Goal: Task Accomplishment & Management: Manage account settings

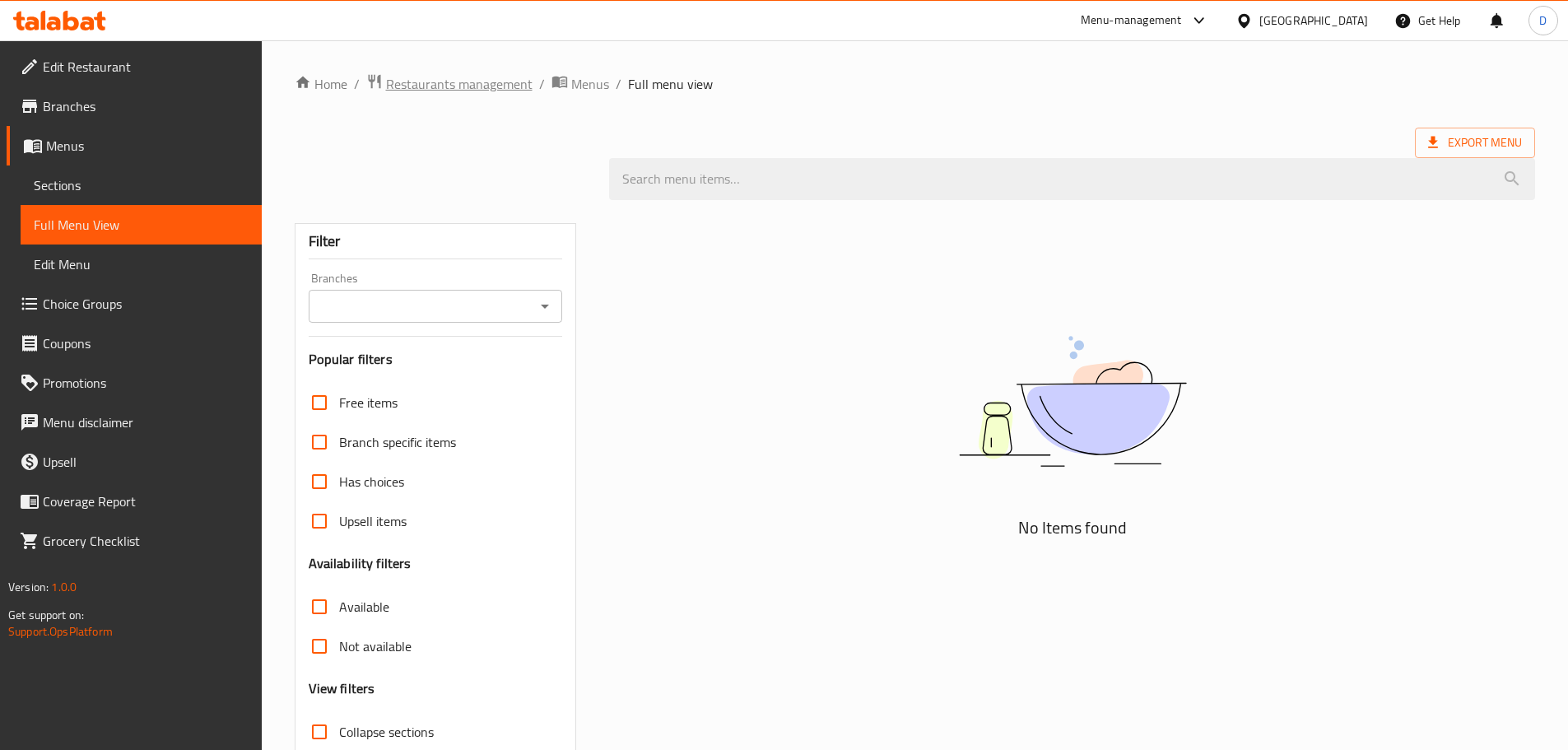
click at [386, 79] on span "Restaurants management" at bounding box center [458, 83] width 146 height 19
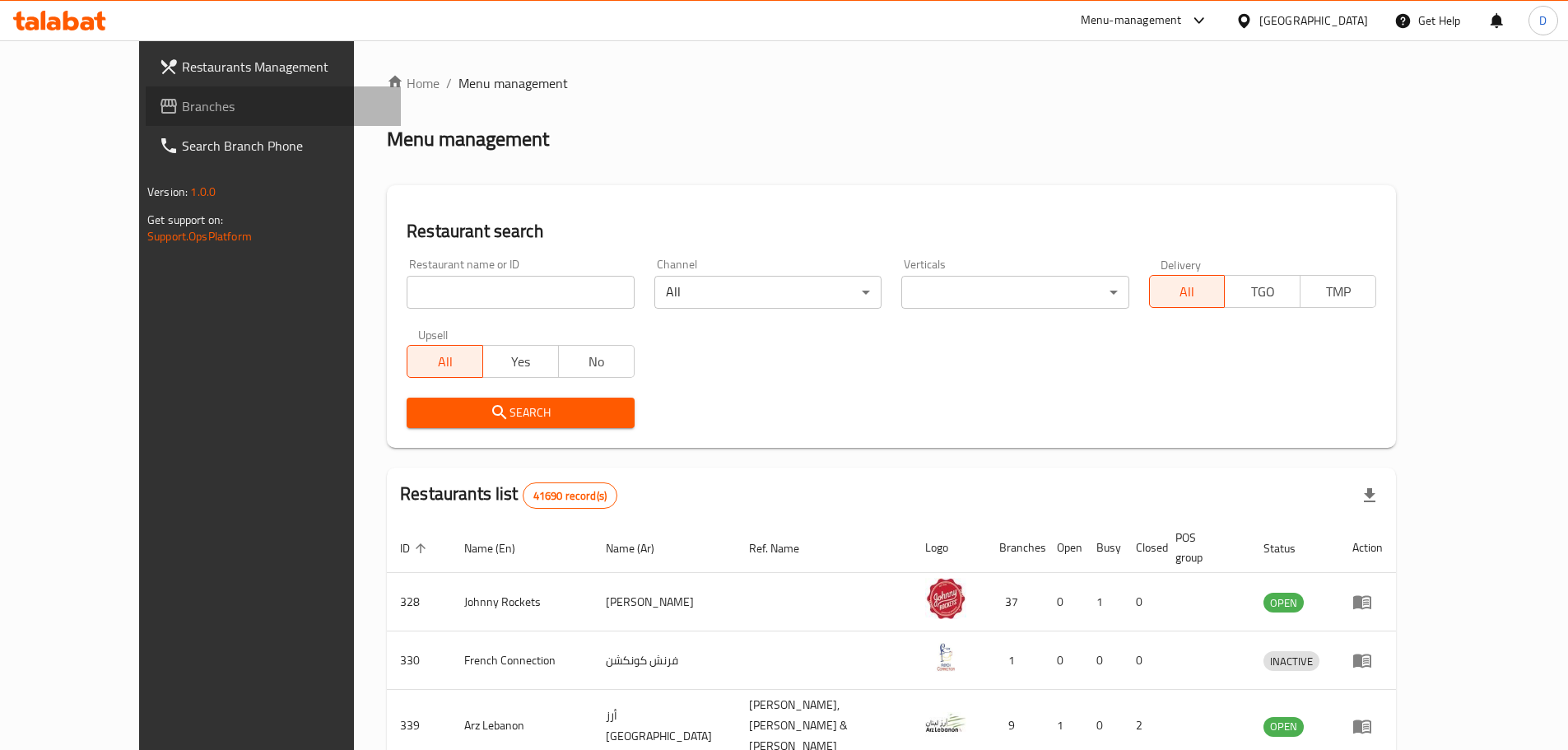
click at [182, 103] on span "Branches" at bounding box center [285, 106] width 205 height 19
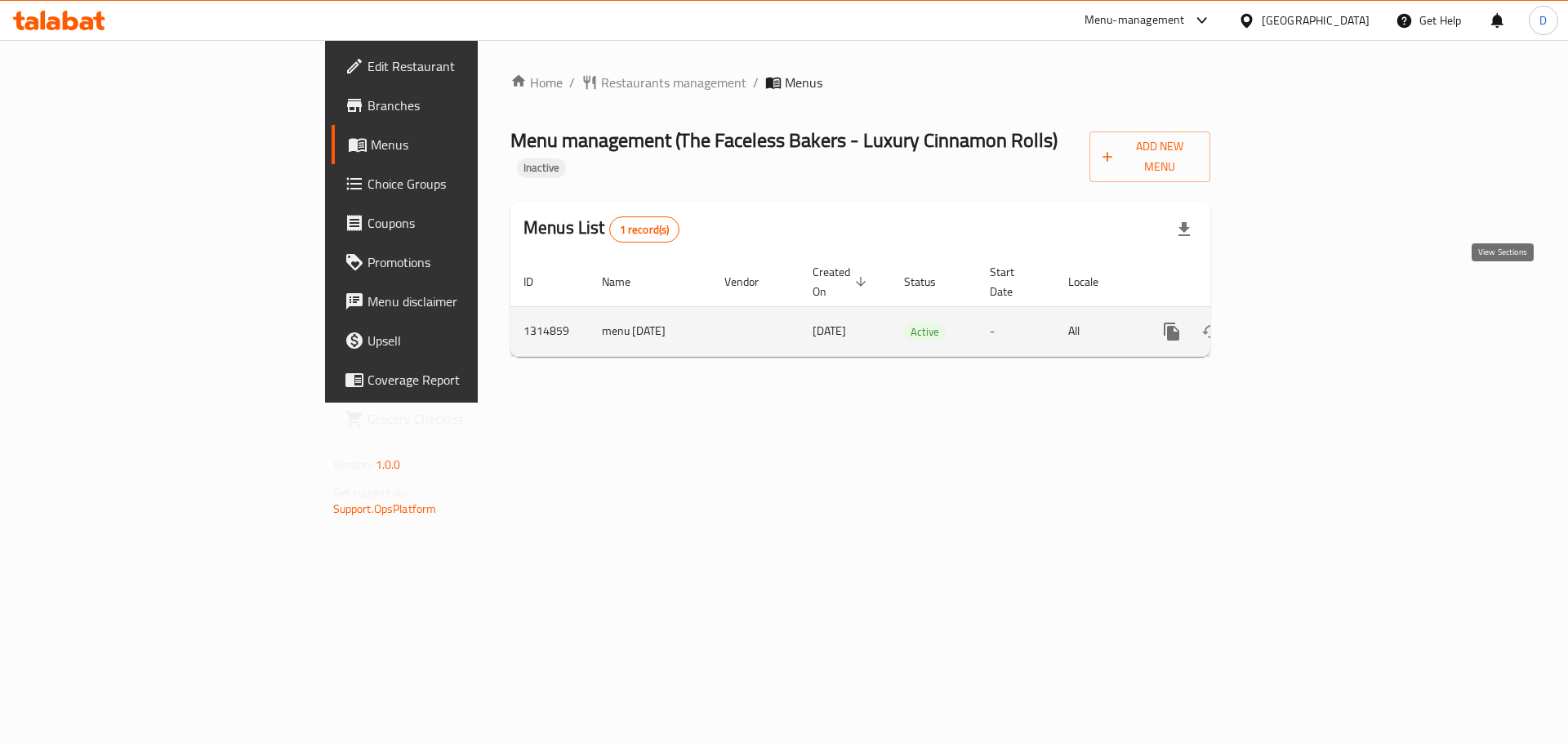
click at [1299, 322] on icon "enhanced table" at bounding box center [1289, 332] width 19 height 19
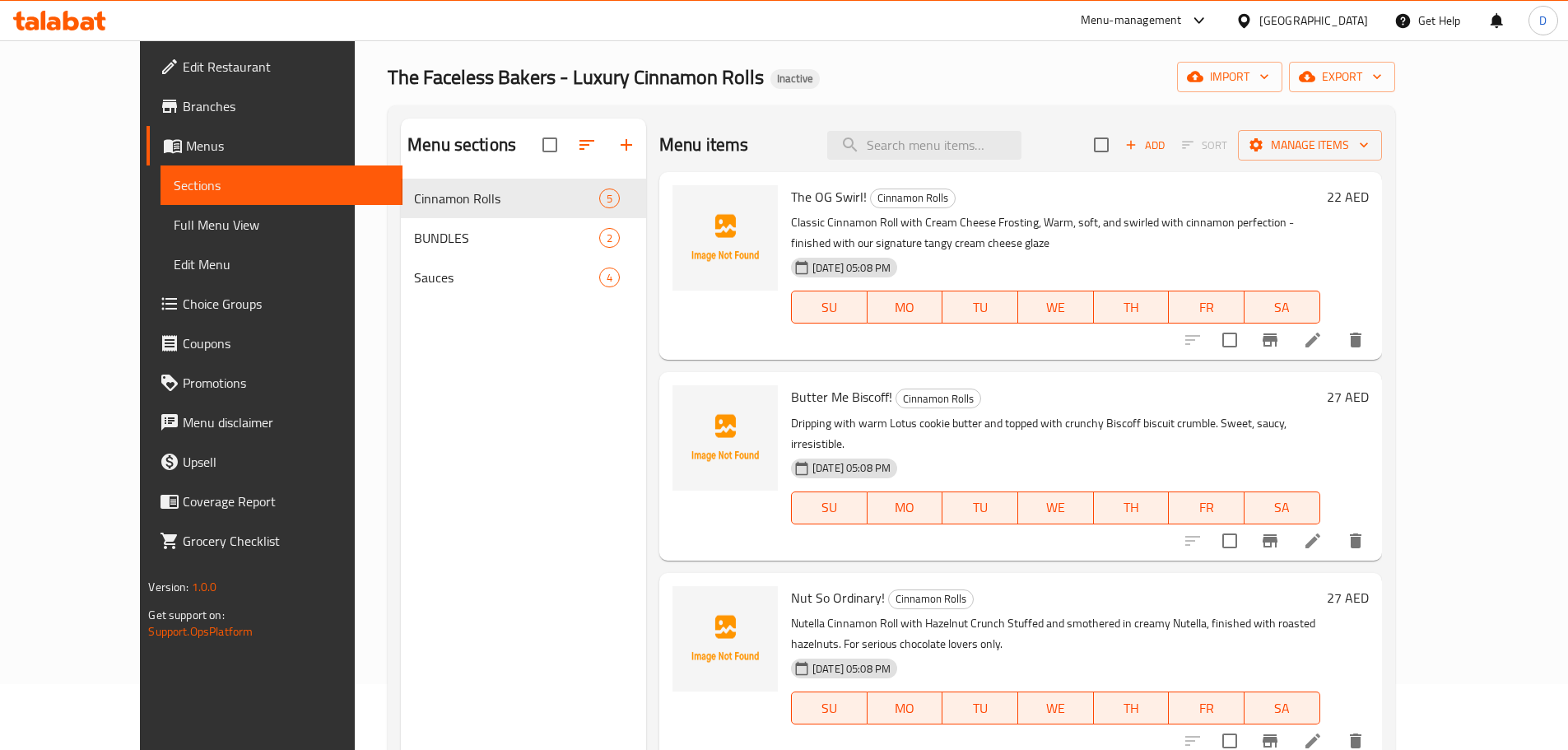
scroll to position [82, 0]
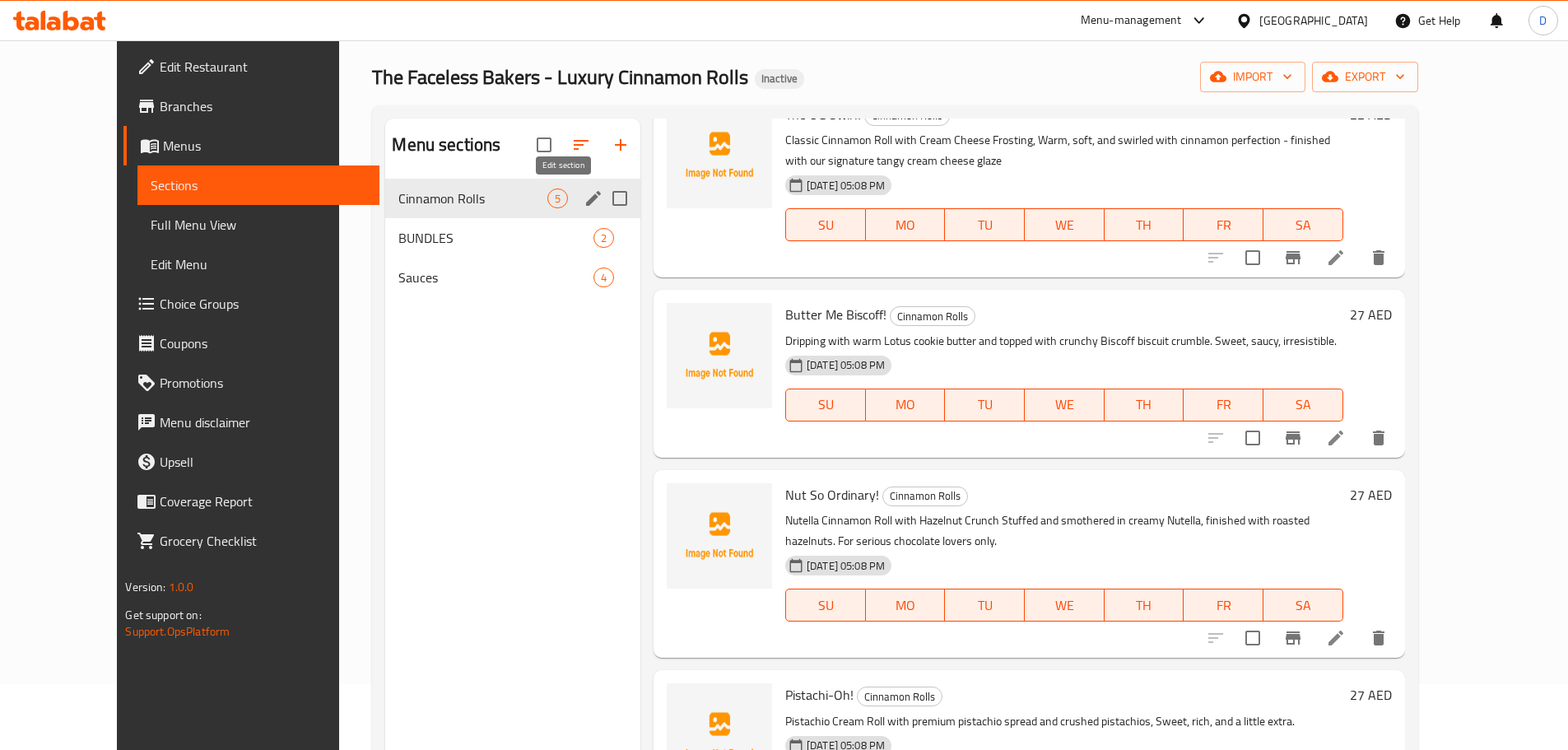
click at [586, 199] on icon "edit" at bounding box center [593, 198] width 15 height 15
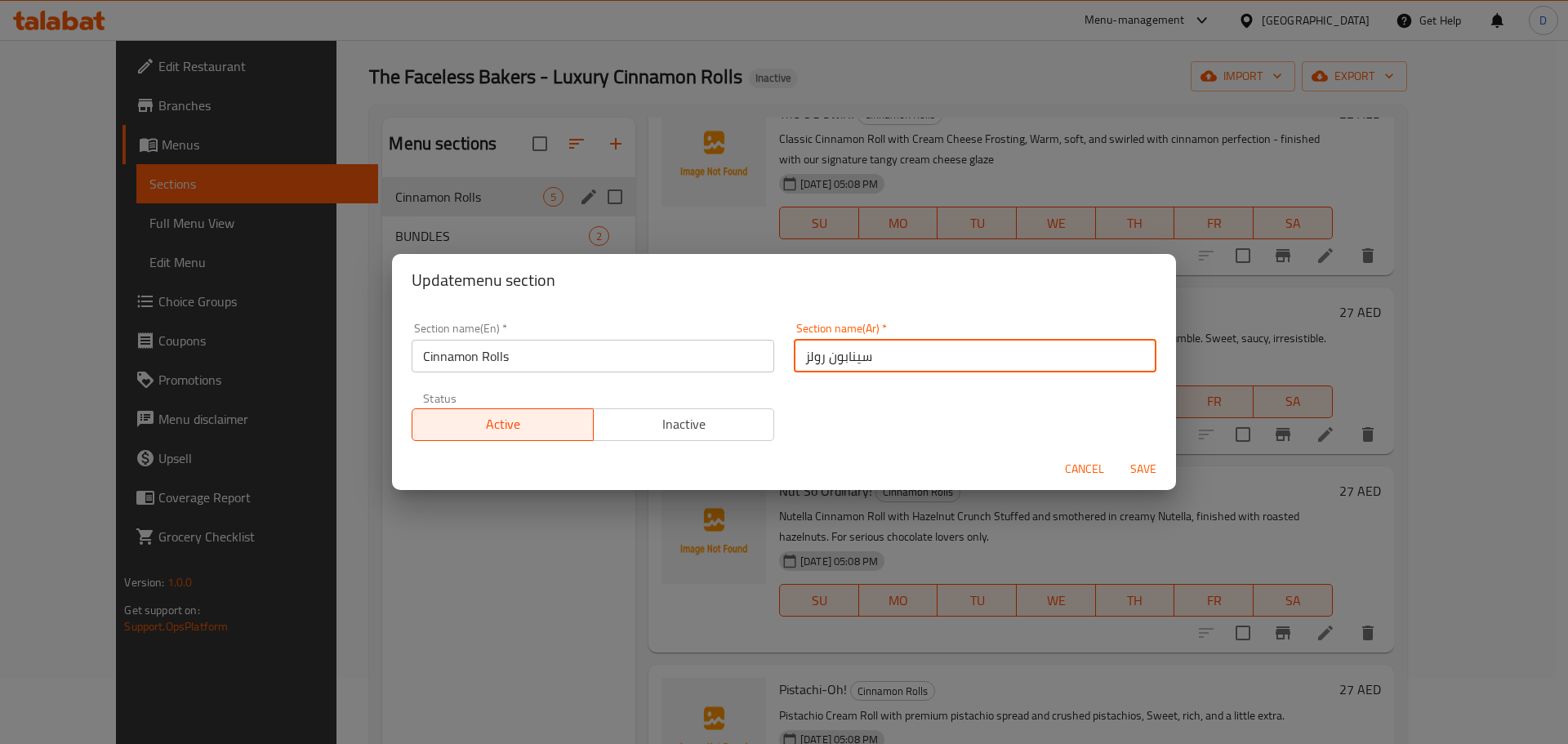
drag, startPoint x: 821, startPoint y: 365, endPoint x: 888, endPoint y: 363, distance: 67.0
click at [888, 363] on input "سينابون رولز" at bounding box center [975, 356] width 362 height 33
click at [888, 363] on input "رولز" at bounding box center [975, 356] width 362 height 33
type input "رولز القرفة"
click at [1117, 454] on button "Save" at bounding box center [1143, 468] width 52 height 30
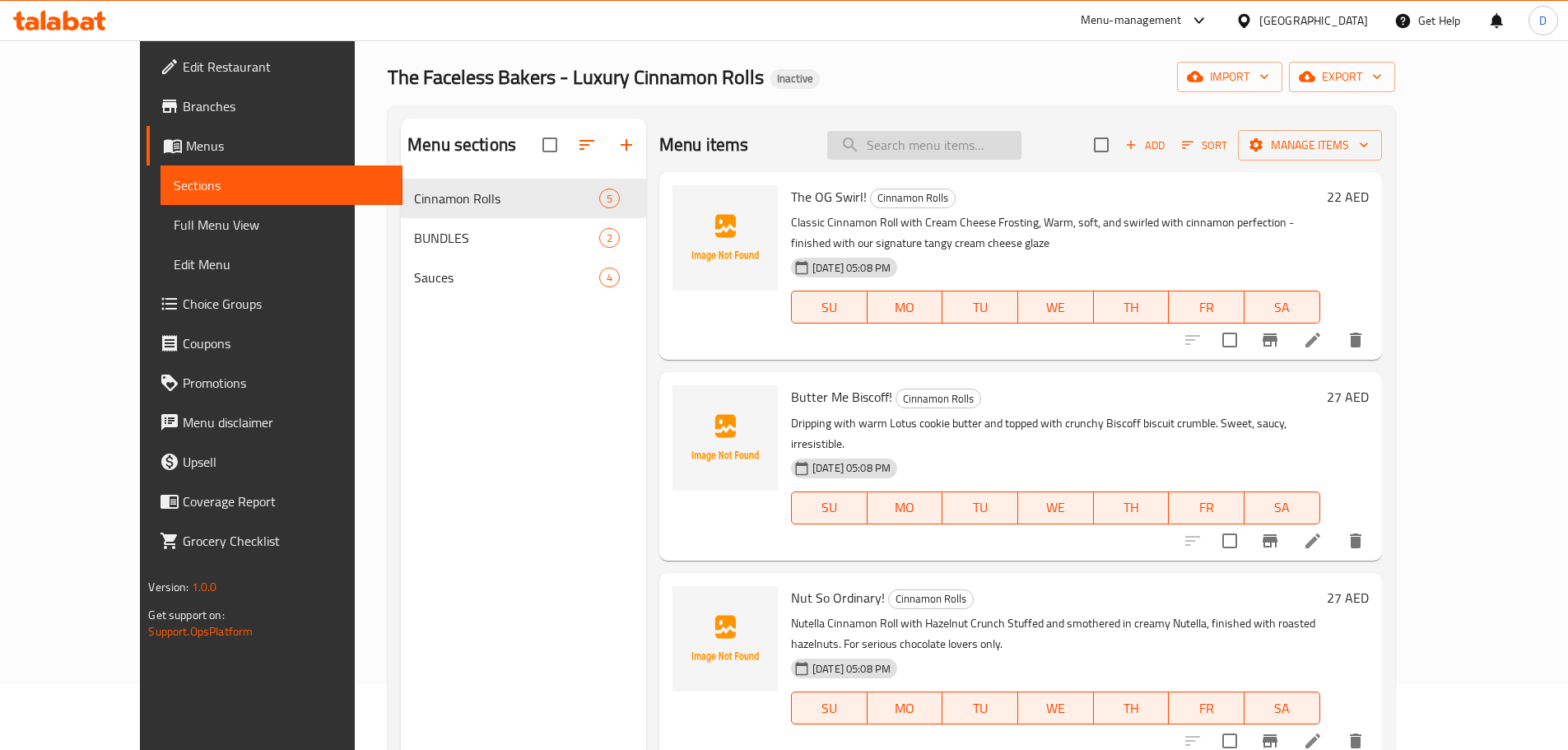
click at [926, 139] on input "search" at bounding box center [925, 145] width 194 height 29
paste input "cookie"
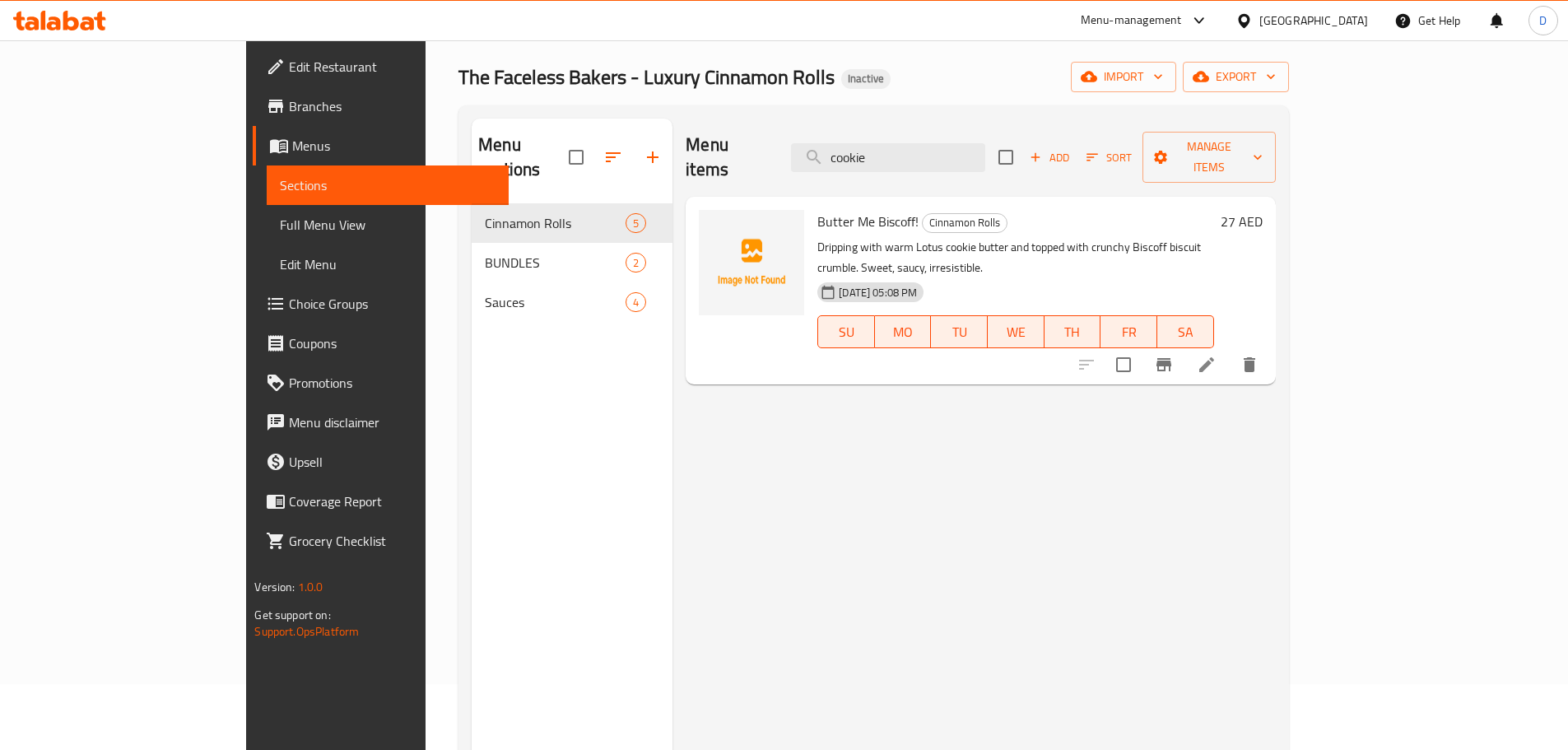
type input "cookie"
click at [1230, 350] on li at bounding box center [1207, 364] width 47 height 30
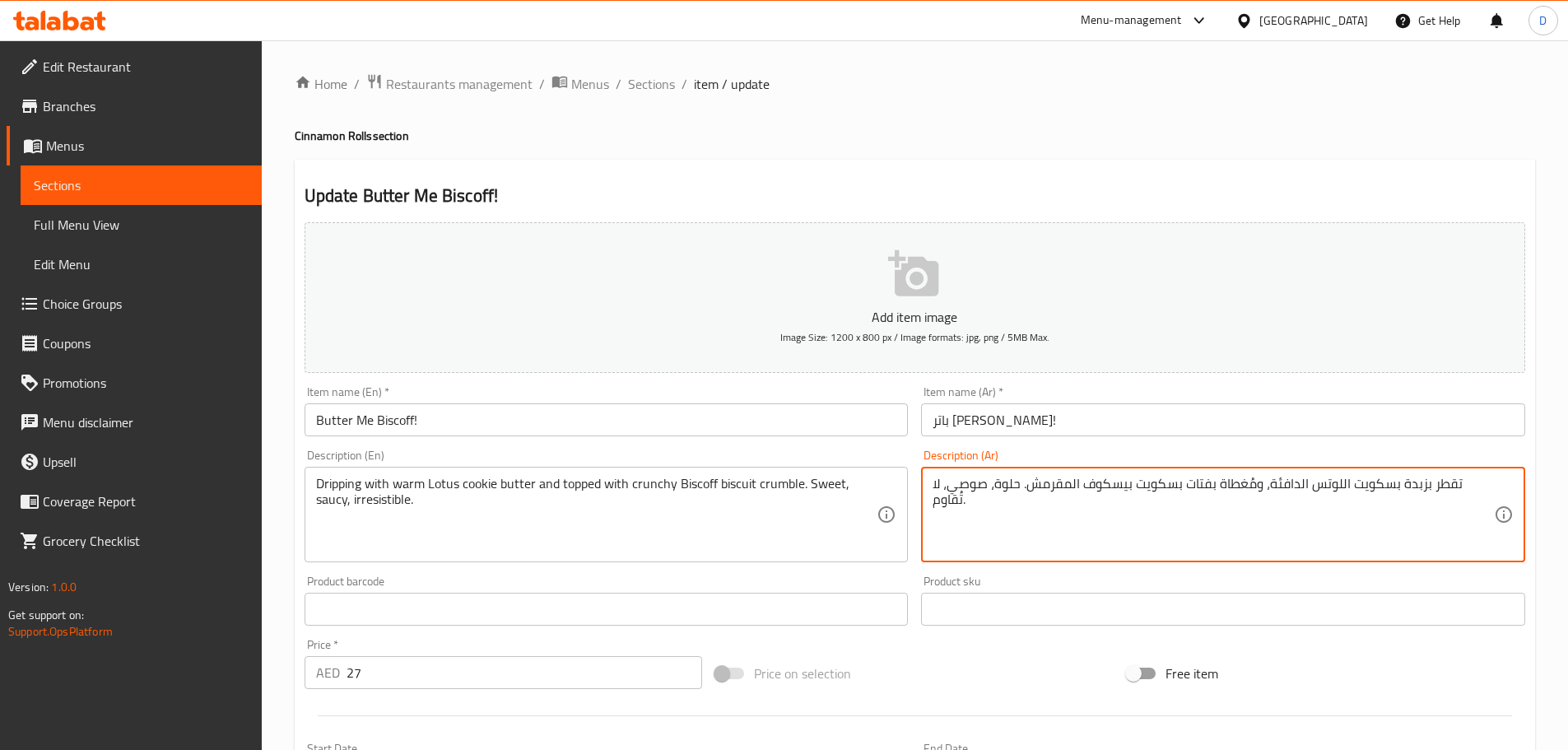
click at [1199, 484] on textarea "تقطر بزبدة بسكويت اللوتس الدافئة، ومُغطاة بفتات بسكويت بيسكوف المقرمش. حلوة، صو…" at bounding box center [1212, 515] width 561 height 78
paste textarea "كوكيز"
click at [1419, 484] on textarea "تقطر بزبدة بسكويت اللوتس الدافئة، ومُغطاة بفتات بسكويت بيسكوف المقرمش. حلوة، صو…" at bounding box center [1212, 515] width 561 height 78
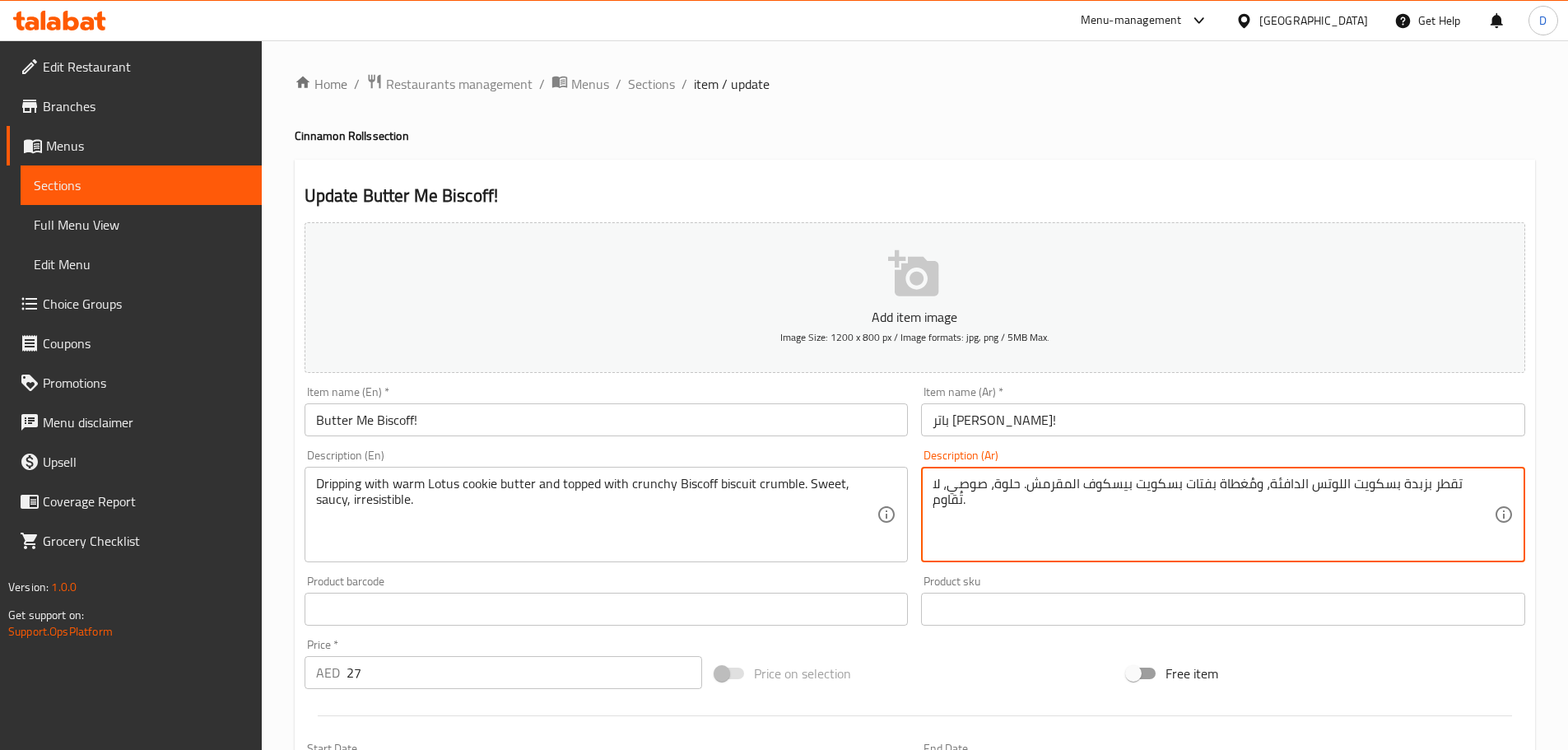
paste textarea "كوكيز"
type textarea "تقطر بزبدة كوكيز اللوتس الدافئة، ومُغطاة بفتات بسكويت بيسكوف المقرمش. حلوة، صوص…"
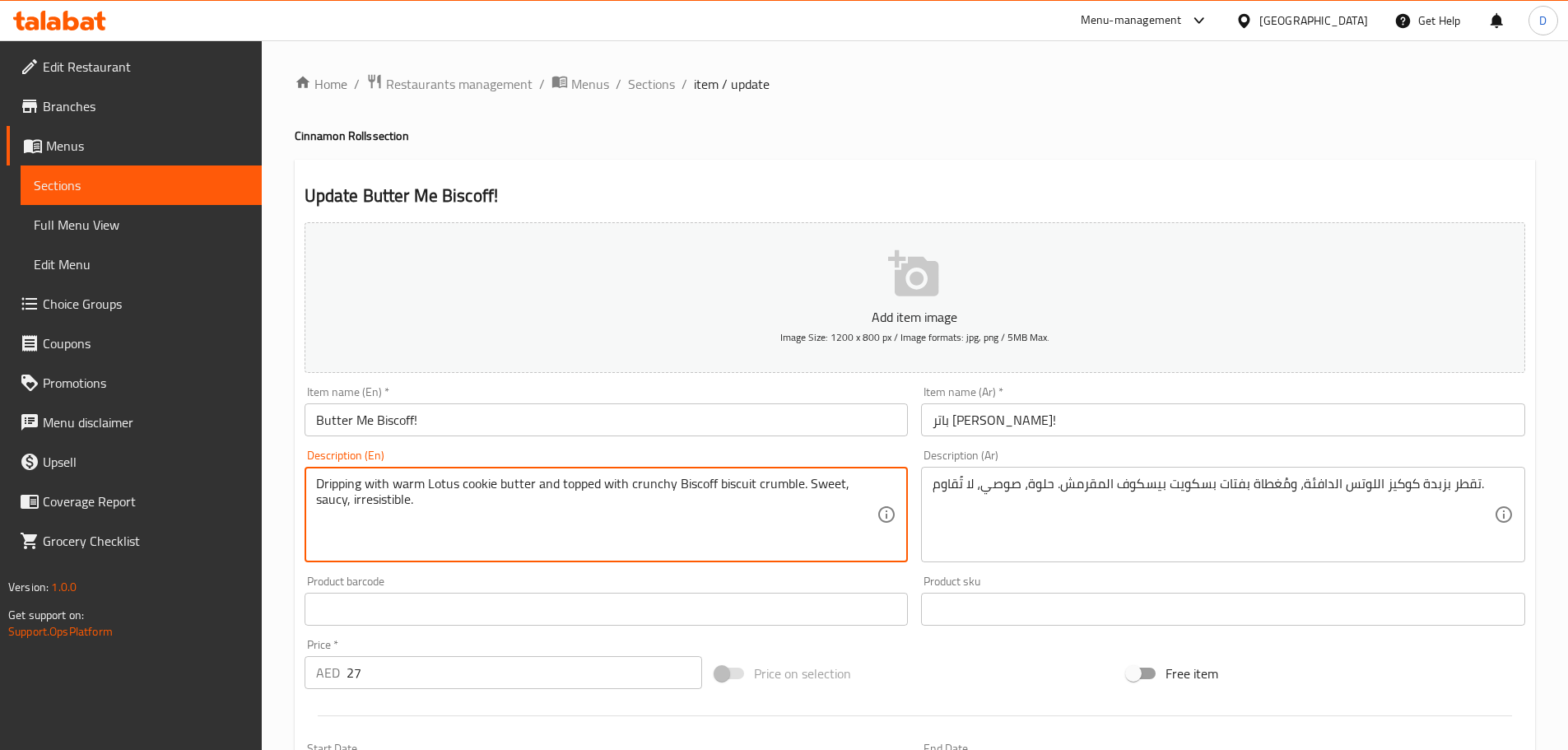
drag, startPoint x: 389, startPoint y: 480, endPoint x: 318, endPoint y: 467, distance: 72.2
click at [318, 467] on div "Dripping with warm Lotus cookie butter and topped with crunchy Biscoff biscuit …" at bounding box center [606, 515] width 604 height 96
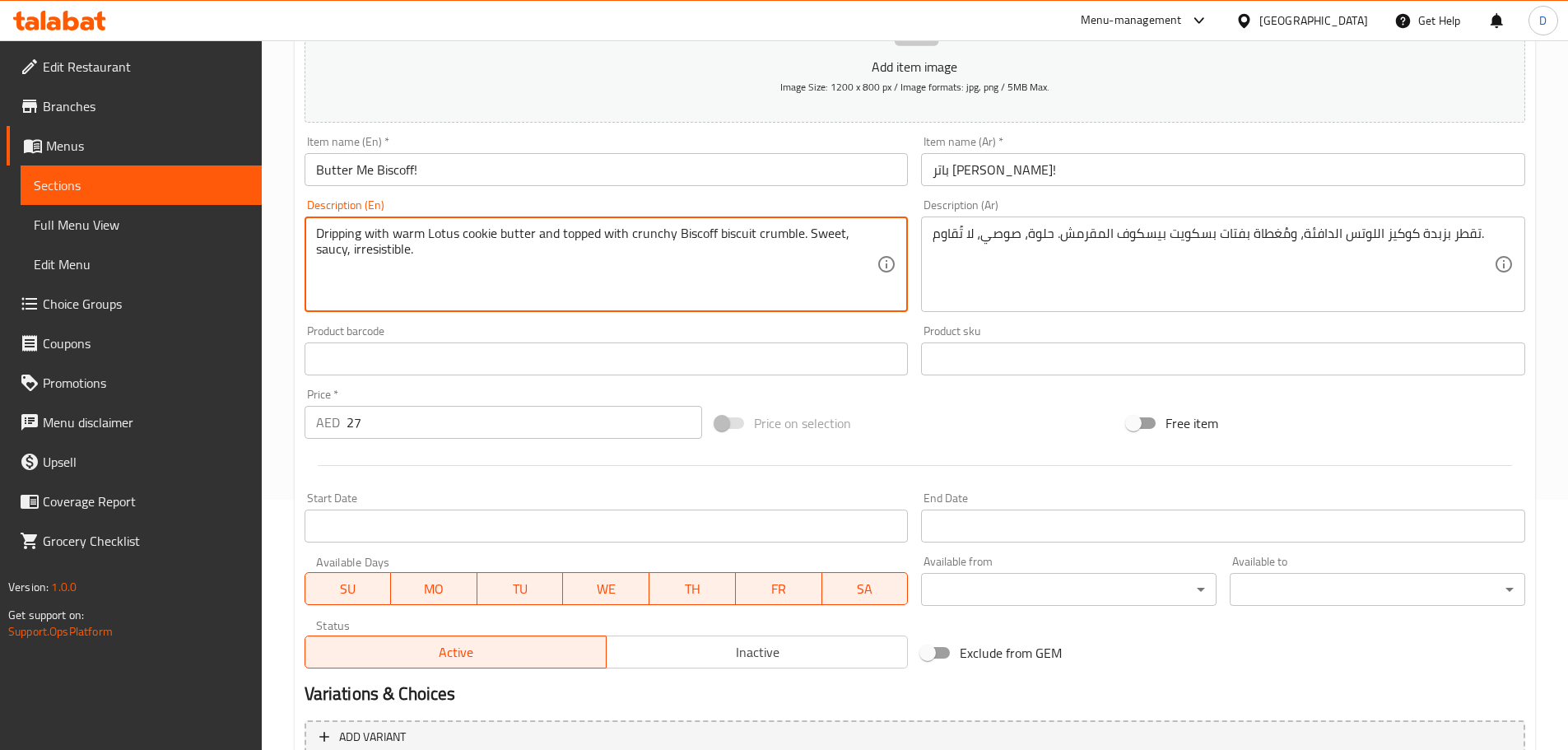
scroll to position [413, 0]
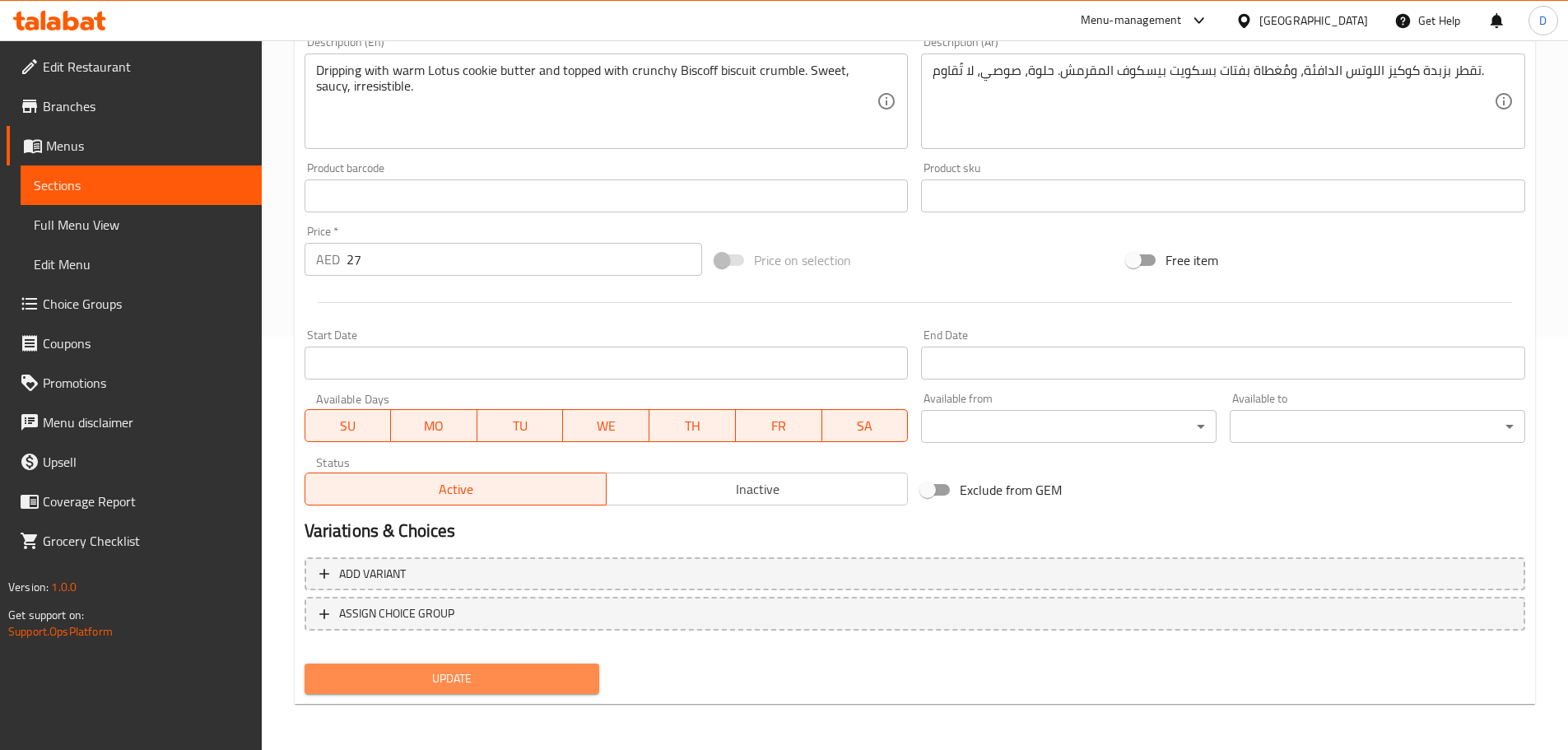
click at [570, 683] on span "Update" at bounding box center [453, 678] width 269 height 20
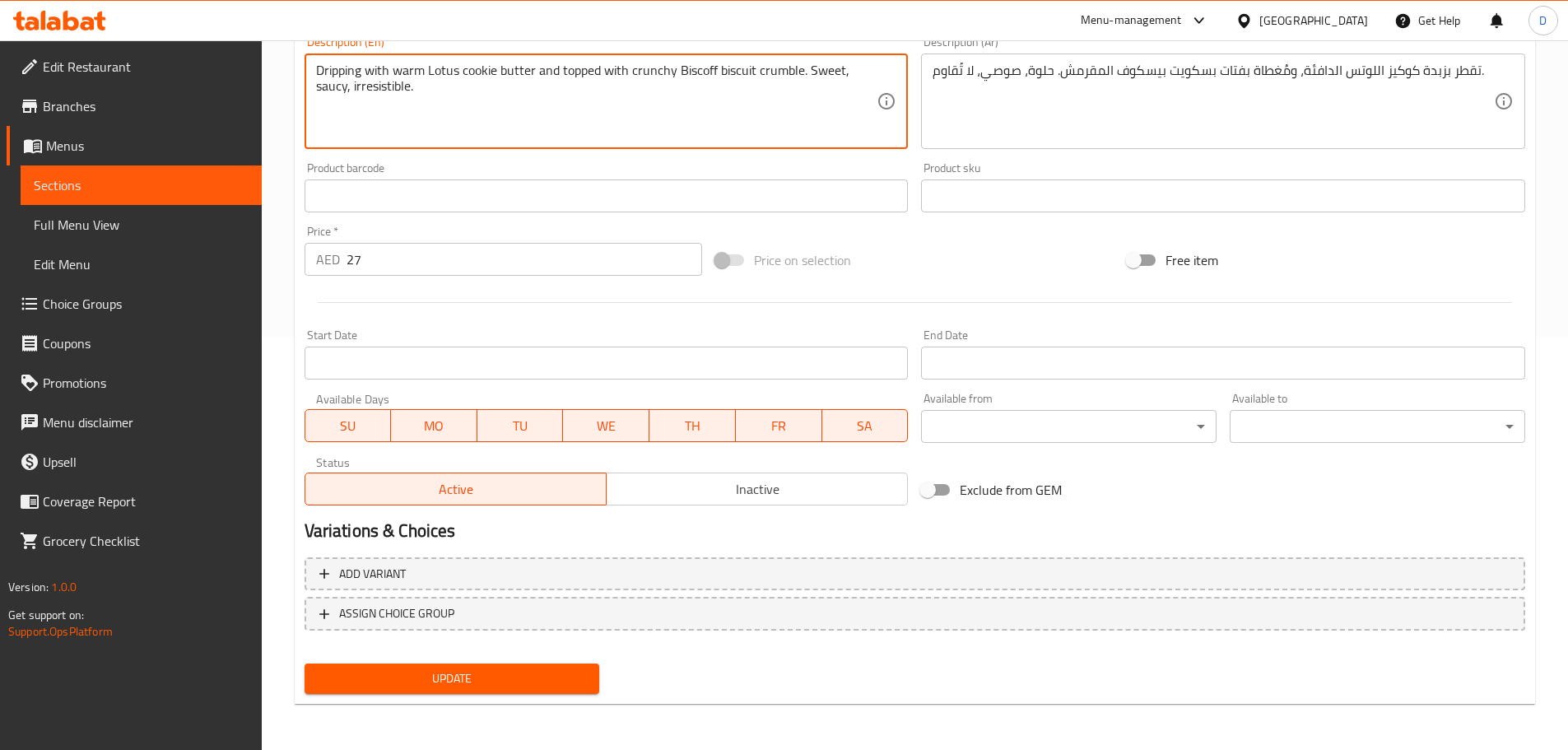
click at [380, 88] on textarea "Dripping with warm Lotus cookie butter and topped with crunchy Biscoff biscuit …" at bounding box center [596, 102] width 561 height 78
type textarea "Dripping with warm Lotus cookie butter and topped with crunchy Biscoff biscuit …"
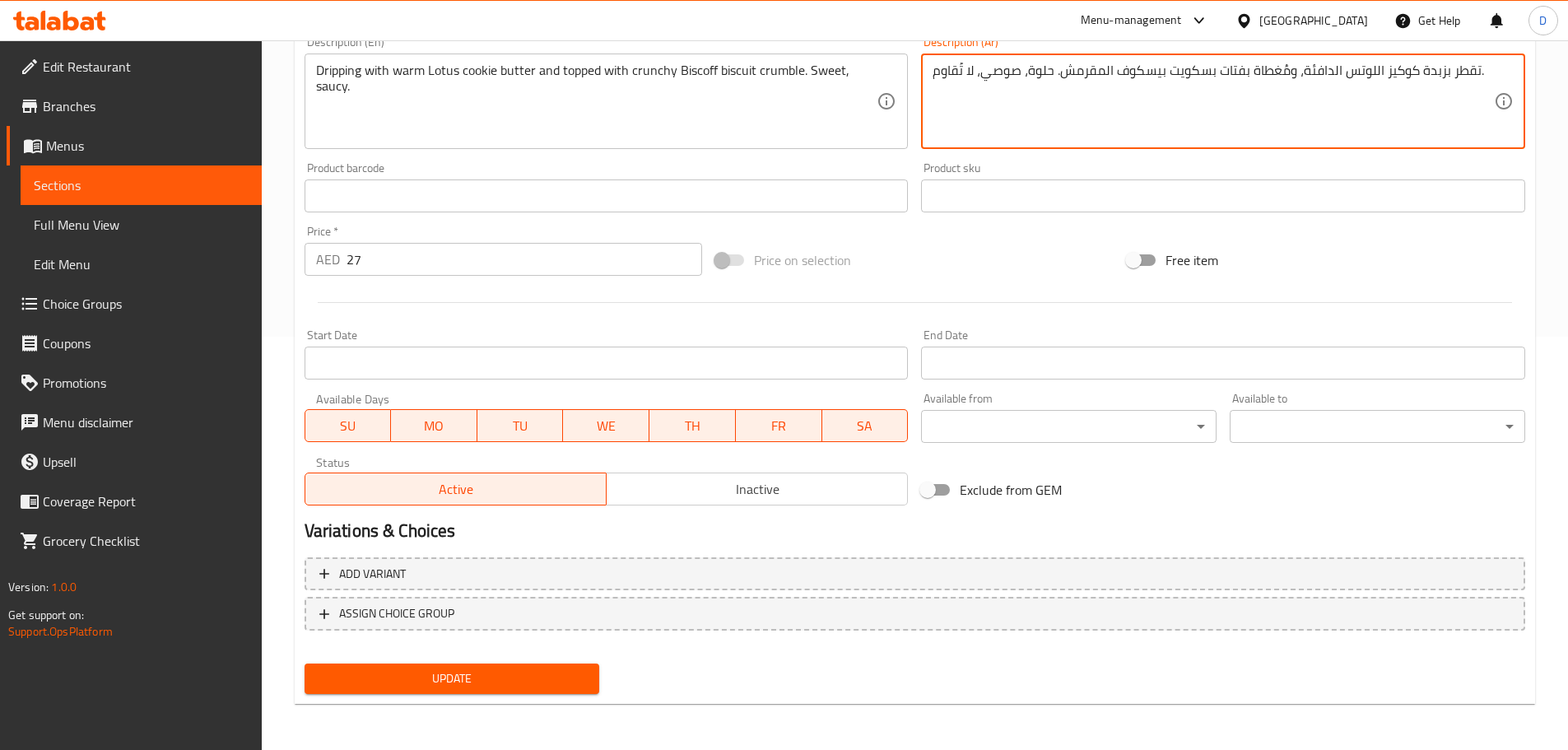
drag, startPoint x: 981, startPoint y: 71, endPoint x: 915, endPoint y: 70, distance: 66.0
type textarea "تقطر بزبدة كوكيز اللوتس الدافئة، ومُغطاة بفتات بسكويت بيسكوف المقرمش. حلوة، صوص…"
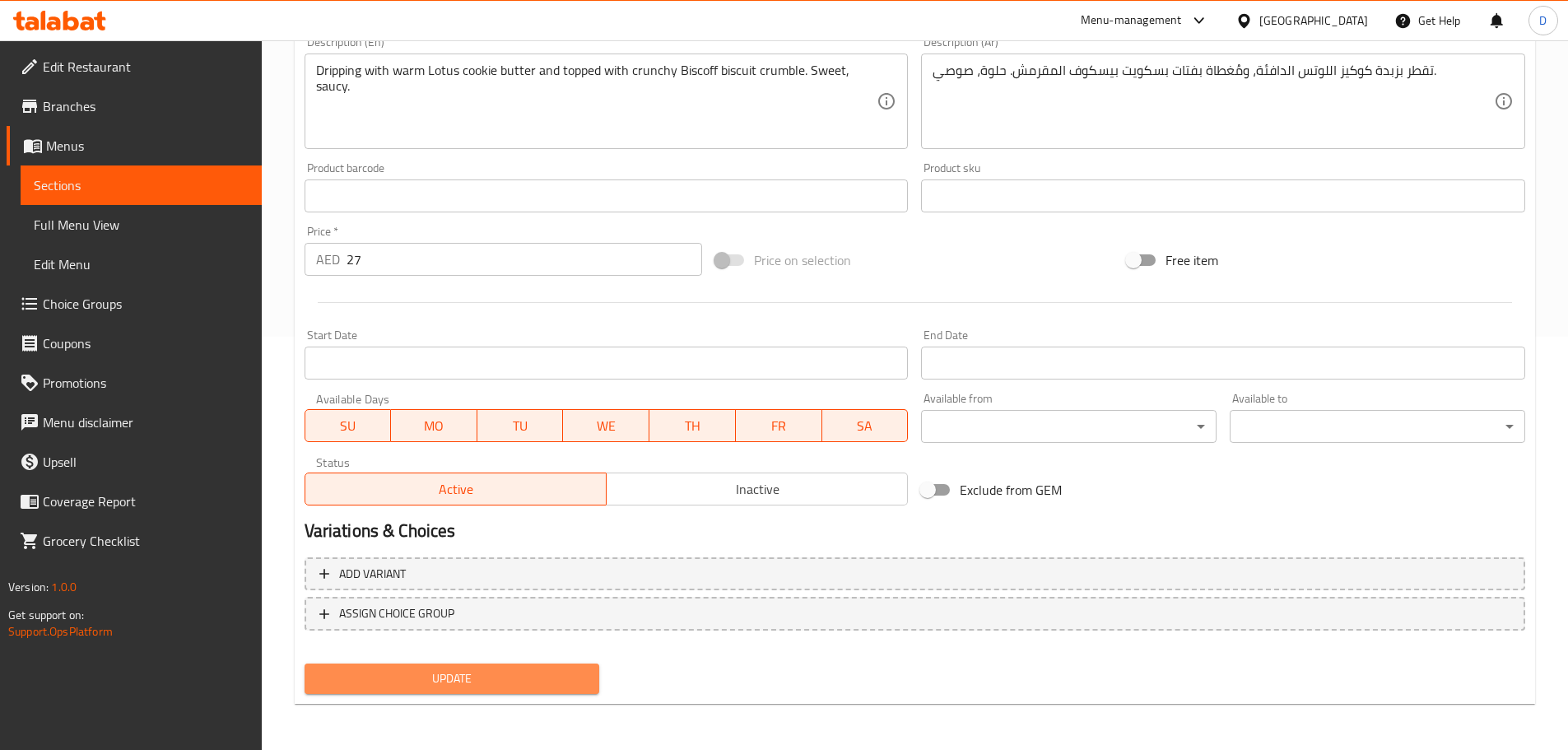
click at [555, 668] on button "Update" at bounding box center [452, 678] width 296 height 30
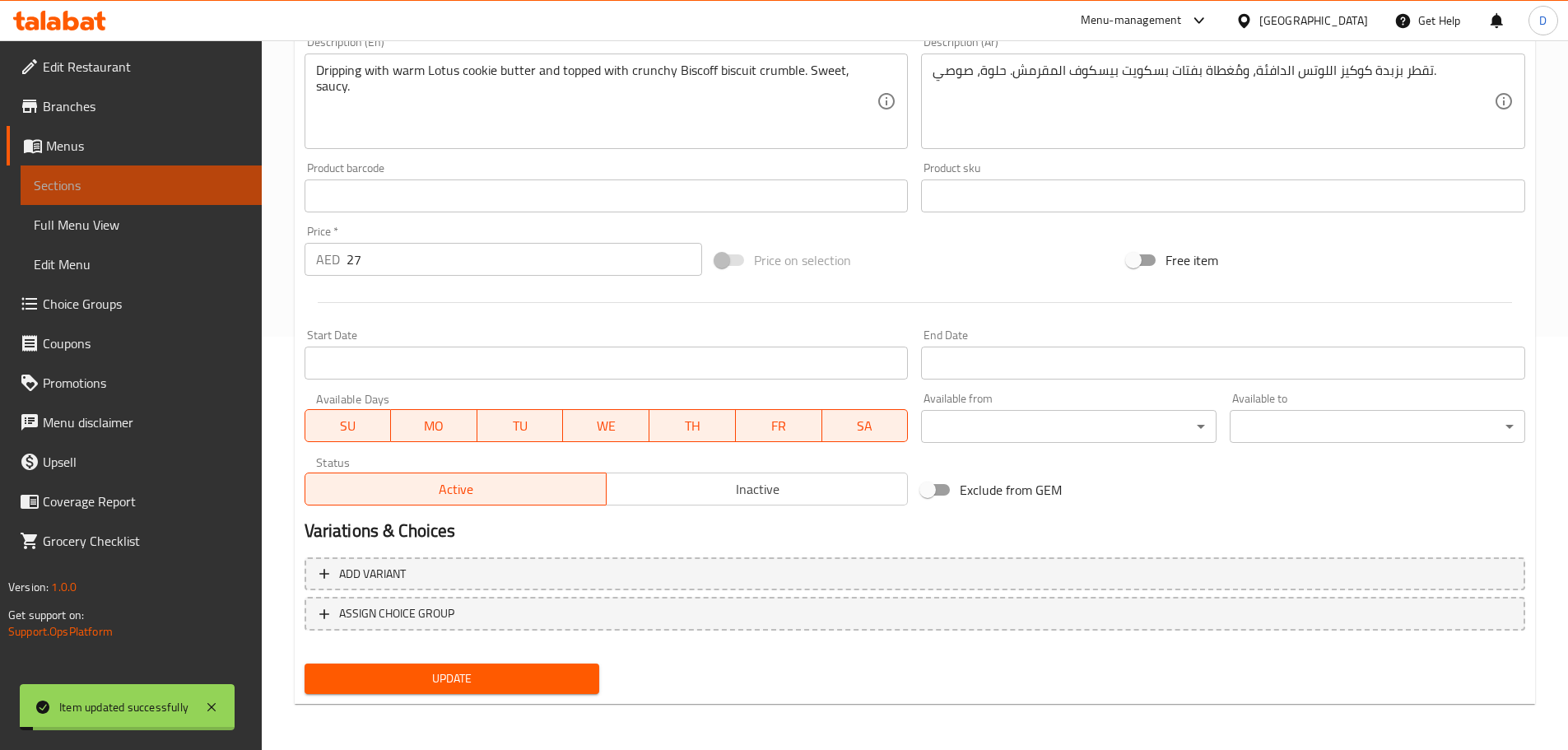
click at [161, 186] on span "Sections" at bounding box center [141, 185] width 215 height 19
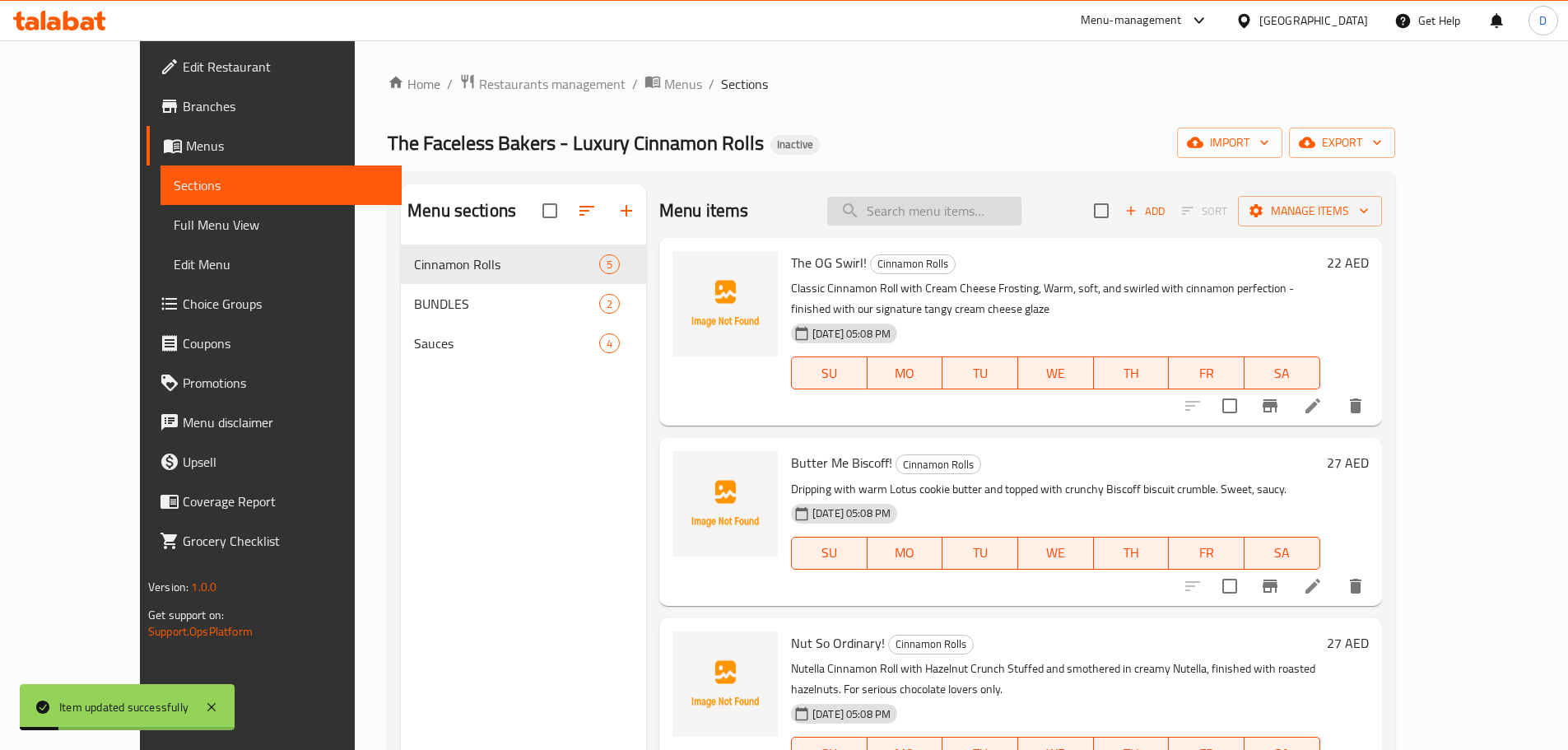
click at [991, 219] on input "search" at bounding box center [925, 211] width 194 height 29
click at [1021, 204] on input "search" at bounding box center [925, 211] width 194 height 29
paste input "lovers"
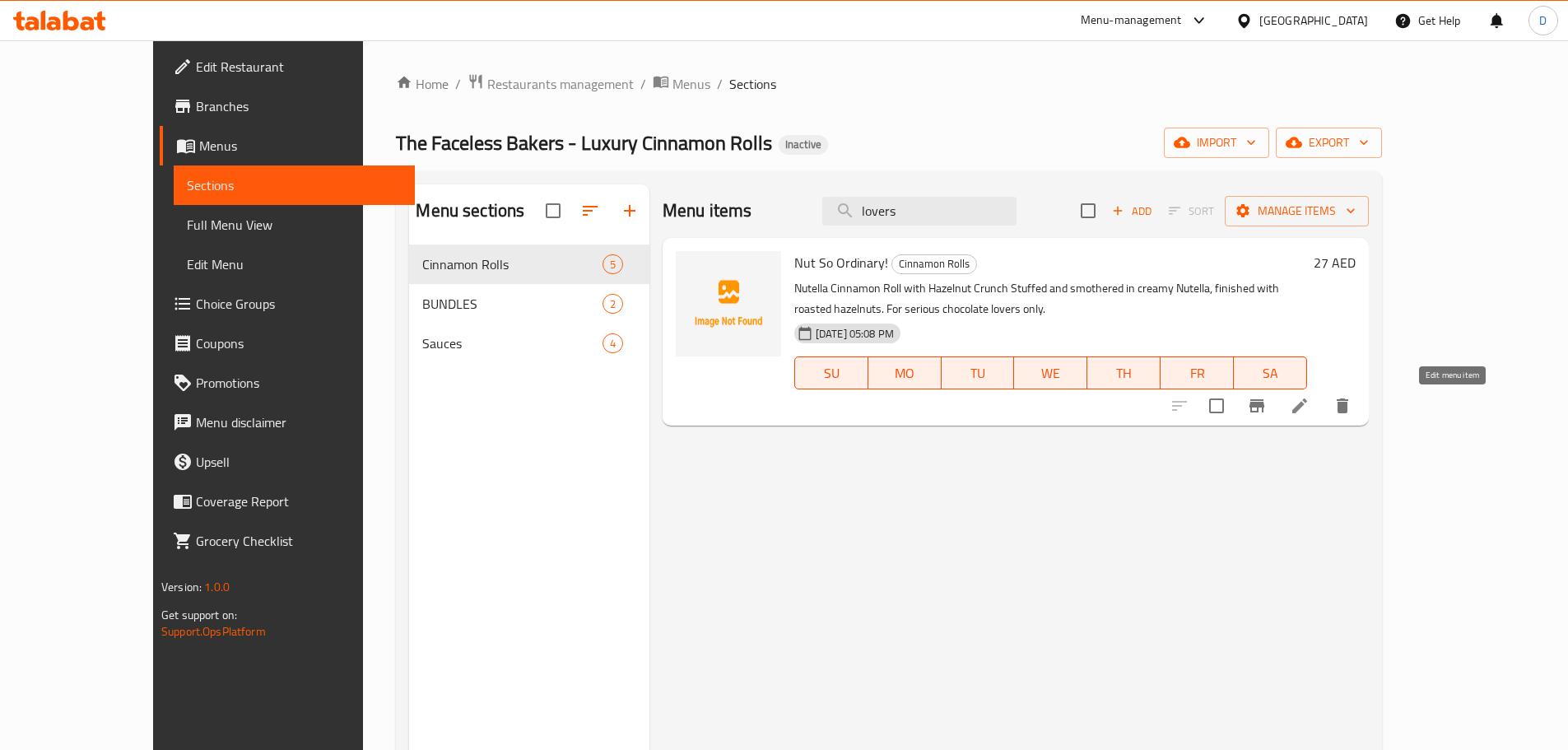
type input "lovers"
click at [1307, 407] on icon at bounding box center [1299, 405] width 15 height 15
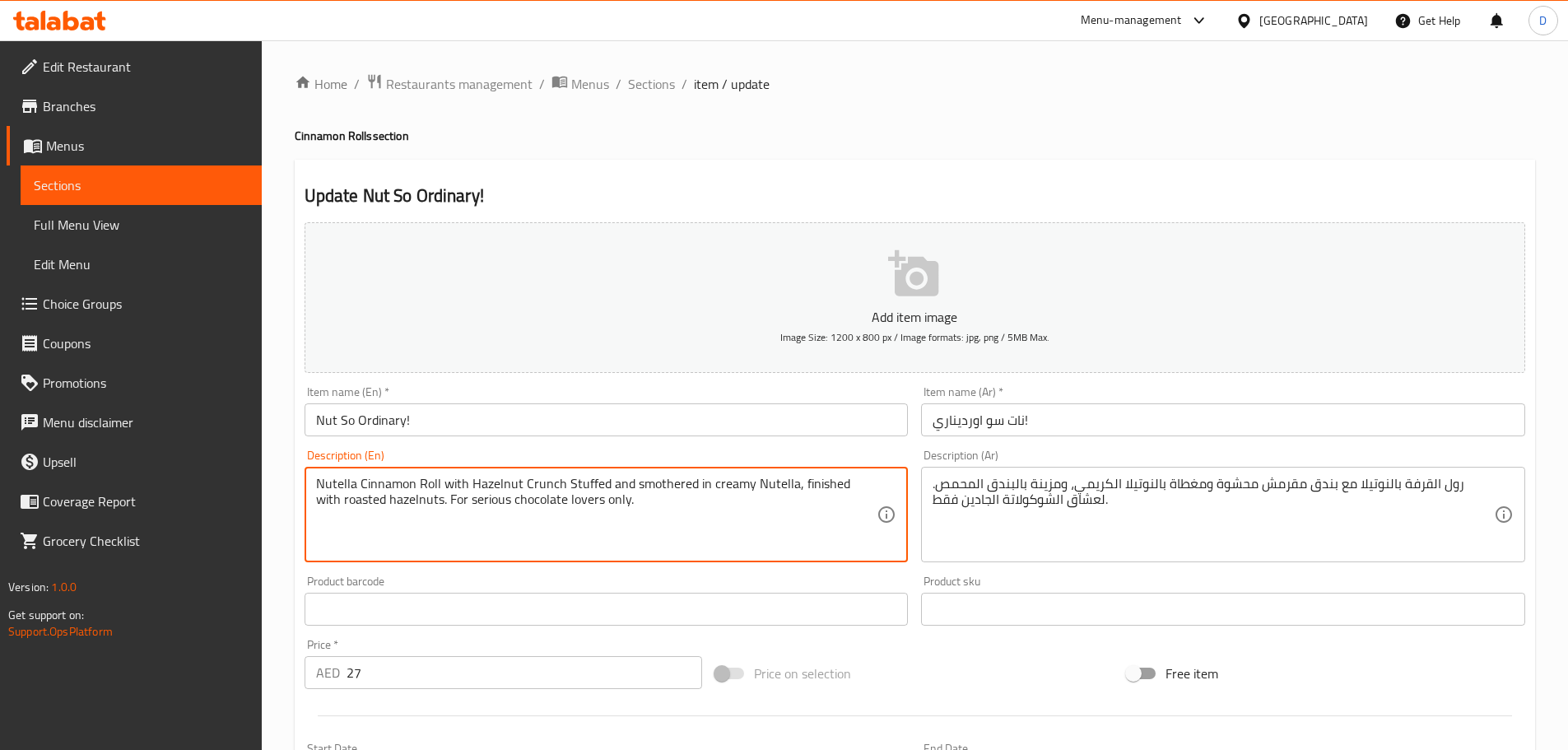
drag, startPoint x: 424, startPoint y: 502, endPoint x: 735, endPoint y: 516, distance: 311.3
type textarea "Nutella Cinnamon Roll with Hazelnut Crunch Stuffed and smothered in creamy Nute…"
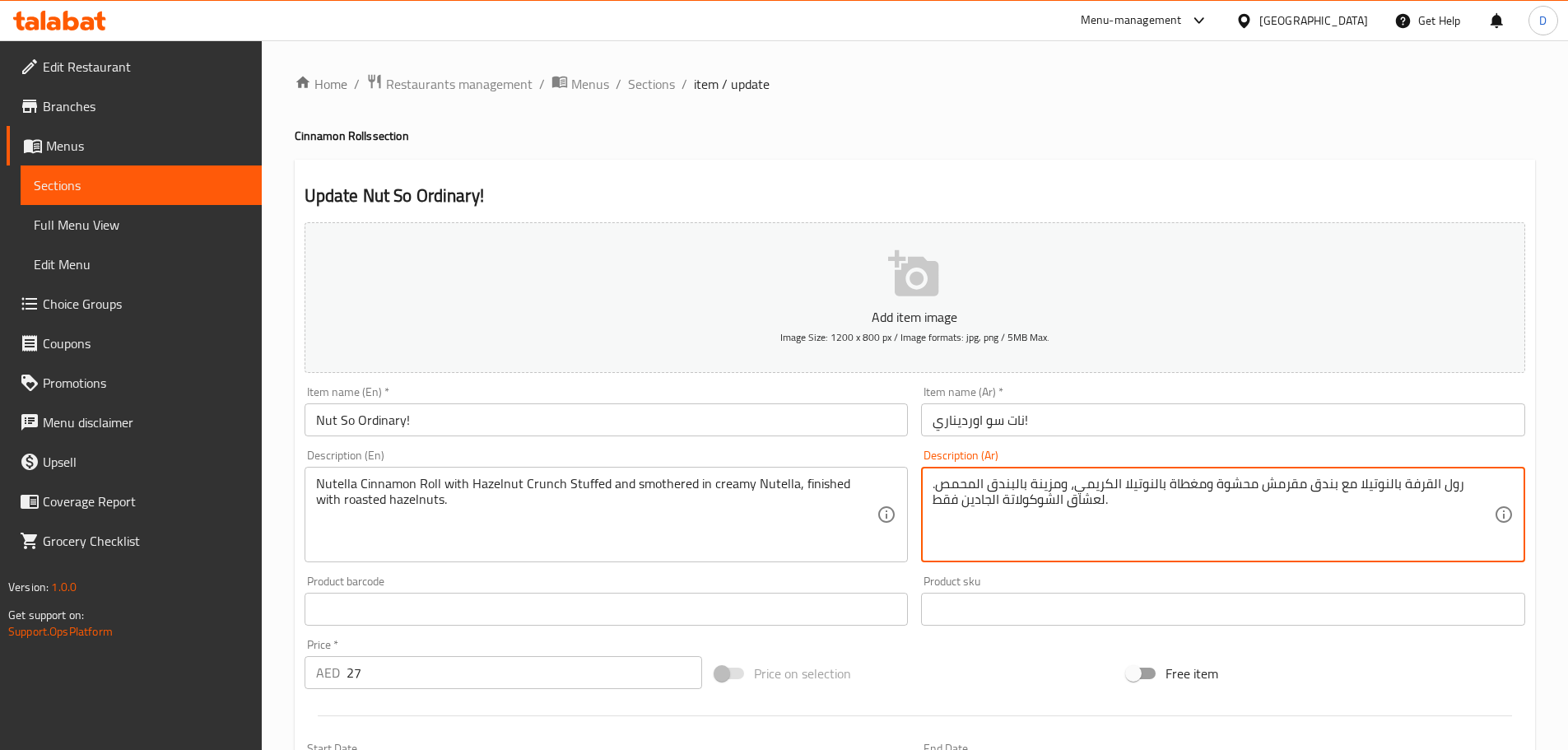
drag, startPoint x: 1111, startPoint y: 494, endPoint x: 1033, endPoint y: 507, distance: 79.1
click at [1033, 507] on textarea "رول القرفة بالنوتيلا مع بندق مقرمش محشوة ومغطاة بالنوتيلا الكريمي، ومزينة بالبن…" at bounding box center [1212, 515] width 561 height 78
click at [1042, 507] on textarea "رول القرفة بالنوتيلا مع بندق مقرمش محشوة ومغطاة بالنوتيلا الكريمي، ومزينة بالبن…" at bounding box center [1212, 515] width 561 height 78
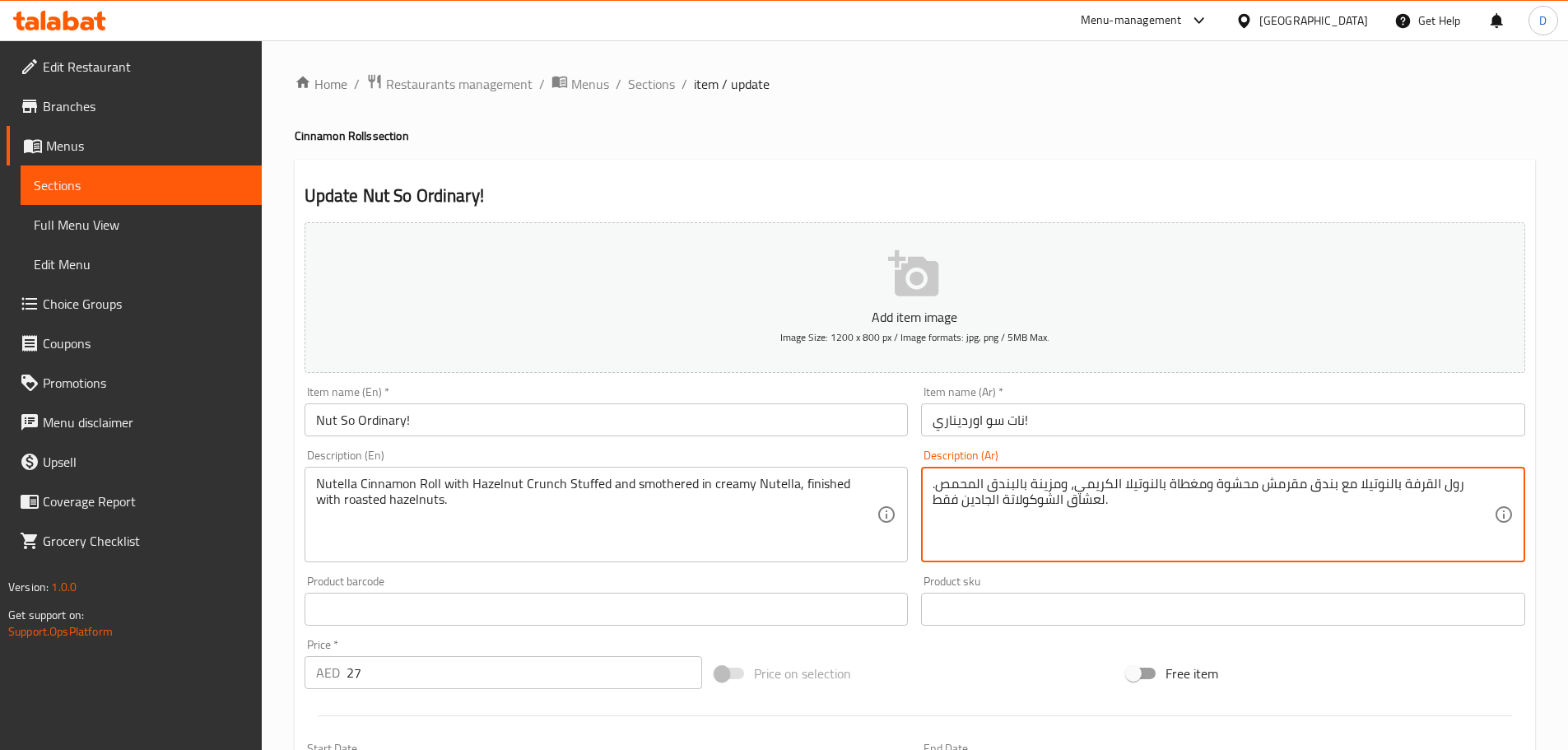
click at [1042, 507] on textarea "رول القرفة بالنوتيلا مع بندق مقرمش محشوة ومغطاة بالنوتيلا الكريمي، ومزينة بالبن…" at bounding box center [1212, 515] width 561 height 78
click at [958, 494] on textarea "رول القرفة بالنوتيلا مع بندق مقرمش محشوة ومغطاة بالنوتيلا الكريمي، ومزينة بالبن…" at bounding box center [1212, 515] width 561 height 78
drag, startPoint x: 935, startPoint y: 488, endPoint x: 1213, endPoint y: 529, distance: 281.0
click at [1213, 529] on textarea "رول القرفة بالنوتيلا مع بندق مقرمش محشوة ومغطاة بالنوتيلا الكريمي، ومزينة بالبن…" at bounding box center [1212, 515] width 561 height 78
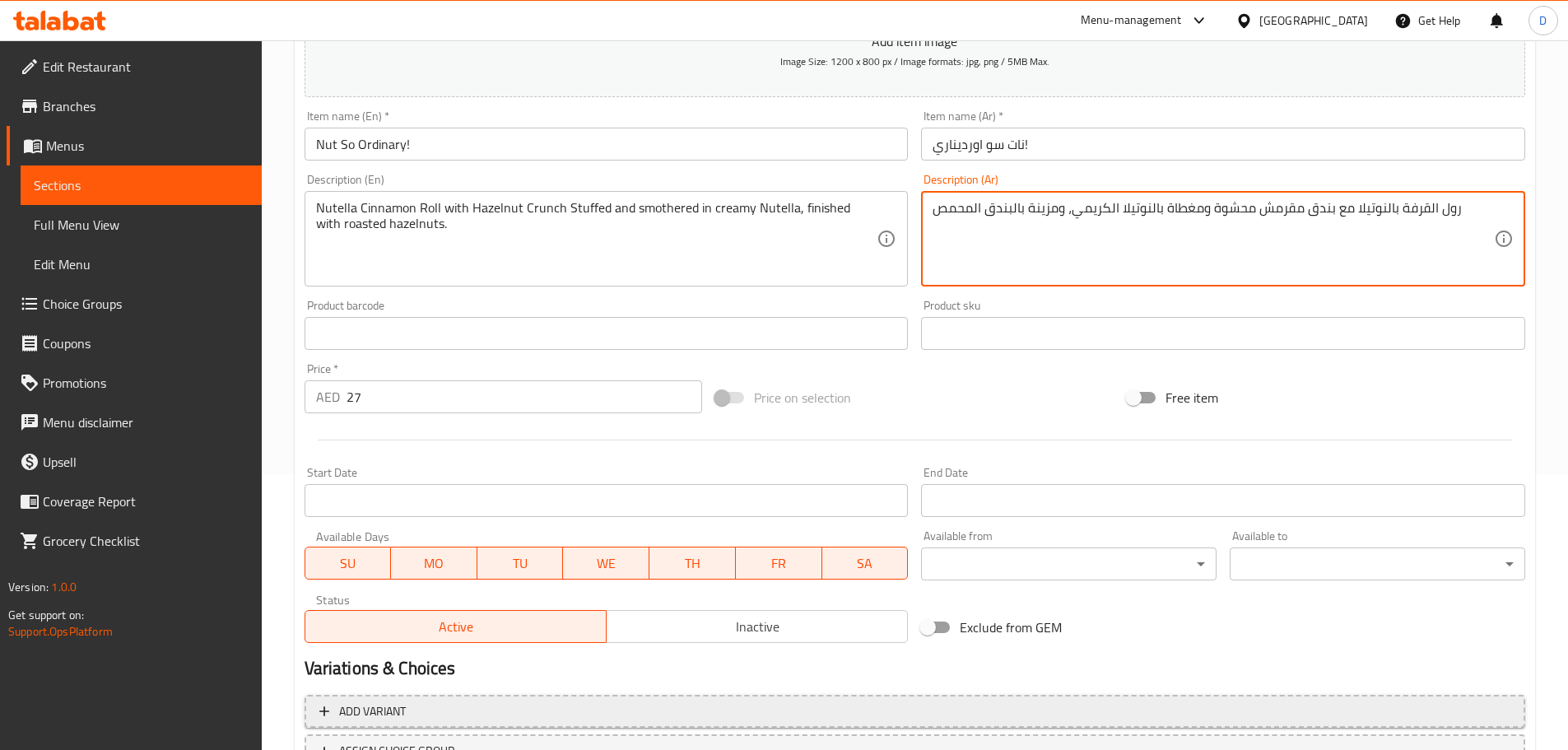
scroll to position [413, 0]
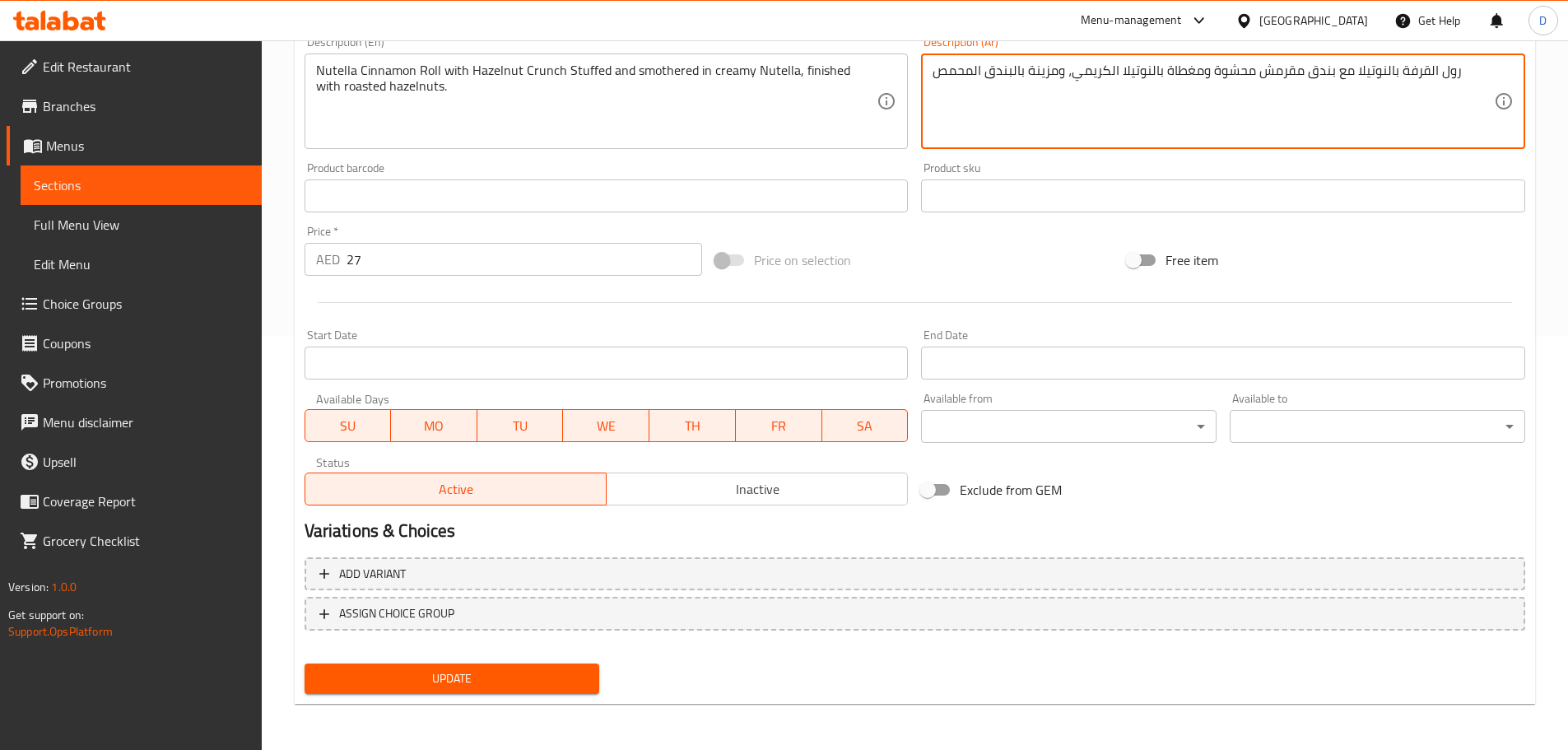
type textarea "رول القرفة بالنوتيلا مع بندق مقرمش محشوة ومغطاة بالنوتيلا الكريمي، ومزينة بالبن…"
click at [481, 671] on span "Update" at bounding box center [453, 678] width 269 height 20
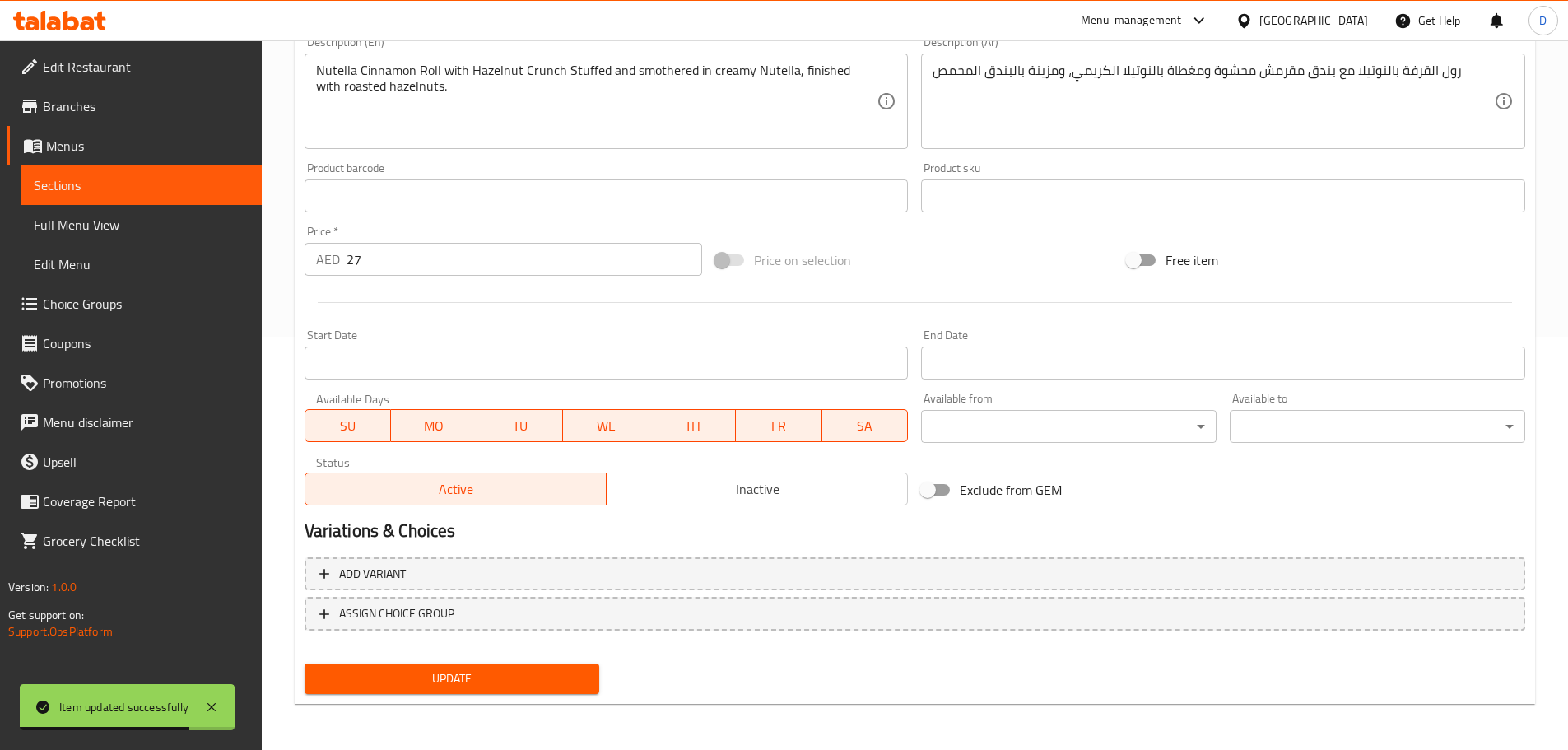
click at [209, 189] on span "Sections" at bounding box center [141, 185] width 215 height 19
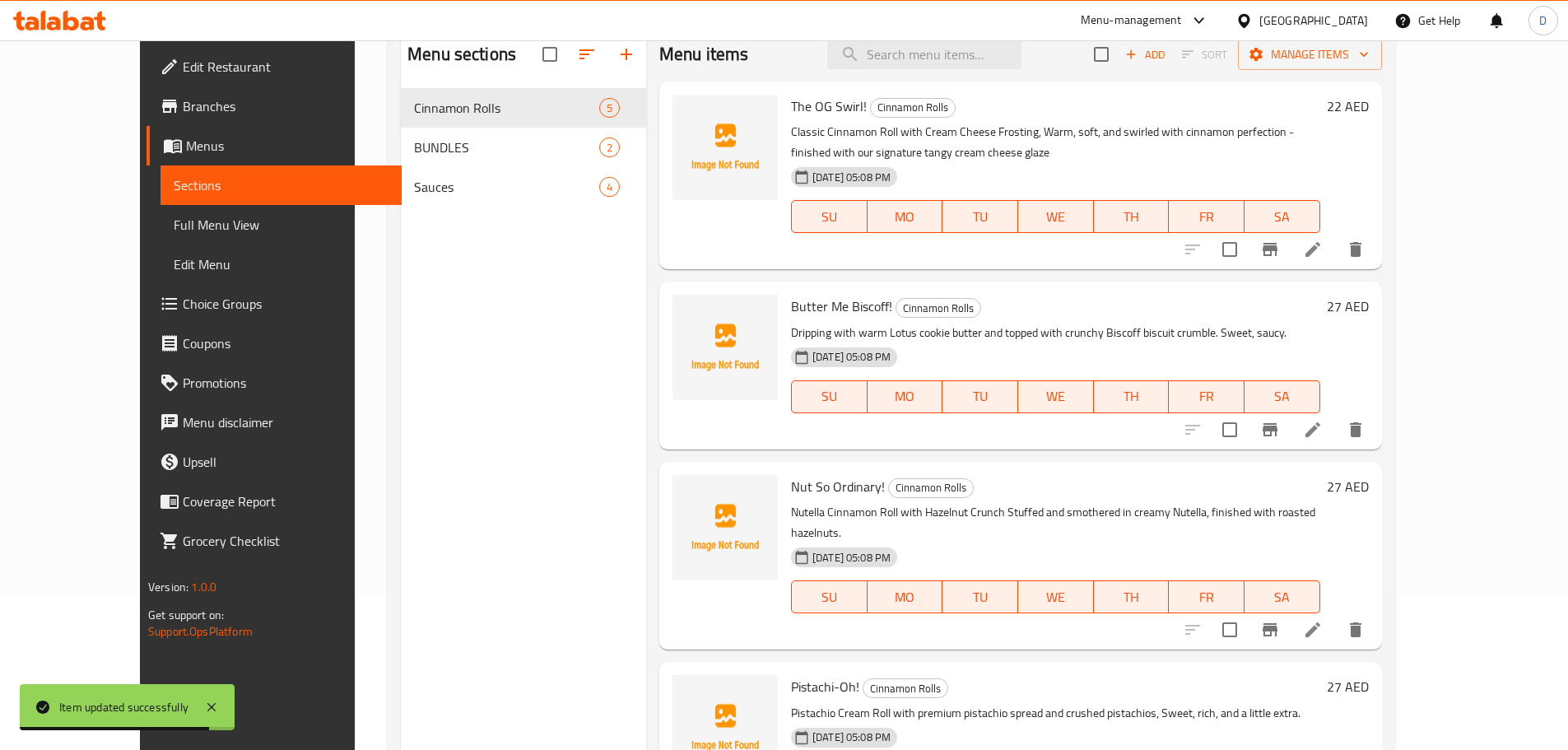
scroll to position [66, 0]
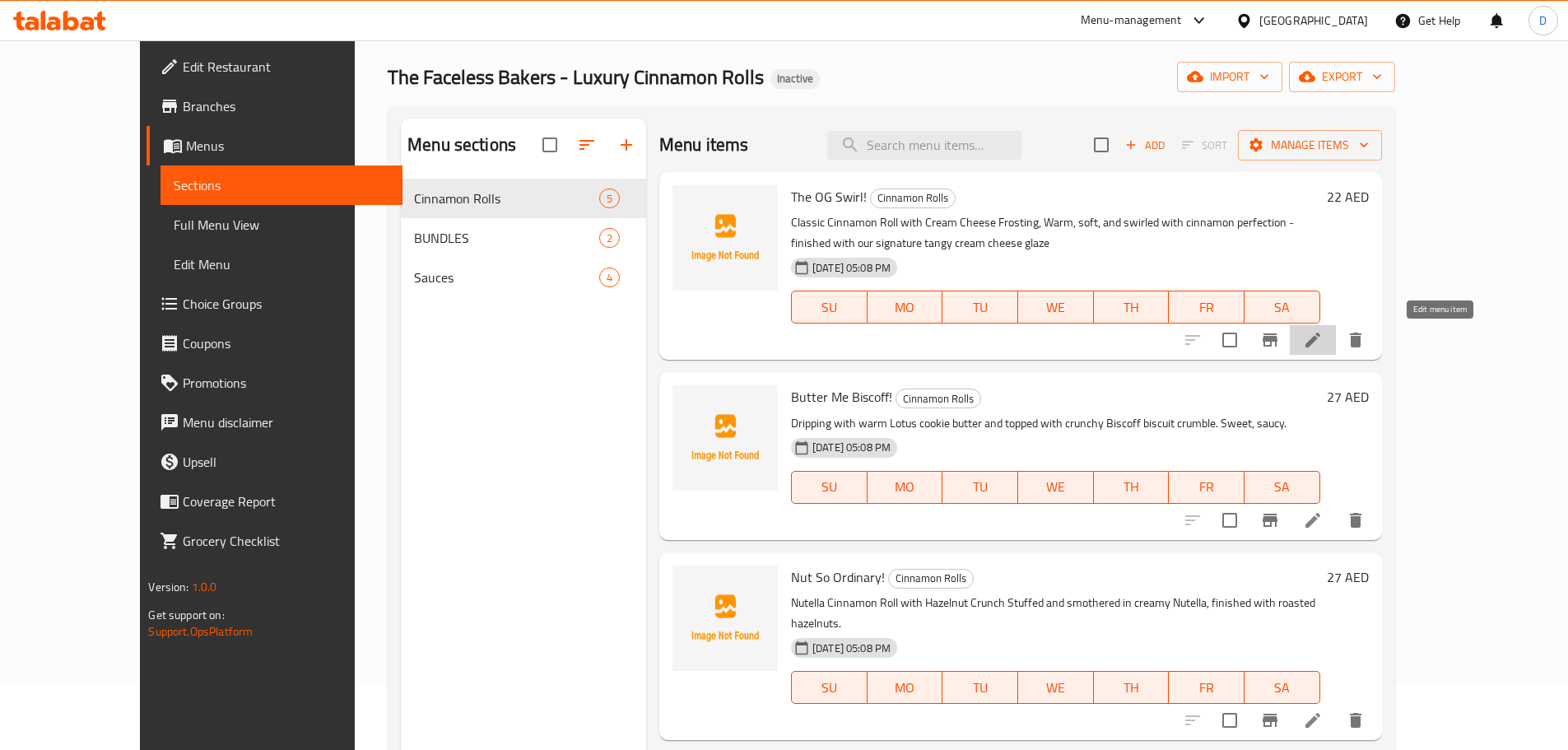
click at [1323, 345] on icon at bounding box center [1313, 340] width 19 height 19
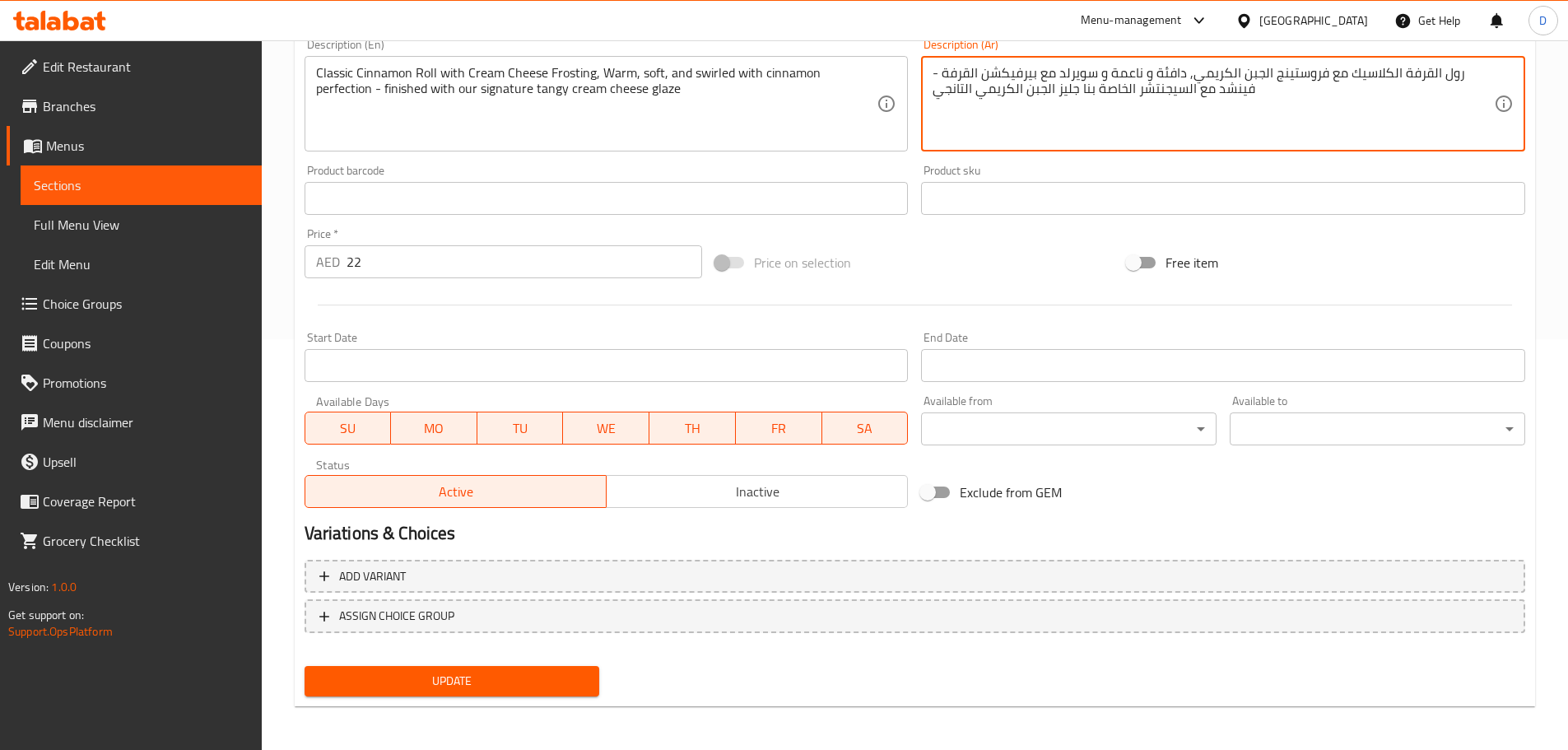
scroll to position [412, 0]
type textarea "رول القرفة الكلاسيك مع فروستينج الجبن الكريمي, دافئة و ناعمة و سويرلد مع بيرفيك…"
click at [560, 678] on span "Update" at bounding box center [453, 679] width 269 height 20
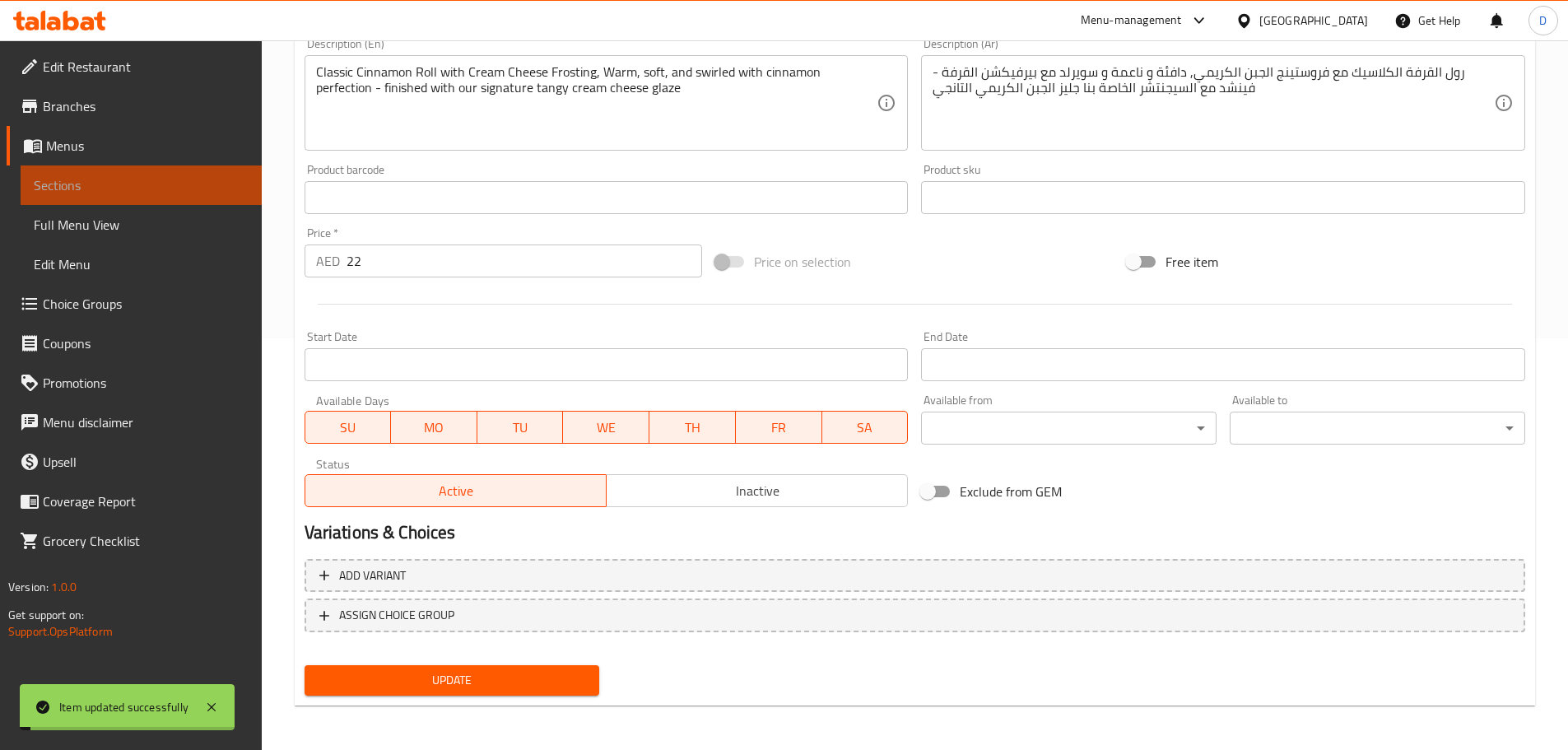
click at [179, 190] on span "Sections" at bounding box center [141, 185] width 215 height 19
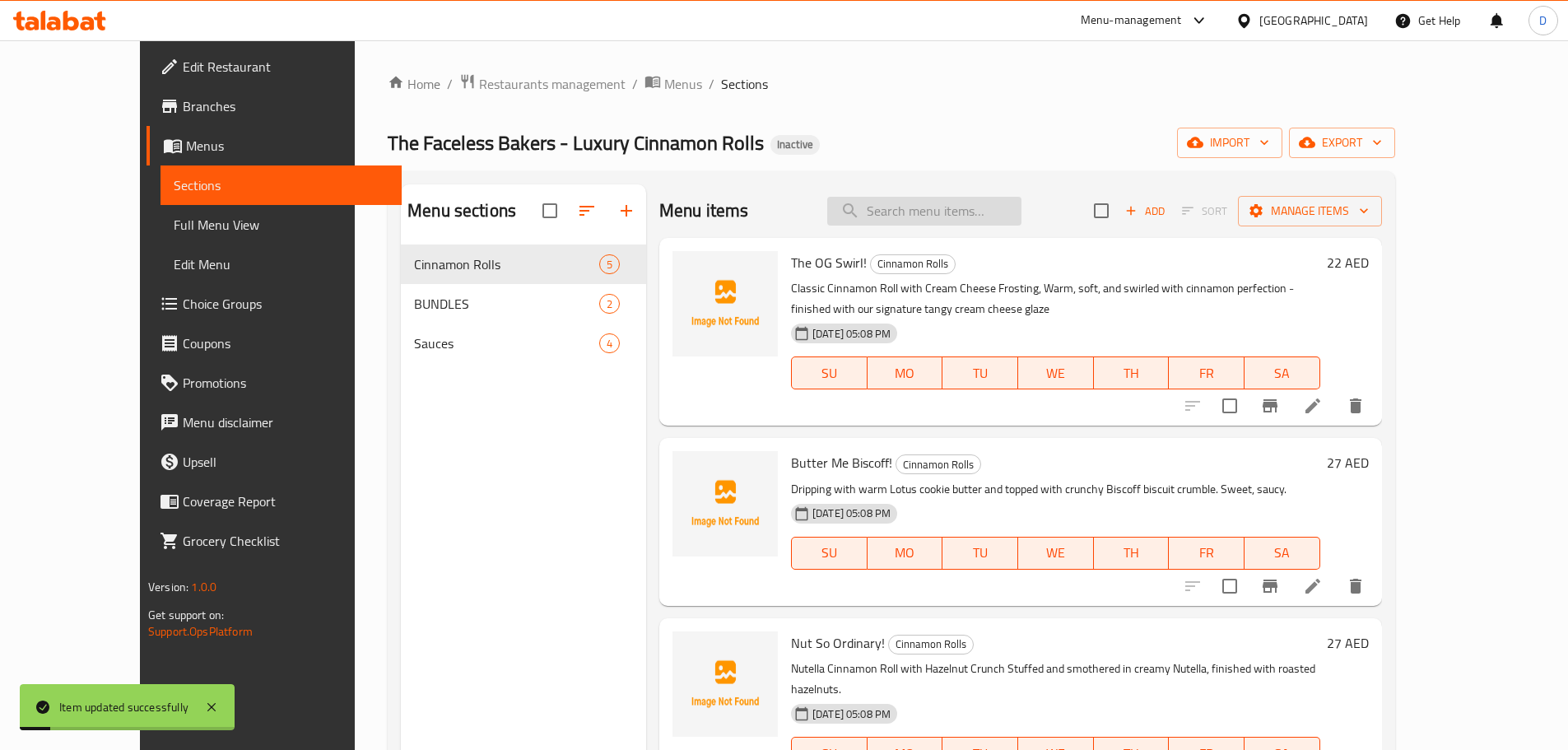
click at [970, 214] on input "search" at bounding box center [925, 211] width 194 height 29
paste input "لفائف"
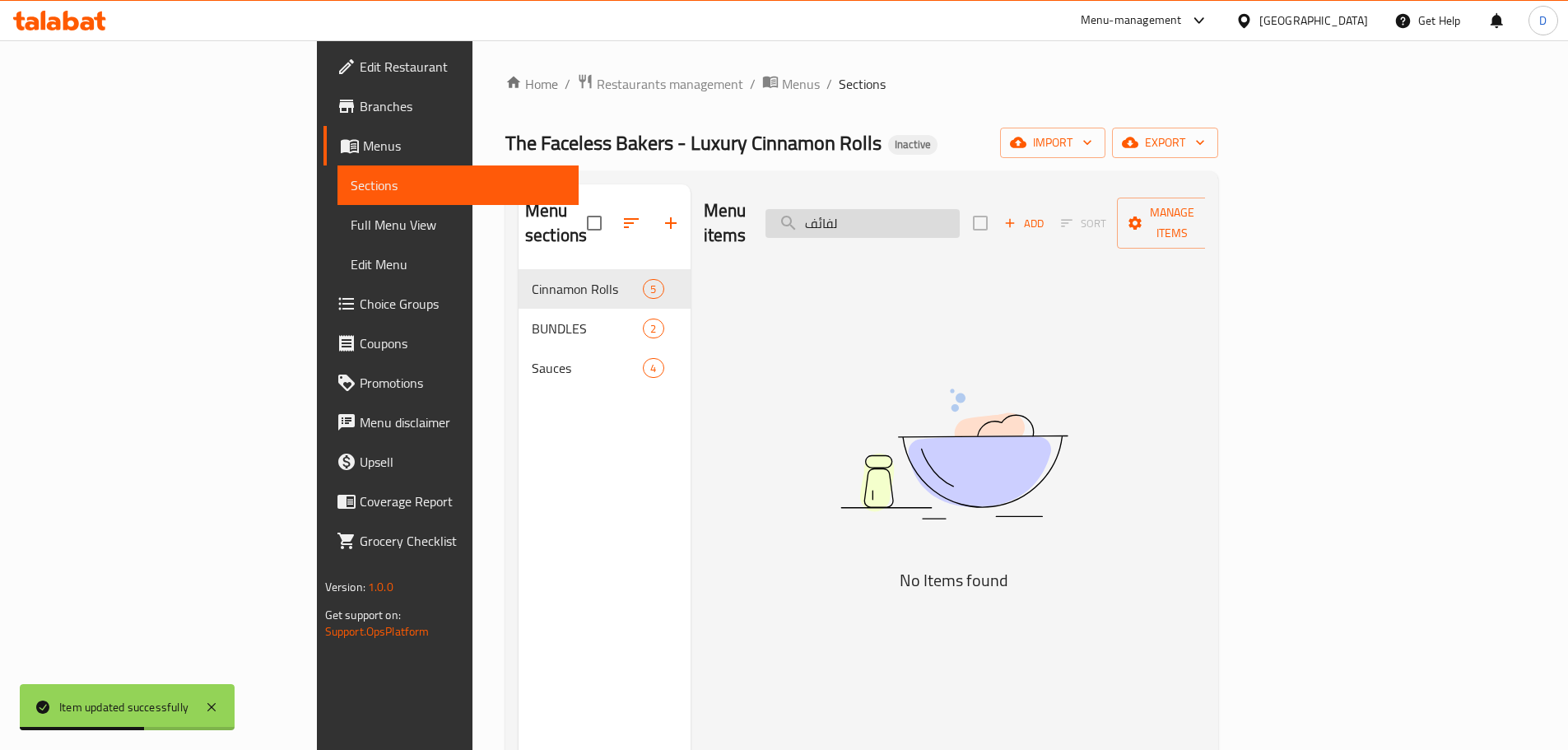
click at [948, 209] on input "لفائف" at bounding box center [862, 224] width 194 height 29
paste input "Caramel If You Can"
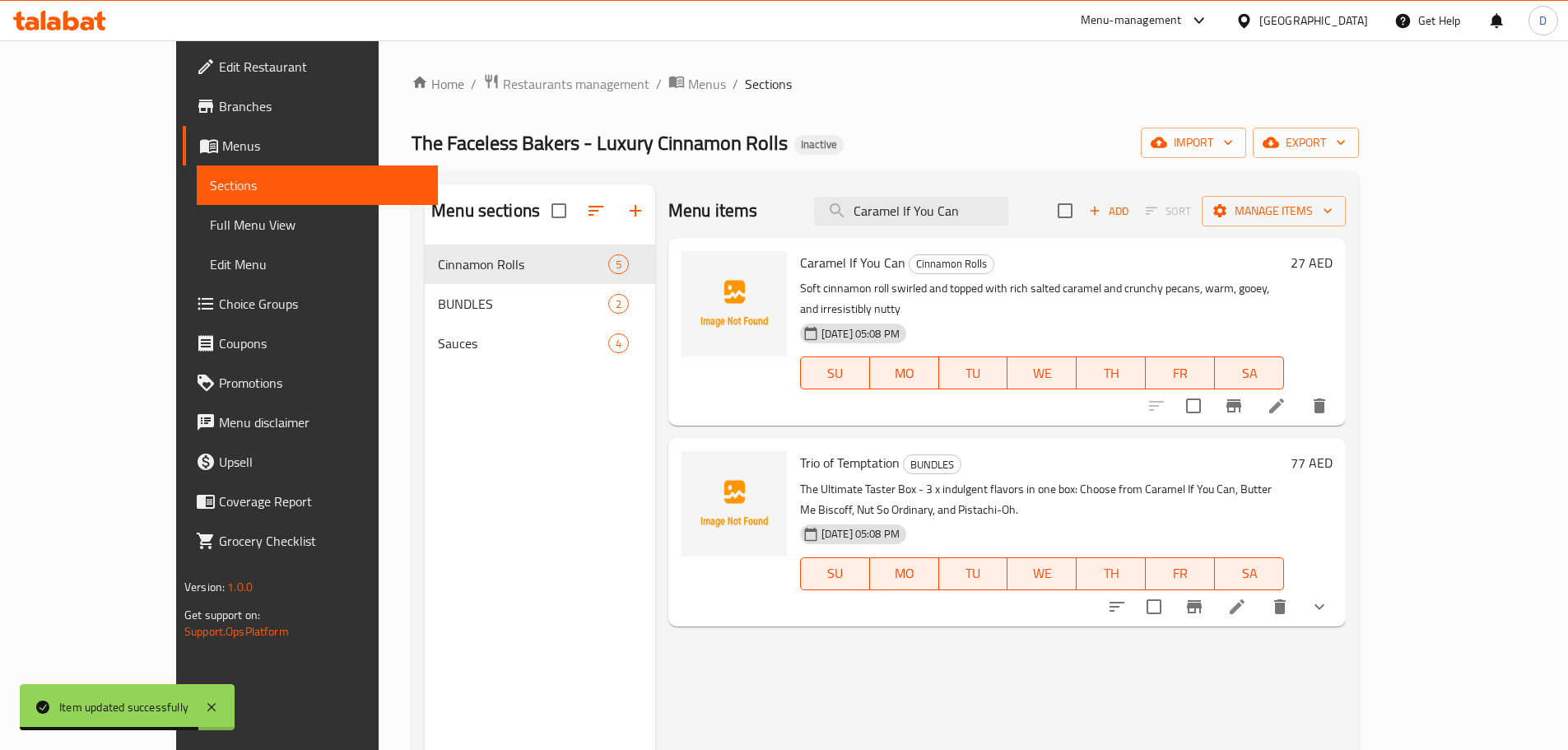
type input "Caramel If You Can"
click at [1300, 399] on li at bounding box center [1277, 405] width 47 height 30
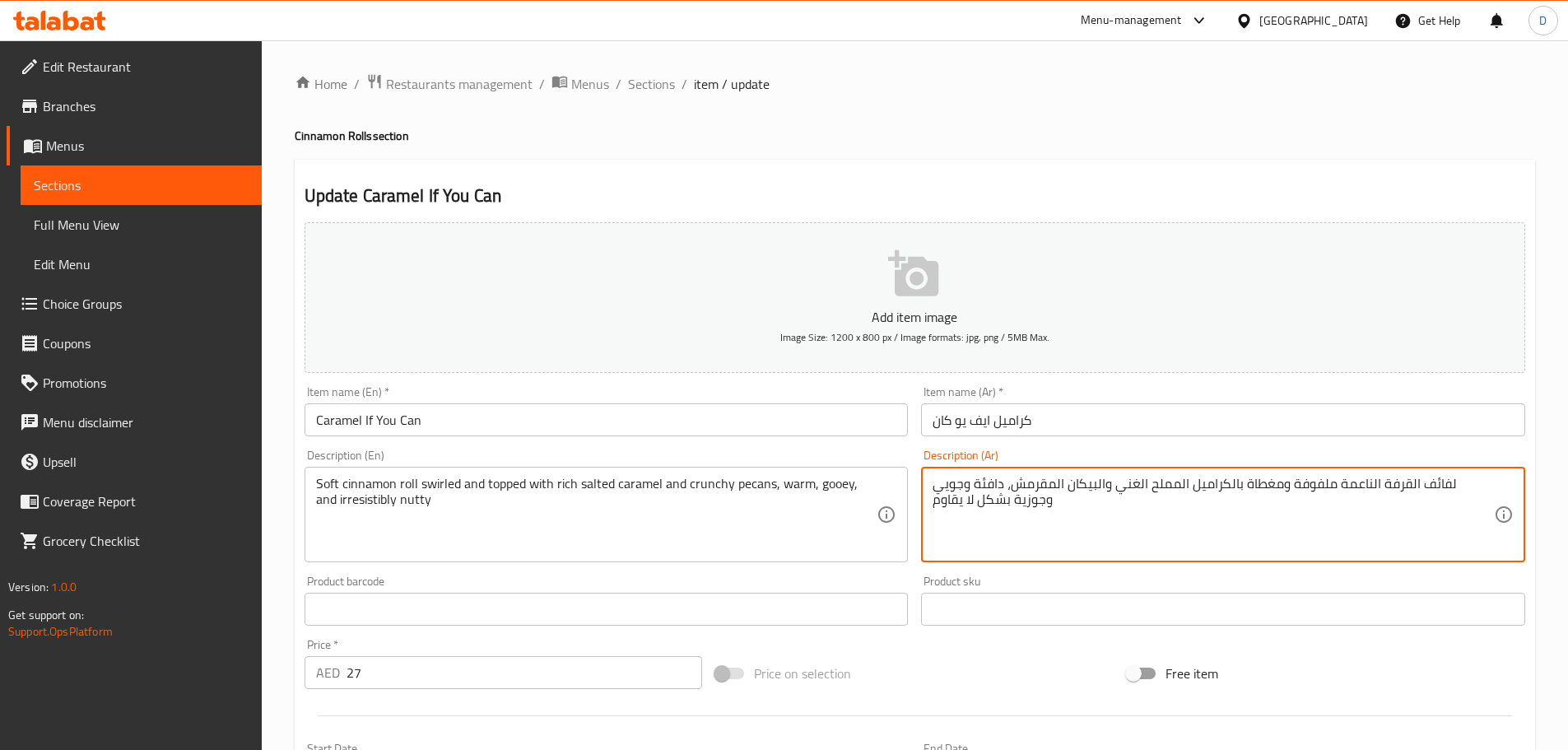
drag, startPoint x: 1462, startPoint y: 486, endPoint x: 1491, endPoint y: 489, distance: 29.2
type textarea "رول القرفة الناعمة ملفوفة ومغطاة بالكراميل المملح الغني والبيكان المقرمش، دافئة…"
click at [1135, 547] on textarea "رول القرفة الناعمة ملفوفة ومغطاة بالكراميل المملح الغني والبيكان المقرمش، دافئة…" at bounding box center [1212, 515] width 561 height 78
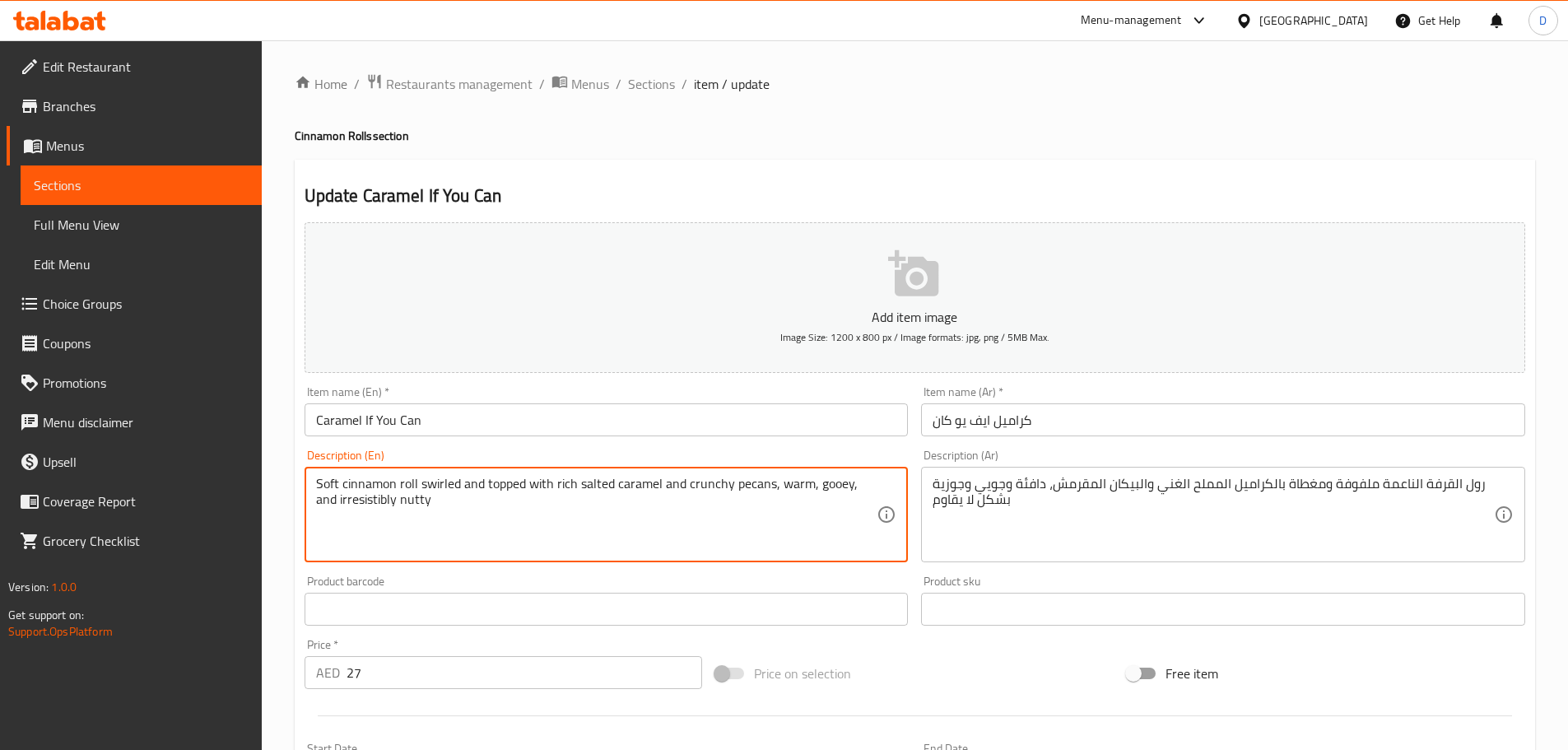
click at [357, 497] on textarea "Soft cinnamon roll swirled and topped with rich salted caramel and crunchy peca…" at bounding box center [596, 515] width 561 height 78
type textarea "Soft cinnamon roll swirled and topped with rich salted caramel and crunchy peca…"
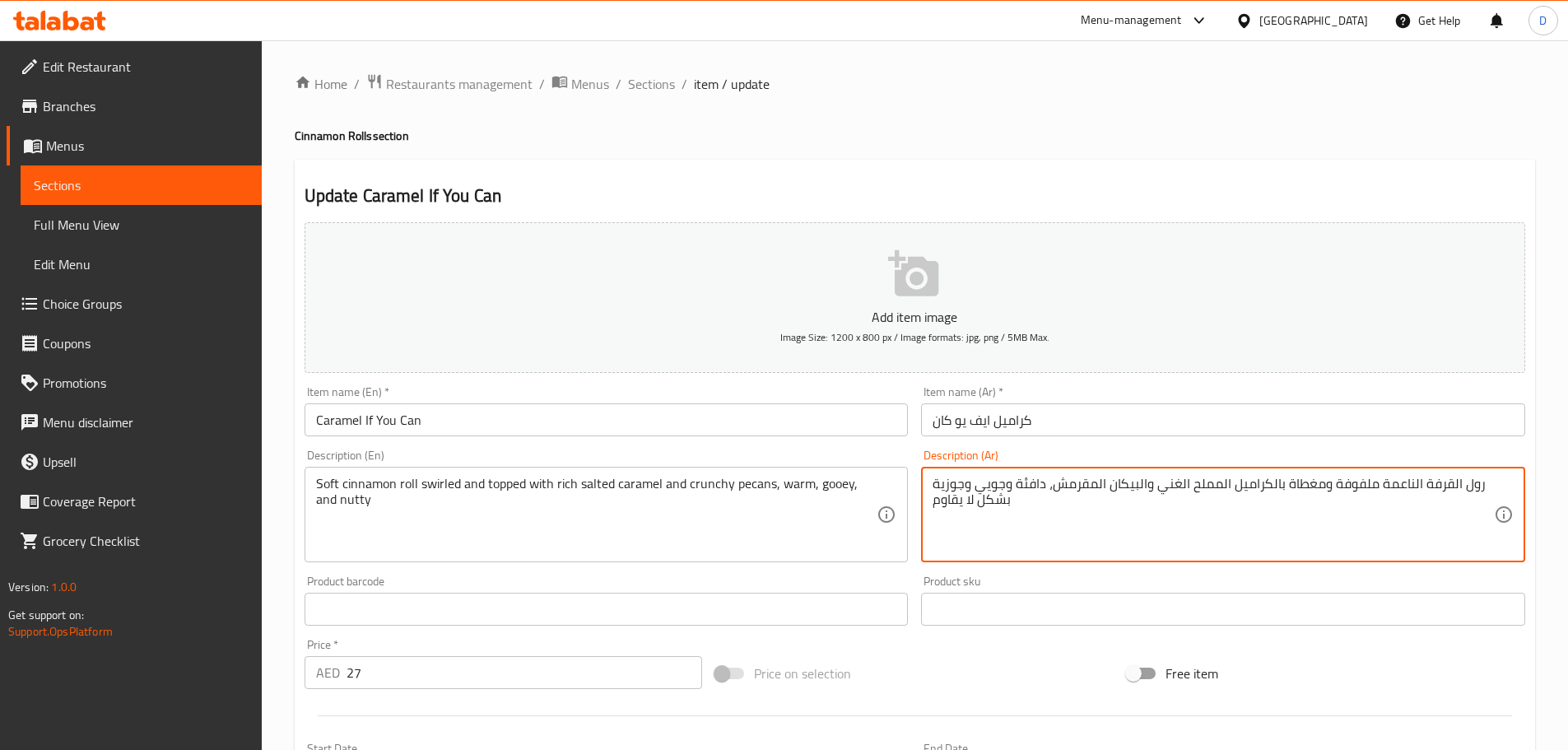
drag, startPoint x: 1012, startPoint y: 506, endPoint x: 915, endPoint y: 502, distance: 97.1
drag, startPoint x: 1003, startPoint y: 485, endPoint x: 978, endPoint y: 483, distance: 25.1
click at [978, 483] on textarea "رول القرفة الناعمة ملفوفة ومغطاة بالكراميل المملح الغني والبيكان المقرمش، دافئة…" at bounding box center [1212, 515] width 561 height 78
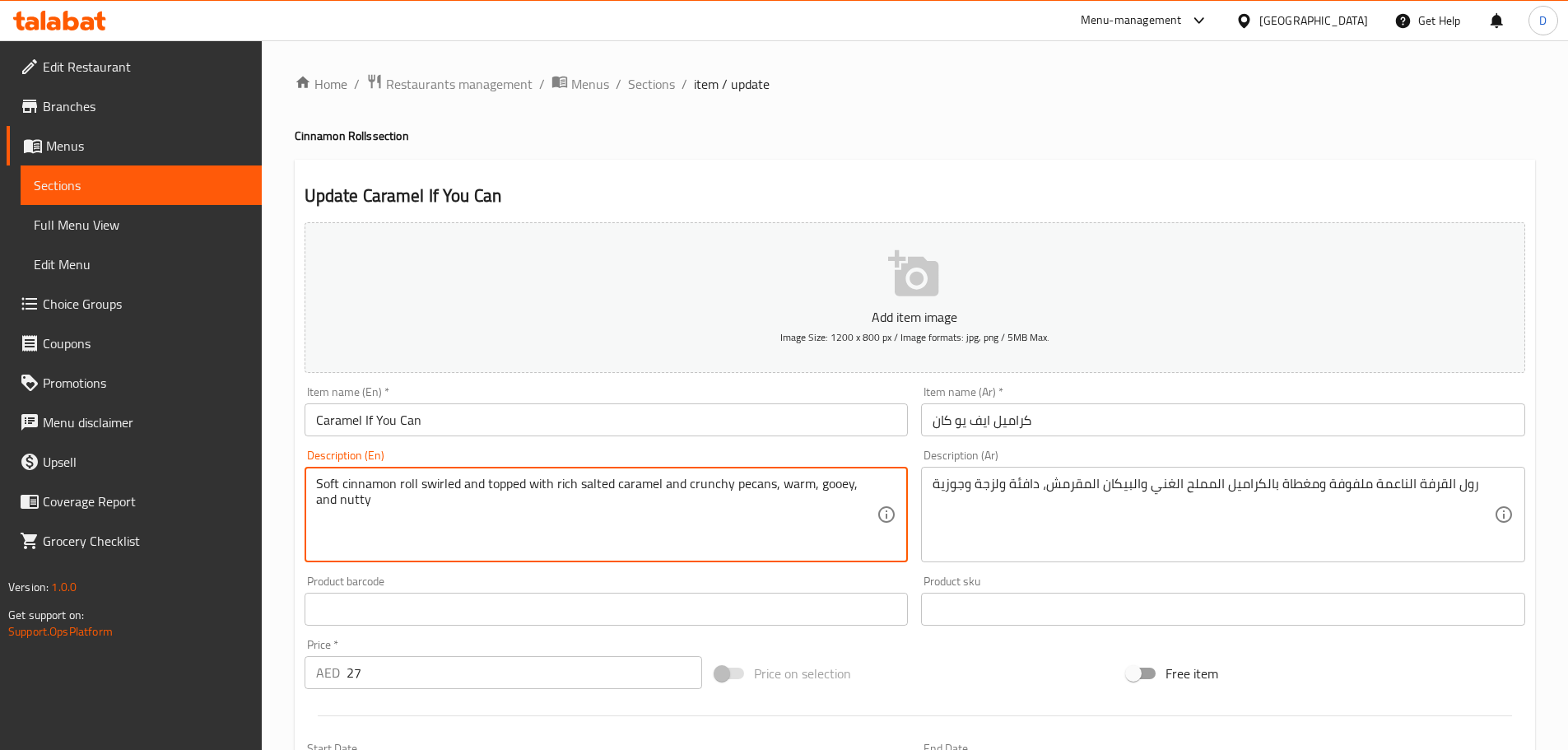
scroll to position [165, 0]
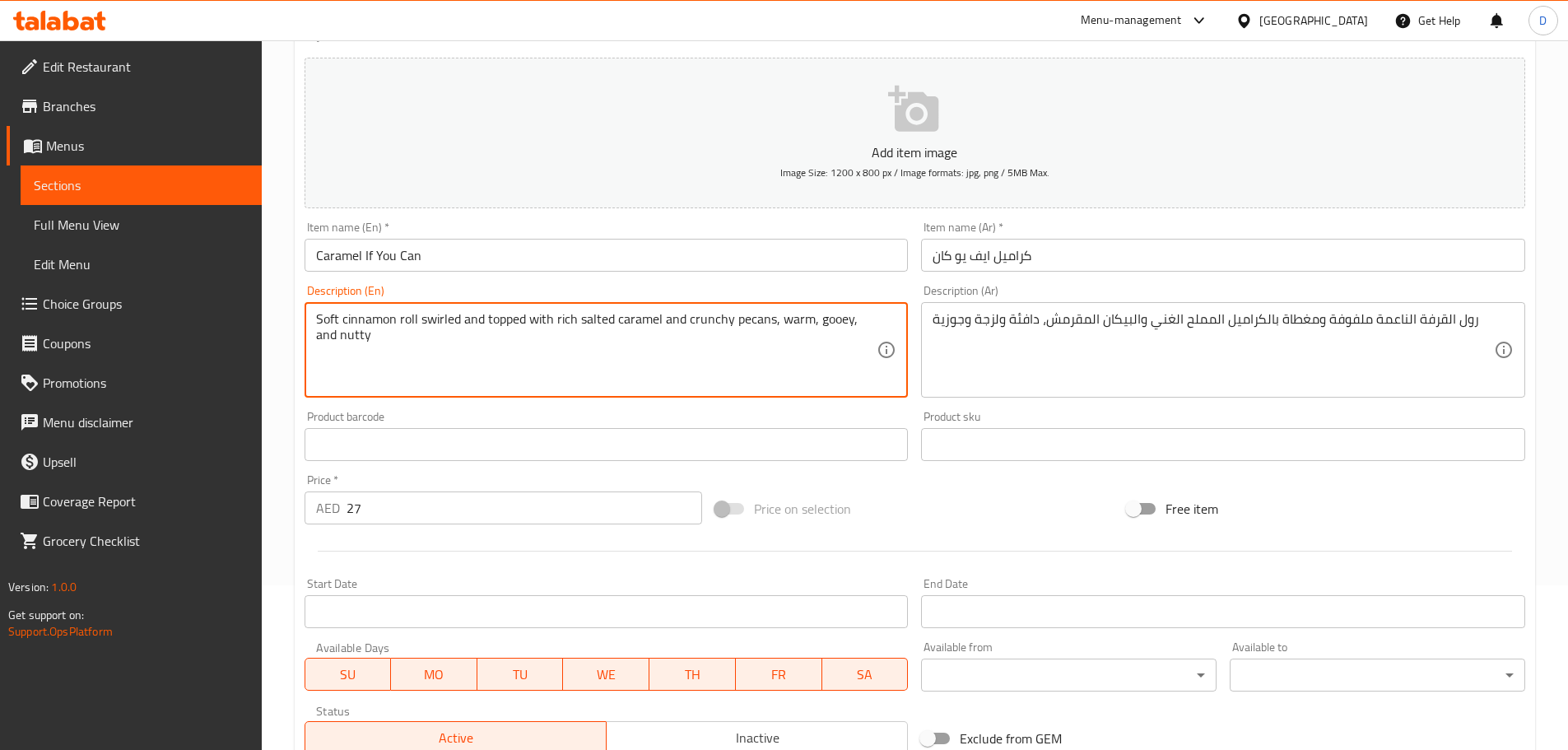
drag, startPoint x: 382, startPoint y: 330, endPoint x: 519, endPoint y: 332, distance: 137.0
click at [519, 332] on textarea "Soft cinnamon roll swirled and topped with rich salted caramel and crunchy peca…" at bounding box center [596, 350] width 561 height 78
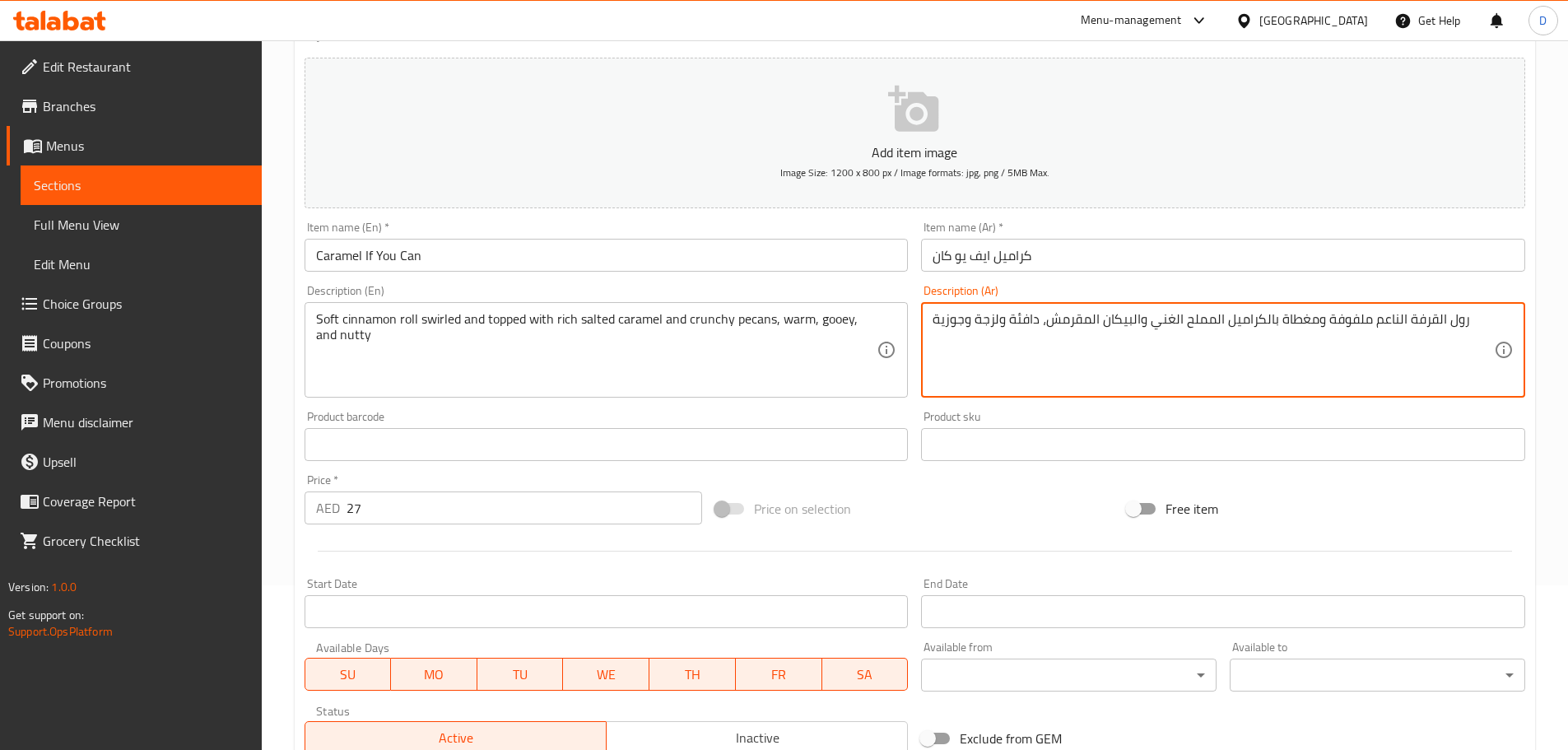
click at [1325, 323] on textarea "رول القرفة الناعم ملفوفة ومغطاة بالكراميل المملح الغني والبيكان المقرمش، دافئة …" at bounding box center [1212, 350] width 561 height 78
click at [1279, 319] on textarea "رول القرفة الناعم ملفوف ومغطاة بالكراميل المملح الغني والبيكان المقرمش، دافئة و…" at bounding box center [1212, 350] width 561 height 78
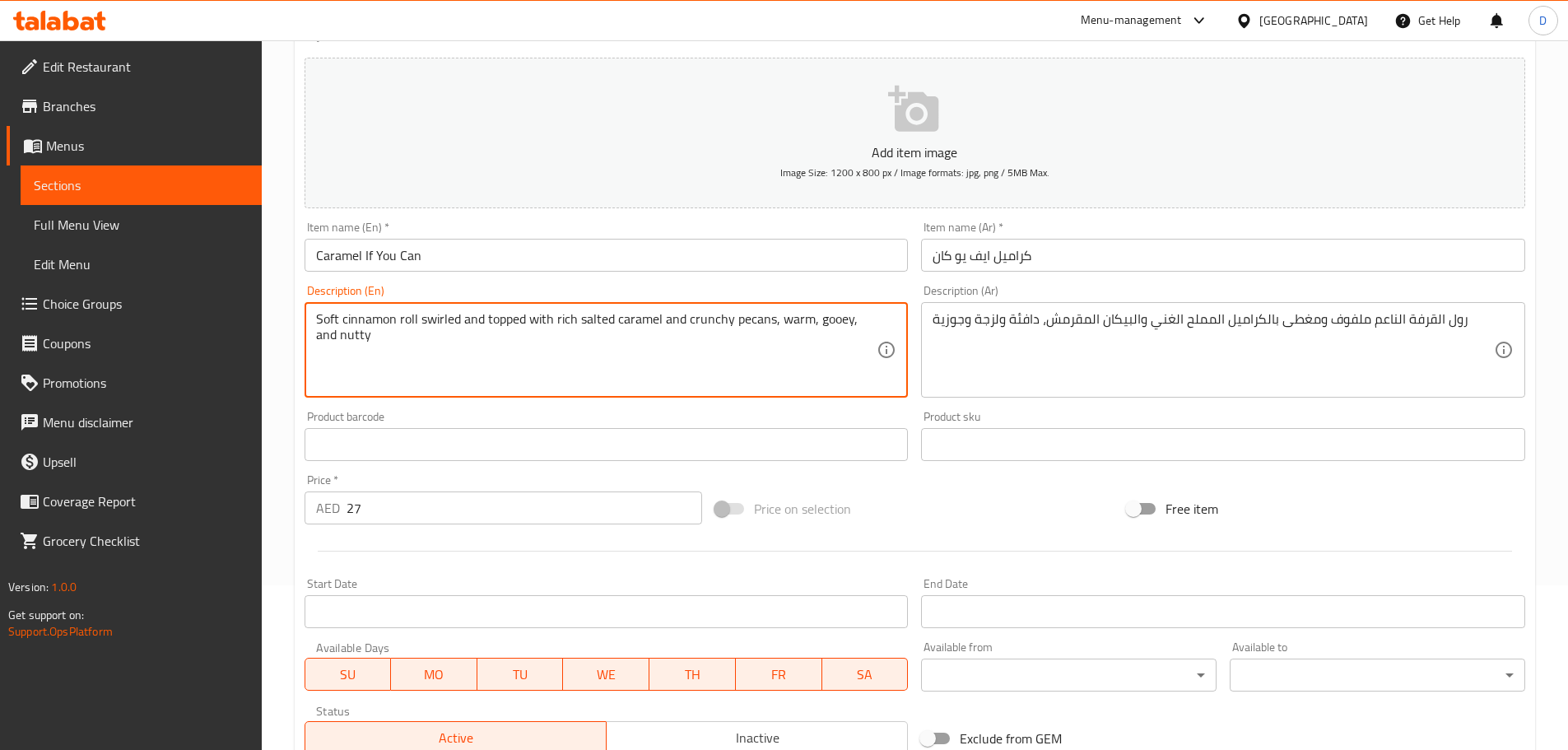
click at [429, 325] on textarea "Soft cinnamon roll swirled and topped with rich salted caramel and crunchy peca…" at bounding box center [596, 350] width 561 height 78
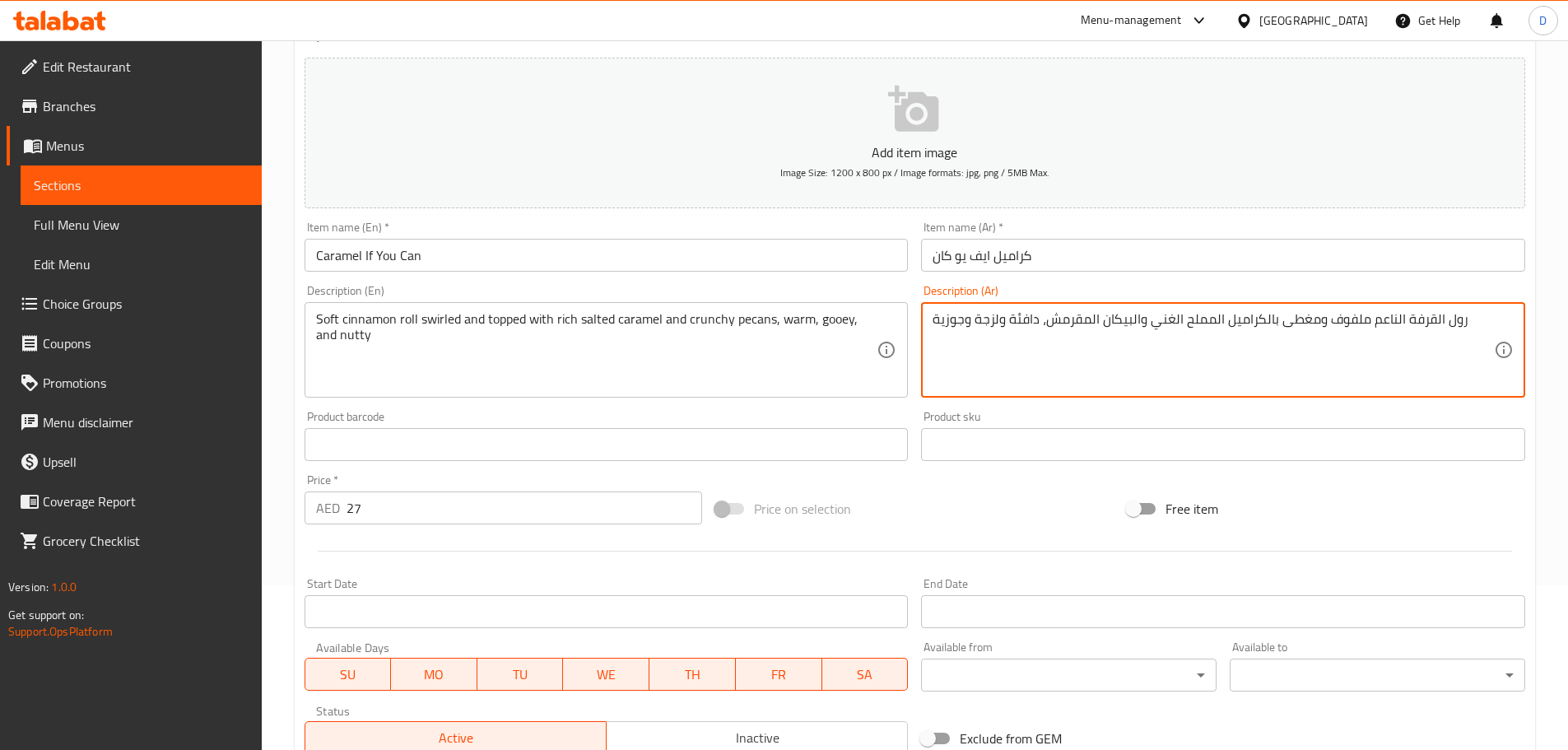
click at [1343, 319] on textarea "رول القرفة الناعم ملفوف ومغطى بالكراميل المملح الغني والبيكان المقرمش، دافئة ول…" at bounding box center [1212, 350] width 561 height 78
click at [1017, 319] on textarea "رول القرفة الناعم سويرلد ومغطى بالكراميل المملح الغني والبيكان المقرمش، دافئة و…" at bounding box center [1212, 350] width 561 height 78
drag, startPoint x: 1017, startPoint y: 319, endPoint x: 1003, endPoint y: 314, distance: 14.9
click at [1003, 314] on textarea "رول القرفة الناعم سويرلد ومغطى بالكراميل المملح الغني والبيكان المقرمش، دافئة و…" at bounding box center [1212, 350] width 561 height 78
click at [1010, 318] on textarea "رول القرفة الناعم سويرلد ومغطى بالكراميل المملح الغني والبيكان المقرمش، دافئة و…" at bounding box center [1212, 350] width 561 height 78
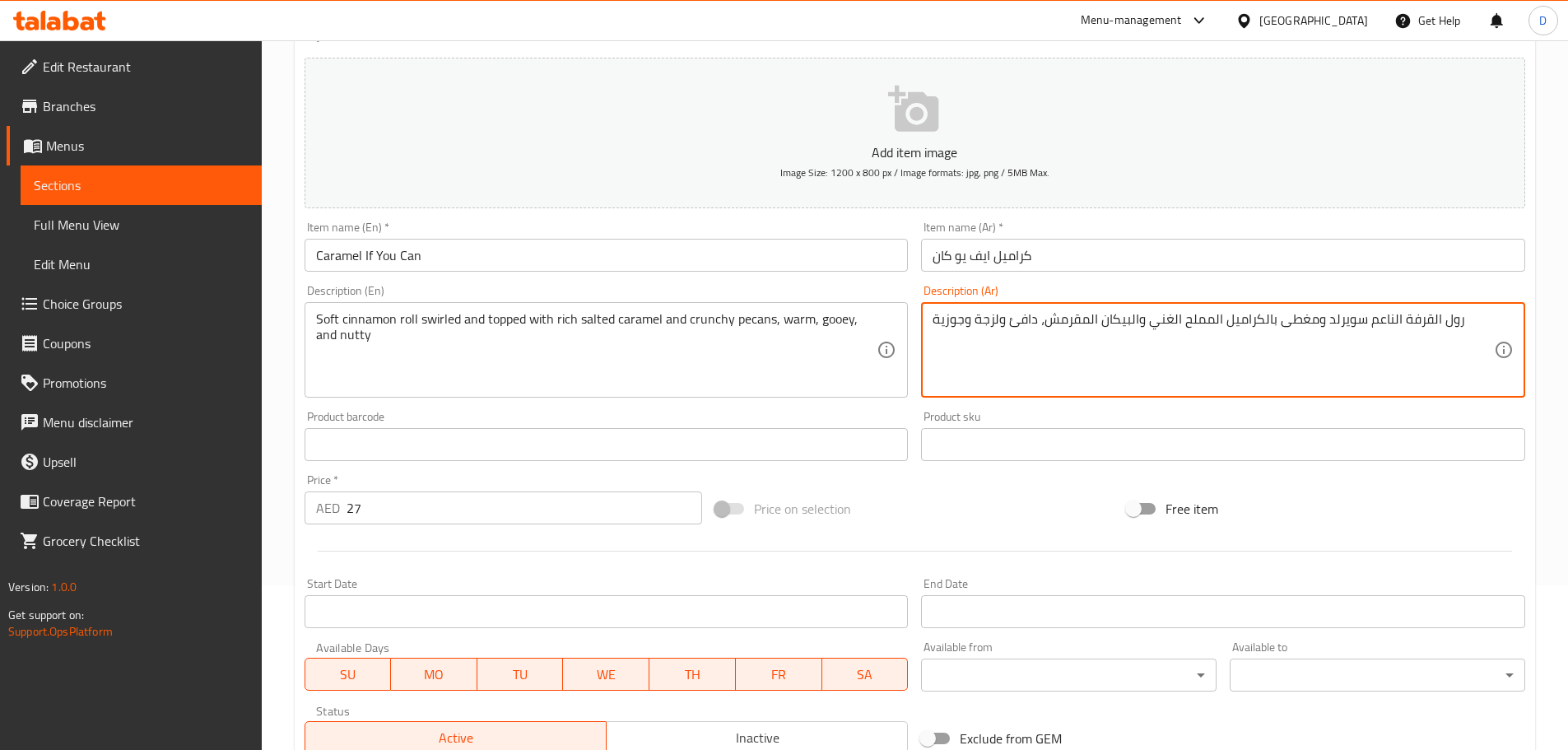
click at [980, 319] on textarea "رول القرفة الناعم سويرلد ومغطى بالكراميل المملح الغني والبيكان المقرمش، دافئ ول…" at bounding box center [1212, 350] width 561 height 78
click at [977, 319] on textarea "رول القرفة الناعم سويرلد ومغطى بالكراميل المملح الغني والبيكان المقرمش، دافئ ول…" at bounding box center [1212, 350] width 561 height 78
drag, startPoint x: 941, startPoint y: 324, endPoint x: 927, endPoint y: 320, distance: 14.6
click at [927, 320] on div "رول القرفة الناعم سويرلد ومغطى بالكراميل المملح الغني والبيكان المقرمش، دافئ ول…" at bounding box center [1222, 350] width 604 height 96
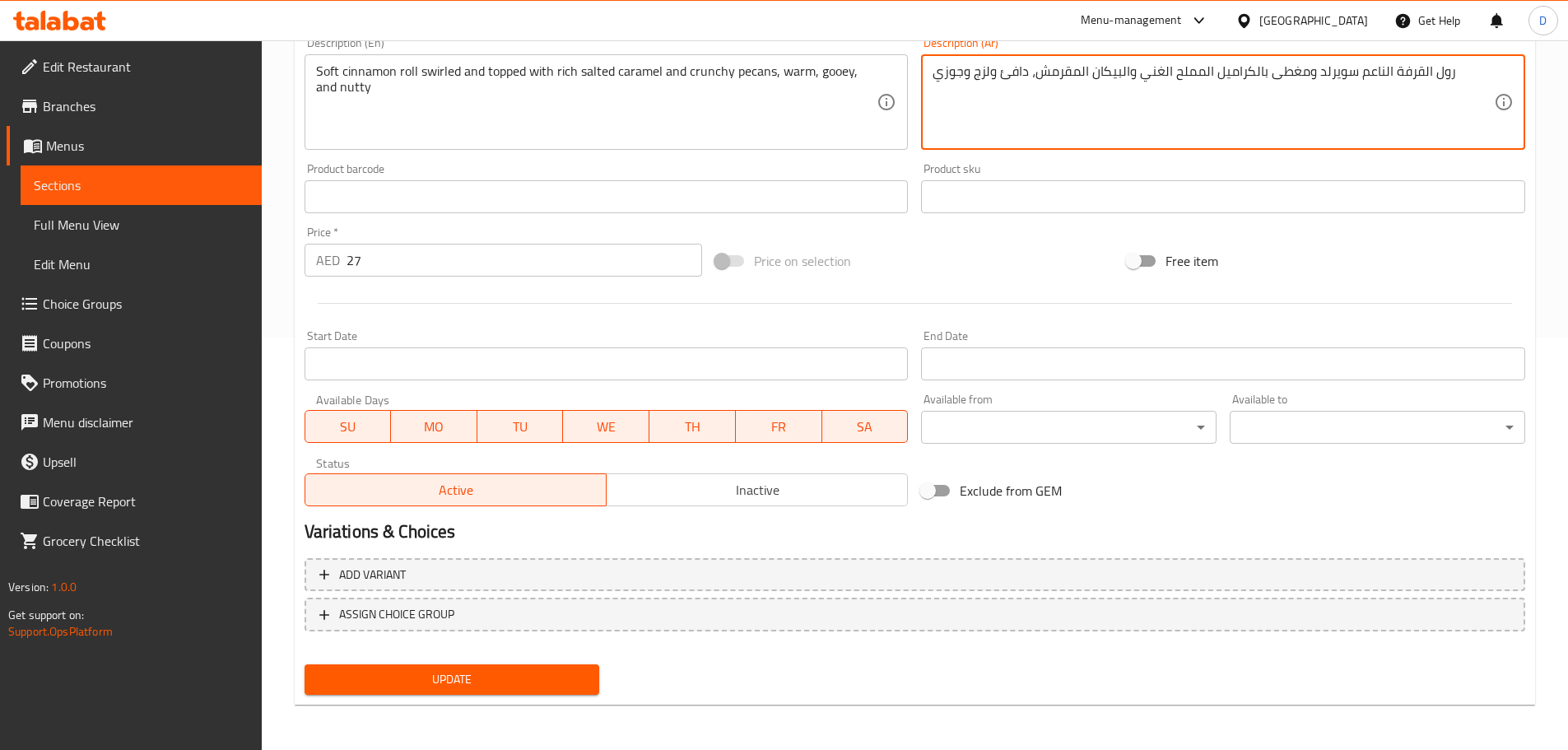
scroll to position [413, 0]
type textarea "رول القرفة الناعم سويرلد ومغطى بالكراميل المملح الغني والبيكان المقرمش، دافئ ول…"
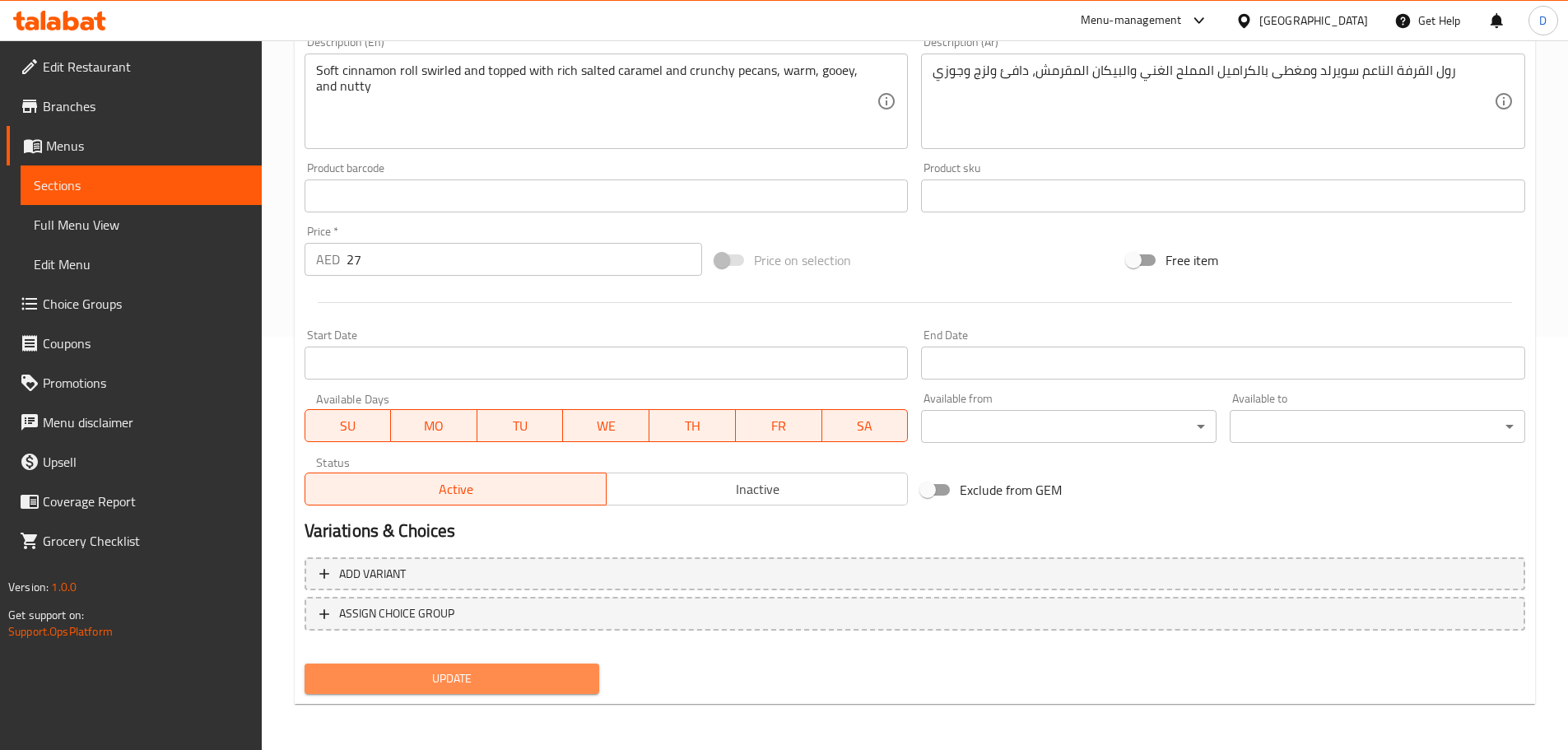
drag, startPoint x: 524, startPoint y: 682, endPoint x: 593, endPoint y: 221, distance: 466.1
click at [526, 682] on span "Update" at bounding box center [453, 678] width 269 height 20
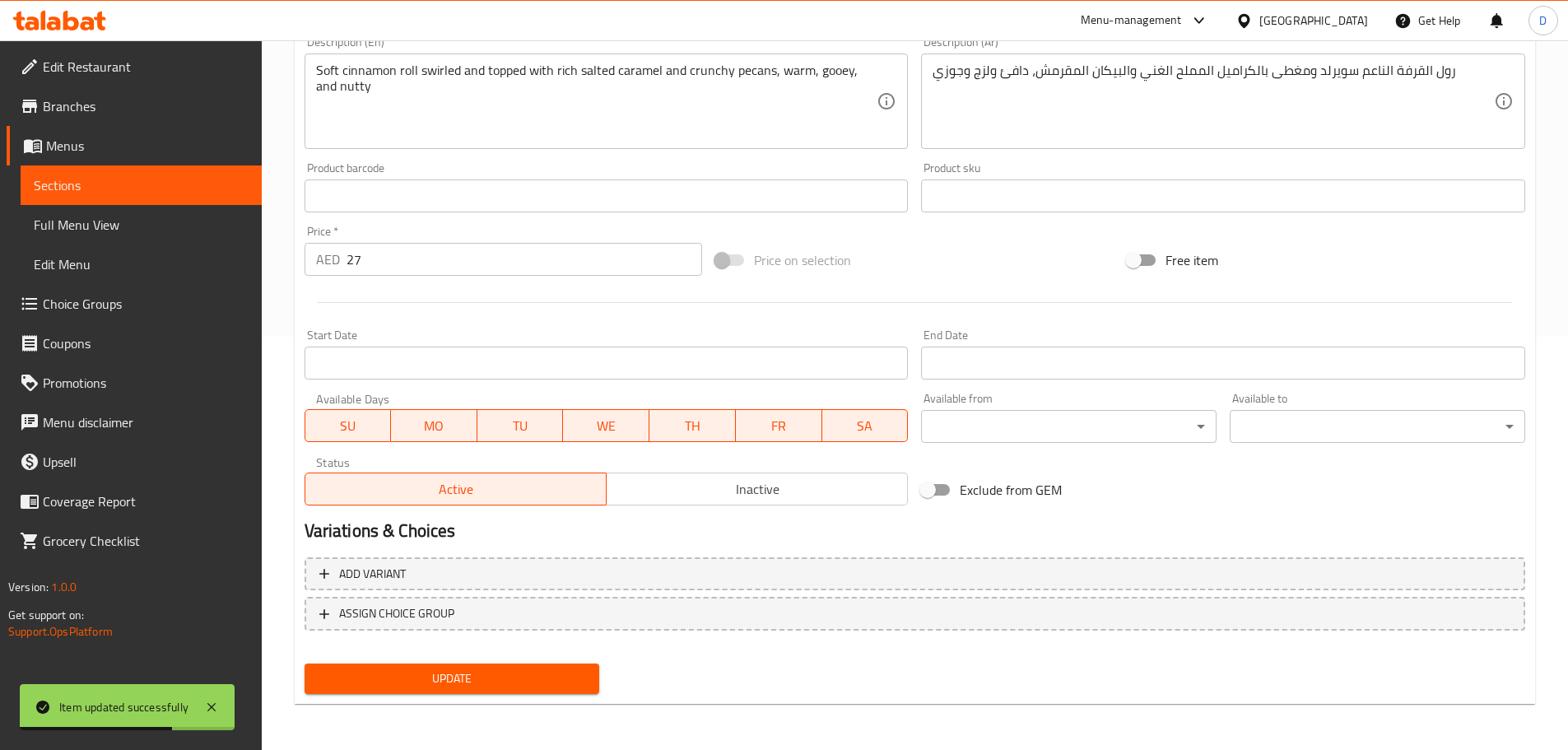
click at [231, 189] on span "Sections" at bounding box center [141, 185] width 215 height 19
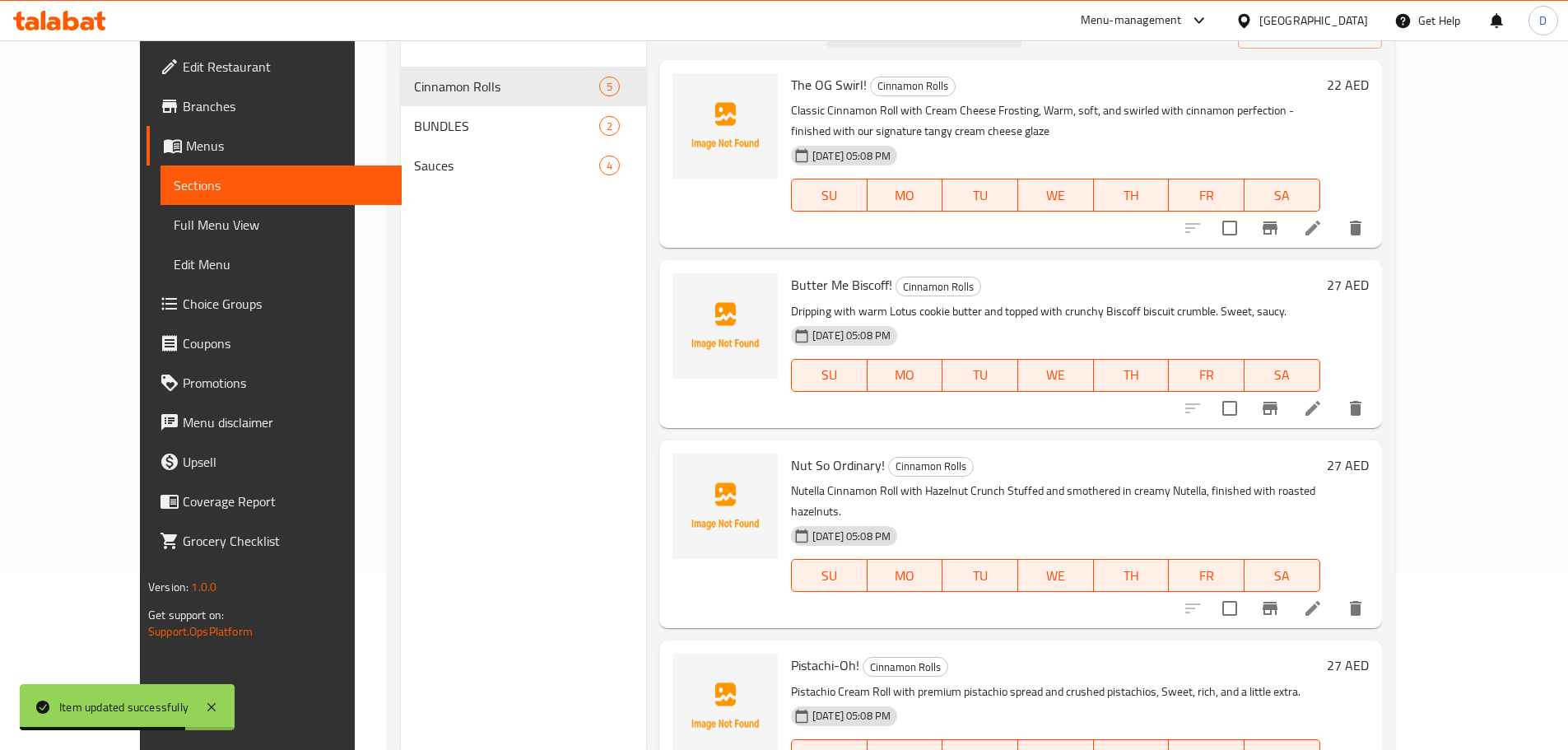
scroll to position [148, 0]
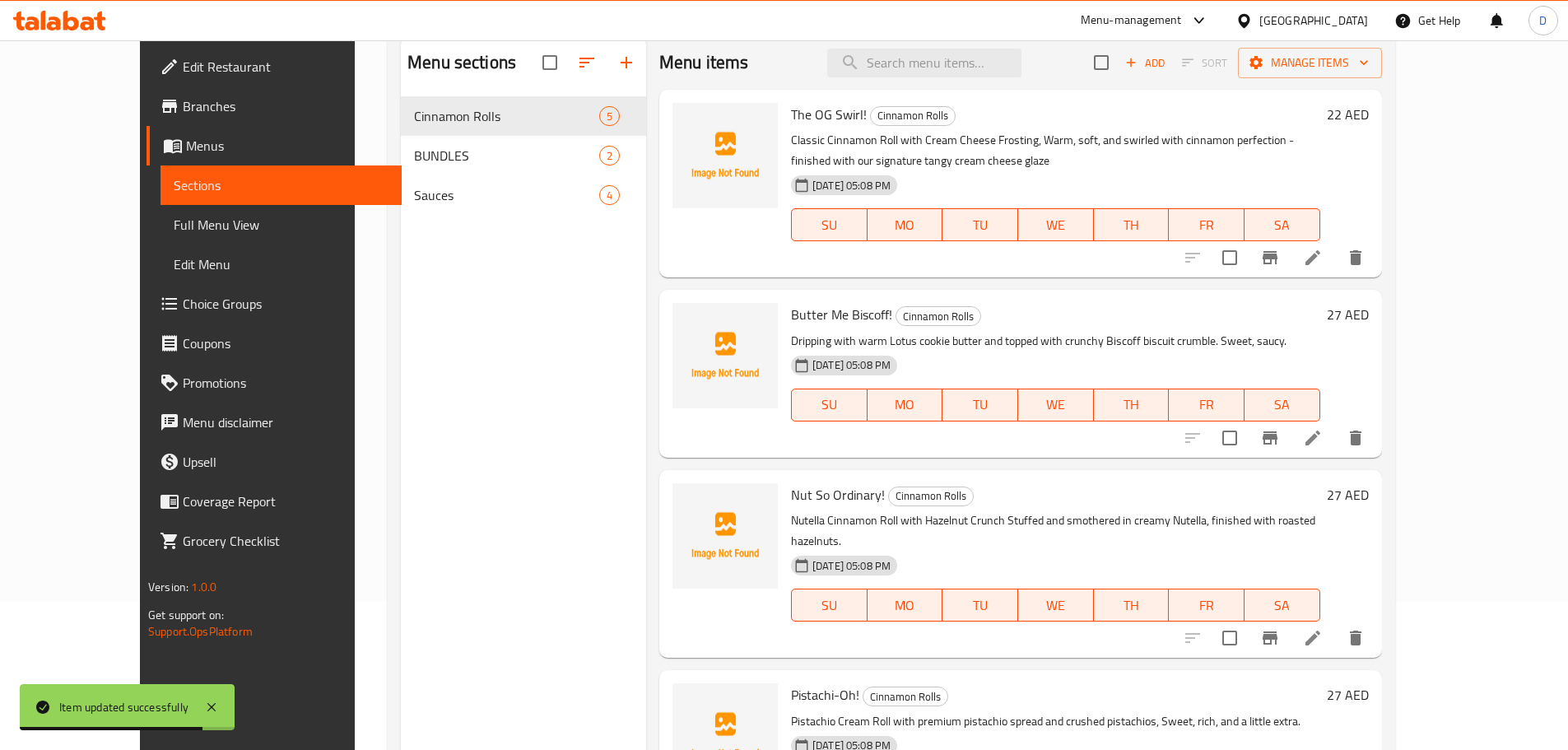
click at [924, 78] on div "Menu items Add Sort Manage items" at bounding box center [1020, 62] width 723 height 53
click at [926, 68] on input "search" at bounding box center [925, 63] width 194 height 29
paste input "The OG Trio"
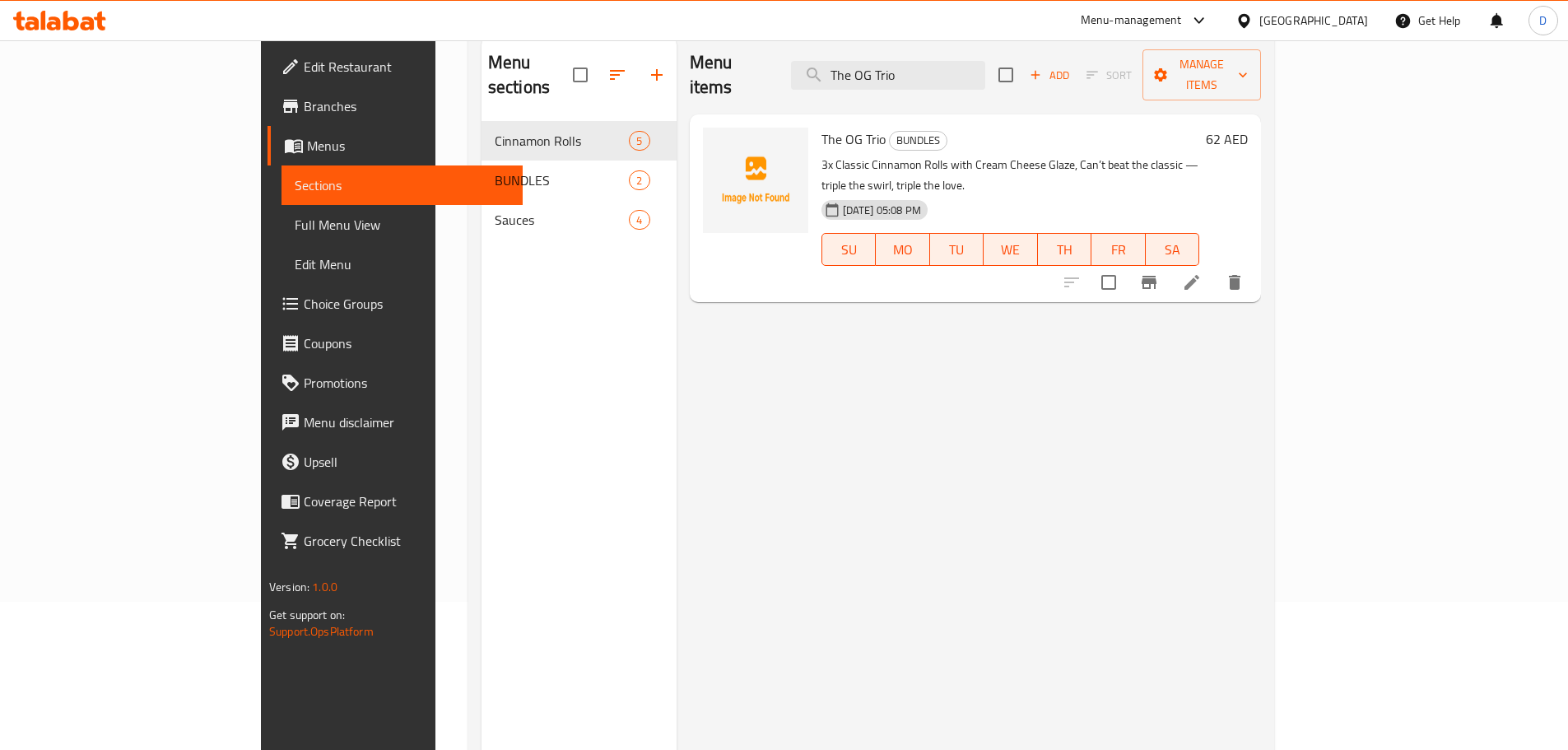
type input "The OG Trio"
click at [1200, 275] on icon at bounding box center [1191, 282] width 15 height 15
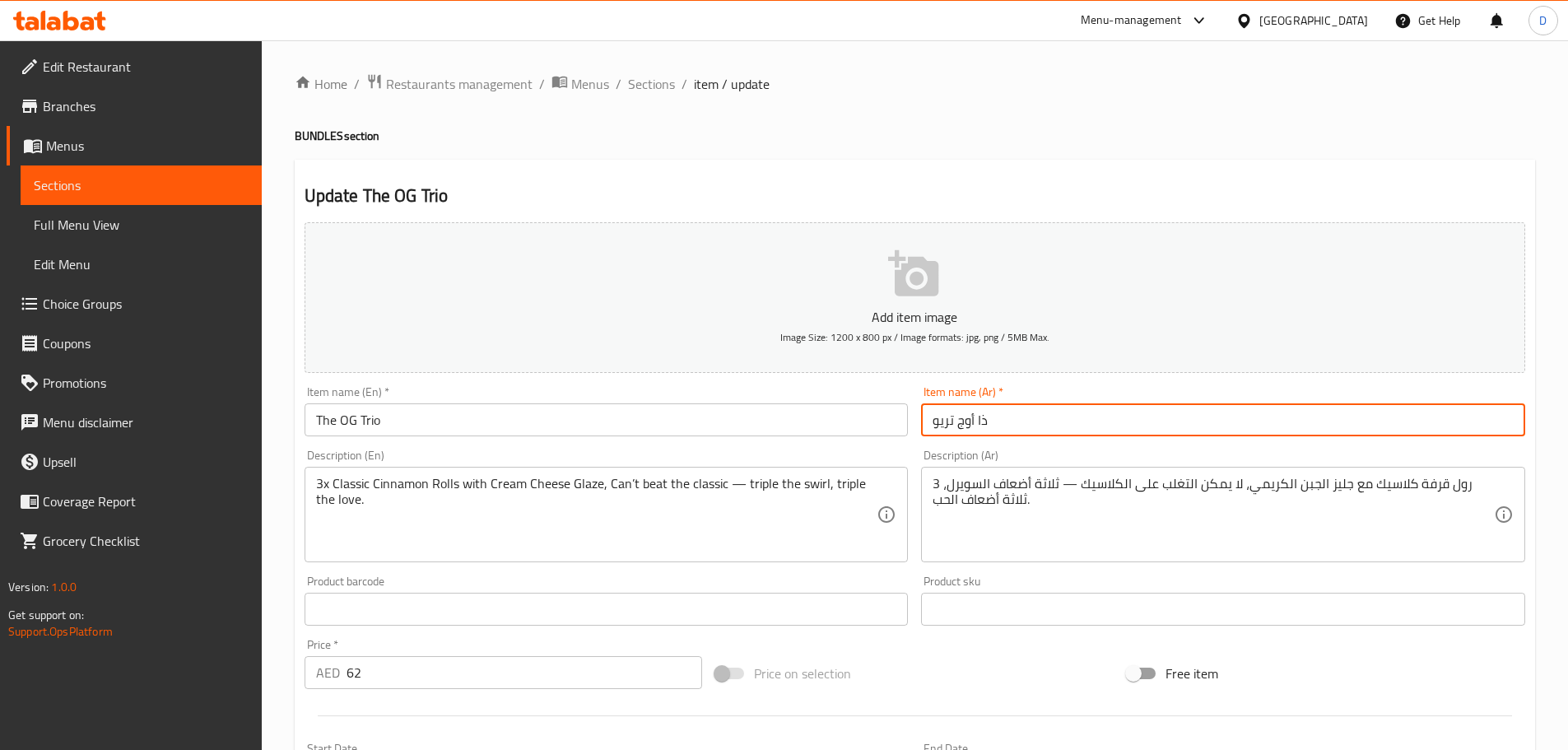
click at [961, 423] on input "ذا أوج تريو" at bounding box center [1222, 420] width 604 height 33
type input "ذا أوه جي تريو"
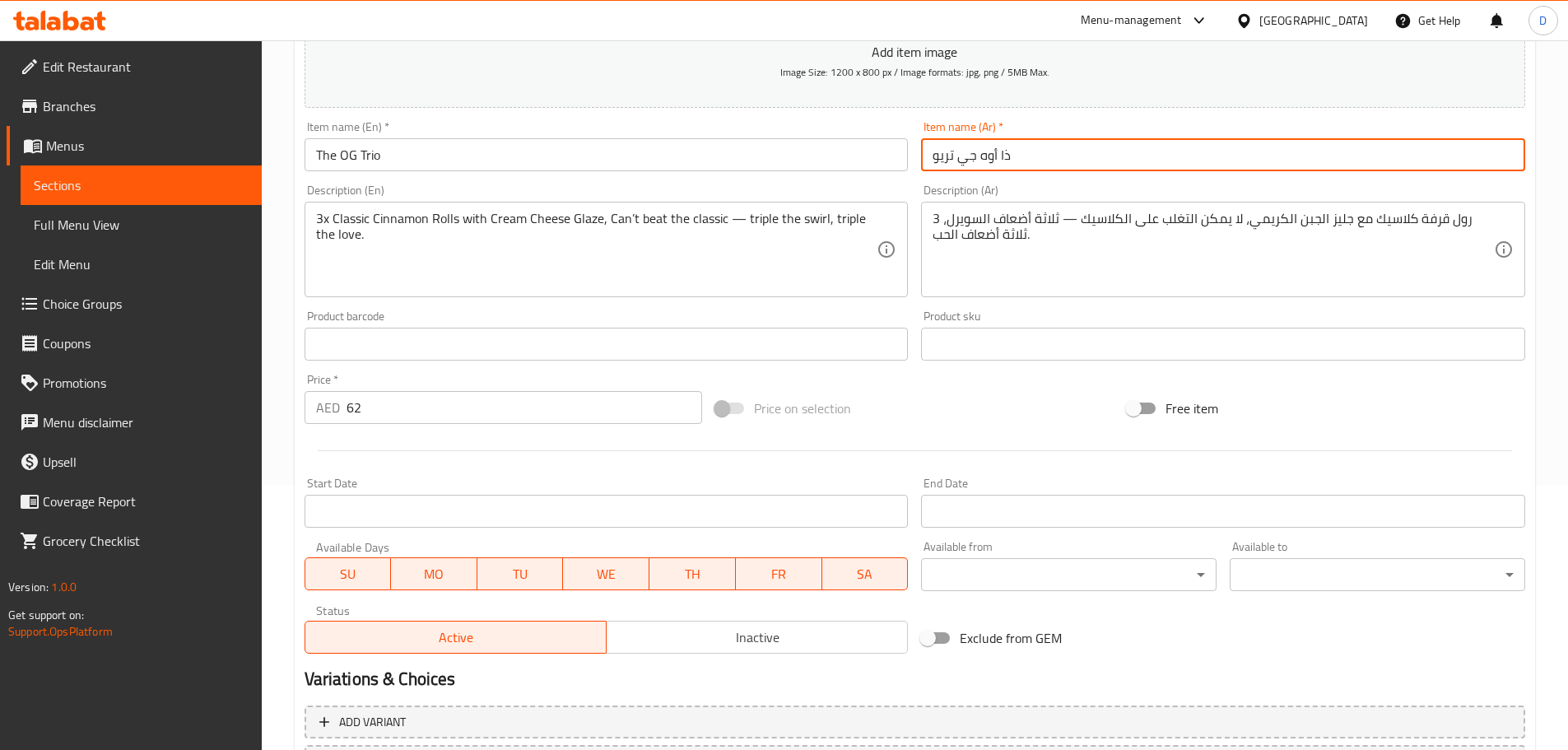
scroll to position [413, 0]
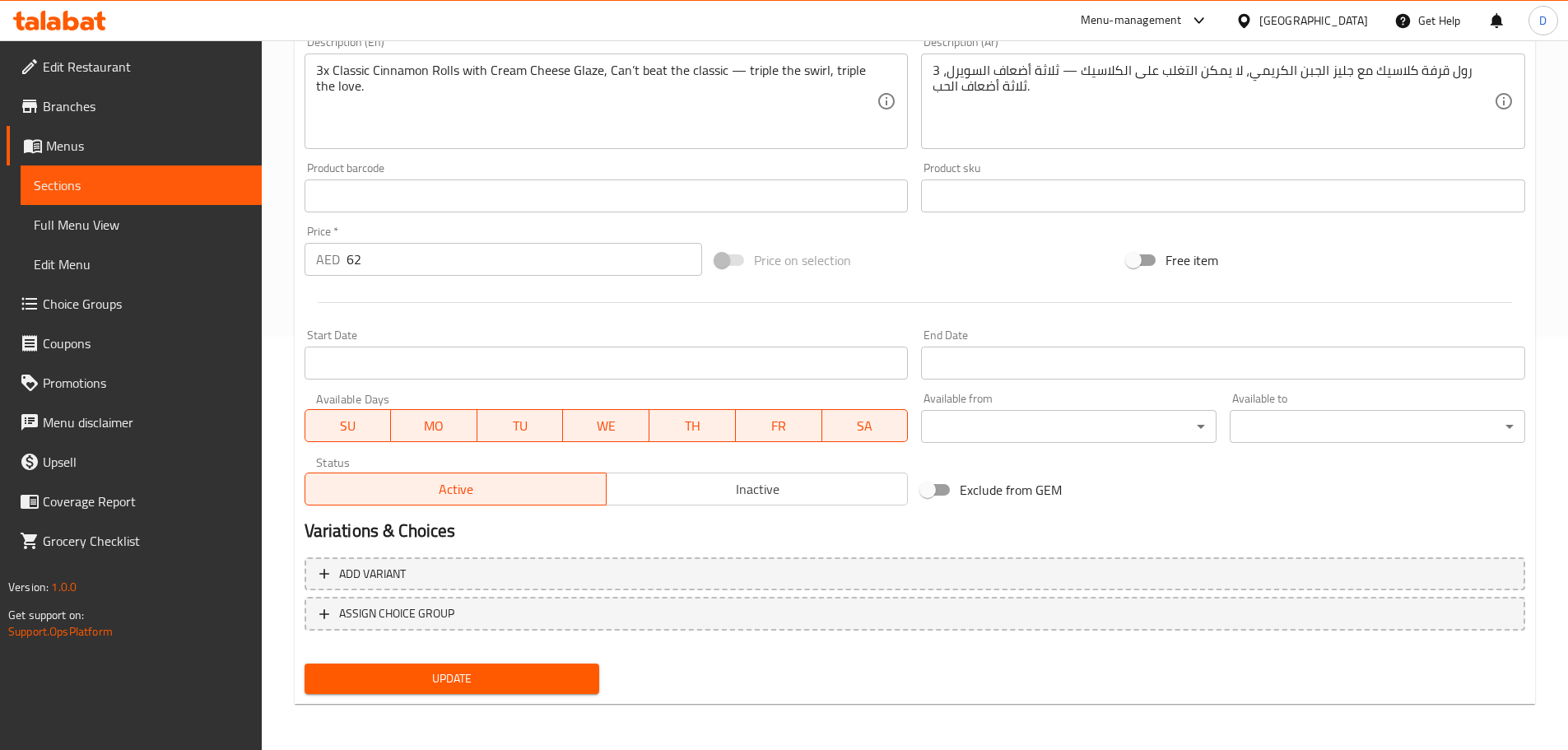
click at [586, 673] on span "Update" at bounding box center [453, 678] width 269 height 20
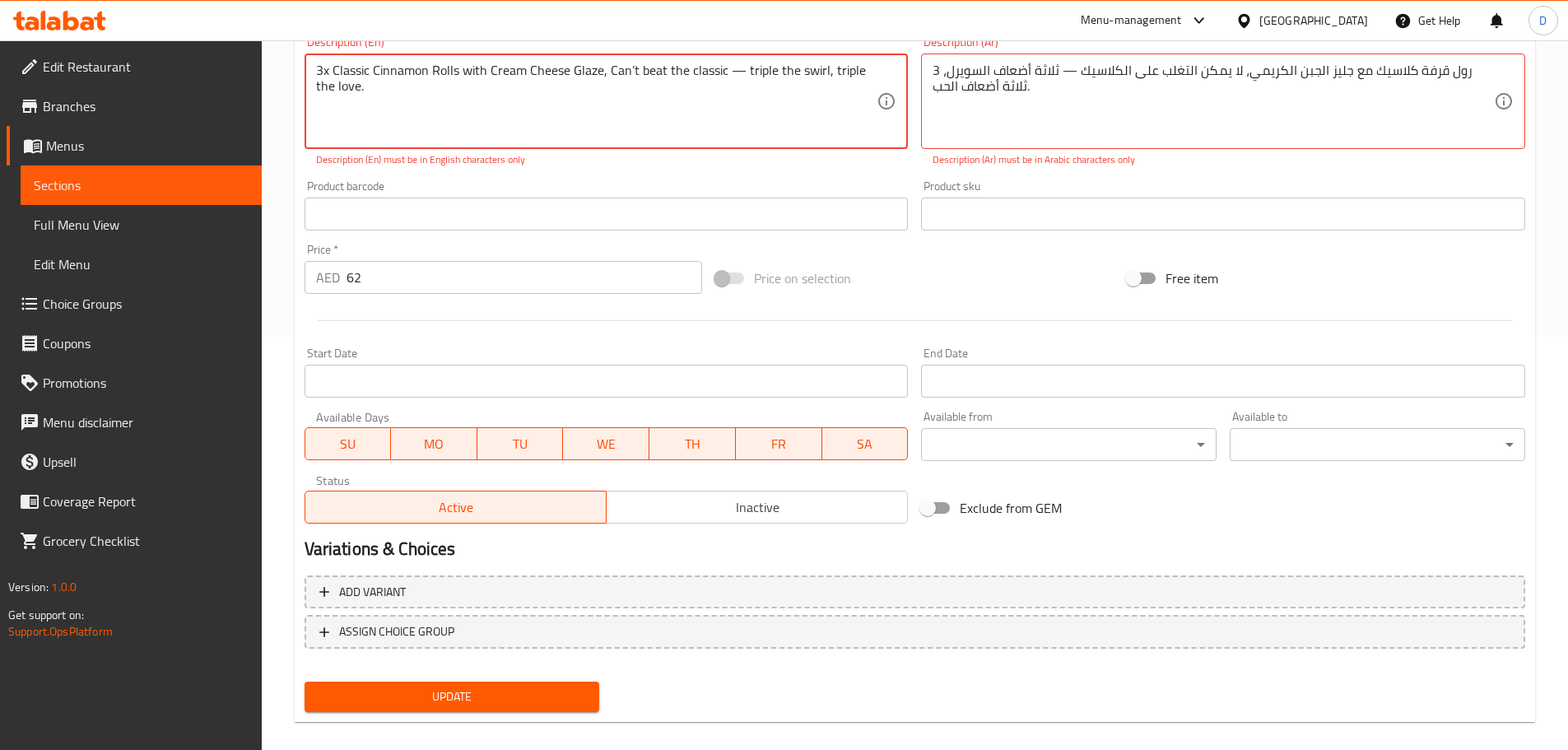
drag, startPoint x: 744, startPoint y: 79, endPoint x: 730, endPoint y: 74, distance: 14.9
click at [730, 74] on textarea "3x Classic Cinnamon Rolls with Cream Cheese Glaze, Can’t beat the classic — tri…" at bounding box center [596, 102] width 561 height 78
type textarea "3x Classic Cinnamon Rolls with Cream Cheese Glaze, Can’t beat the classic -trip…"
click at [493, 698] on span "Update" at bounding box center [453, 696] width 269 height 20
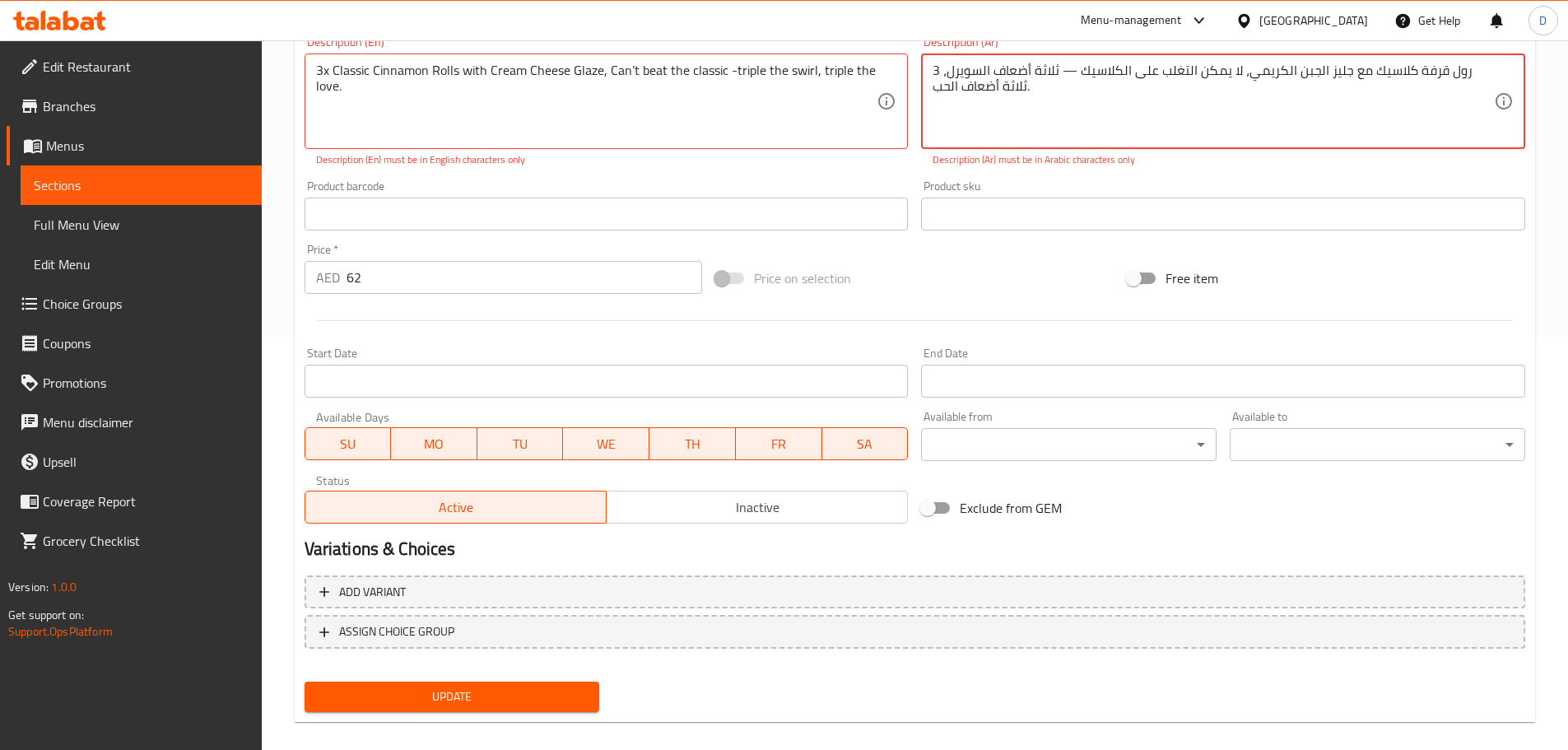
drag, startPoint x: 1089, startPoint y: 78, endPoint x: 1098, endPoint y: 79, distance: 9.1
type textarea "3 رول قرفة كلاسيك مع جليز الجبن الكريمي، لا يمكن التغلب على الكلاسيك - ثلاثة أض…"
click at [495, 686] on span "Update" at bounding box center [453, 696] width 269 height 20
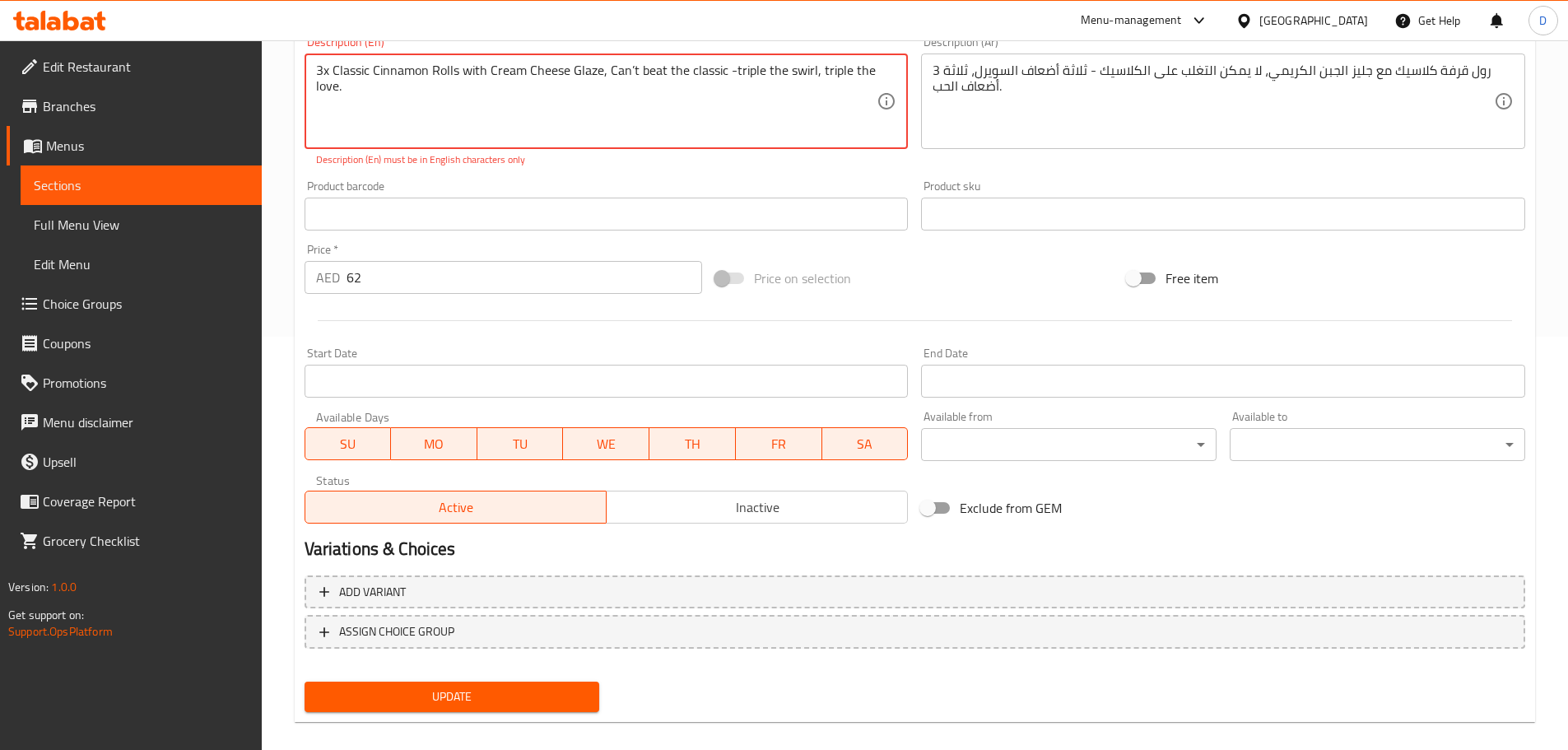
click at [495, 687] on span "Update" at bounding box center [453, 696] width 269 height 20
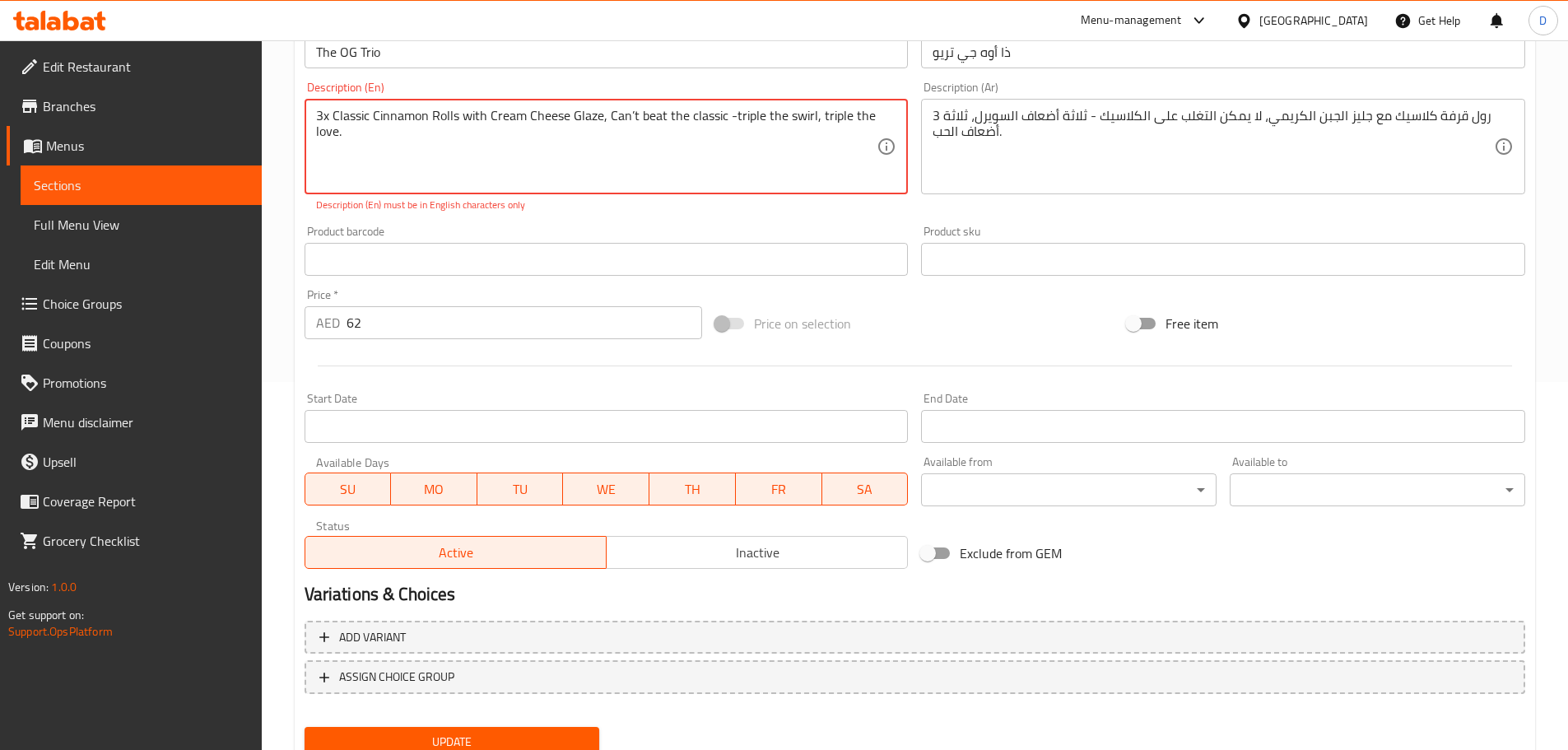
scroll to position [330, 0]
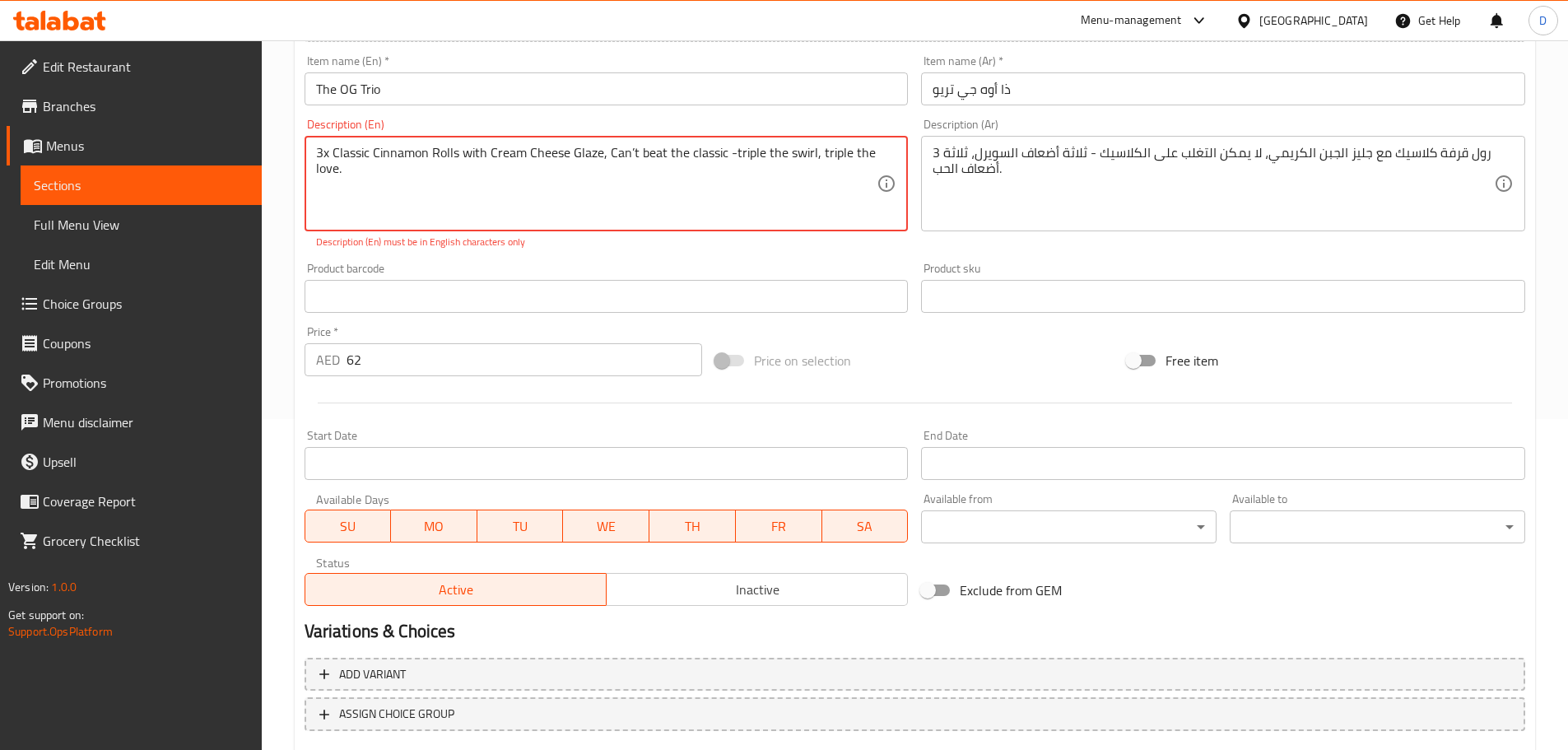
drag, startPoint x: 320, startPoint y: 155, endPoint x: 329, endPoint y: 157, distance: 9.2
click at [329, 157] on textarea "3x Classic Cinnamon Rolls with Cream Cheese Glaze, Can’t beat the classic -trip…" at bounding box center [596, 183] width 561 height 78
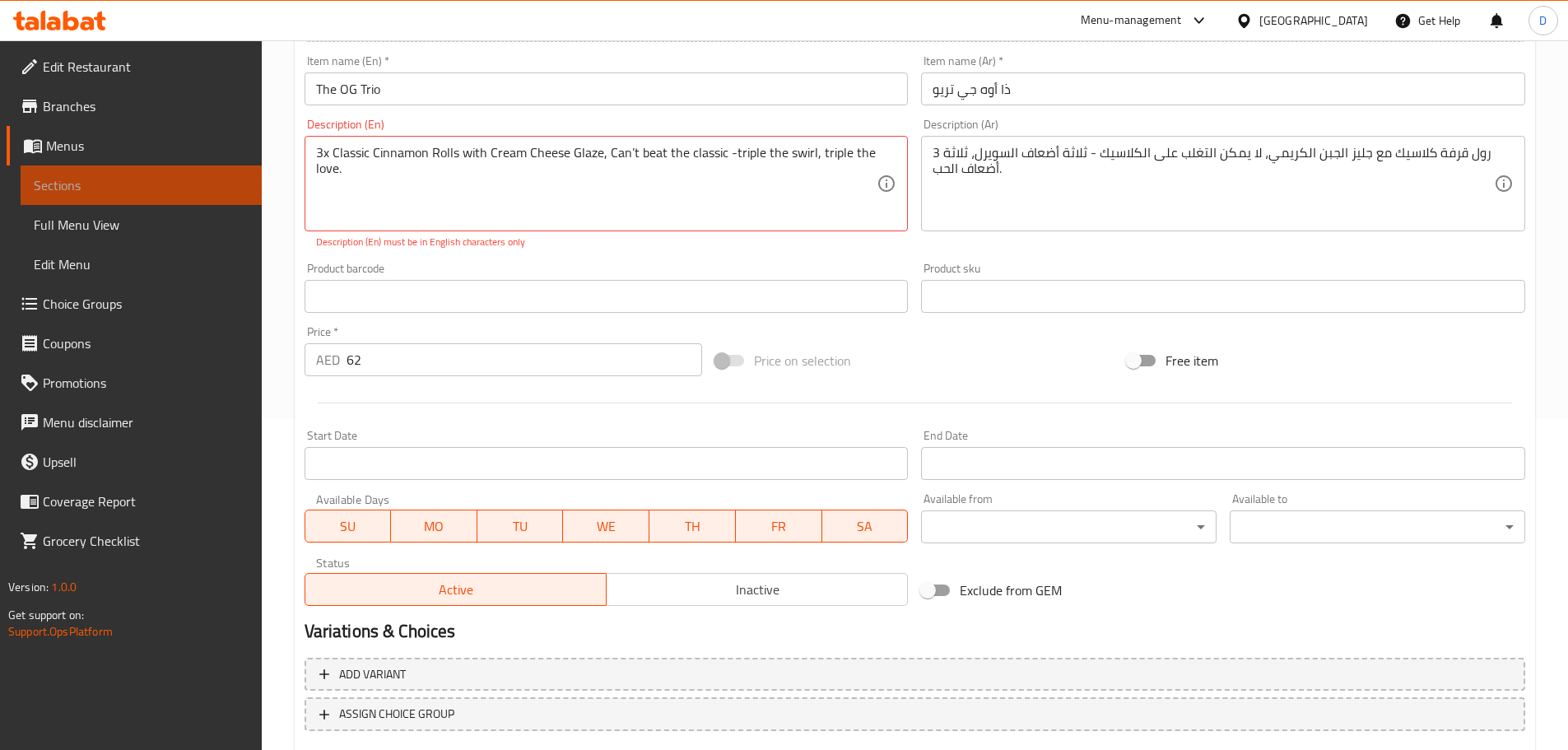
click at [222, 194] on span "Sections" at bounding box center [141, 185] width 215 height 19
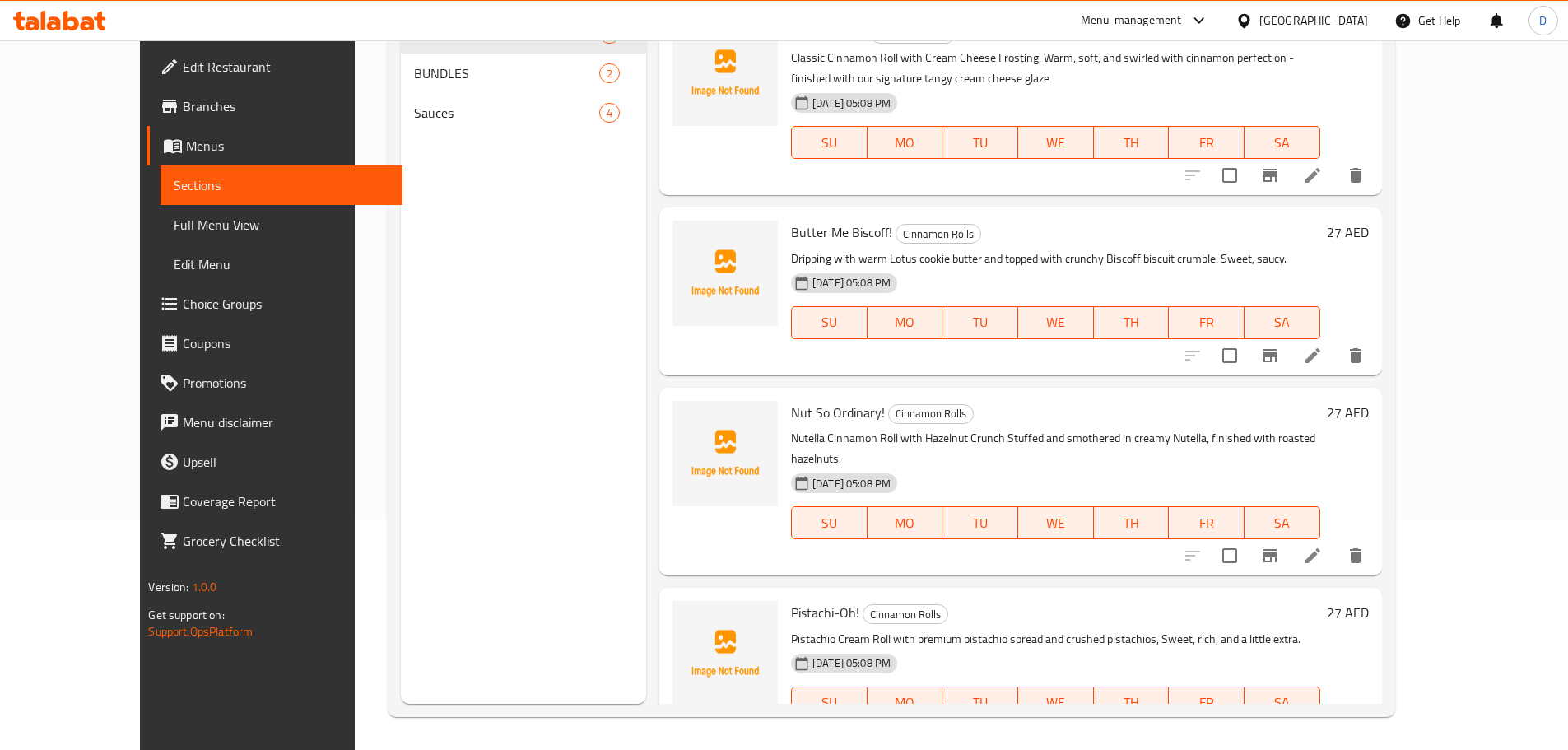
scroll to position [66, 0]
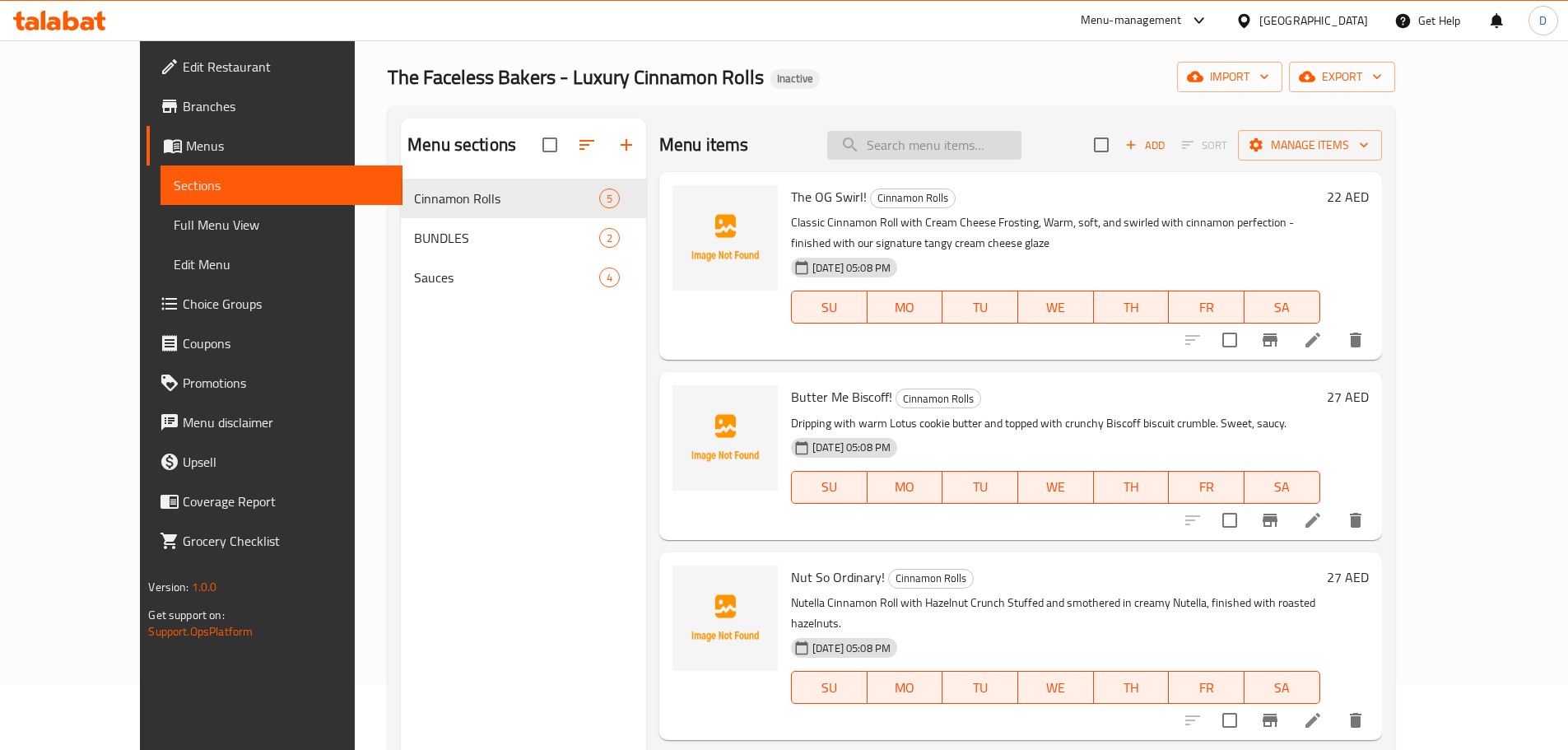
click at [971, 139] on input "search" at bounding box center [925, 145] width 194 height 29
paste input "Taster"
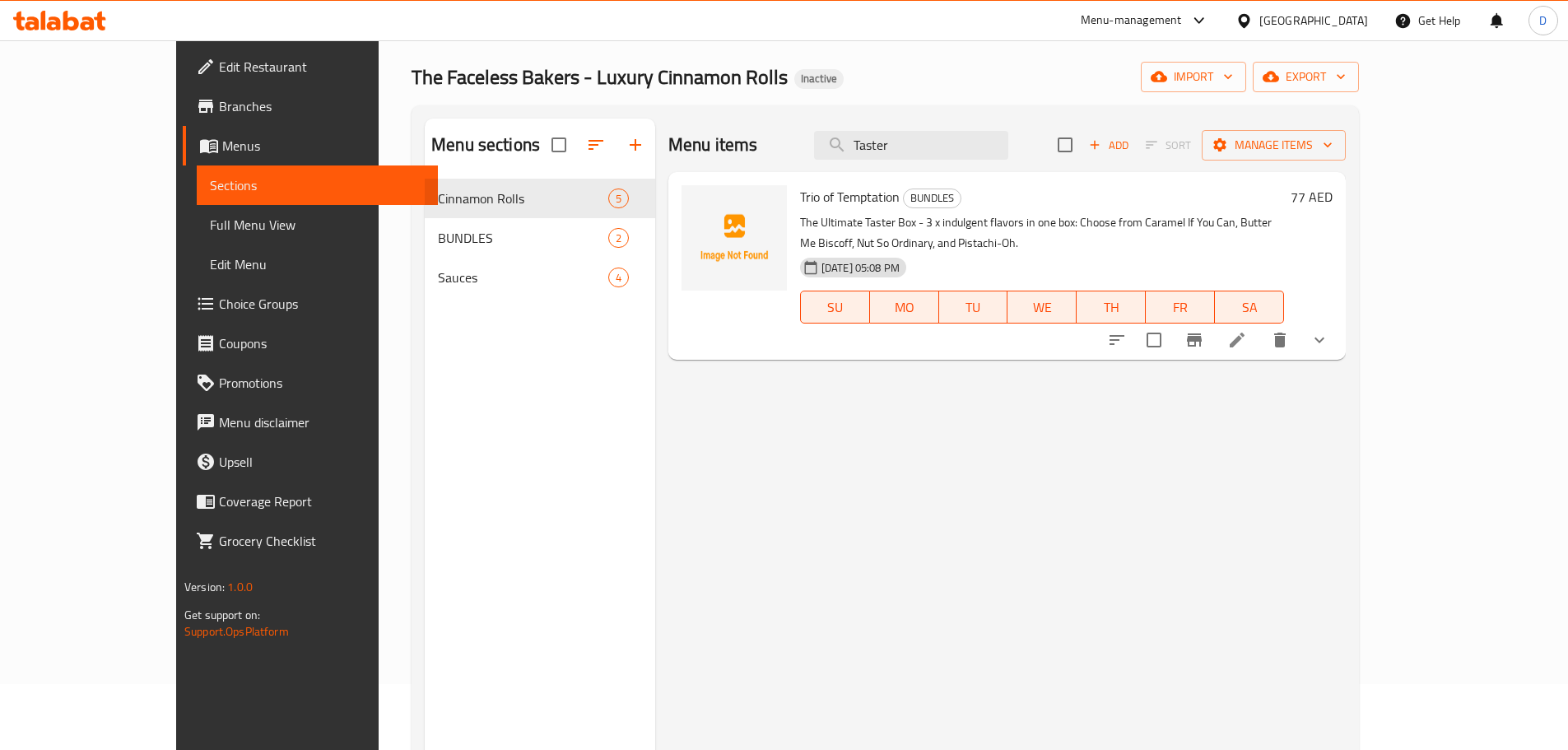
type input "Taster"
click at [1247, 330] on icon at bounding box center [1237, 340] width 19 height 19
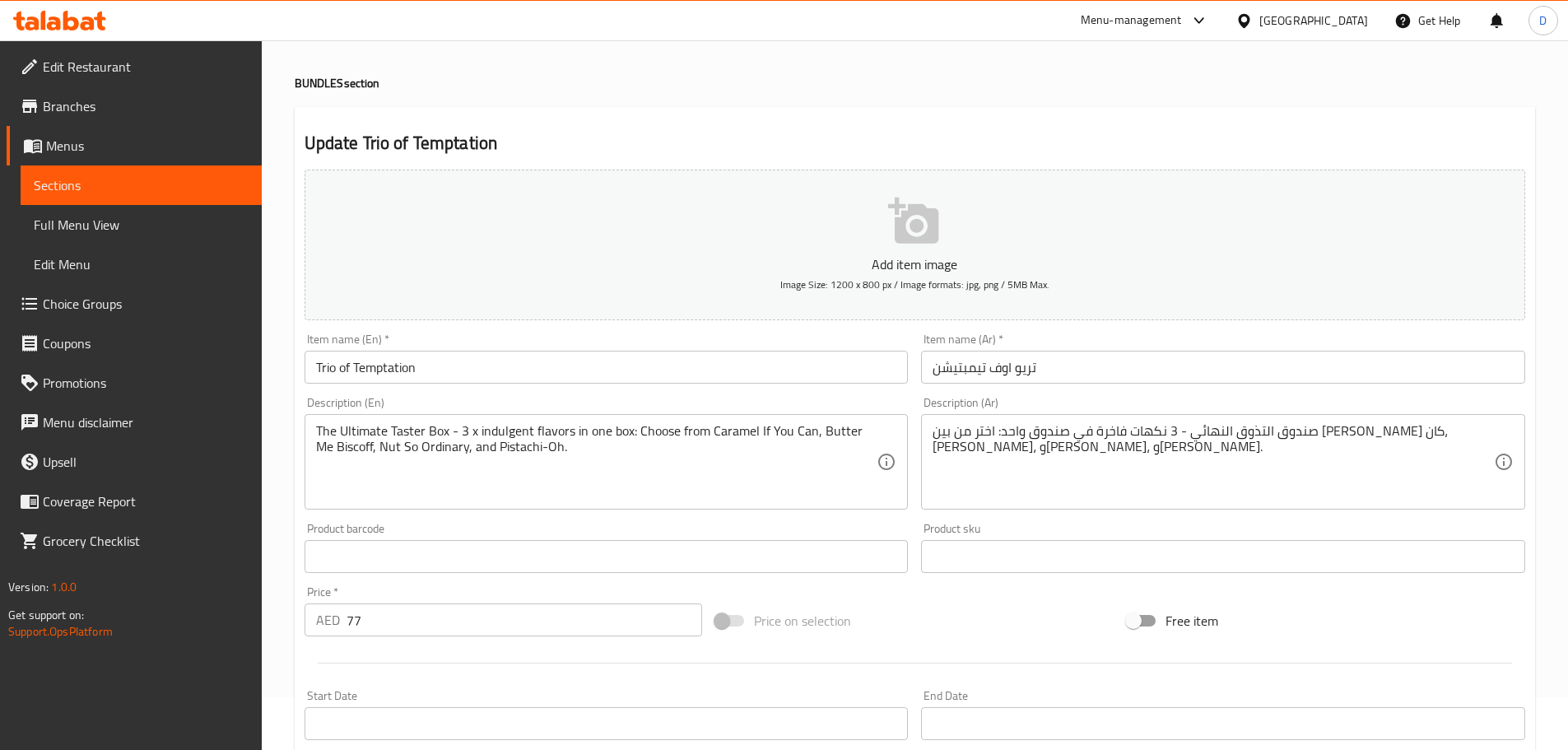
scroll to position [82, 0]
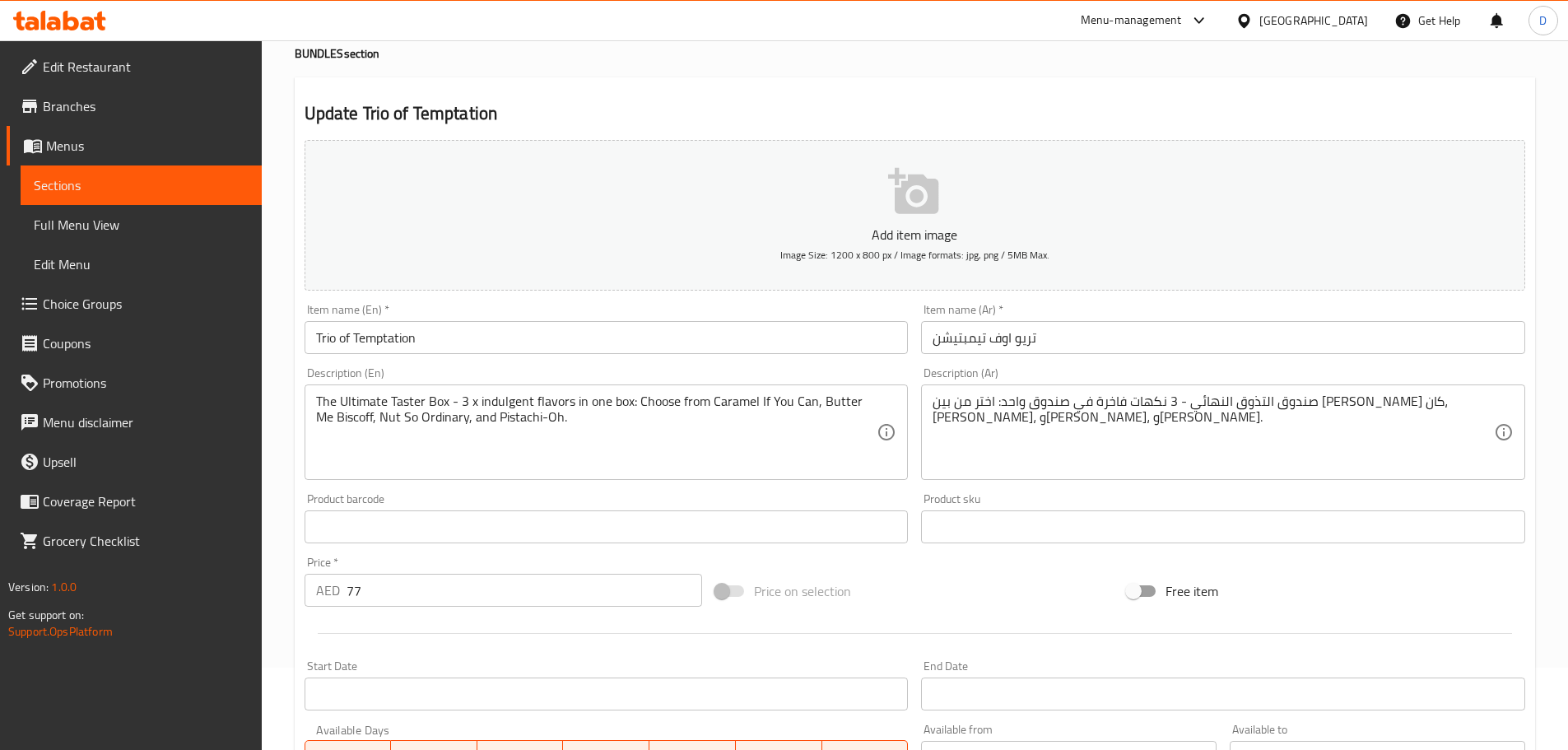
drag, startPoint x: 313, startPoint y: 405, endPoint x: 451, endPoint y: 401, distance: 138.1
click at [451, 401] on div "The Ultimate Taster Box - 3 x indulgent flavors in one box: Choose from Caramel…" at bounding box center [606, 432] width 604 height 96
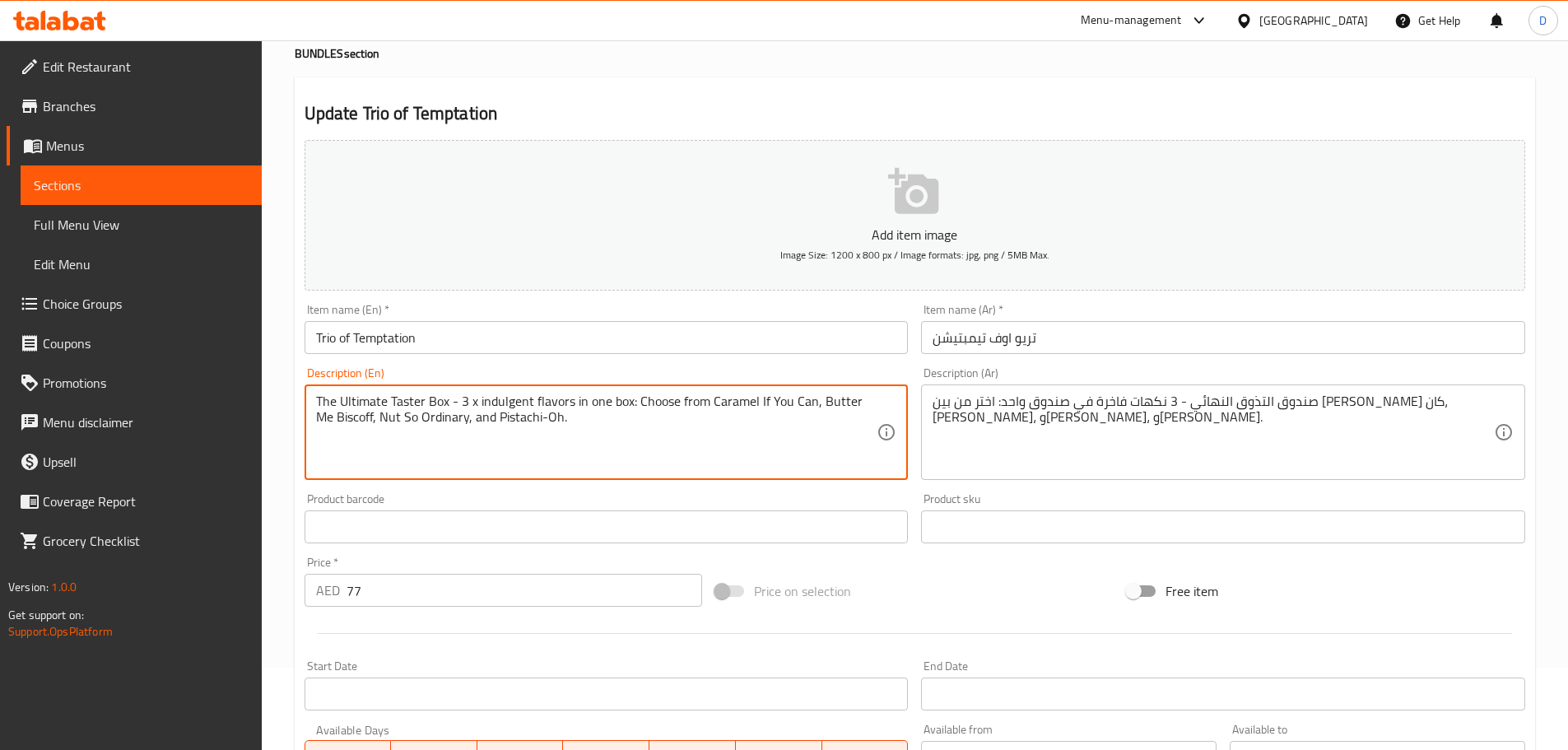
drag, startPoint x: 451, startPoint y: 401, endPoint x: 304, endPoint y: 374, distance: 149.5
click at [304, 374] on div "Description (En) The Ultimate Taster Box - 3 x indulgent flavors in one box: Ch…" at bounding box center [606, 423] width 604 height 112
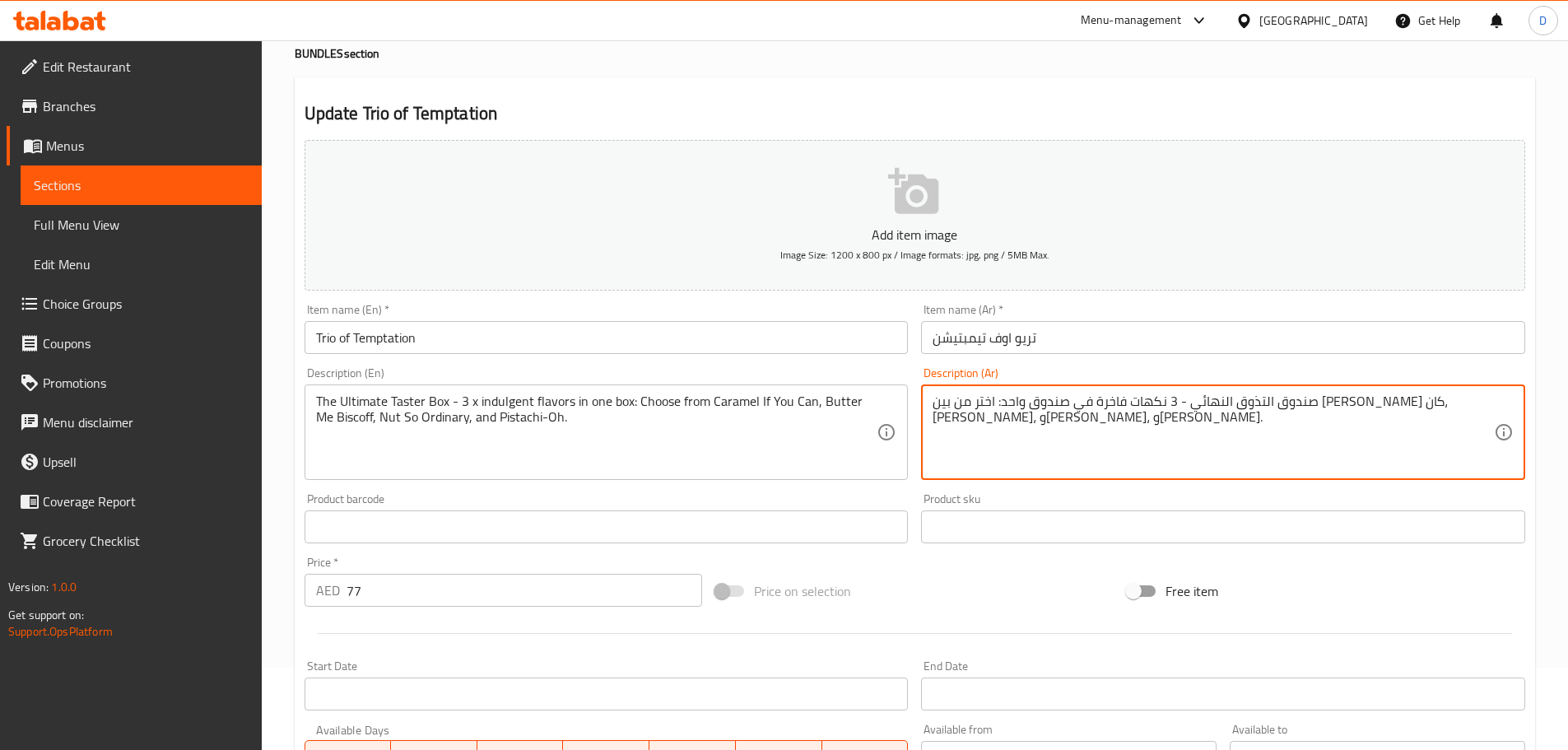
click at [1427, 402] on textarea "صندوق التذوق النهائي - 3 نكهات فاخرة في صندوق واحد: اختر من بين كراميل ايف يو ك…" at bounding box center [1212, 432] width 561 height 78
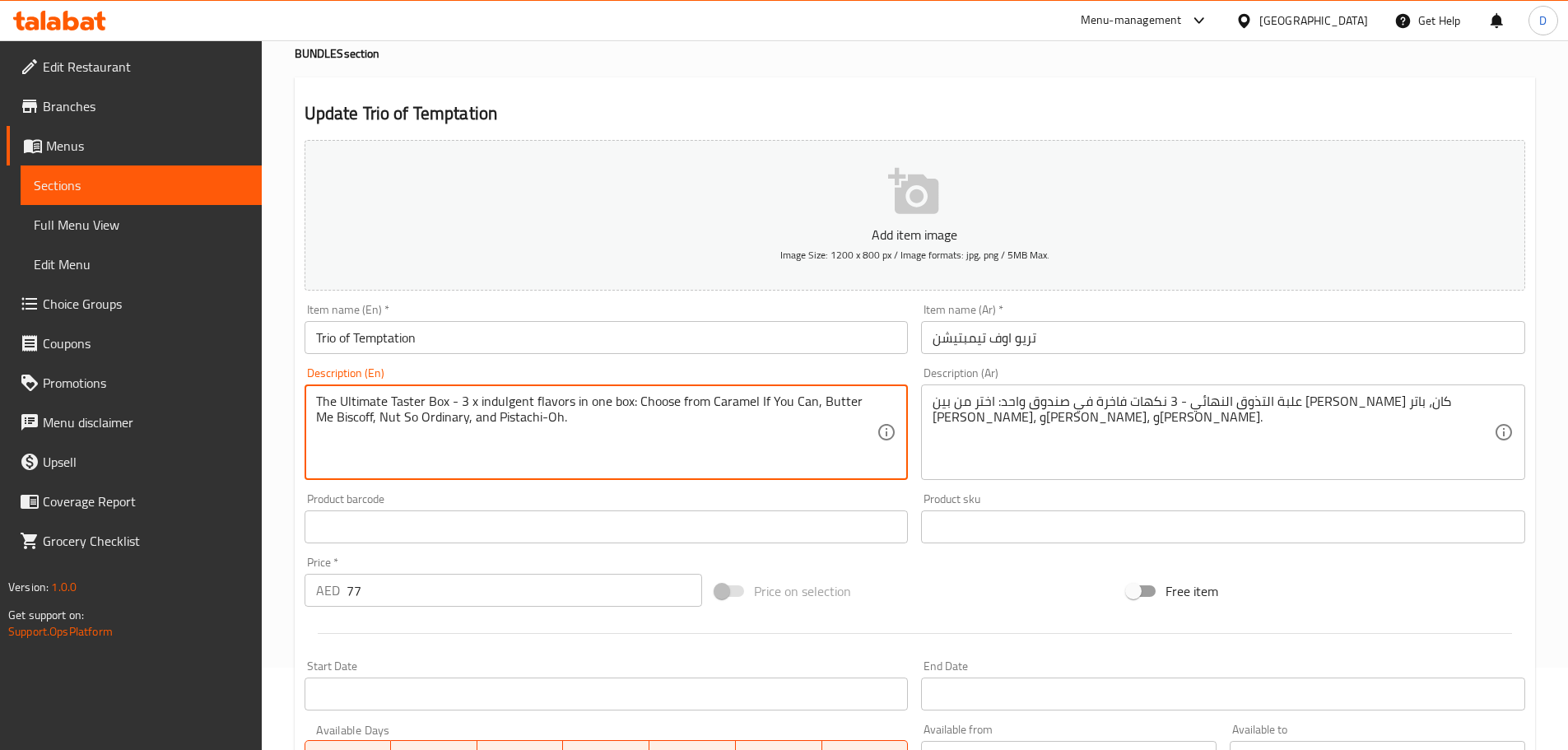
click at [347, 401] on textarea "The Ultimate Taster Box - 3 x indulgent flavors in one box: Choose from Caramel…" at bounding box center [596, 432] width 561 height 78
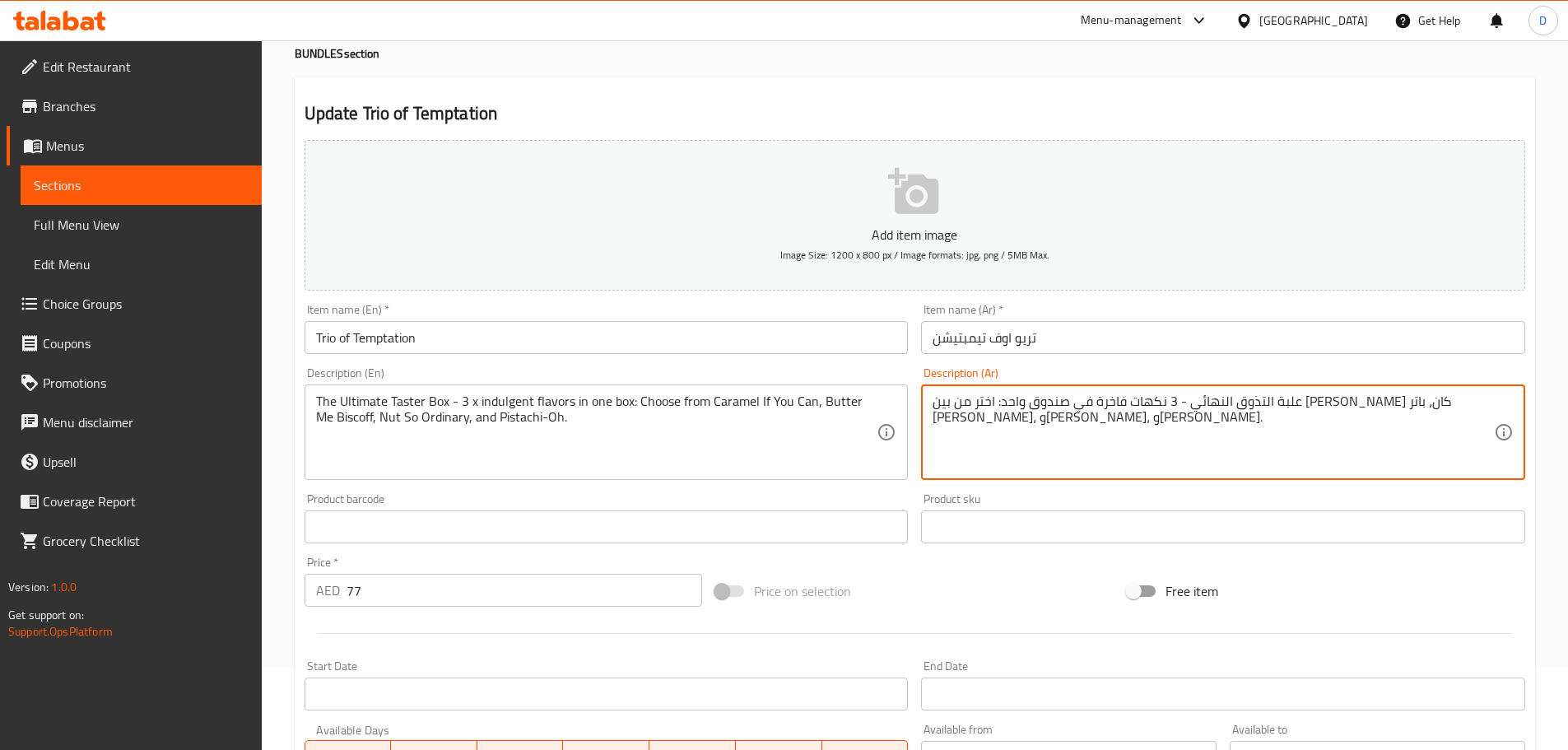
drag, startPoint x: 1368, startPoint y: 404, endPoint x: 1338, endPoint y: 403, distance: 30.0
click at [1368, 399] on textarea "علبة التذوق الفصوى - 3 نكهات فاخرة في صندوق واحد: اختر من بين كراميل ايف يو كان…" at bounding box center [1212, 432] width 561 height 78
click at [1366, 408] on textarea "علبة التذوق الفصوى - 3 نكهات فاخرة في صندوق واحد: اختر من بين كراميل ايف يو كان…" at bounding box center [1212, 432] width 561 height 78
click at [1440, 411] on textarea "علبة التذوق القصوى - 3 نكهات فاخرة في صندوق واحد: اختر من بين كراميل ايف يو كان…" at bounding box center [1212, 432] width 561 height 78
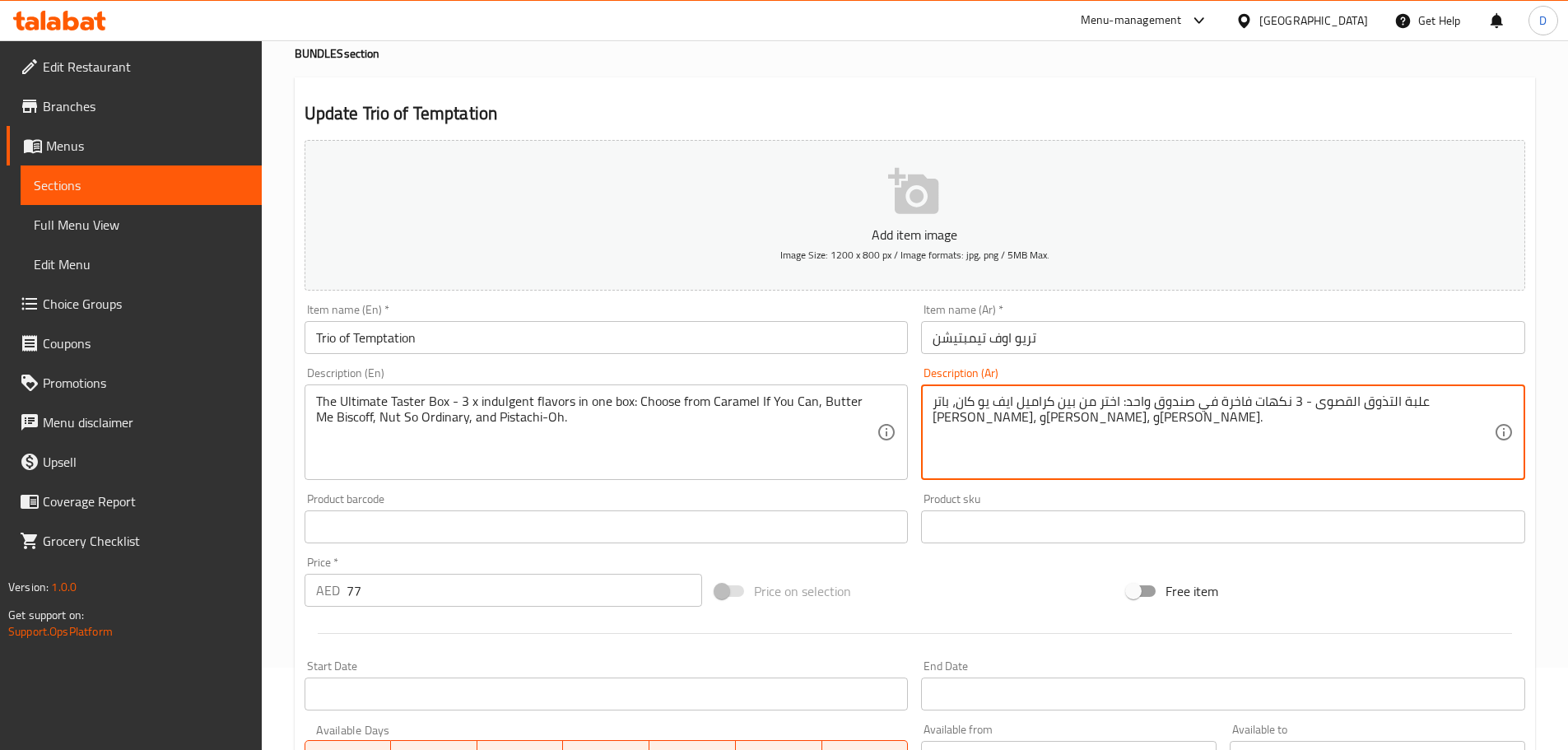
click at [1205, 398] on textarea "علبة التذوق القصوى - 3 نكهات فاخرة في صندوق واحد: اختر من بين كراميل ايف يو كان…" at bounding box center [1212, 432] width 561 height 78
paste textarea "لبة"
click at [1205, 407] on textarea "علبة التذوق القصوى - 3 نكهات فاخرة في علبة واحد: اختر من بين كراميل ايف يو كان،…" at bounding box center [1212, 432] width 561 height 78
type textarea "علبة التذوق القصوى - 3 نكهات فاخرة في علبة واحدة: اختر من بين كراميل ايف يو كان…"
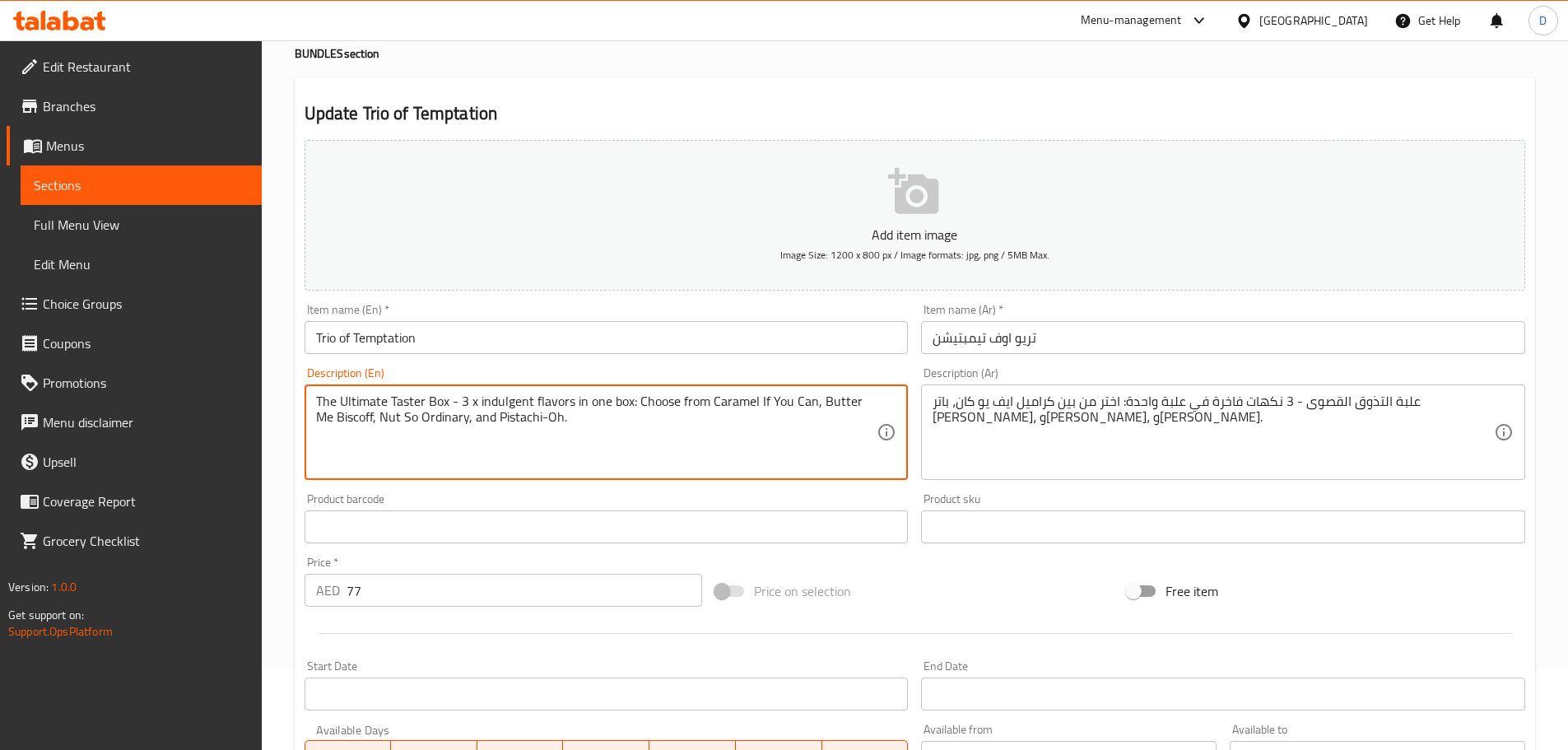
click at [518, 397] on textarea "The Ultimate Taster Box - 3 x indulgent flavors in one box: Choose from Caramel…" at bounding box center [596, 432] width 561 height 78
type textarea "The Ultimate Taster Box - 3 x flavors in one box: Choose from Caramel If You Ca…"
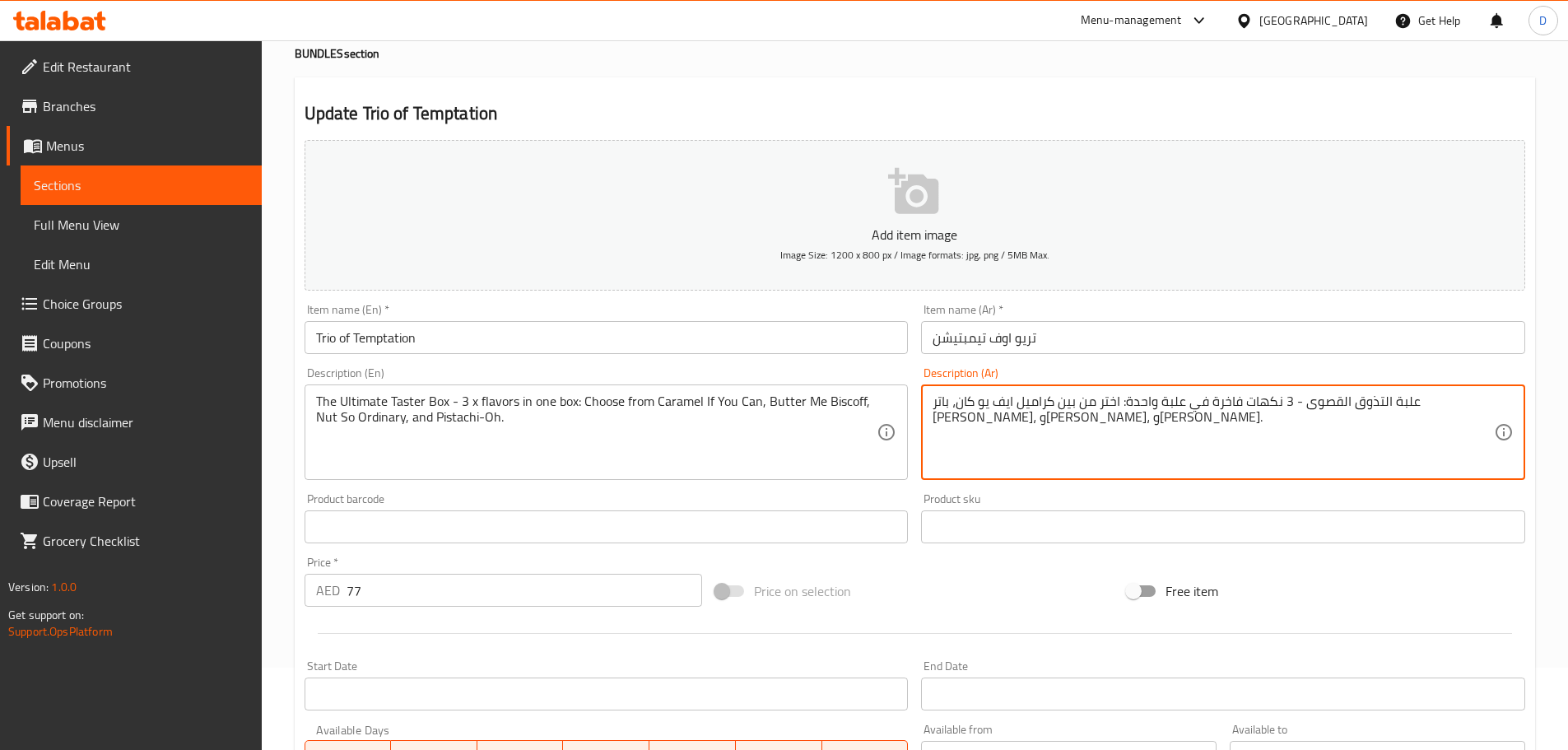
click at [1312, 402] on textarea "علبة التذوق القصوى - 3 نكهات فاخرة في علبة واحدة: اختر من بين كراميل ايف يو كان…" at bounding box center [1212, 432] width 561 height 78
click at [1109, 401] on textarea "علبة التذوق القصوى - 3 نكهات في علبة واحدة: اختر من بين كراميل ايف يو كان، باتر…" at bounding box center [1212, 432] width 561 height 78
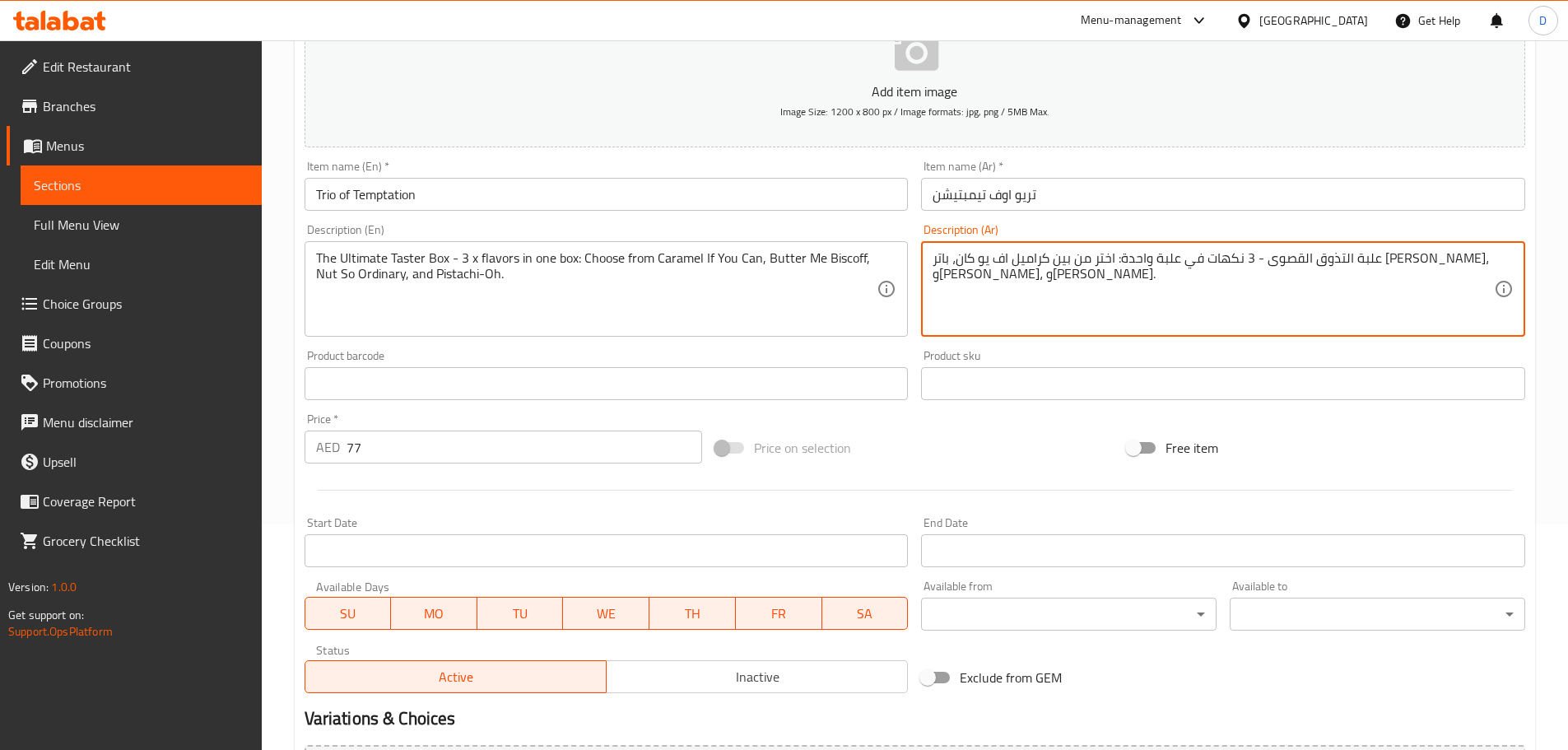
scroll to position [576, 0]
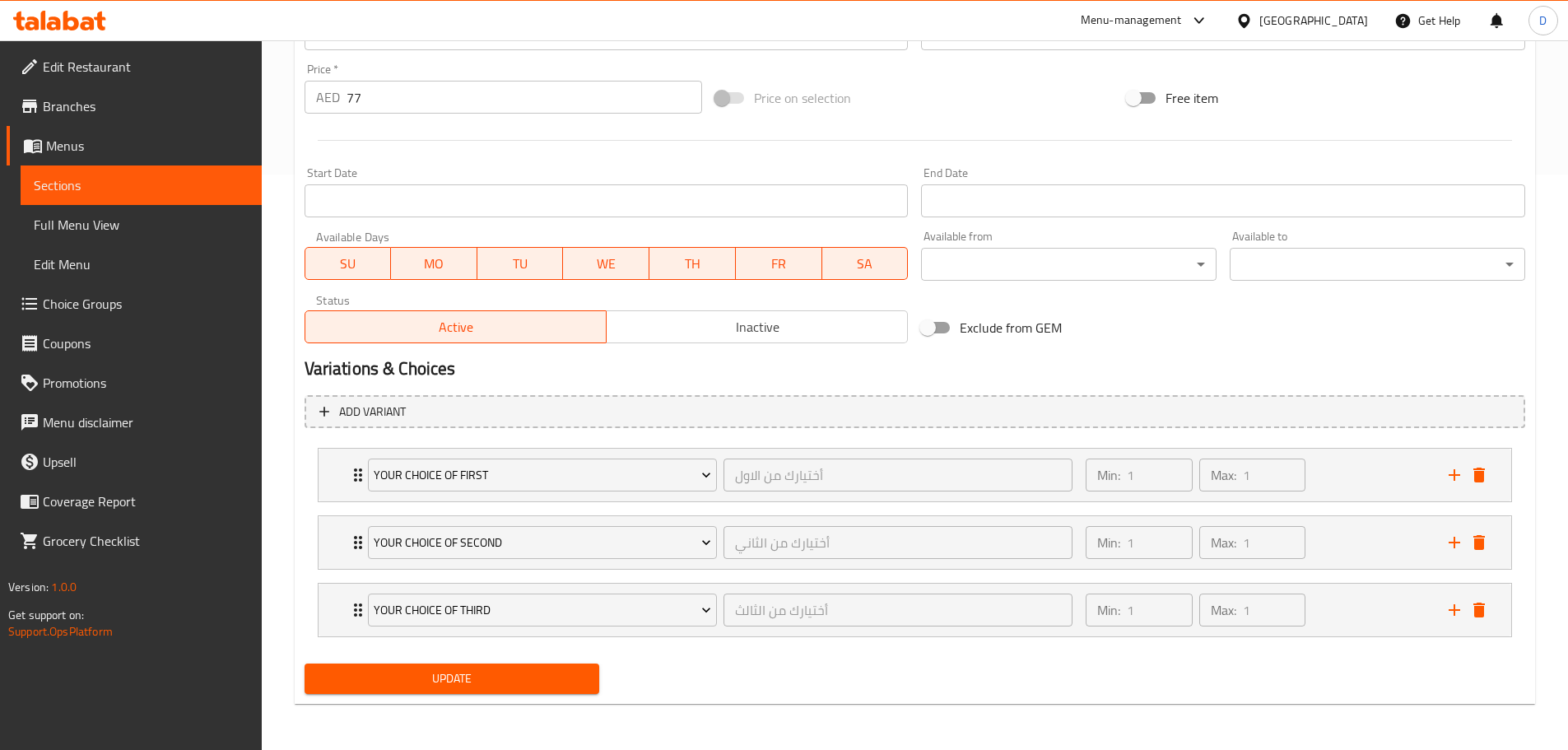
type textarea "علبة التذوق القصوى - 3 نكهات في علبة واحدة: اختر من بين كراميل اف يو كان، باتر …"
click at [521, 673] on span "Update" at bounding box center [453, 678] width 269 height 20
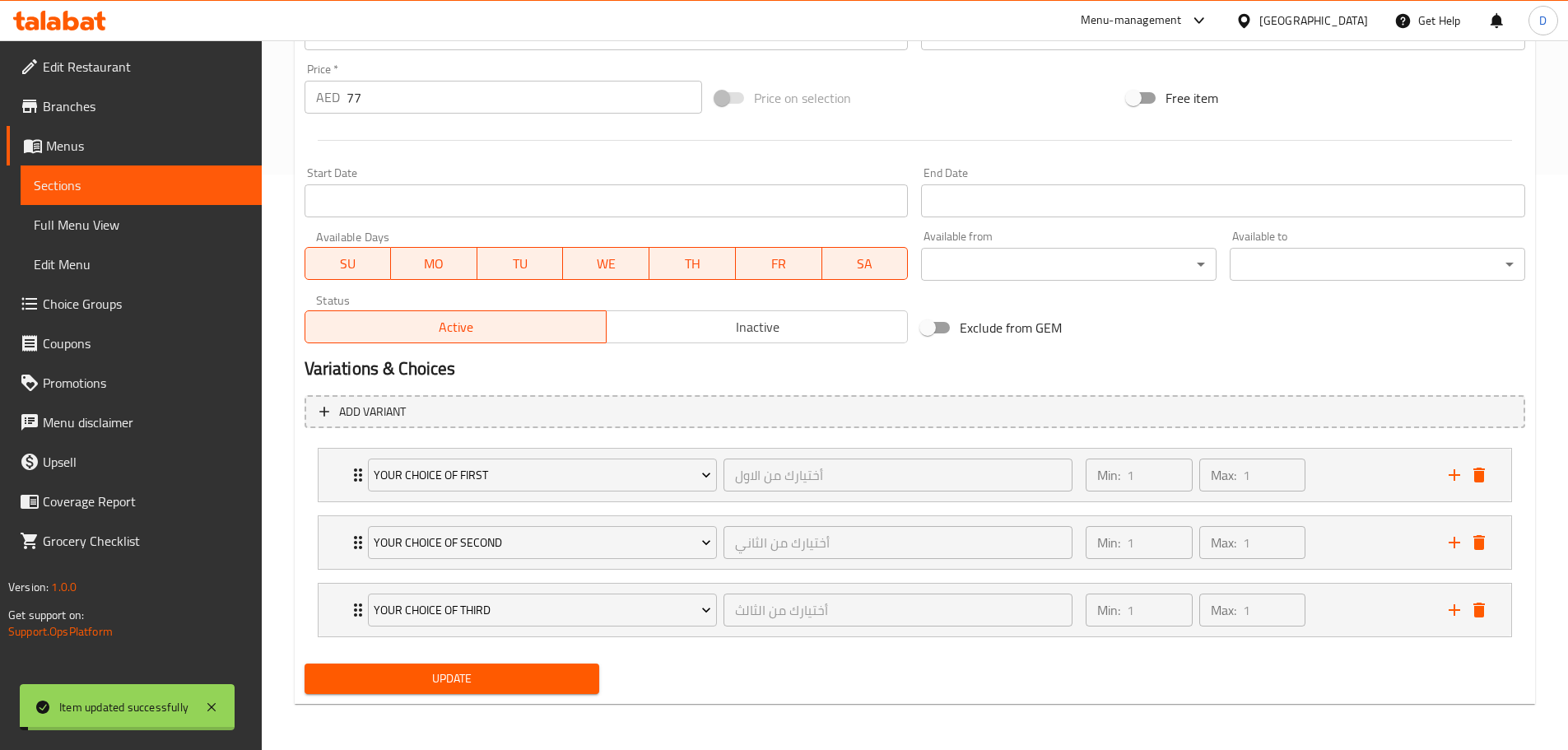
click at [521, 673] on span "Update" at bounding box center [453, 678] width 269 height 20
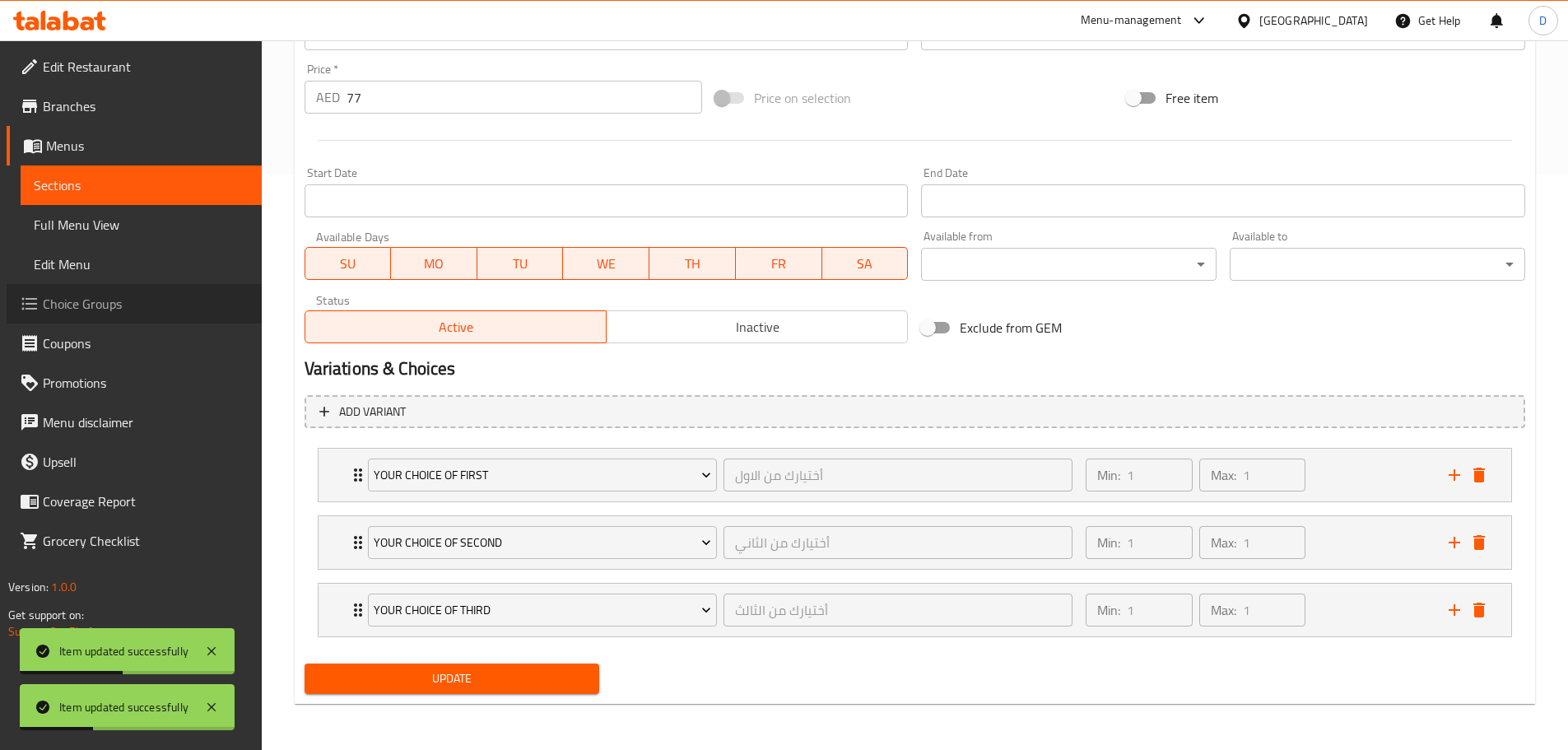
click at [125, 305] on span "Choice Groups" at bounding box center [145, 303] width 205 height 19
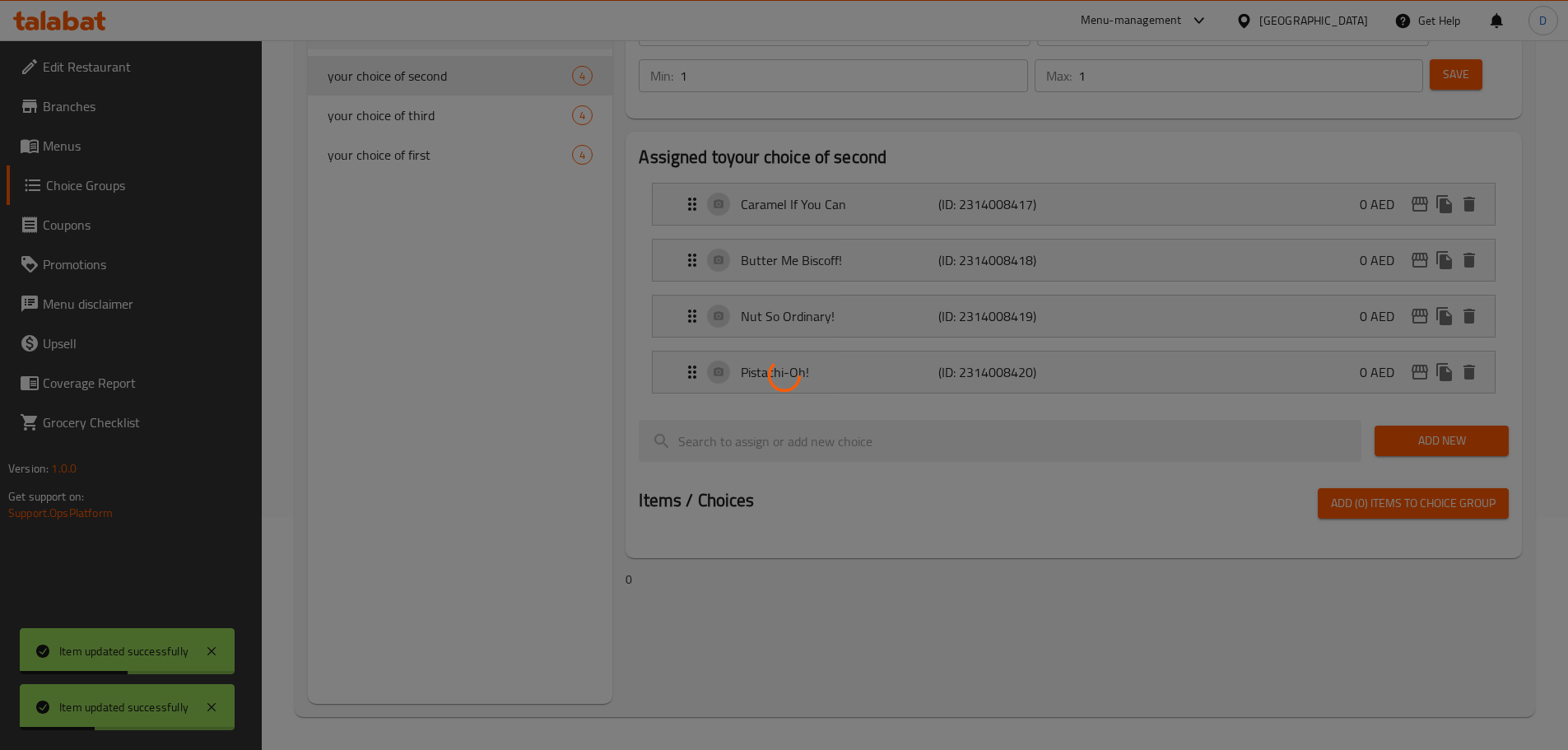
scroll to position [233, 0]
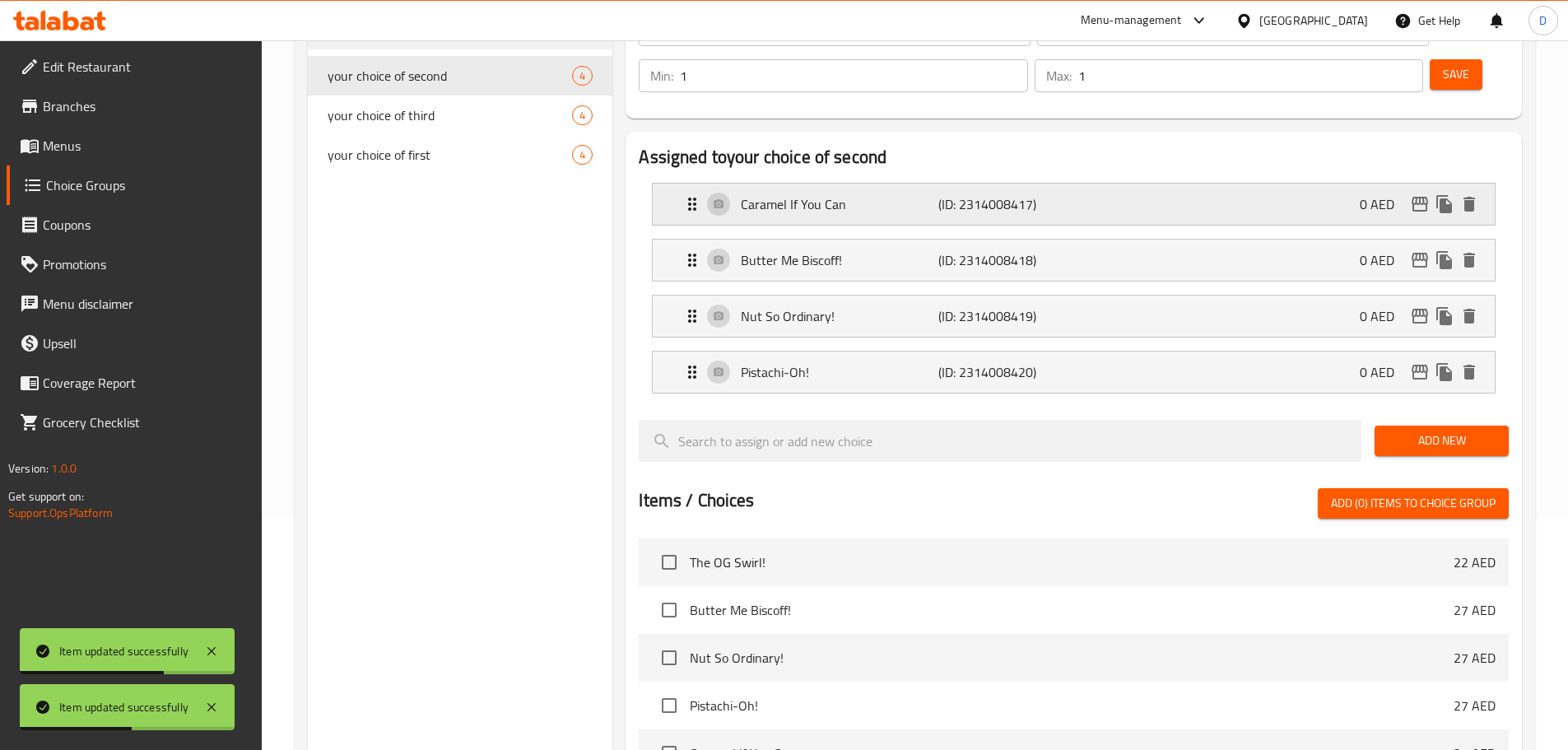
click at [909, 194] on p "Caramel If You Can" at bounding box center [838, 203] width 197 height 19
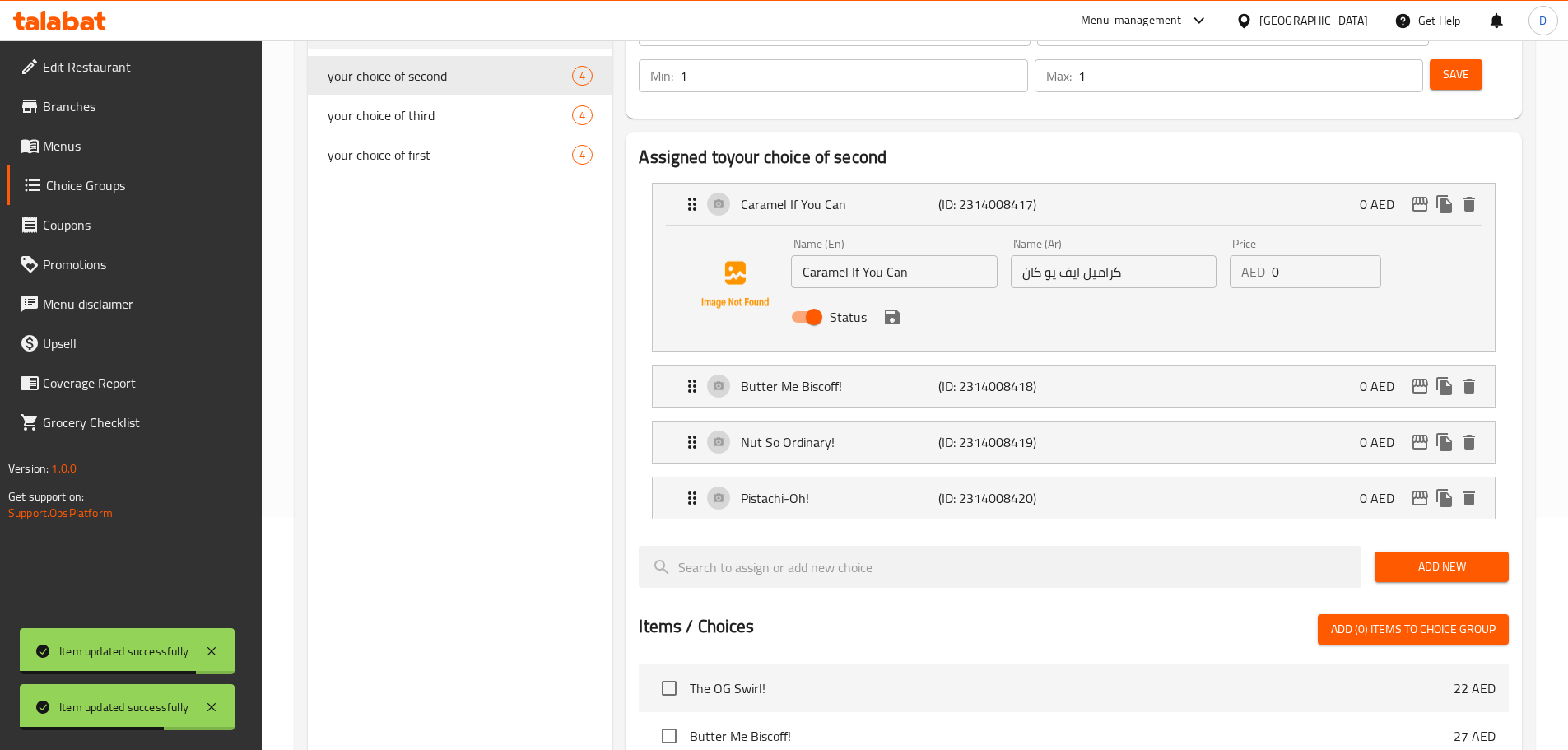
click at [1073, 255] on input "كراميل ايف يو كان" at bounding box center [1113, 271] width 205 height 33
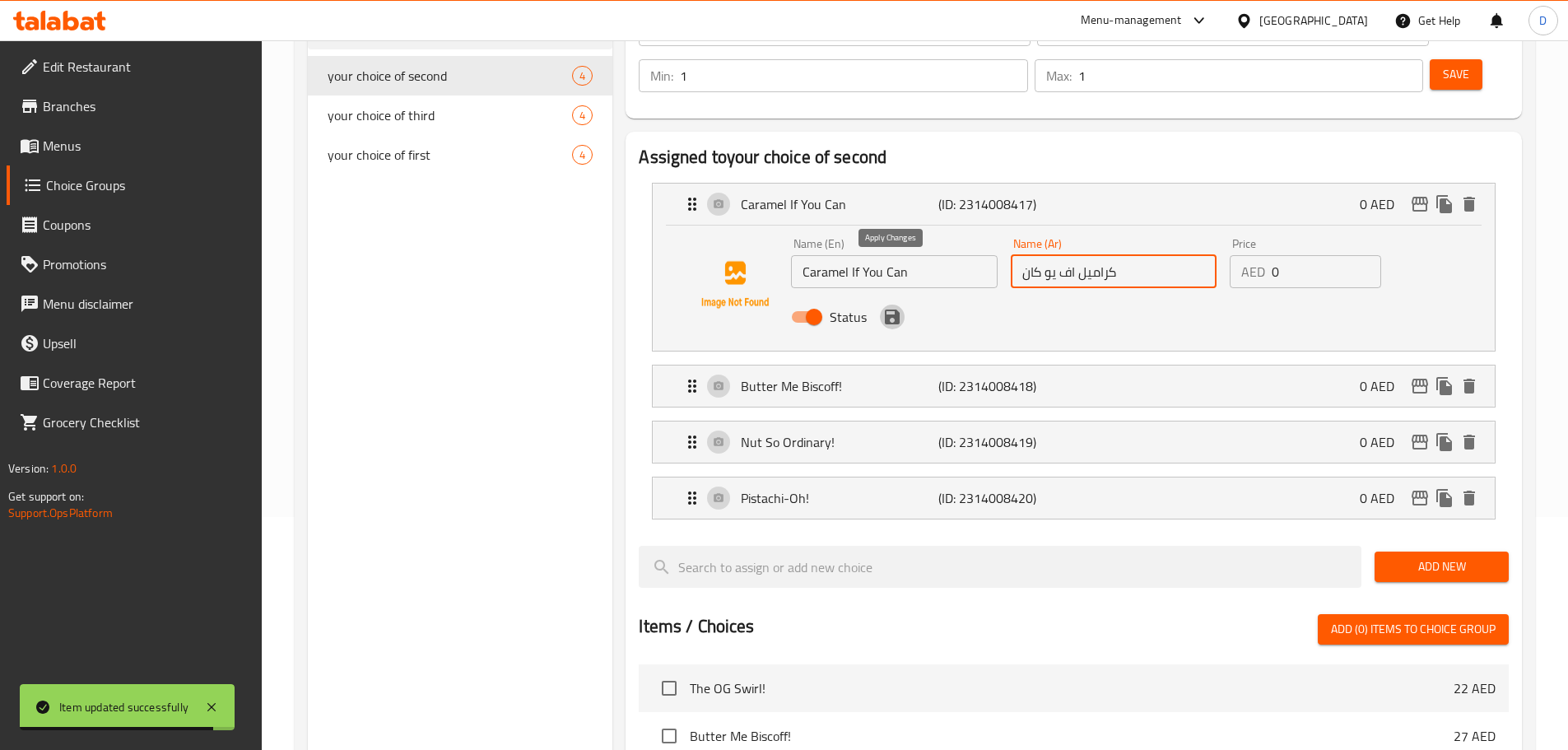
click at [897, 309] on icon "save" at bounding box center [892, 316] width 15 height 15
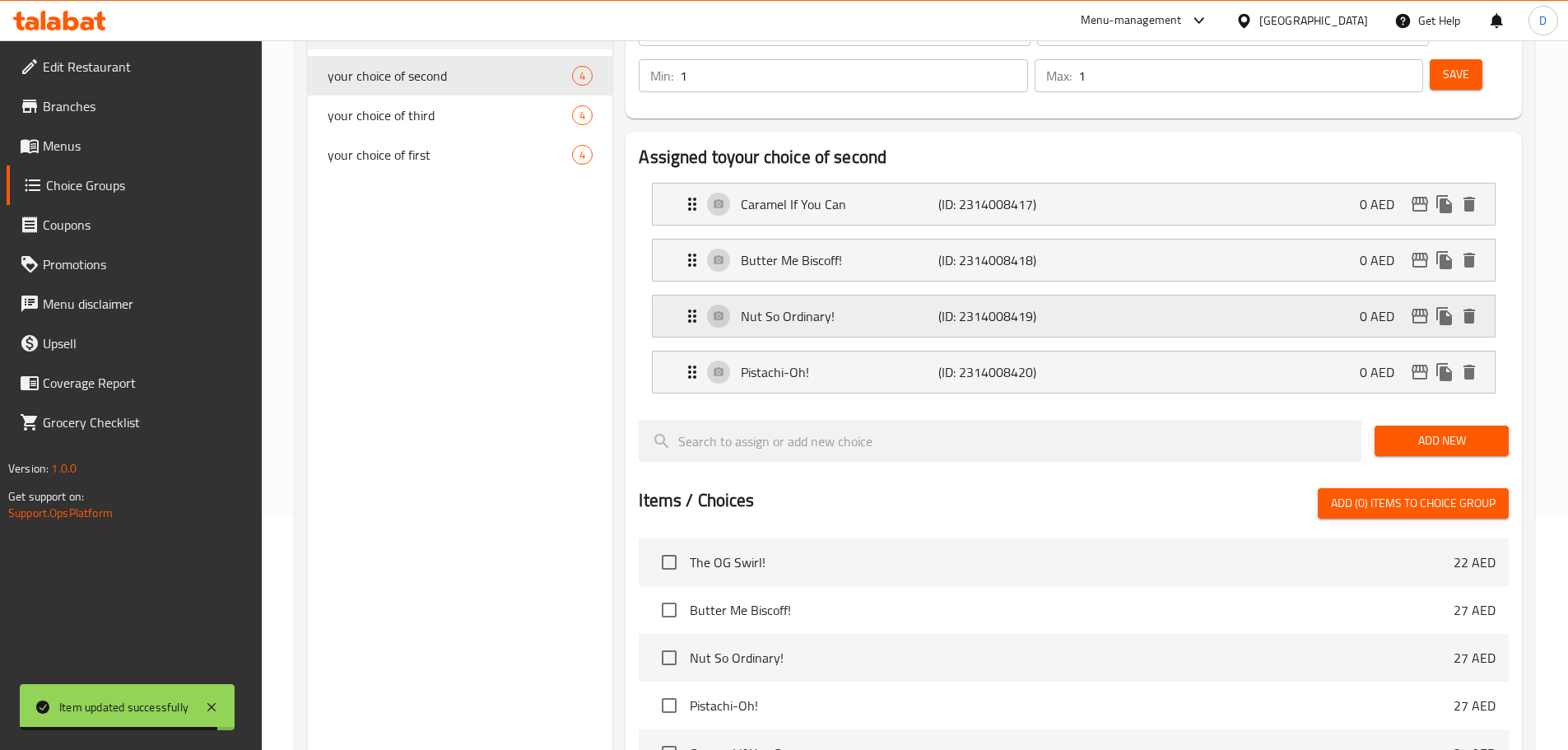
type input "كراميل اف يو كان"
click at [906, 239] on div "Butter Me Biscoff! (ID: 2314008418) 0 AED" at bounding box center [1079, 260] width 793 height 41
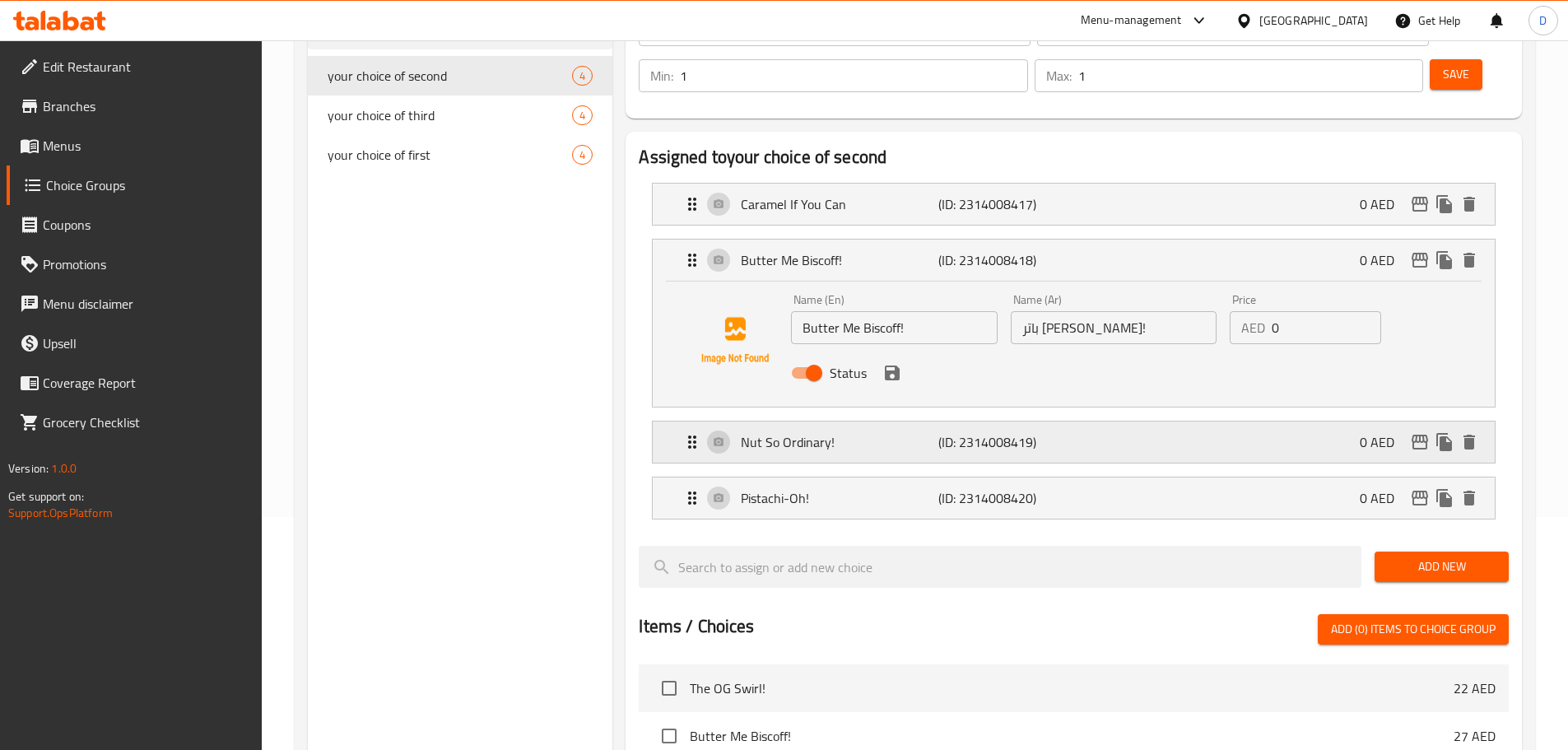
click at [959, 432] on p "(ID: 2314008419)" at bounding box center [1004, 442] width 132 height 19
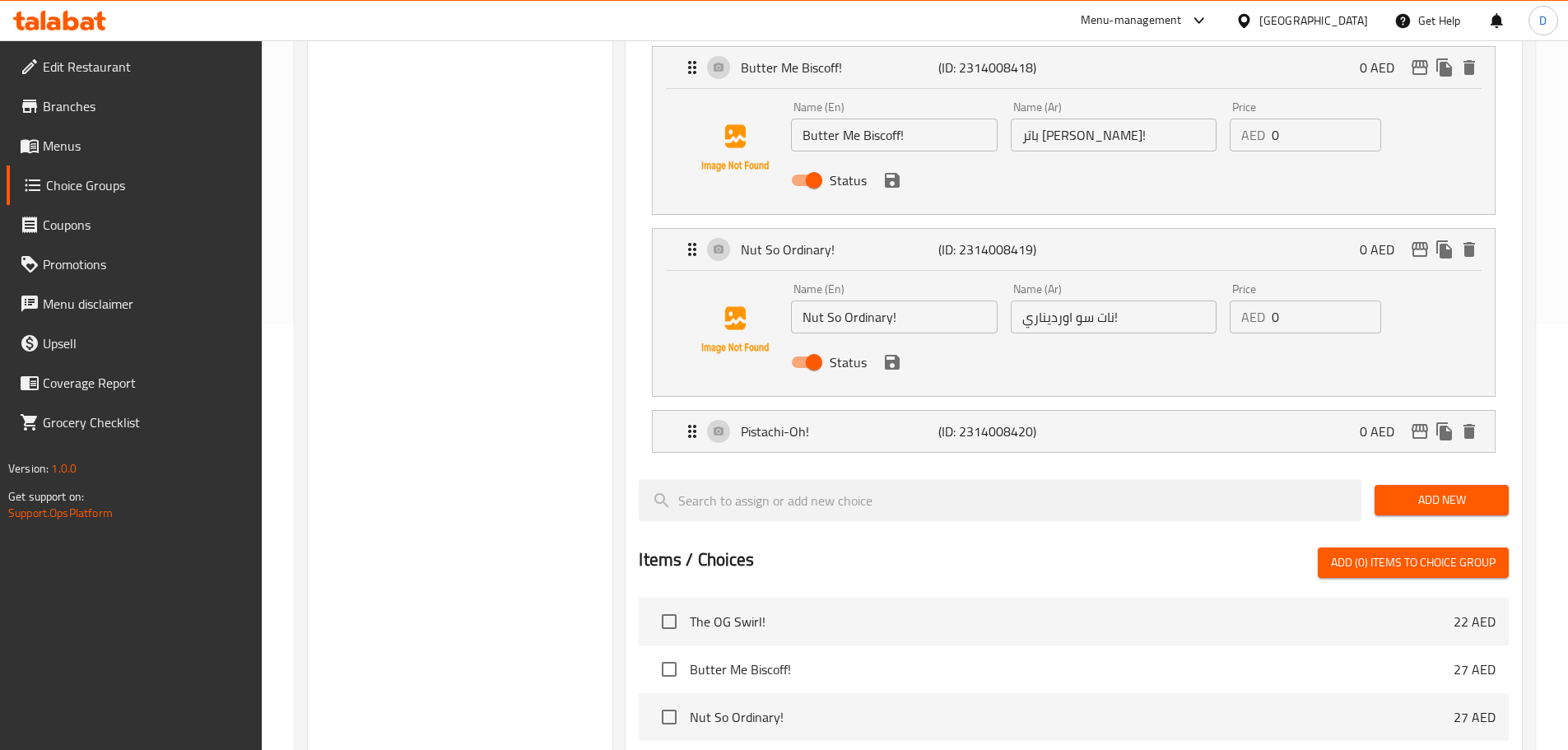
scroll to position [397, 0]
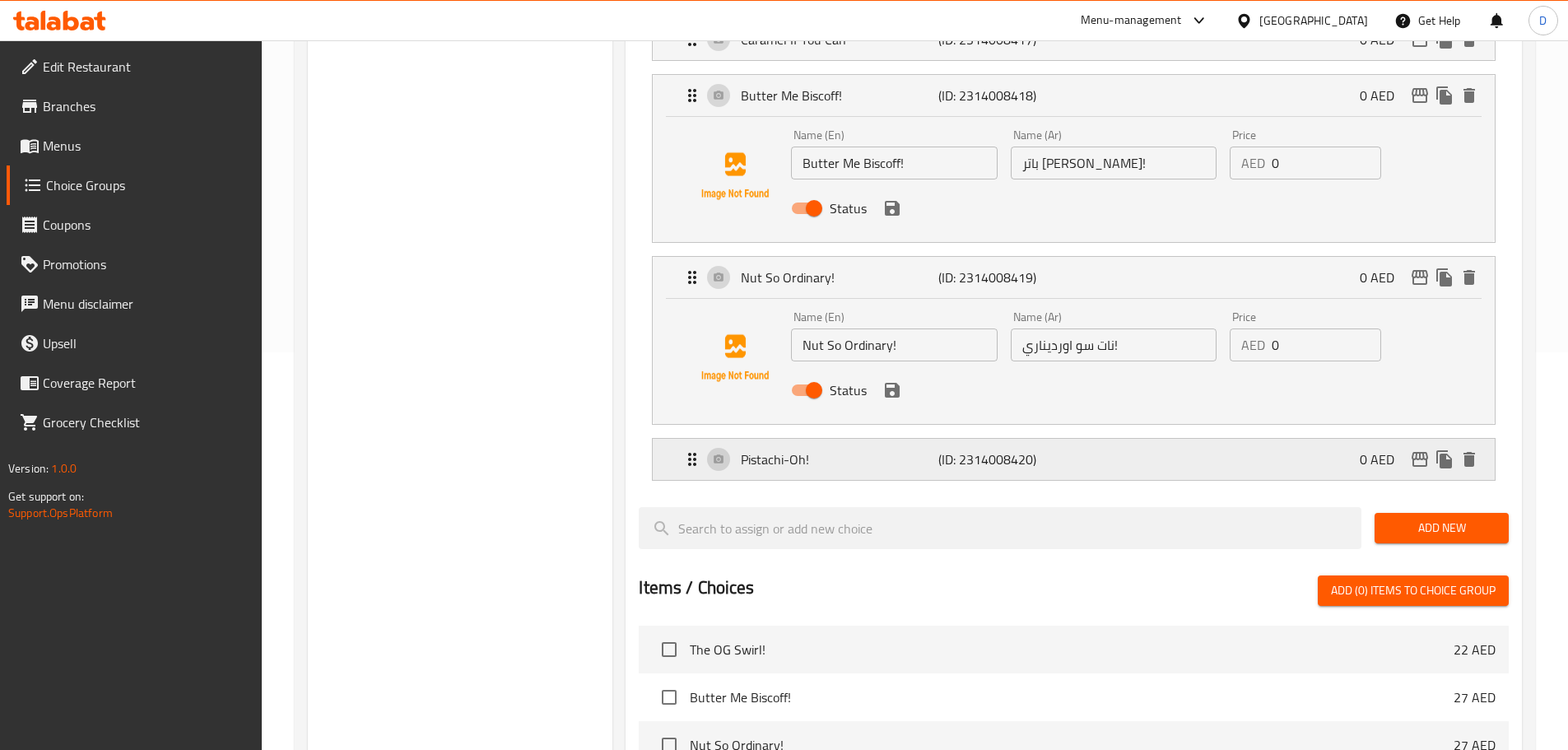
click at [953, 450] on p "(ID: 2314008420)" at bounding box center [1004, 459] width 132 height 19
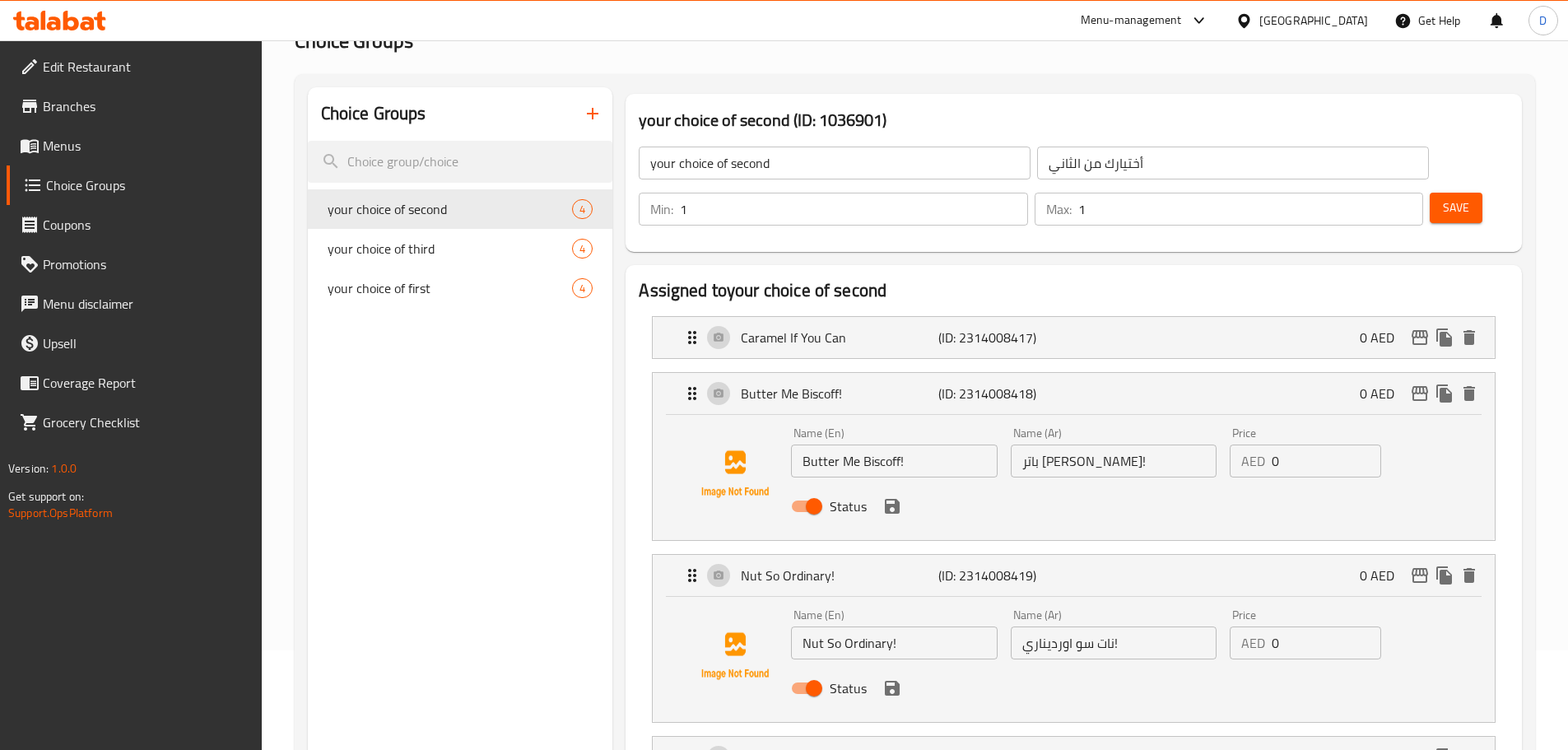
scroll to position [68, 0]
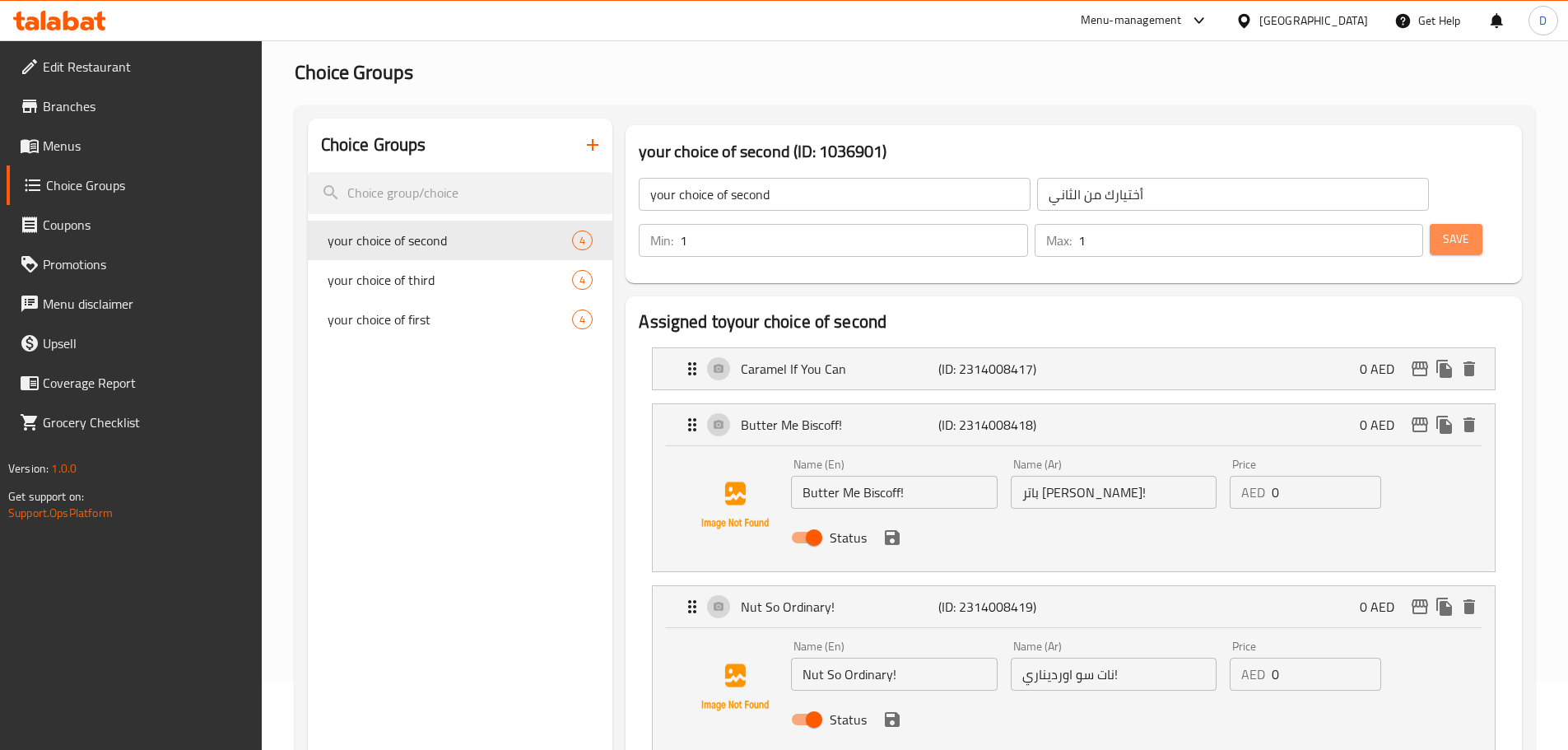
click at [1429, 224] on button "Save" at bounding box center [1456, 238] width 52 height 30
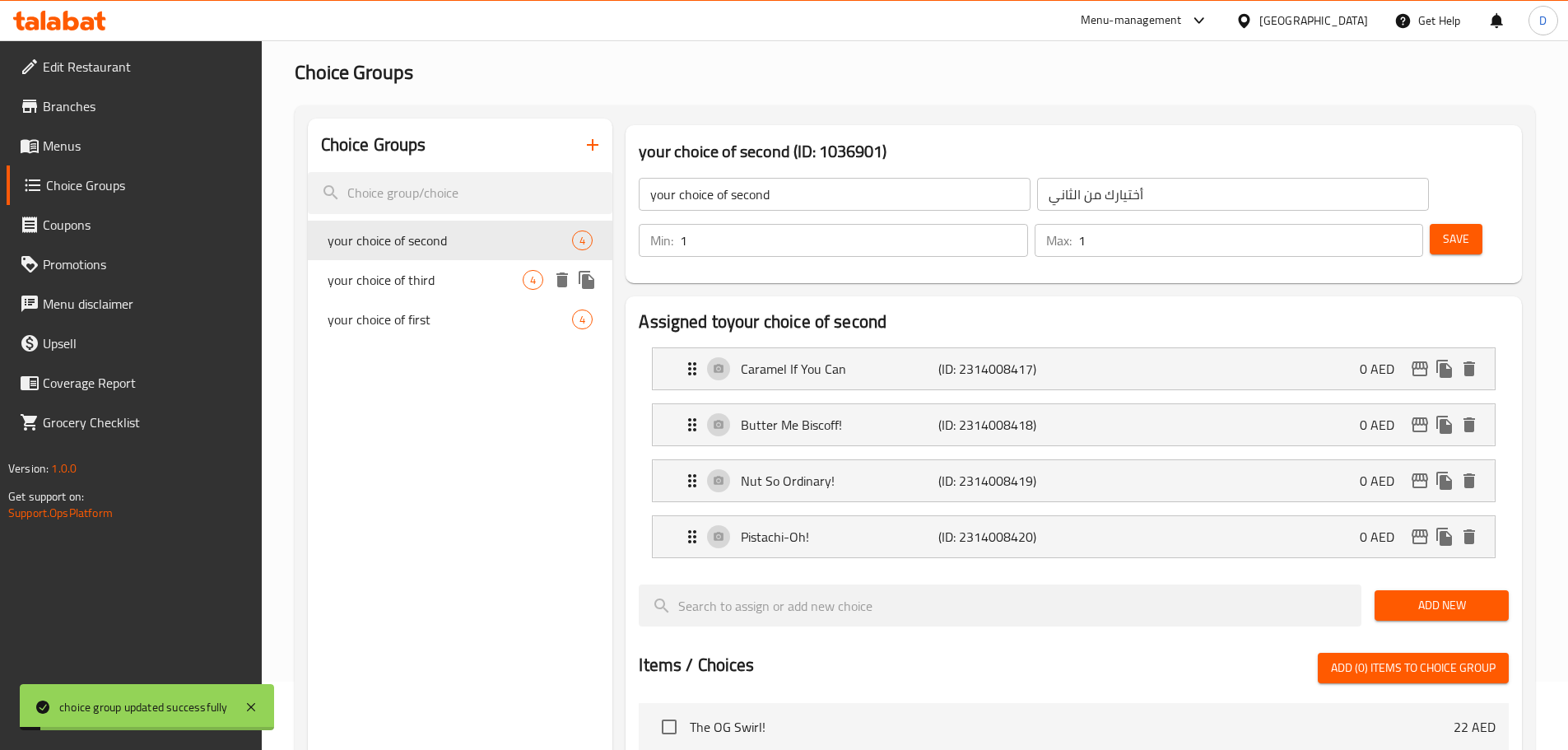
click at [451, 270] on span "your choice of third" at bounding box center [425, 280] width 196 height 19
type input "your choice of third"
type input "أختيارك من الثالث"
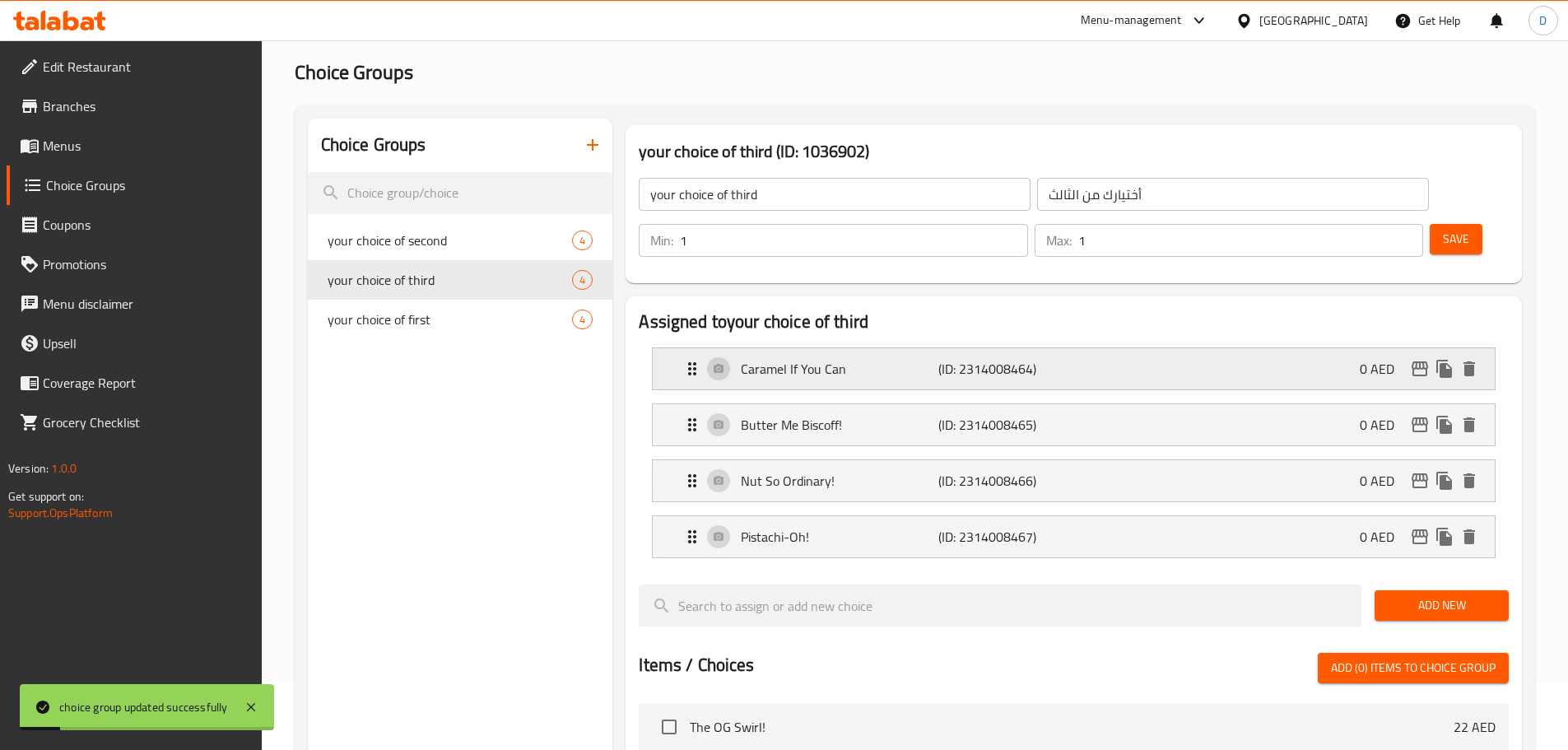
click at [1065, 348] on div "Caramel If You Can (ID: 2314008464) 0 AED" at bounding box center [1079, 368] width 793 height 41
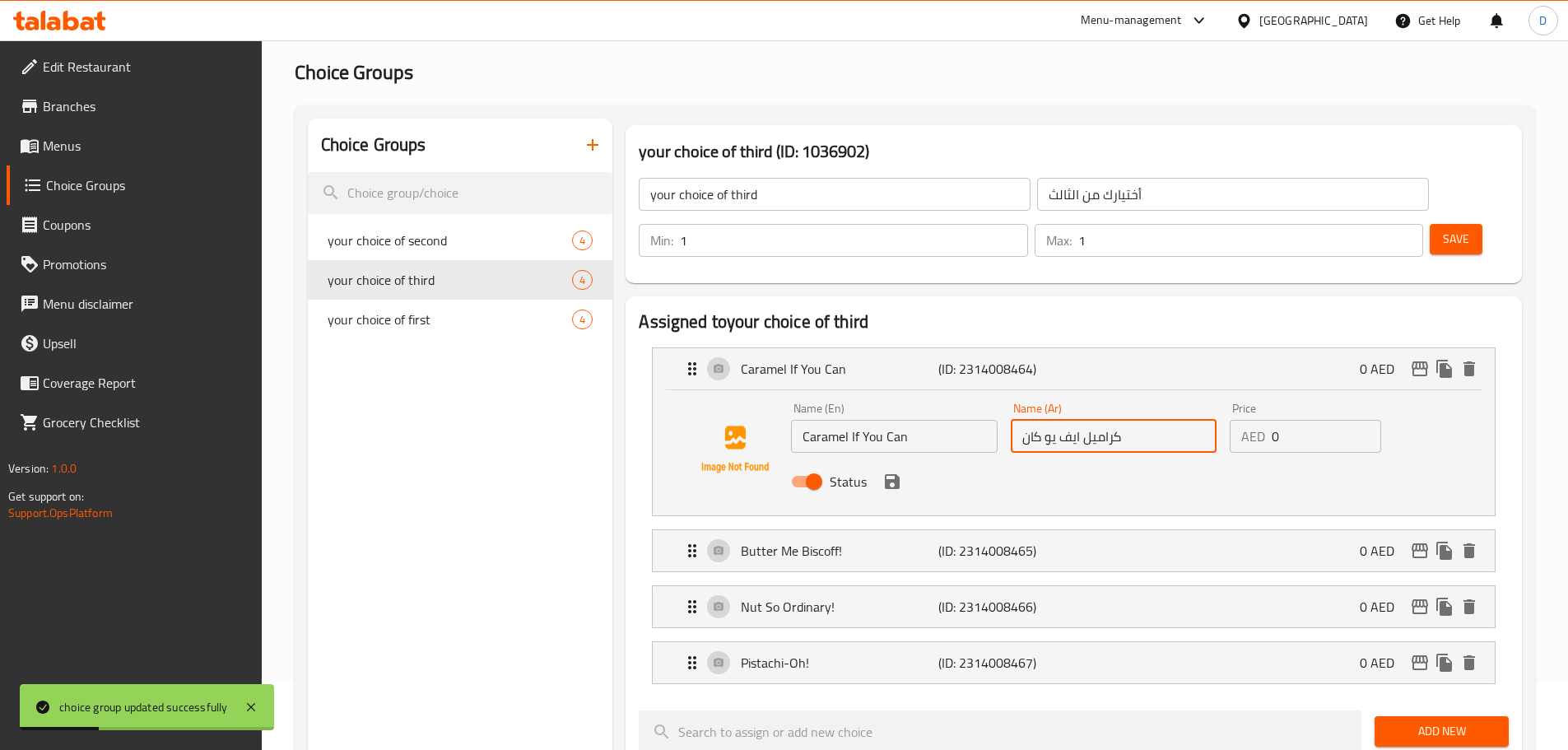
click at [1070, 420] on input "كراميل ايف يو كان" at bounding box center [1113, 436] width 205 height 33
click at [899, 472] on icon "save" at bounding box center [893, 482] width 19 height 19
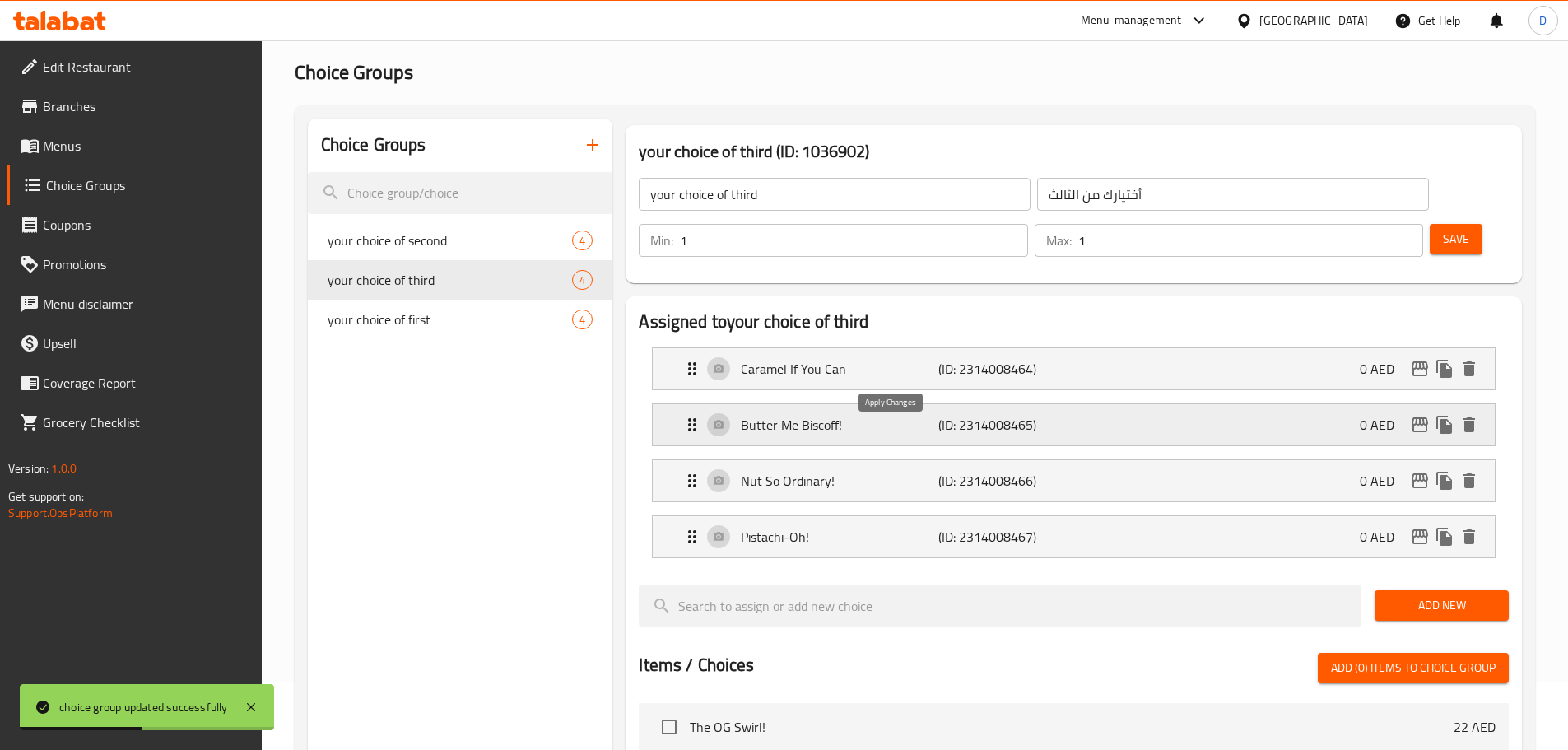
type input "كراميل اف يو كان"
click at [1443, 229] on span "Save" at bounding box center [1456, 238] width 26 height 20
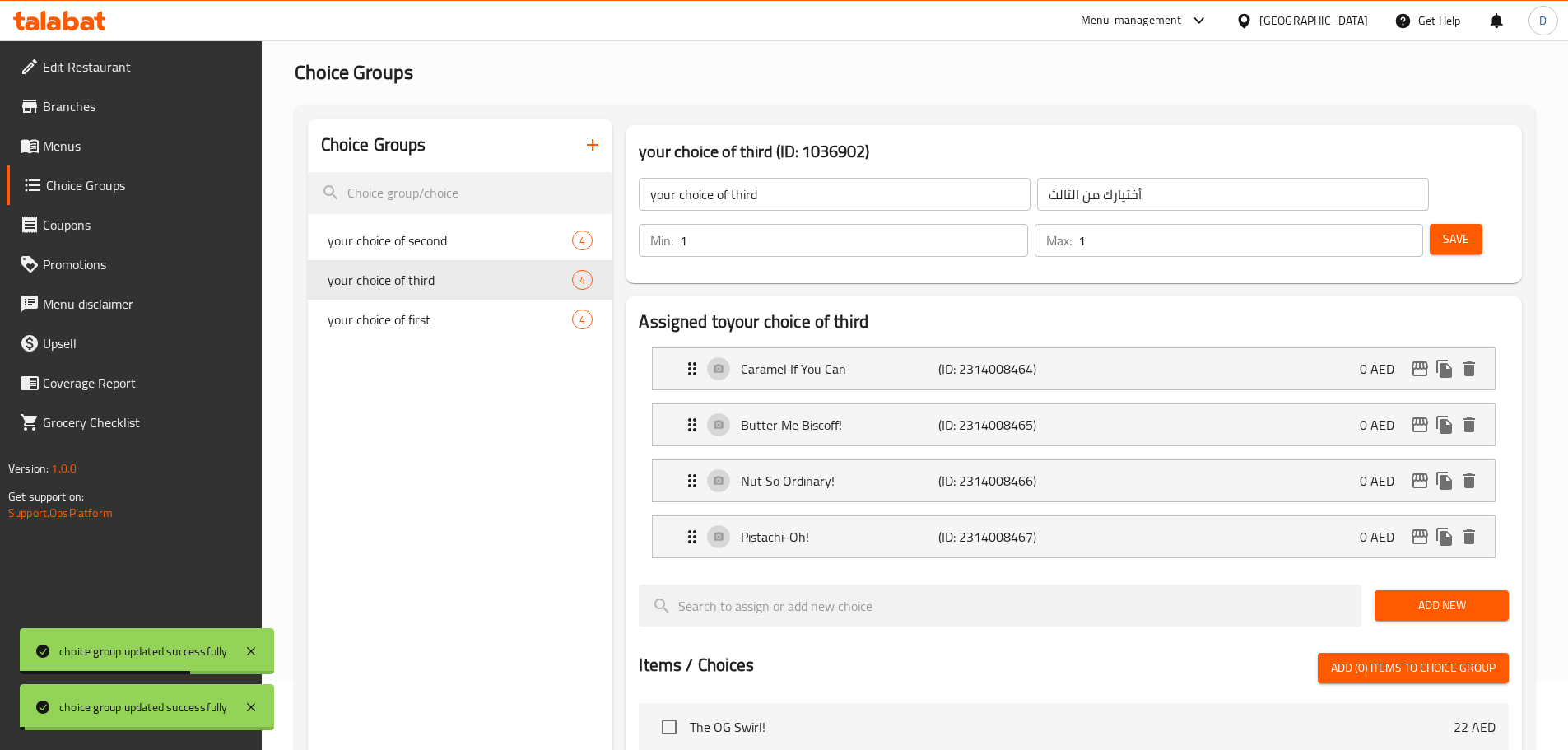
click at [473, 314] on span "your choice of first" at bounding box center [450, 319] width 245 height 19
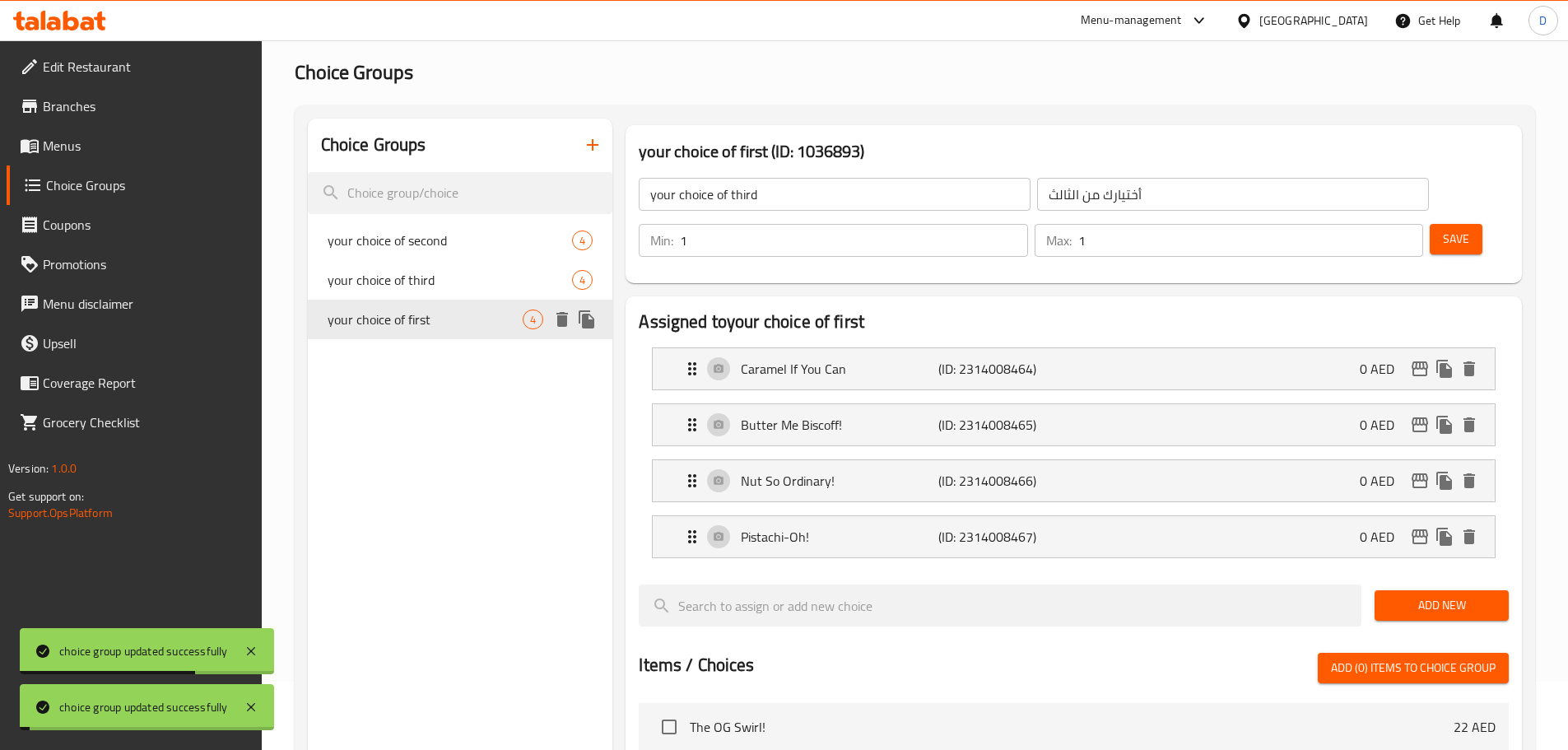
type input "your choice of first"
type input "أختيارك من الاول"
click at [871, 348] on div "Caramel If You Can (ID: 2313989493) 0 AED" at bounding box center [1079, 368] width 793 height 41
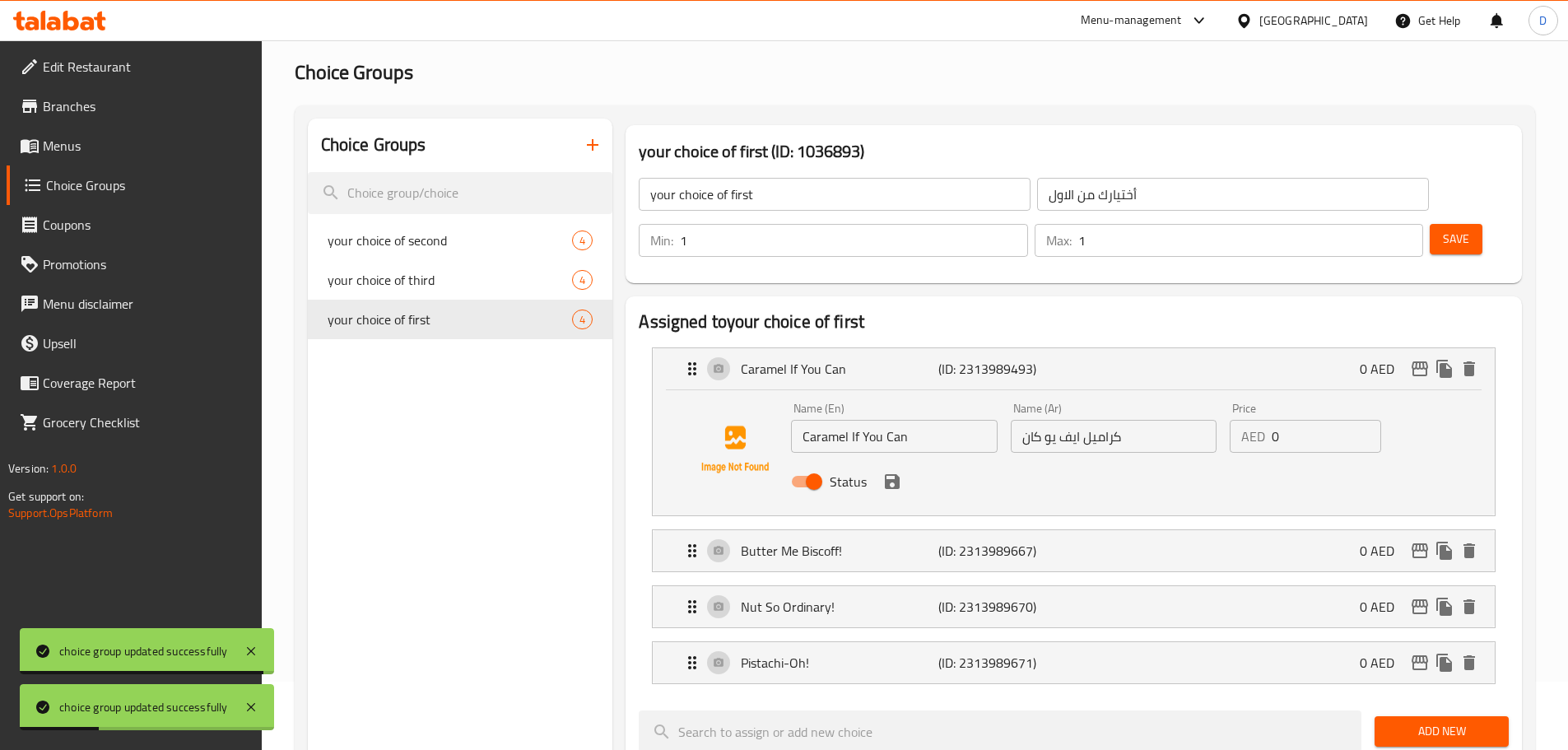
click at [1068, 420] on input "كراميل ايف يو كان" at bounding box center [1113, 436] width 205 height 33
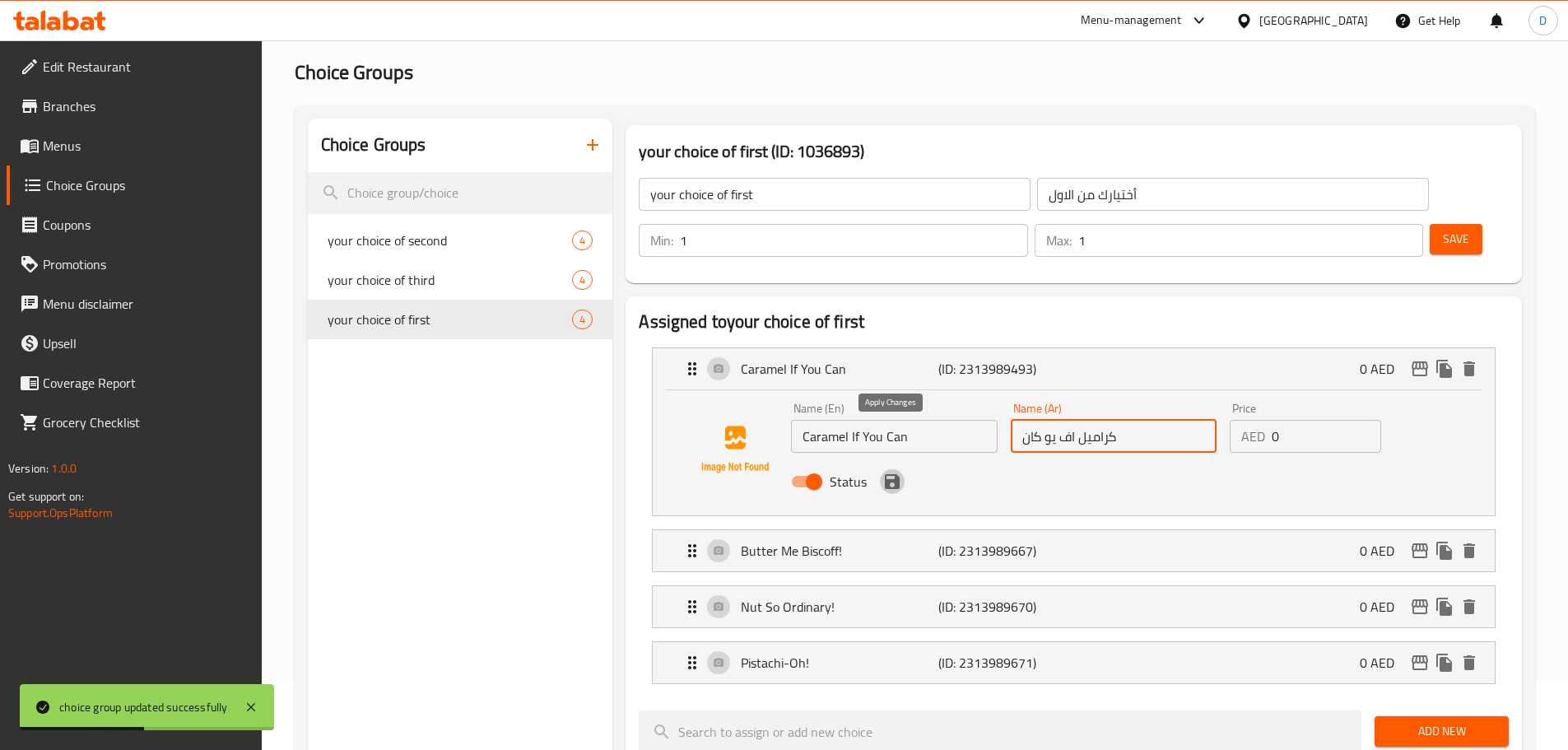
click at [894, 472] on icon "save" at bounding box center [893, 482] width 19 height 19
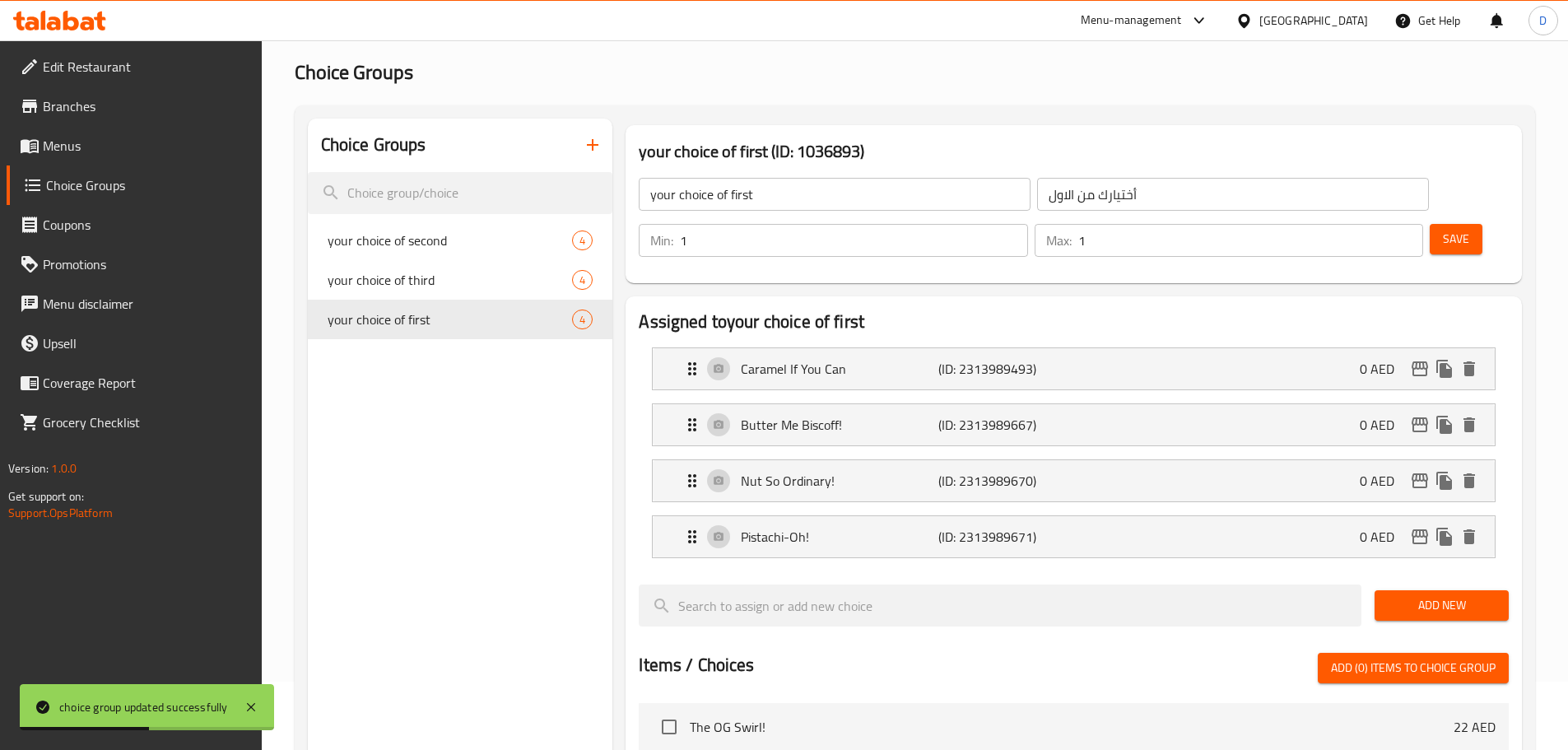
type input "كراميل اف يو كان"
click at [1429, 224] on button "Save" at bounding box center [1456, 238] width 52 height 30
click at [198, 150] on span "Menus" at bounding box center [145, 145] width 205 height 19
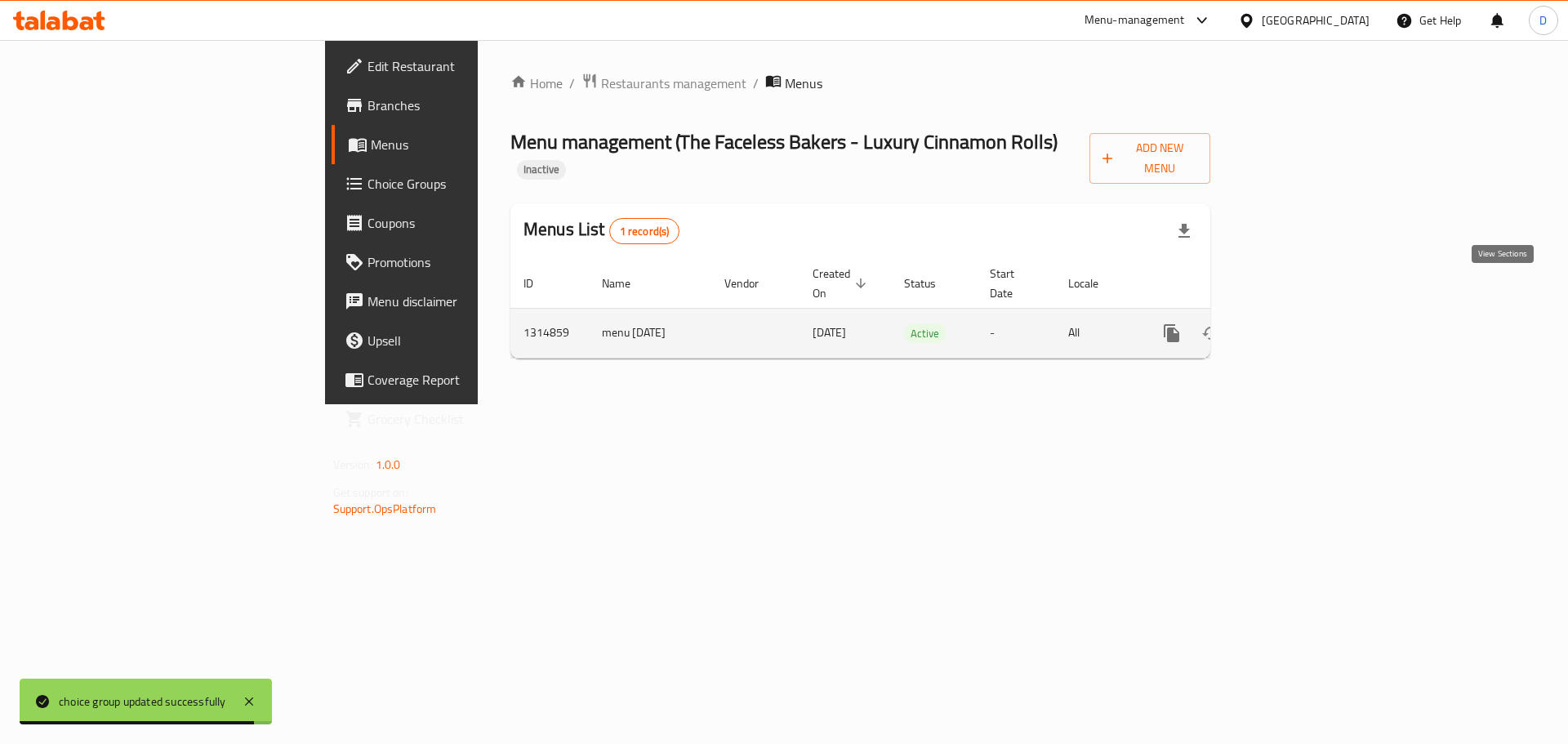
click at [1299, 323] on icon "enhanced table" at bounding box center [1289, 333] width 19 height 19
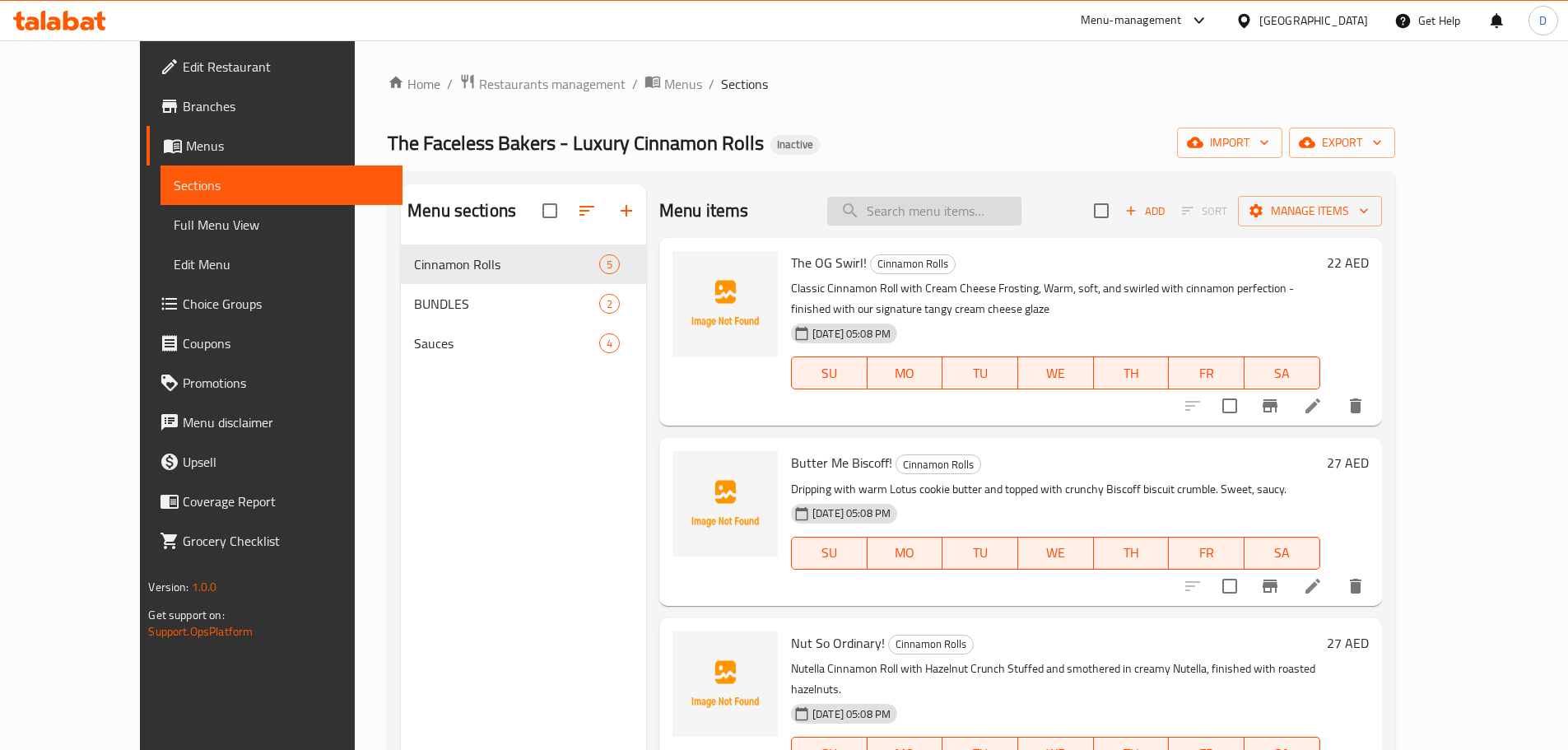
click at [1019, 213] on input "search" at bounding box center [925, 211] width 194 height 29
paste input "Nutty"
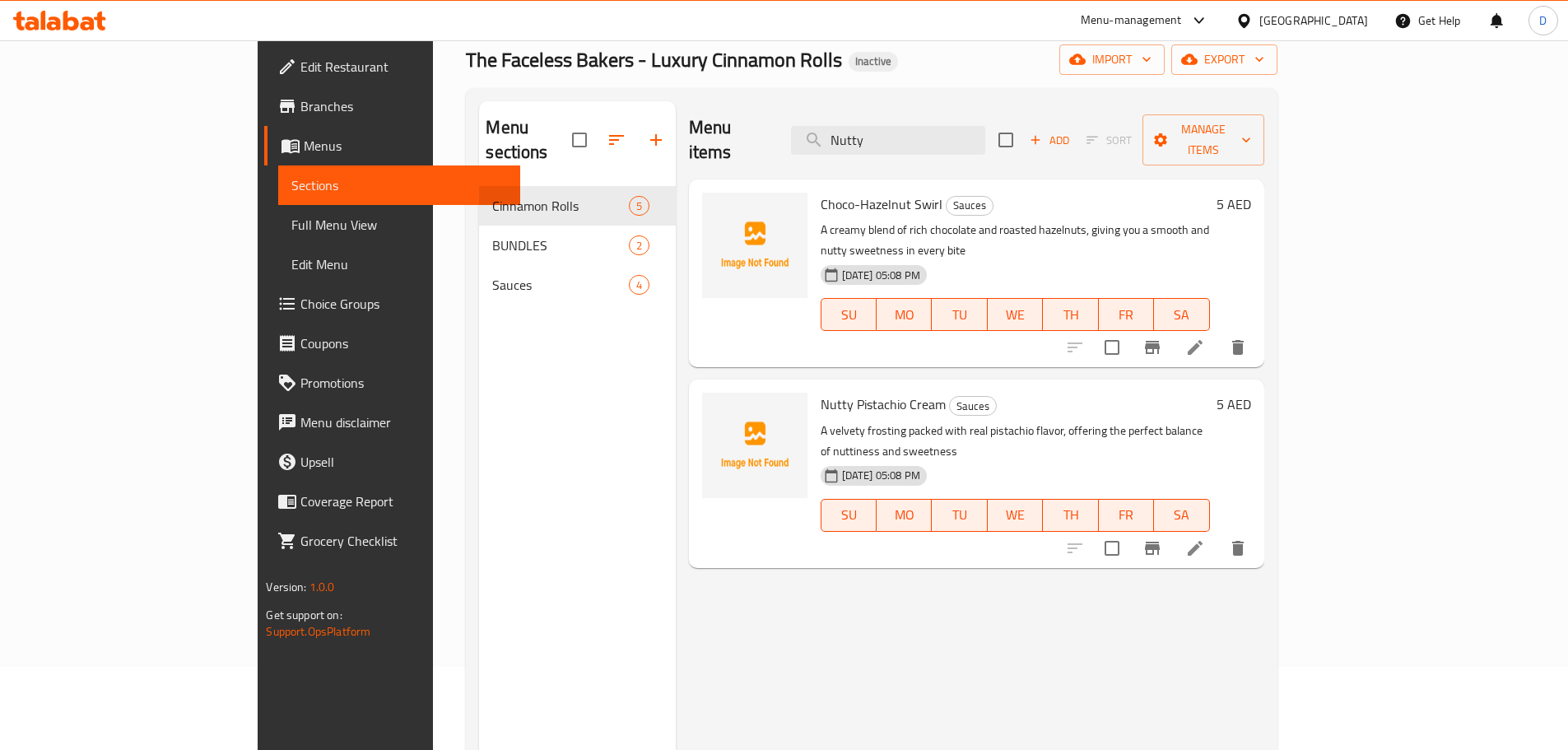
scroll to position [82, 0]
type input "Nutty"
click at [1205, 539] on icon at bounding box center [1195, 548] width 19 height 19
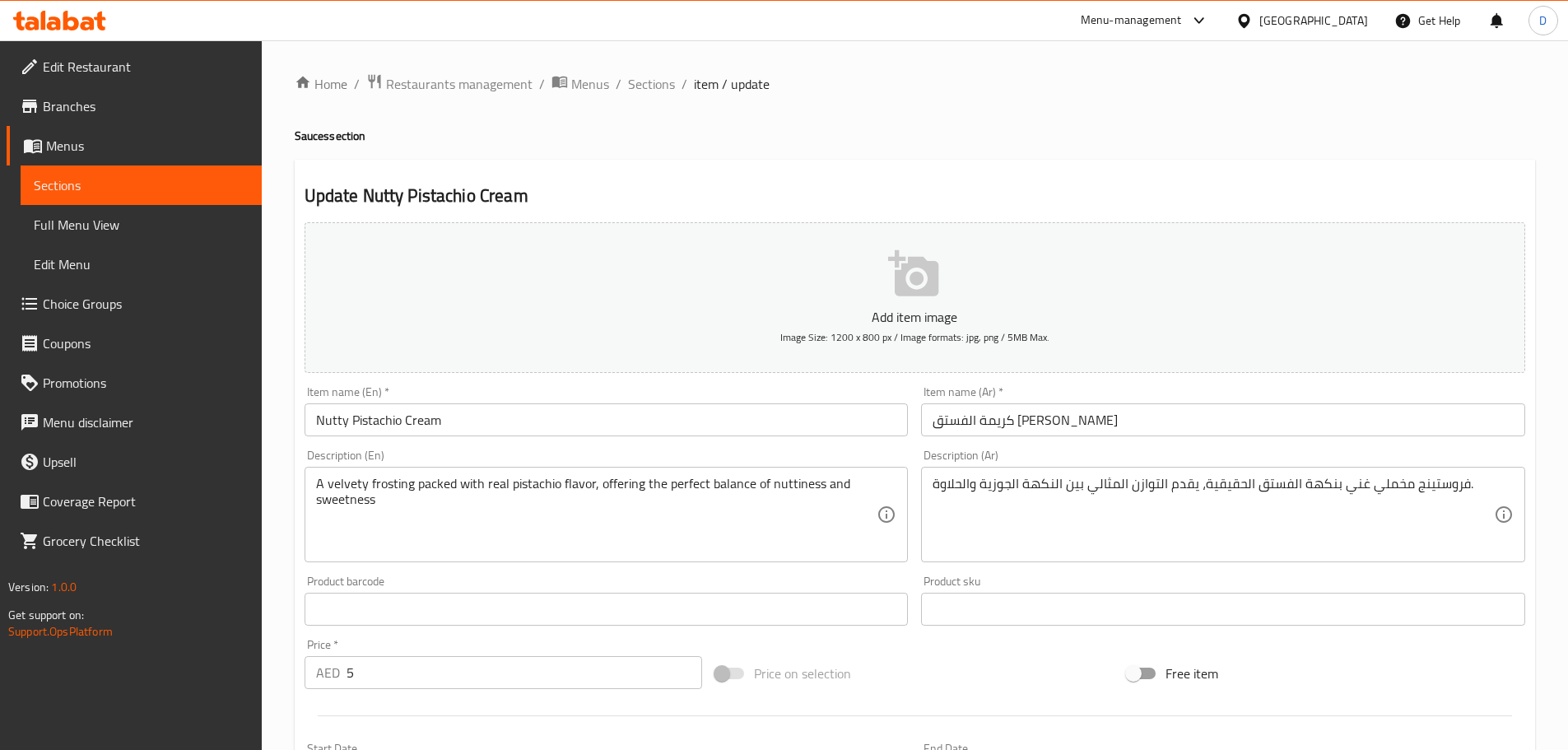
scroll to position [82, 0]
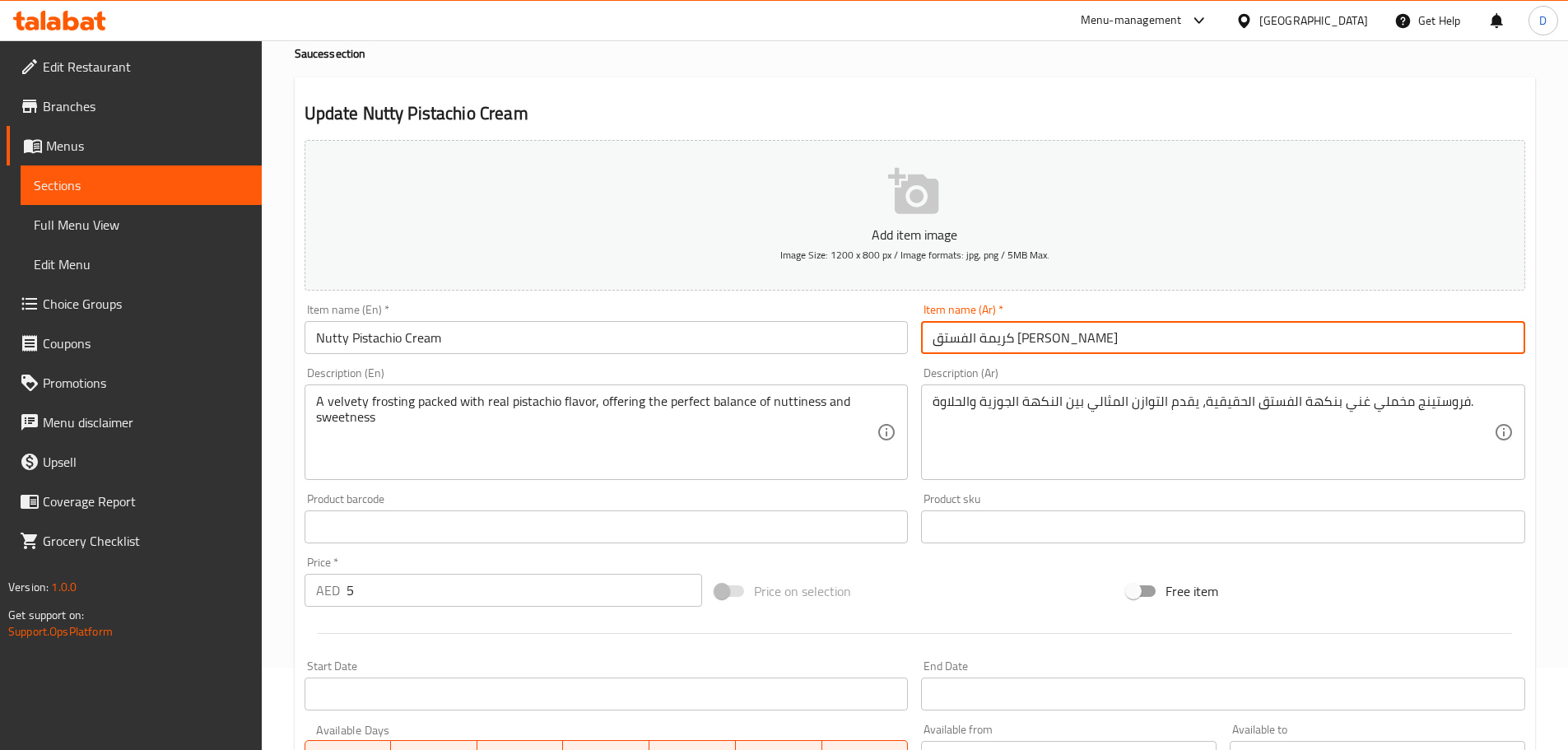
drag, startPoint x: 957, startPoint y: 347, endPoint x: 921, endPoint y: 347, distance: 36.0
click at [921, 347] on input "كريمة الفستق الناتي" at bounding box center [1222, 337] width 604 height 33
paste input "جوز"
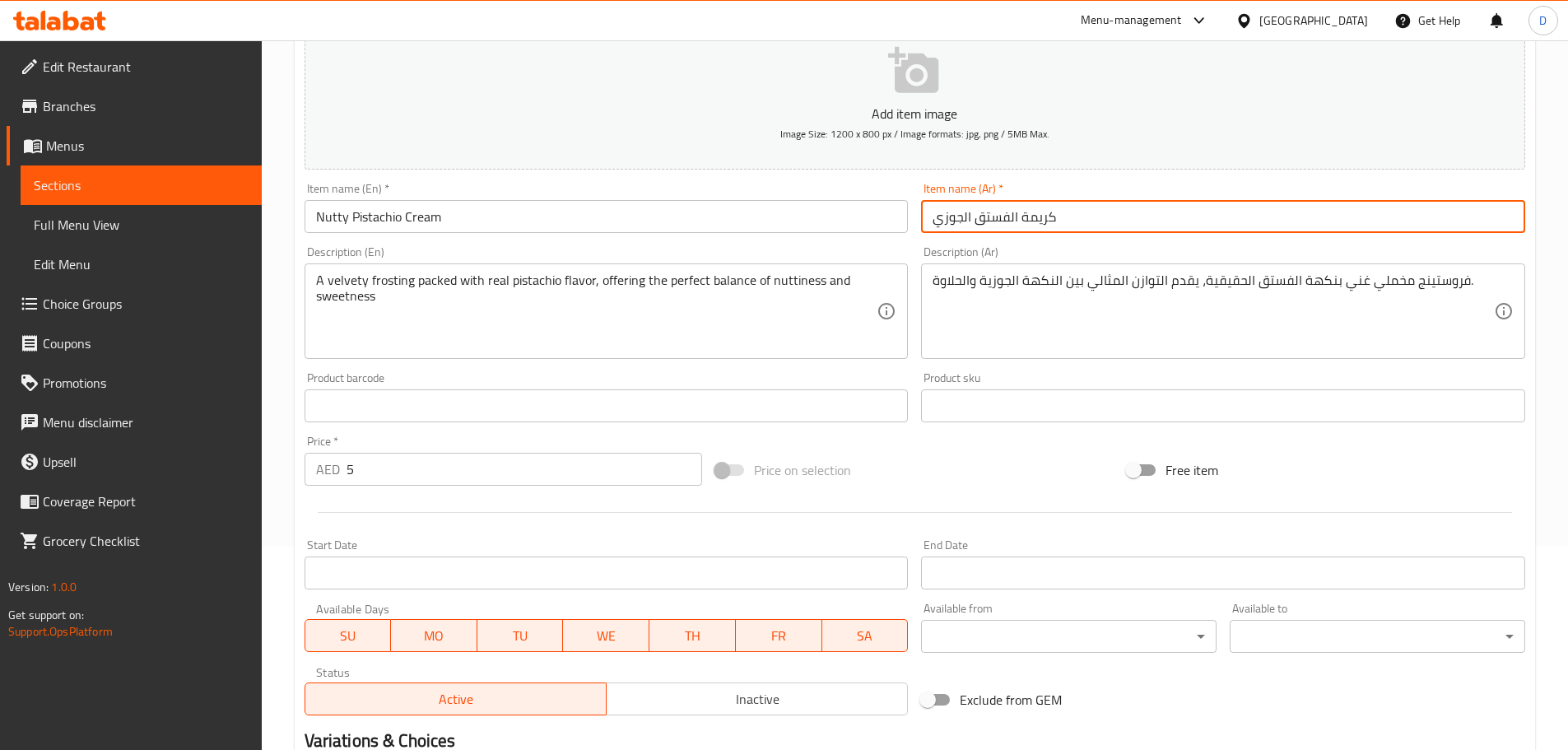
scroll to position [413, 0]
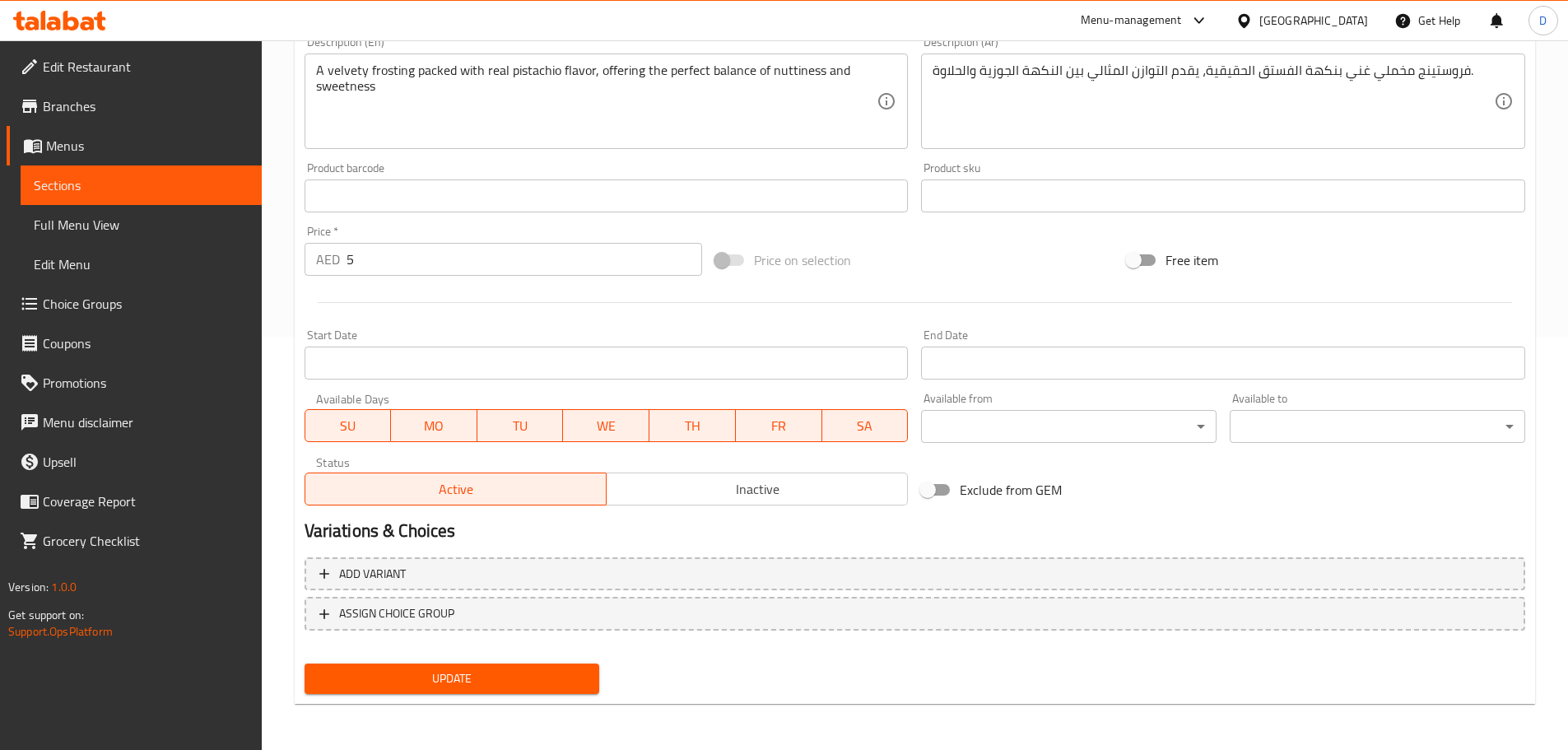
type input "كريمة الفستق الجوزي"
click at [577, 679] on span "Update" at bounding box center [453, 678] width 269 height 20
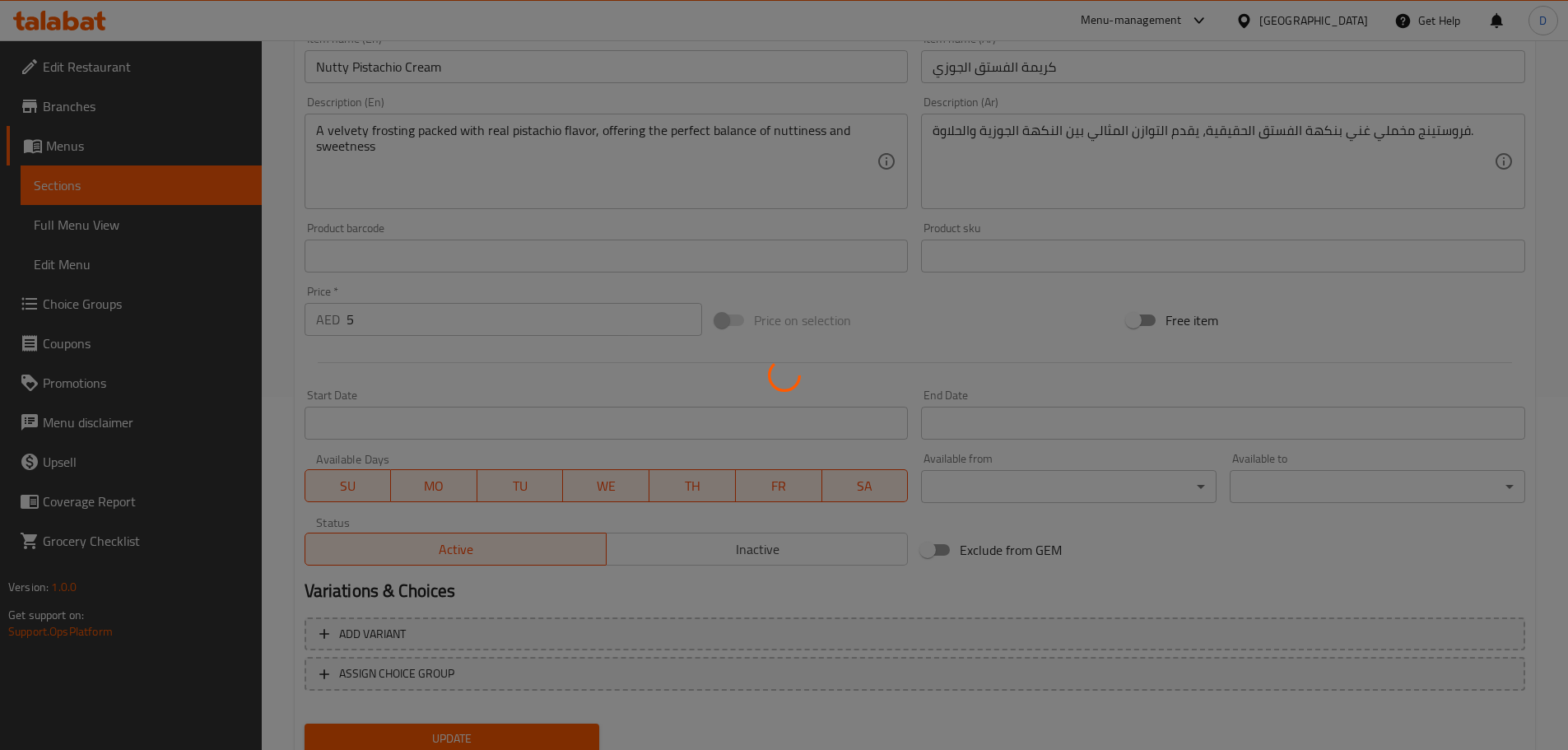
scroll to position [249, 0]
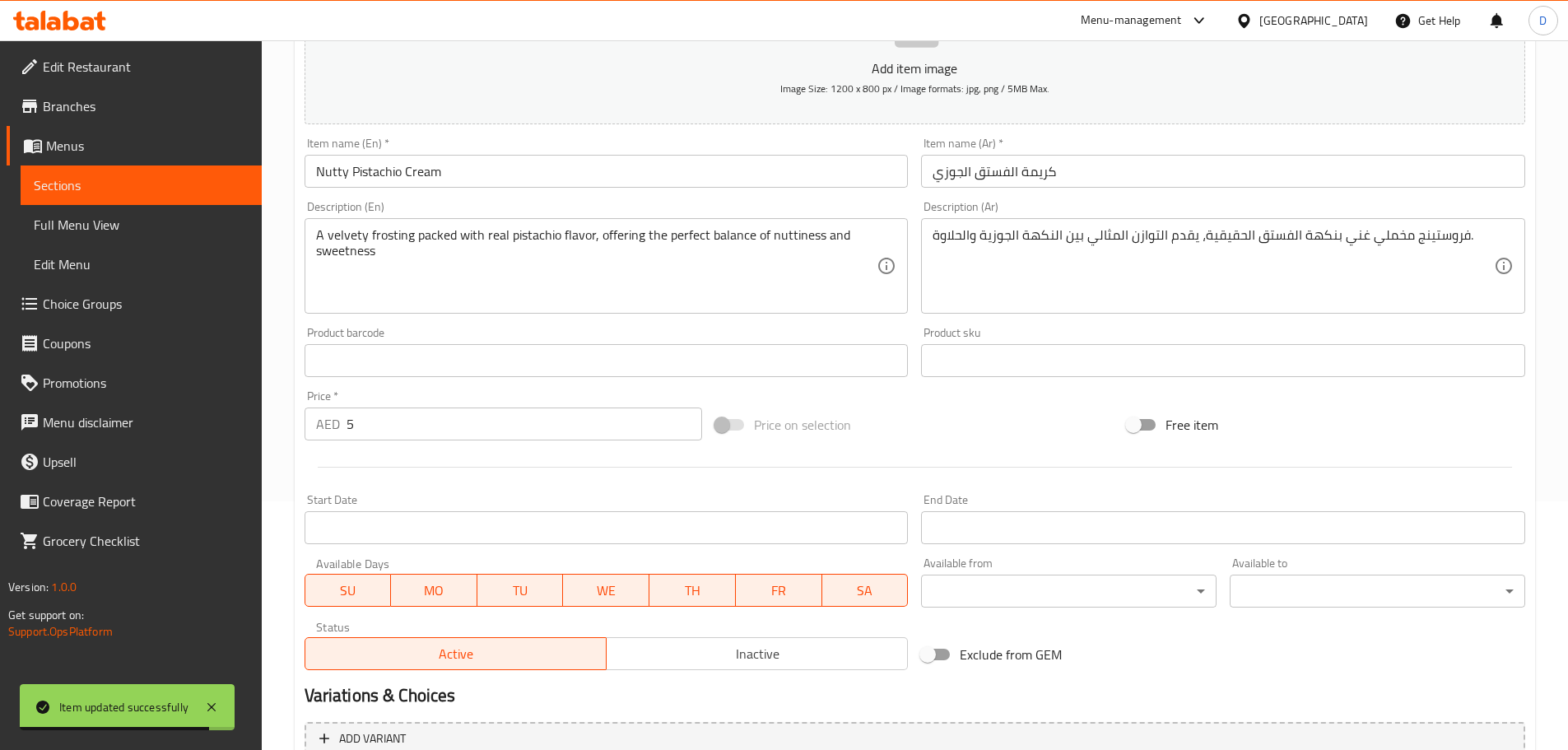
click at [219, 193] on span "Sections" at bounding box center [141, 185] width 215 height 19
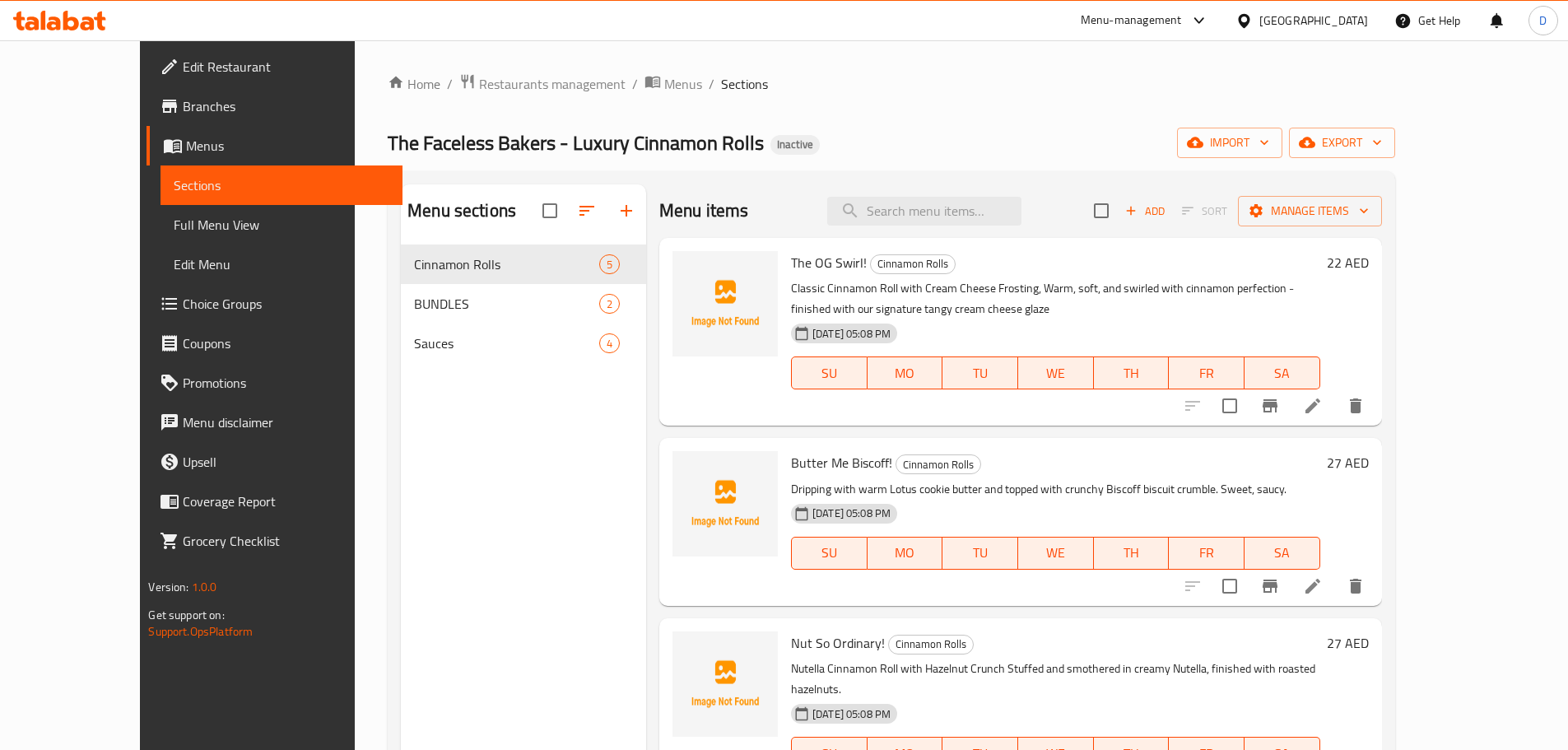
click at [1396, 152] on div "import export" at bounding box center [1286, 142] width 218 height 30
click at [1315, 145] on icon "button" at bounding box center [1306, 141] width 16 height 16
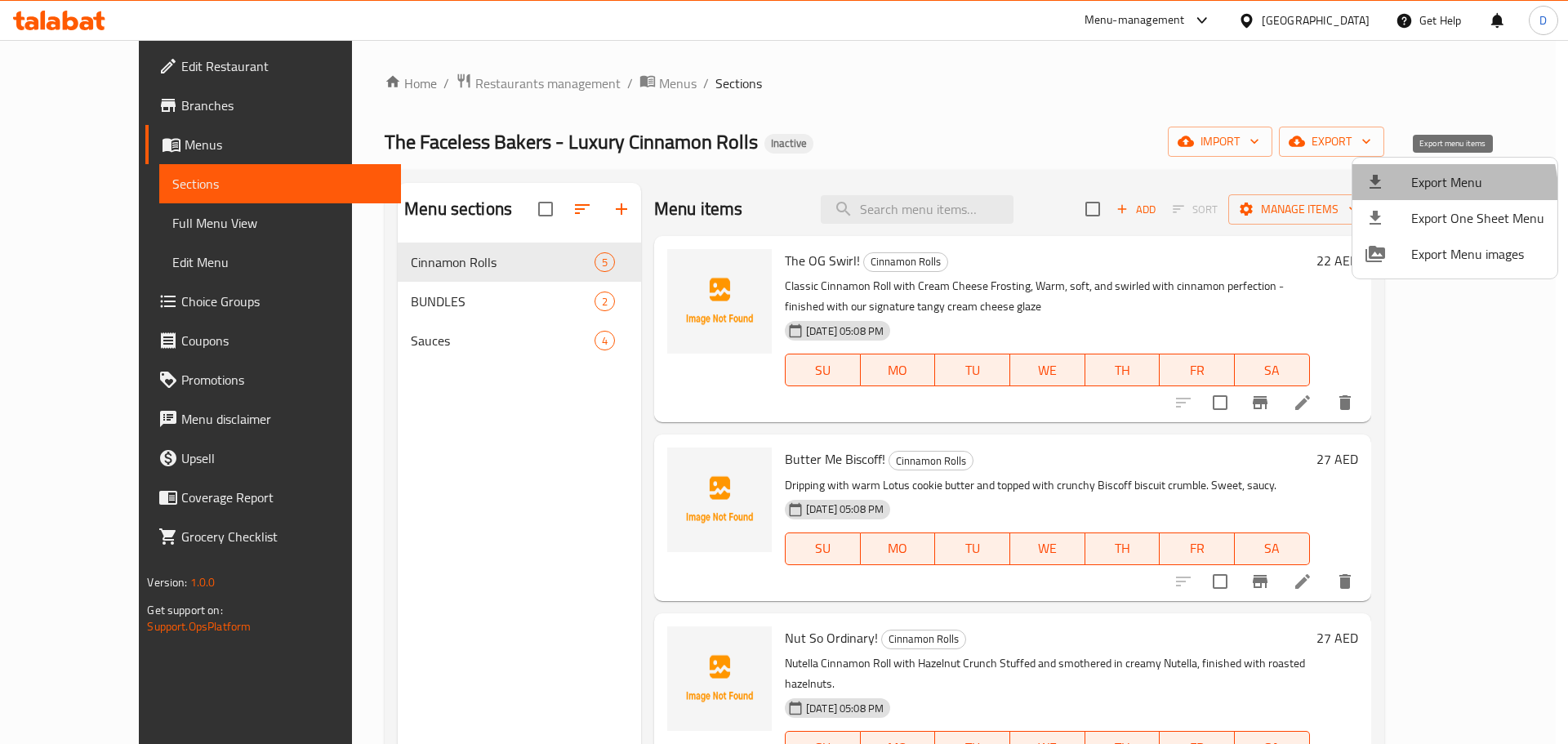
click at [1432, 192] on span "Export Menu" at bounding box center [1478, 182] width 133 height 19
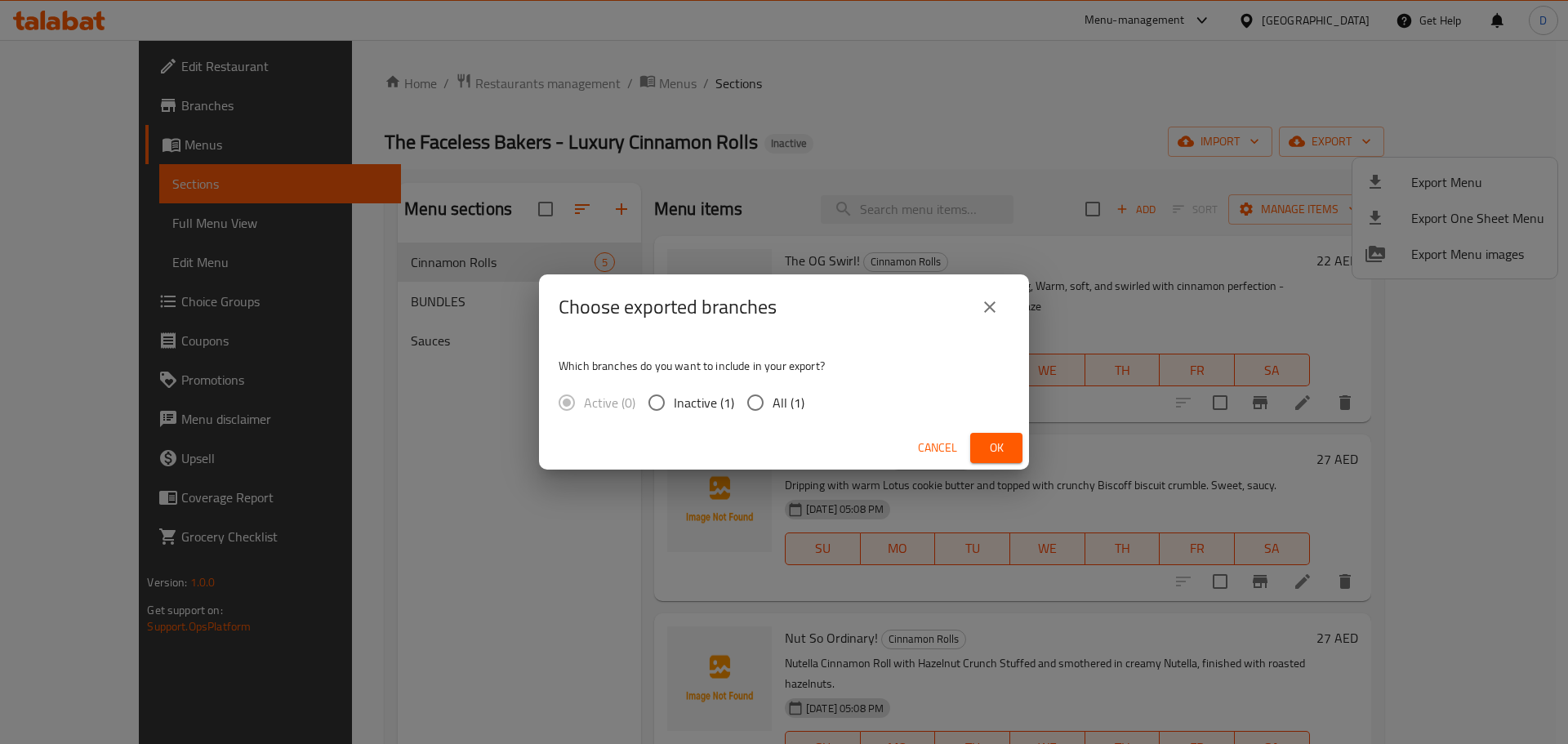
click at [793, 393] on span "All (1)" at bounding box center [787, 403] width 32 height 19
click at [772, 393] on input "All (1)" at bounding box center [756, 403] width 35 height 35
radio input "true"
drag, startPoint x: 1008, startPoint y: 454, endPoint x: 714, endPoint y: 166, distance: 411.6
click at [1006, 453] on span "Ok" at bounding box center [996, 447] width 26 height 20
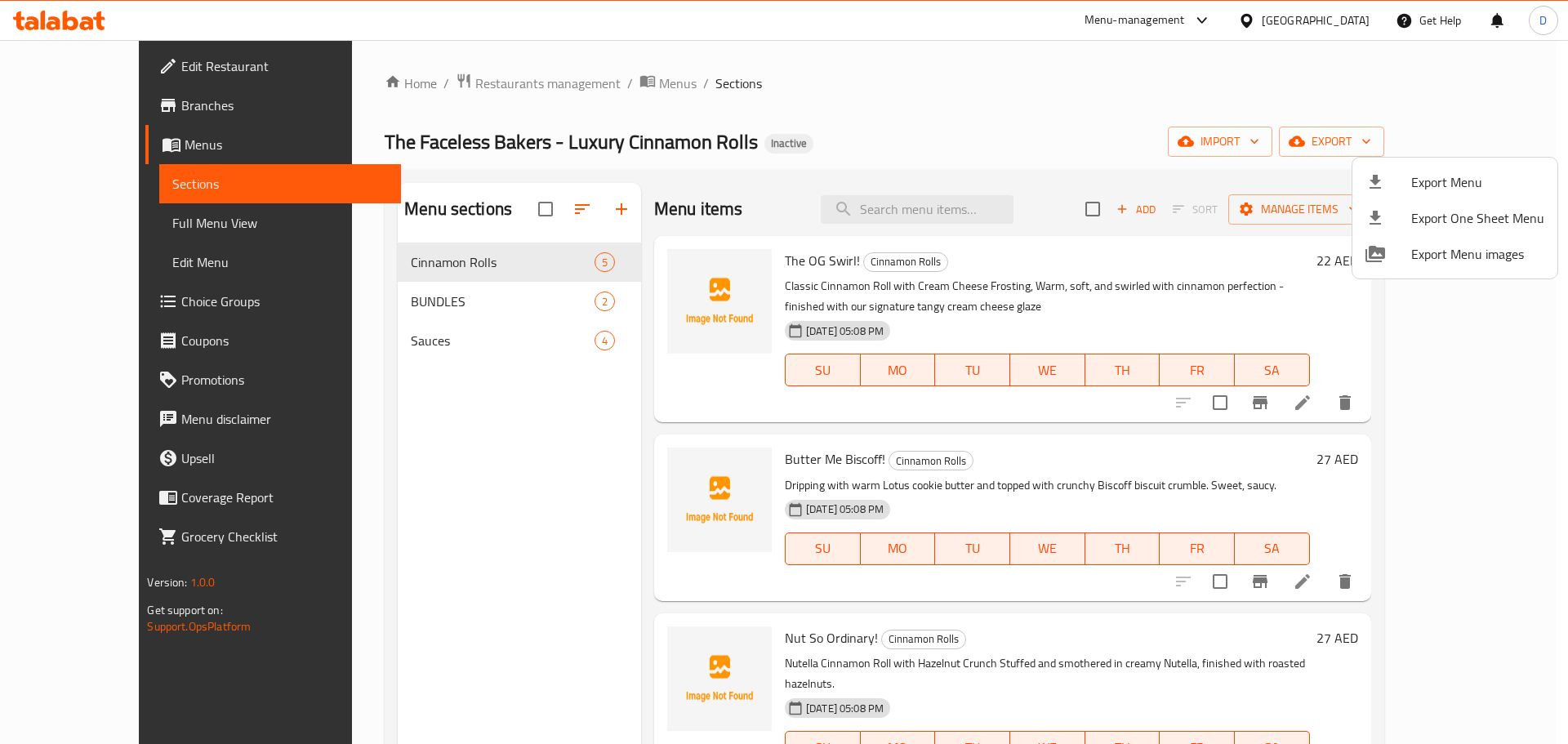
click at [89, 19] on div at bounding box center [784, 372] width 1568 height 744
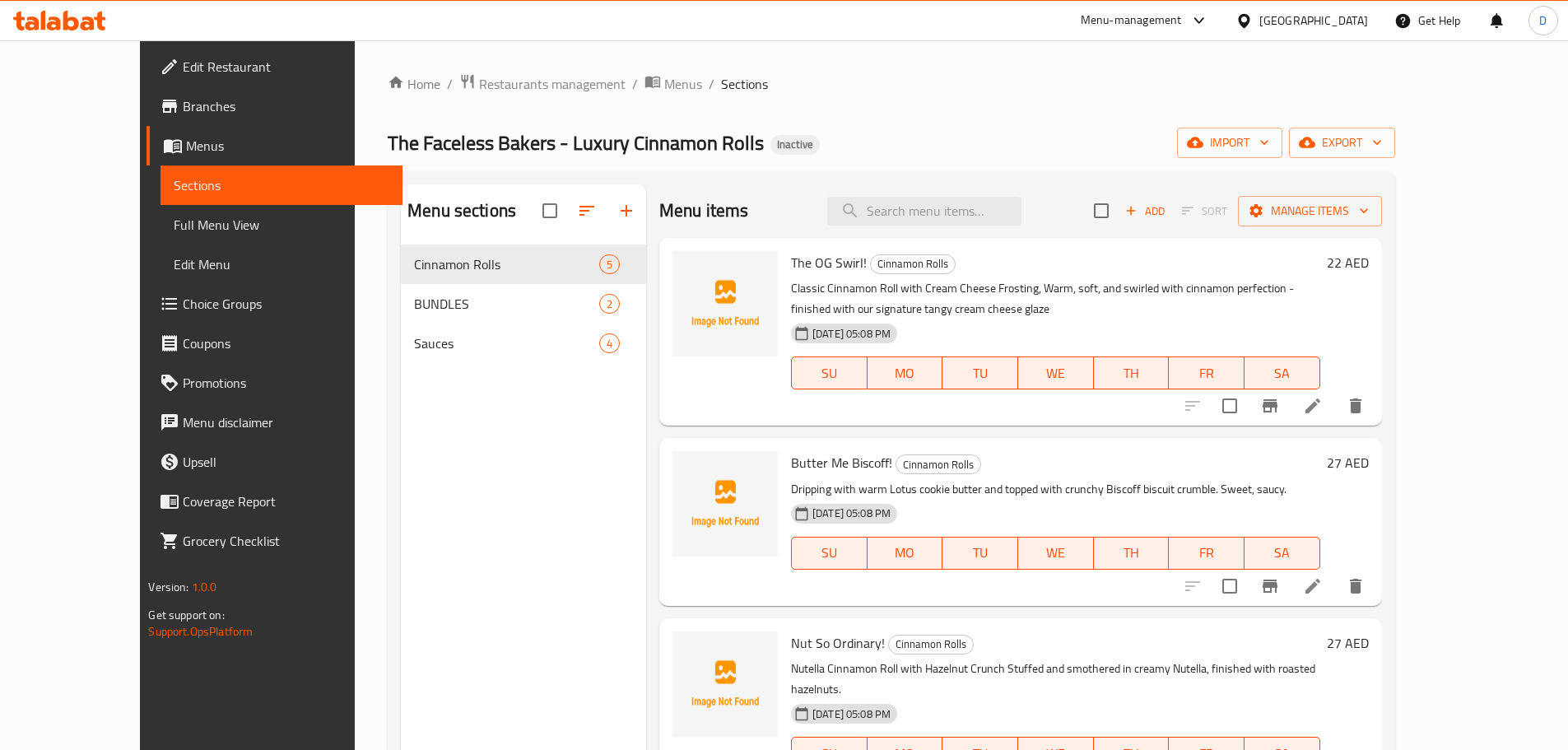
click at [95, 24] on icon at bounding box center [60, 20] width 93 height 19
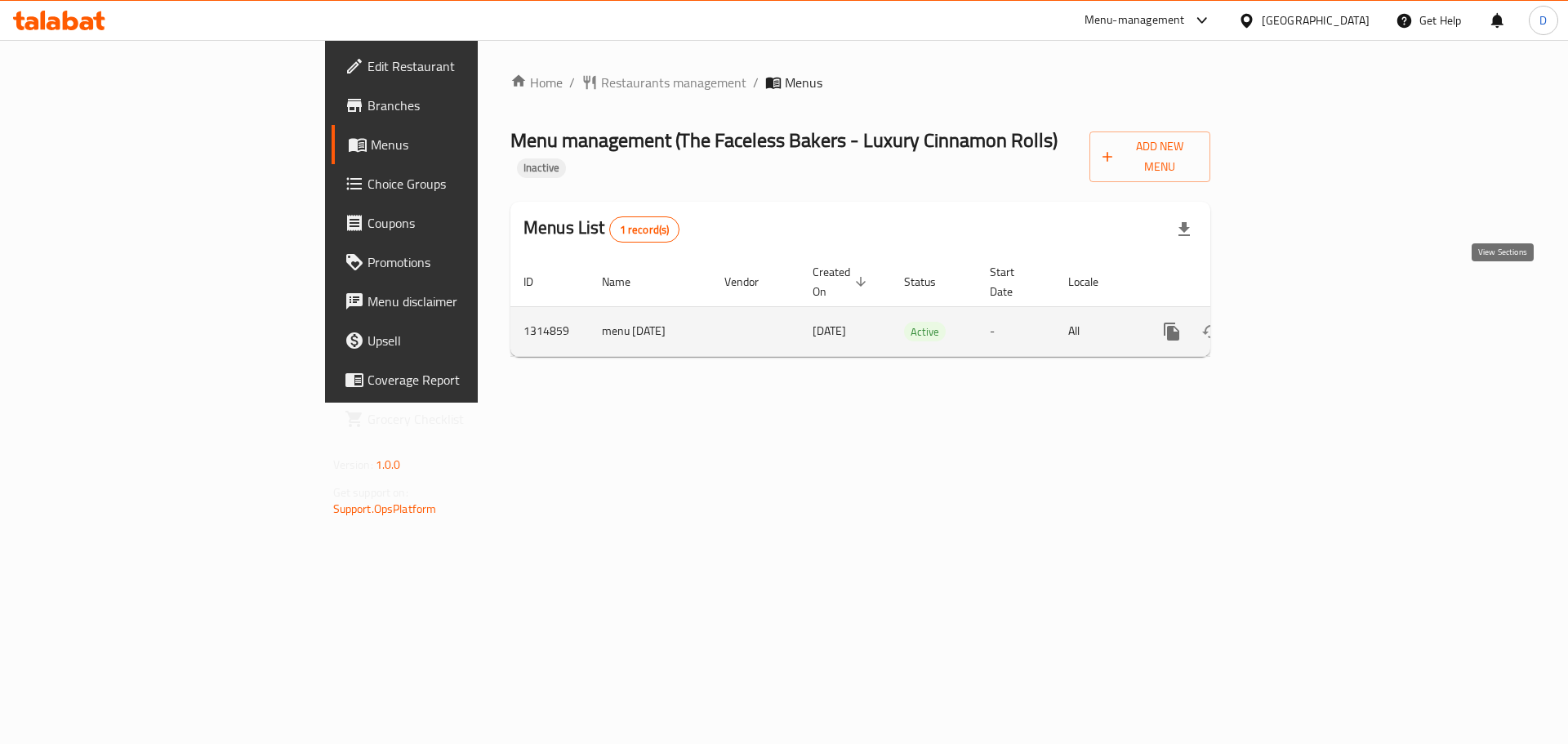
click at [1297, 324] on icon "enhanced table" at bounding box center [1288, 331] width 14 height 14
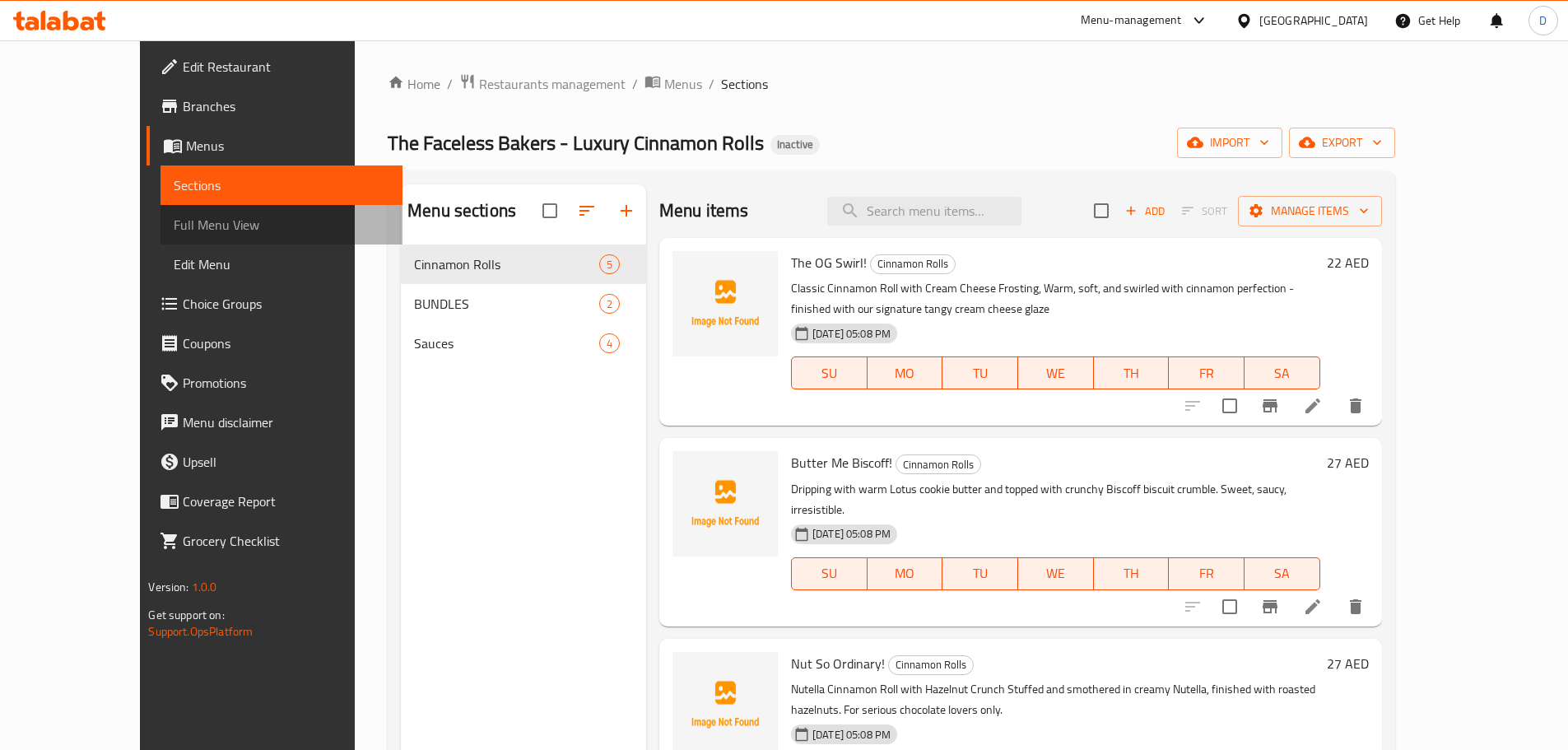
click at [173, 232] on span "Full Menu View" at bounding box center [281, 225] width 215 height 19
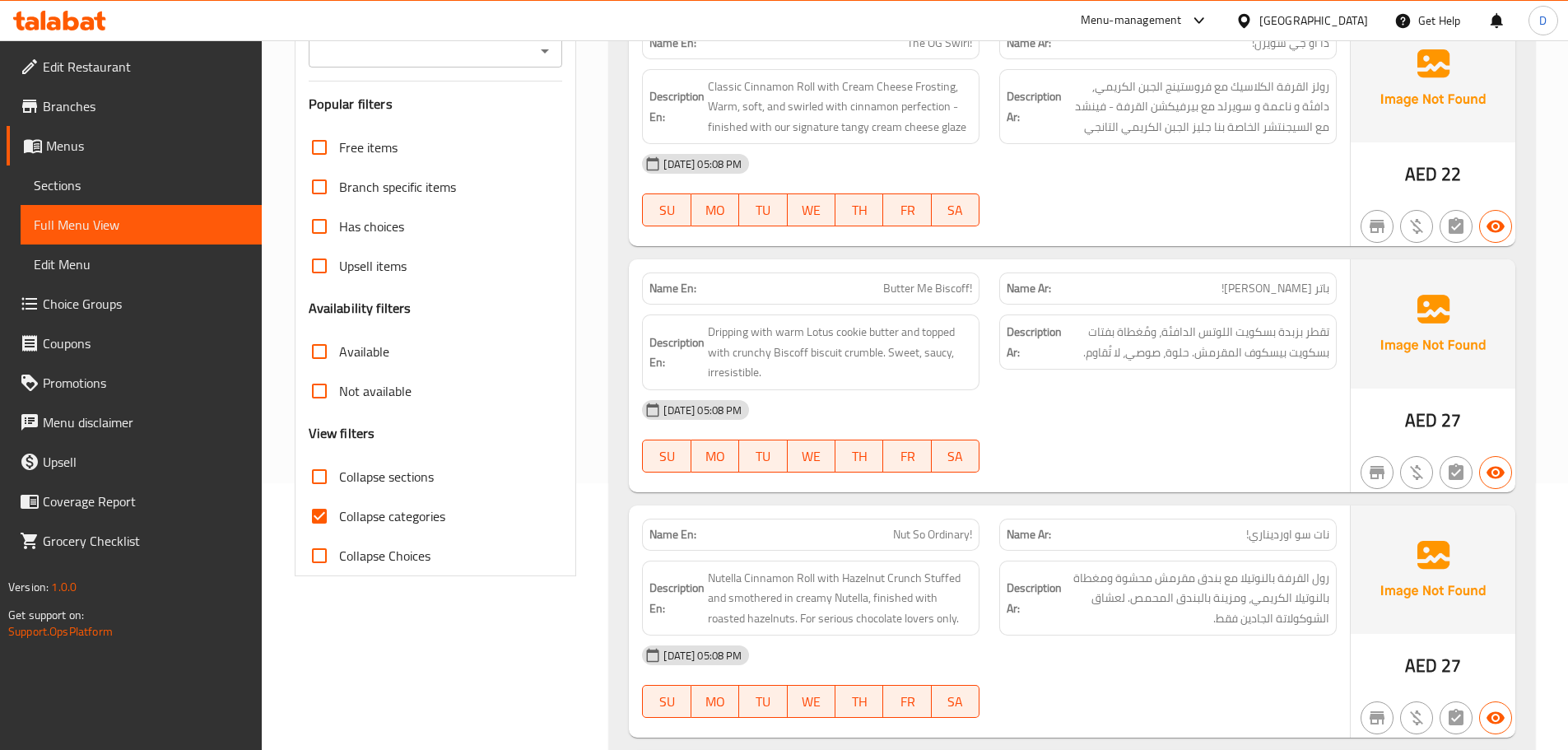
scroll to position [329, 0]
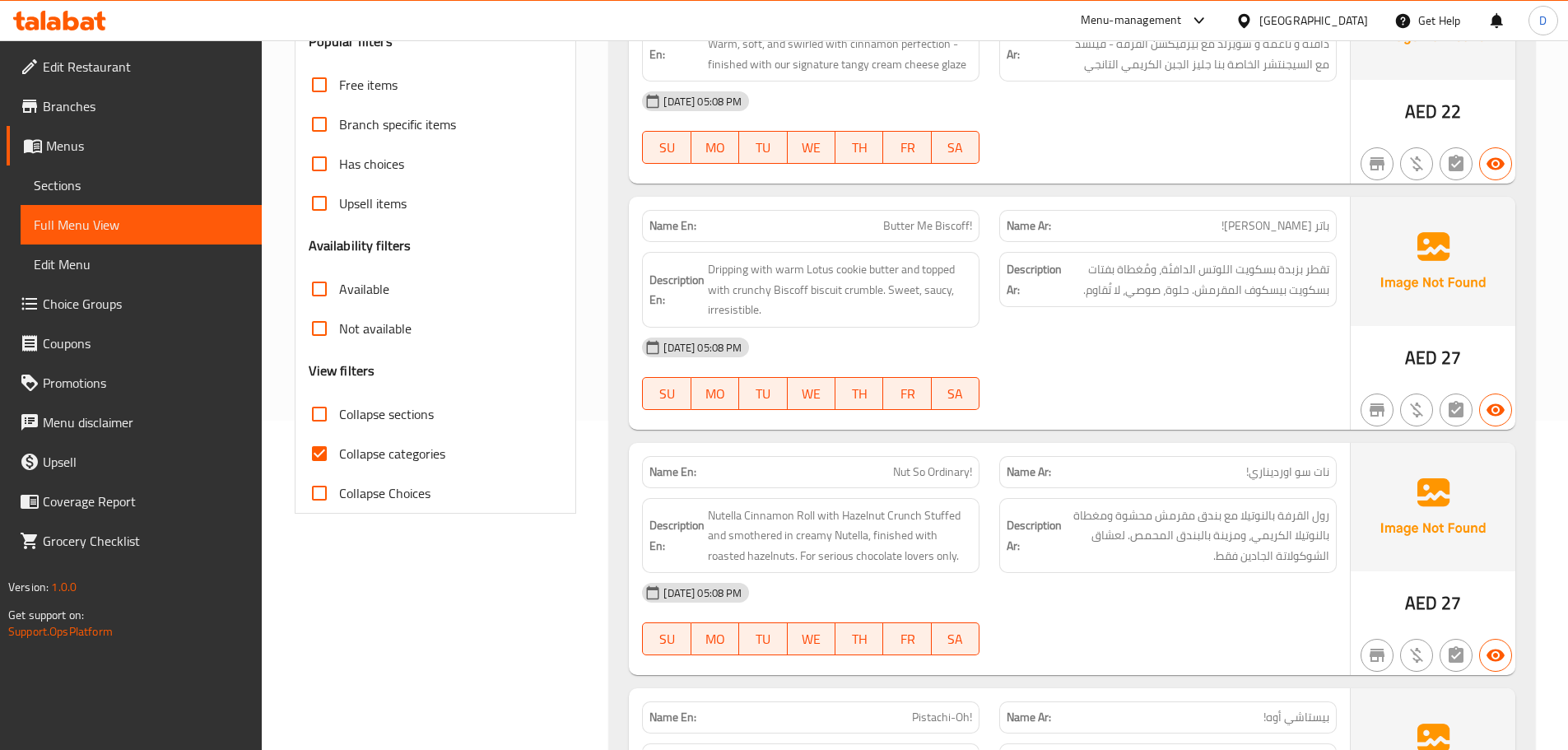
click at [386, 448] on span "Collapse categories" at bounding box center [392, 453] width 107 height 19
click at [339, 448] on input "Collapse categories" at bounding box center [319, 453] width 40 height 40
checkbox input "false"
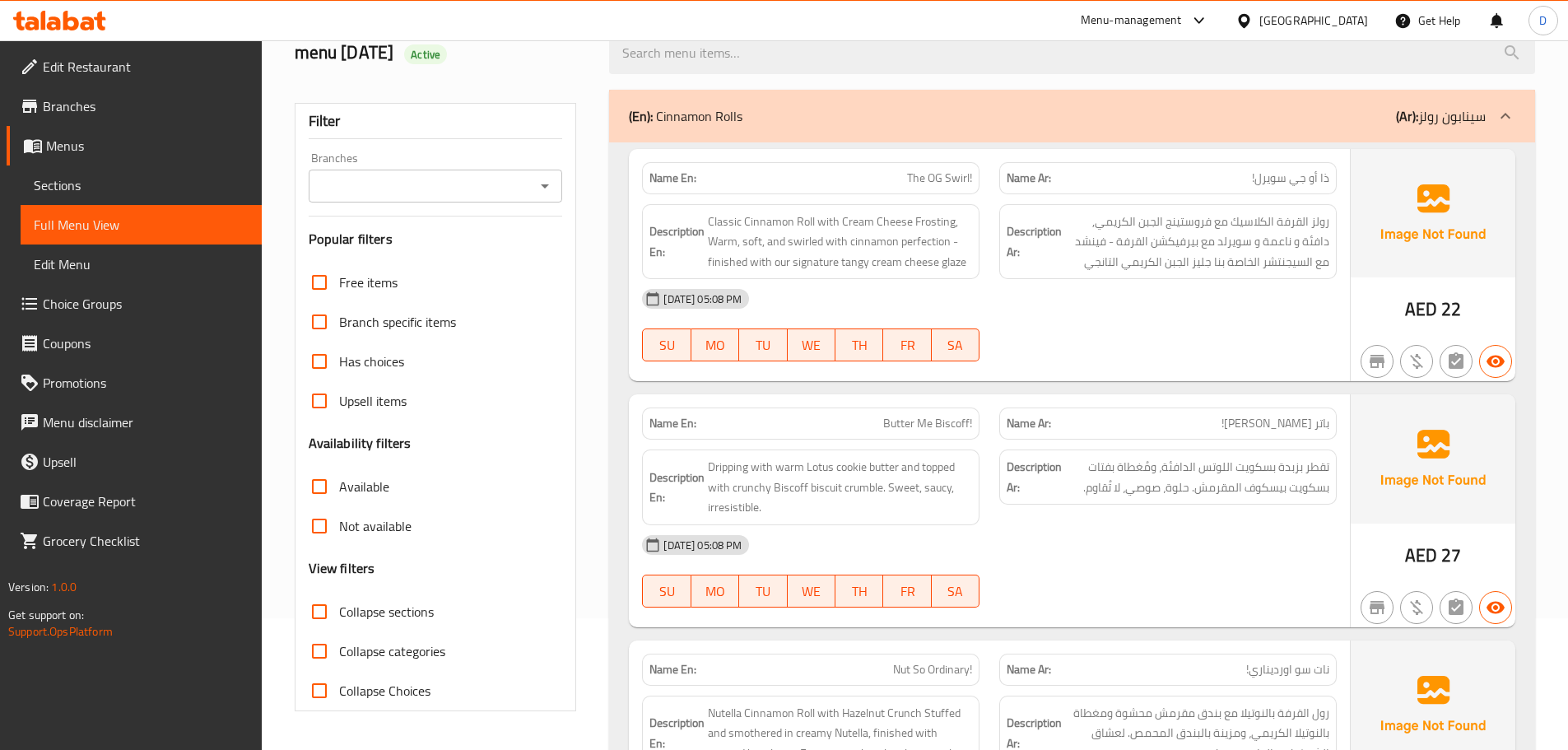
scroll to position [82, 0]
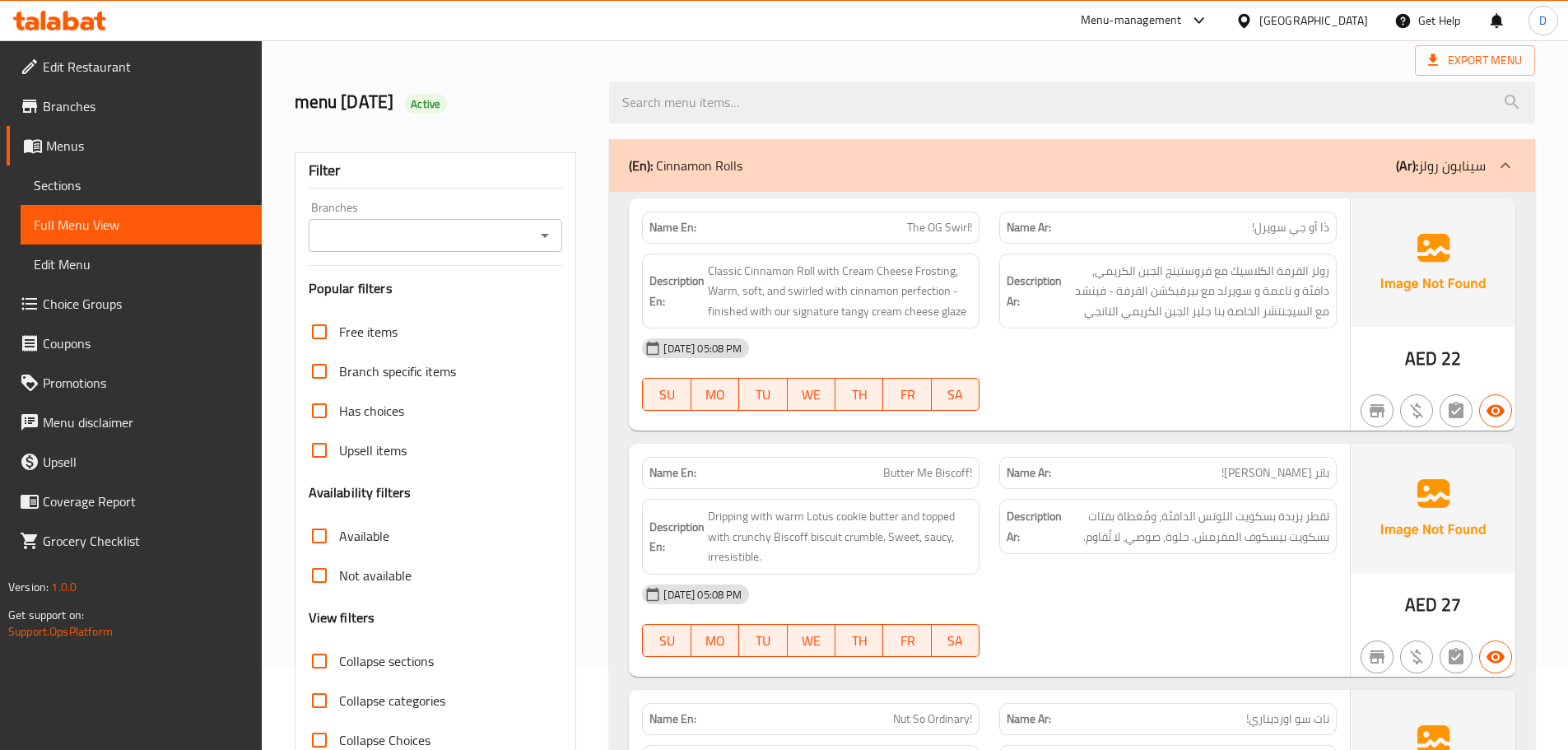
click at [1079, 346] on div "28-09-2025 05:08 PM" at bounding box center [988, 348] width 714 height 40
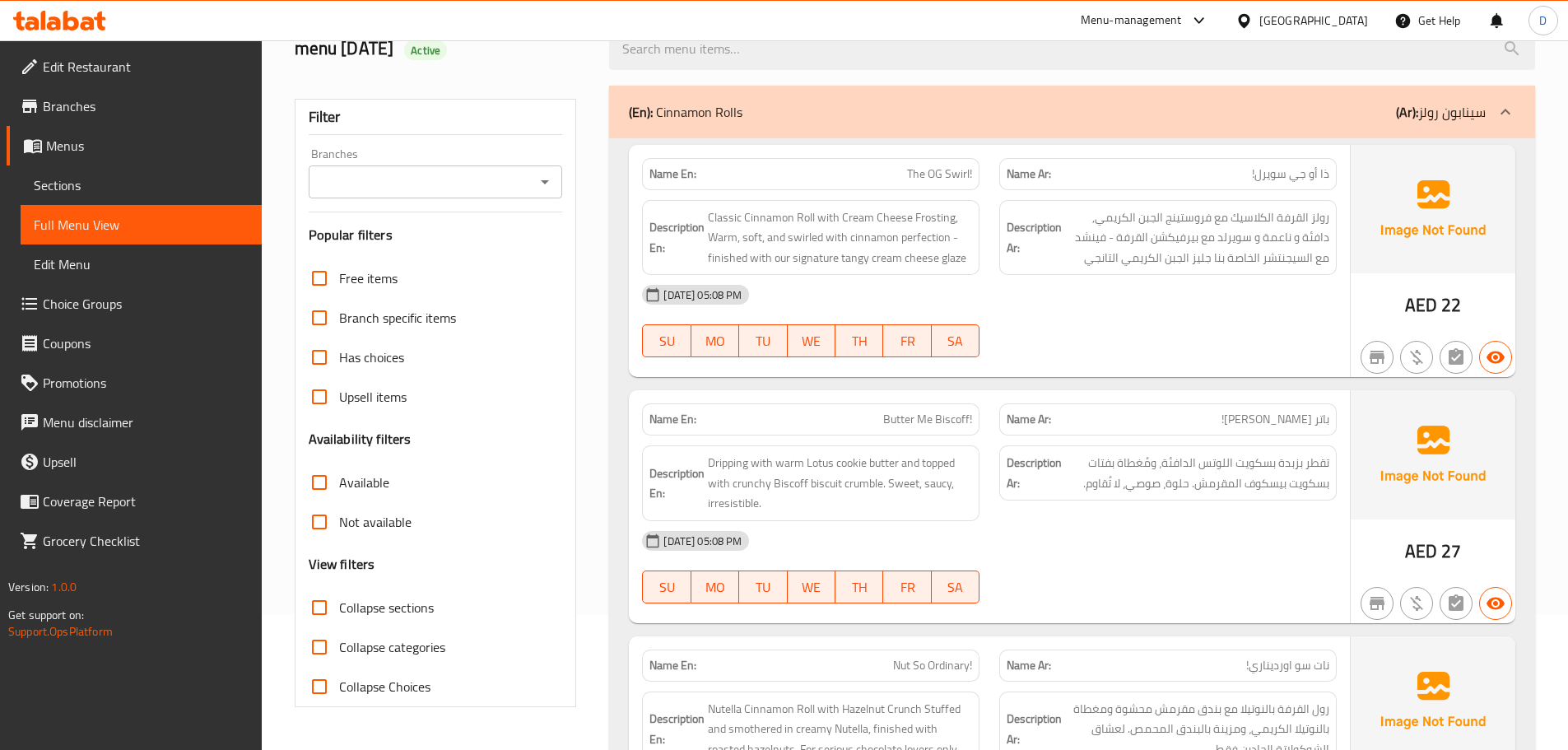
scroll to position [165, 0]
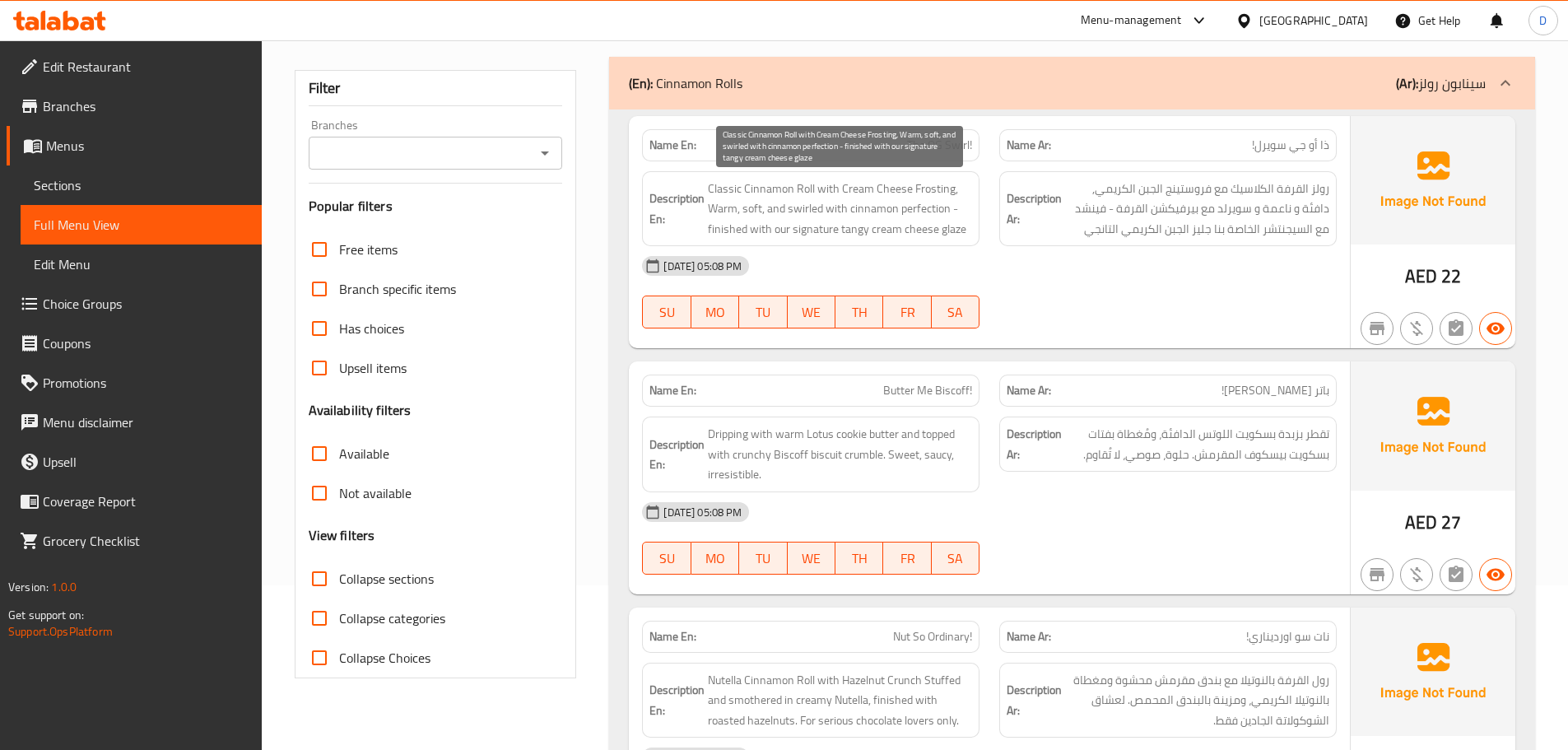
click at [913, 194] on span "Classic Cinnamon Roll with Cream Cheese Frosting, Warm, soft, and swirled with …" at bounding box center [839, 208] width 265 height 61
copy span "Frosting"
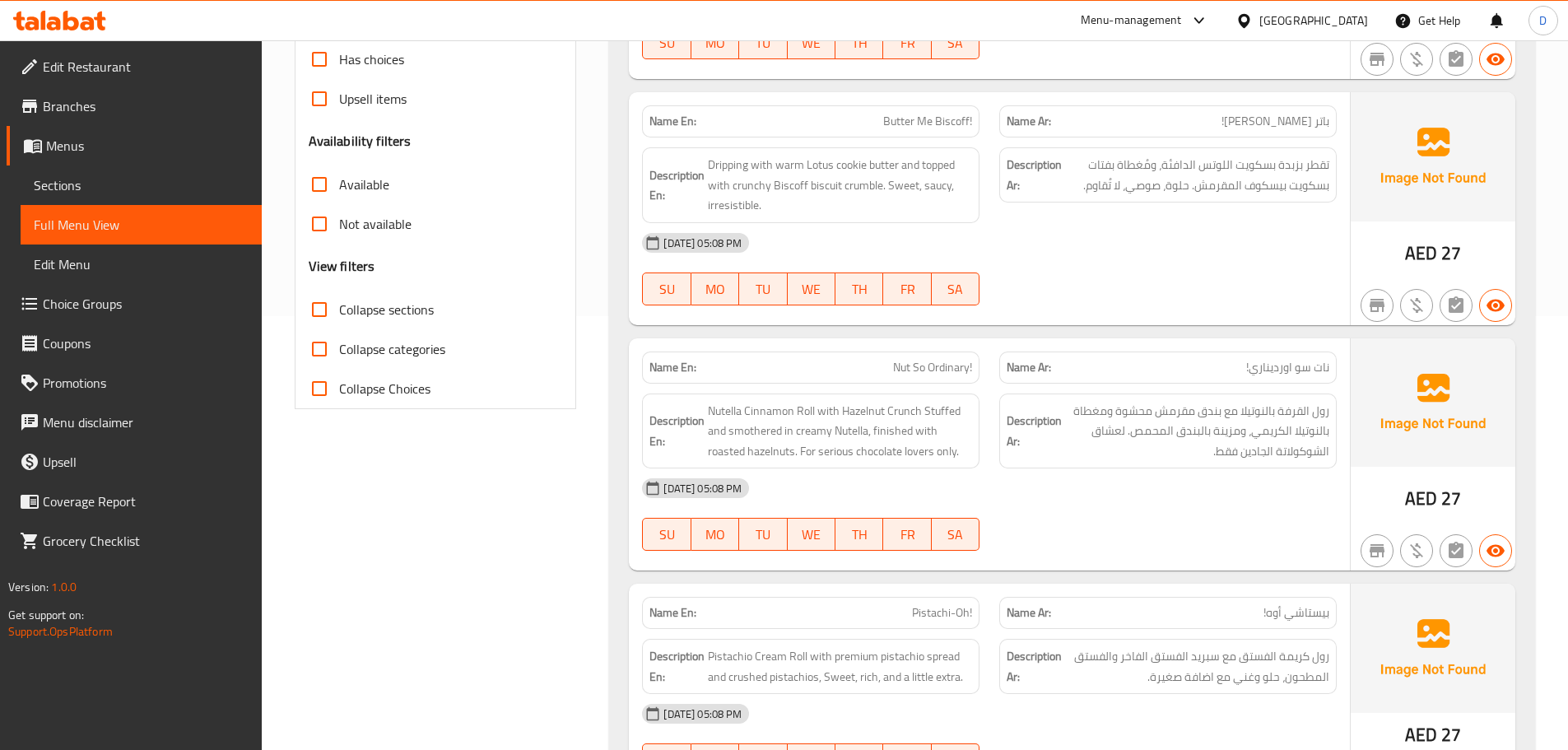
scroll to position [494, 0]
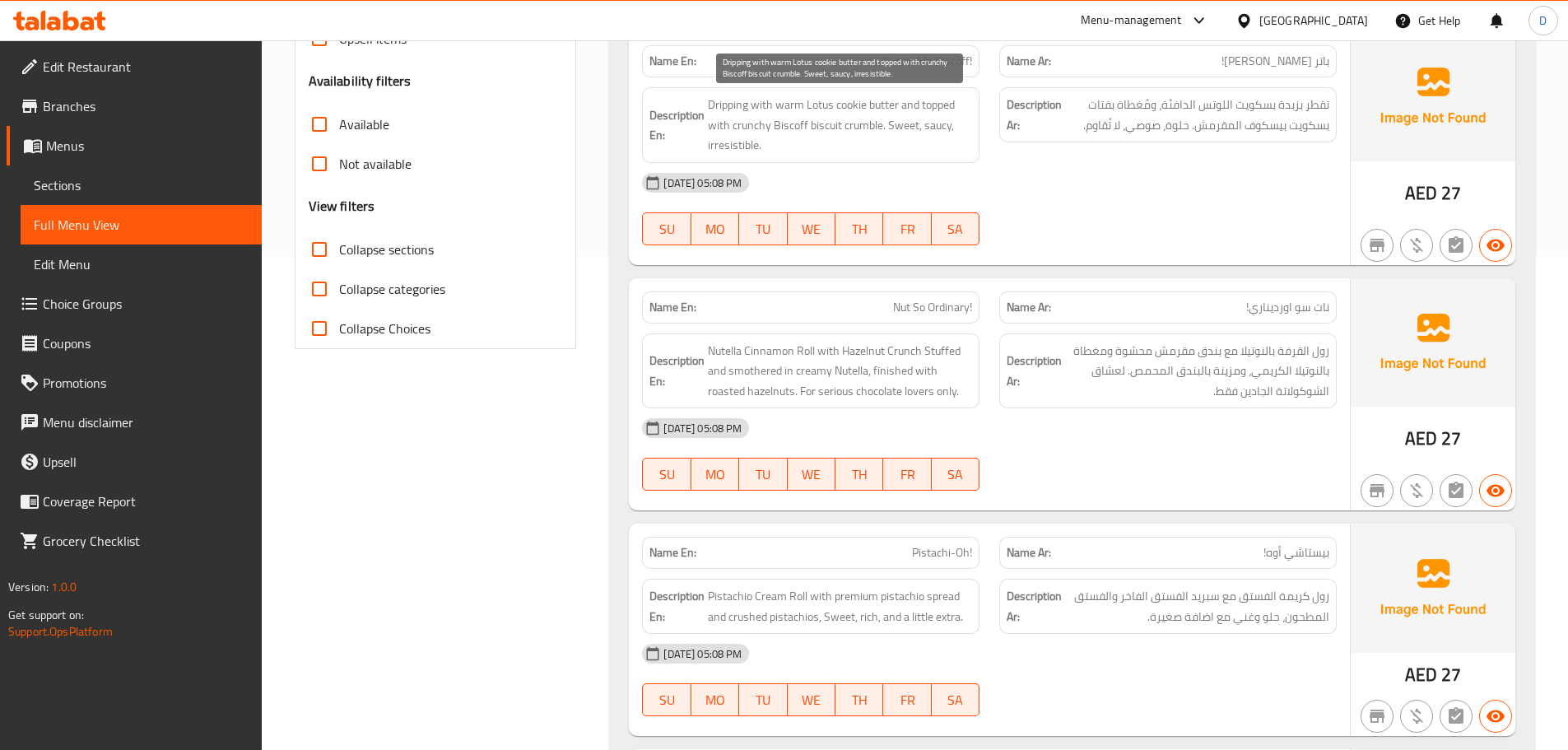
click at [852, 113] on span "Dripping with warm Lotus cookie butter and topped with crunchy Biscoff biscuit …" at bounding box center [839, 125] width 265 height 61
copy span "cookie"
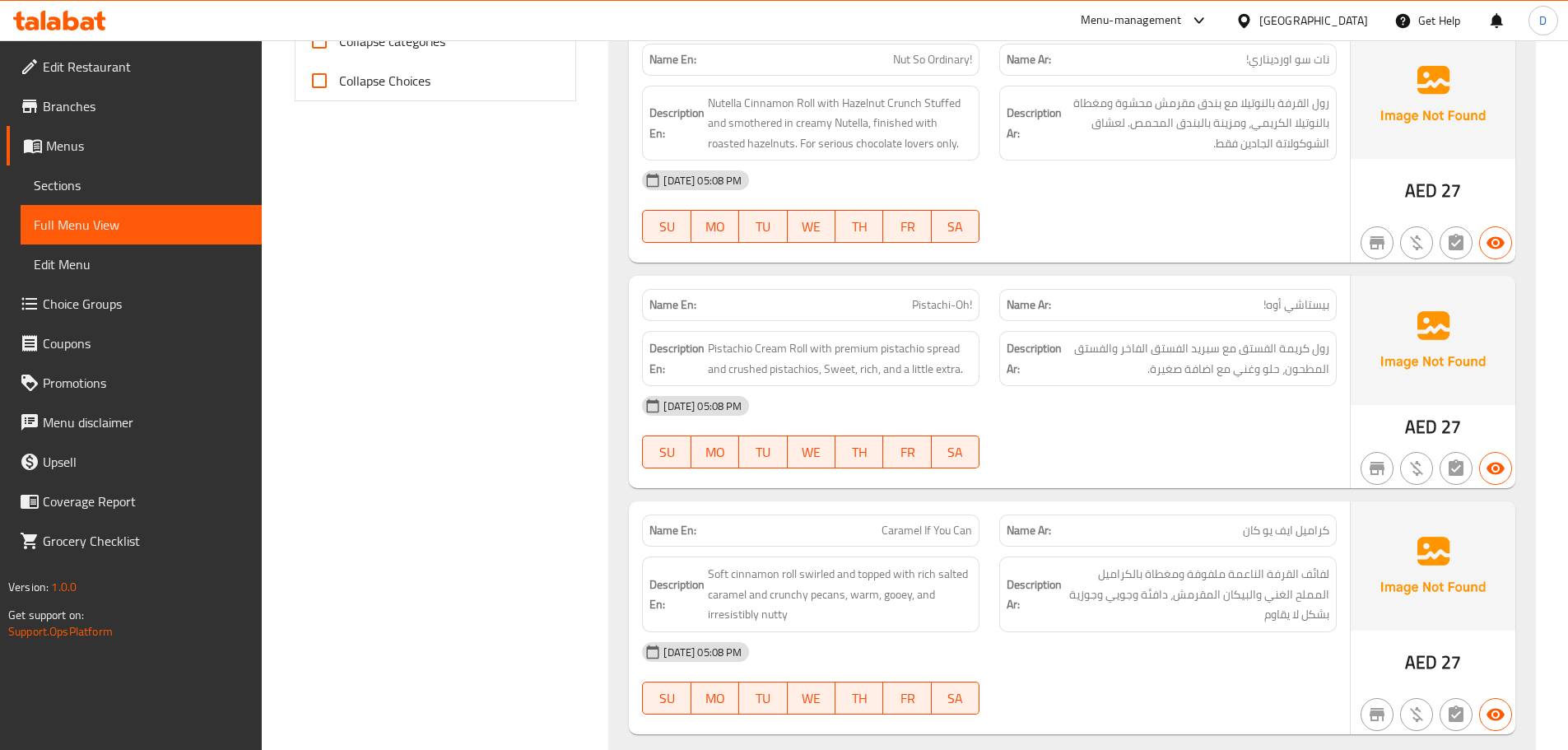
scroll to position [740, 0]
click at [766, 117] on span "Nutella Cinnamon Roll with Hazelnut Crunch Stuffed and smothered in creamy Nute…" at bounding box center [839, 124] width 265 height 61
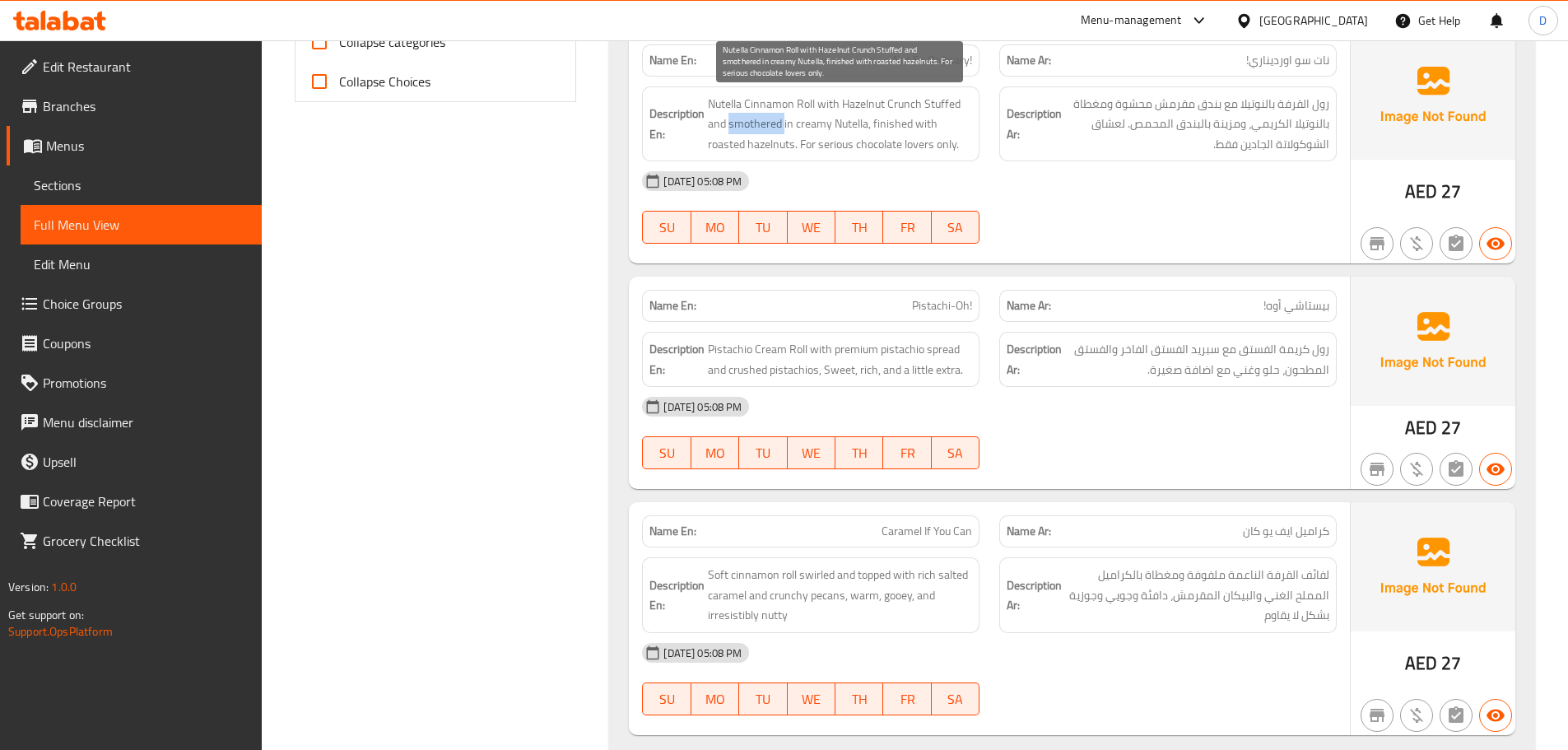
click at [766, 117] on span "Nutella Cinnamon Roll with Hazelnut Crunch Stuffed and smothered in creamy Nute…" at bounding box center [839, 124] width 265 height 61
copy span "smothered"
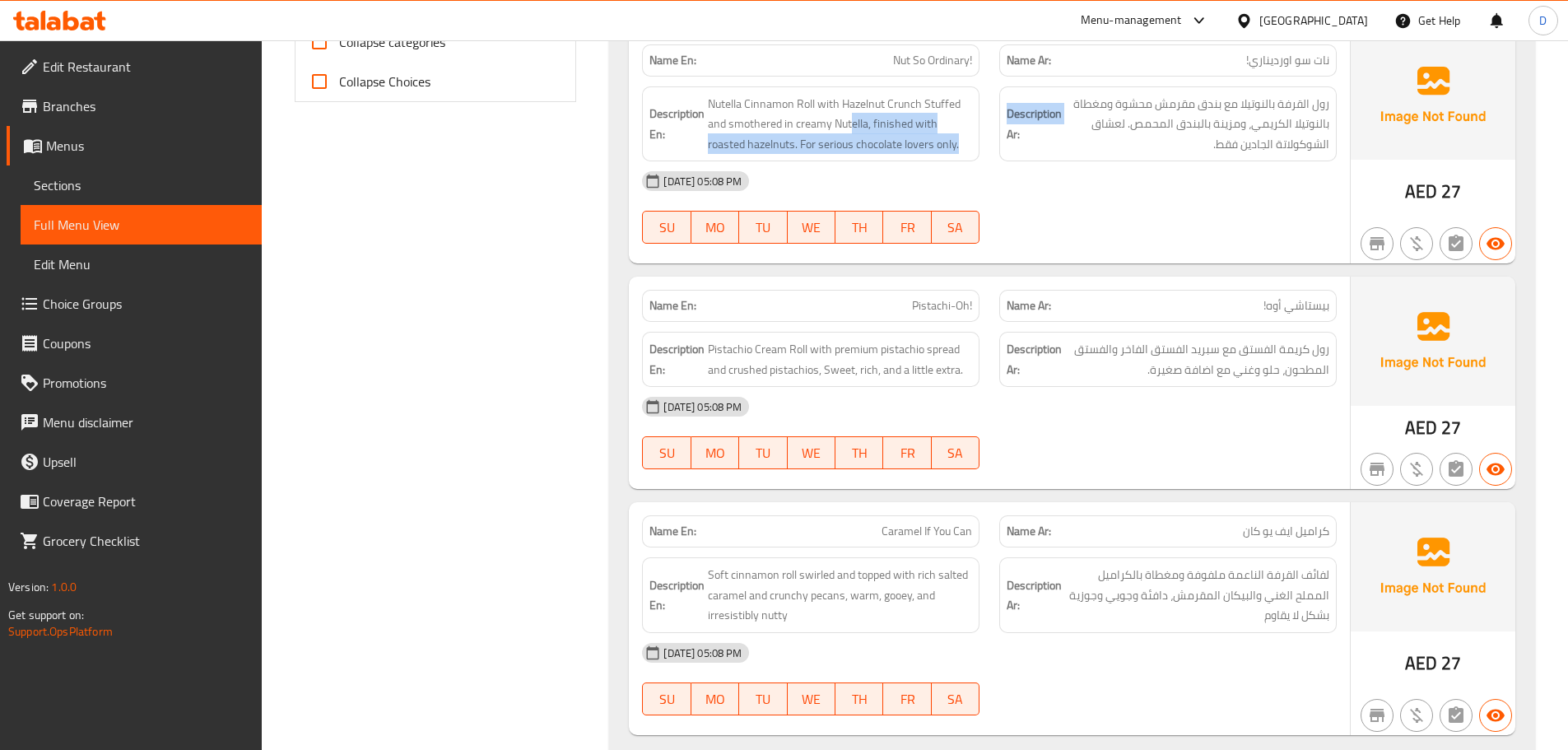
drag, startPoint x: 852, startPoint y: 118, endPoint x: 994, endPoint y: 143, distance: 144.2
click at [994, 143] on div "Description En: Nutella Cinnamon Roll with Hazelnut Crunch Stuffed and smothere…" at bounding box center [988, 124] width 714 height 96
click at [1008, 175] on div "28-09-2025 05:08 PM" at bounding box center [988, 180] width 714 height 40
drag, startPoint x: 801, startPoint y: 150, endPoint x: 960, endPoint y: 160, distance: 159.3
click at [960, 160] on div "Description En: Nutella Cinnamon Roll with Hazelnut Crunch Stuffed and smothere…" at bounding box center [810, 124] width 337 height 76
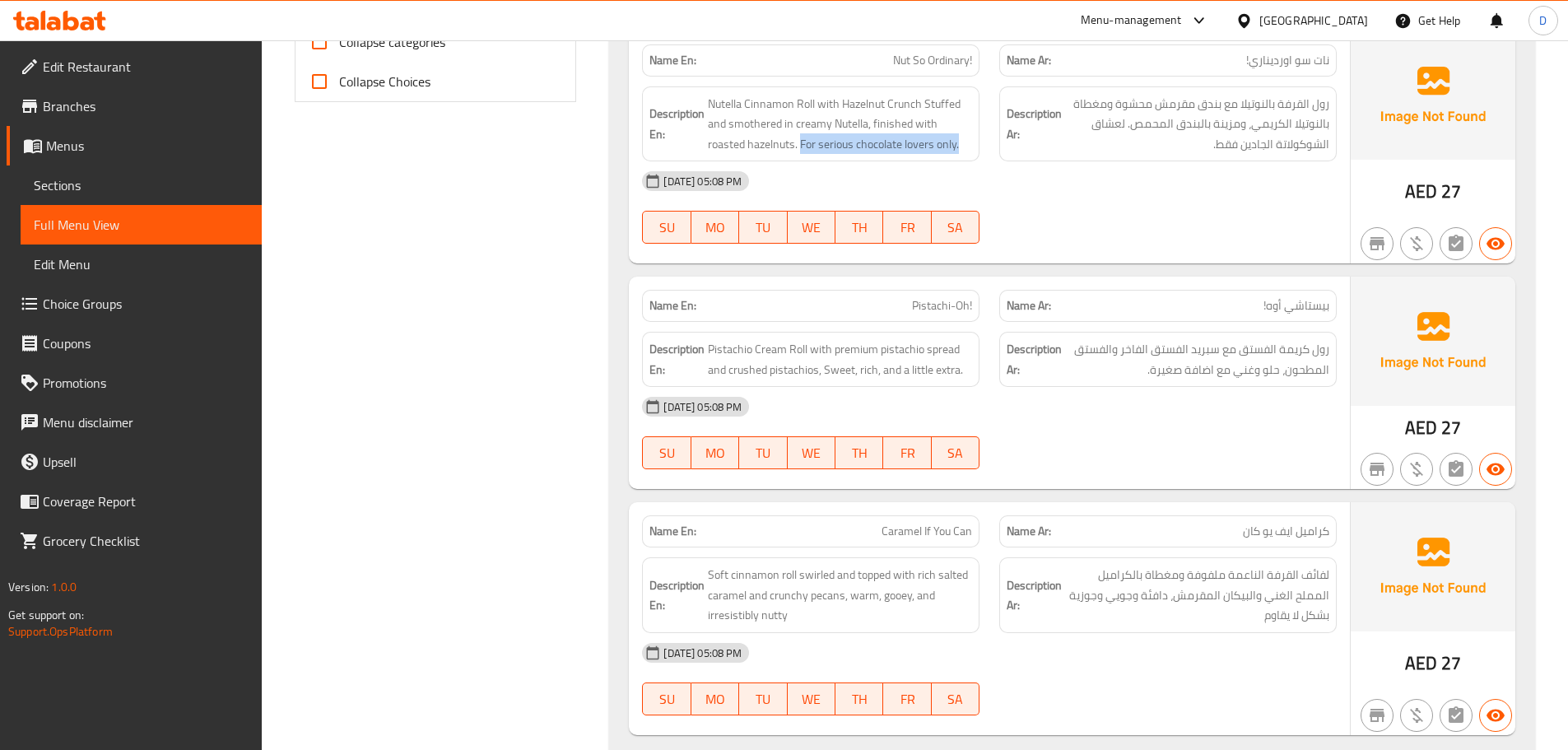
copy span "For serious chocolate lovers only."
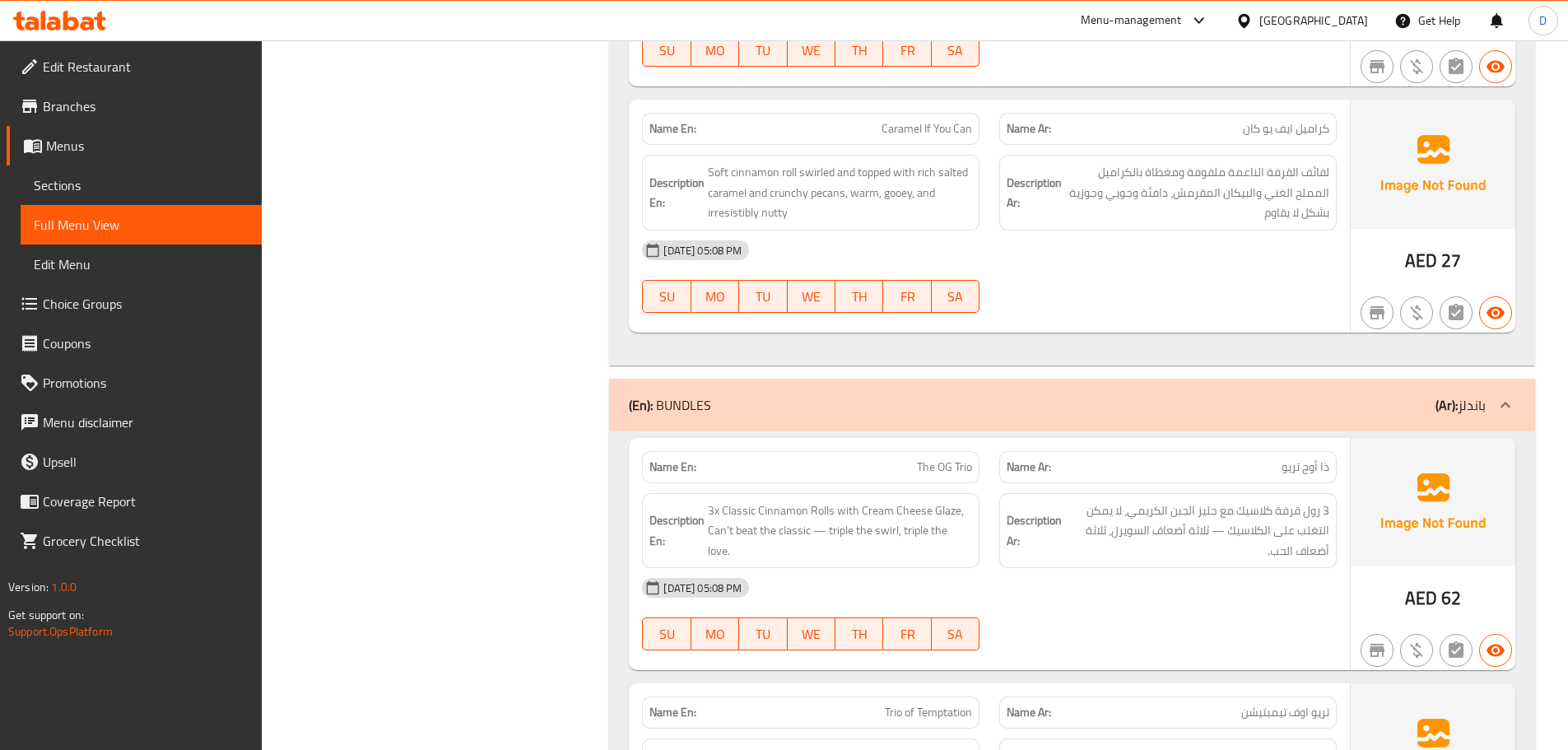
scroll to position [1152, 0]
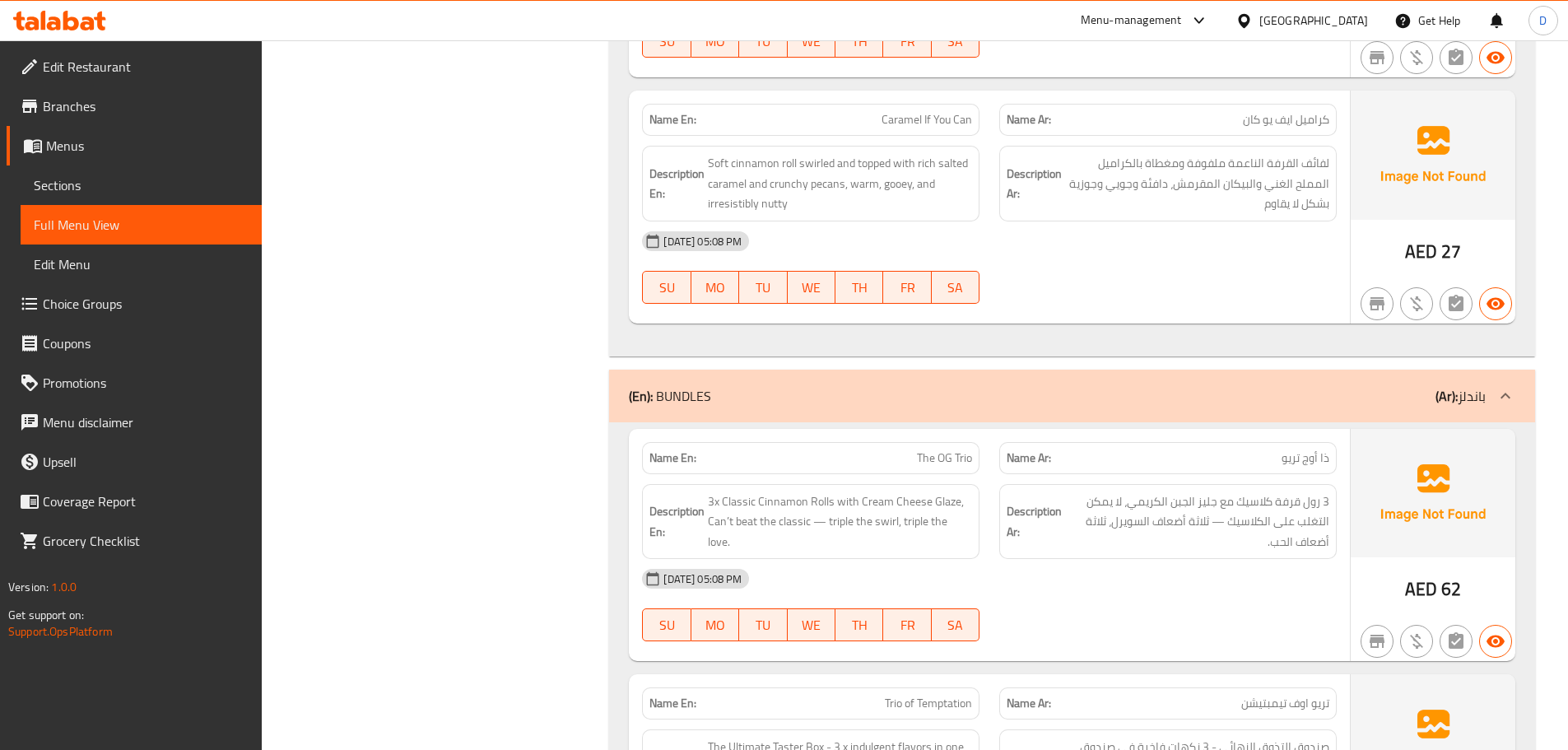
click at [1314, 156] on span "لفائف القرفة الناعمة ملفوفة ومغطاة بالكراميل المملح الغني والبيكان المقرمش، داف…" at bounding box center [1197, 183] width 265 height 61
copy span "لفائف"
click at [892, 114] on span "Caramel If You Can" at bounding box center [926, 120] width 90 height 17
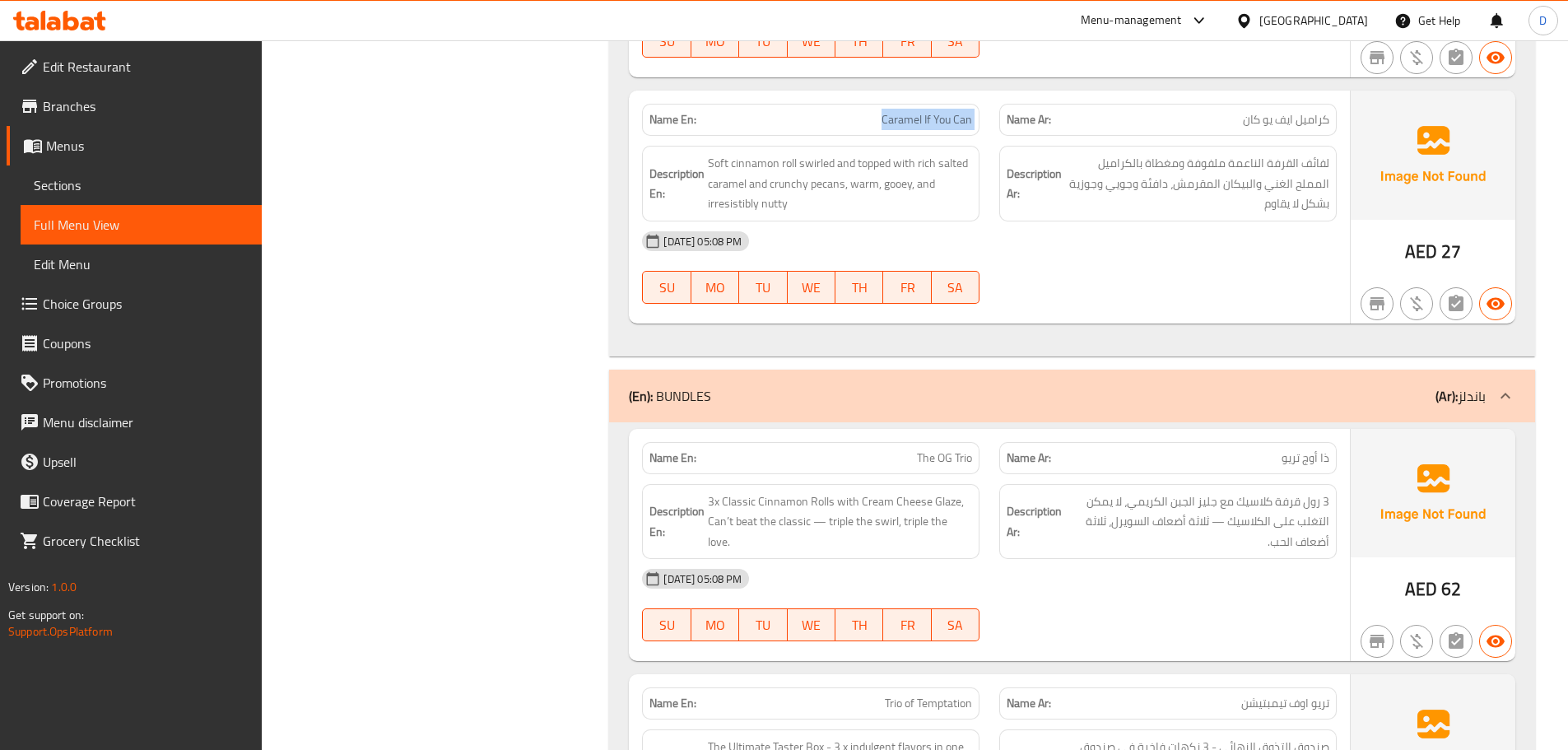
click at [892, 114] on span "Caramel If You Can" at bounding box center [926, 120] width 90 height 17
copy span "Caramel If You Can"
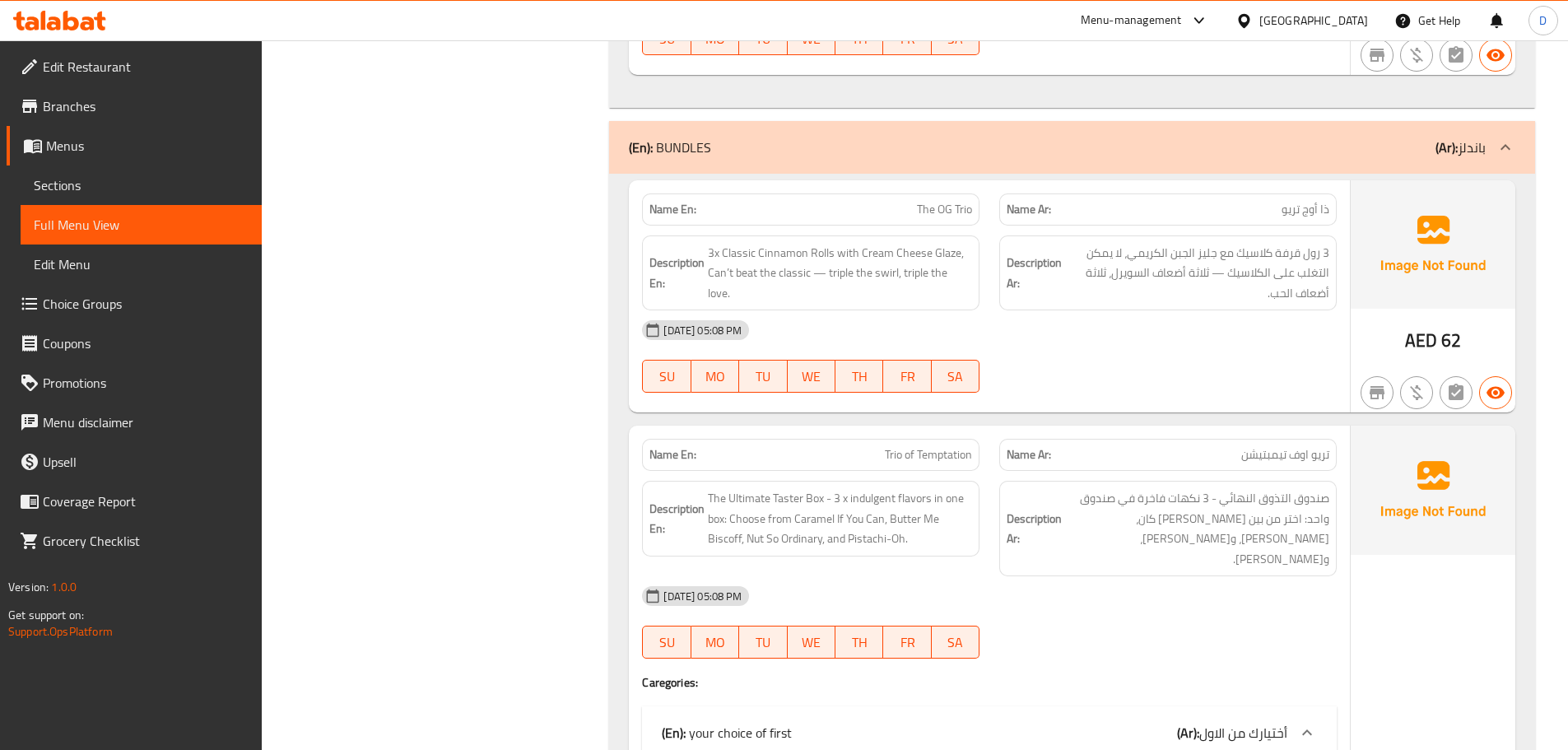
scroll to position [1399, 0]
click at [946, 218] on span "The OG Trio" at bounding box center [944, 211] width 55 height 17
copy span "The OG Trio"
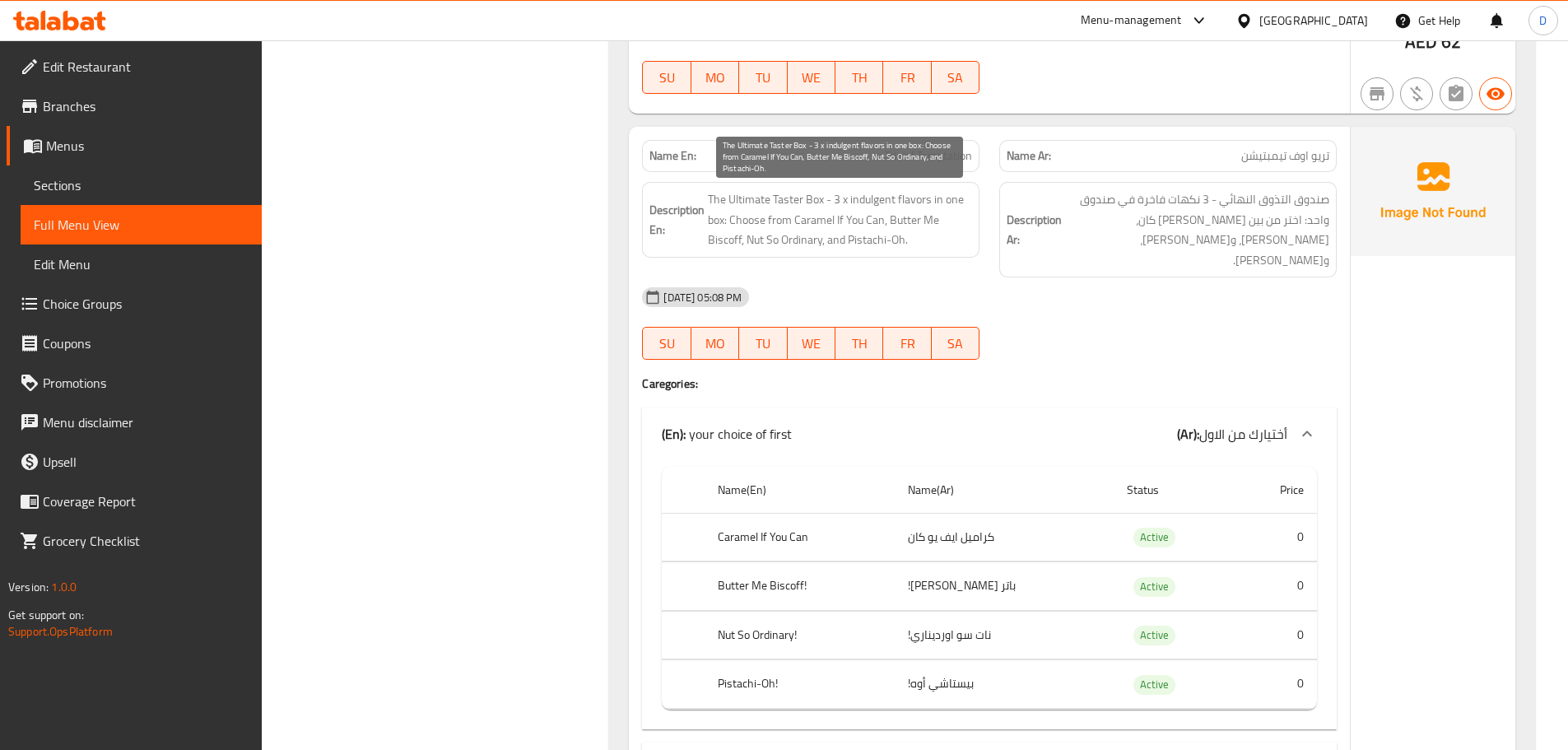
scroll to position [1729, 0]
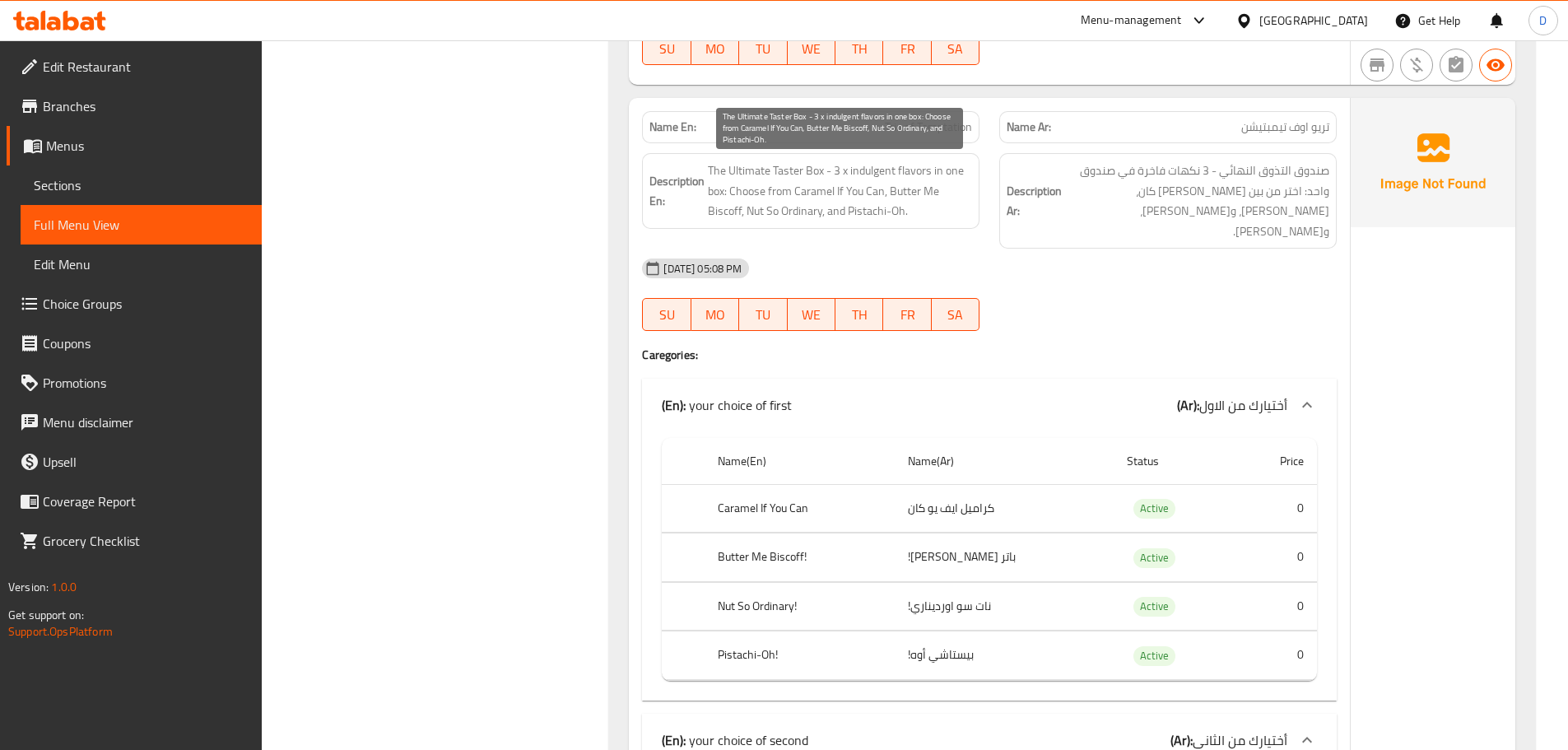
click at [796, 177] on span "The Ultimate Taster Box - 3 x indulgent flavors in one box: Choose from Caramel…" at bounding box center [839, 191] width 265 height 61
copy span "Taster"
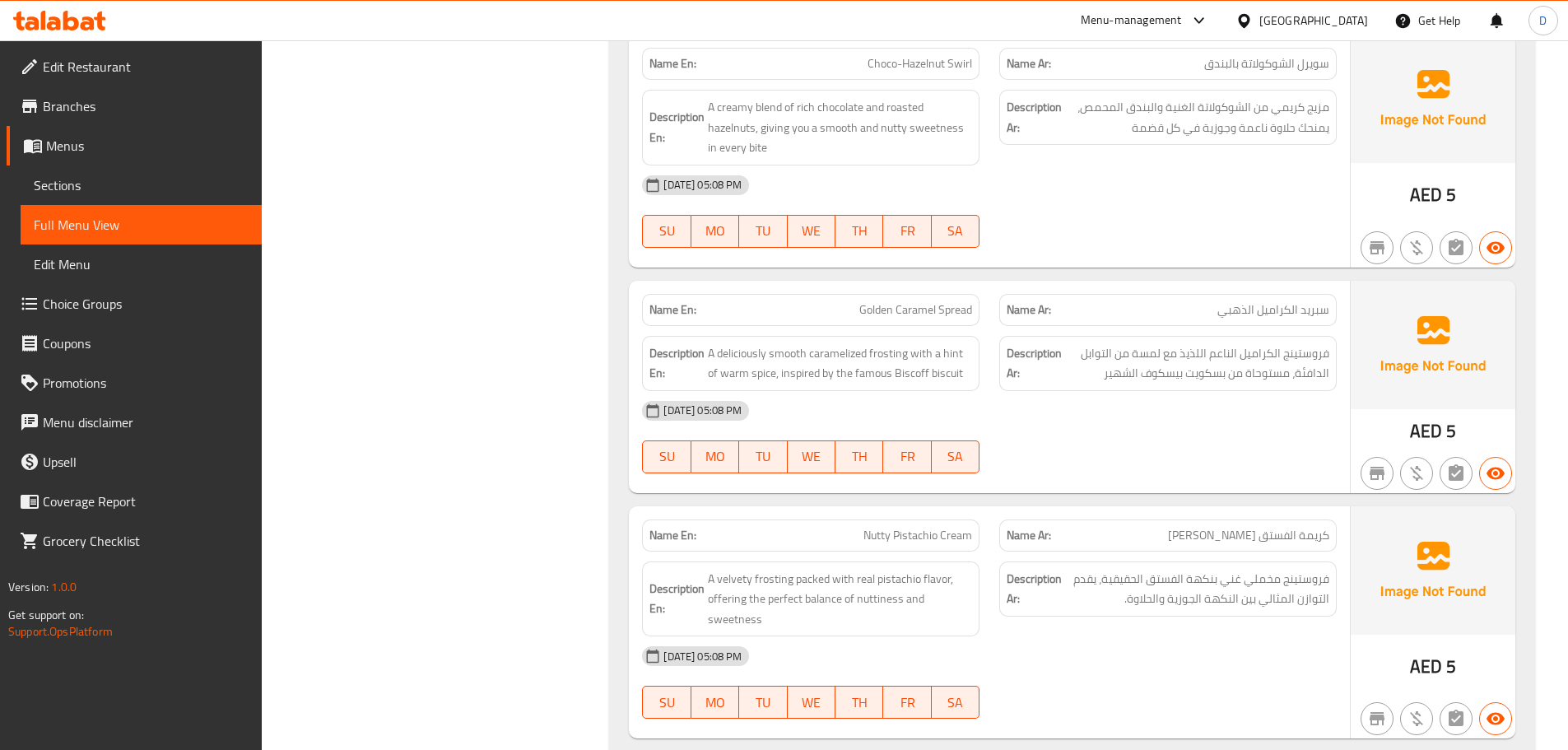
scroll to position [3469, 0]
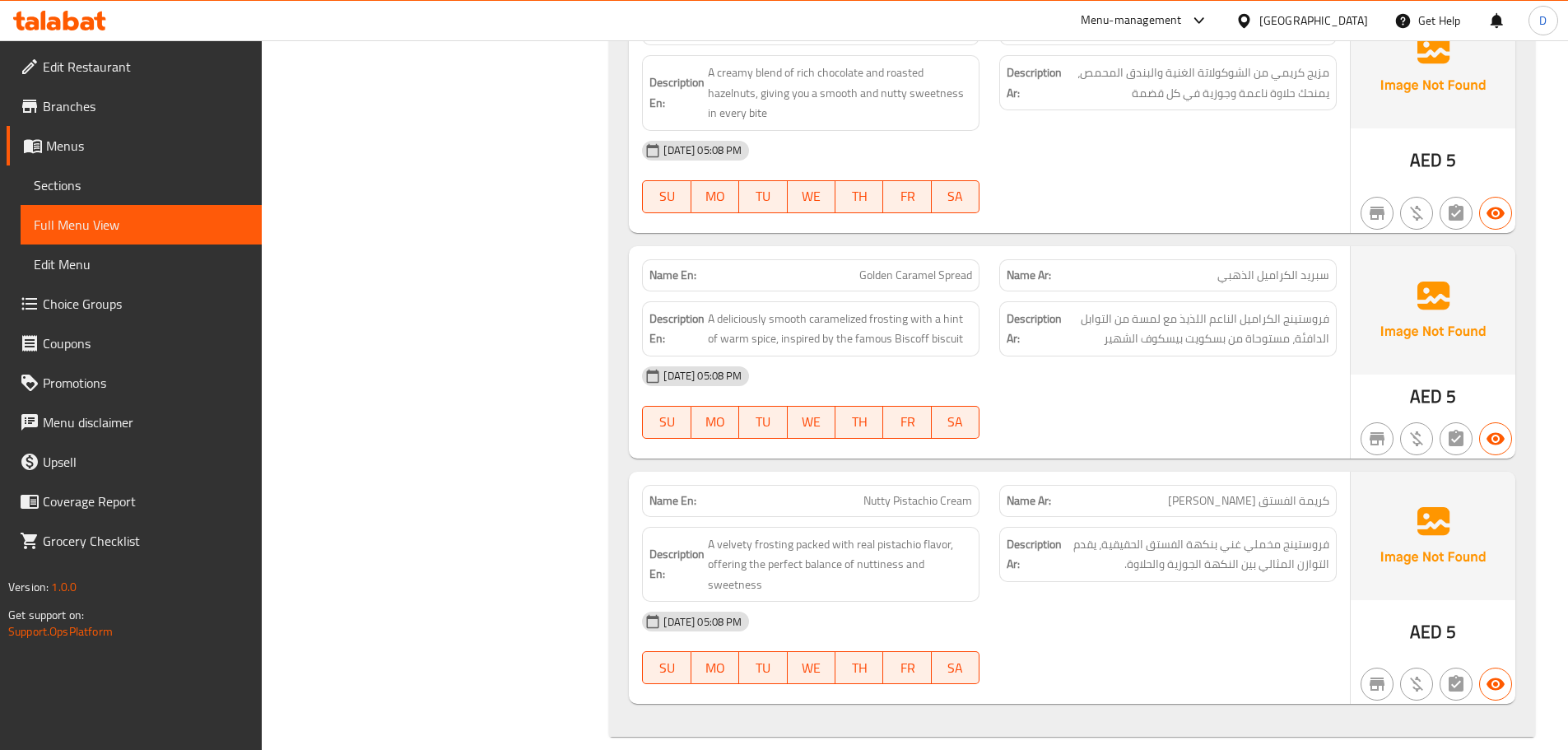
click at [878, 492] on span "Nutty Pistachio Cream" at bounding box center [918, 501] width 109 height 17
copy span "Nutty"
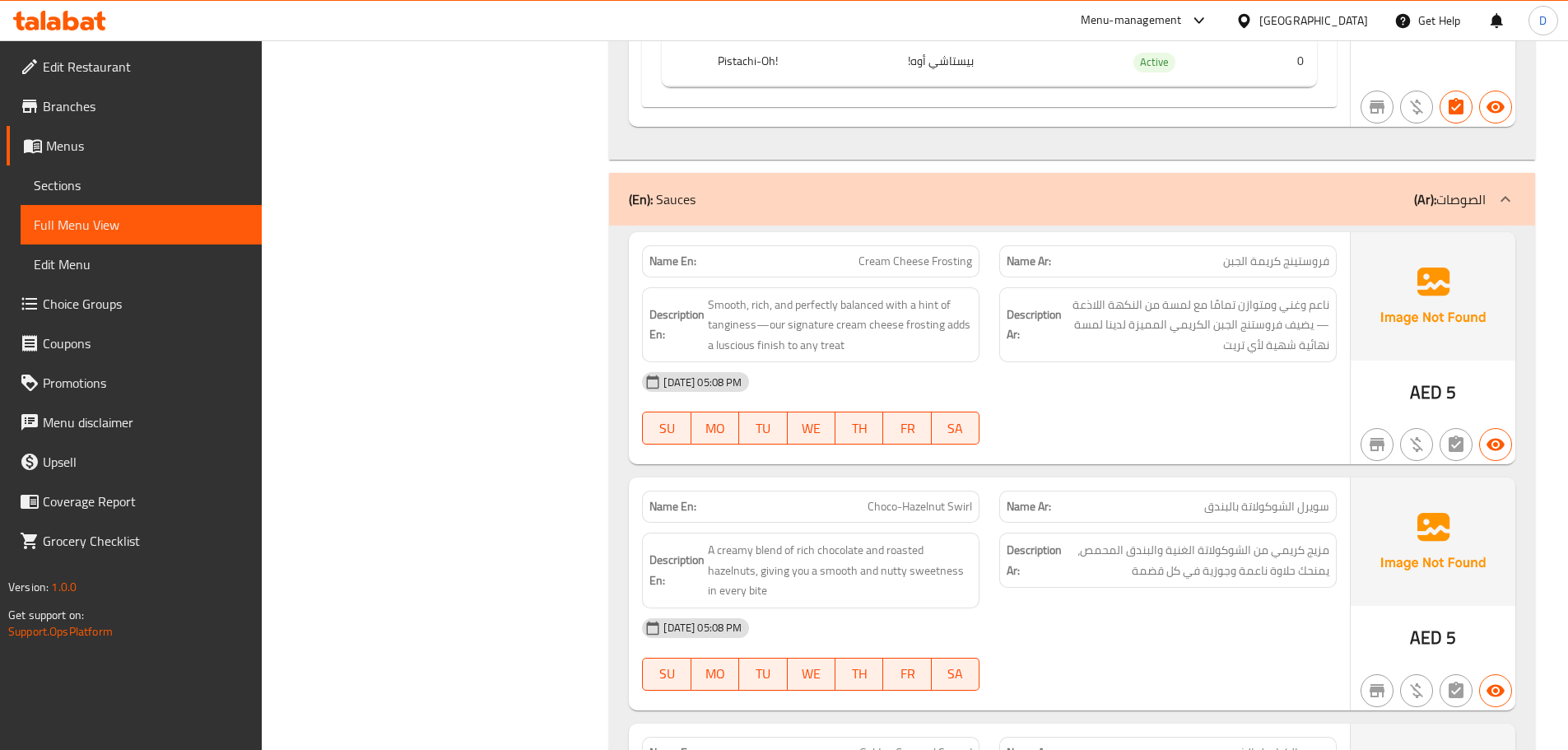
scroll to position [2975, 0]
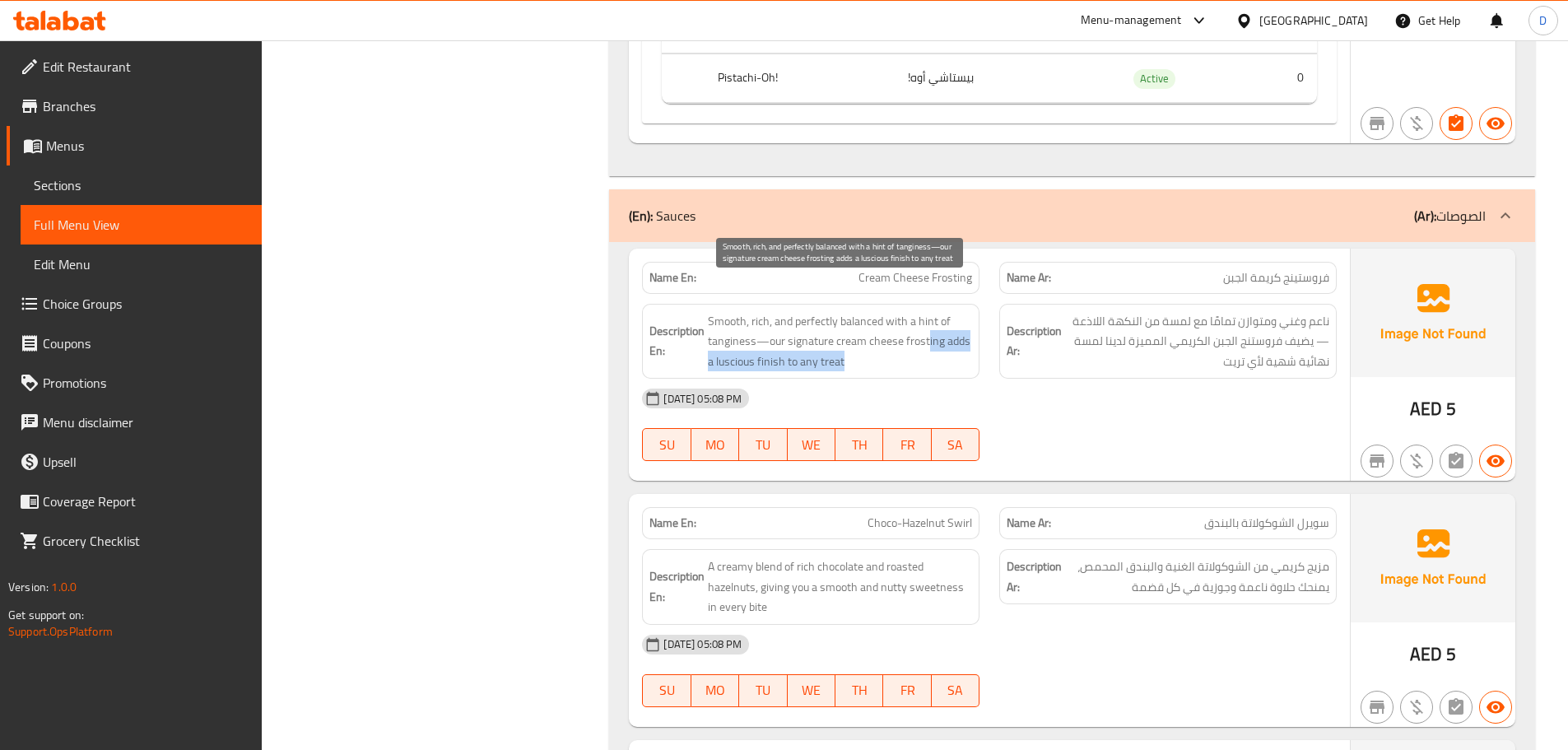
drag, startPoint x: 926, startPoint y: 320, endPoint x: 915, endPoint y: 336, distance: 19.4
click at [915, 336] on span "Smooth, rich, and perfectly balanced with a hint of tanginess—our signature cre…" at bounding box center [839, 341] width 265 height 61
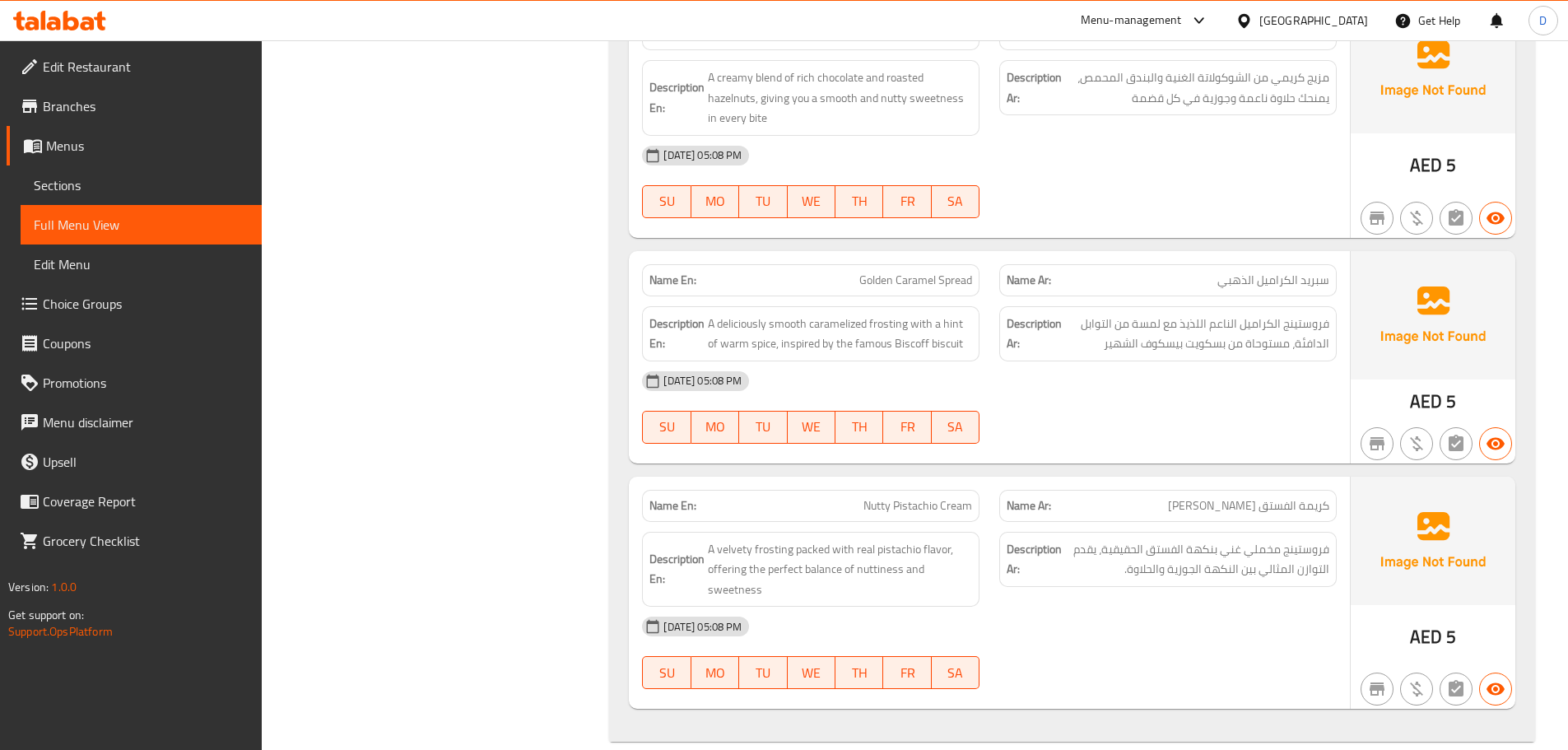
scroll to position [3469, 0]
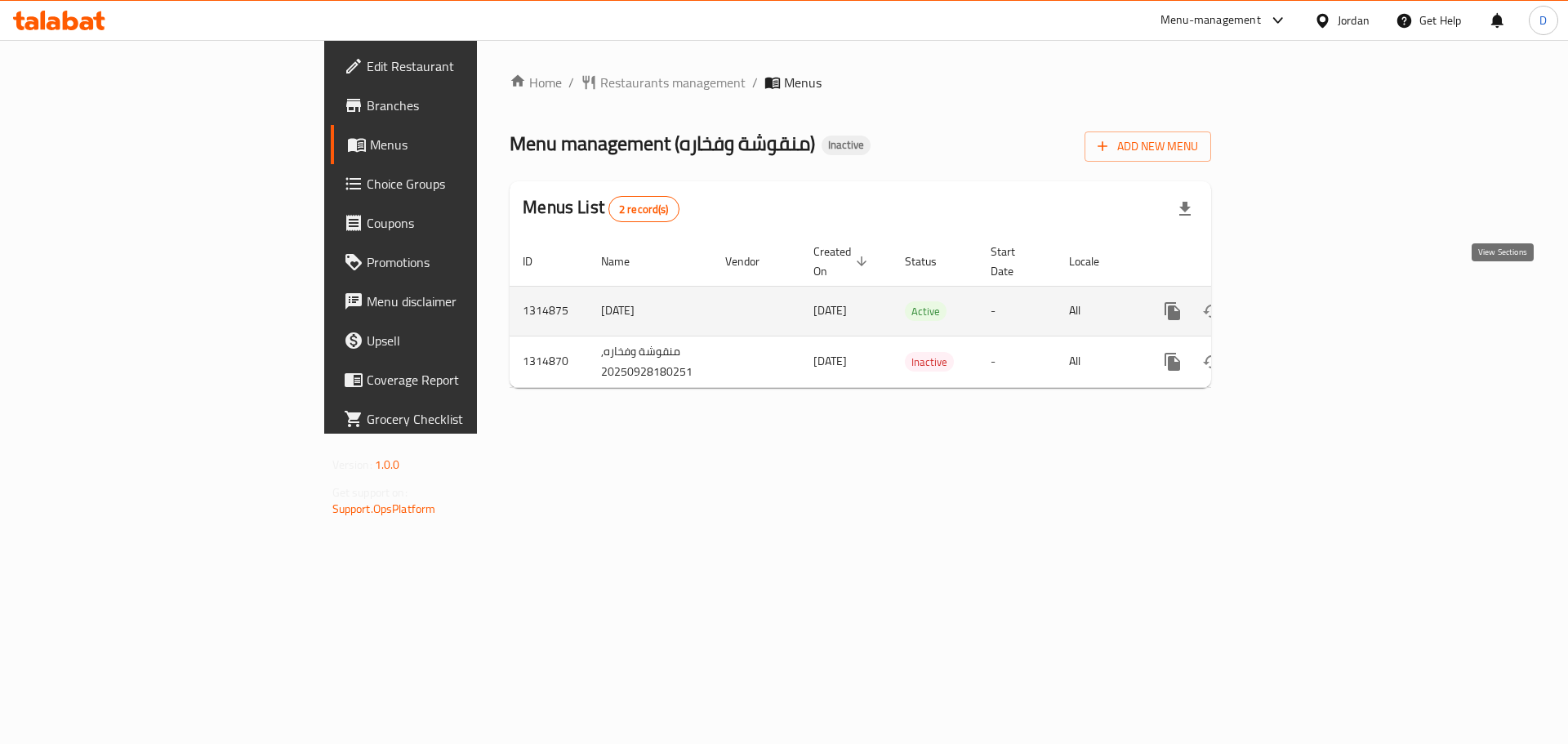
click at [1309, 308] on link "enhanced table" at bounding box center [1290, 310] width 39 height 39
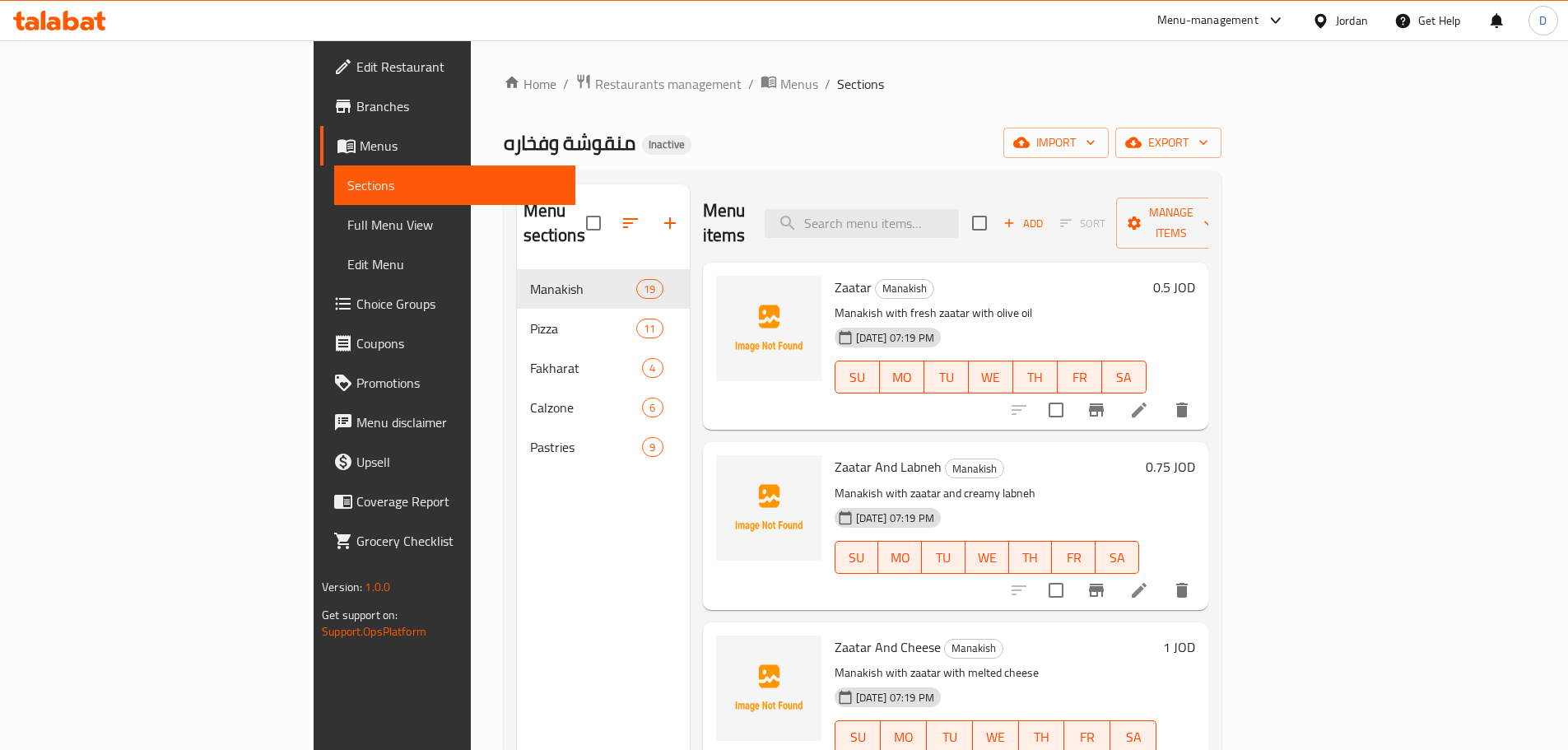
drag, startPoint x: 1172, startPoint y: 84, endPoint x: 1179, endPoint y: 89, distance: 8.6
click at [1172, 84] on ol "Home / Restaurants management / Menus / Sections" at bounding box center [862, 84] width 718 height 21
click at [1221, 160] on div "Home / Restaurants management / Menus / Sections منقوشة وفخاره Inactive import …" at bounding box center [862, 511] width 718 height 874
click at [1221, 153] on button "export" at bounding box center [1169, 142] width 107 height 30
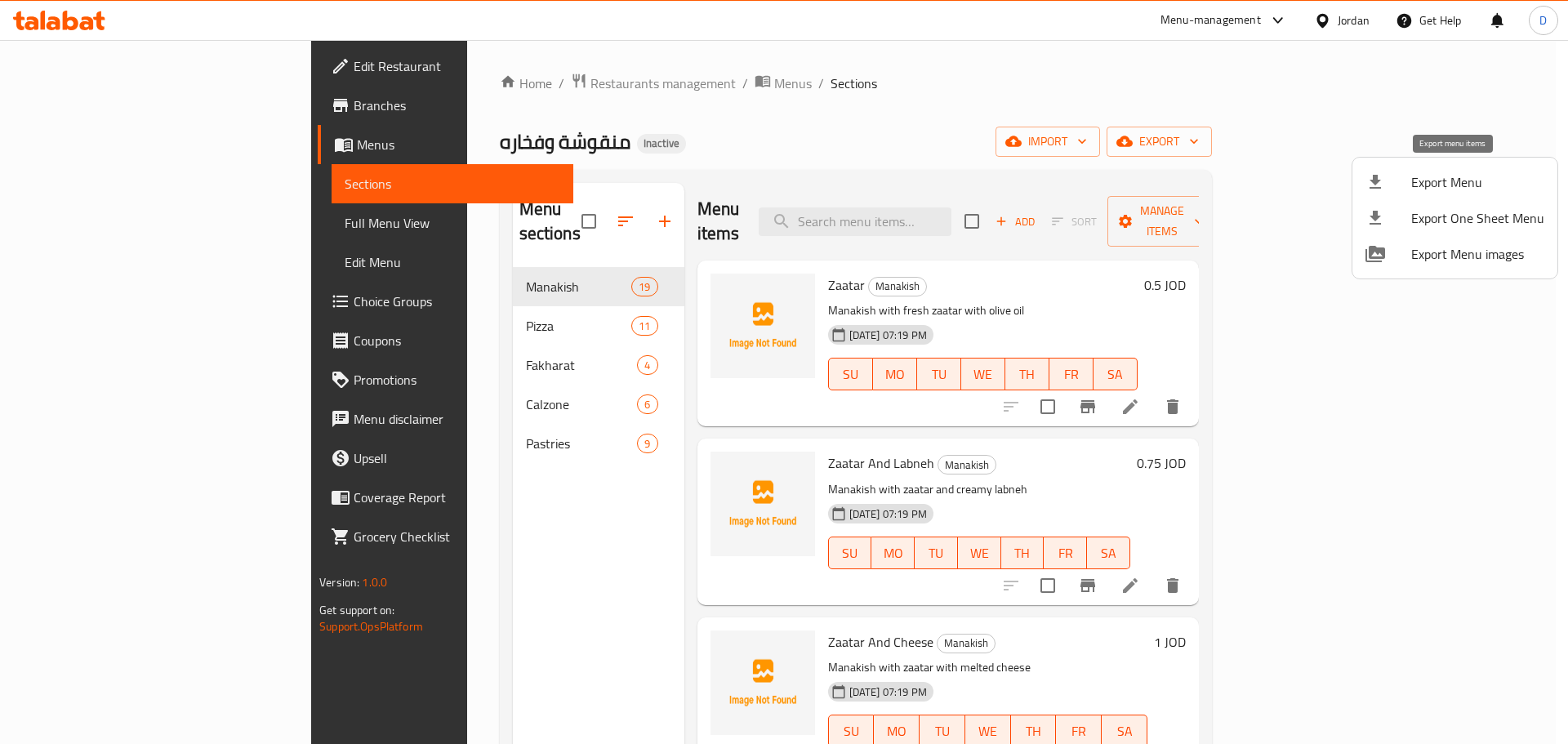
click at [1457, 181] on span "Export Menu" at bounding box center [1478, 182] width 133 height 19
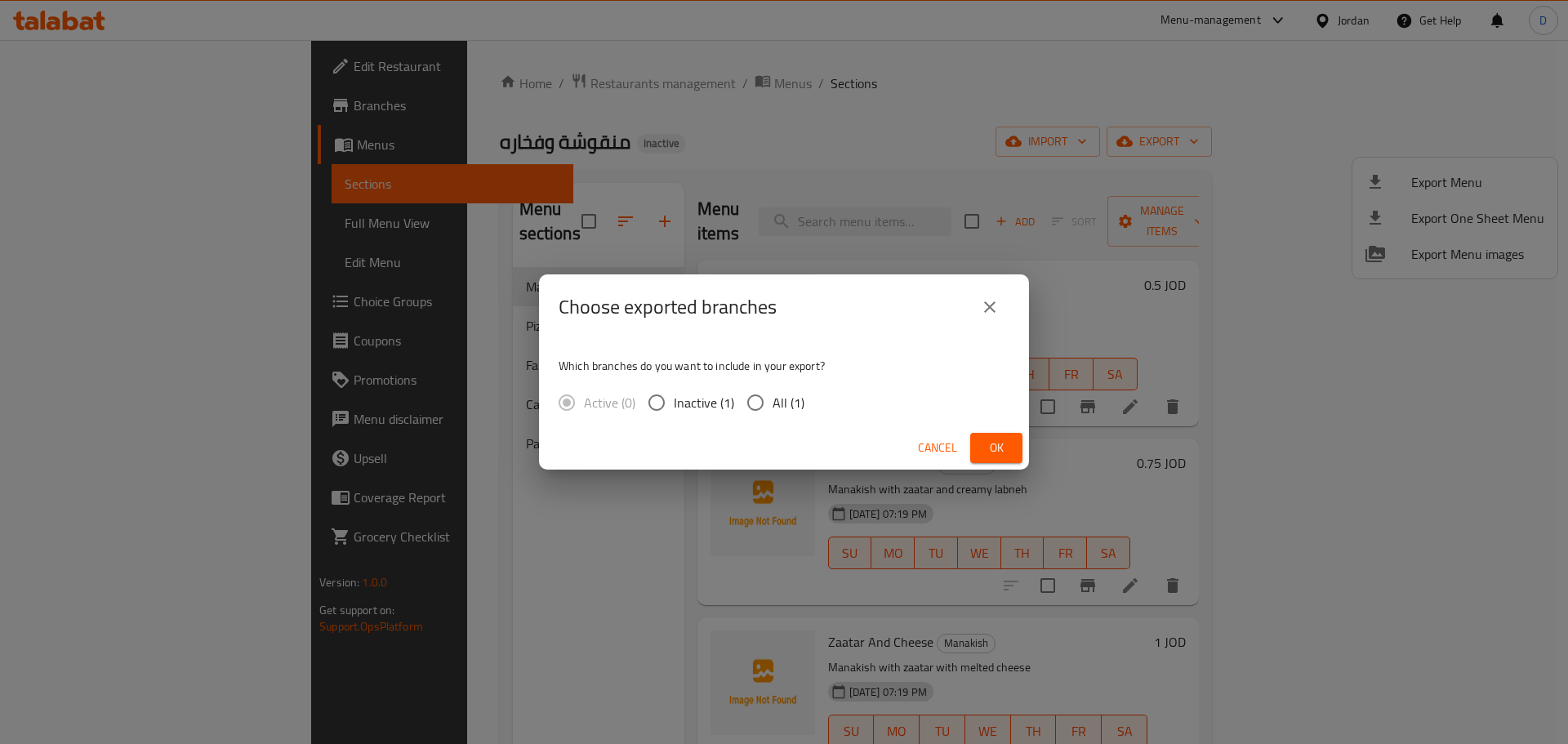
click at [789, 401] on span "All (1)" at bounding box center [787, 403] width 32 height 19
click at [772, 401] on input "All (1)" at bounding box center [756, 403] width 35 height 35
radio input "true"
drag, startPoint x: 982, startPoint y: 446, endPoint x: 887, endPoint y: 368, distance: 122.9
click at [981, 444] on button "Ok" at bounding box center [996, 447] width 52 height 30
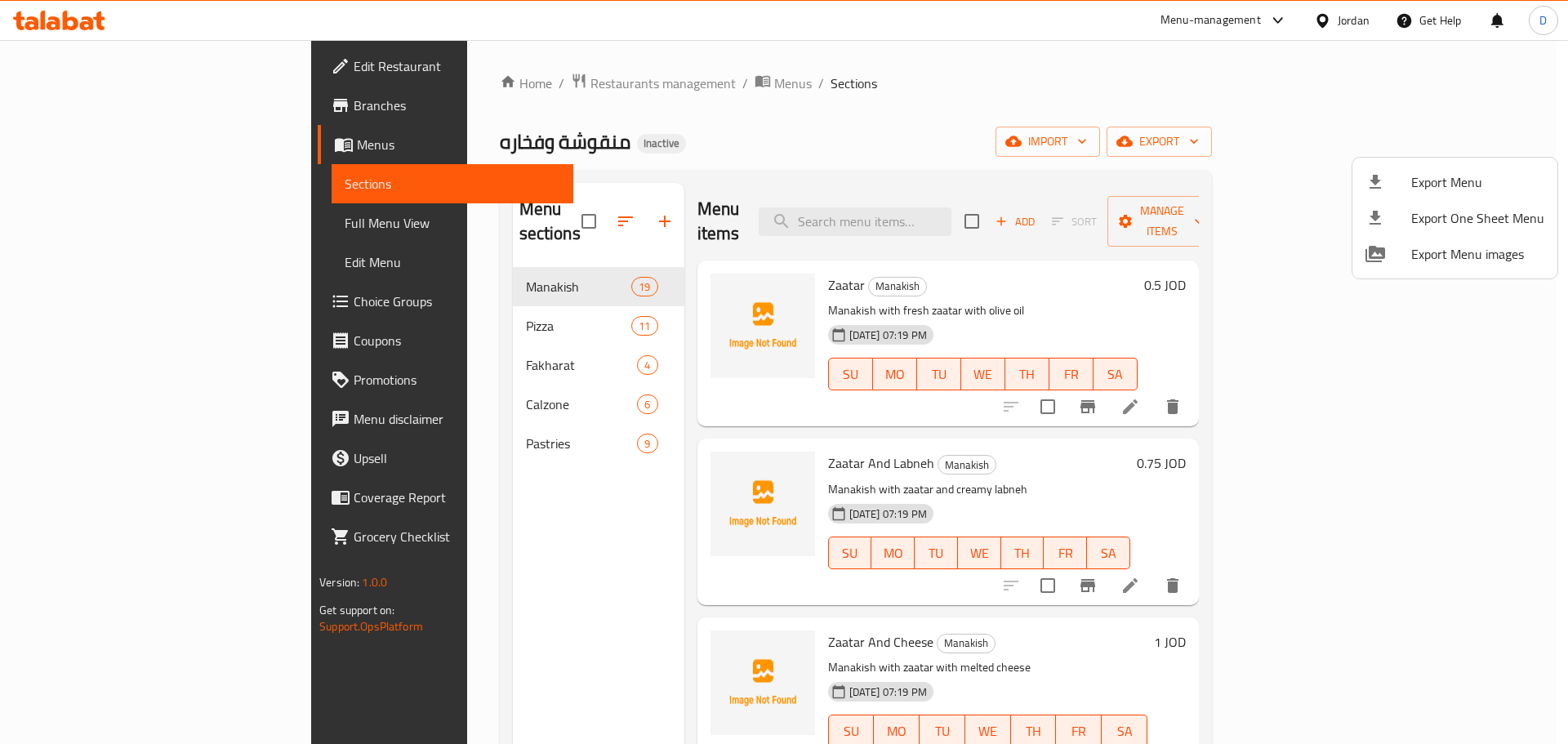
click at [183, 231] on div at bounding box center [784, 372] width 1568 height 744
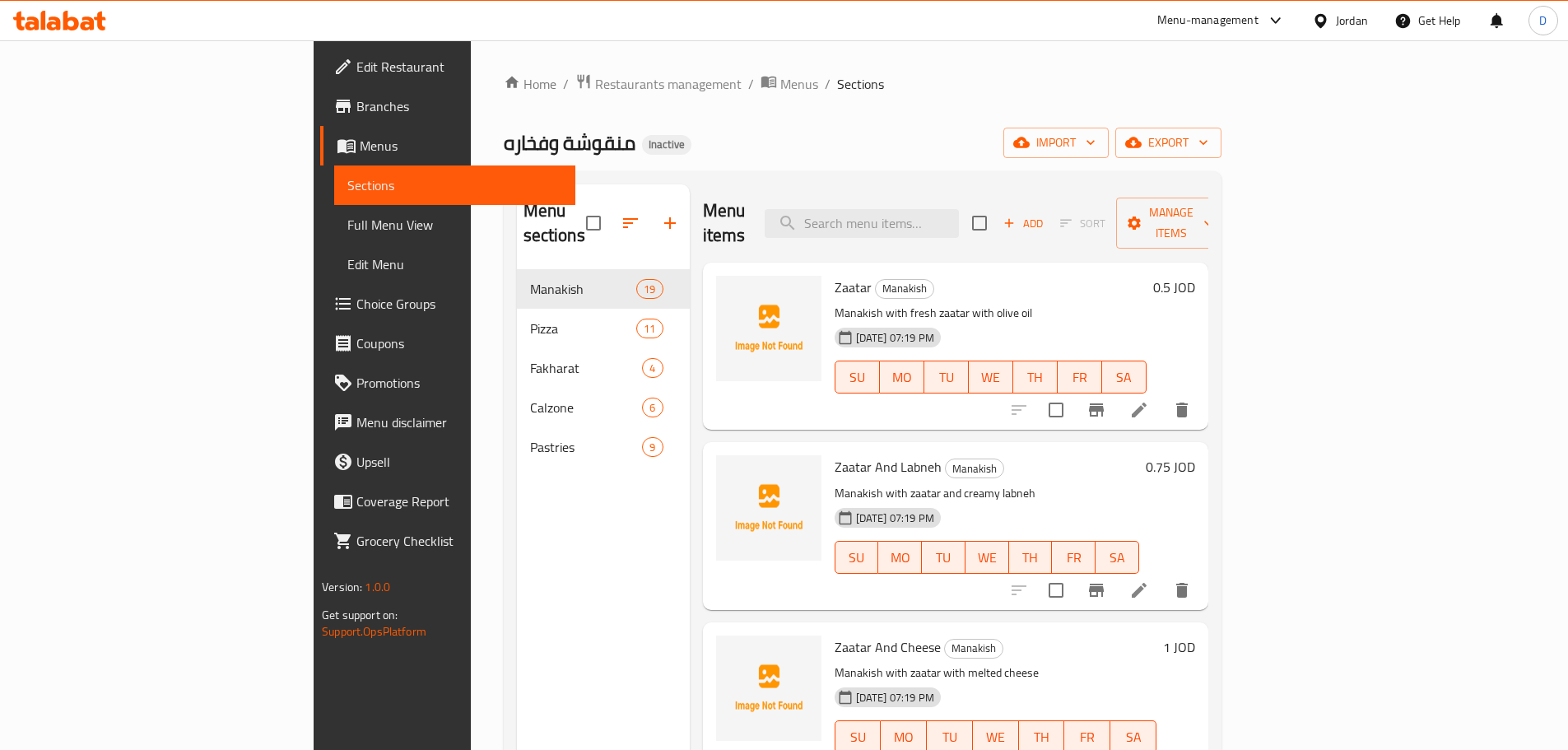
click at [347, 233] on span "Full Menu View" at bounding box center [455, 225] width 215 height 19
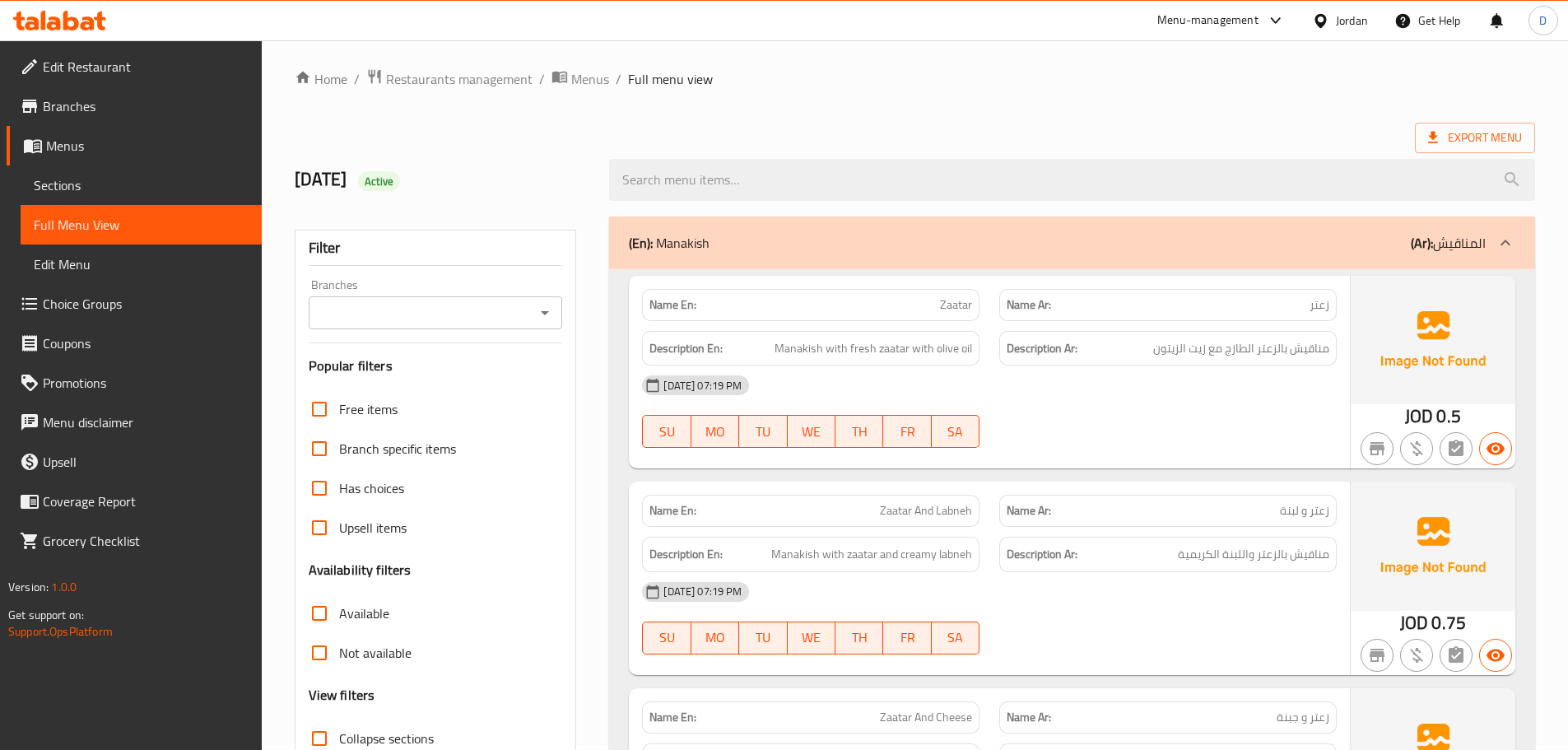
scroll to position [329, 0]
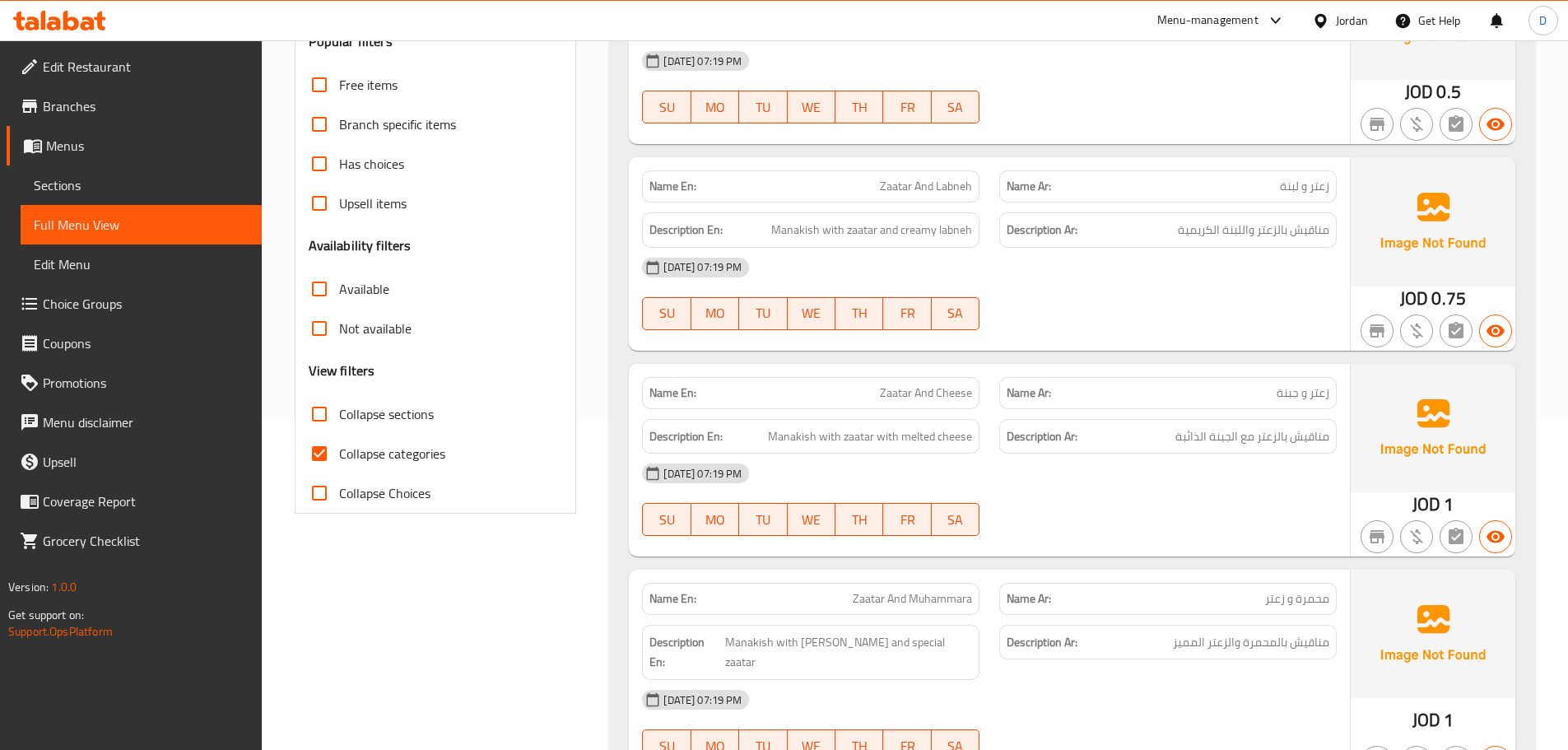
click at [405, 453] on span "Collapse categories" at bounding box center [392, 453] width 107 height 19
click at [339, 453] on input "Collapse categories" at bounding box center [319, 453] width 40 height 40
checkbox input "false"
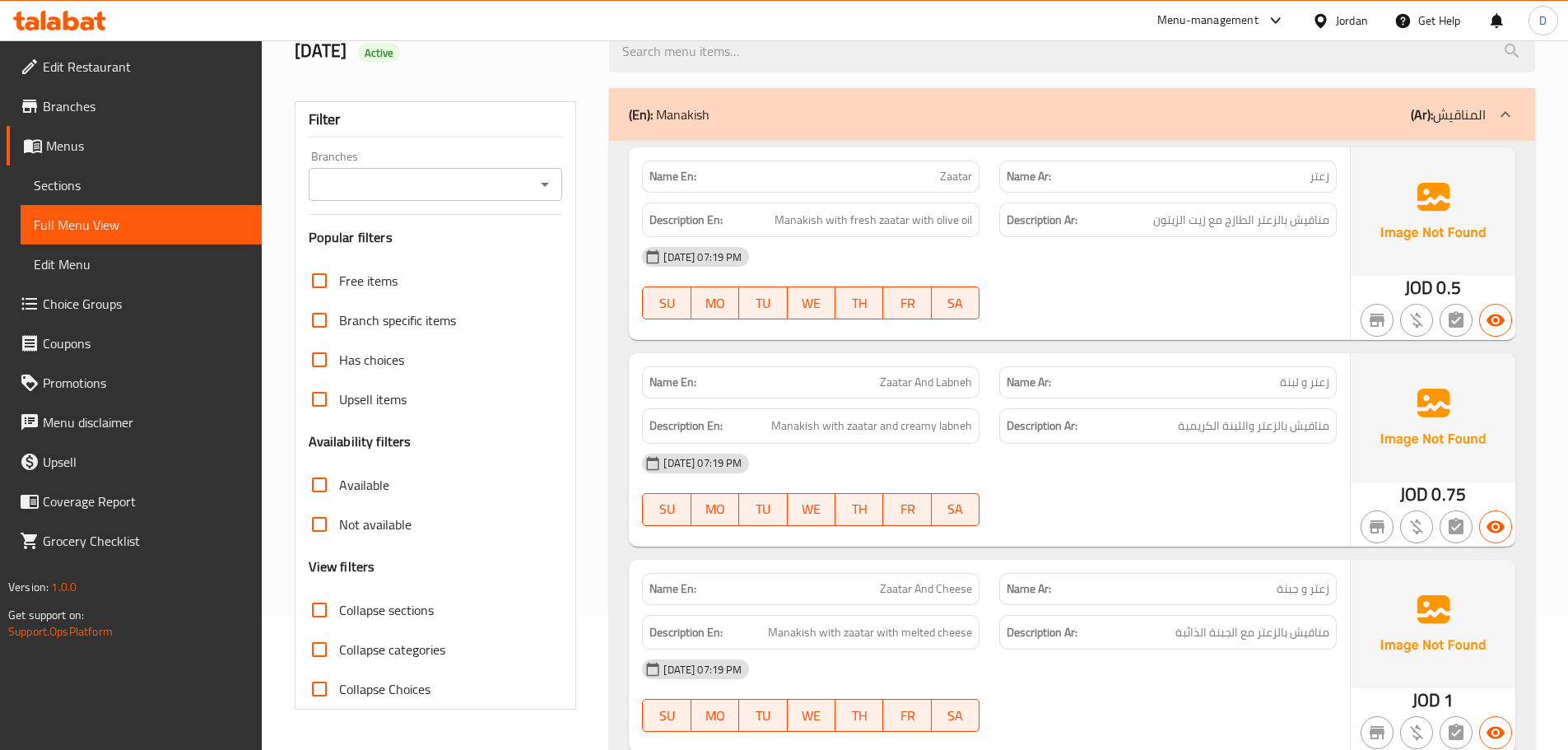
scroll to position [82, 0]
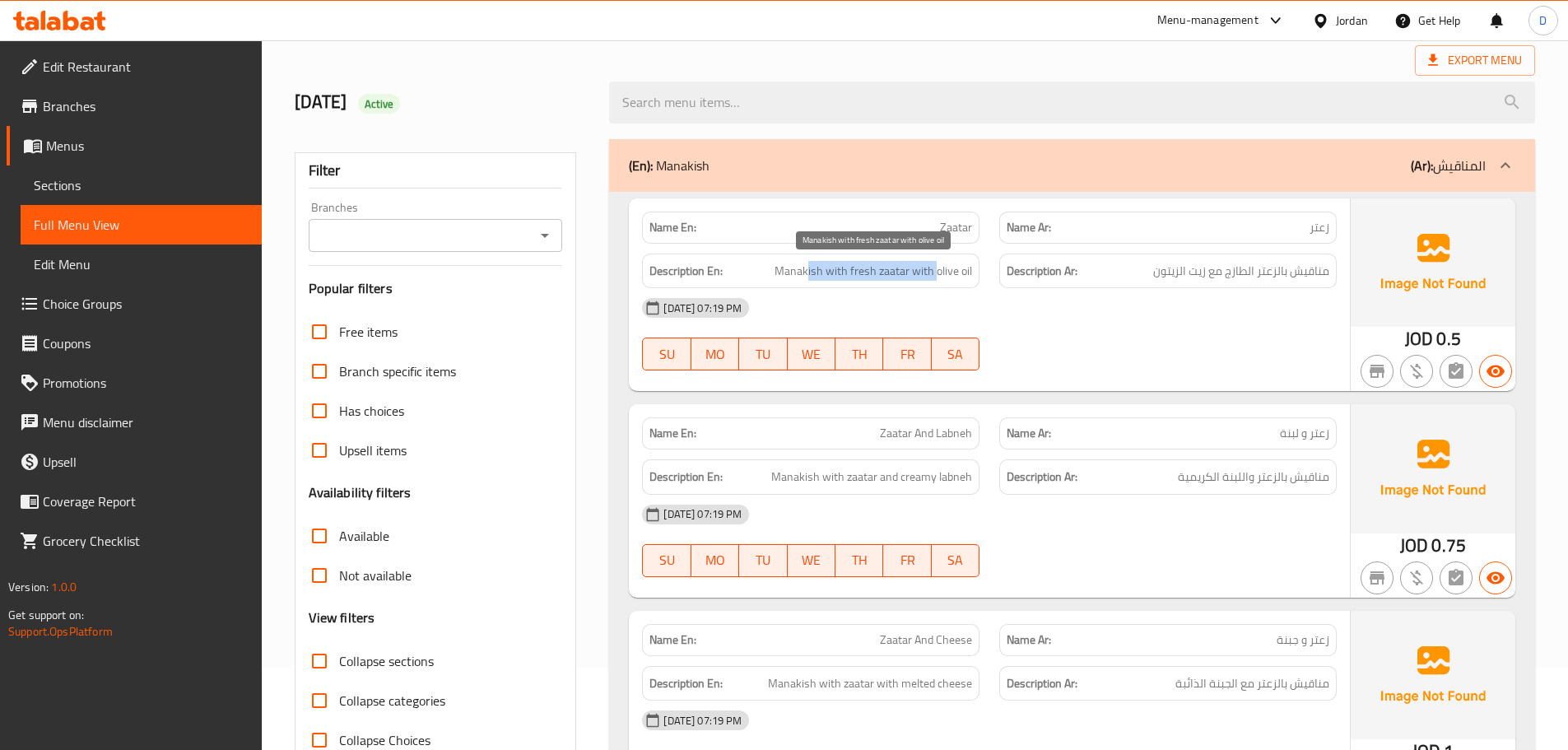
drag, startPoint x: 811, startPoint y: 273, endPoint x: 938, endPoint y: 272, distance: 127.0
click at [938, 272] on span "Manakish with fresh zaatar with olive oil" at bounding box center [873, 270] width 198 height 20
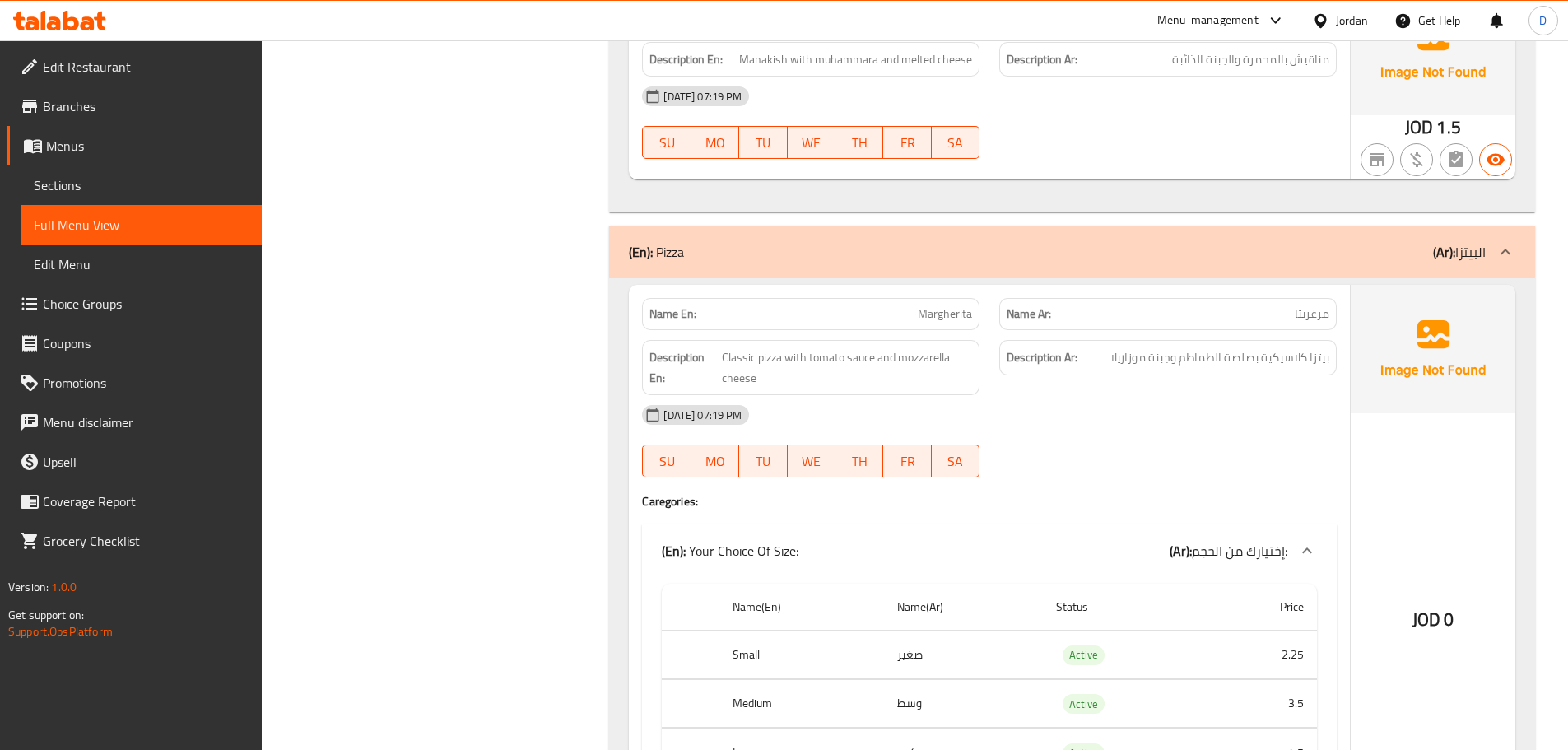
scroll to position [4338, 0]
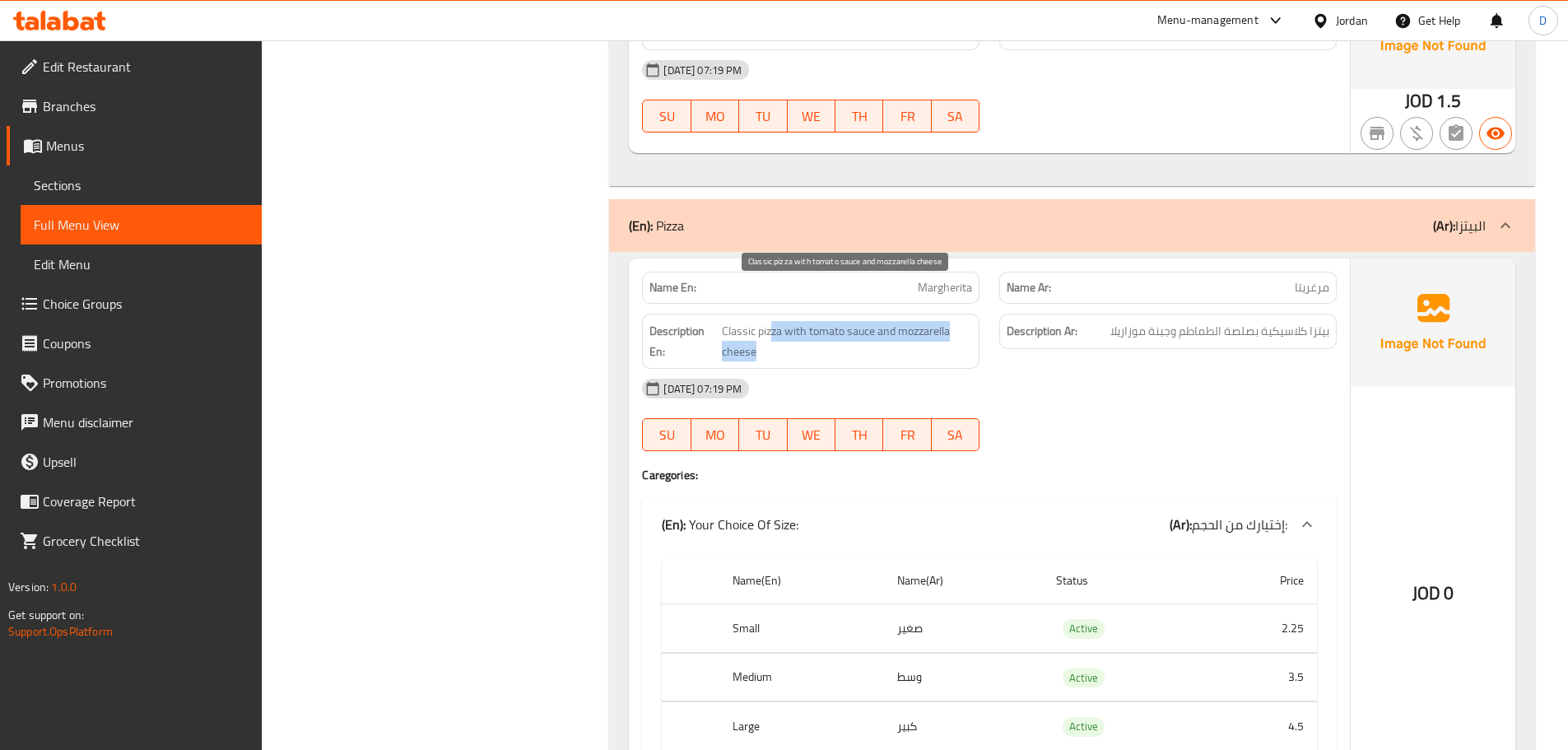
drag, startPoint x: 770, startPoint y: 296, endPoint x: 874, endPoint y: 313, distance: 105.4
click at [874, 321] on span "Classic pizza with tomato sauce and mozzarella cheese" at bounding box center [847, 341] width 250 height 41
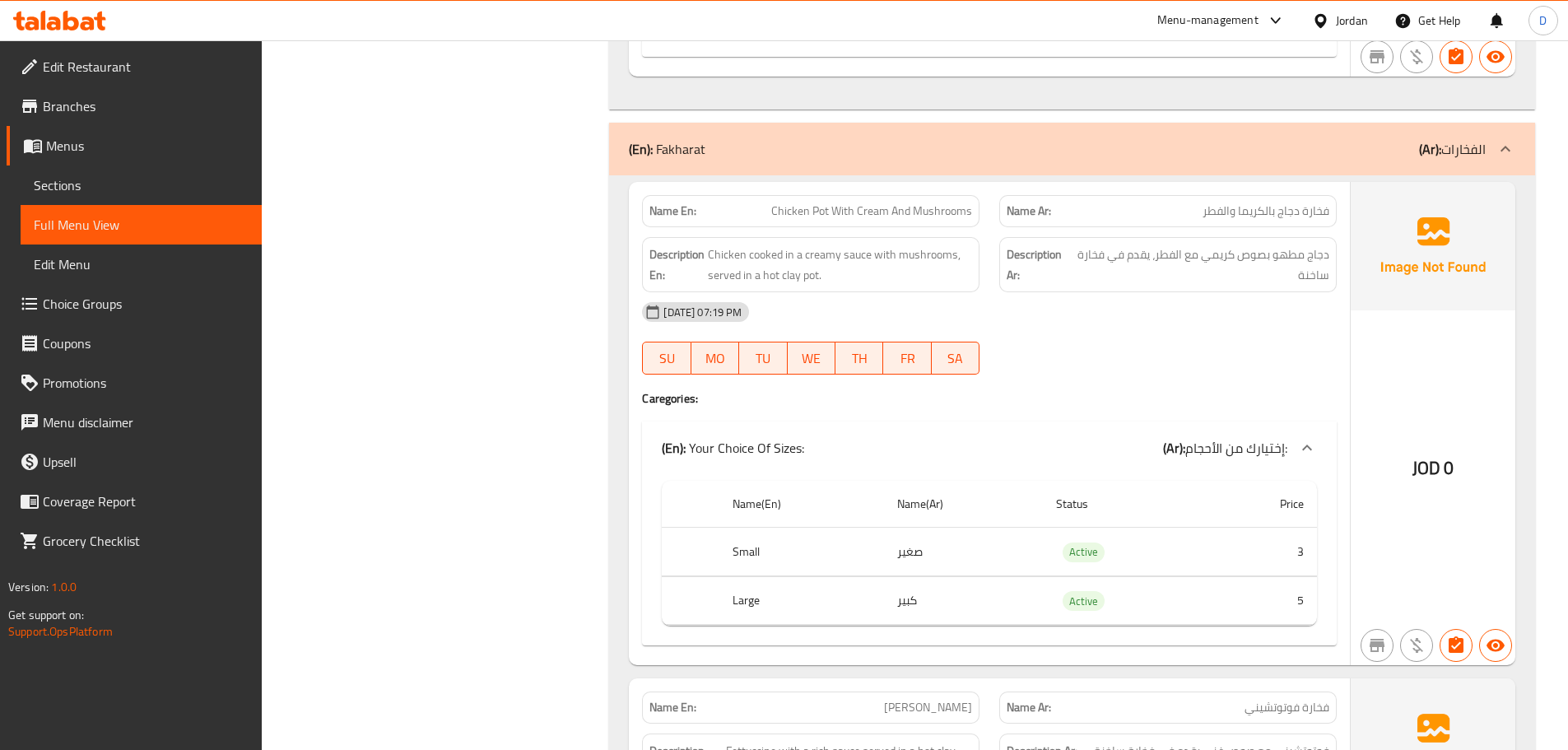
scroll to position [11164, 0]
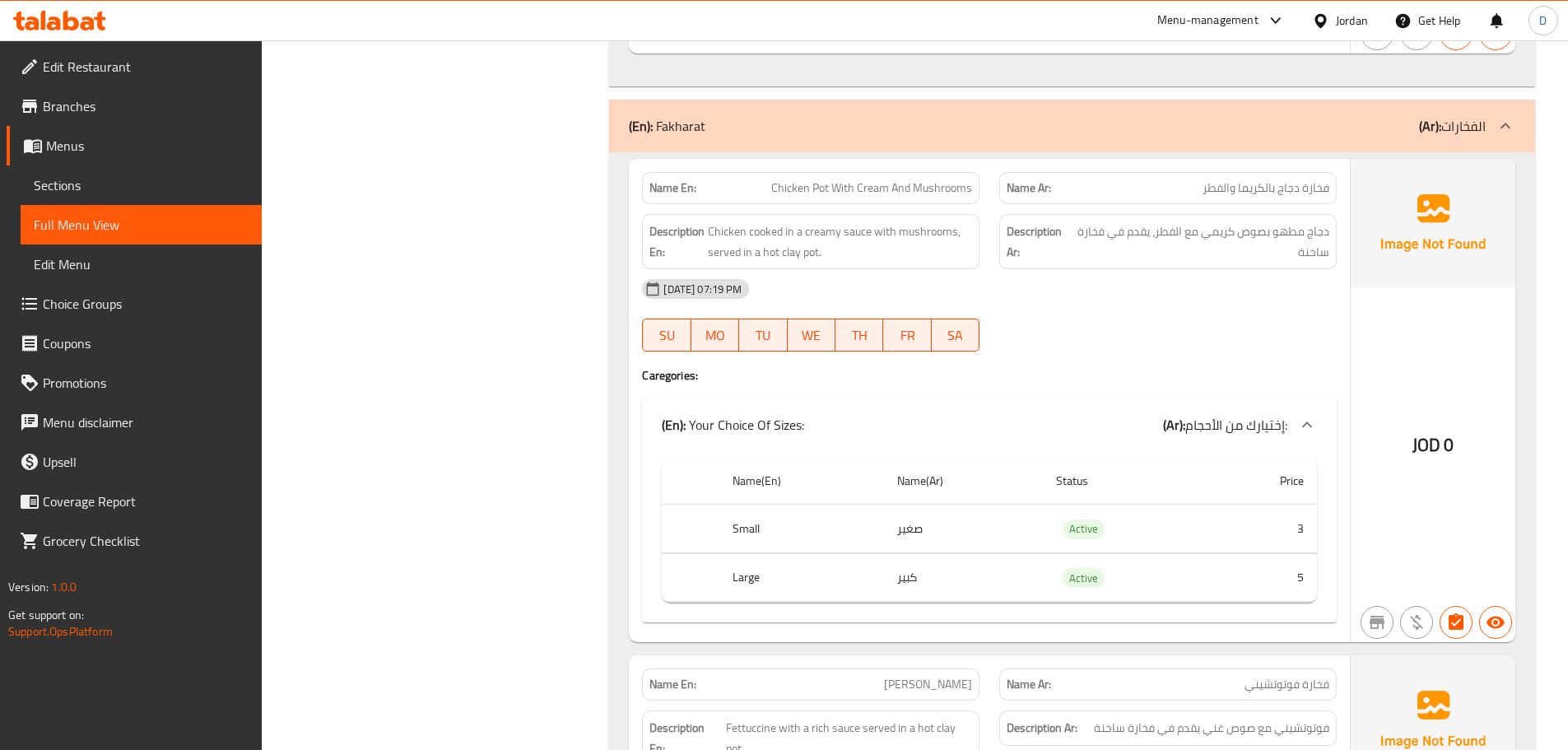
click at [1310, 179] on span "فخارة دجاج بالكريما والفطر" at bounding box center [1266, 188] width 127 height 17
copy span "فخارة"
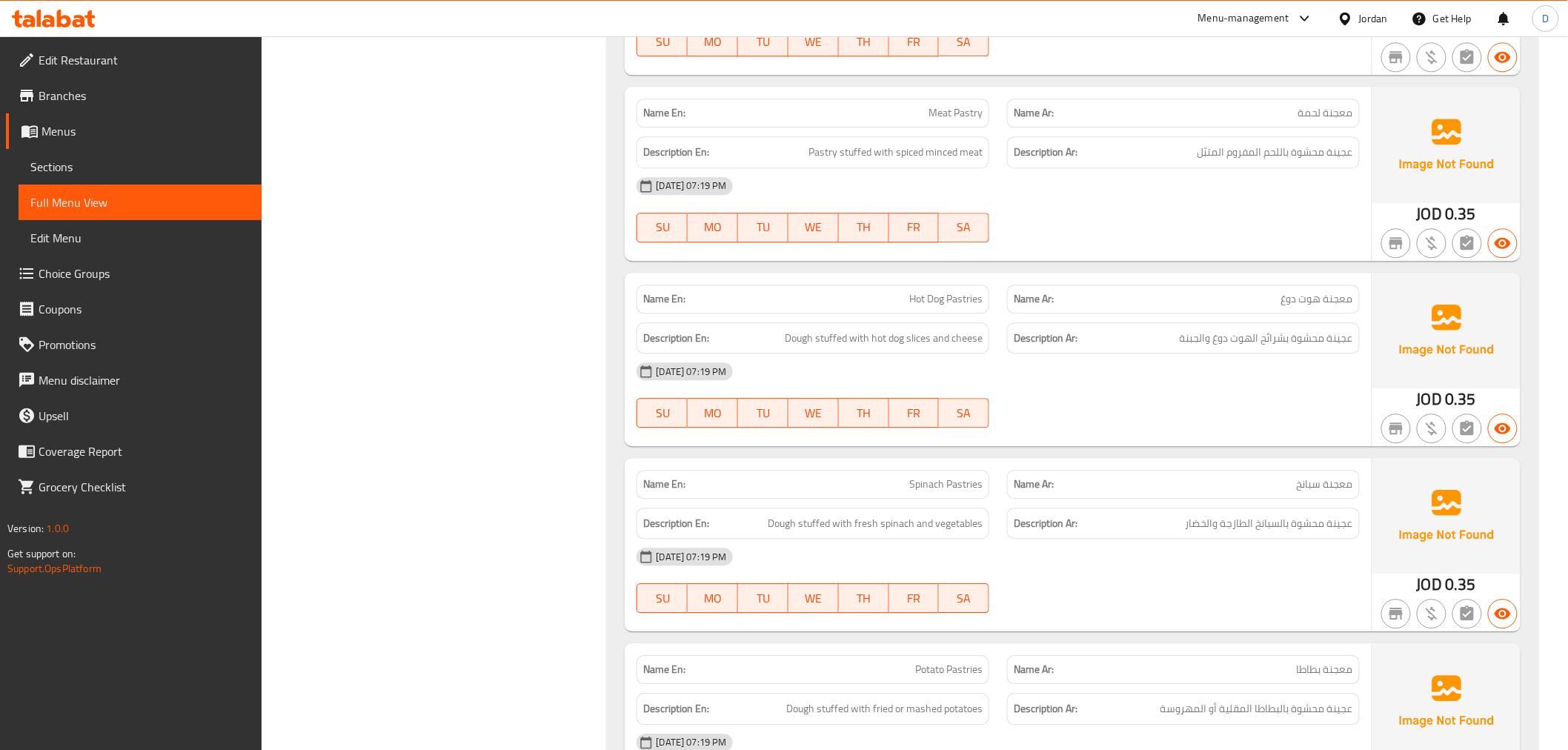
scroll to position [13210, 0]
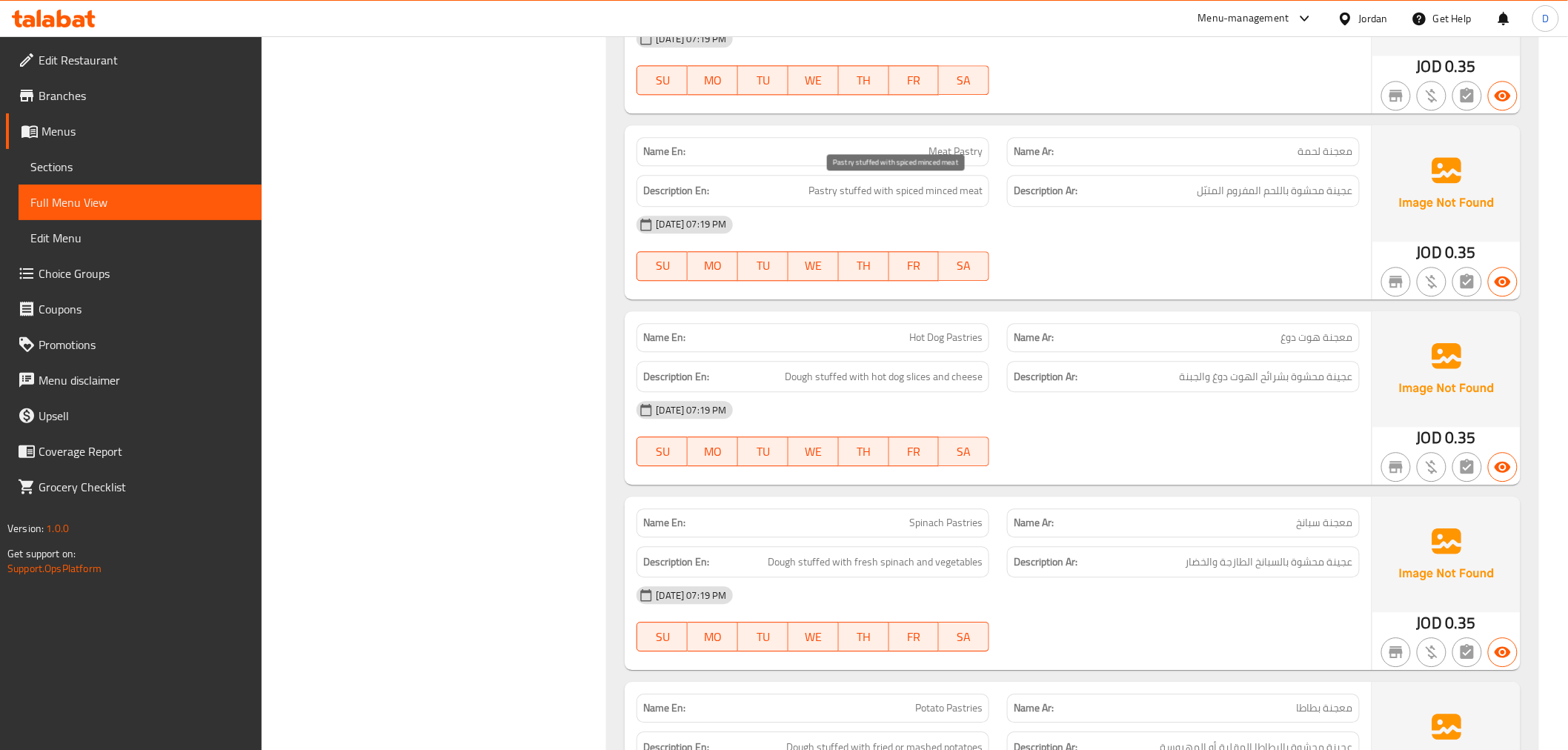
click at [826, 190] on span "Pastry stuffed with spiced minced meat" at bounding box center [896, 190] width 175 height 18
copy span "Pastry"
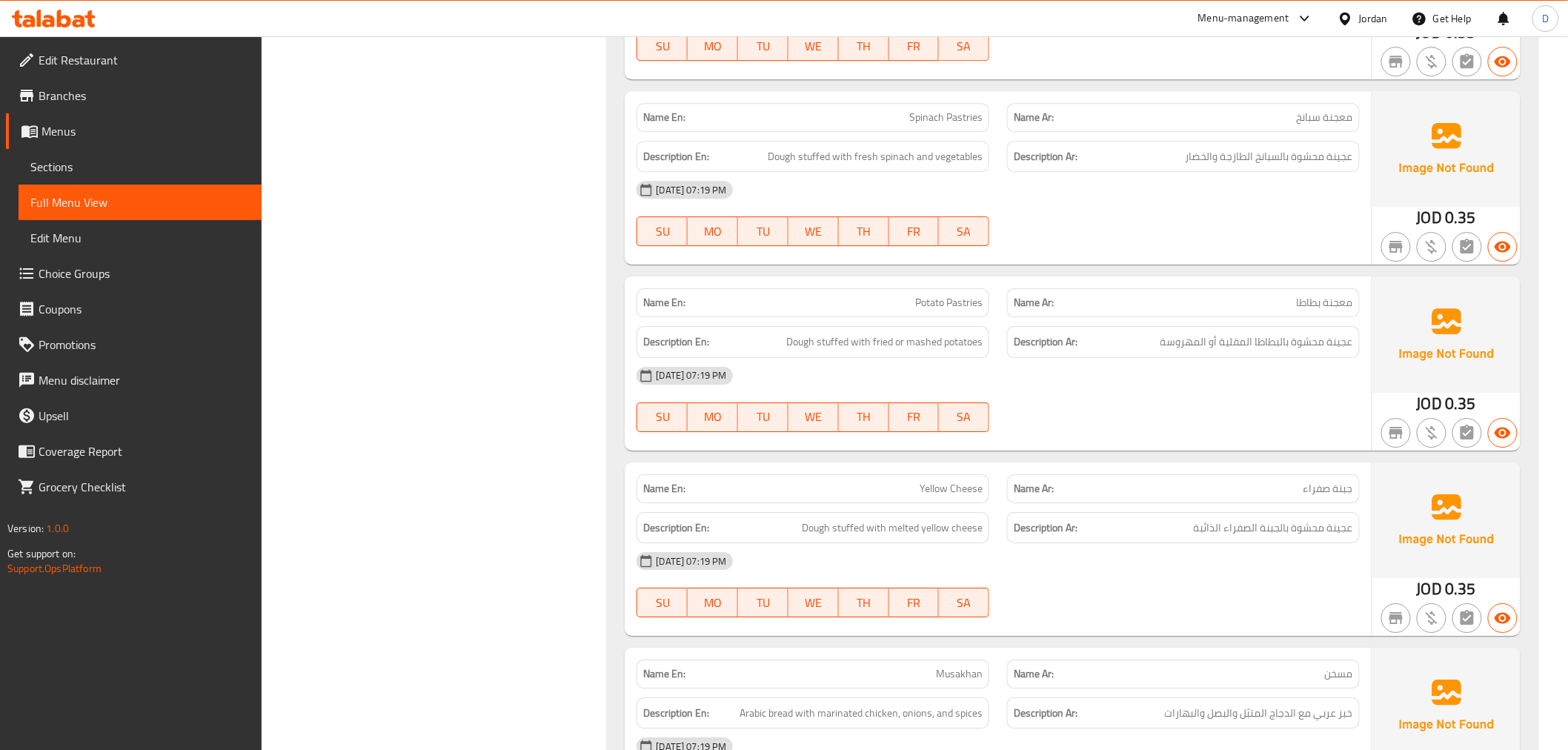
scroll to position [13620, 0]
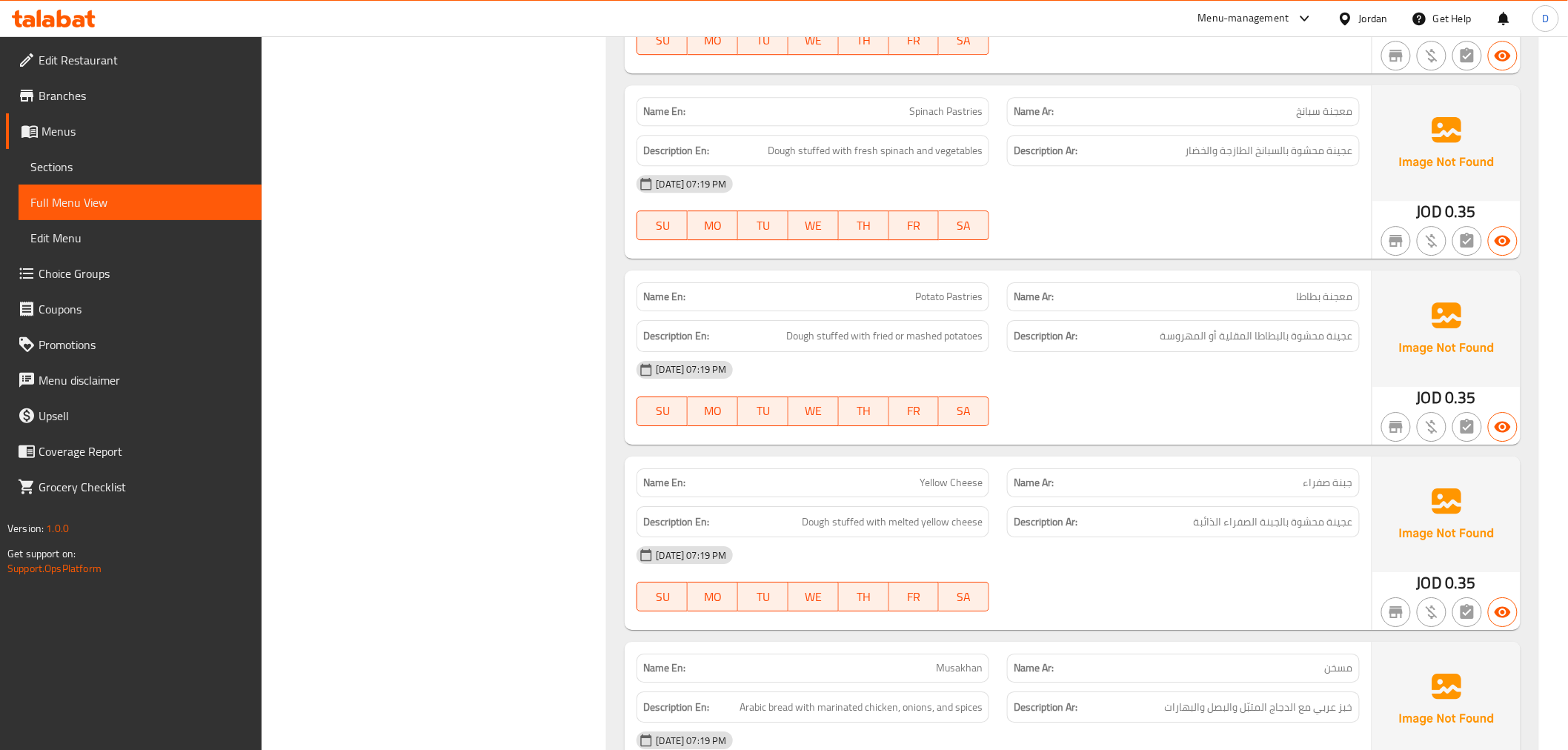
click at [921, 300] on span "Potato Pastries" at bounding box center [948, 297] width 67 height 16
copy span "Potato Pastries"
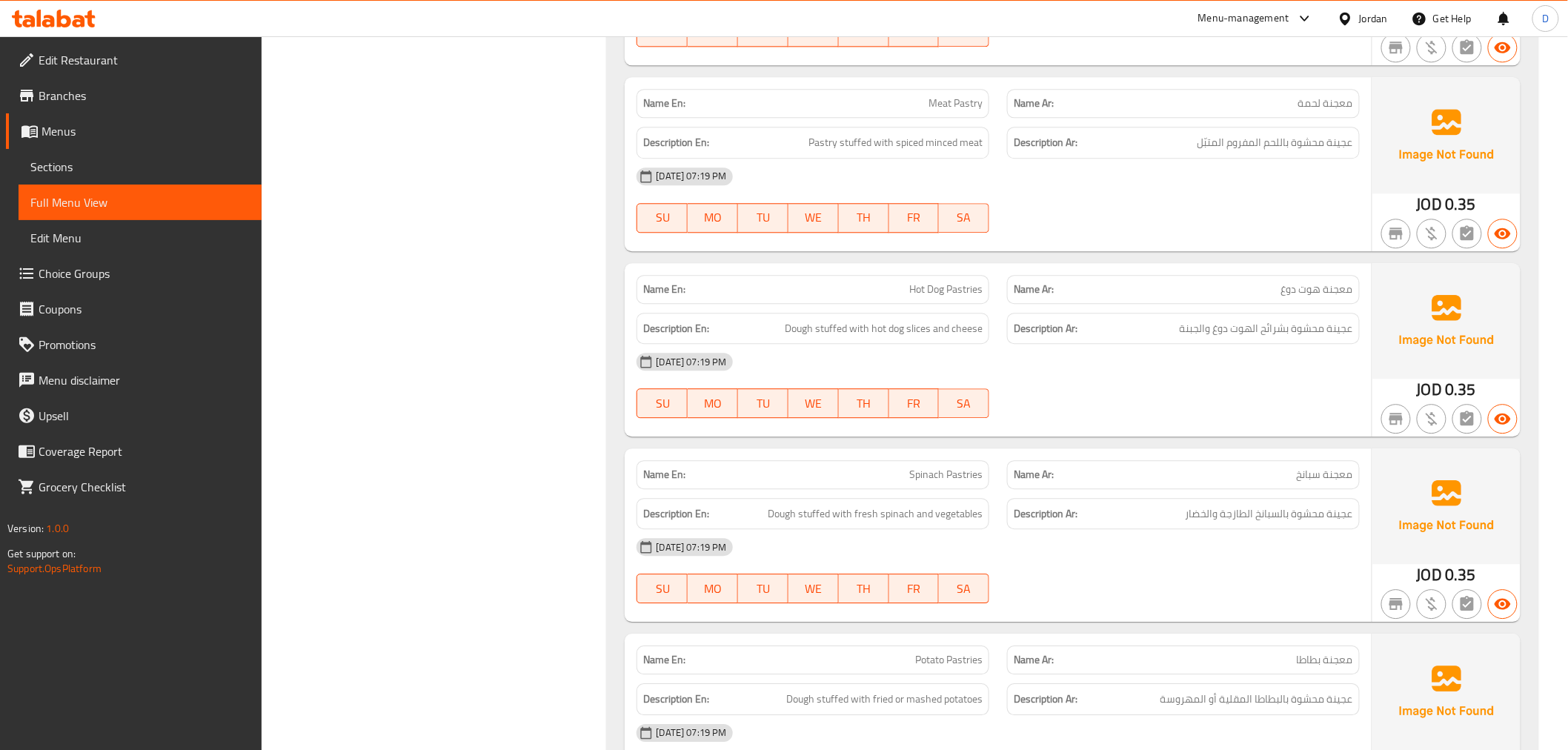
scroll to position [13210, 0]
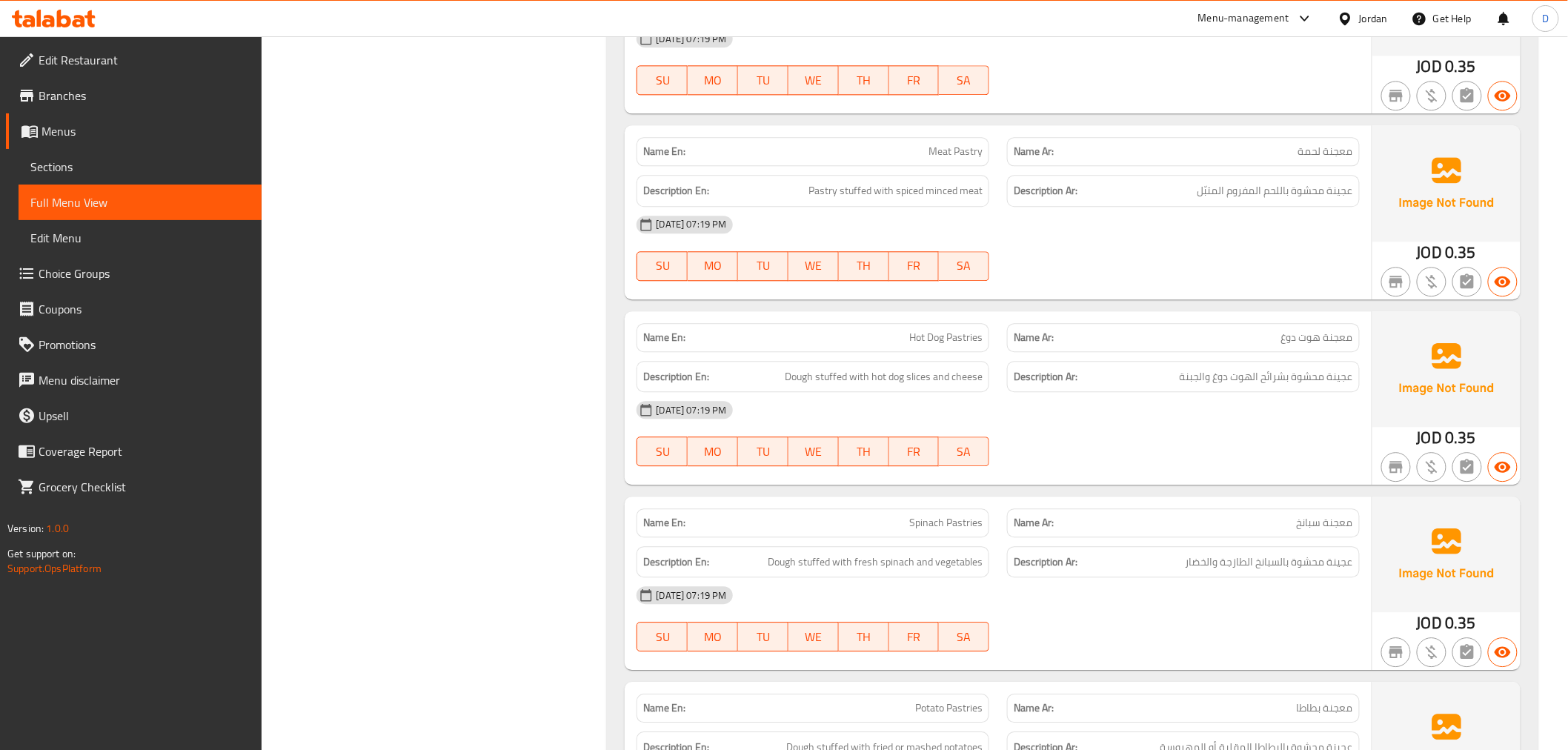
click at [962, 156] on span "Meat Pastry" at bounding box center [955, 152] width 54 height 16
copy span "Pastry"
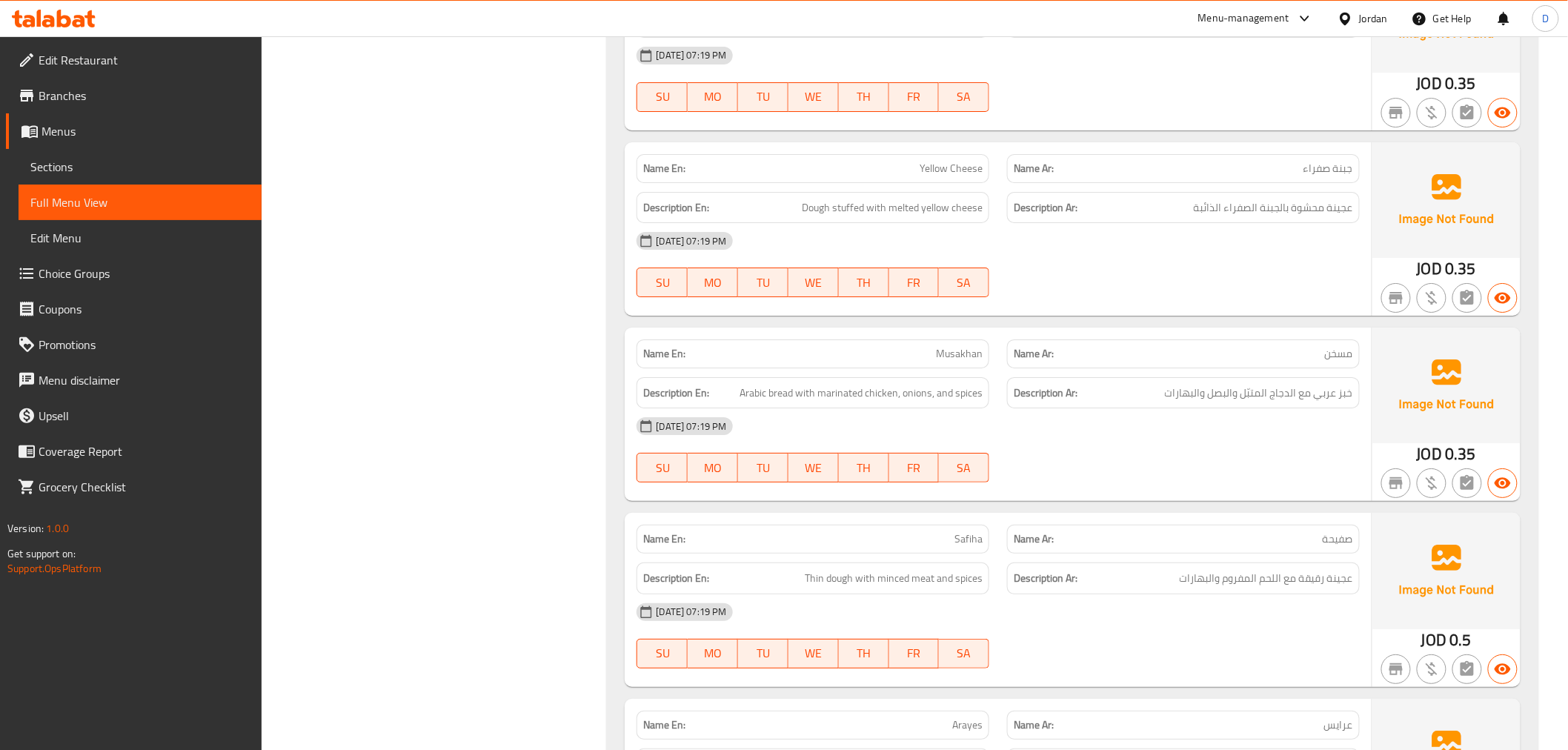
scroll to position [14114, 0]
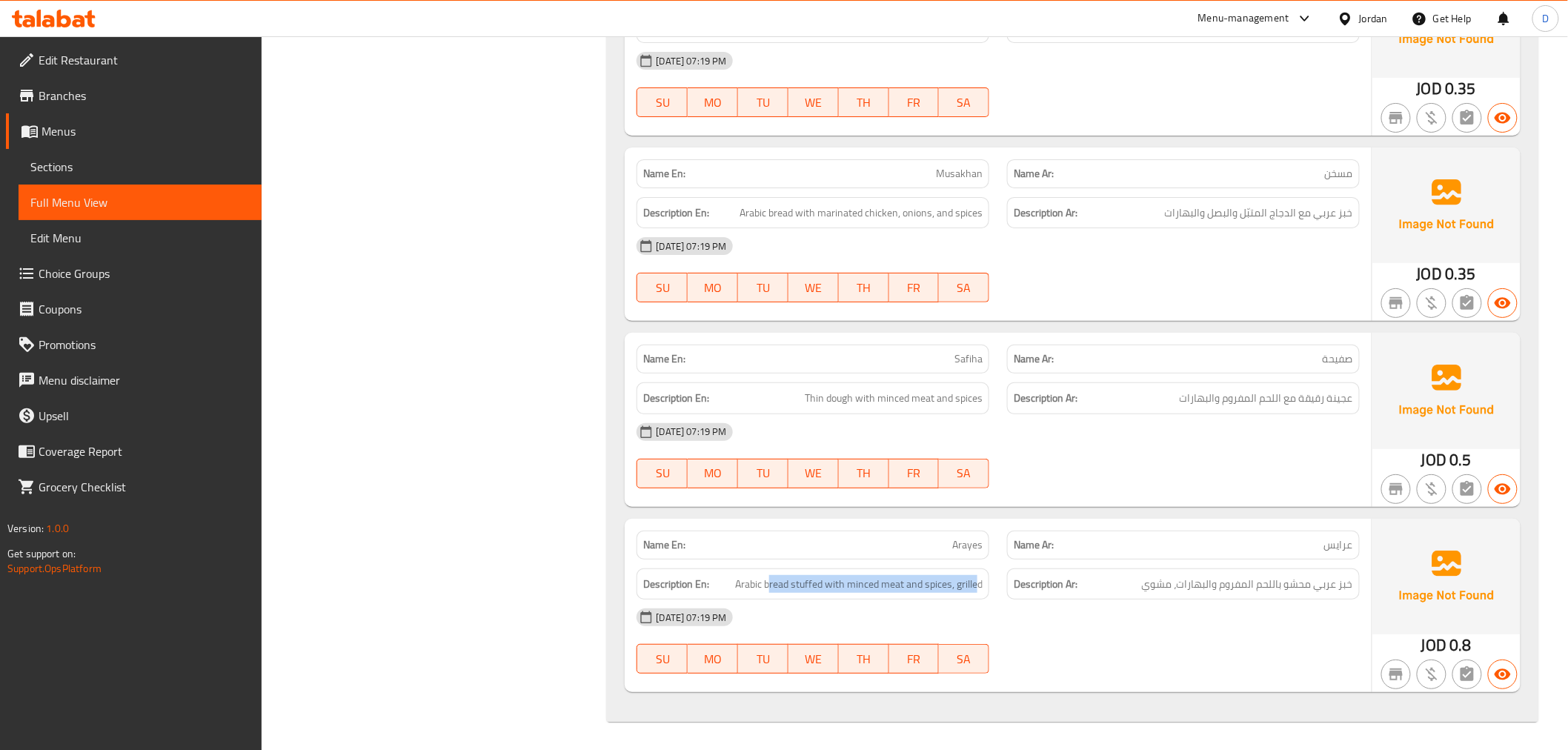
drag, startPoint x: 769, startPoint y: 581, endPoint x: 980, endPoint y: 596, distance: 211.5
click at [980, 596] on div "Description En: Arabic bread stuffed with minced meat and spices, grilled" at bounding box center [813, 583] width 353 height 32
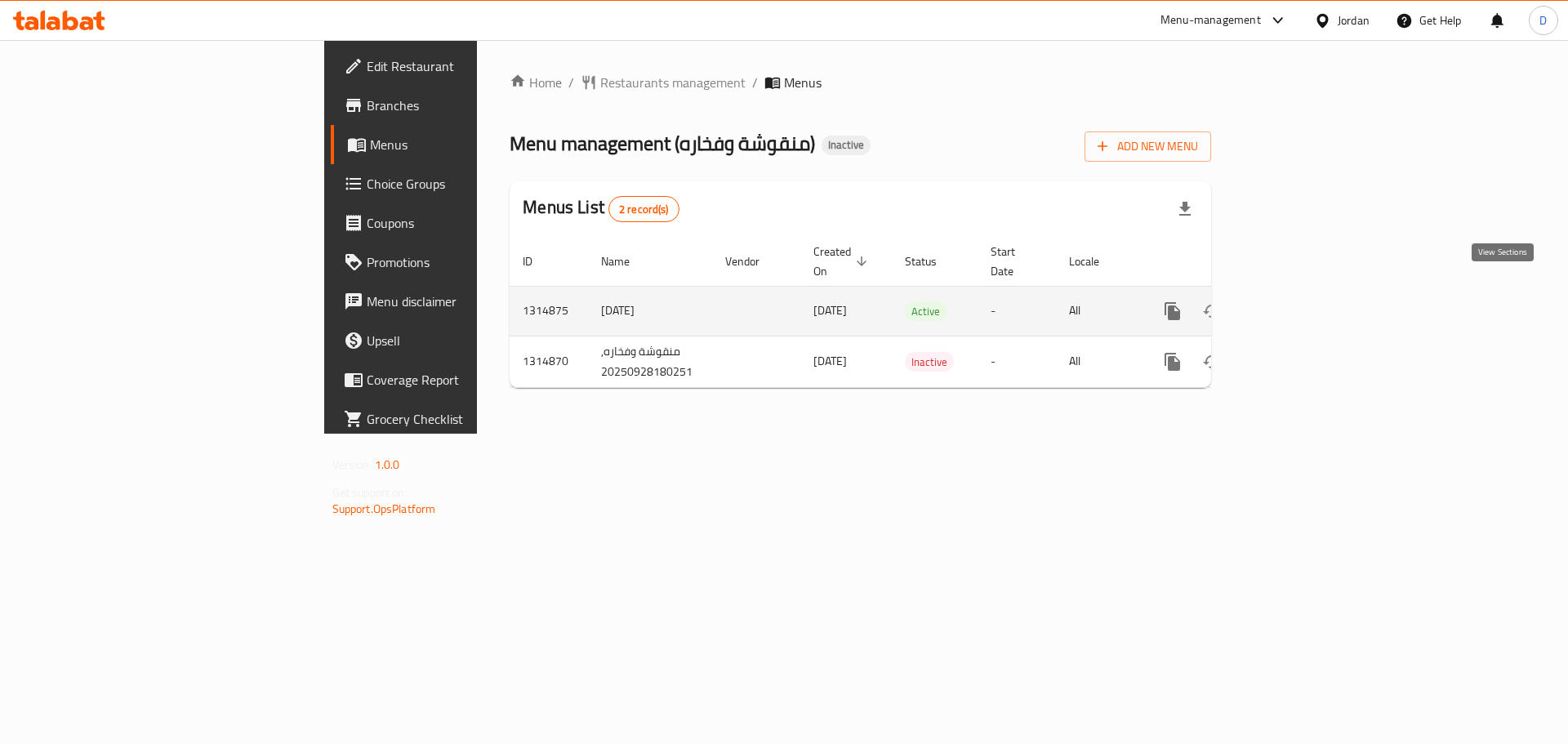
click at [1300, 301] on icon "enhanced table" at bounding box center [1290, 310] width 19 height 19
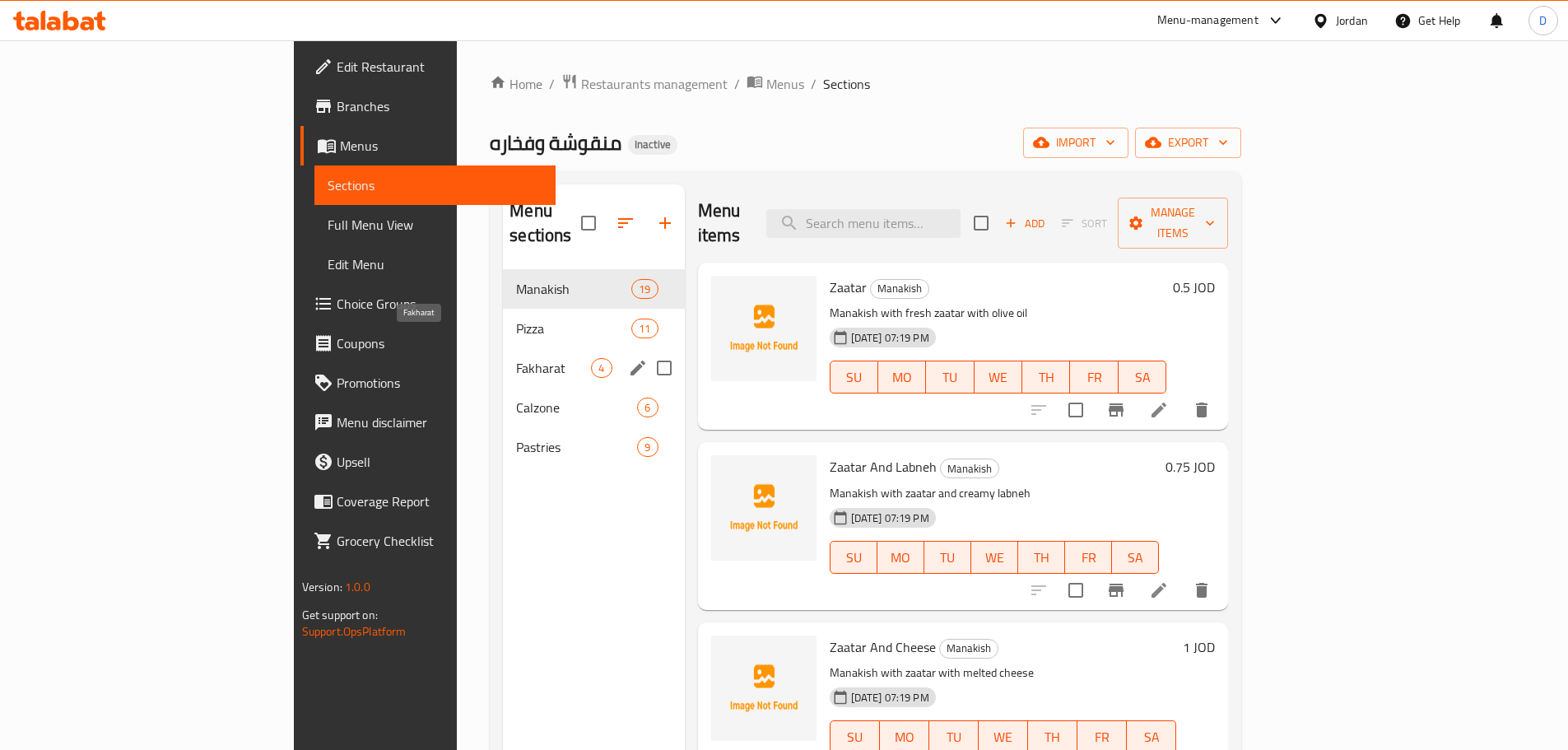
click at [517, 358] on span "Fakharat" at bounding box center [553, 367] width 75 height 19
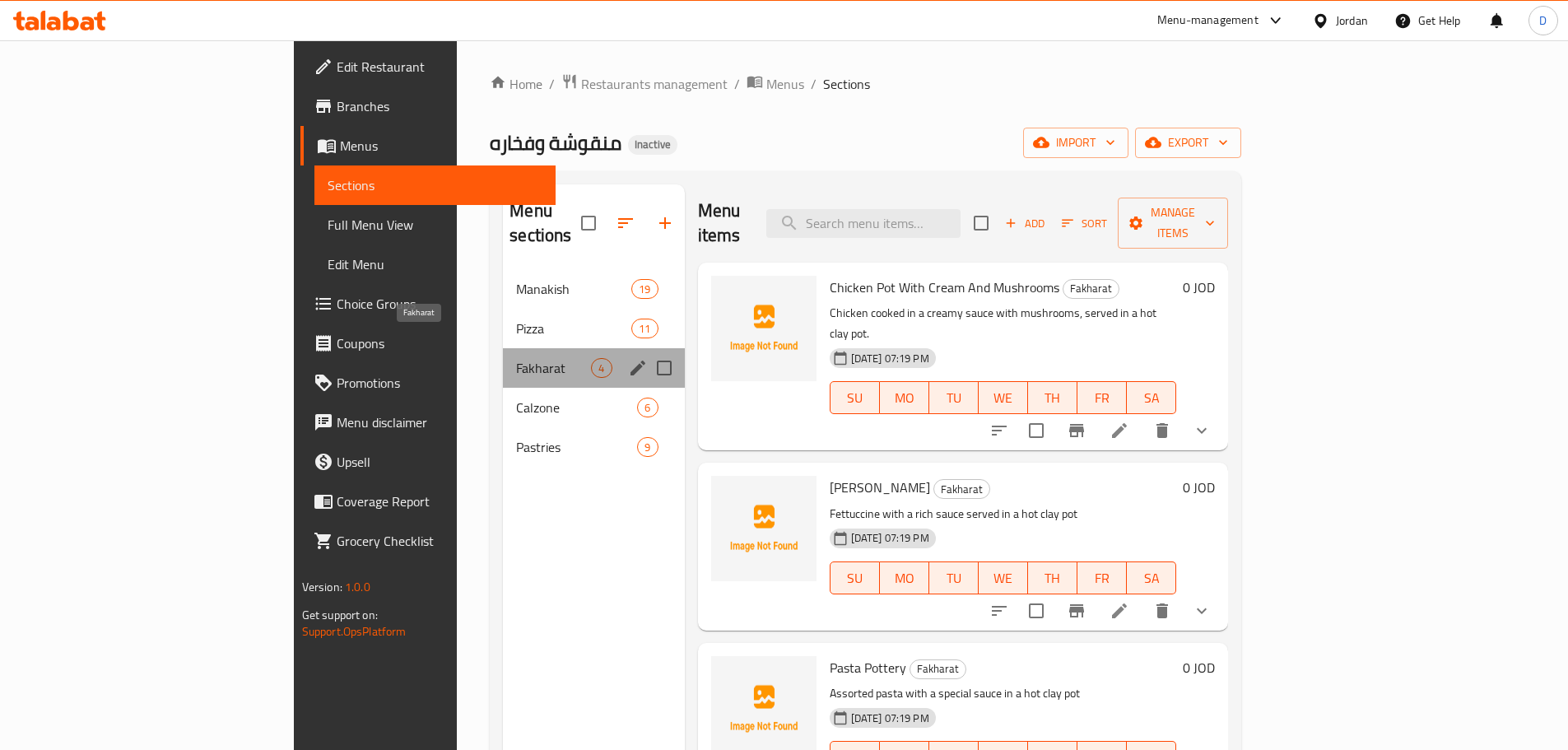
click at [517, 358] on span "Fakharat" at bounding box center [553, 367] width 75 height 19
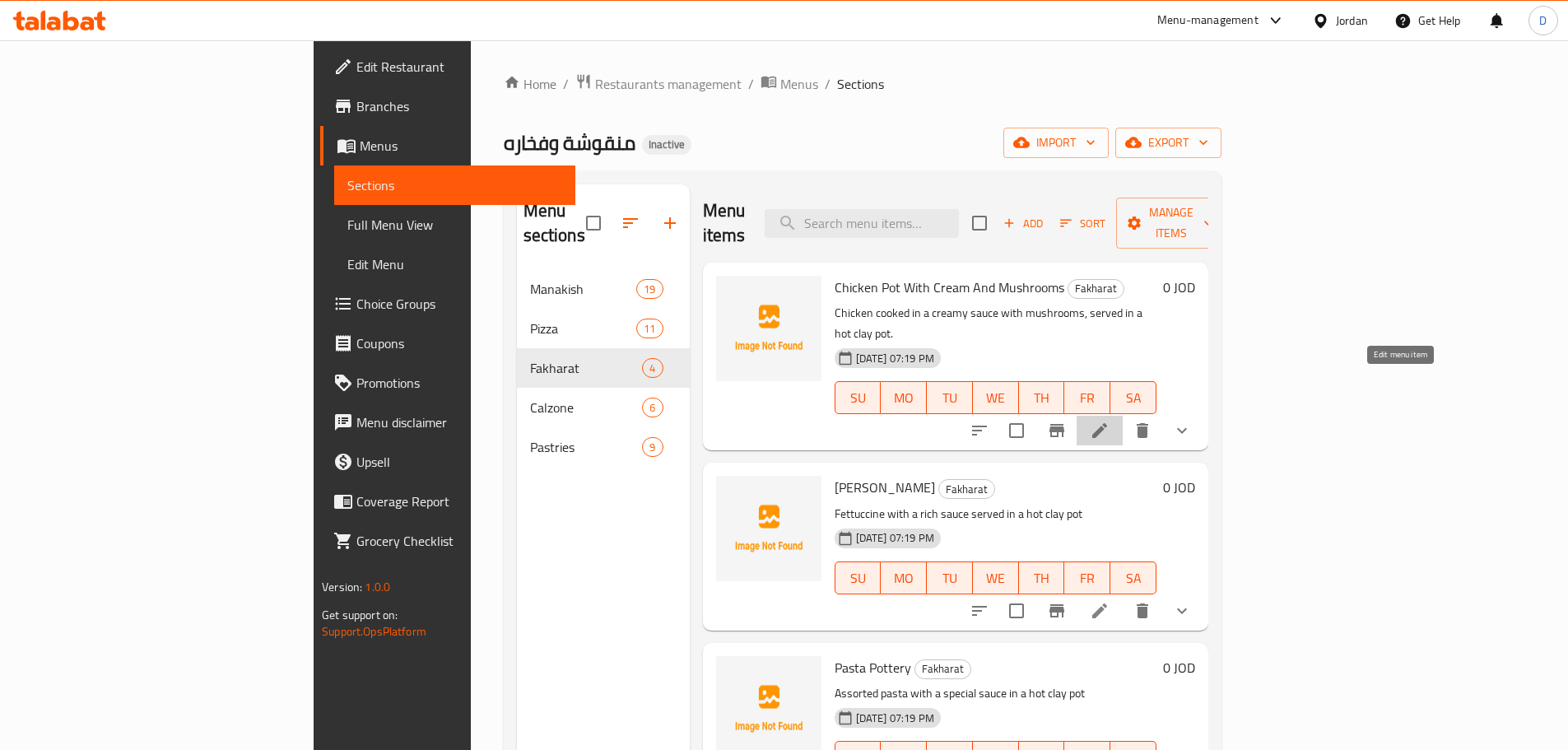
click at [1107, 423] on icon at bounding box center [1099, 430] width 15 height 15
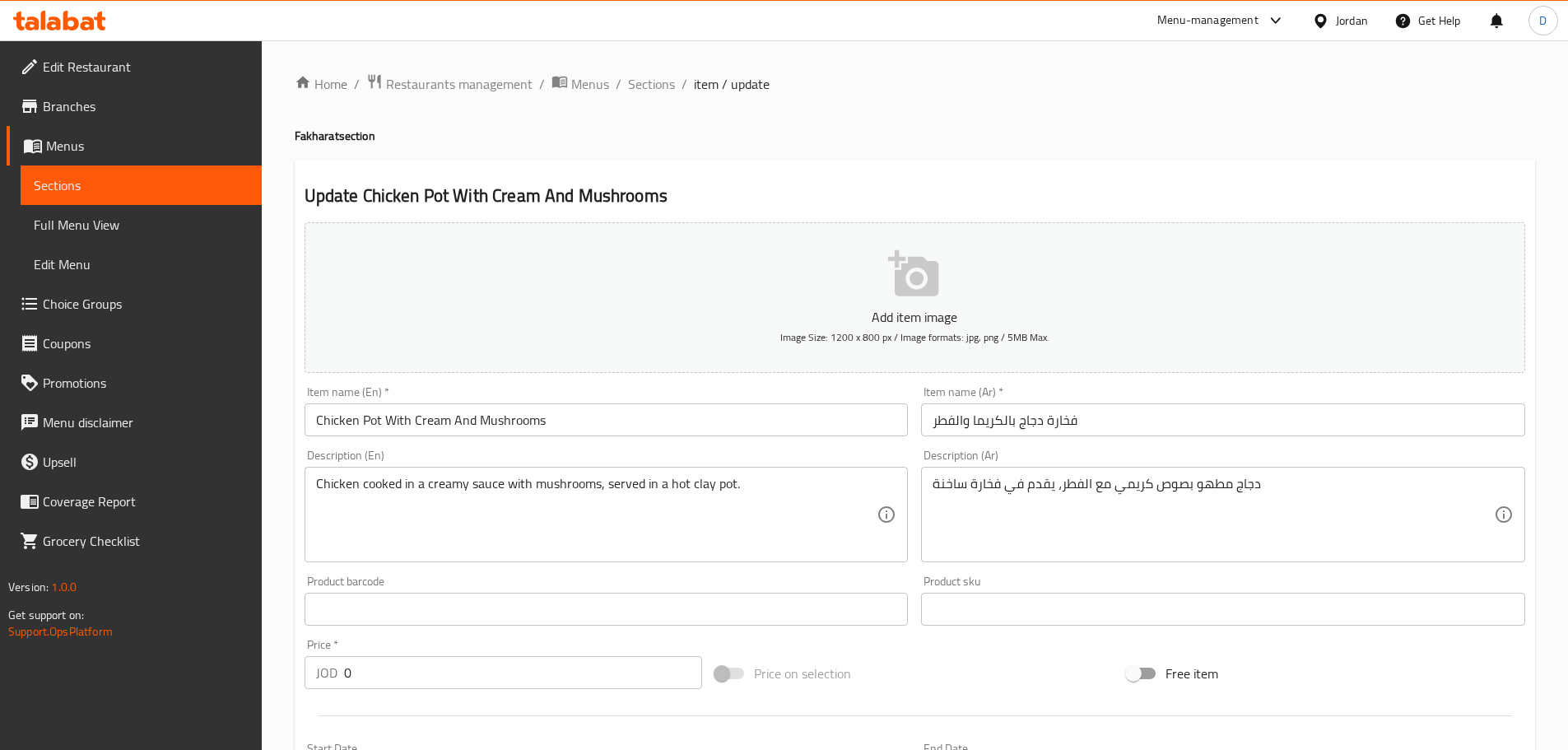
click at [368, 426] on input "Chicken Pot With Cream And Mushrooms" at bounding box center [606, 420] width 604 height 33
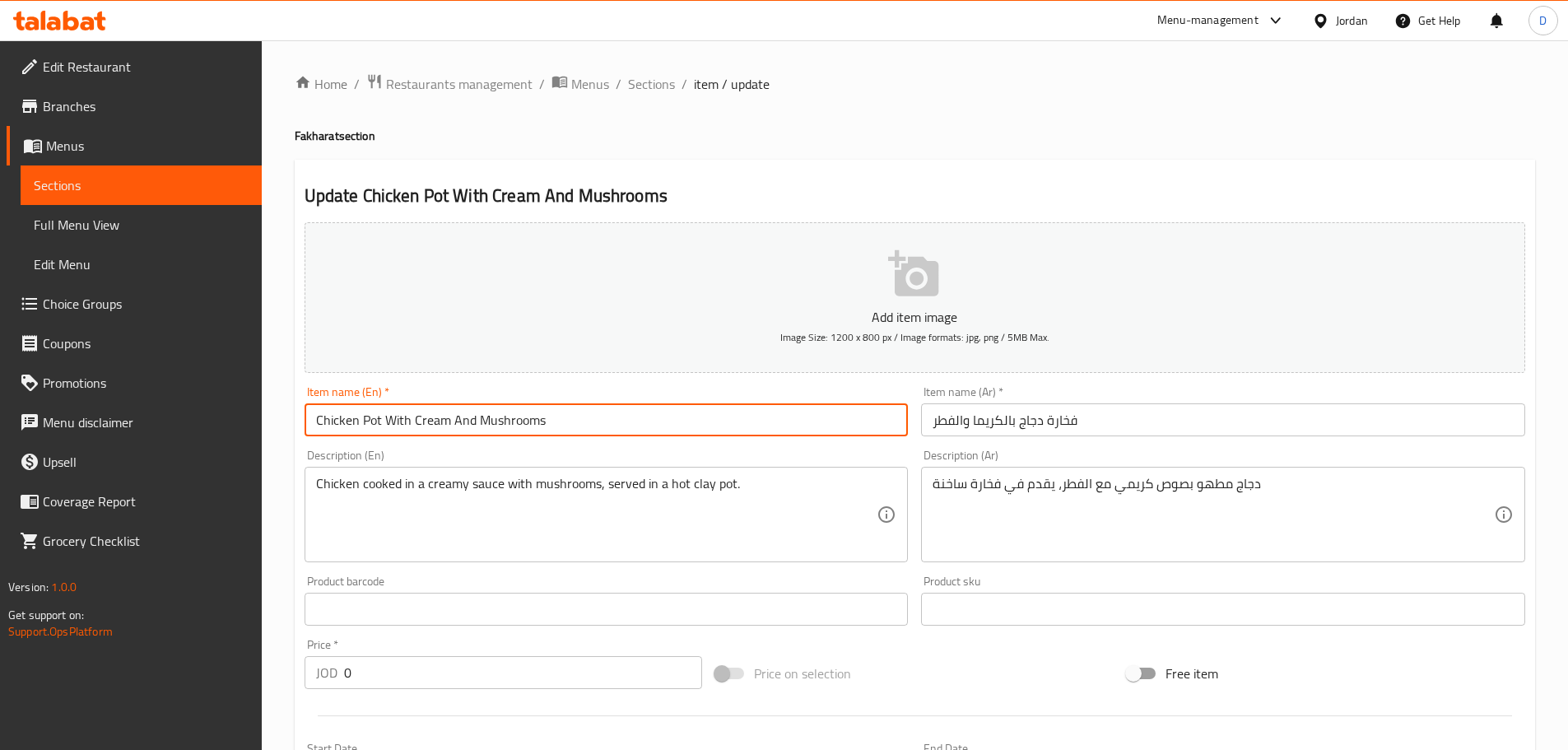
click at [368, 426] on input "Chicken Pot With Cream And Mushrooms" at bounding box center [606, 420] width 604 height 33
paste input "Fakharat"
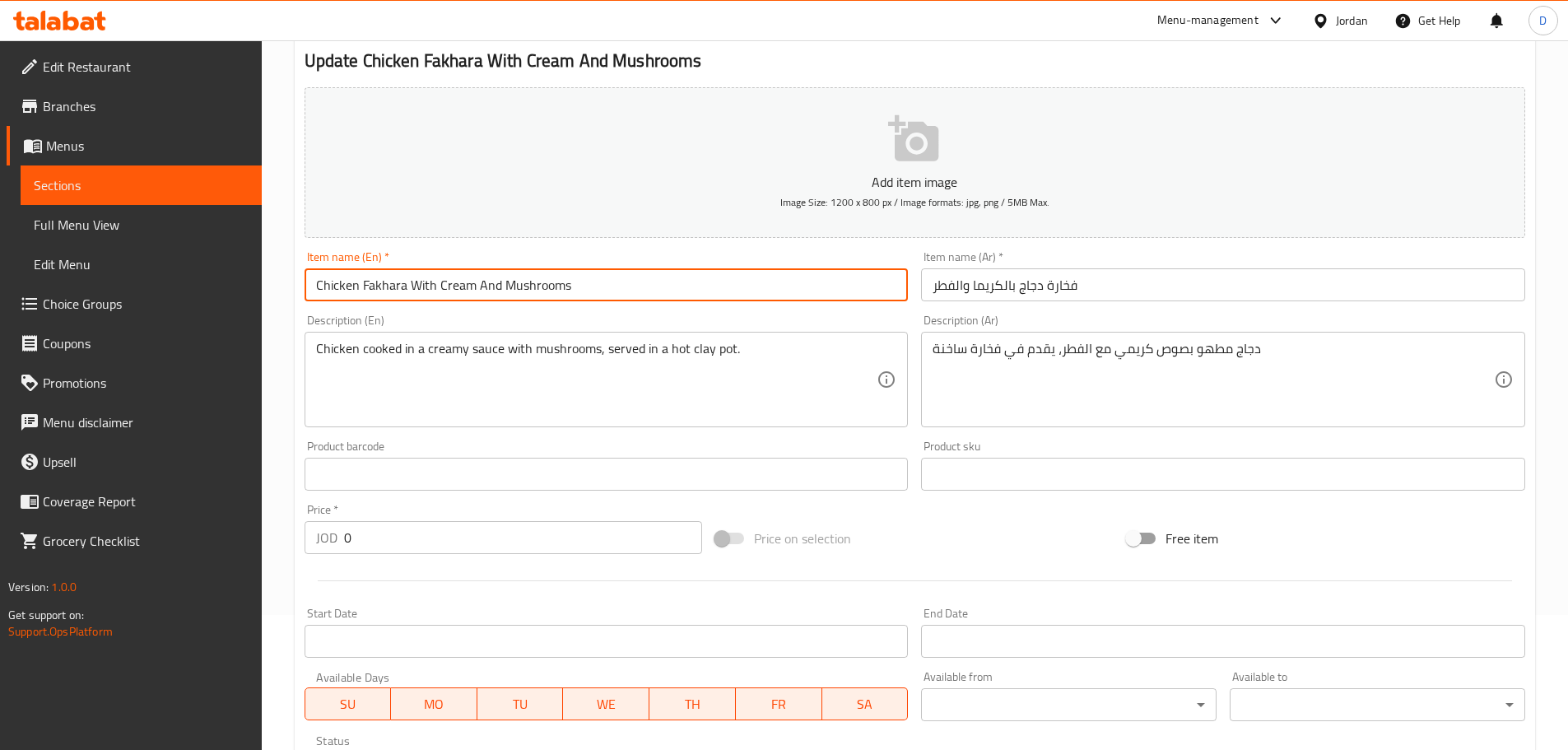
scroll to position [165, 0]
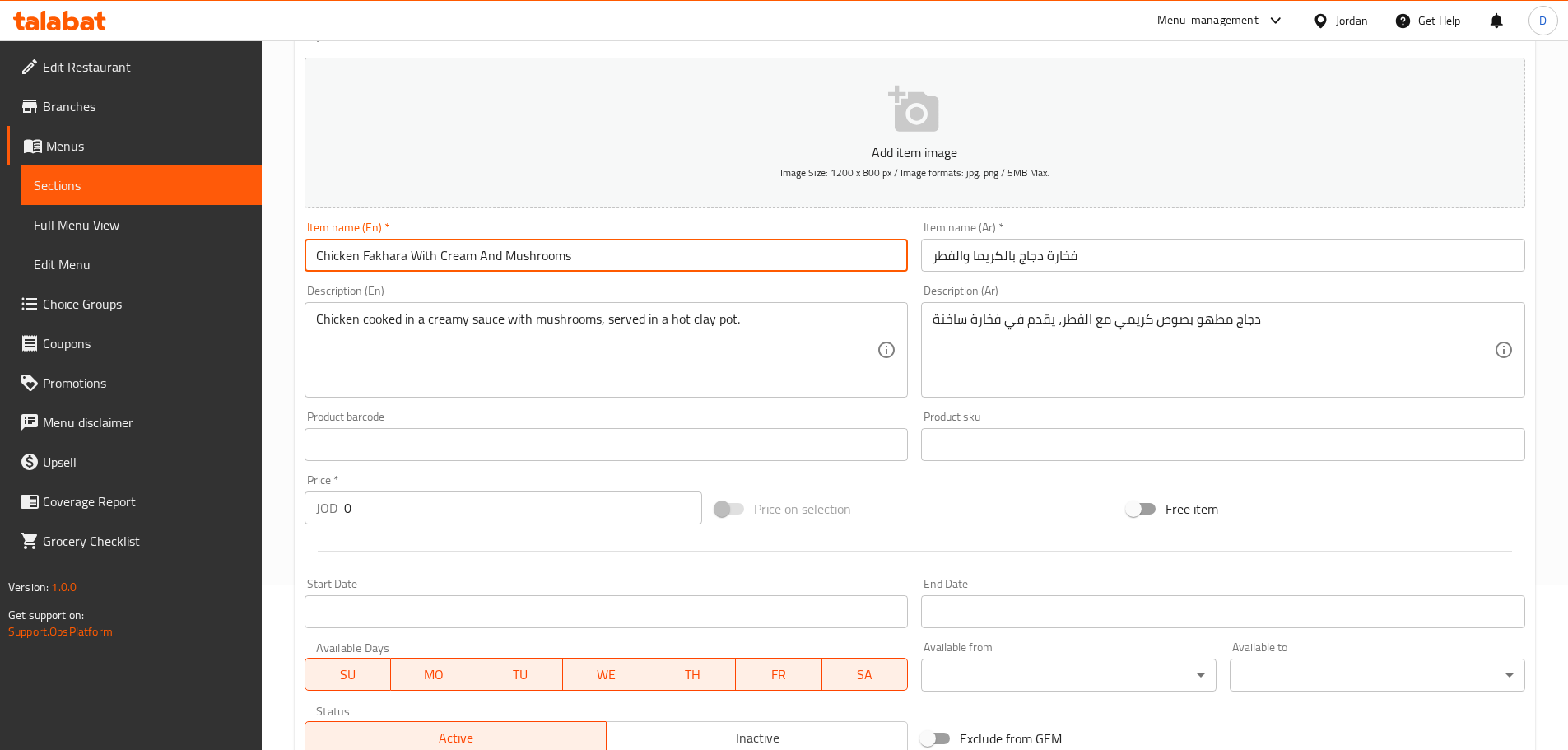
type input "Chicken Fakhara With Cream And Mushrooms"
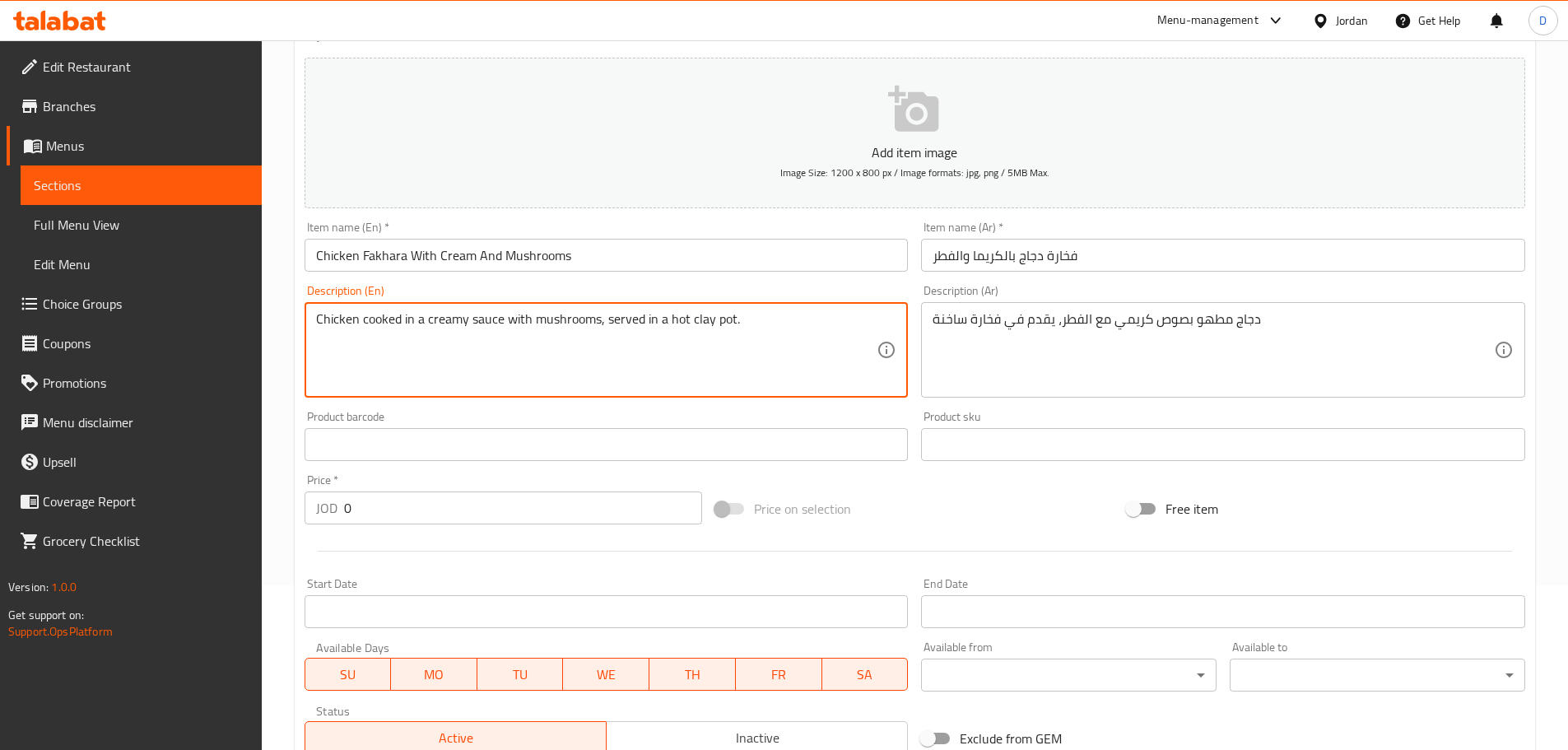
drag, startPoint x: 689, startPoint y: 320, endPoint x: 730, endPoint y: 324, distance: 41.2
paste textarea "Fakhara"
click at [710, 321] on textarea "Chicken cooked in a creamy sauce with mushrooms, served in a hot Fakhara." at bounding box center [596, 350] width 561 height 78
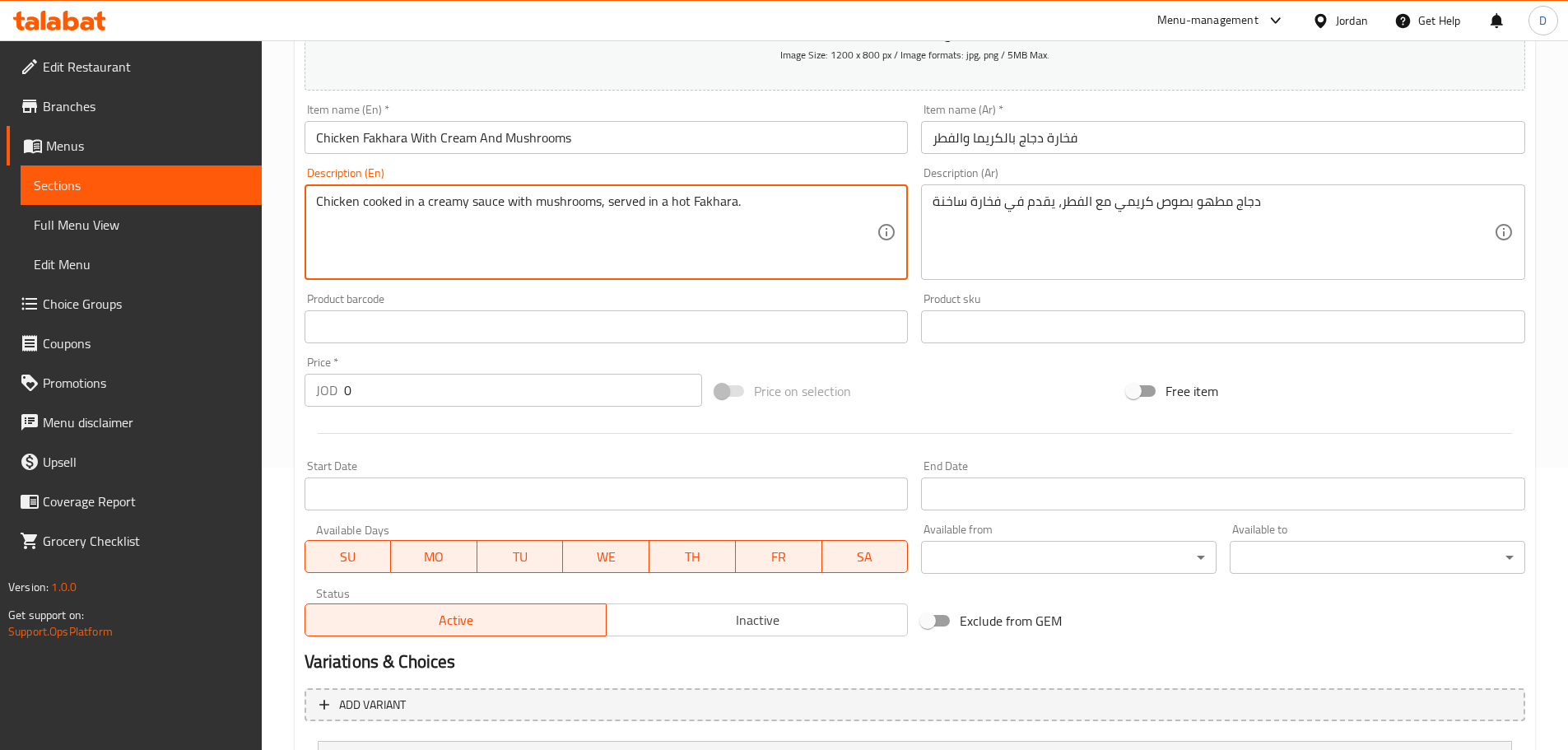
scroll to position [440, 0]
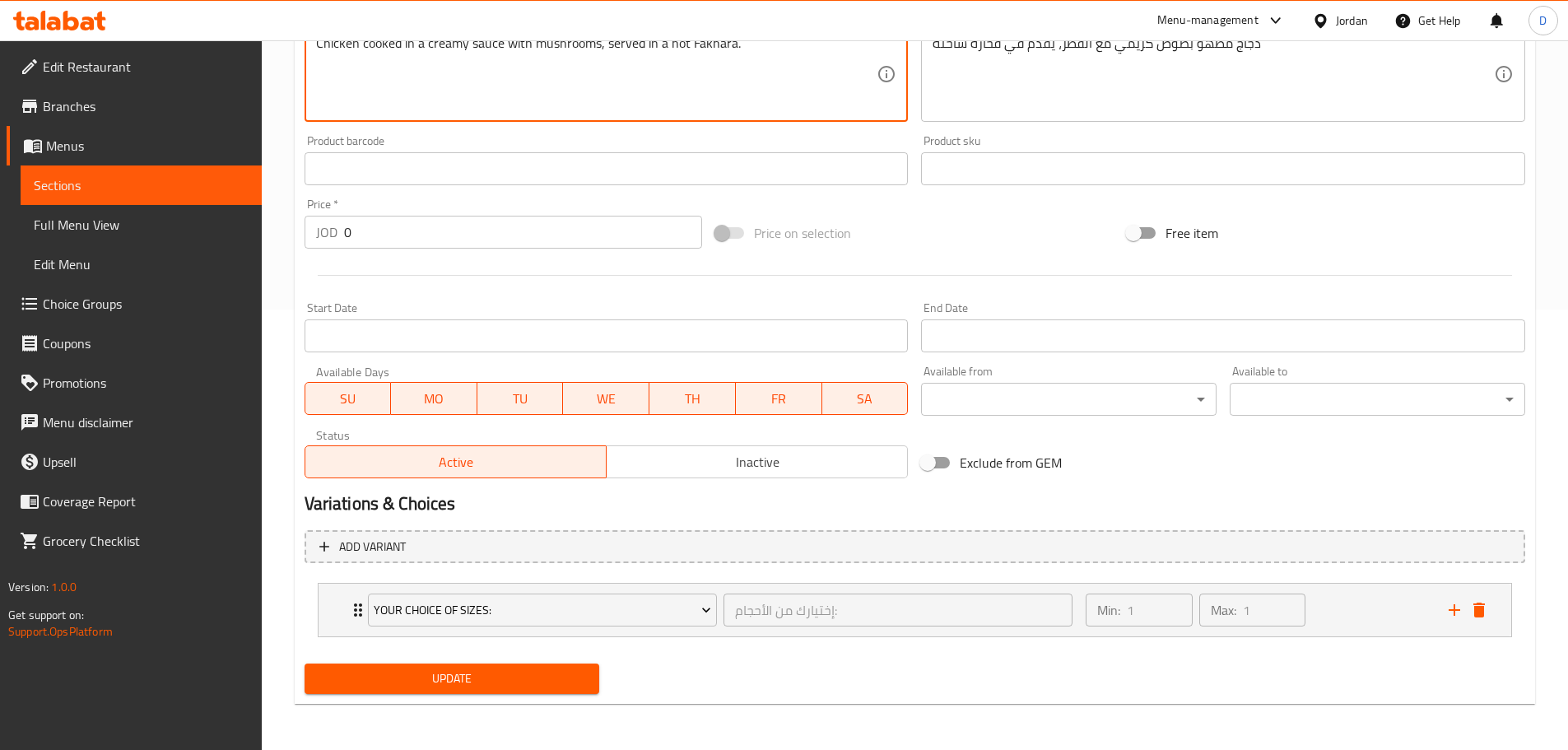
type textarea "Chicken cooked in a creamy sauce with mushrooms, served in a hot Fakhara."
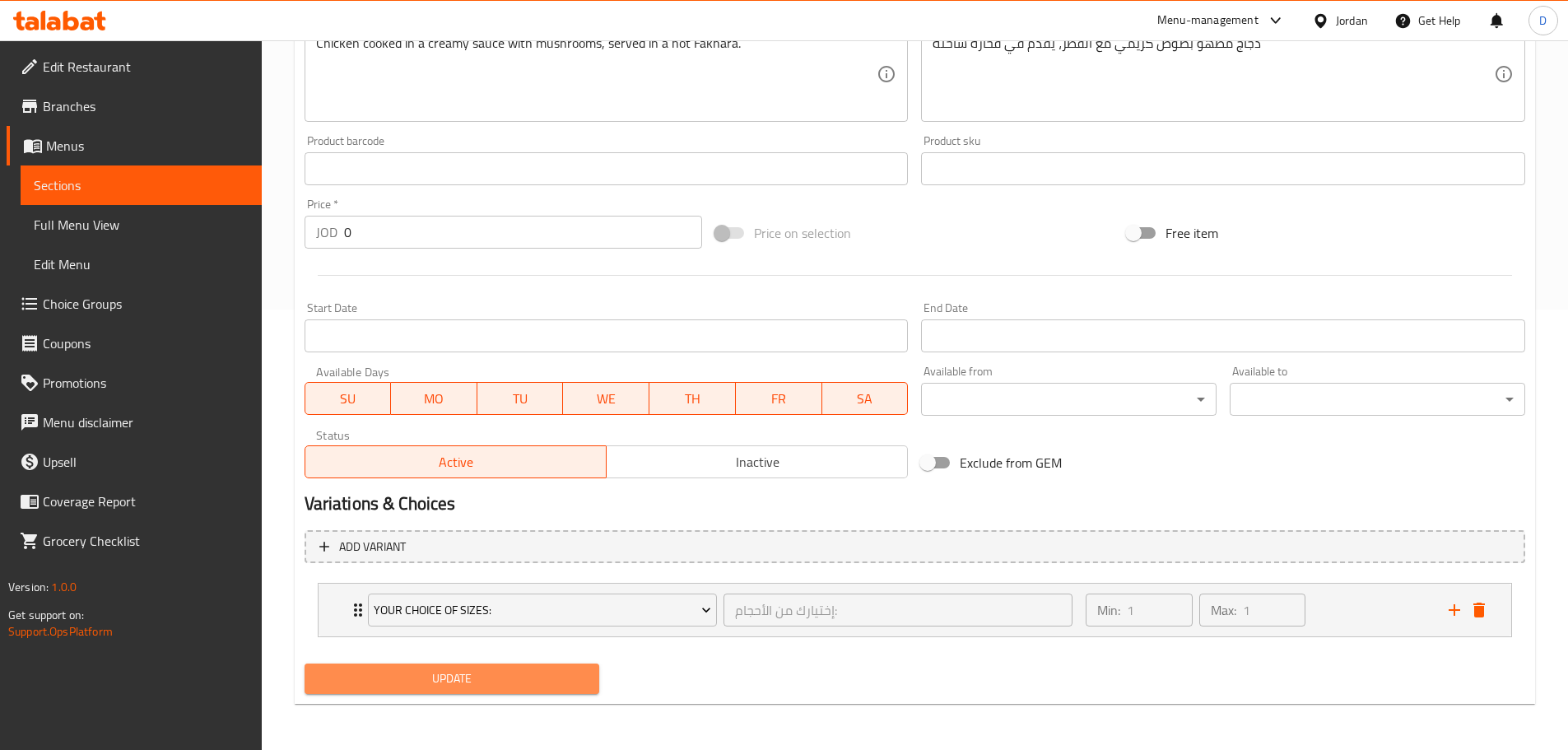
click at [517, 679] on span "Update" at bounding box center [453, 678] width 269 height 20
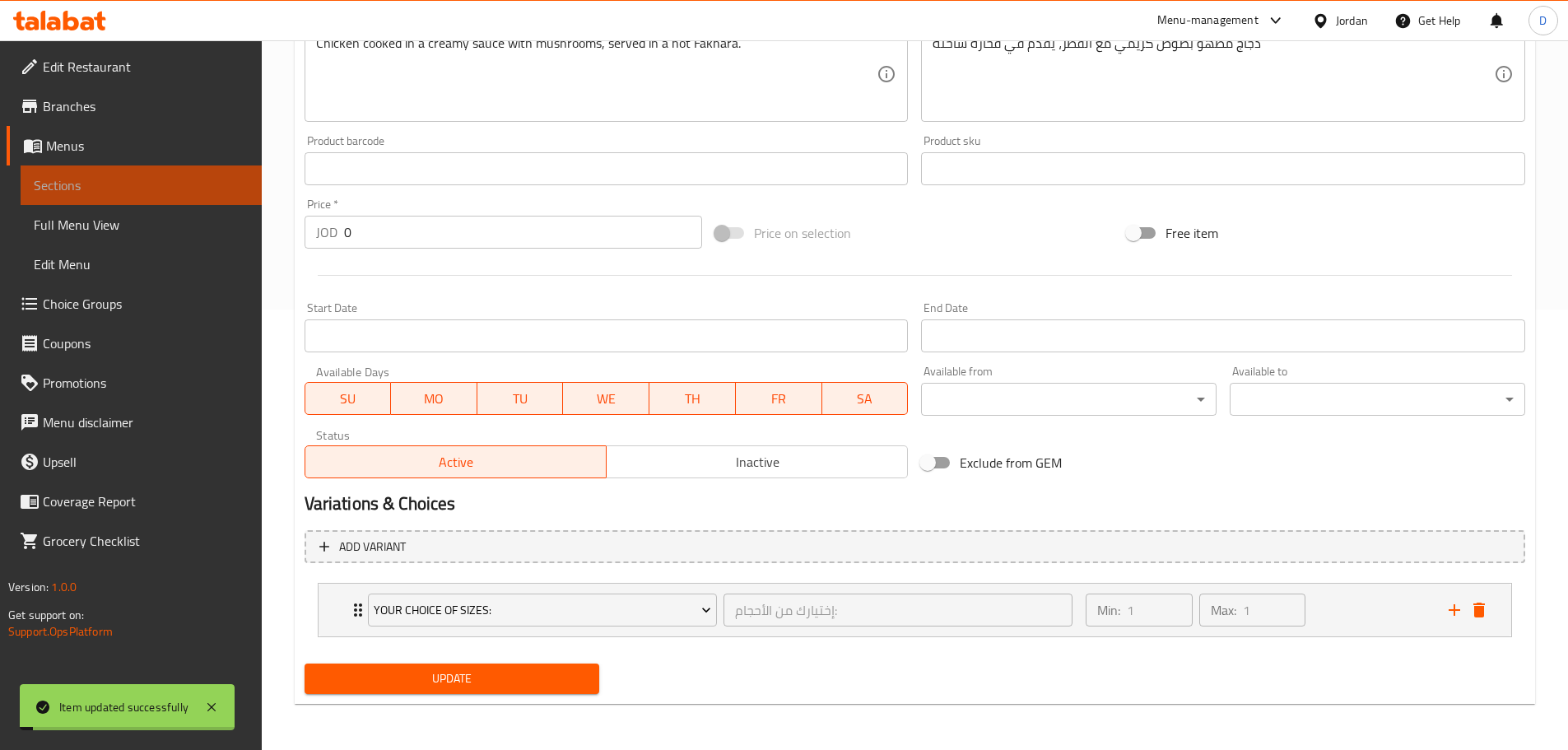
click at [195, 181] on span "Sections" at bounding box center [141, 185] width 215 height 19
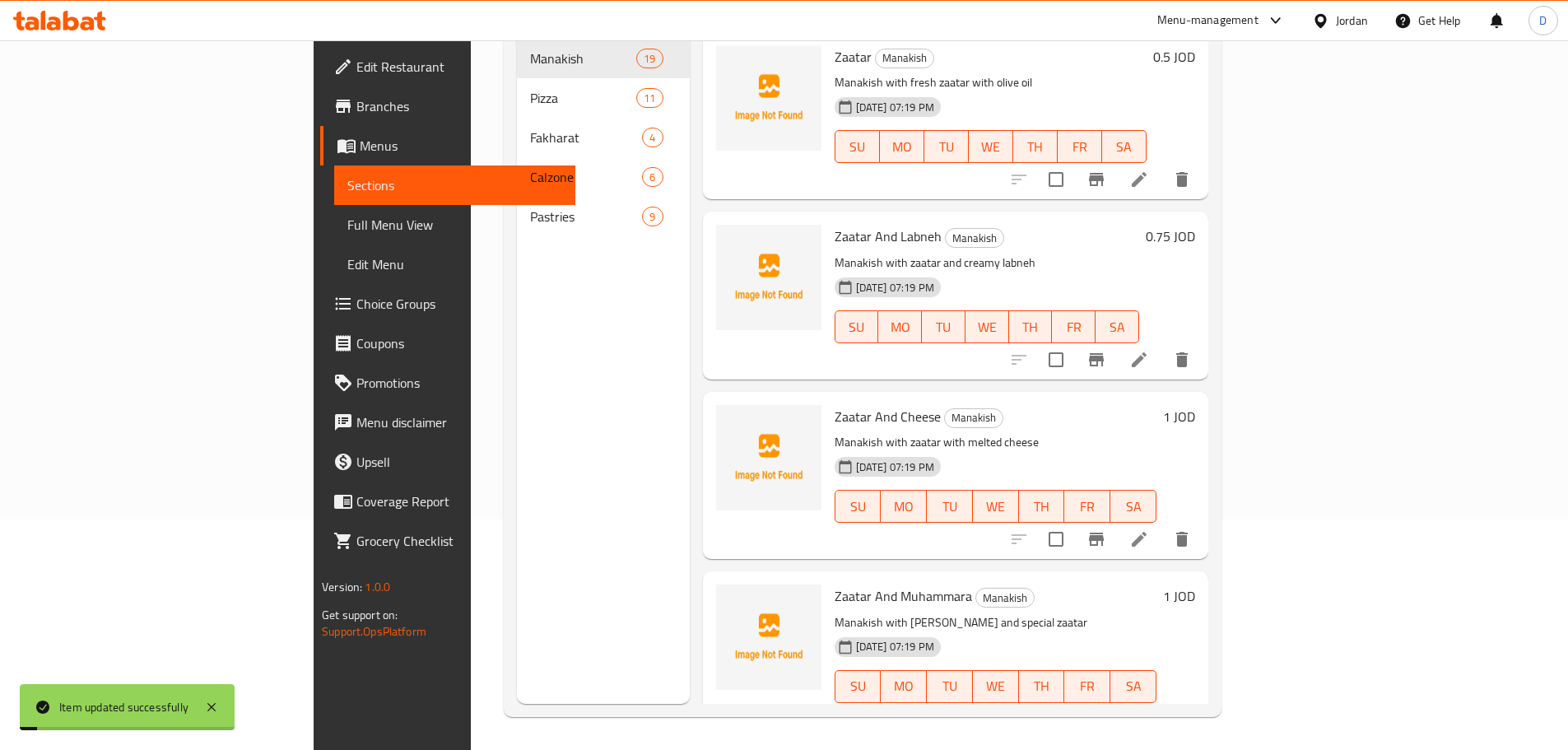
scroll to position [231, 0]
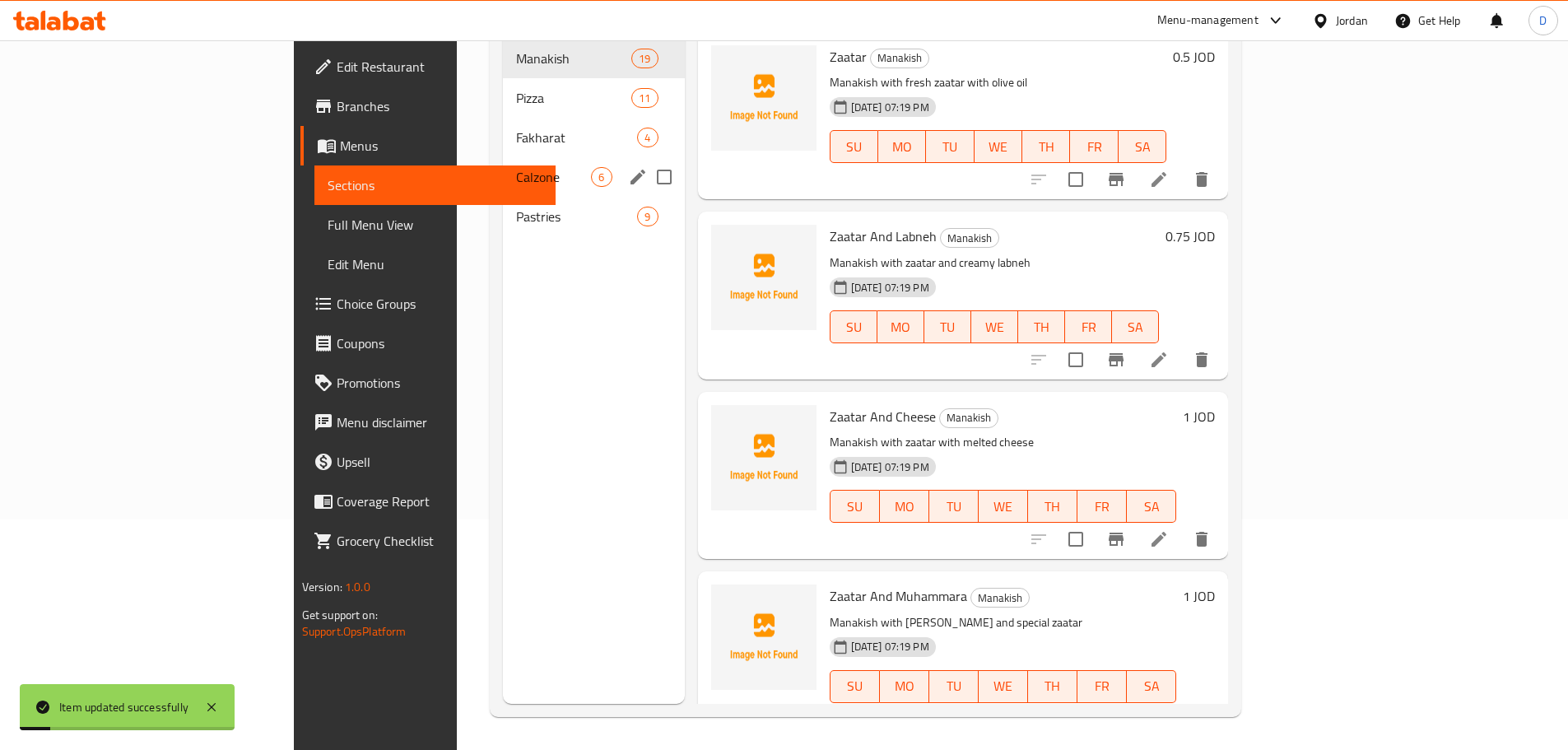
click at [503, 162] on div "Calzone 6" at bounding box center [593, 176] width 181 height 40
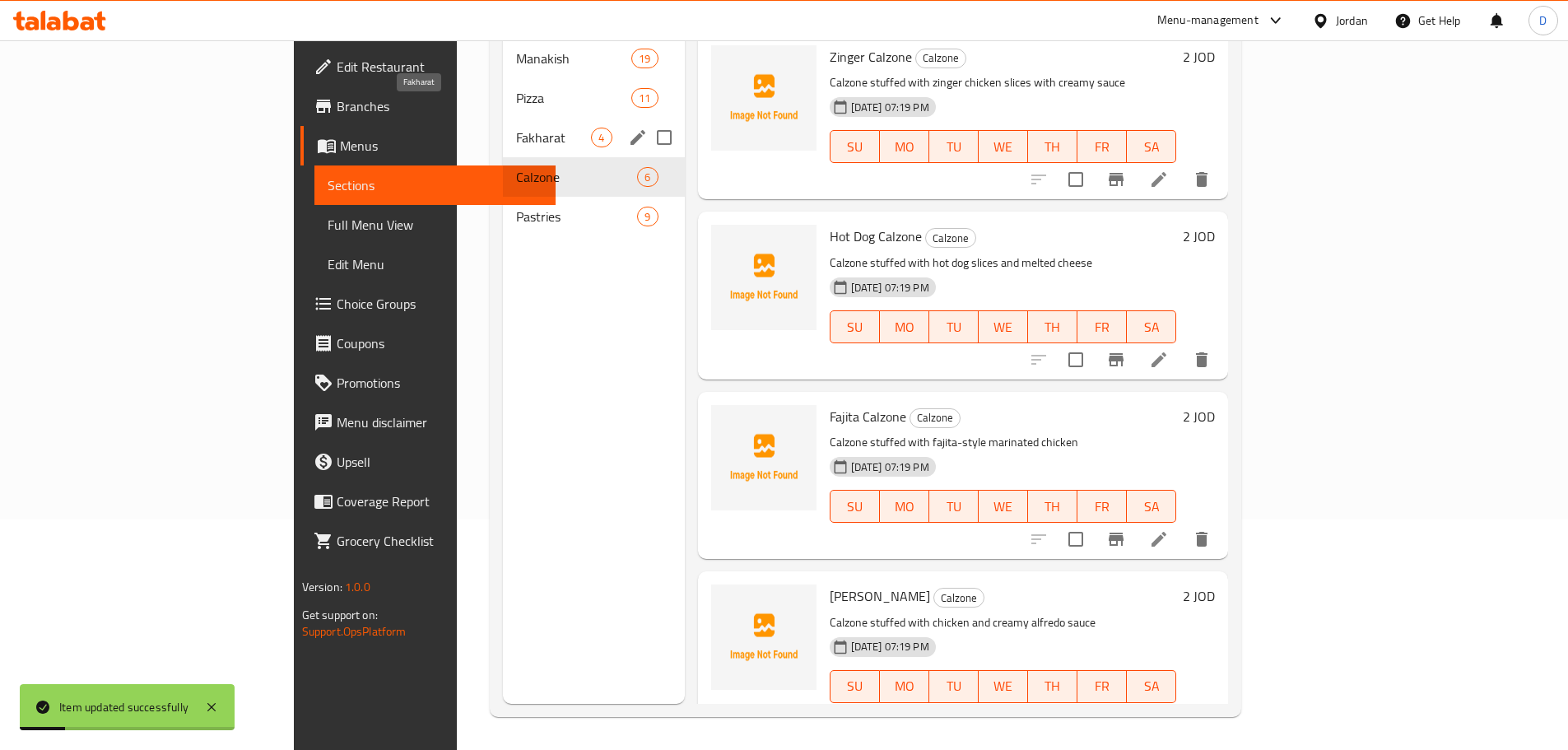
click at [517, 128] on span "Fakharat" at bounding box center [553, 138] width 75 height 19
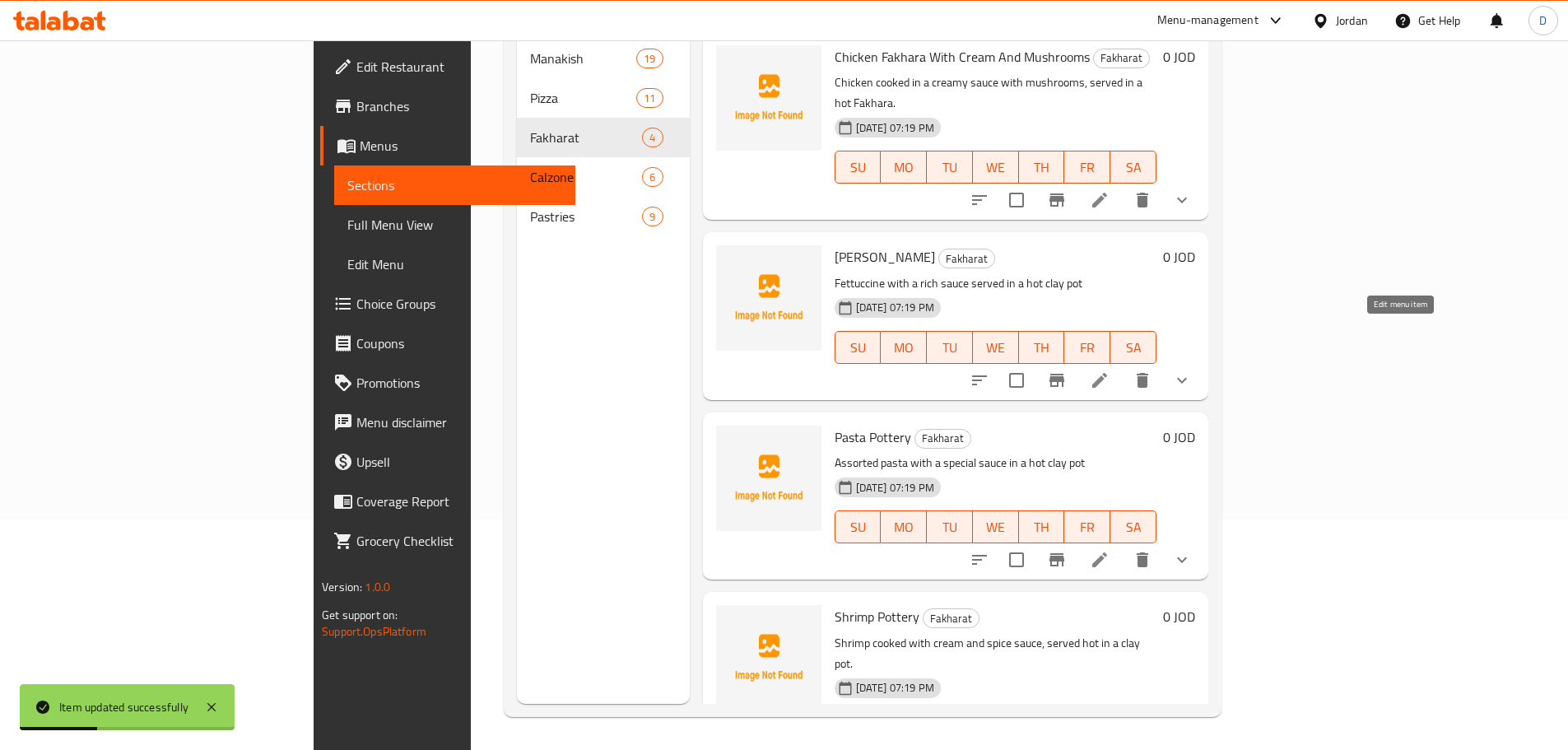
click at [1110, 370] on icon at bounding box center [1100, 380] width 19 height 19
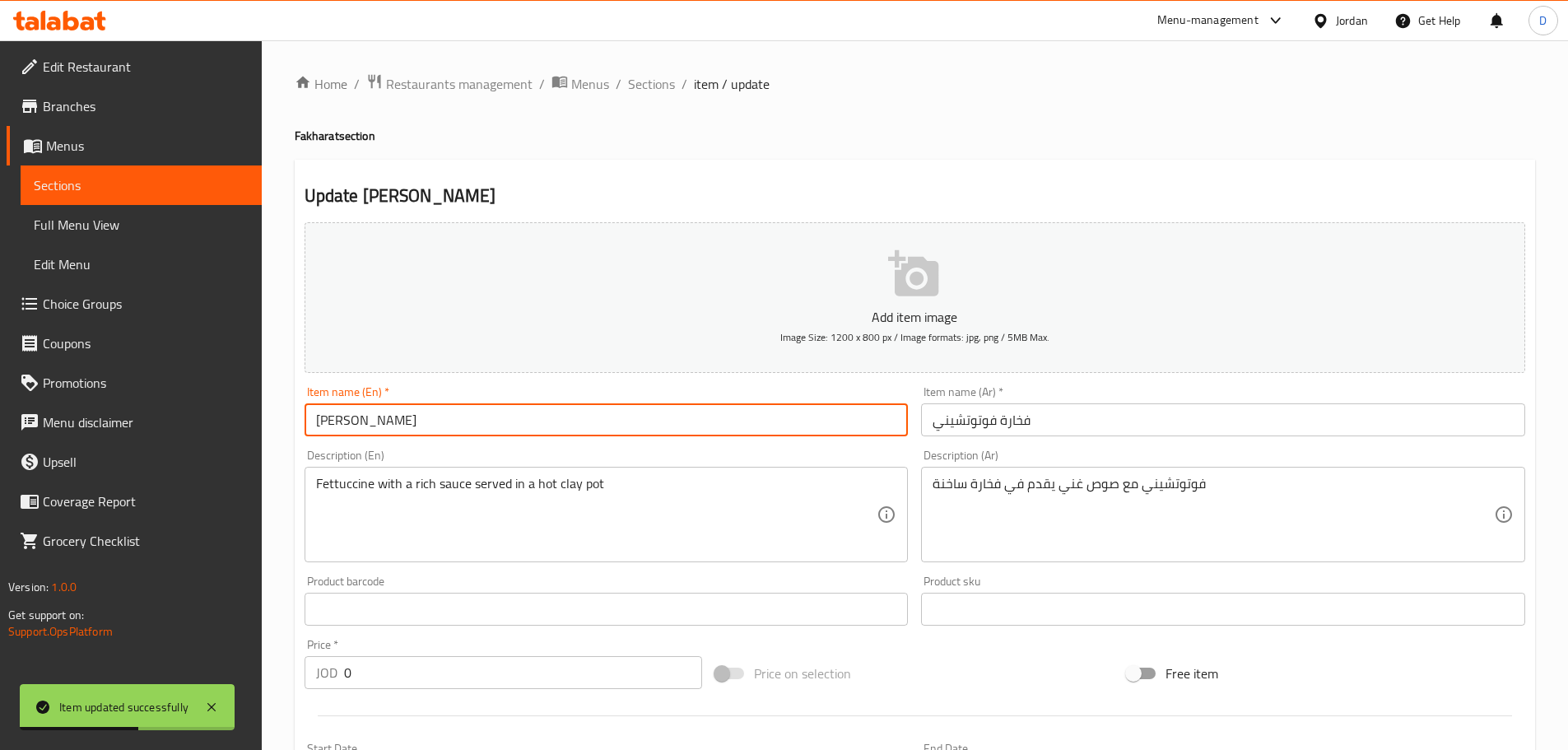
click at [342, 422] on input "[PERSON_NAME]" at bounding box center [606, 420] width 604 height 33
click at [423, 412] on input "Fettuccine" at bounding box center [606, 420] width 604 height 33
paste input "Fakhara"
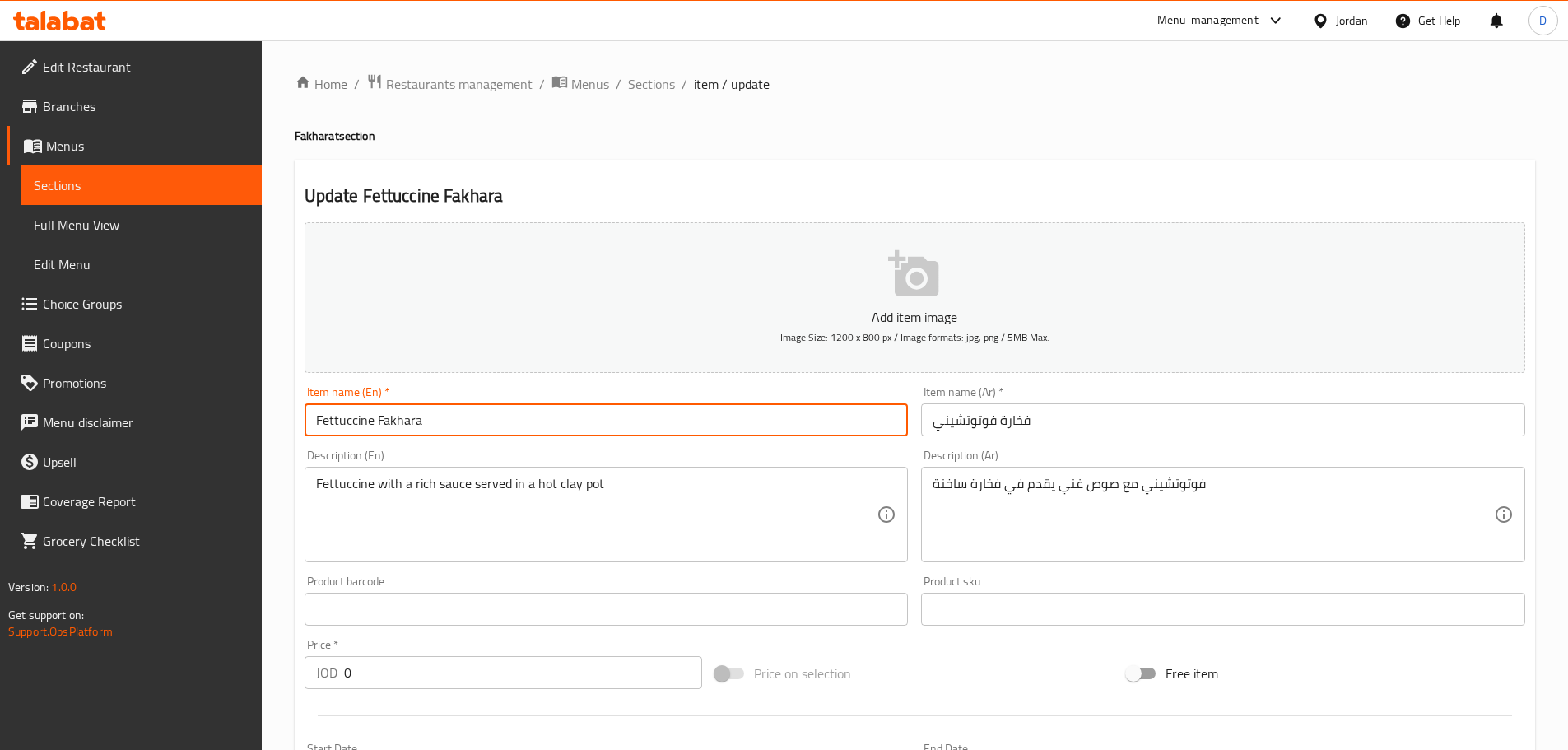
type input "Fettuccine Fakhara"
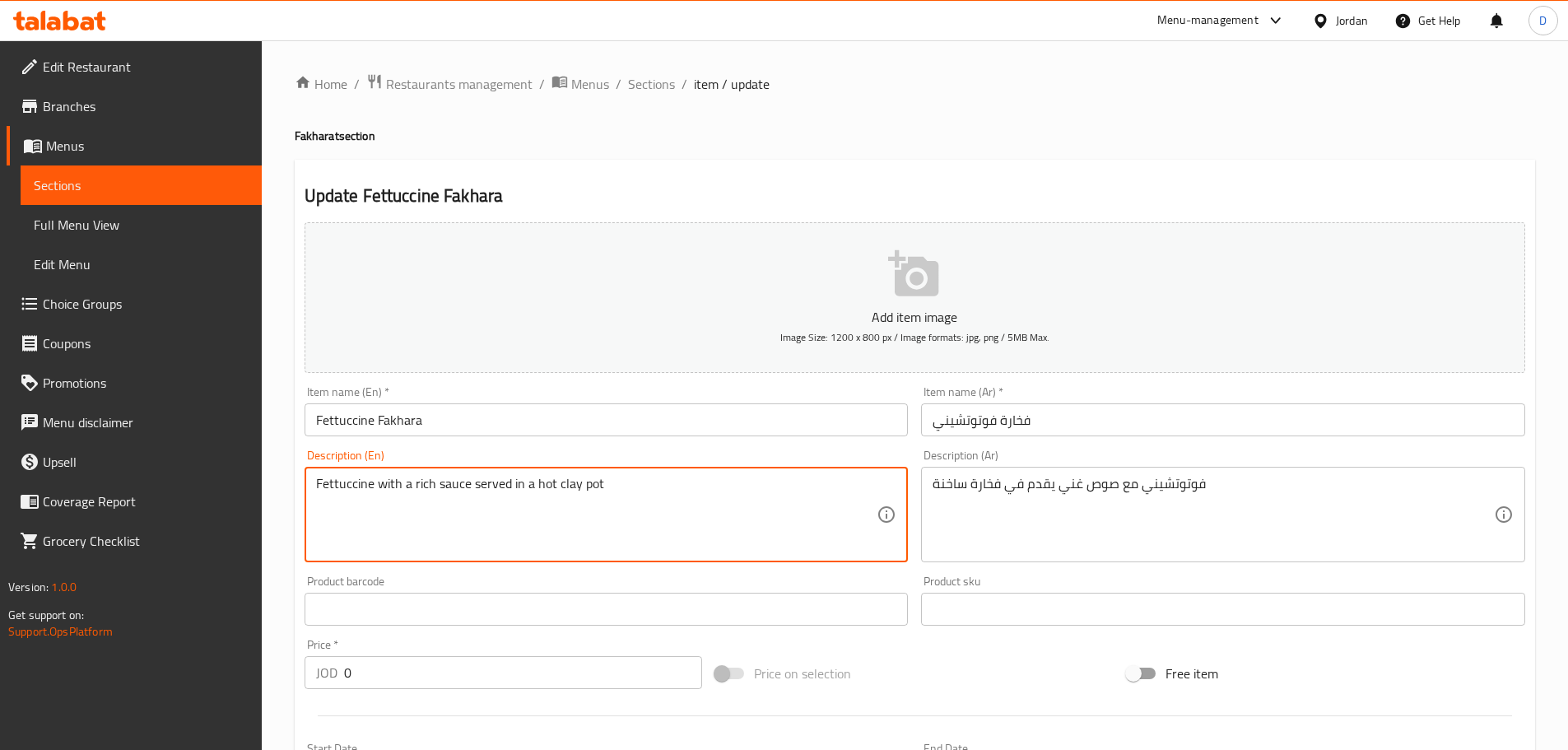
drag, startPoint x: 557, startPoint y: 483, endPoint x: 640, endPoint y: 492, distance: 83.5
click at [640, 492] on textarea "Fettuccine with a rich sauce served in a hot clay pot" at bounding box center [596, 515] width 561 height 78
paste textarea "Fakhara"
type textarea "Fettuccine with a rich sauce served in a hot Fakhara"
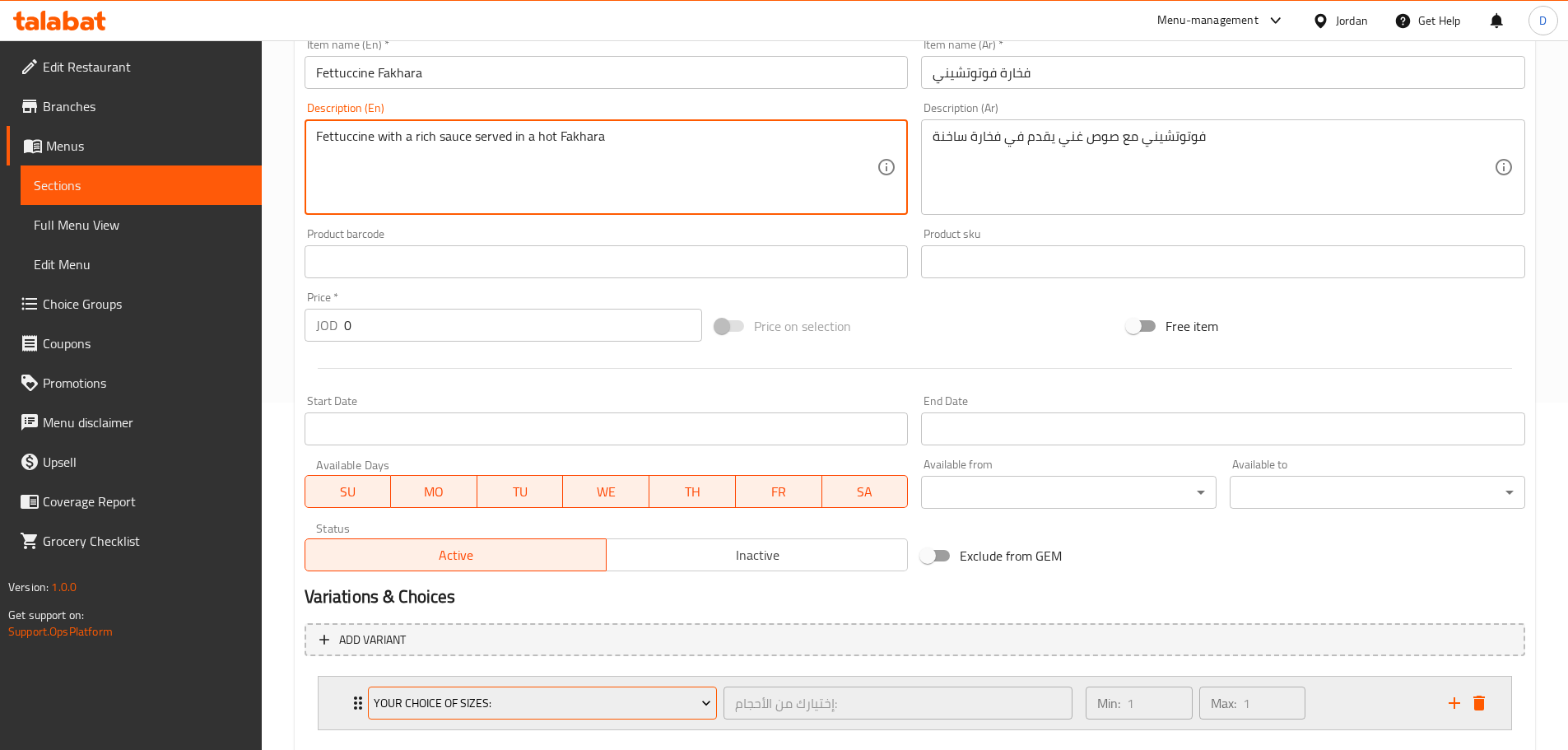
scroll to position [412, 0]
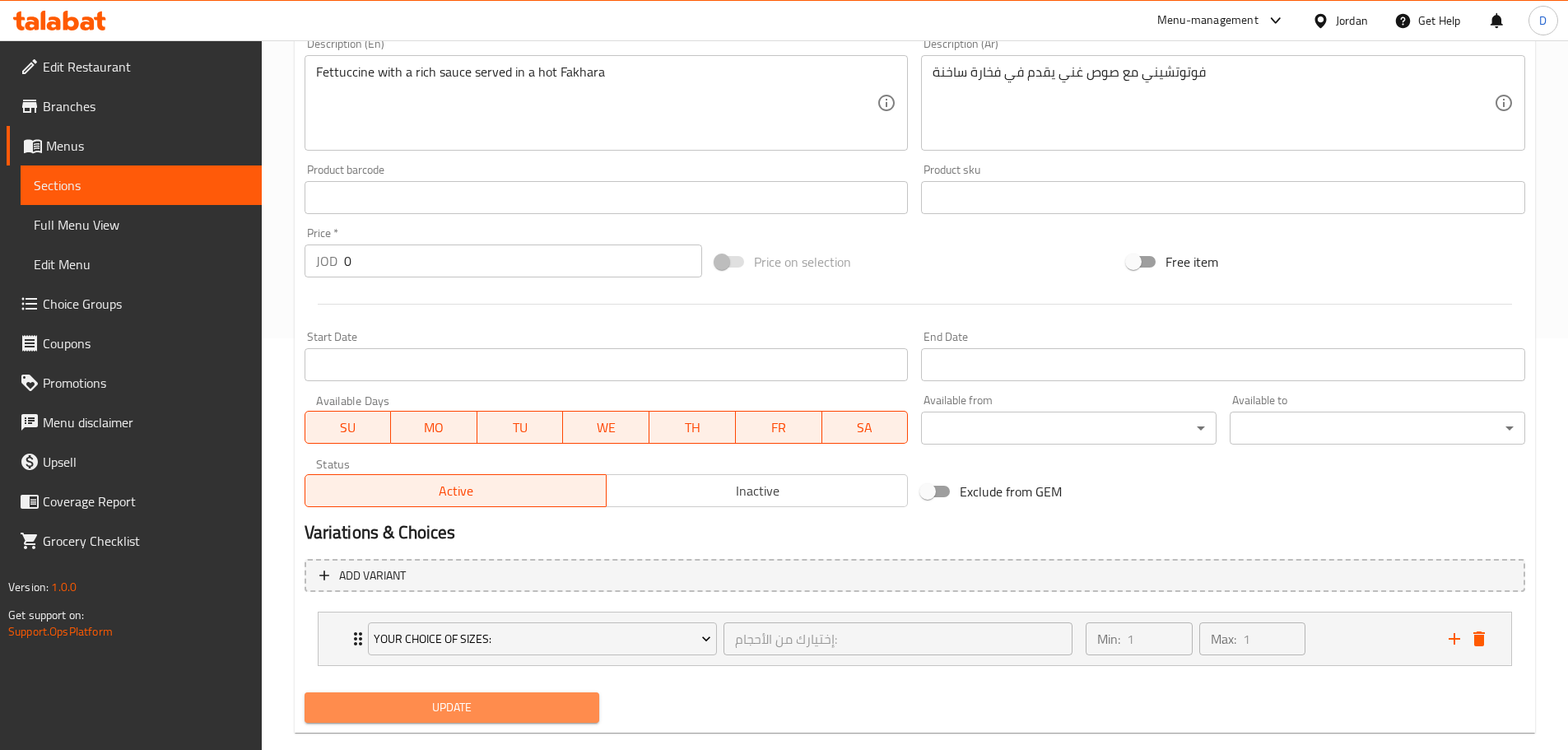
click at [503, 705] on span "Update" at bounding box center [453, 706] width 269 height 20
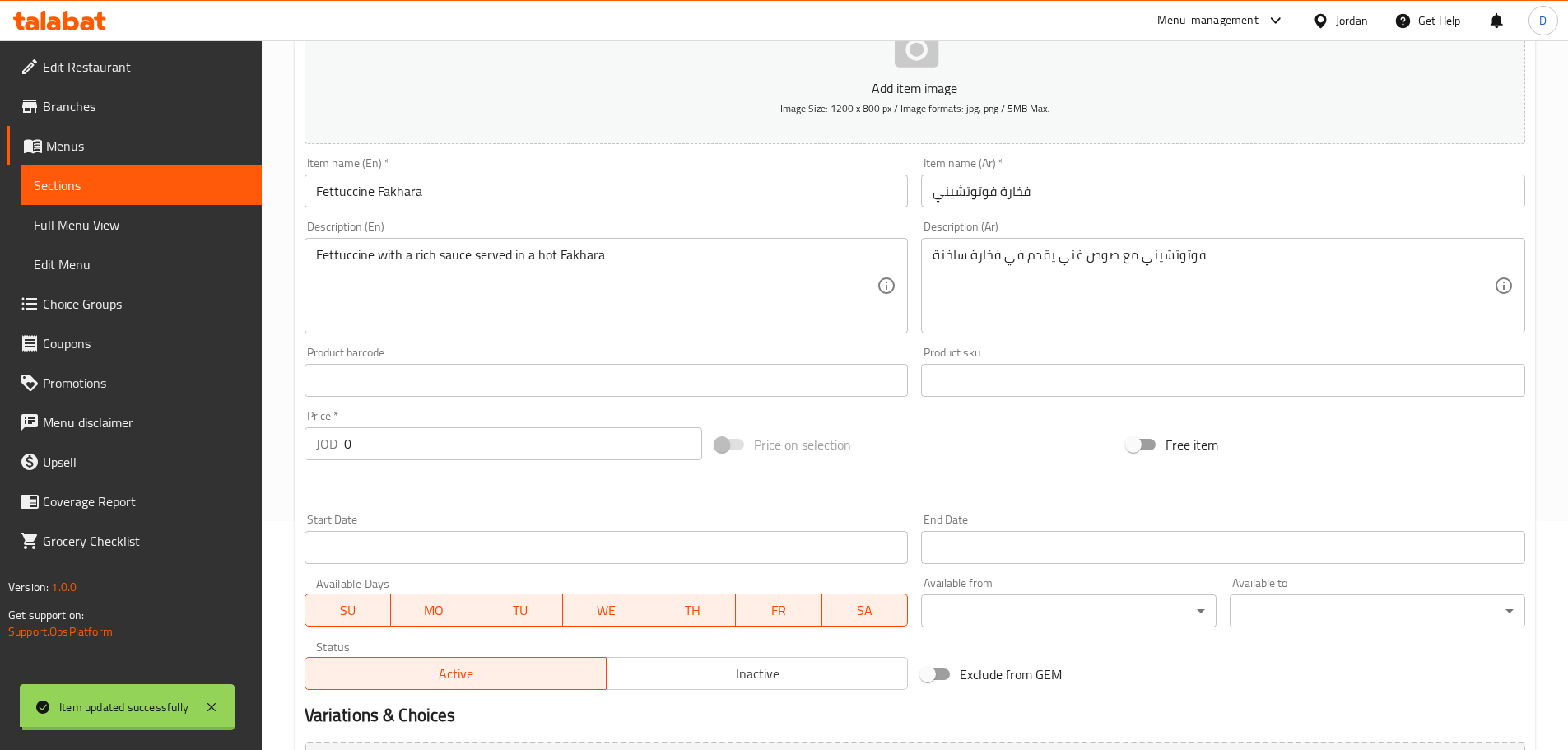
scroll to position [165, 0]
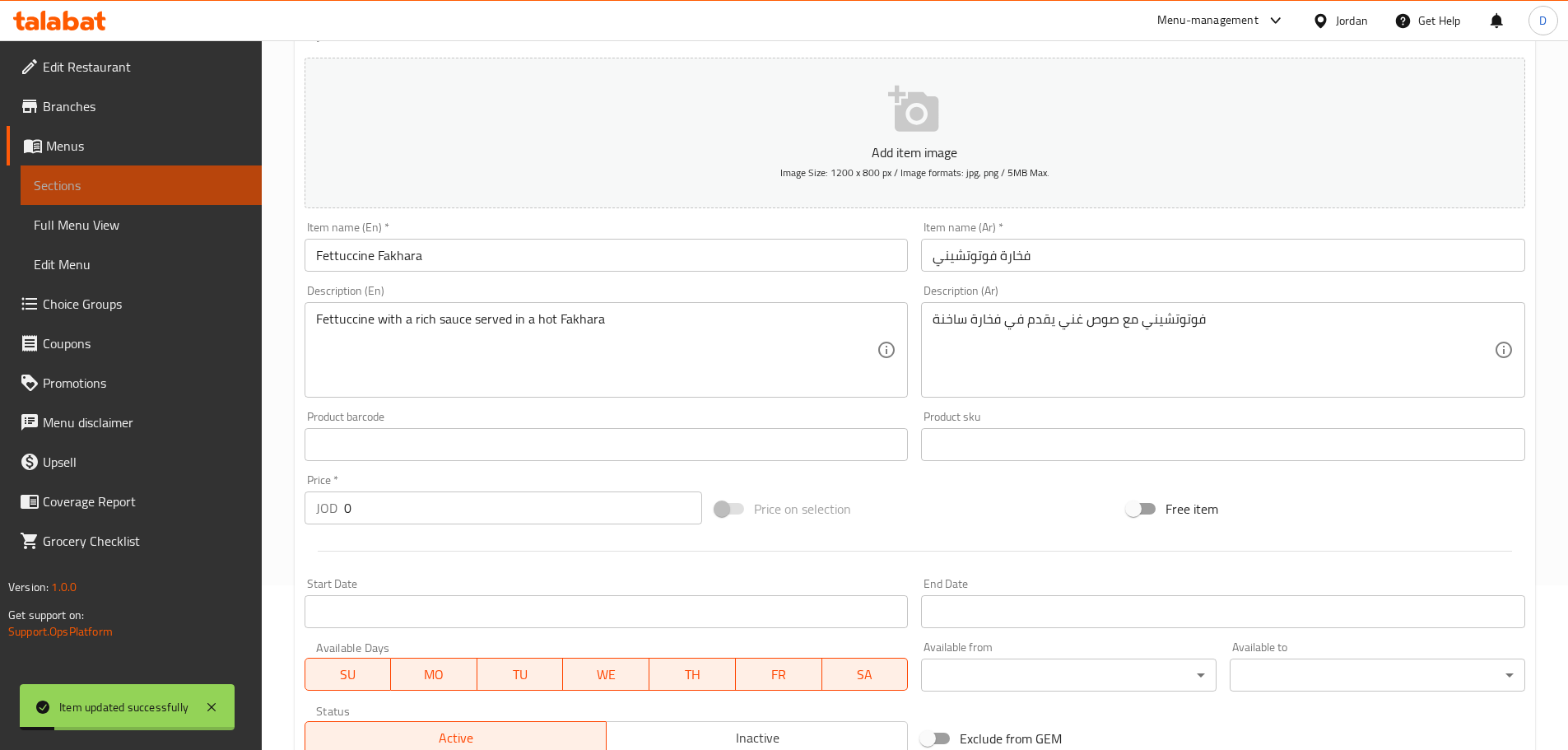
click at [209, 177] on span "Sections" at bounding box center [141, 185] width 215 height 19
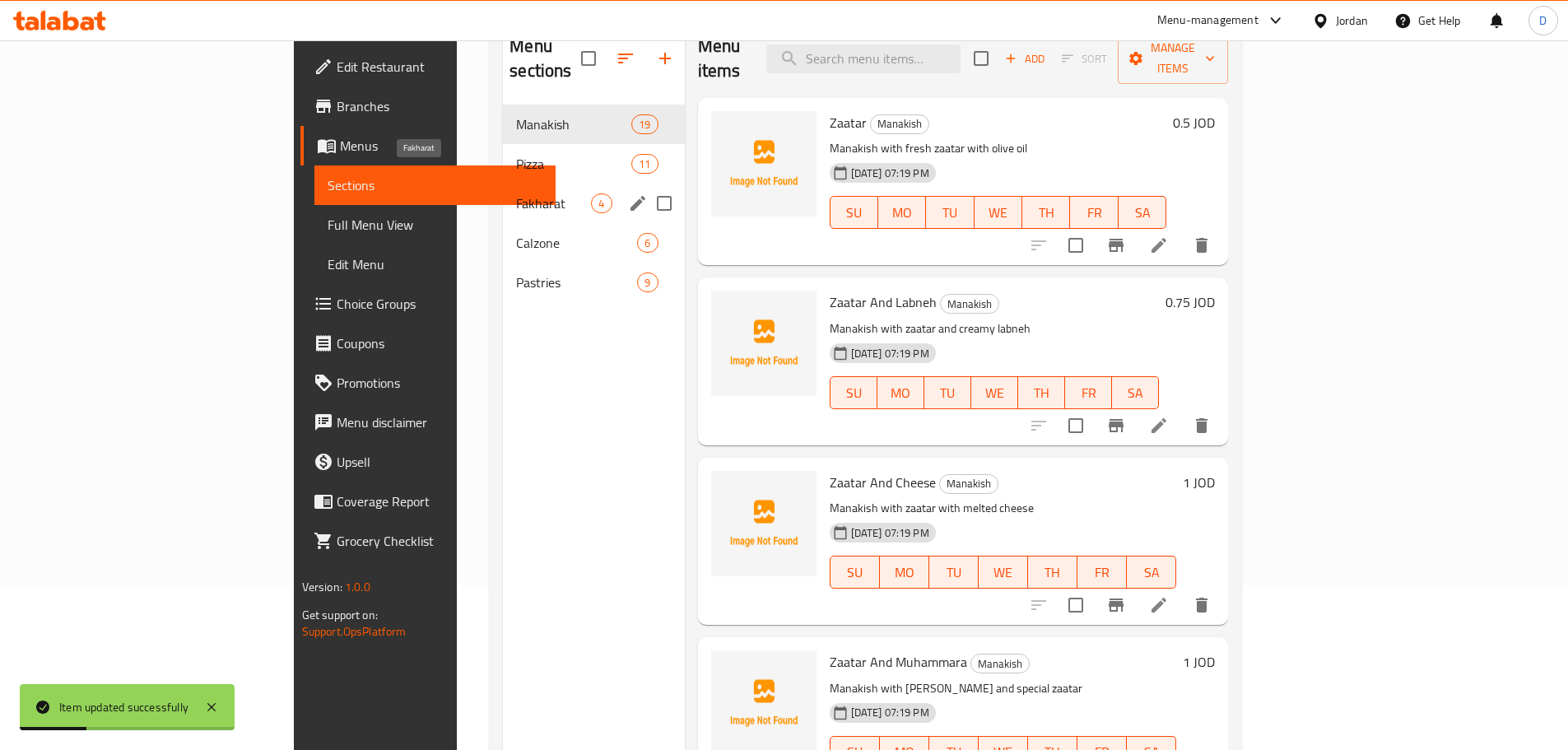
click at [517, 194] on span "Fakharat" at bounding box center [553, 203] width 75 height 19
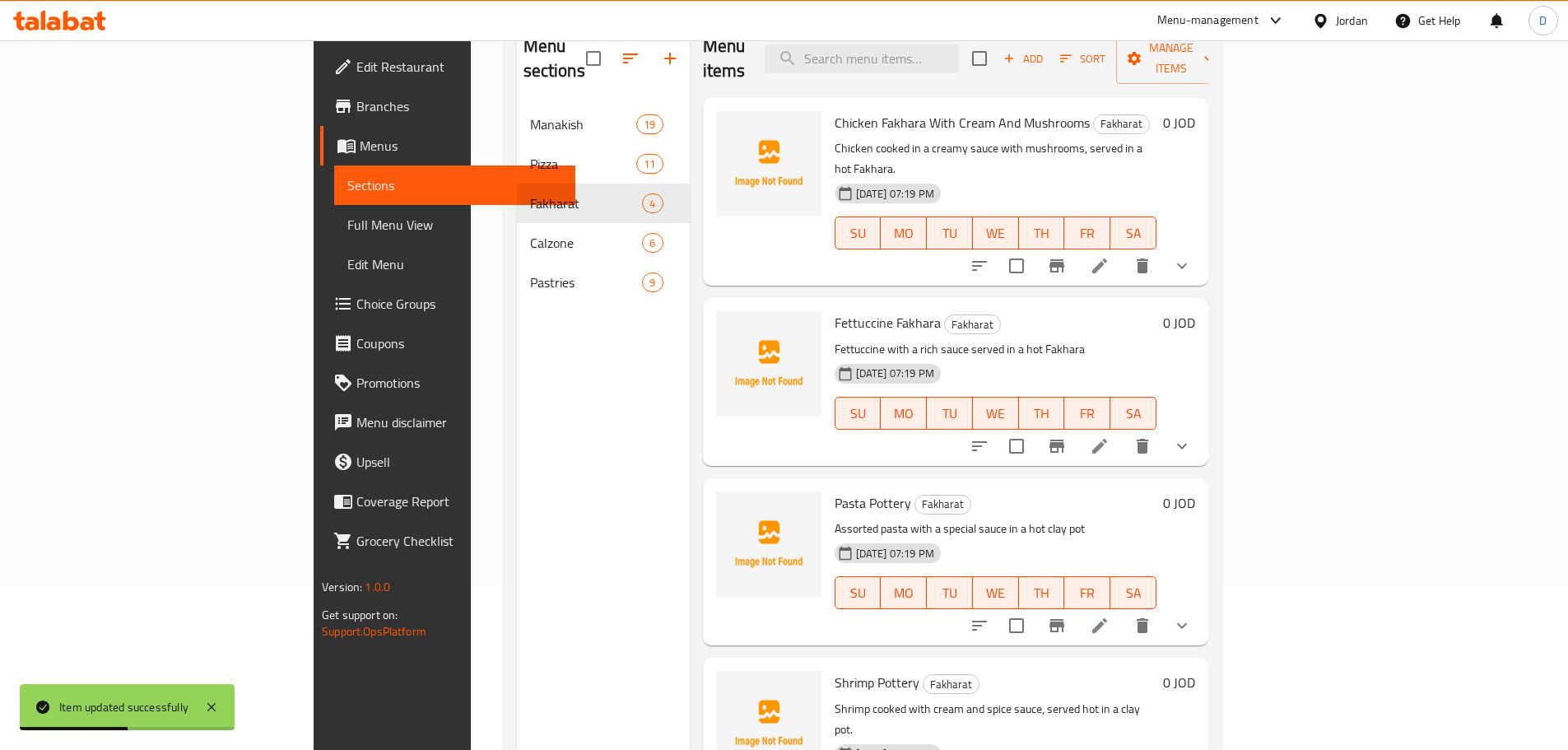
click at [850, 310] on span "Fettuccine Fakhara" at bounding box center [888, 322] width 107 height 24
copy h6 "Fakhara"
click at [1123, 610] on li at bounding box center [1100, 625] width 47 height 30
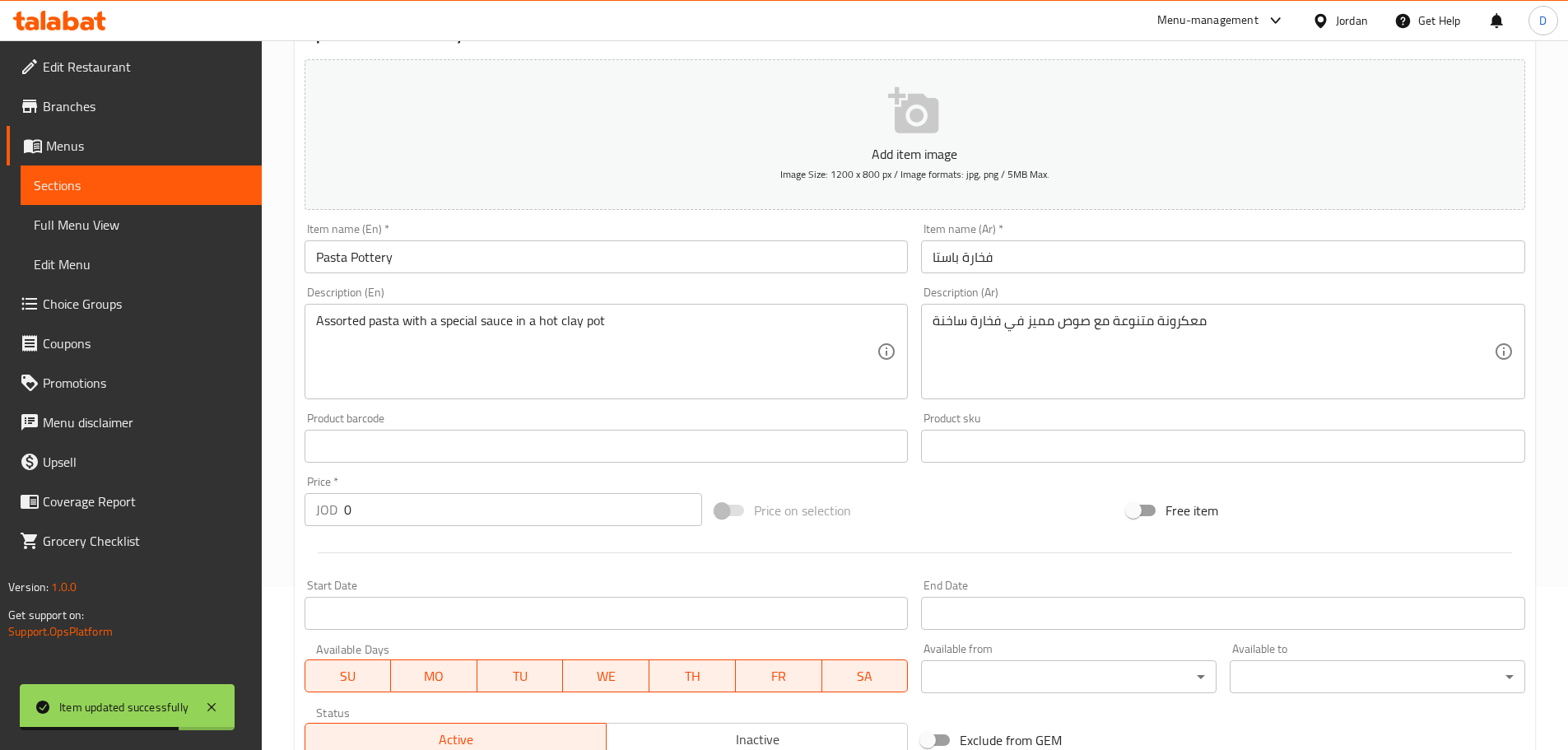
scroll to position [165, 0]
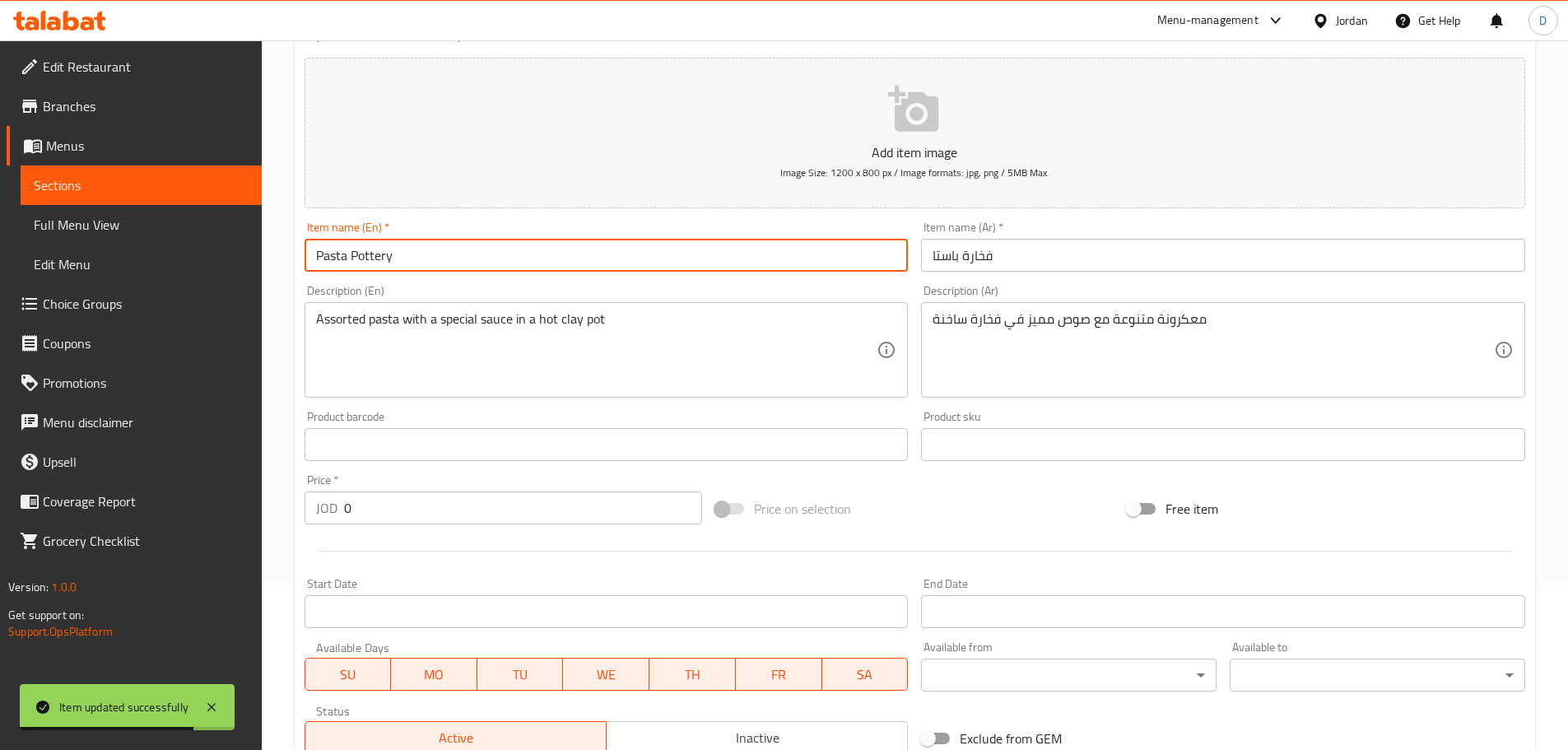
click at [369, 259] on input "Pasta Pottery" at bounding box center [606, 255] width 604 height 33
paste input "Fakhara"
type input "Pasta Fakhara"
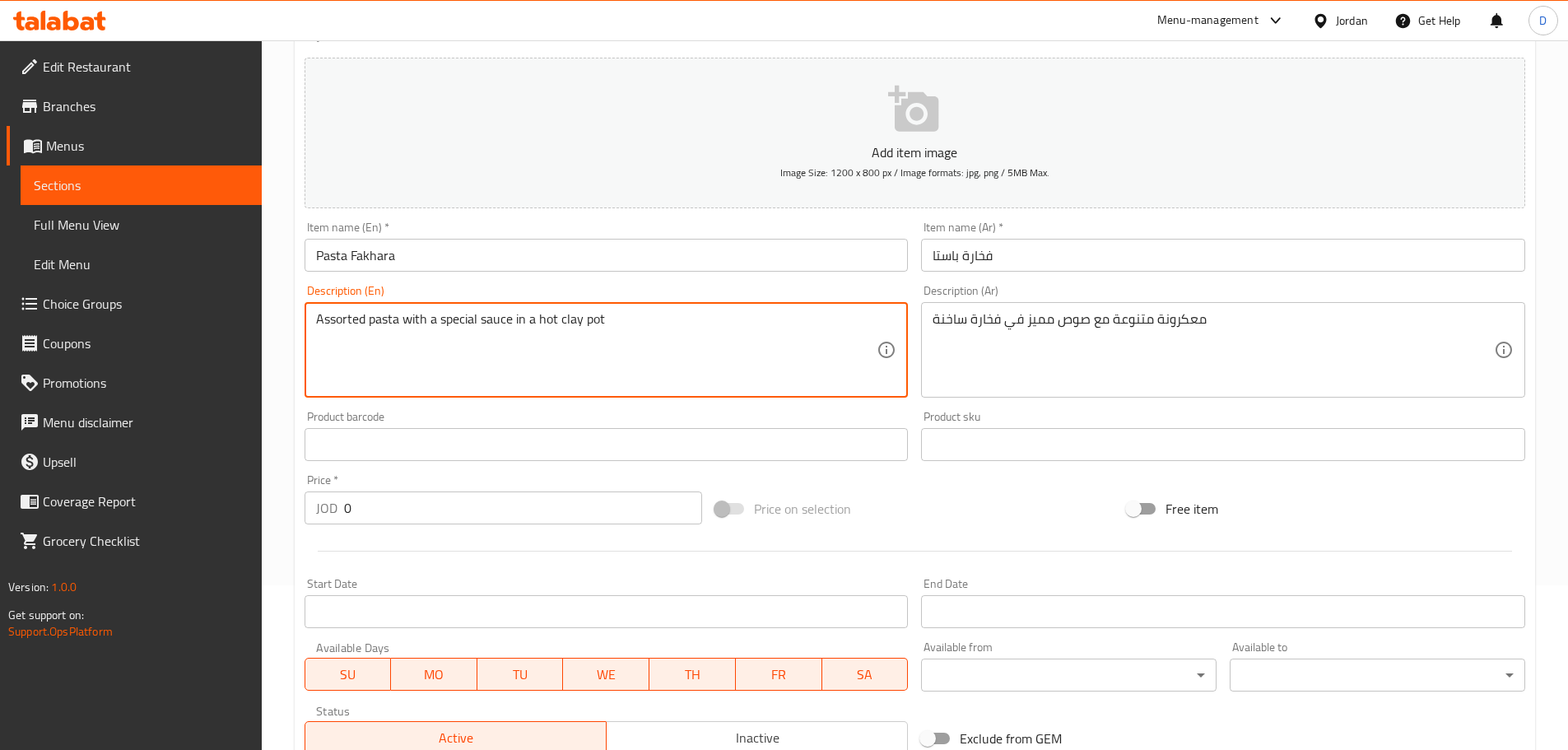
drag, startPoint x: 559, startPoint y: 320, endPoint x: 648, endPoint y: 322, distance: 89.0
paste textarea "Fakhara"
type textarea "Assorted pasta with a special sauce in a hot Fakhara"
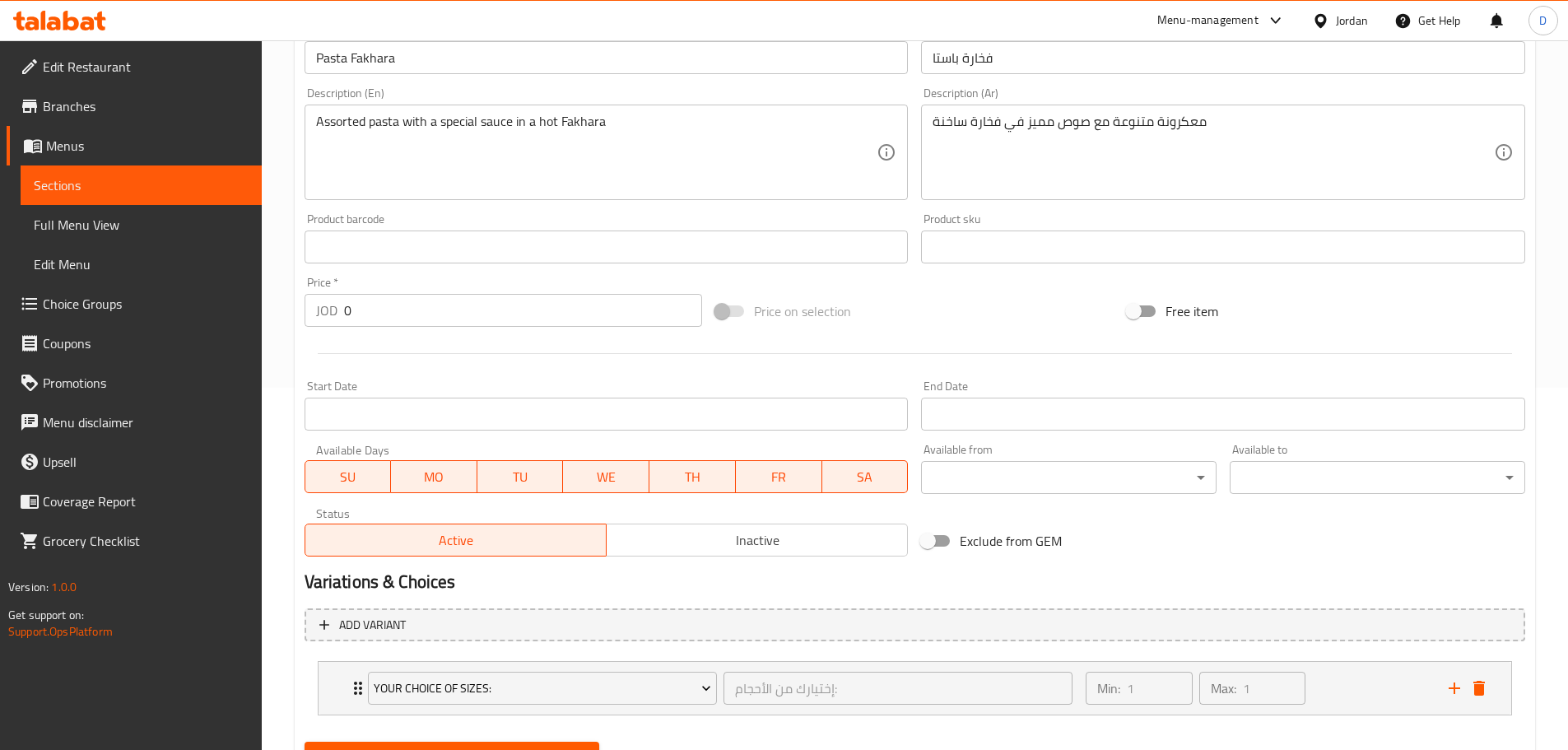
scroll to position [440, 0]
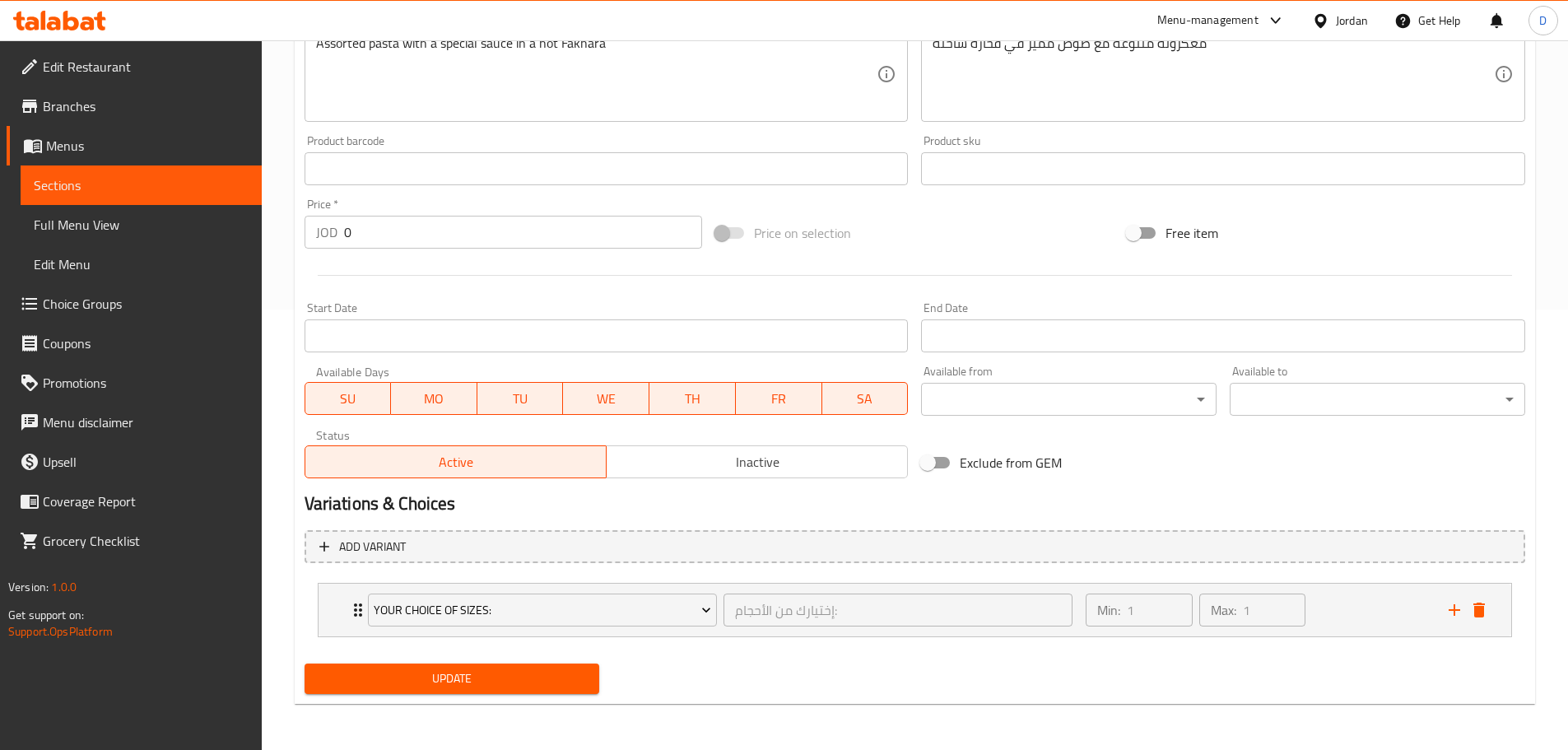
click at [483, 685] on span "Update" at bounding box center [453, 678] width 269 height 20
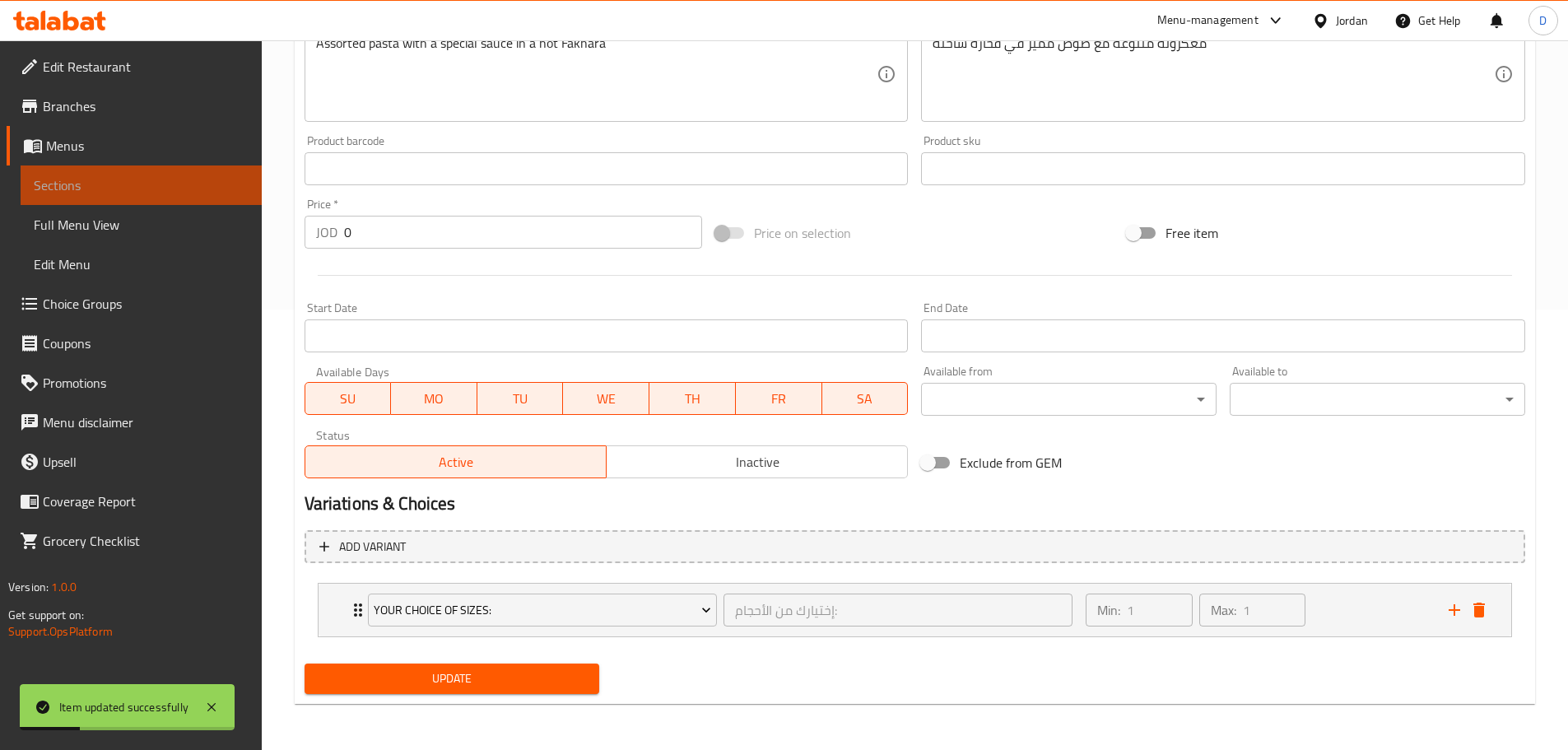
click at [213, 186] on span "Sections" at bounding box center [141, 185] width 215 height 19
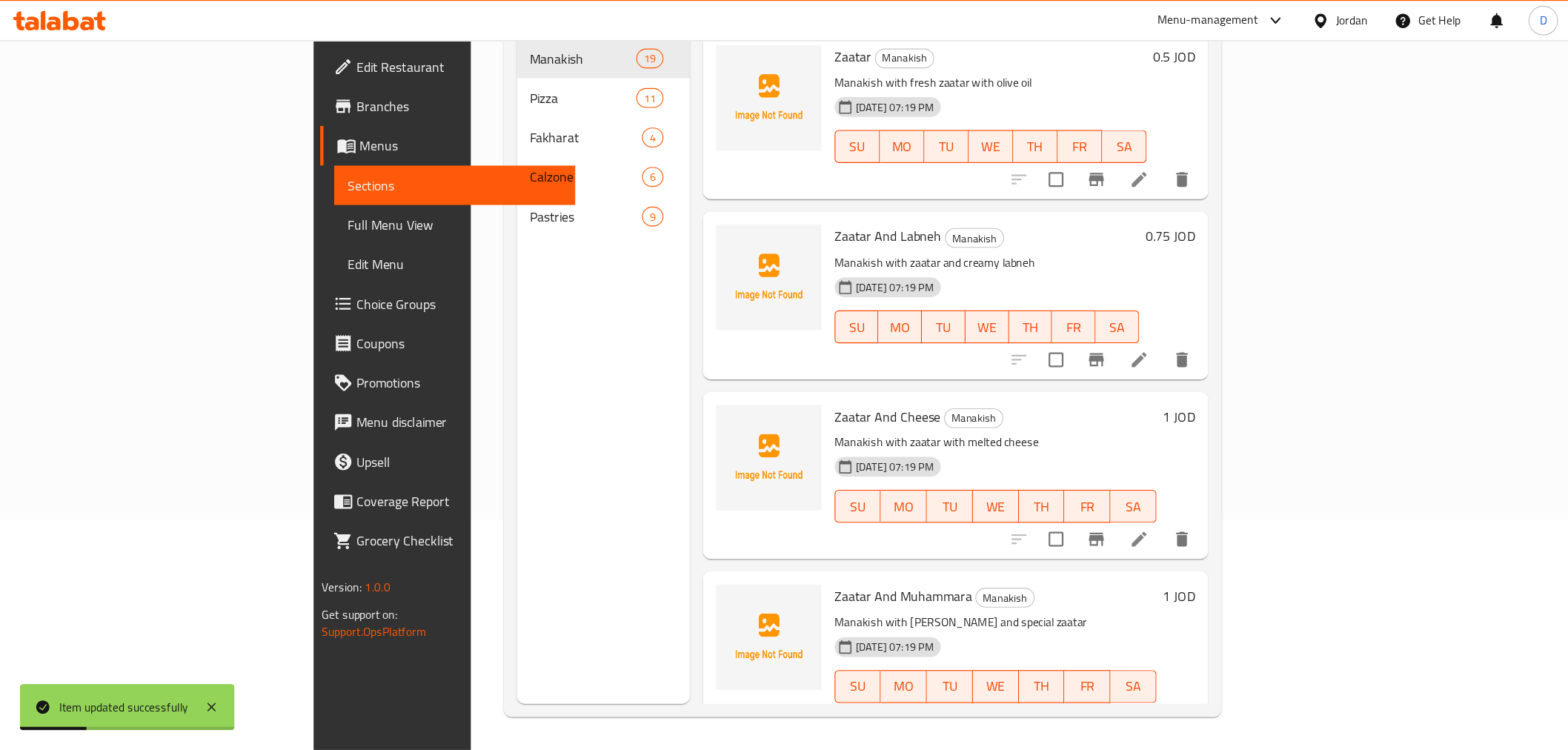
scroll to position [59, 0]
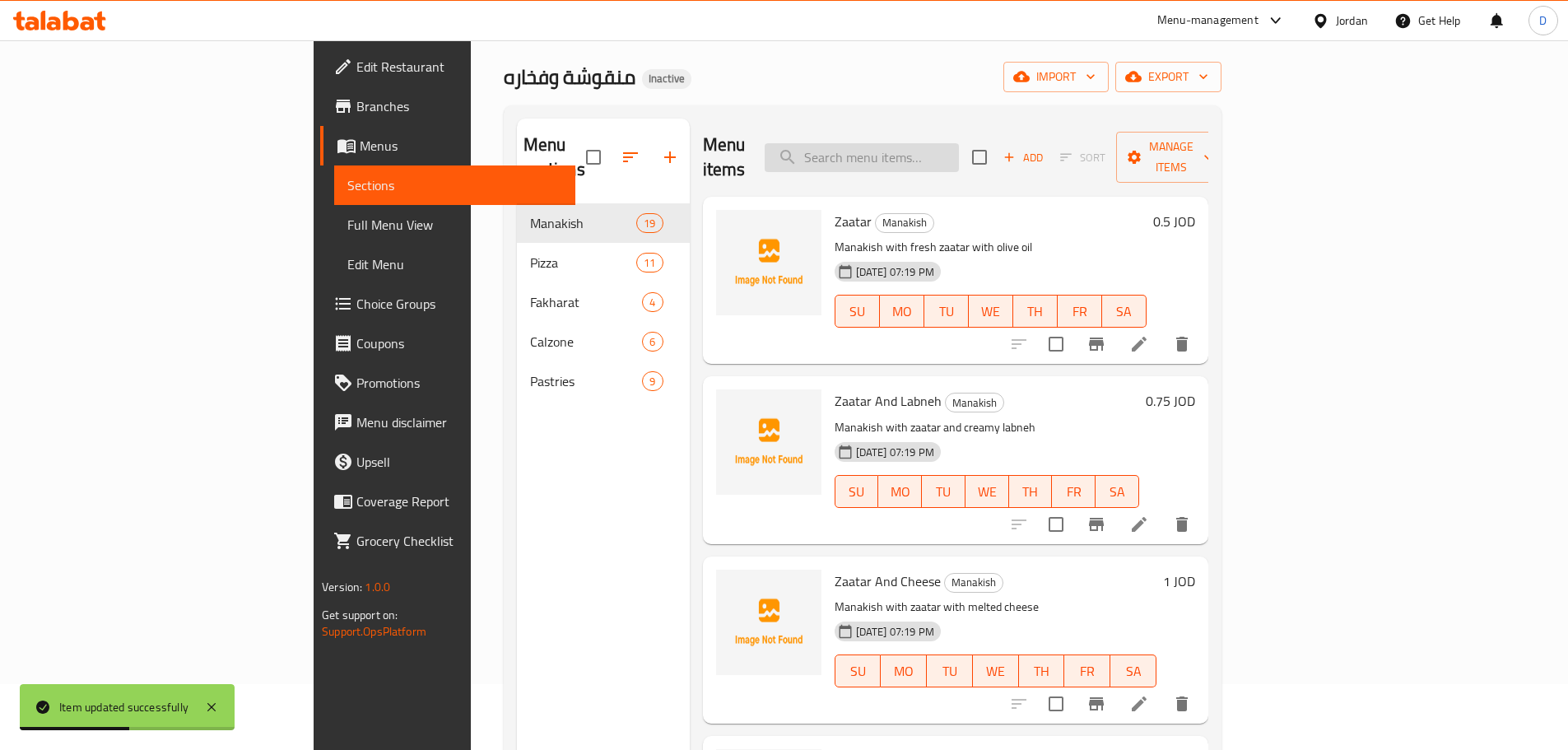
click at [925, 151] on input "search" at bounding box center [862, 158] width 194 height 29
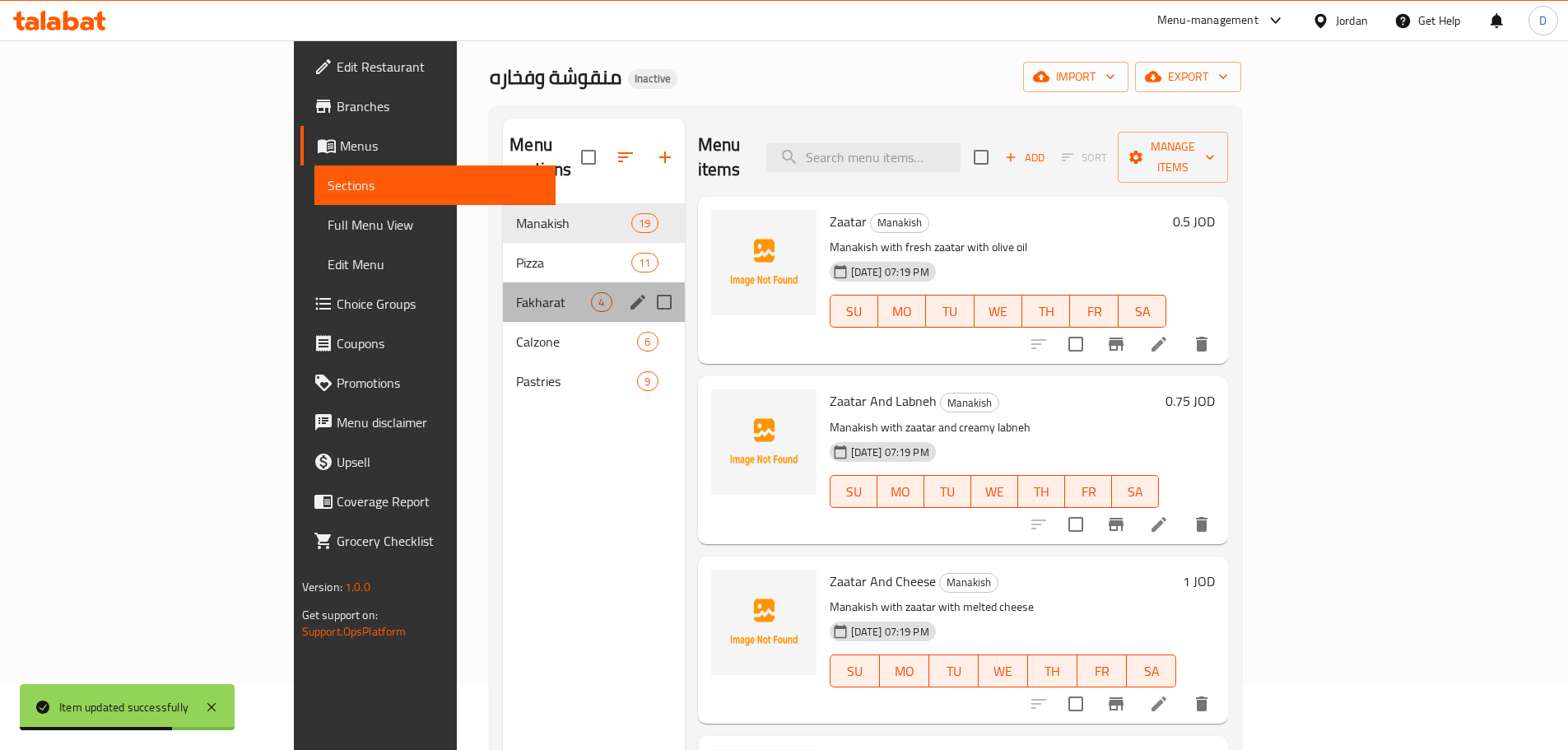
click at [517, 293] on span "Fakharat" at bounding box center [553, 302] width 75 height 19
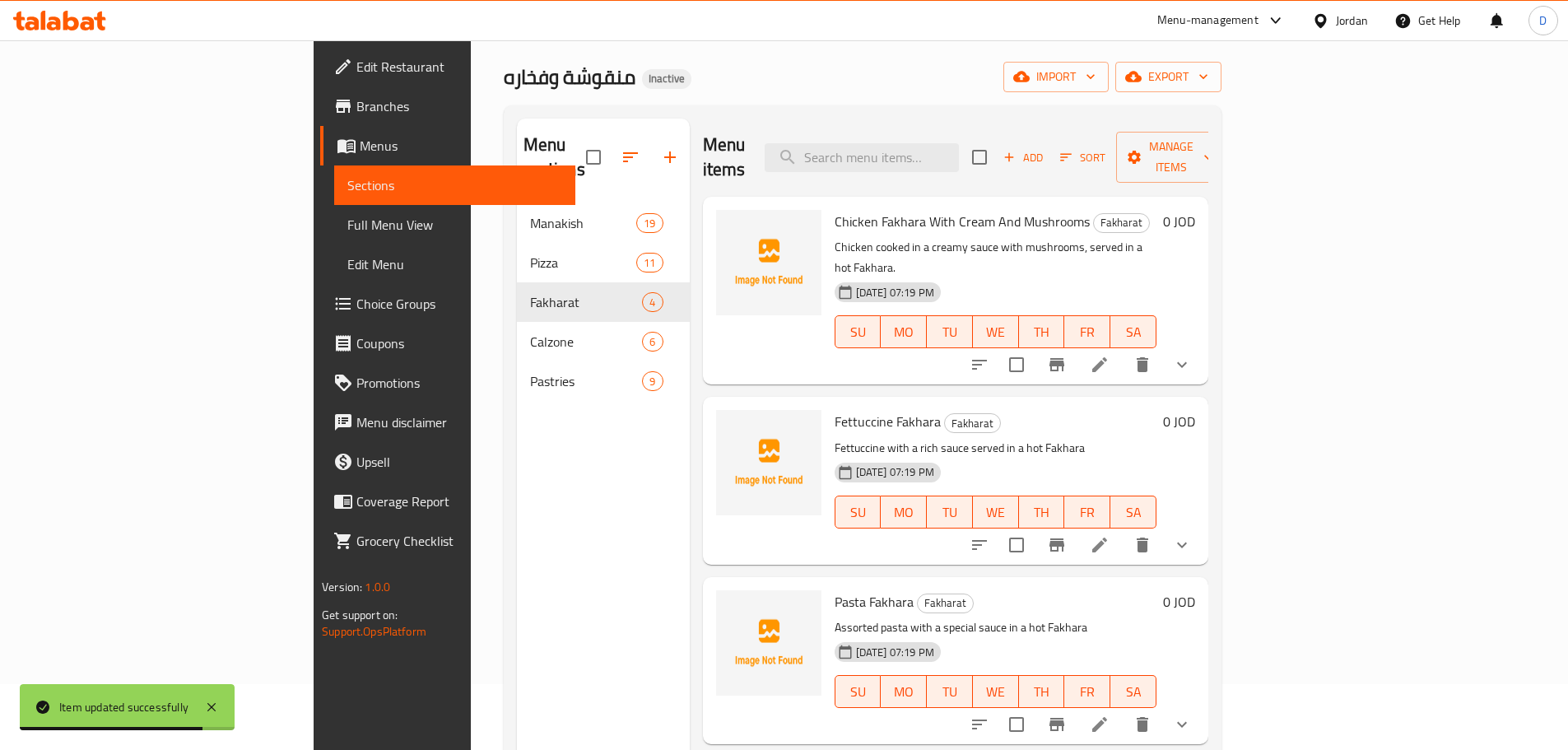
click at [834, 589] on span "Pasta Fakhara" at bounding box center [874, 601] width 79 height 24
copy span "Fakhara"
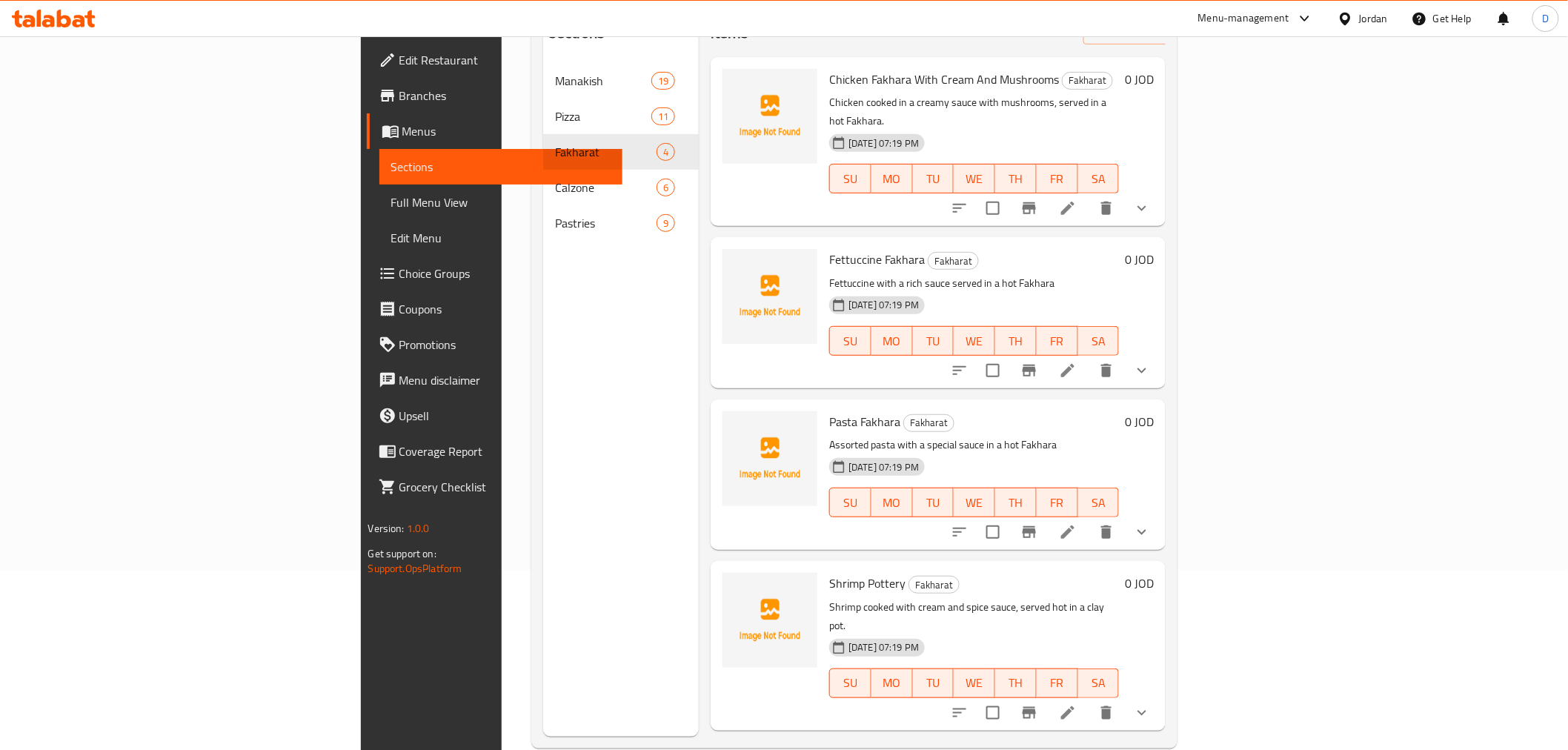
scroll to position [208, 0]
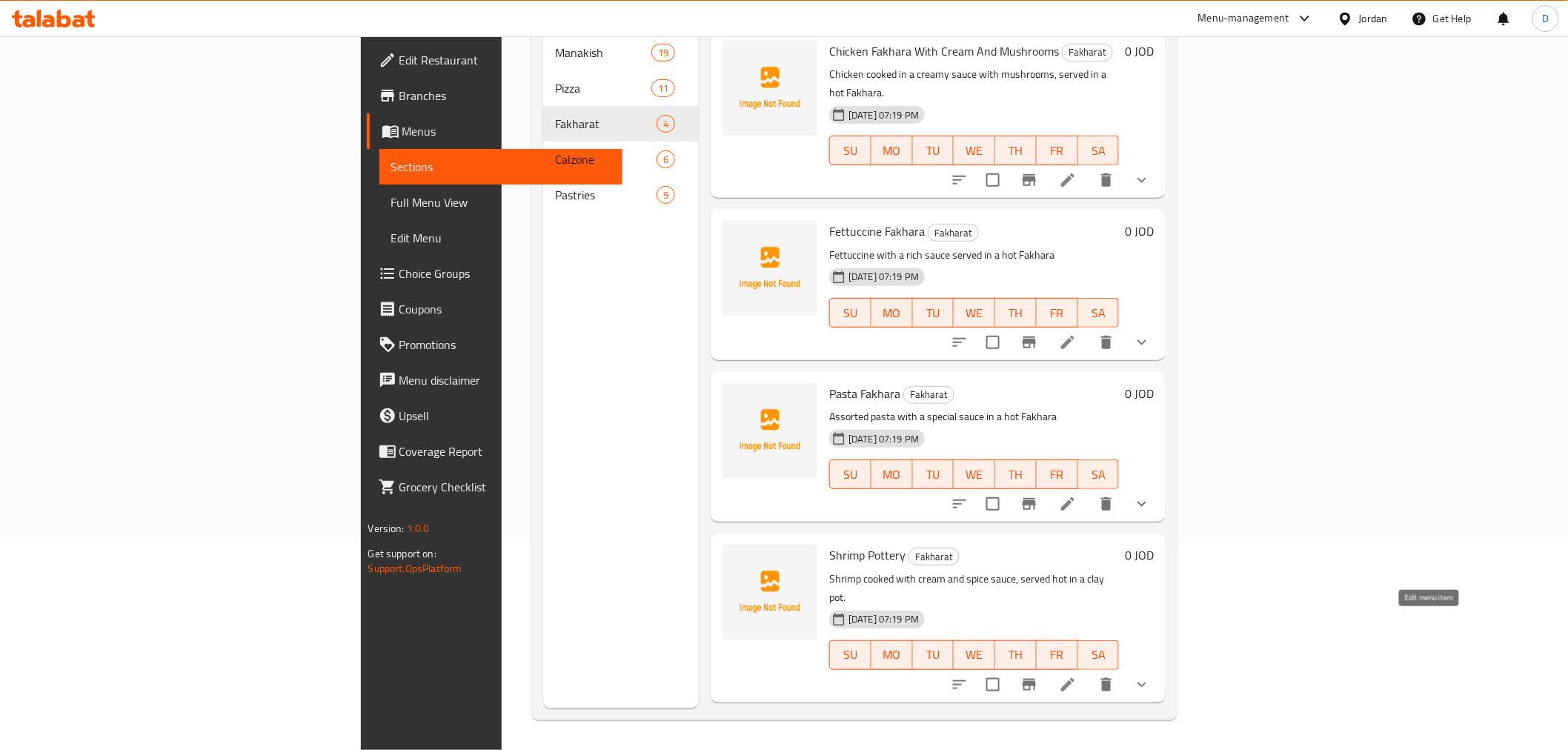
click at [1077, 674] on icon at bounding box center [1068, 685] width 17 height 17
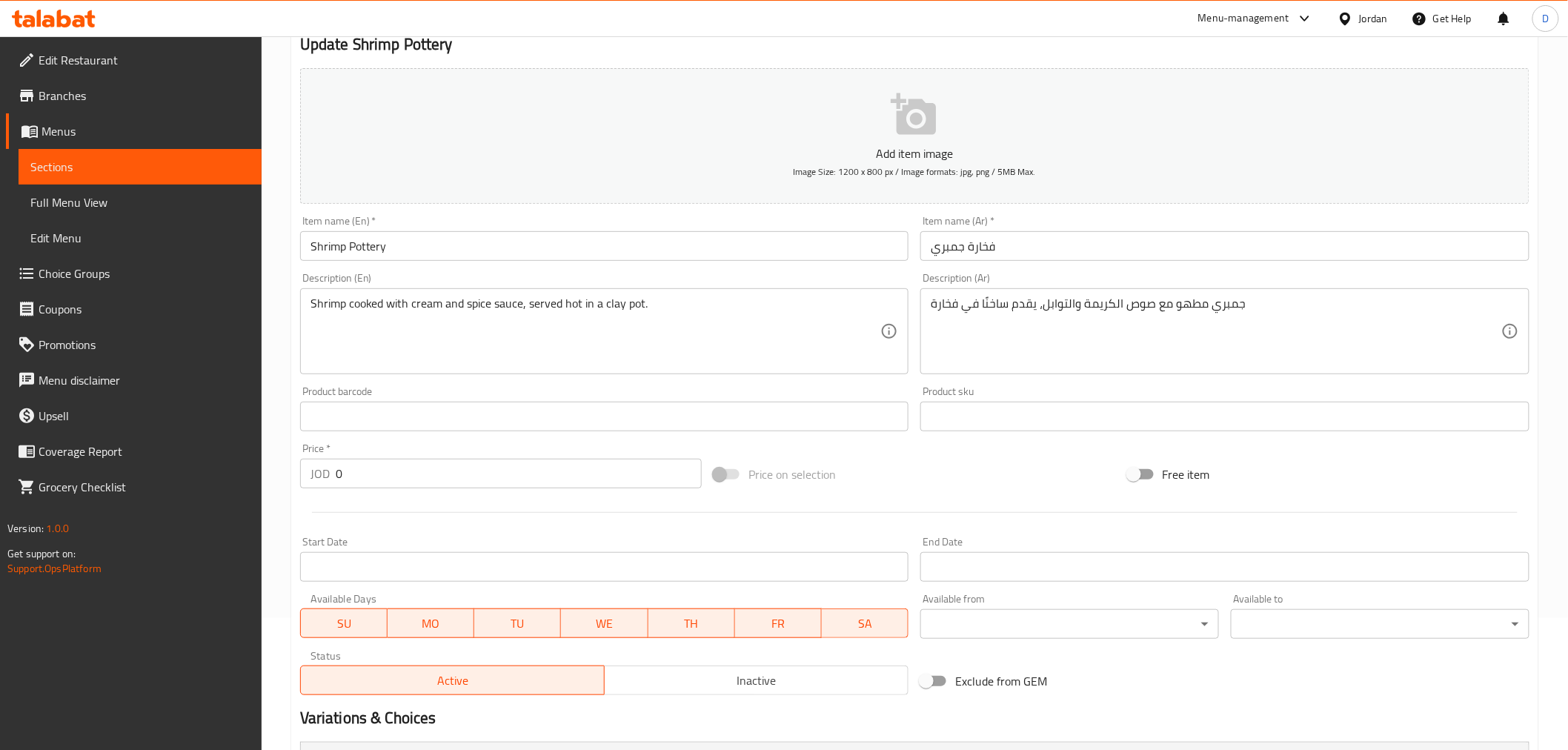
scroll to position [165, 0]
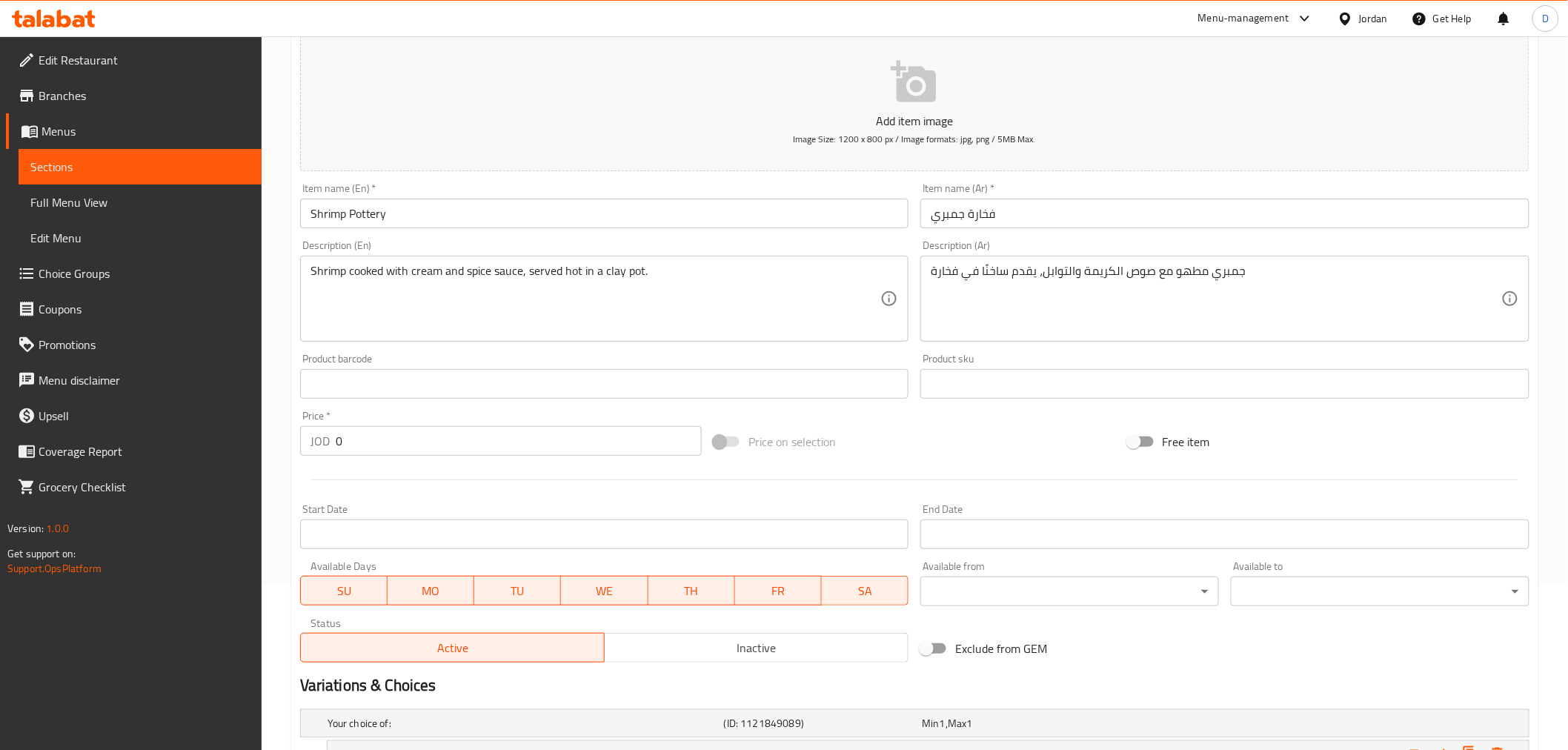
click at [364, 215] on input "Shrimp Pottery" at bounding box center [605, 214] width 609 height 30
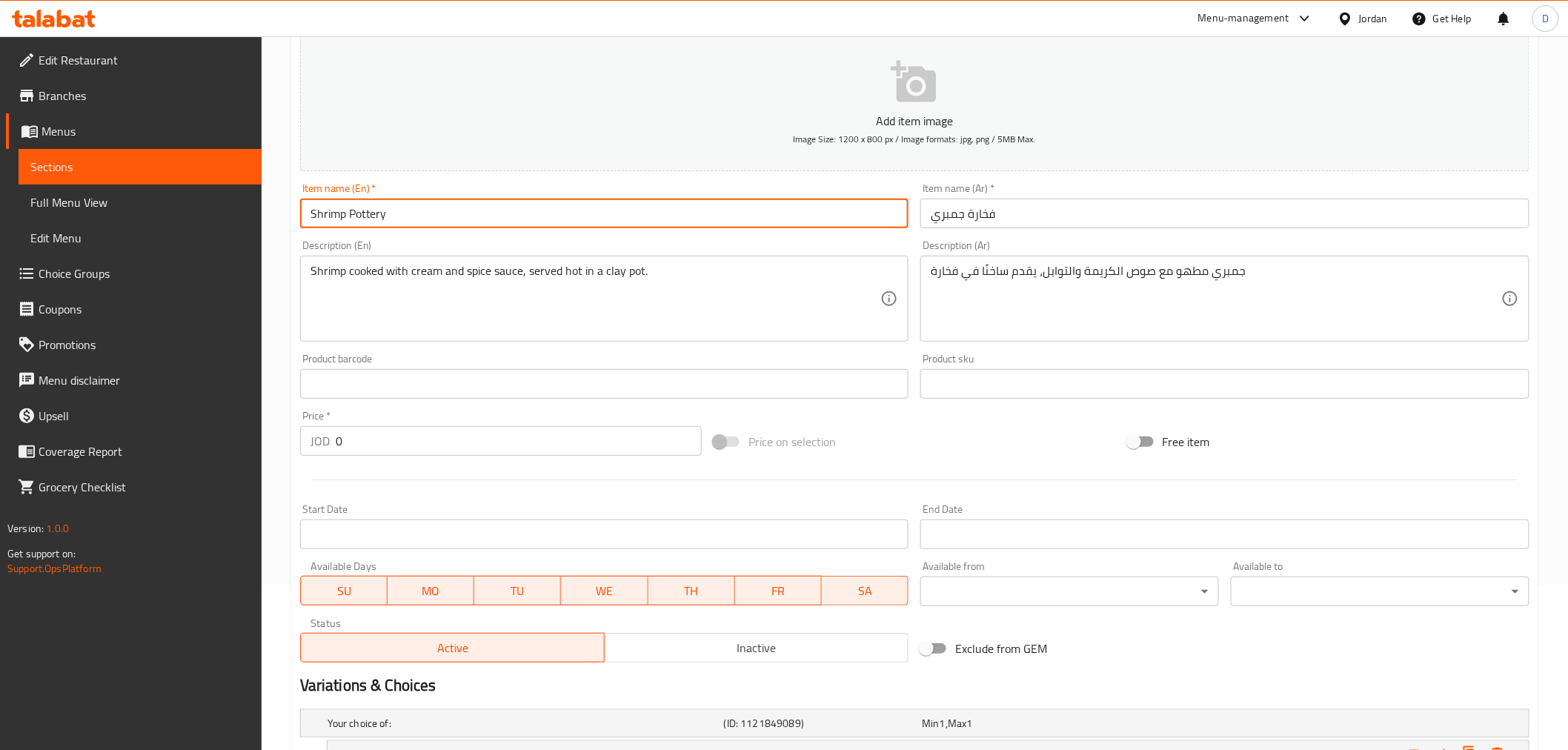
click at [364, 215] on input "Shrimp Pottery" at bounding box center [605, 214] width 609 height 30
paste input "Fakhara"
type input "Shrimp Fakhara"
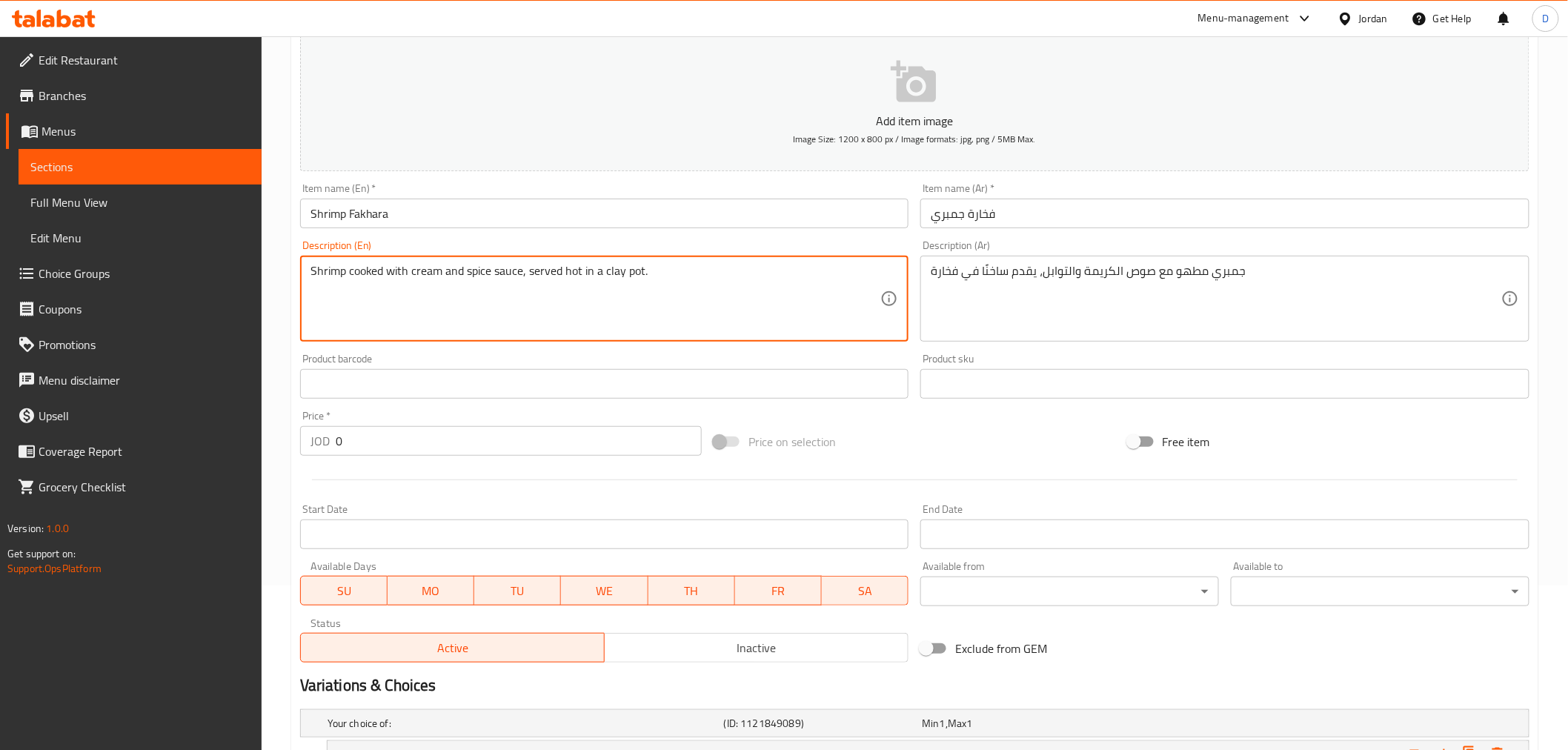
drag, startPoint x: 604, startPoint y: 277, endPoint x: 669, endPoint y: 275, distance: 65.0
paste textarea "Fakhara"
click at [583, 278] on textarea "Shrimp cooked with cream and spice sauce, served hot in a Fakhara" at bounding box center [596, 298] width 571 height 71
click at [604, 278] on textarea "Shrimp cooked with cream and spice sauce, served hot in a Fakhara" at bounding box center [596, 298] width 571 height 71
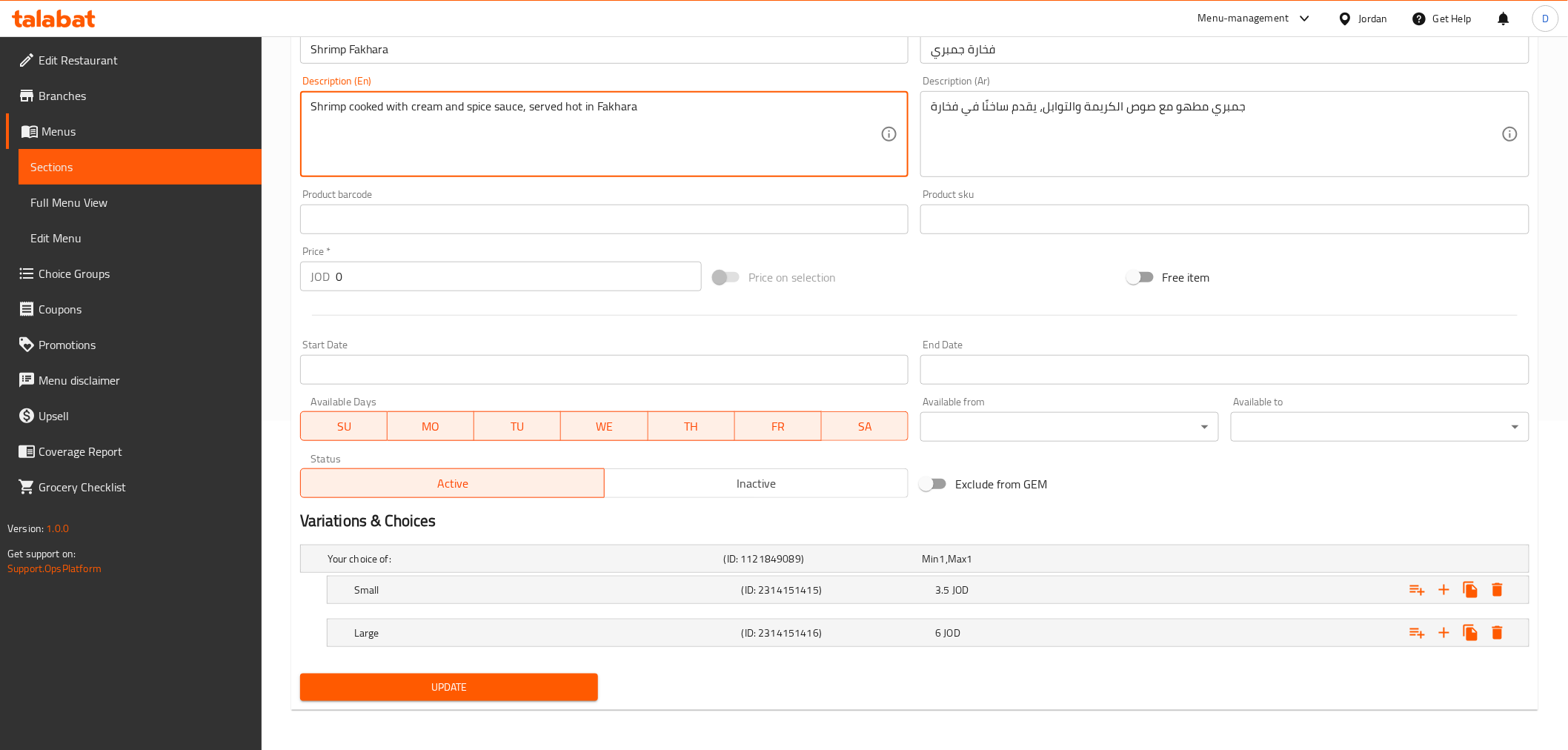
scroll to position [330, 0]
type textarea "Shrimp cooked with cream and spice sauce, served hot in Fakhara"
click at [567, 674] on span "Update" at bounding box center [449, 685] width 275 height 18
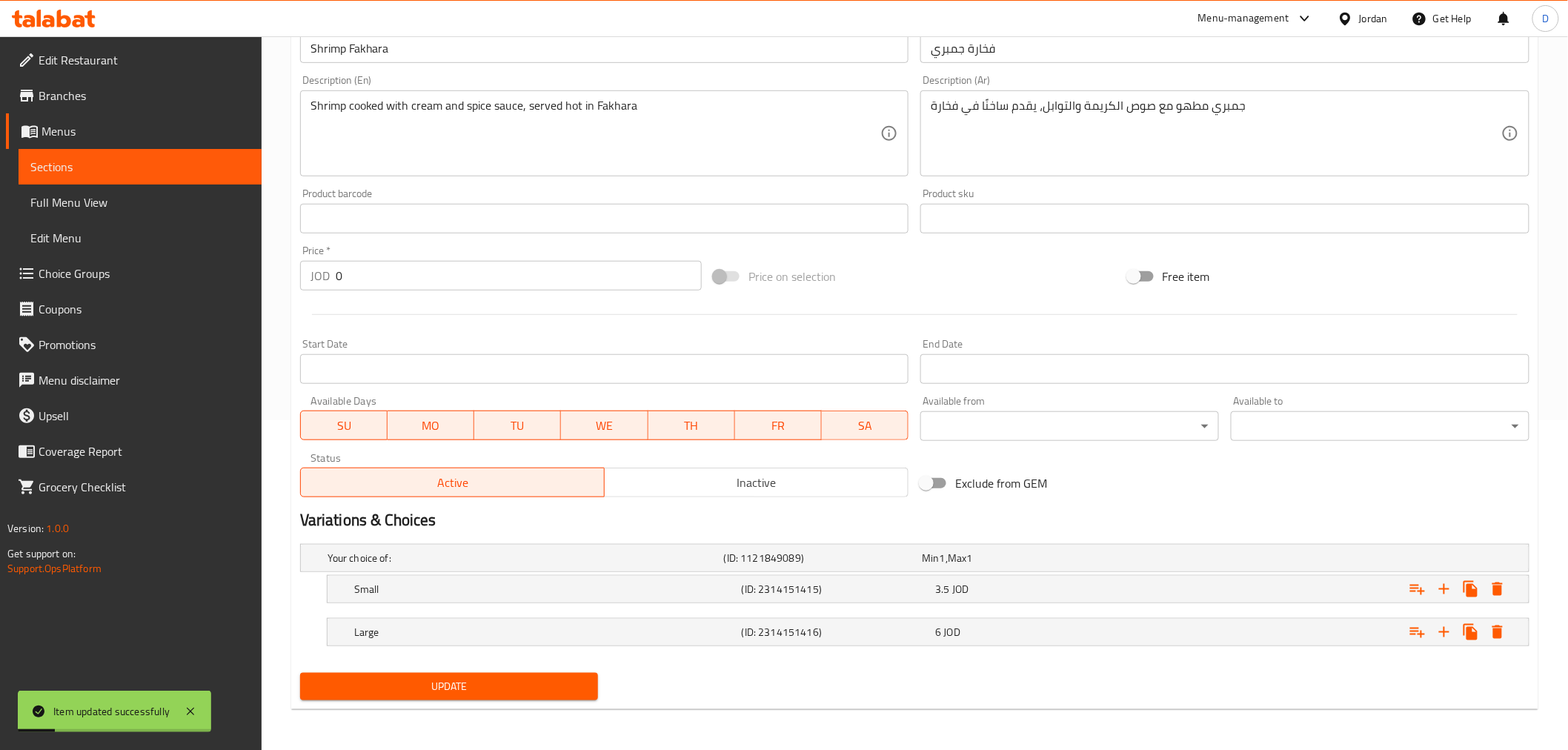
click at [209, 163] on span "Sections" at bounding box center [140, 167] width 219 height 17
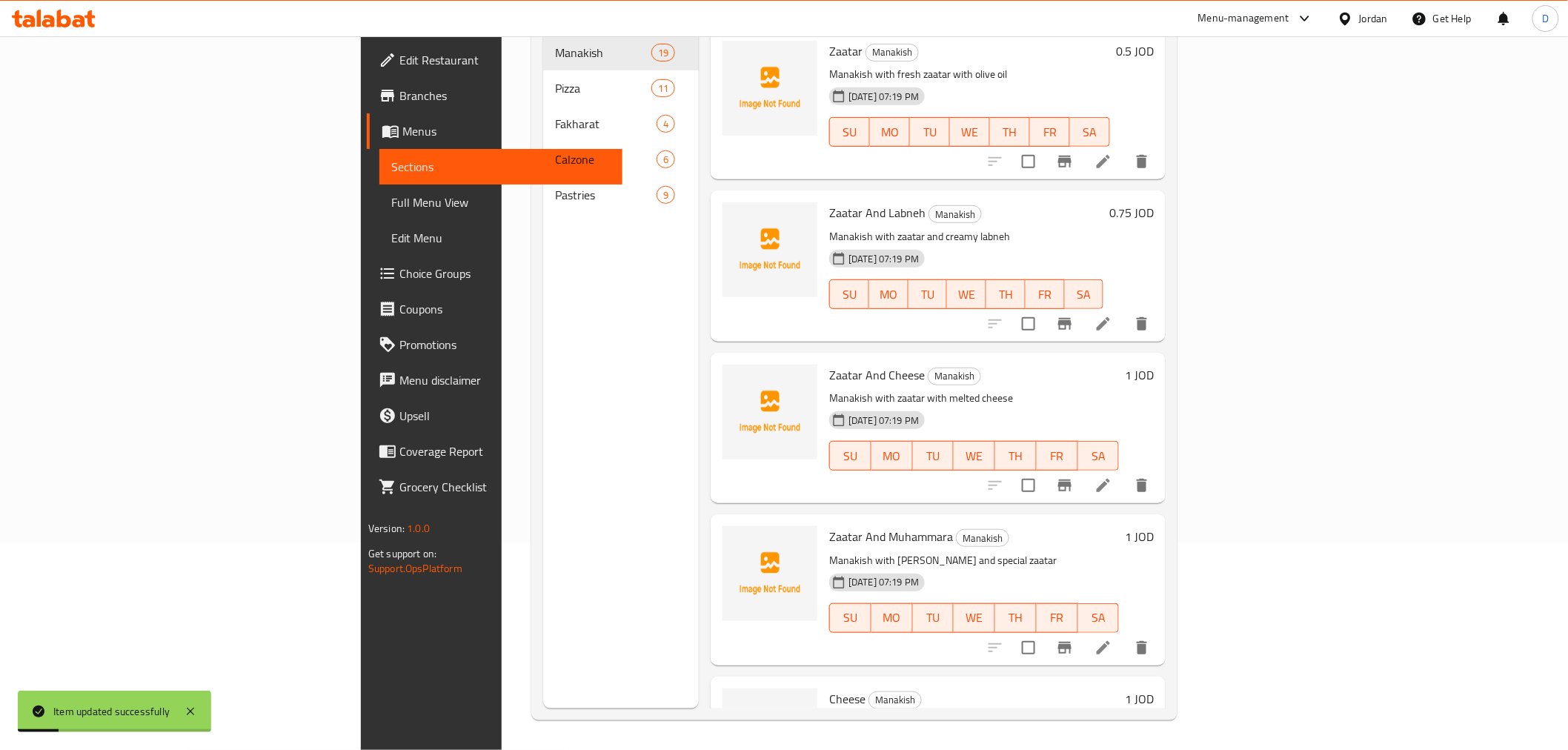
scroll to position [208, 0]
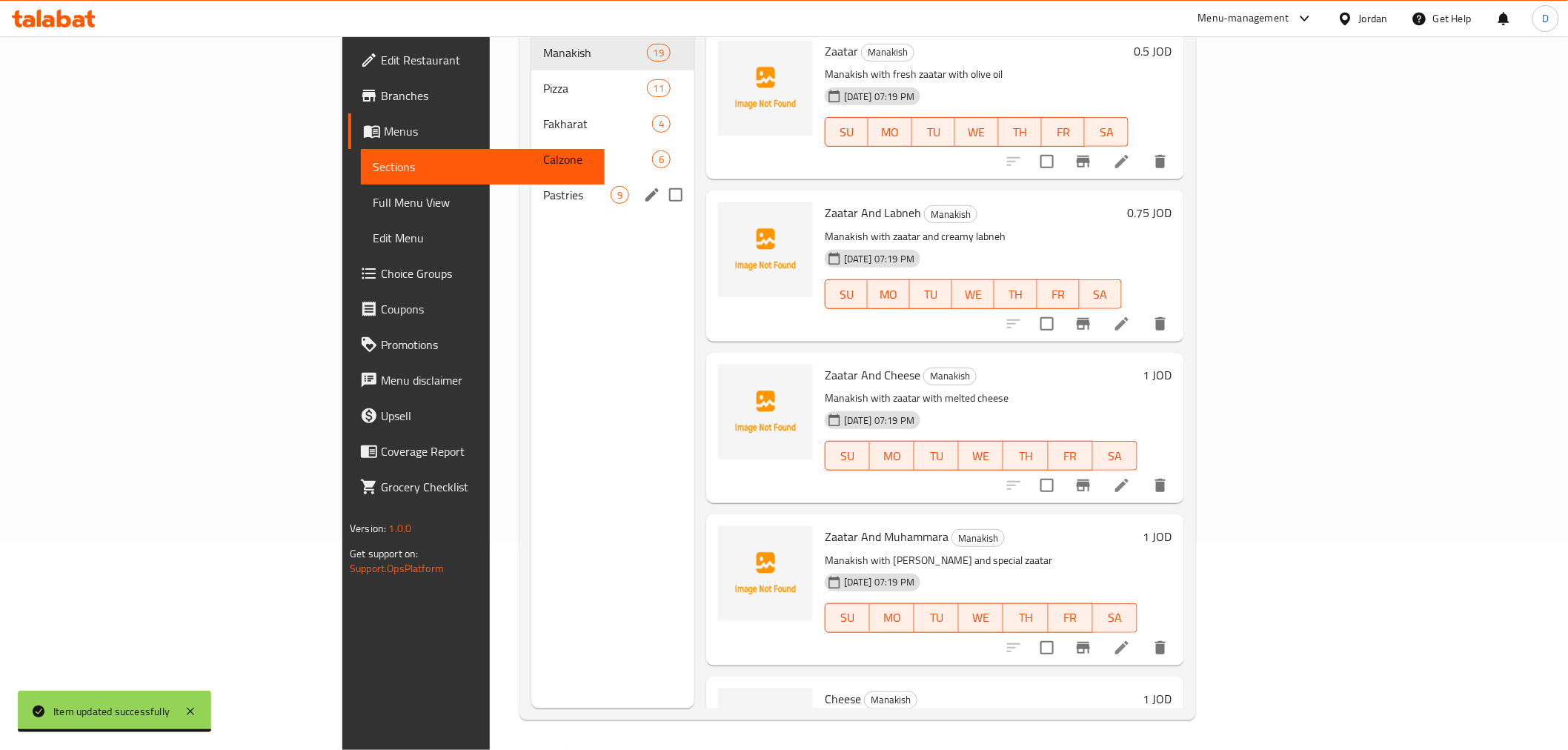
click at [544, 186] on span "Pastries" at bounding box center [577, 194] width 67 height 17
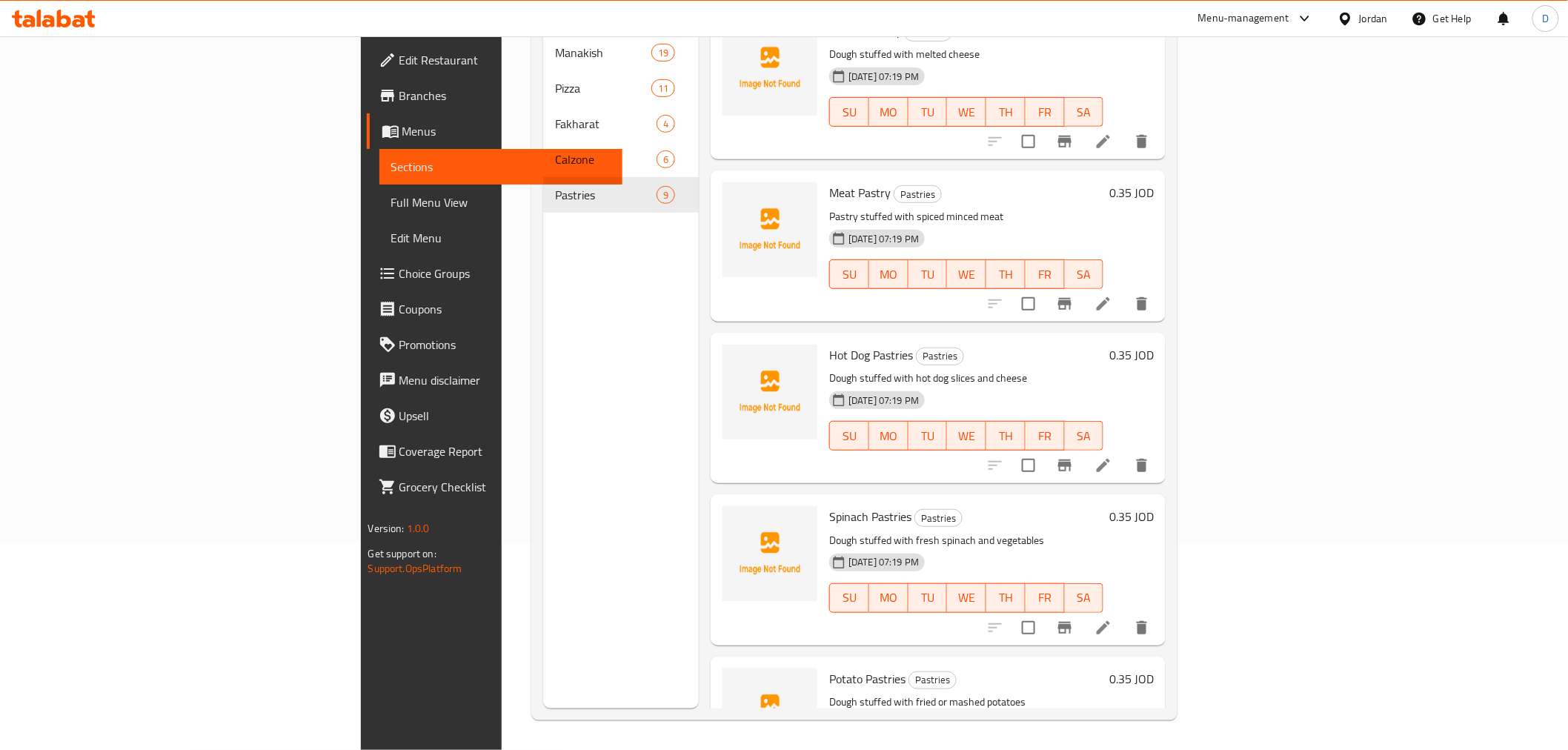
scroll to position [3, 0]
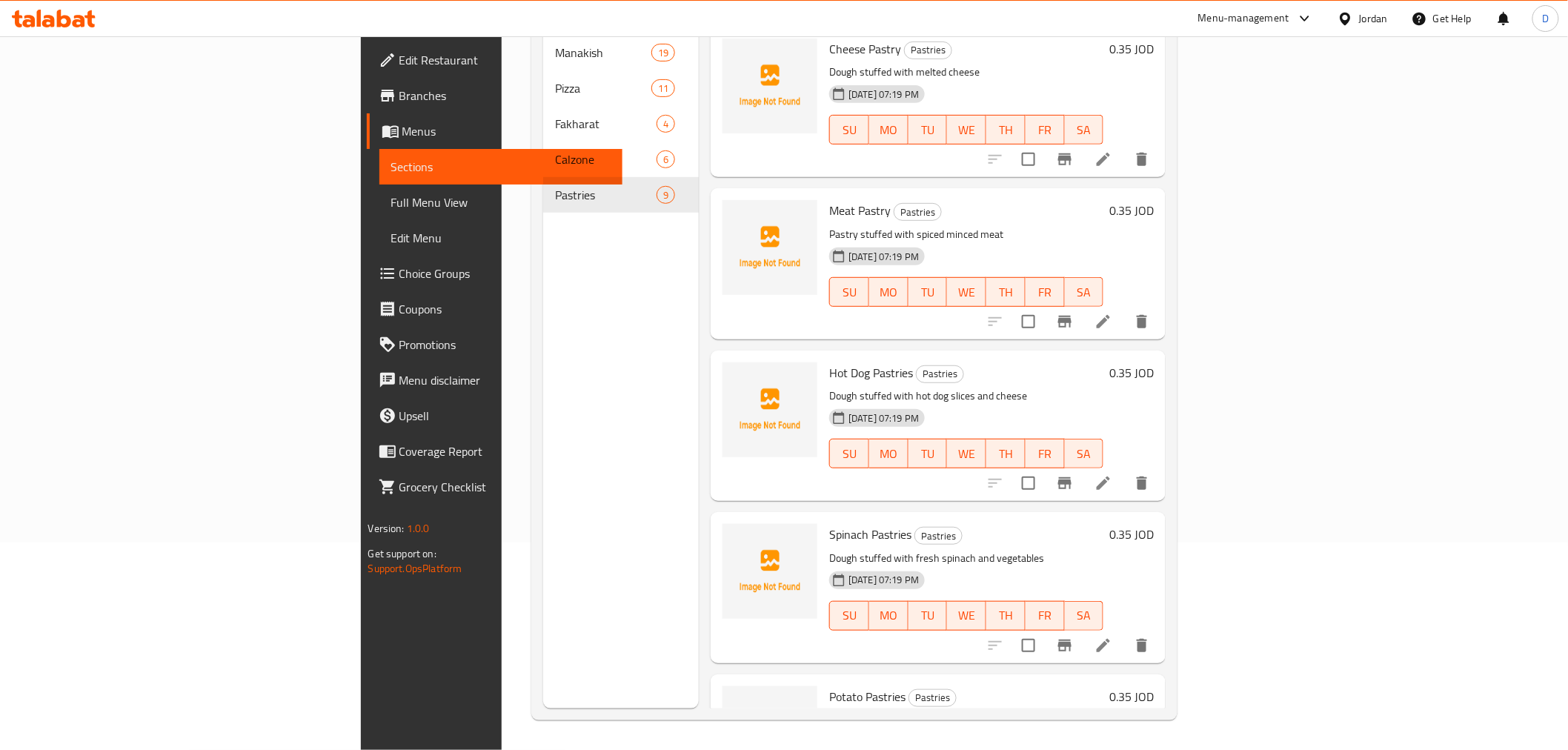
click at [829, 63] on p "Dough stuffed with melted cheese" at bounding box center [966, 72] width 274 height 18
copy p "Dough"
click at [1113, 312] on icon at bounding box center [1103, 321] width 17 height 17
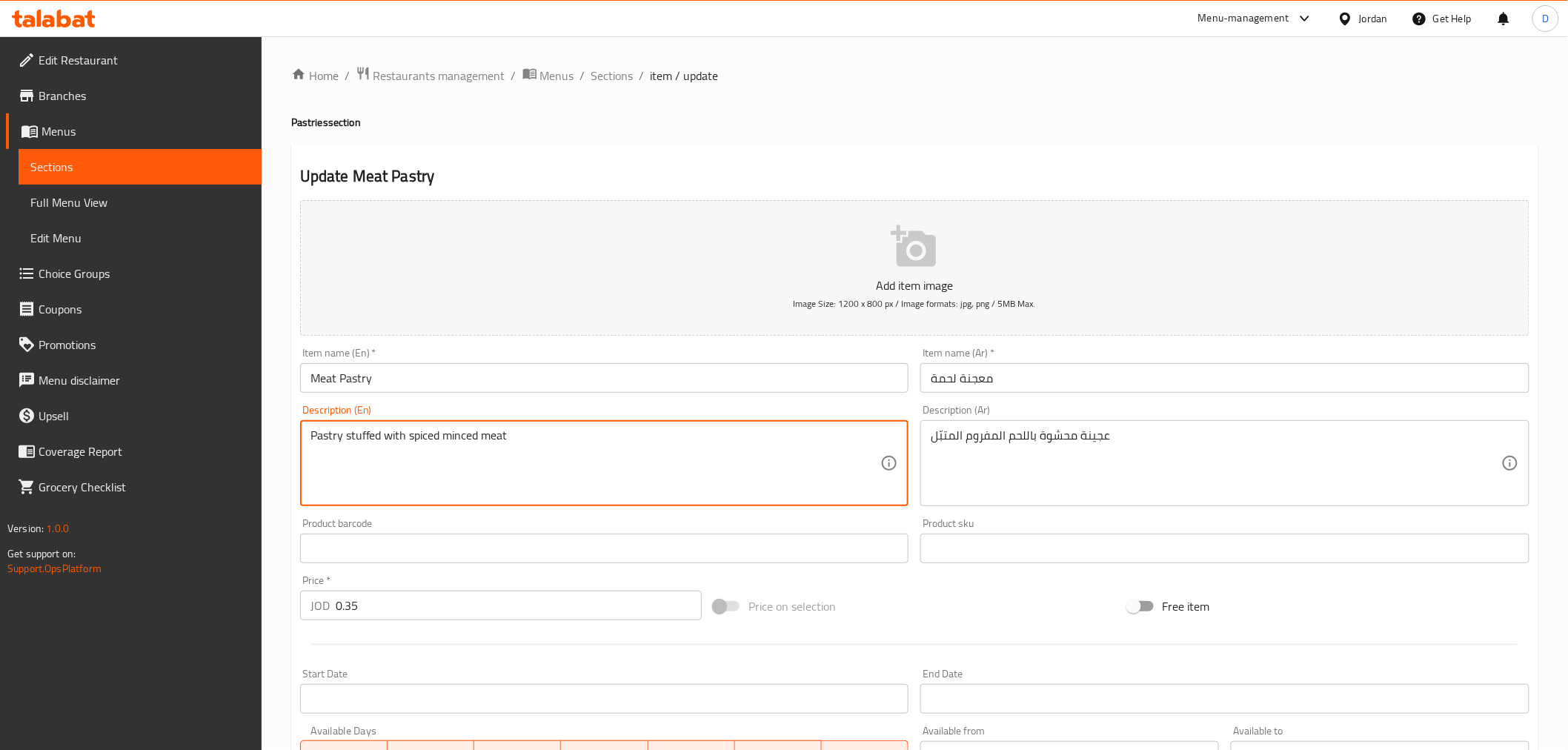
click at [327, 438] on textarea "Pastry stuffed with spiced minced meat" at bounding box center [596, 463] width 571 height 71
paste textarea "Dough"
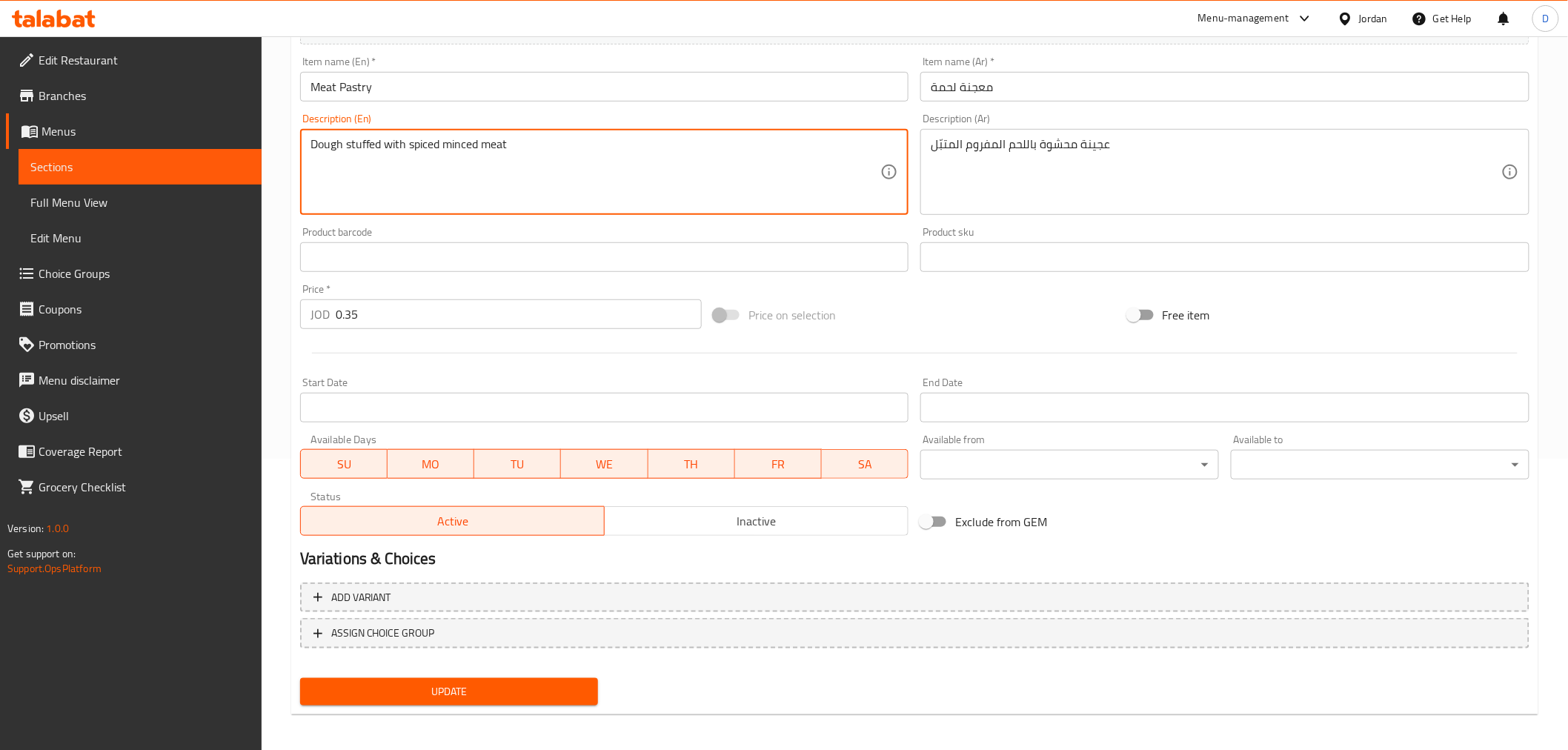
scroll to position [294, 0]
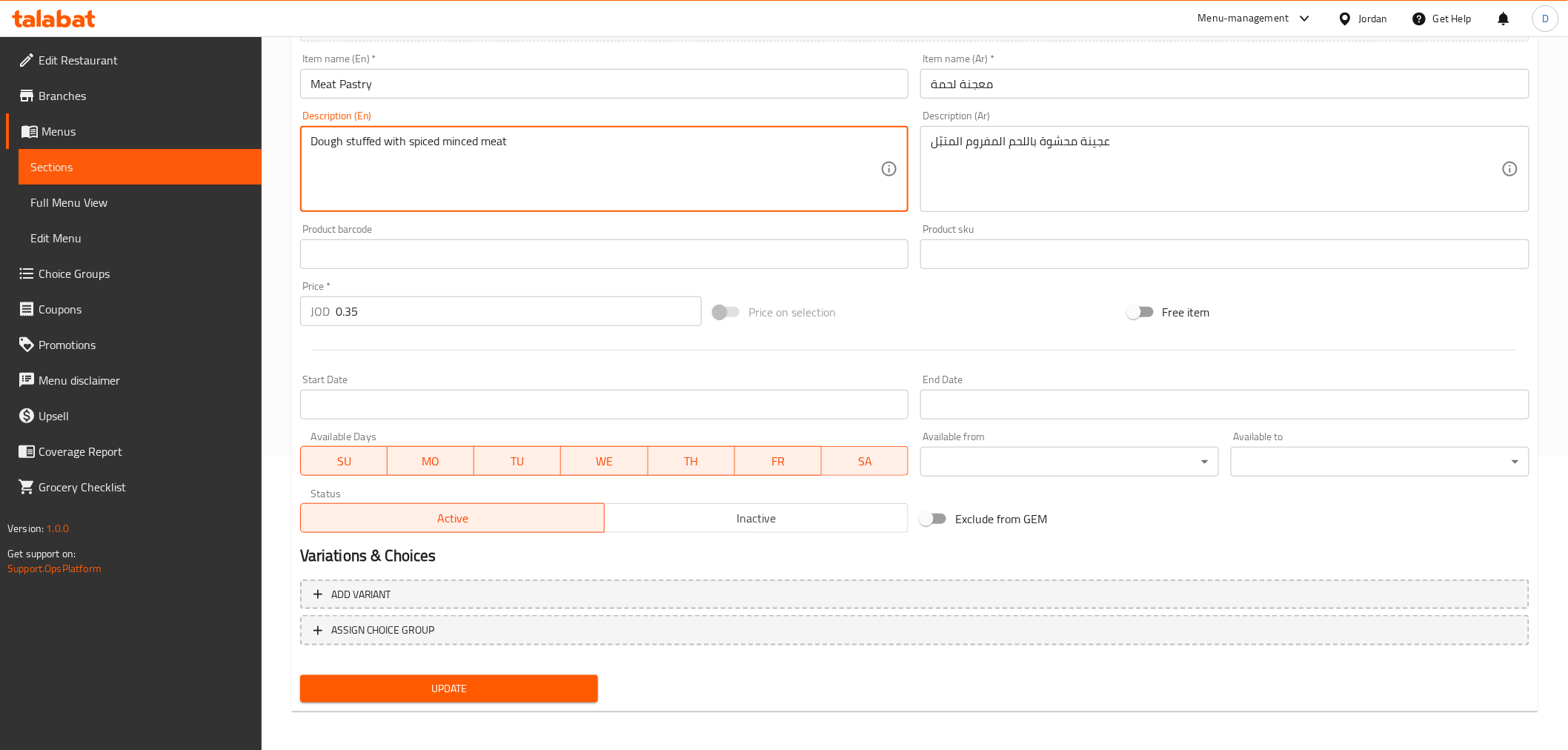
type textarea "Dough stuffed with spiced minced meat"
click at [411, 674] on span "Update" at bounding box center [449, 688] width 275 height 18
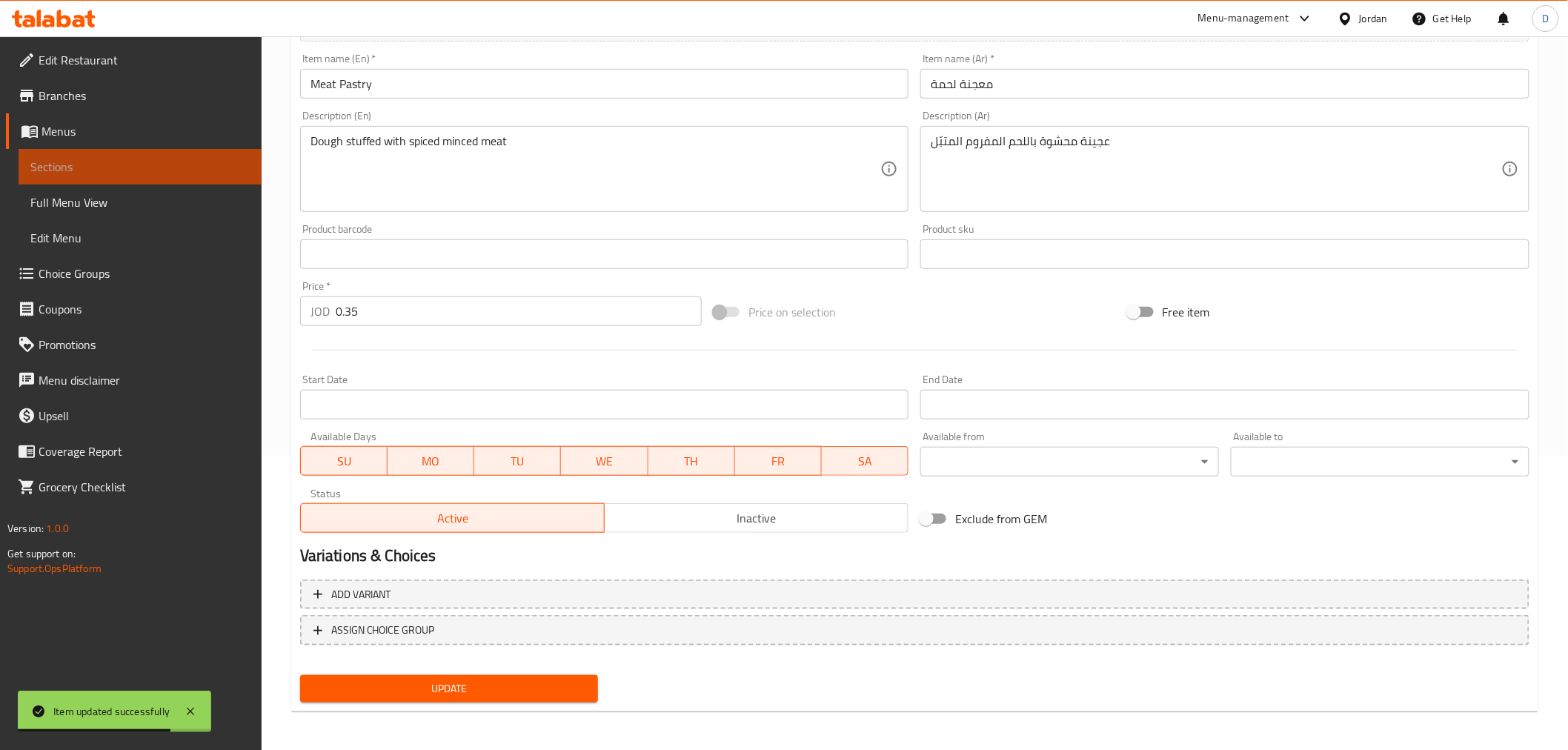
click at [236, 158] on span "Sections" at bounding box center [140, 167] width 219 height 17
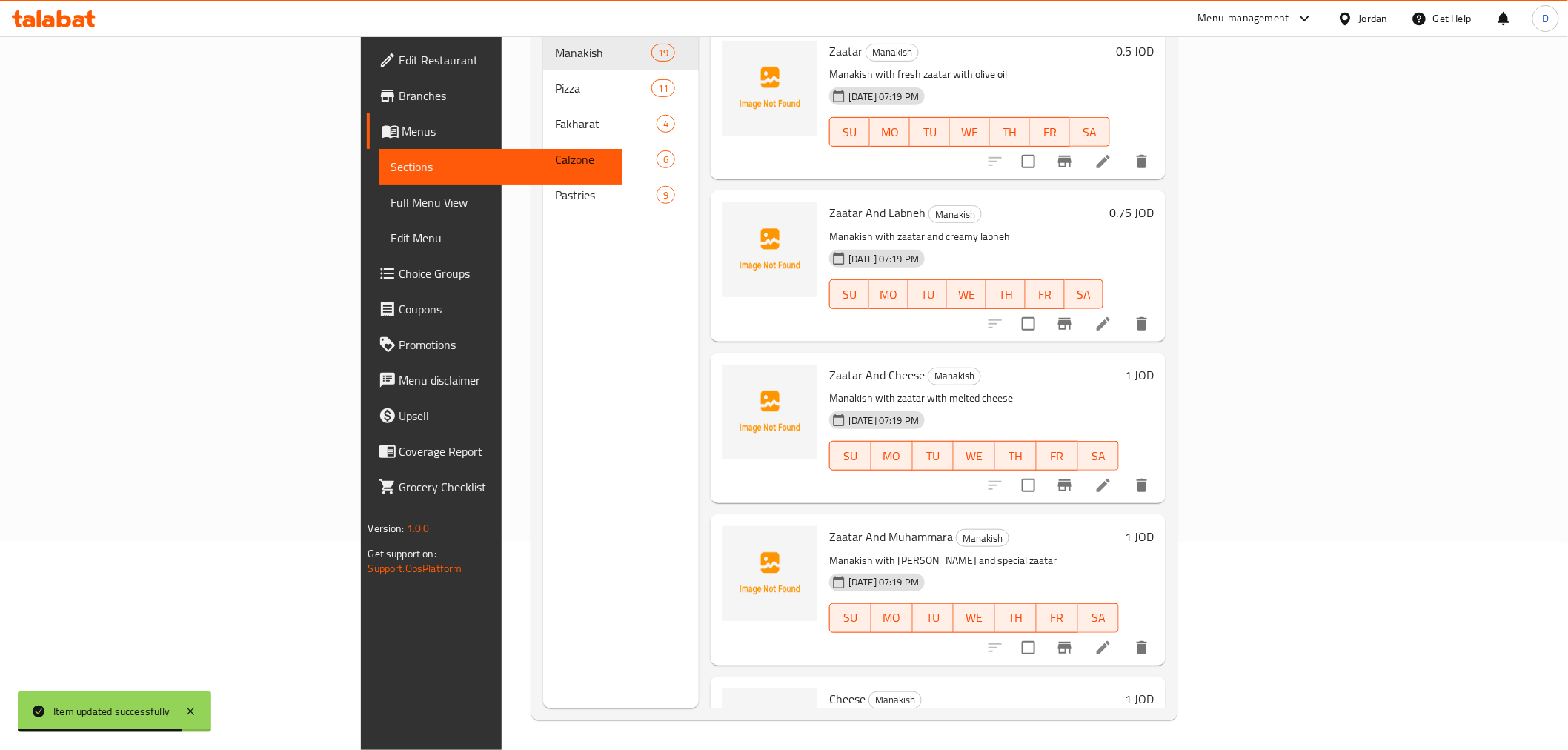
scroll to position [42, 0]
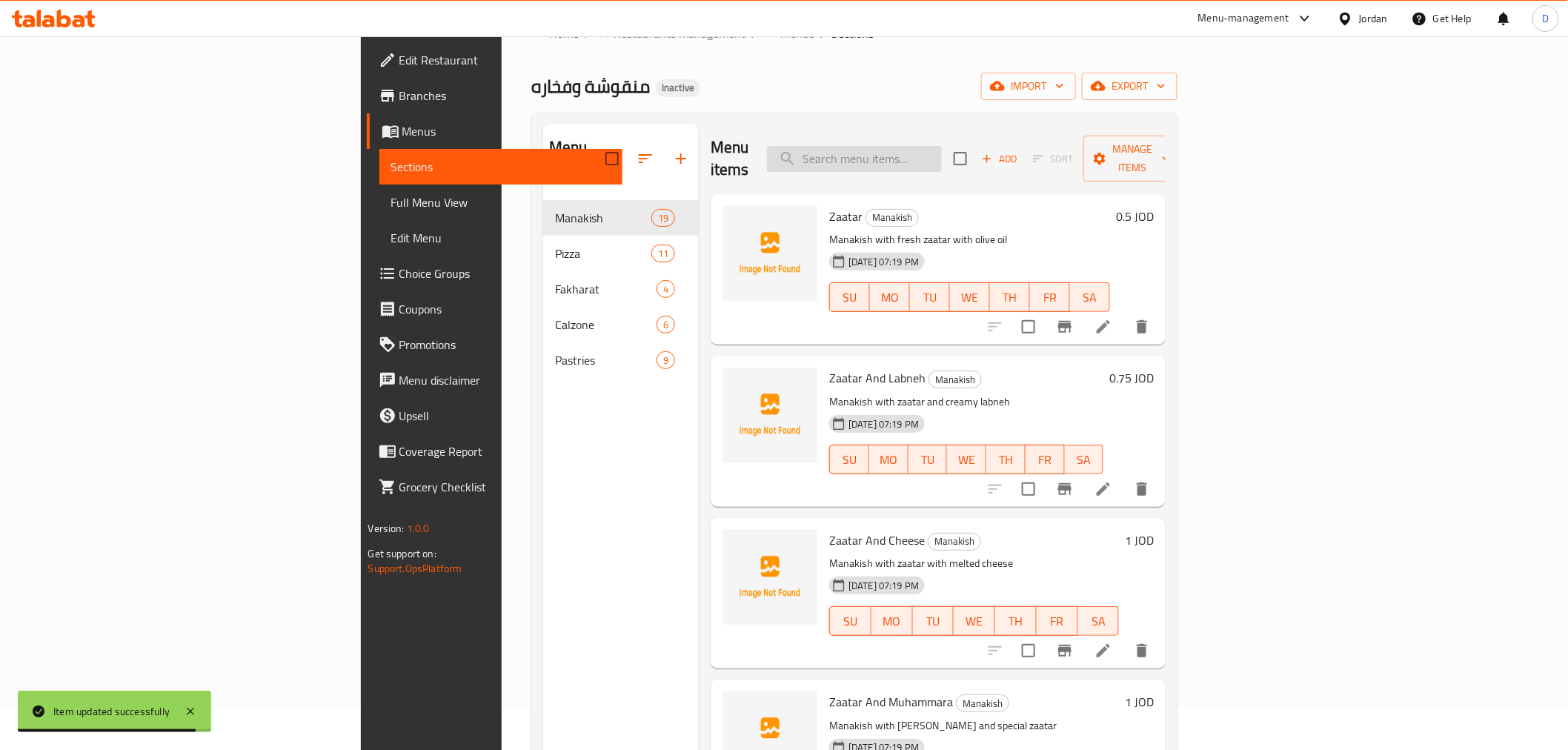
click at [942, 160] on input "search" at bounding box center [854, 159] width 175 height 26
paste input "Potato Pastries"
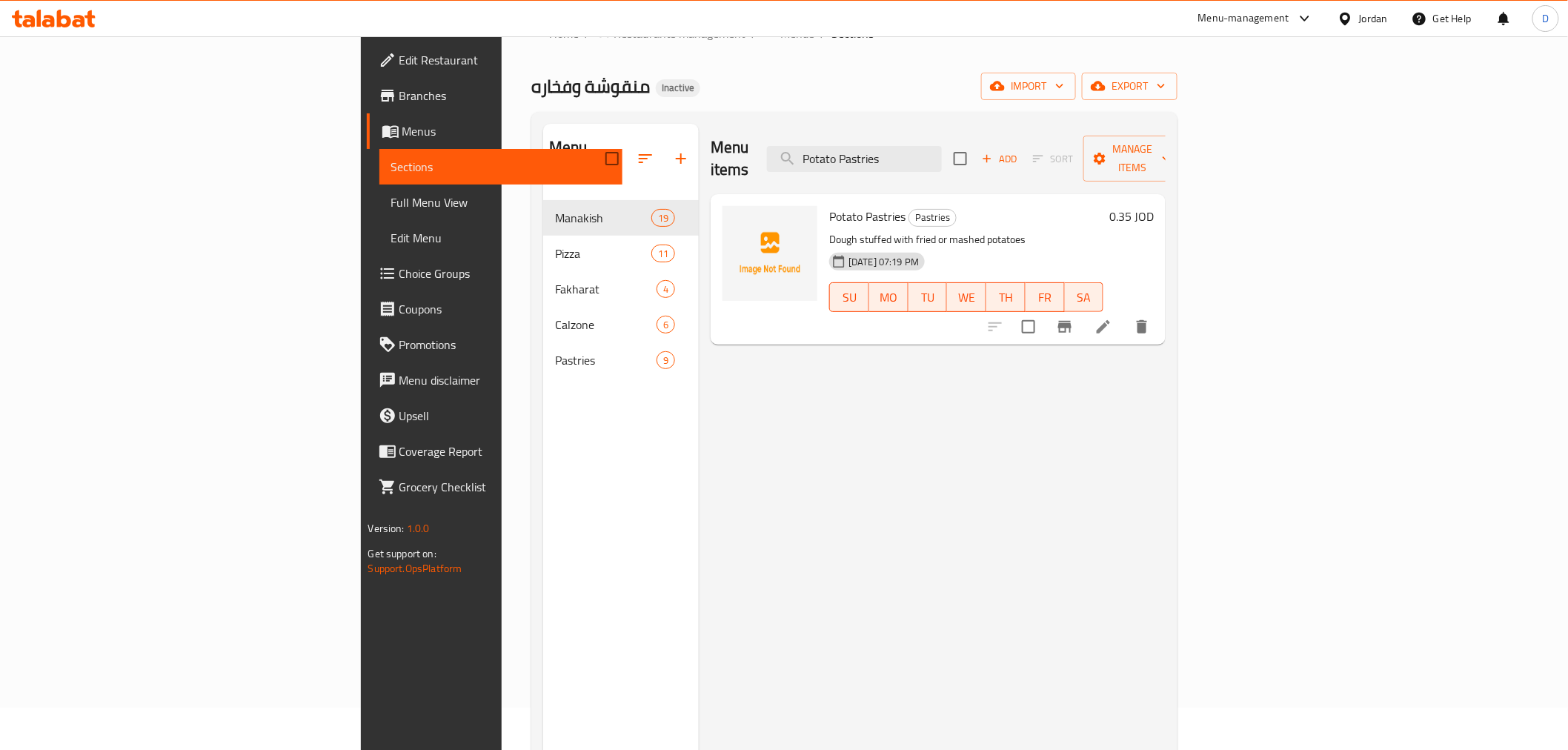
type input "Potato Pastries"
click at [1124, 313] on li at bounding box center [1104, 326] width 42 height 27
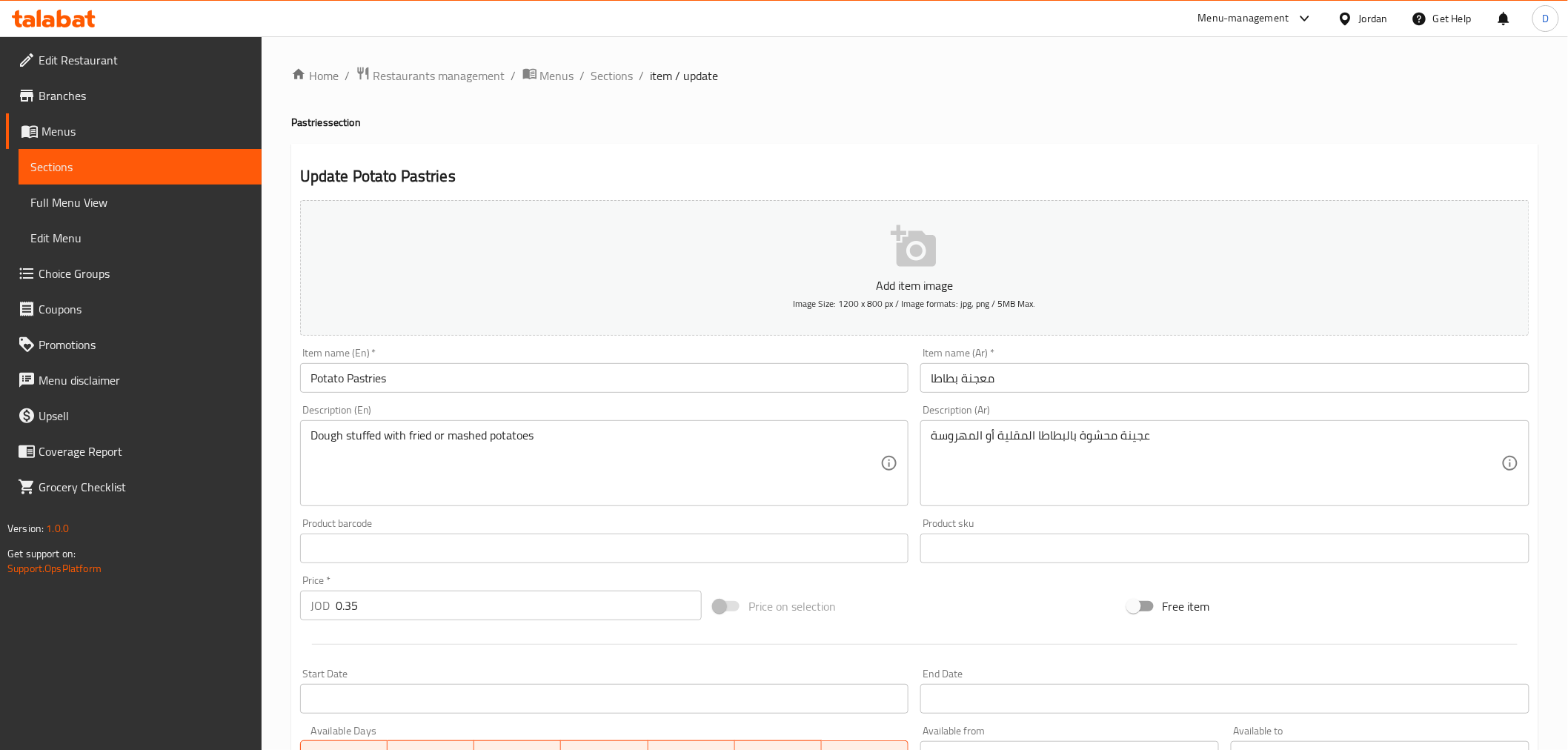
click at [361, 382] on input "Potato Pastries" at bounding box center [605, 378] width 609 height 30
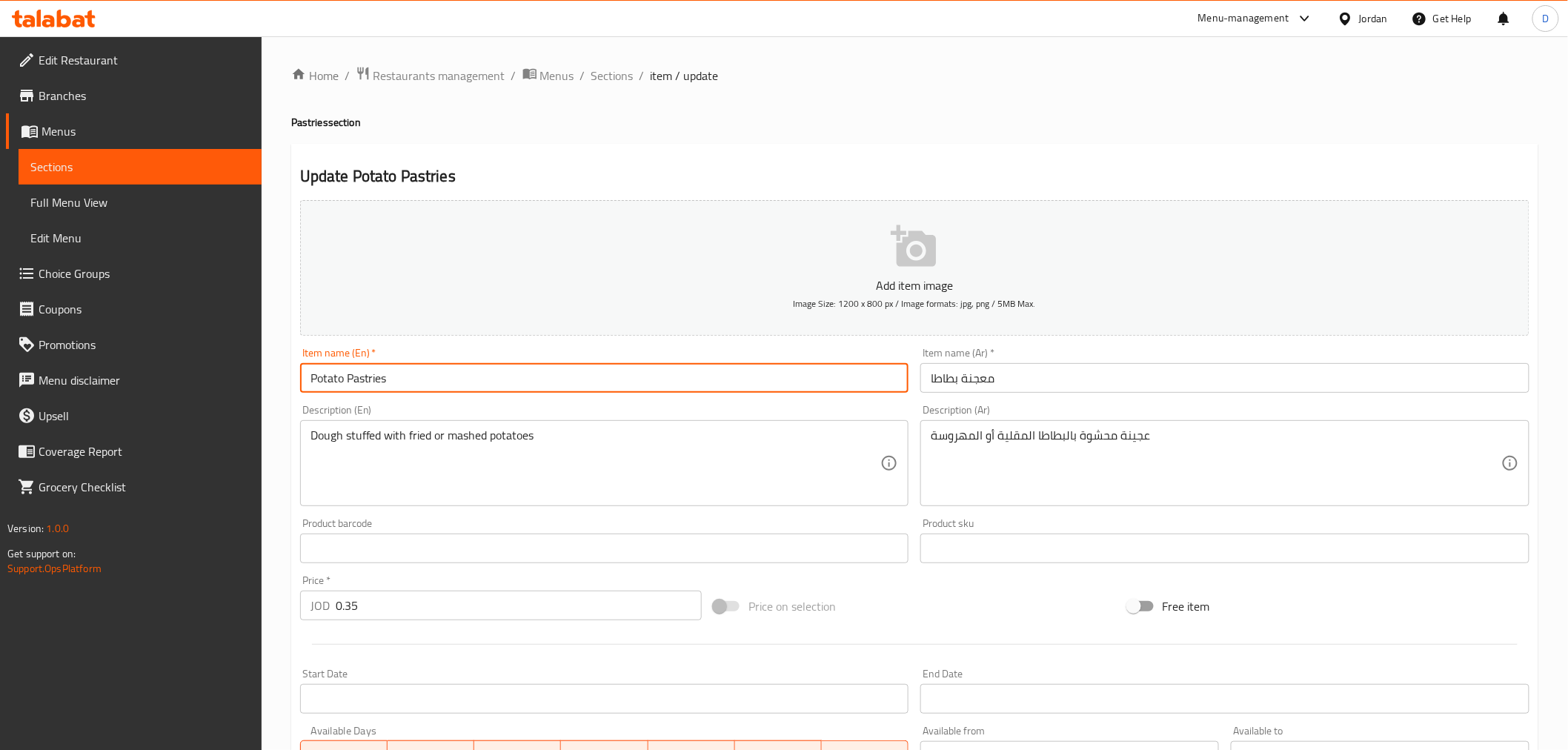
click at [361, 382] on input "Potato Pastries" at bounding box center [605, 378] width 609 height 30
paste input "y"
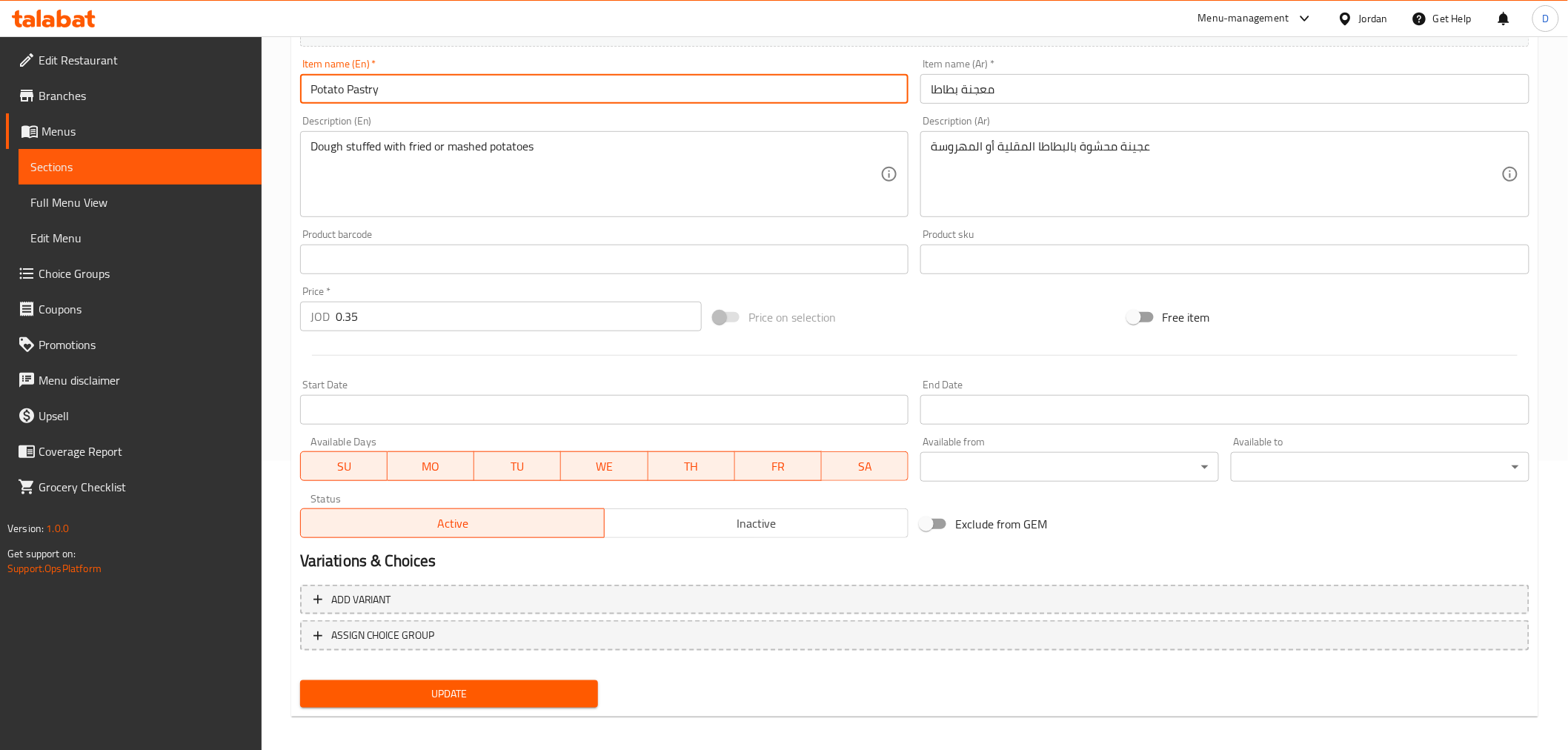
scroll to position [294, 0]
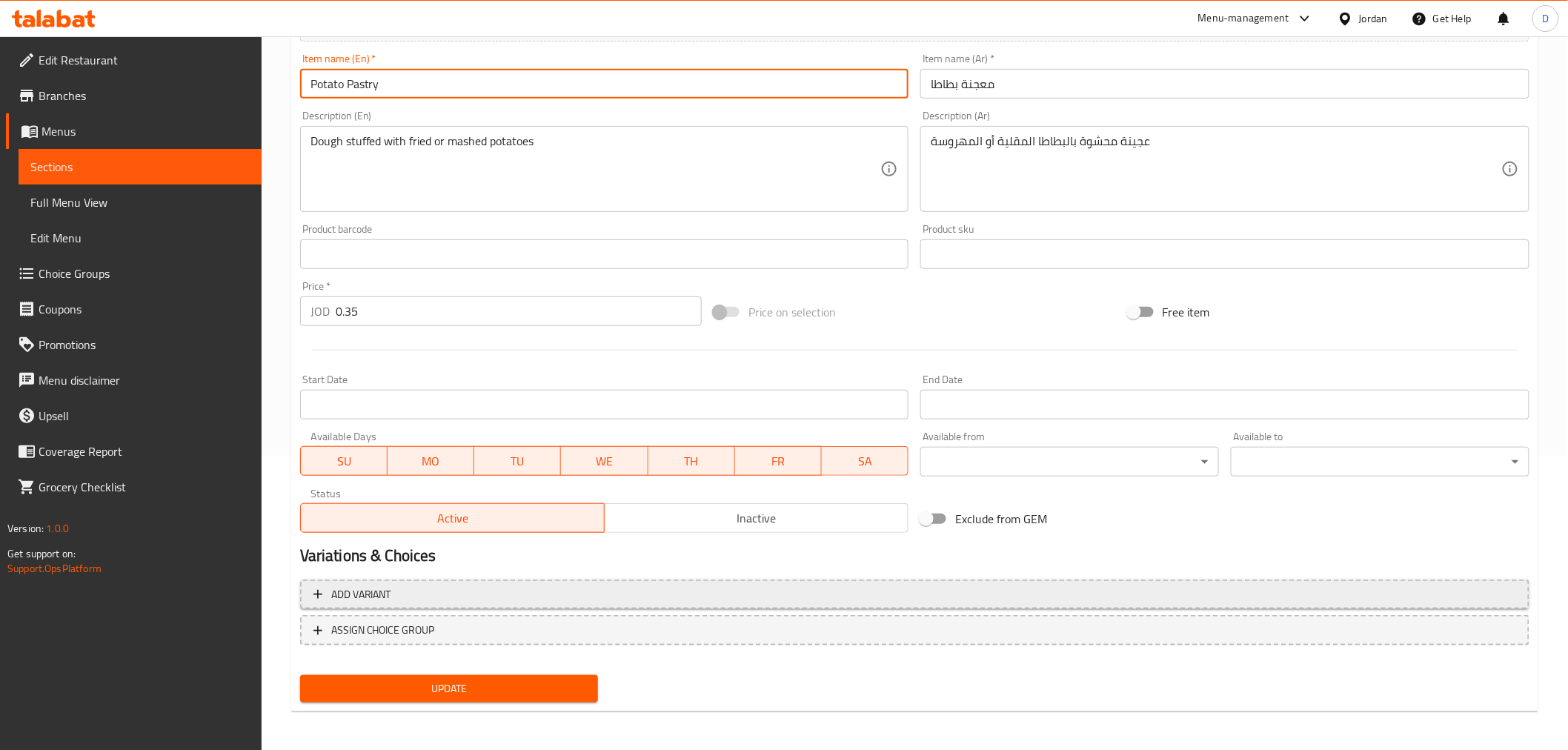
type input "Potato Pastry"
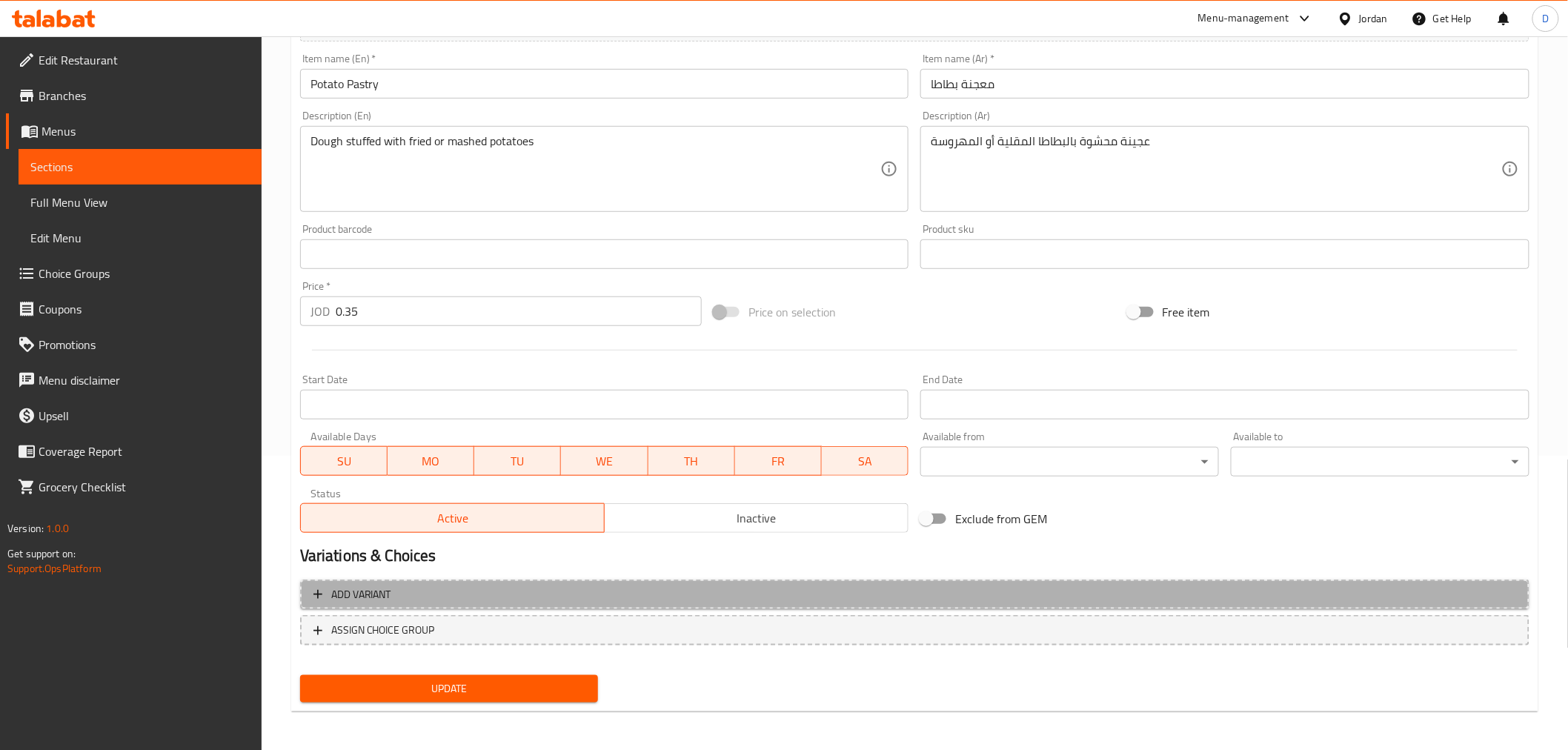
click at [498, 605] on button "Add variant" at bounding box center [914, 594] width 1229 height 31
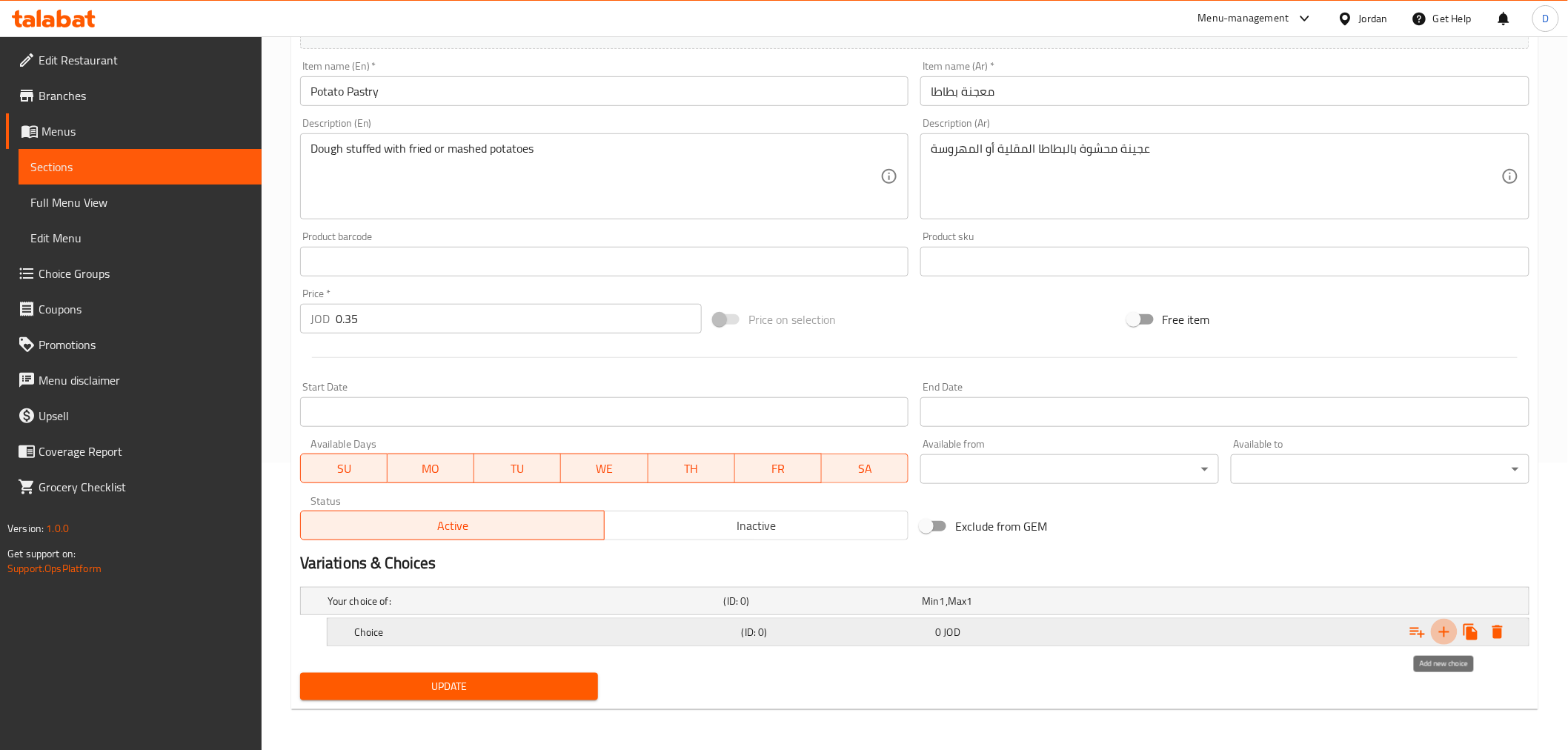
click at [1422, 631] on icon "Expand" at bounding box center [1444, 631] width 17 height 17
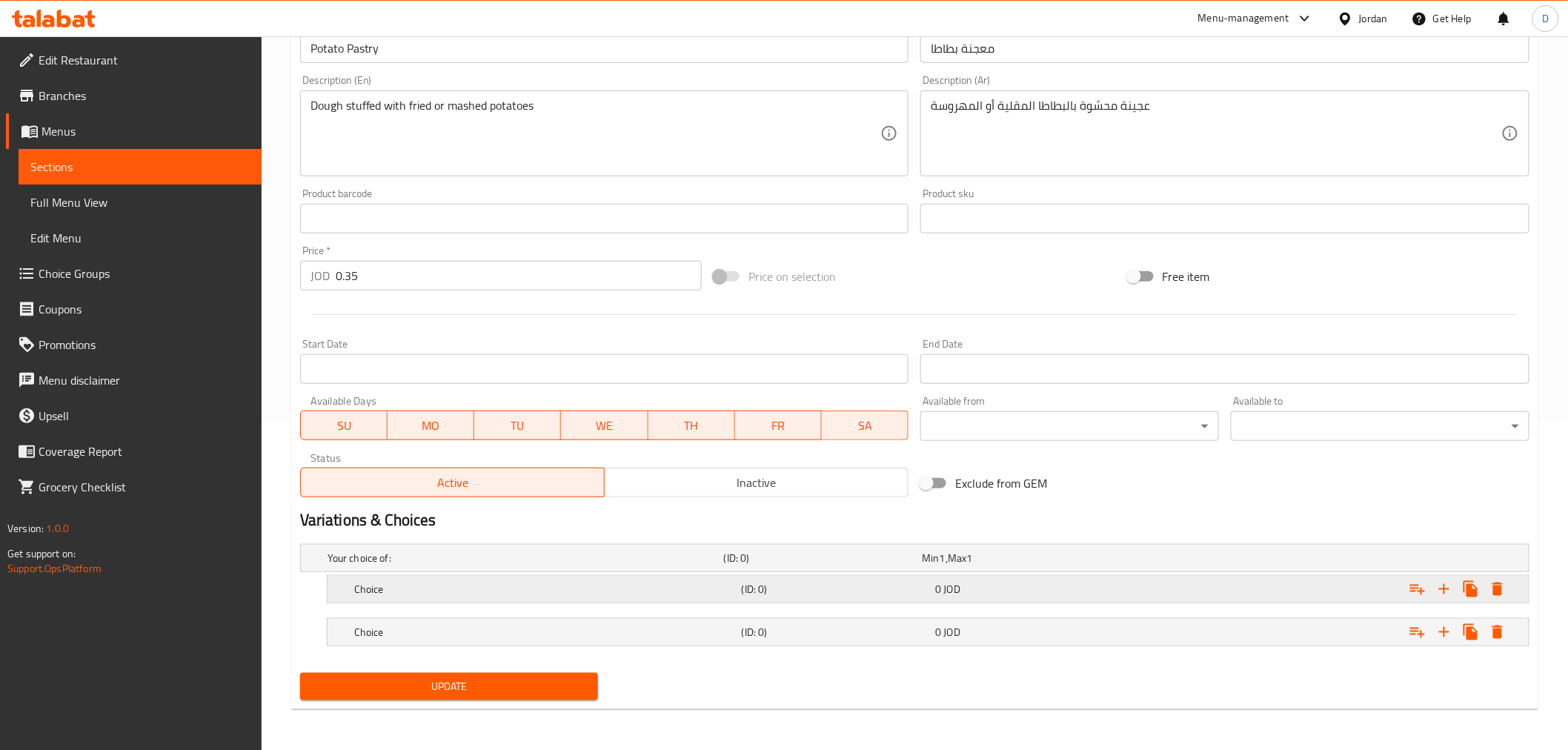
click at [579, 590] on h5 "Choice" at bounding box center [544, 589] width 381 height 15
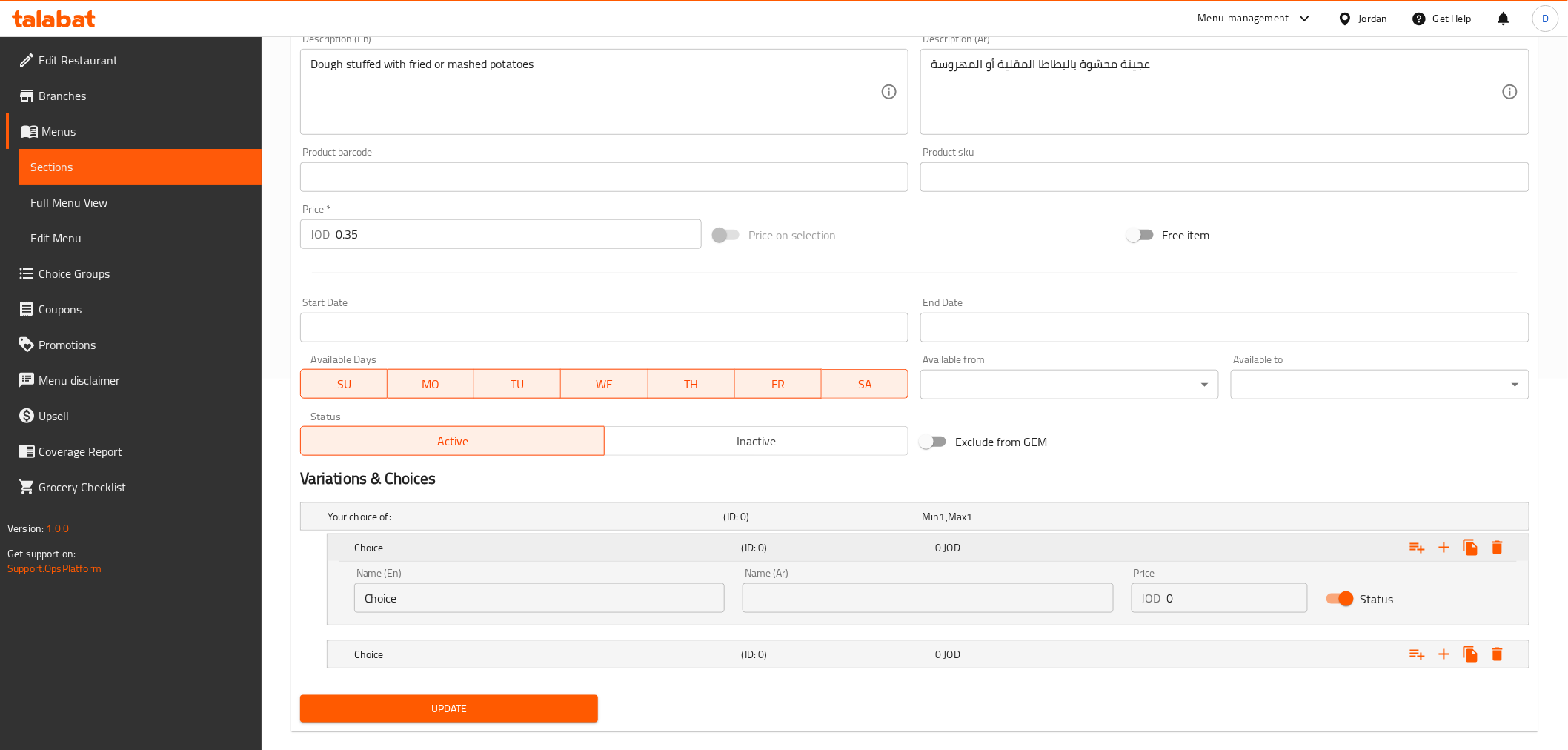
scroll to position [394, 0]
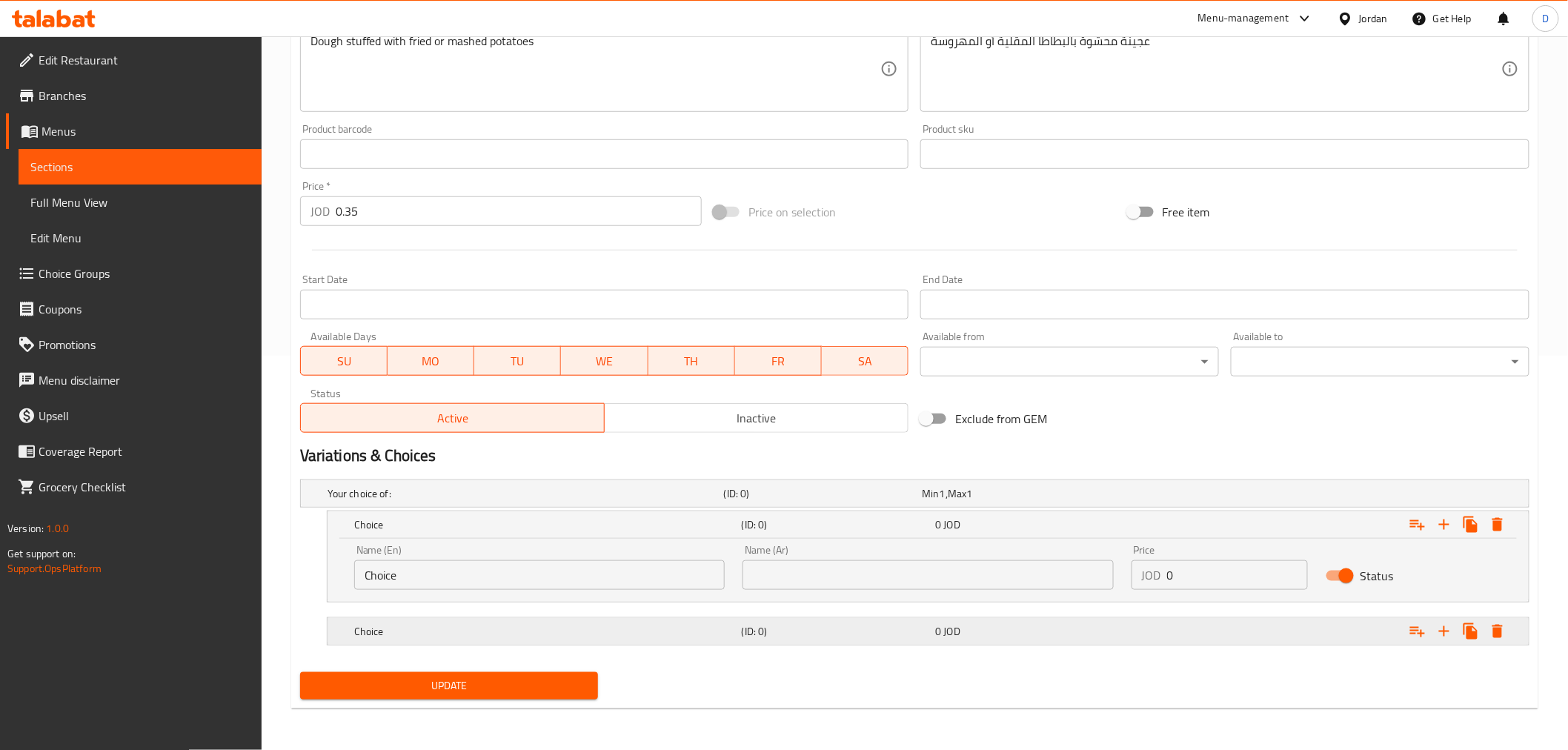
click at [609, 633] on h5 "Choice" at bounding box center [544, 631] width 381 height 15
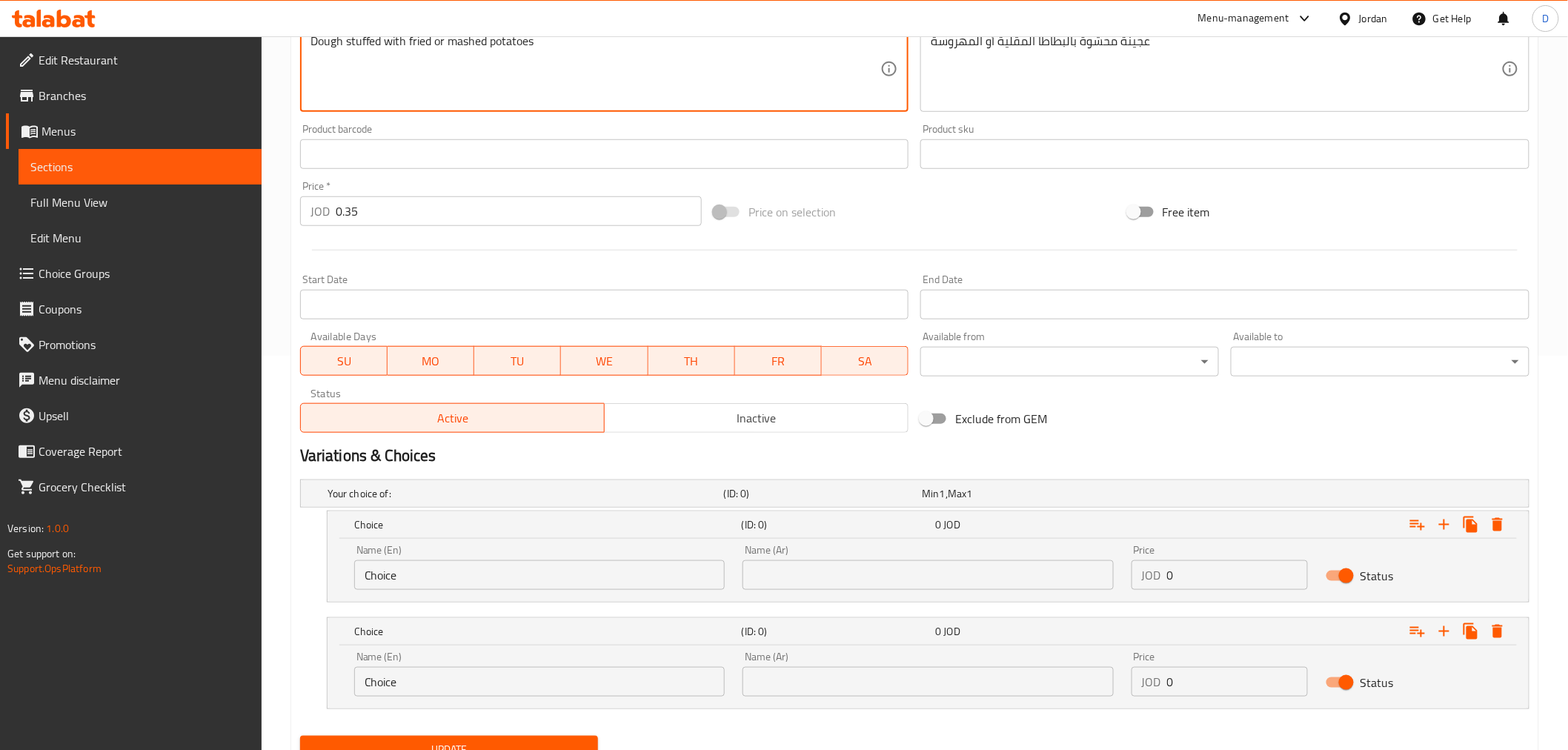
click at [421, 49] on textarea "Dough stuffed with fried or mashed potatoes" at bounding box center [596, 69] width 571 height 71
click at [375, 581] on input "Choice" at bounding box center [539, 575] width 371 height 30
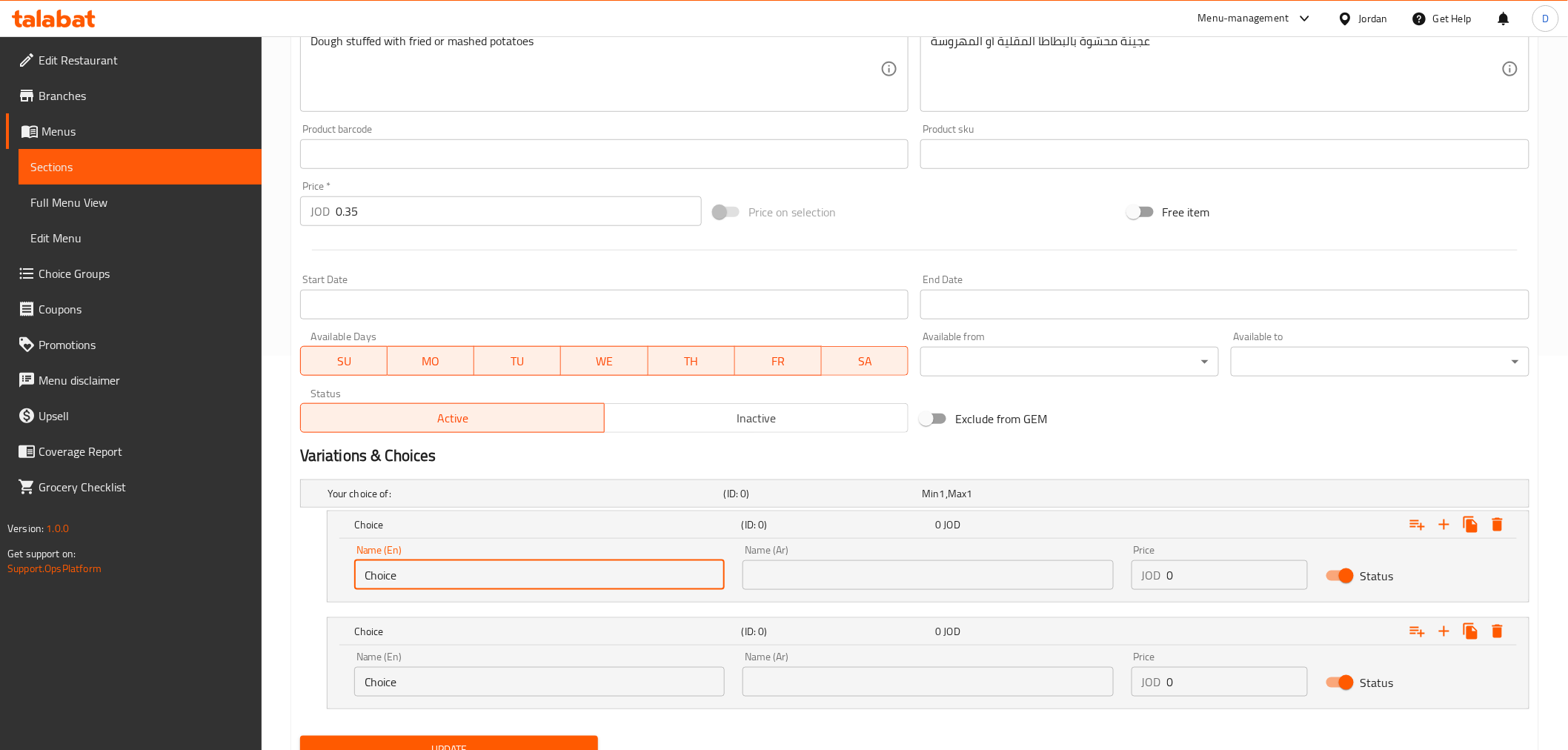
click at [375, 581] on input "Choice" at bounding box center [539, 575] width 371 height 30
paste input "fried"
type input "fried"
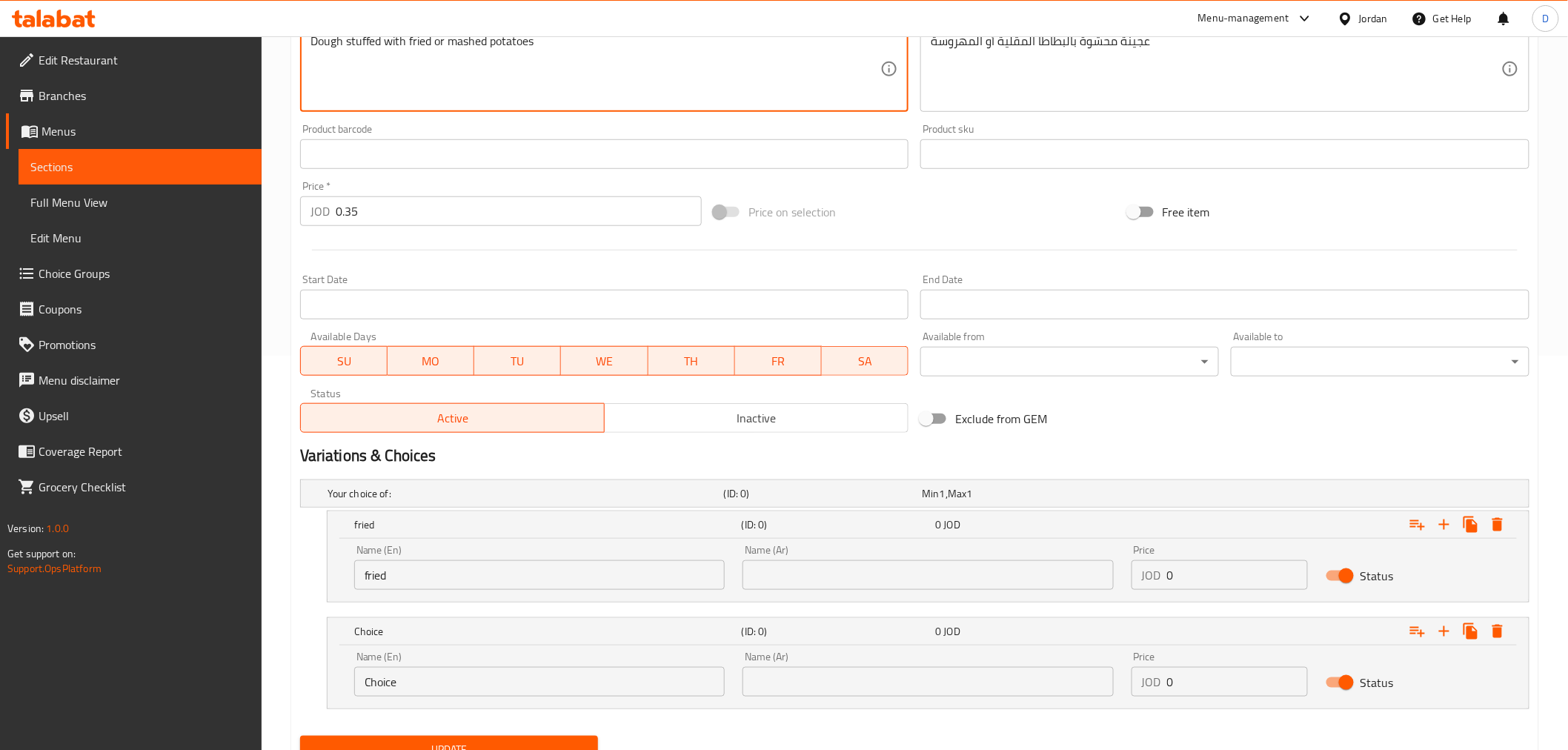
click at [480, 43] on textarea "Dough stuffed with fried or mashed potatoes" at bounding box center [596, 69] width 571 height 71
click at [391, 674] on input "Choice" at bounding box center [539, 681] width 371 height 30
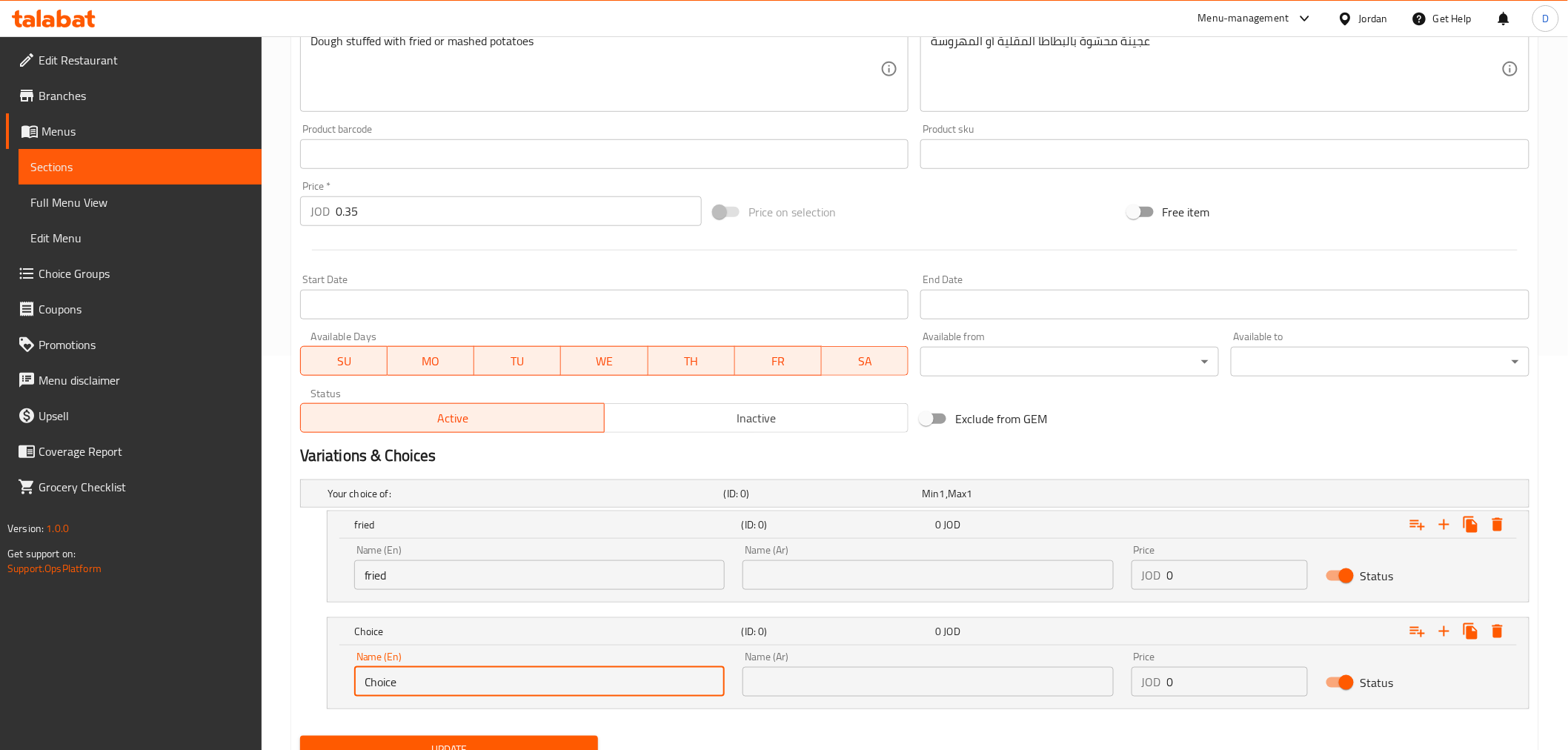
click at [391, 674] on input "Choice" at bounding box center [539, 681] width 371 height 30
paste input "mashed"
type input "mashed"
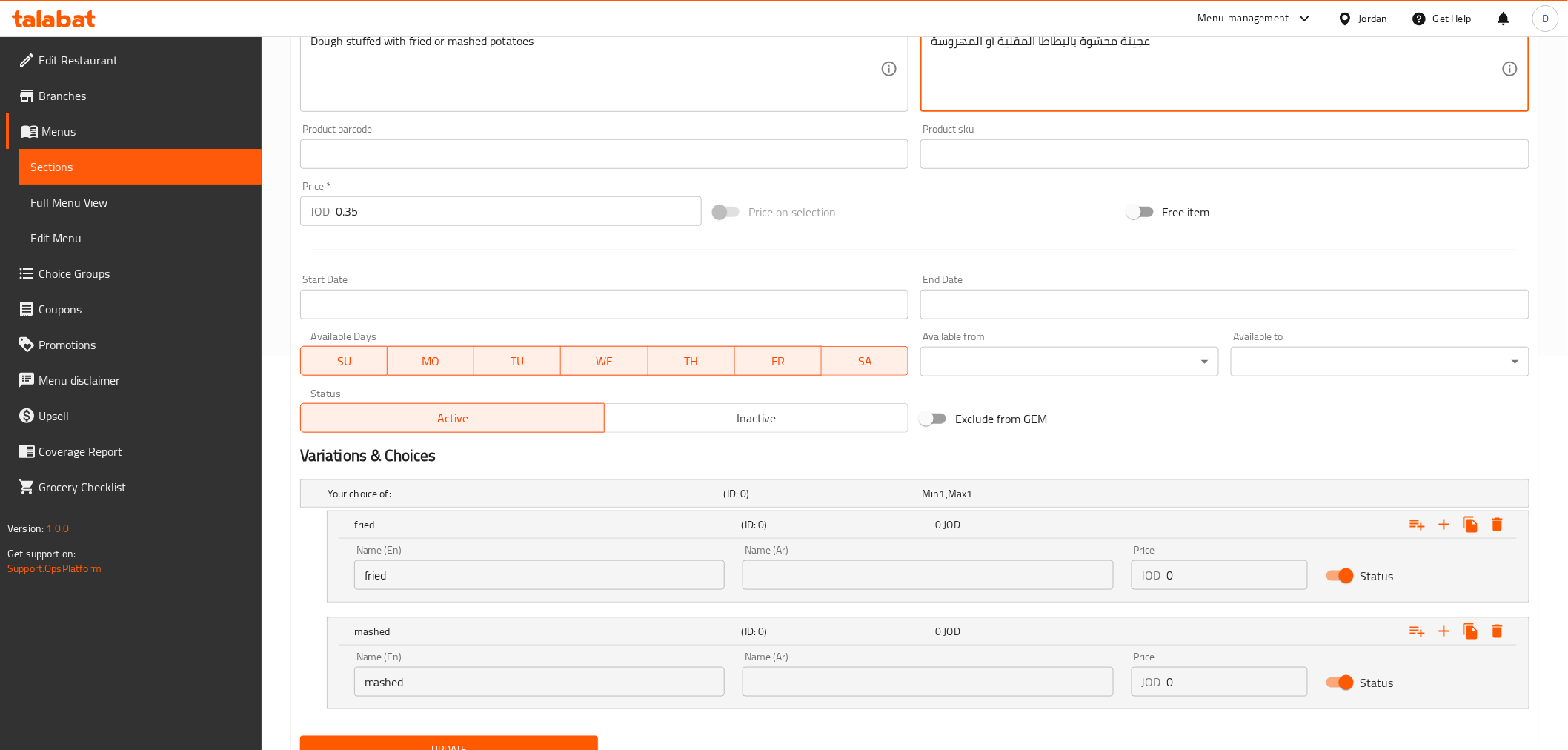
drag, startPoint x: 974, startPoint y: 44, endPoint x: 928, endPoint y: 45, distance: 46.0
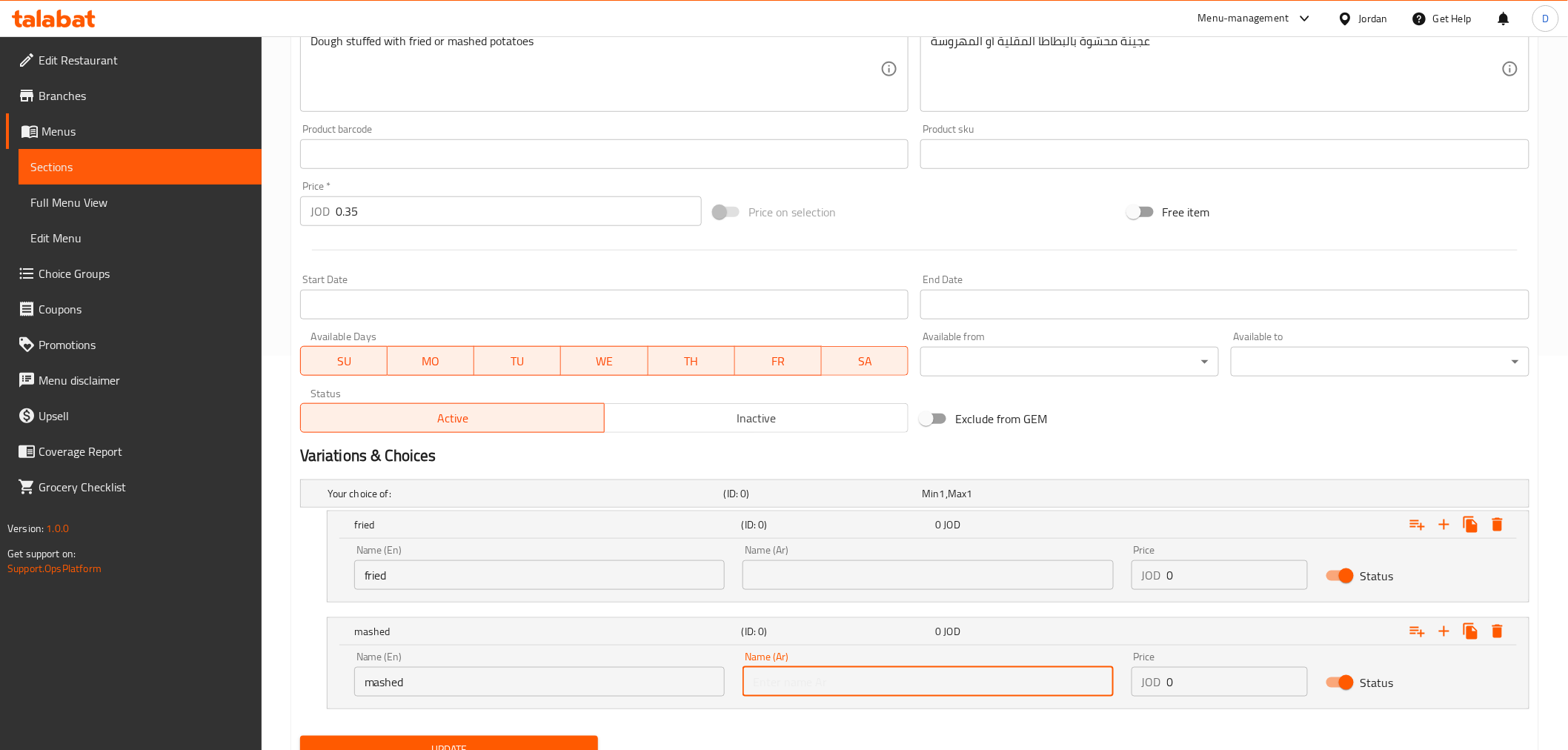
click at [829, 674] on input "text" at bounding box center [928, 681] width 371 height 30
paste input "مهروسة"
type input "مهروسة"
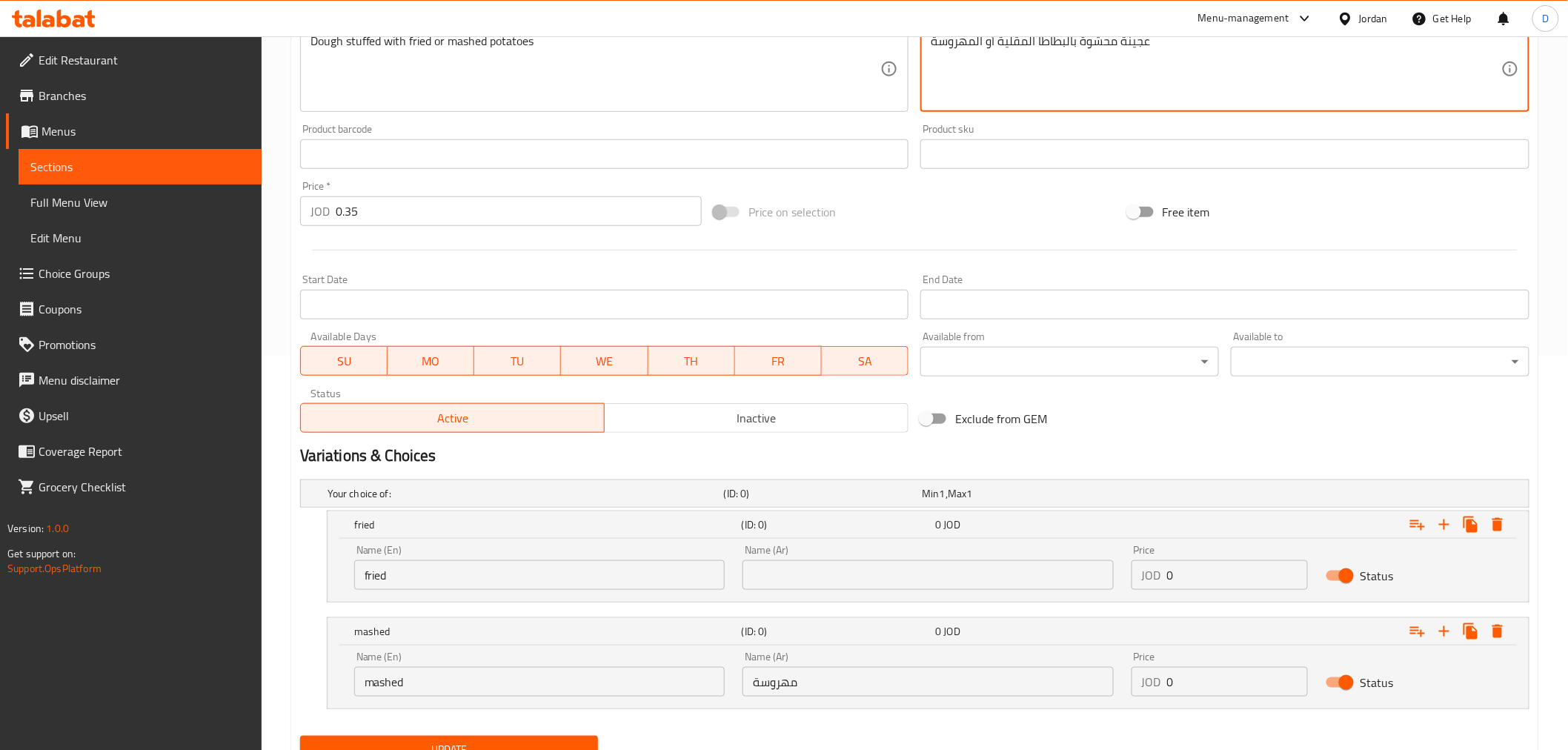
drag, startPoint x: 1027, startPoint y: 42, endPoint x: 996, endPoint y: 40, distance: 31.1
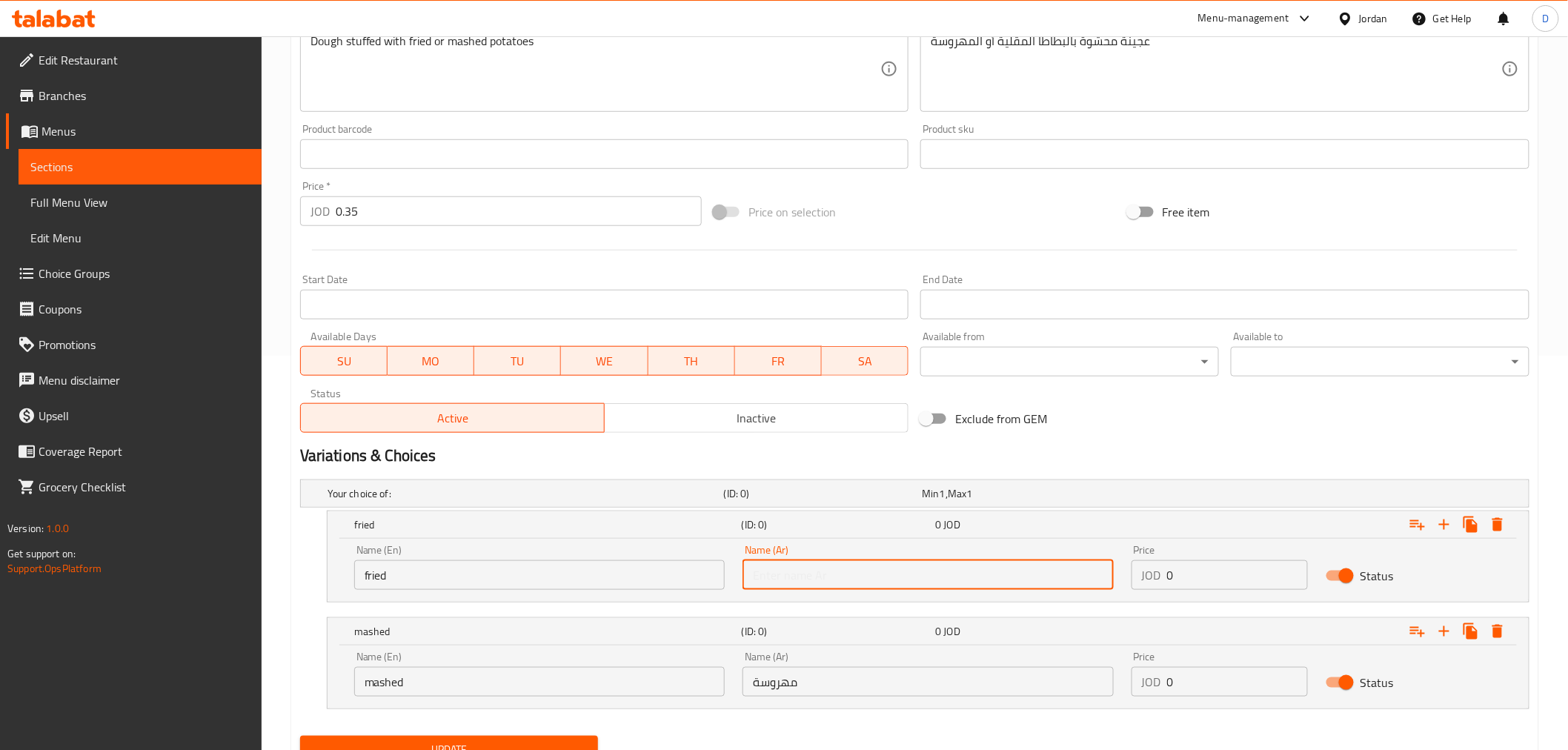
click at [898, 581] on input "text" at bounding box center [928, 575] width 371 height 30
paste input "[GEOGRAPHIC_DATA]"
type input "[GEOGRAPHIC_DATA]"
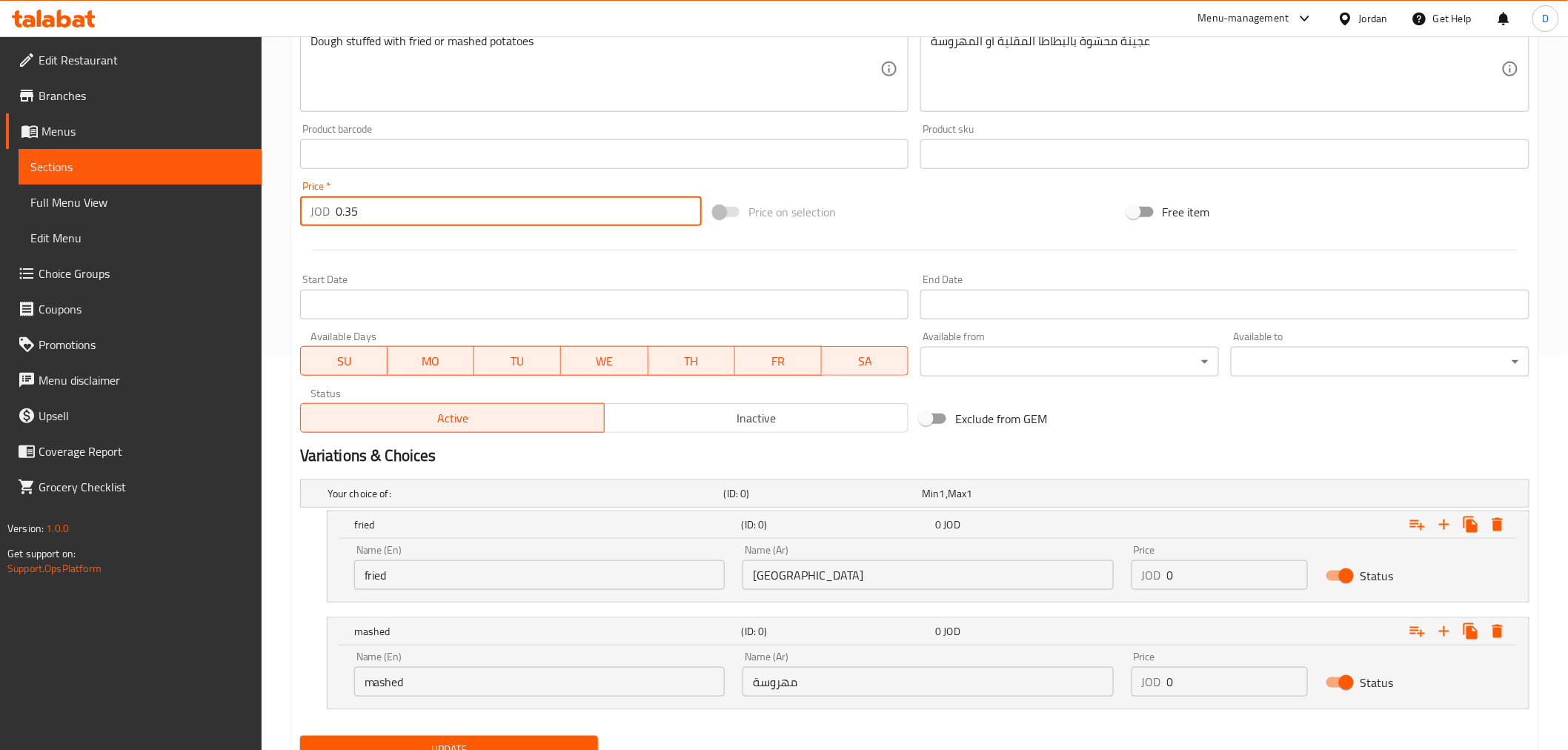
click at [345, 212] on input "0.35" at bounding box center [519, 211] width 366 height 30
type input "0"
click at [351, 234] on div at bounding box center [914, 250] width 1242 height 37
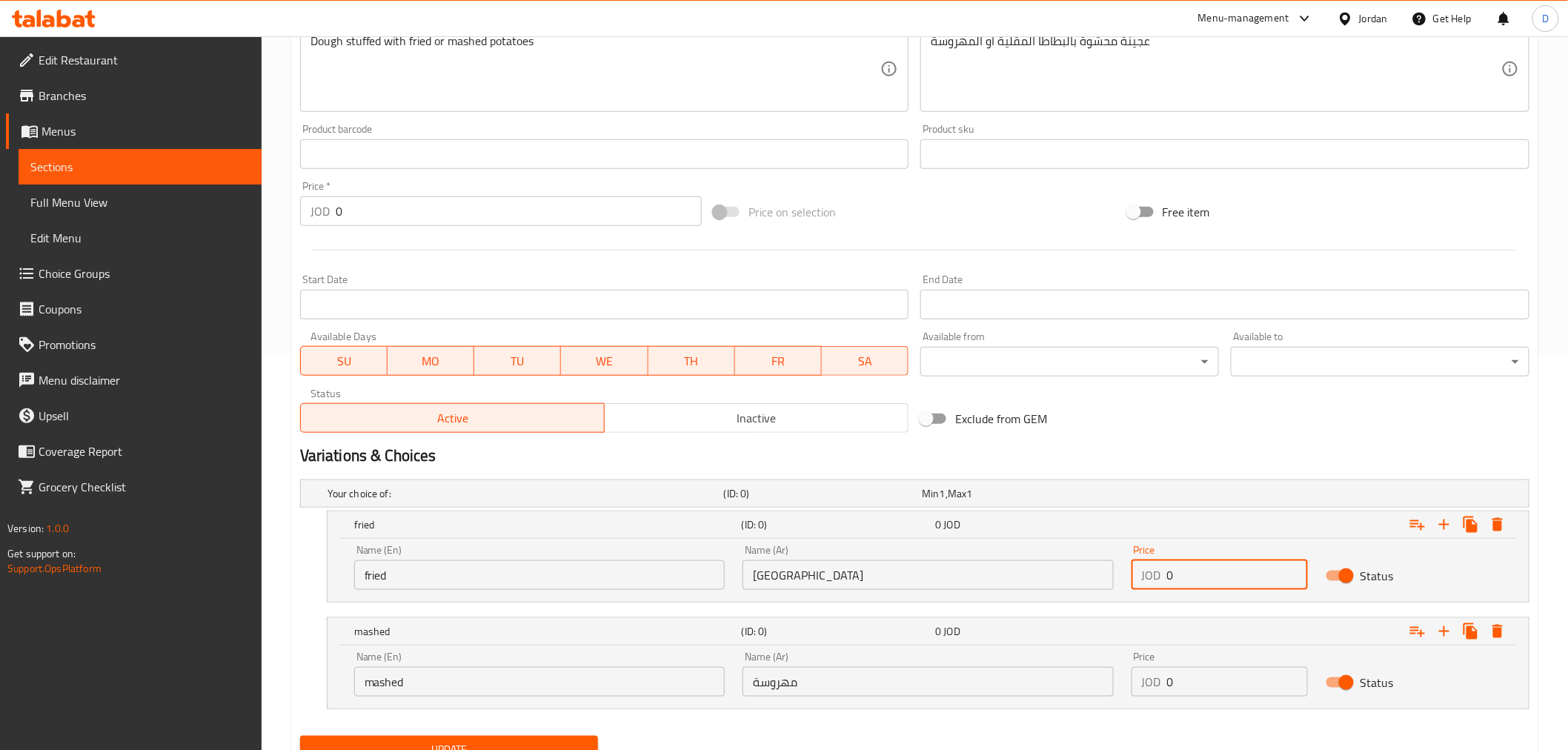
drag, startPoint x: 1176, startPoint y: 577, endPoint x: 1160, endPoint y: 576, distance: 16.0
click at [1160, 576] on div "JOD 0 Price" at bounding box center [1220, 575] width 176 height 30
paste input ".35"
type input "0.35"
drag, startPoint x: 1189, startPoint y: 676, endPoint x: 1161, endPoint y: 675, distance: 28.0
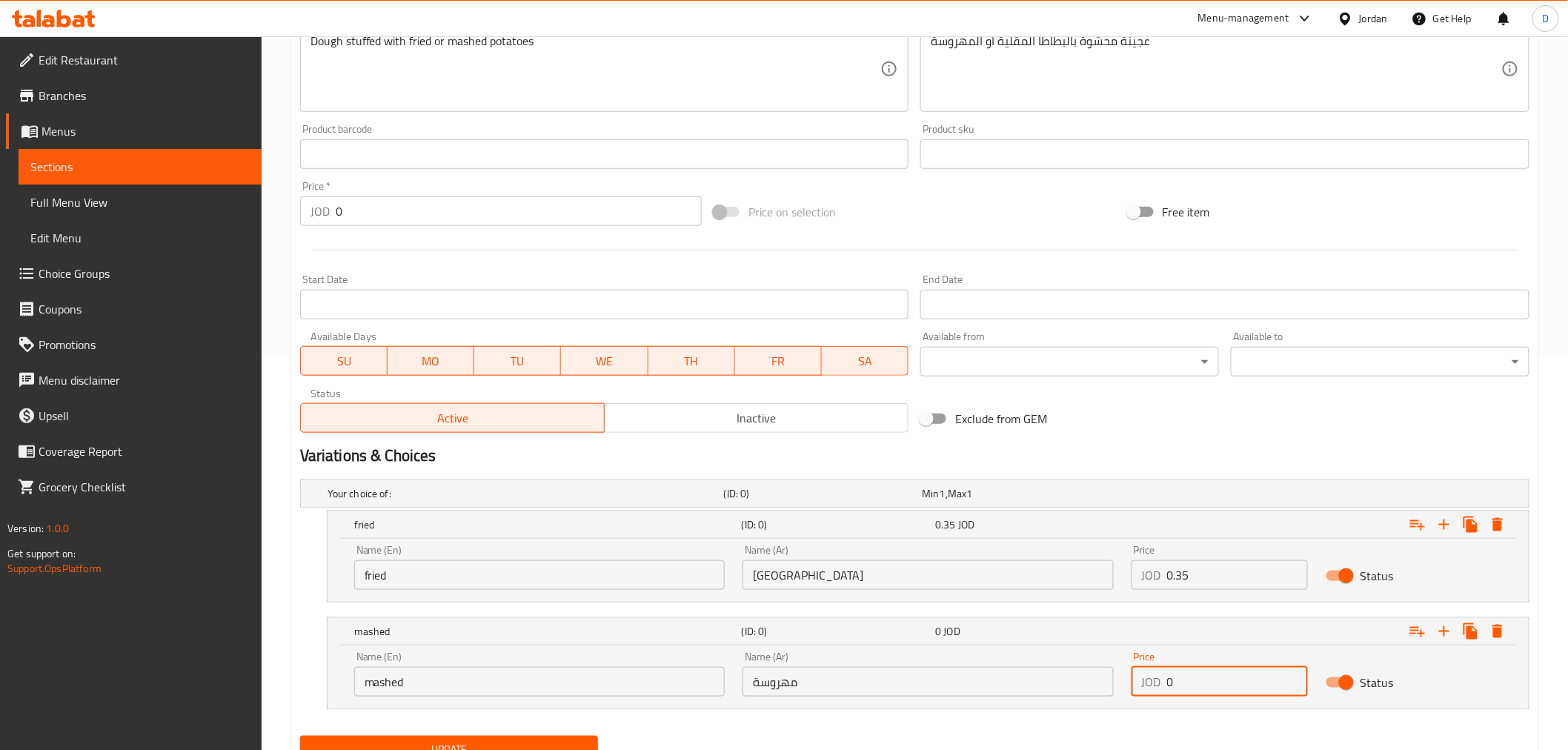
click at [1161, 674] on div "JOD 0 Price" at bounding box center [1220, 681] width 176 height 30
paste input ".35"
type input "0.35"
click at [1113, 674] on div "Your choice of: (ID: 0) Min 1 , Max 1 Name (En) Your choice of: Name (En) Name …" at bounding box center [914, 602] width 1242 height 256
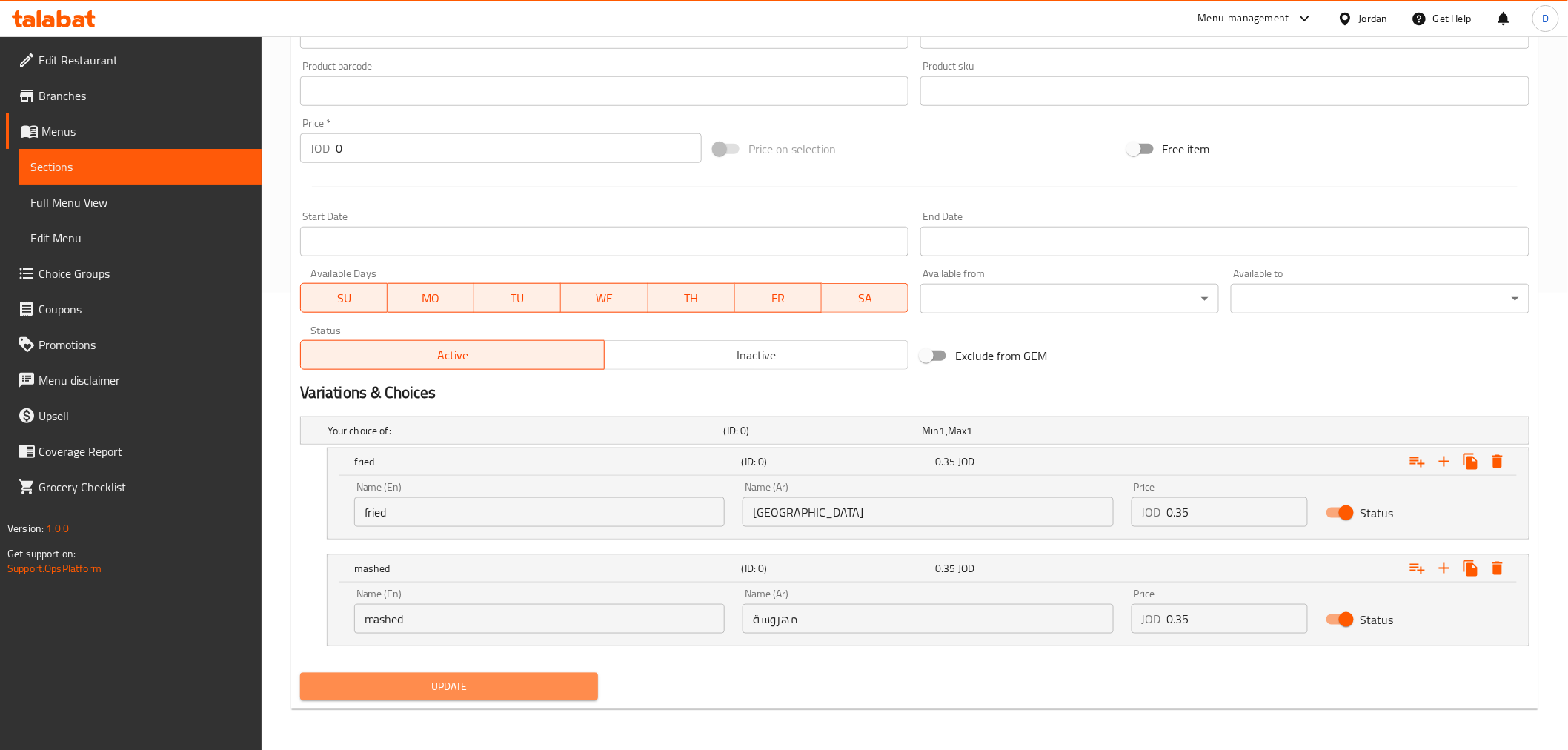
click at [547, 674] on span "Update" at bounding box center [449, 685] width 275 height 18
drag, startPoint x: 448, startPoint y: 685, endPoint x: 448, endPoint y: 632, distance: 53.0
click at [448, 674] on span "Update" at bounding box center [449, 685] width 275 height 18
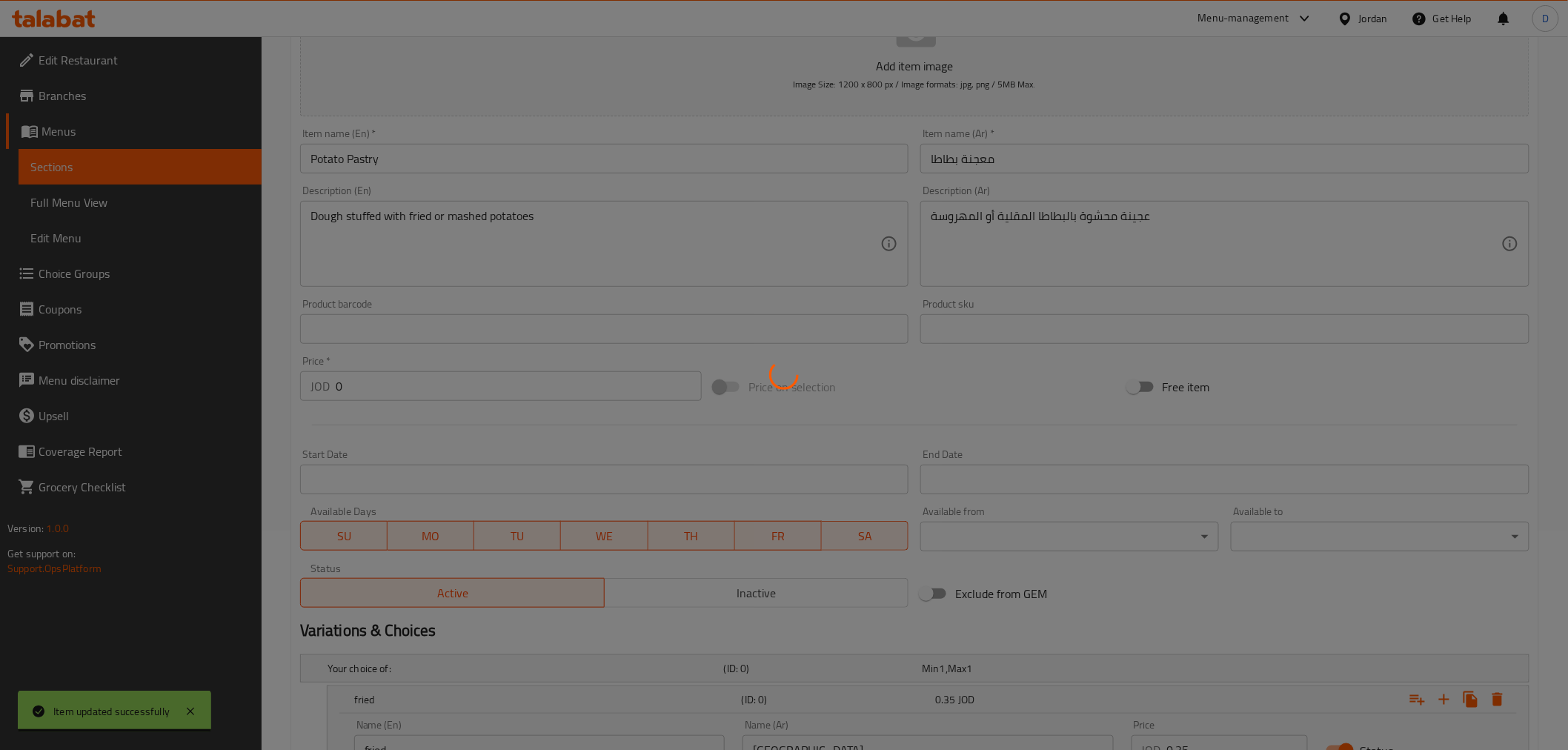
scroll to position [210, 0]
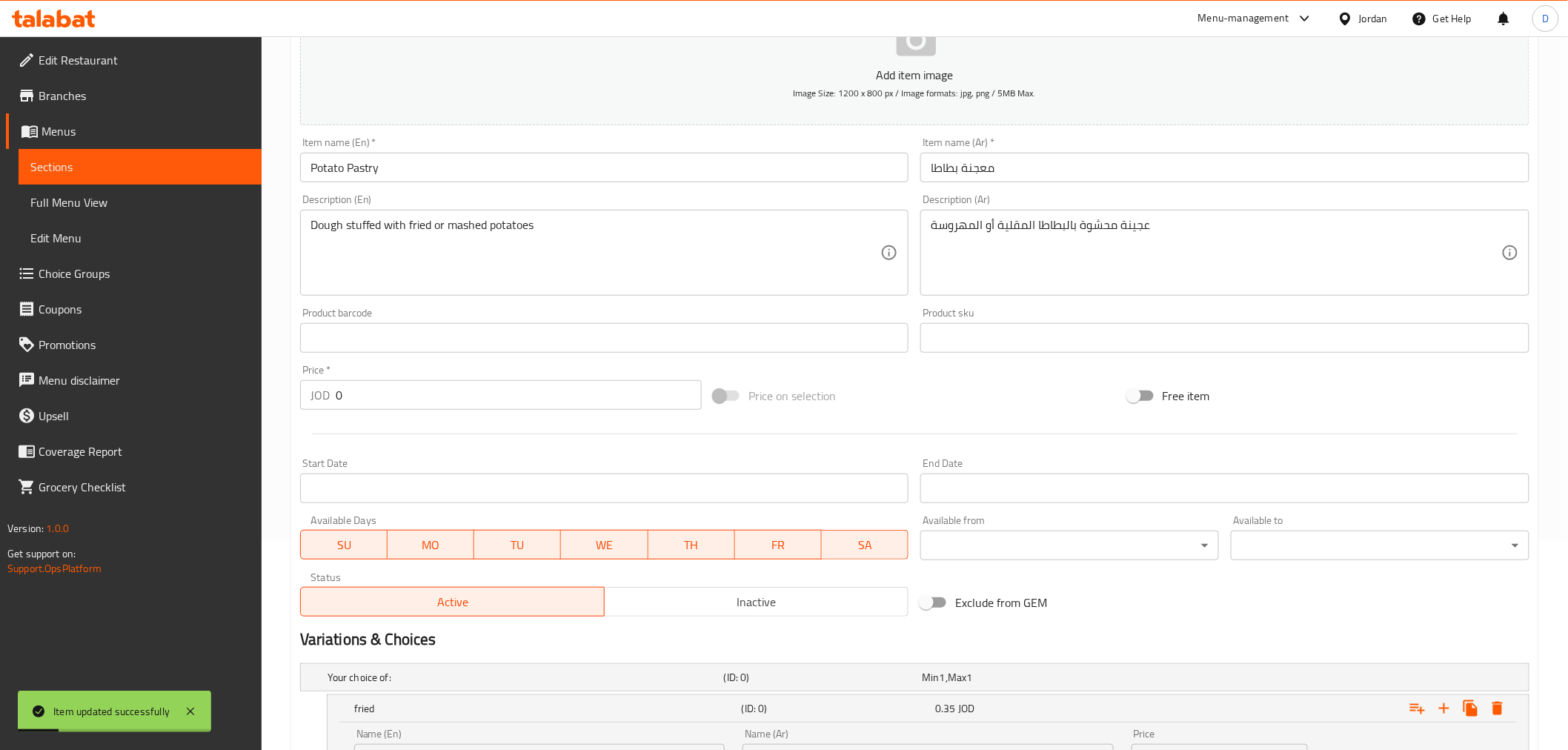
click at [366, 163] on input "Potato Pastry" at bounding box center [605, 167] width 609 height 30
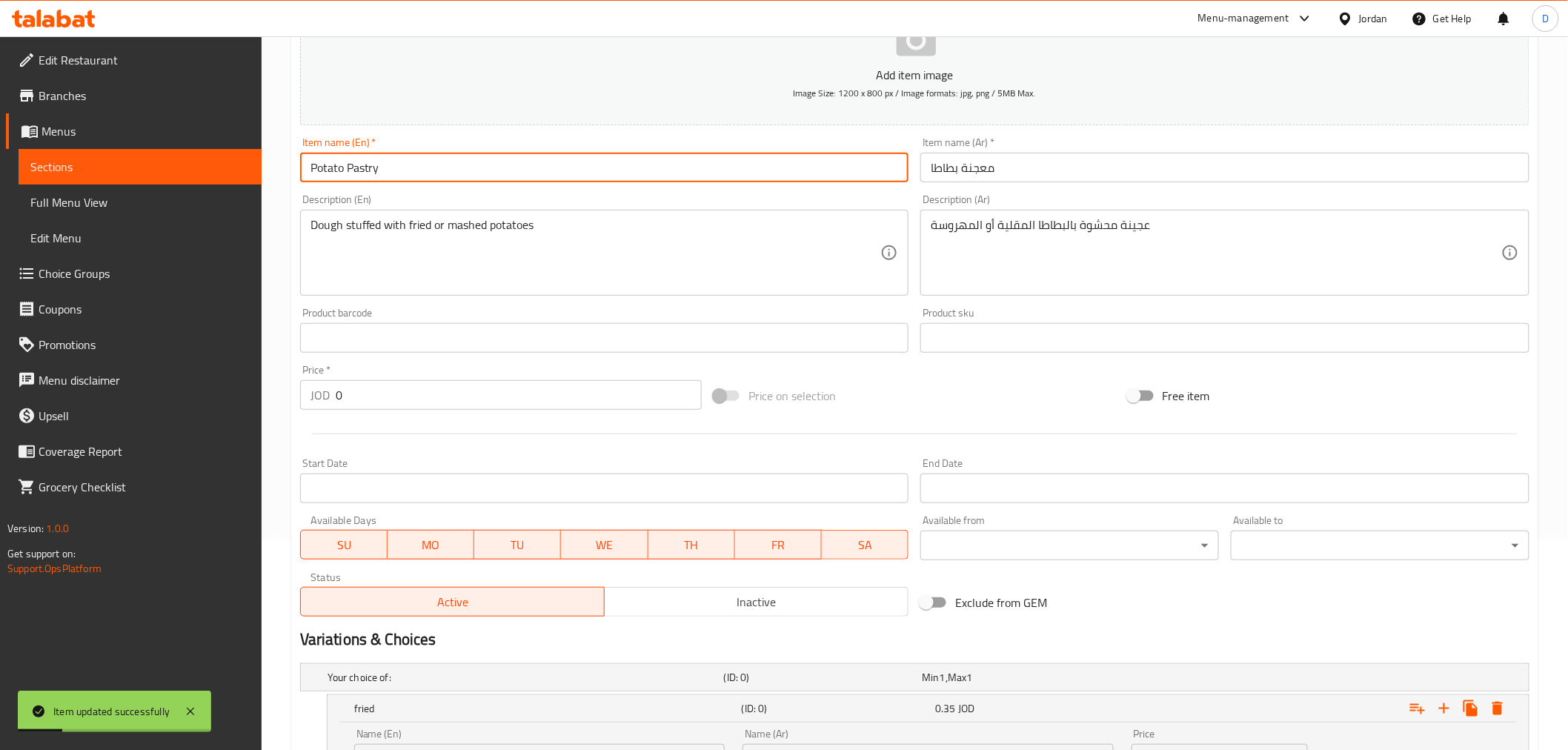
click at [366, 163] on input "Potato Pastry" at bounding box center [605, 167] width 609 height 30
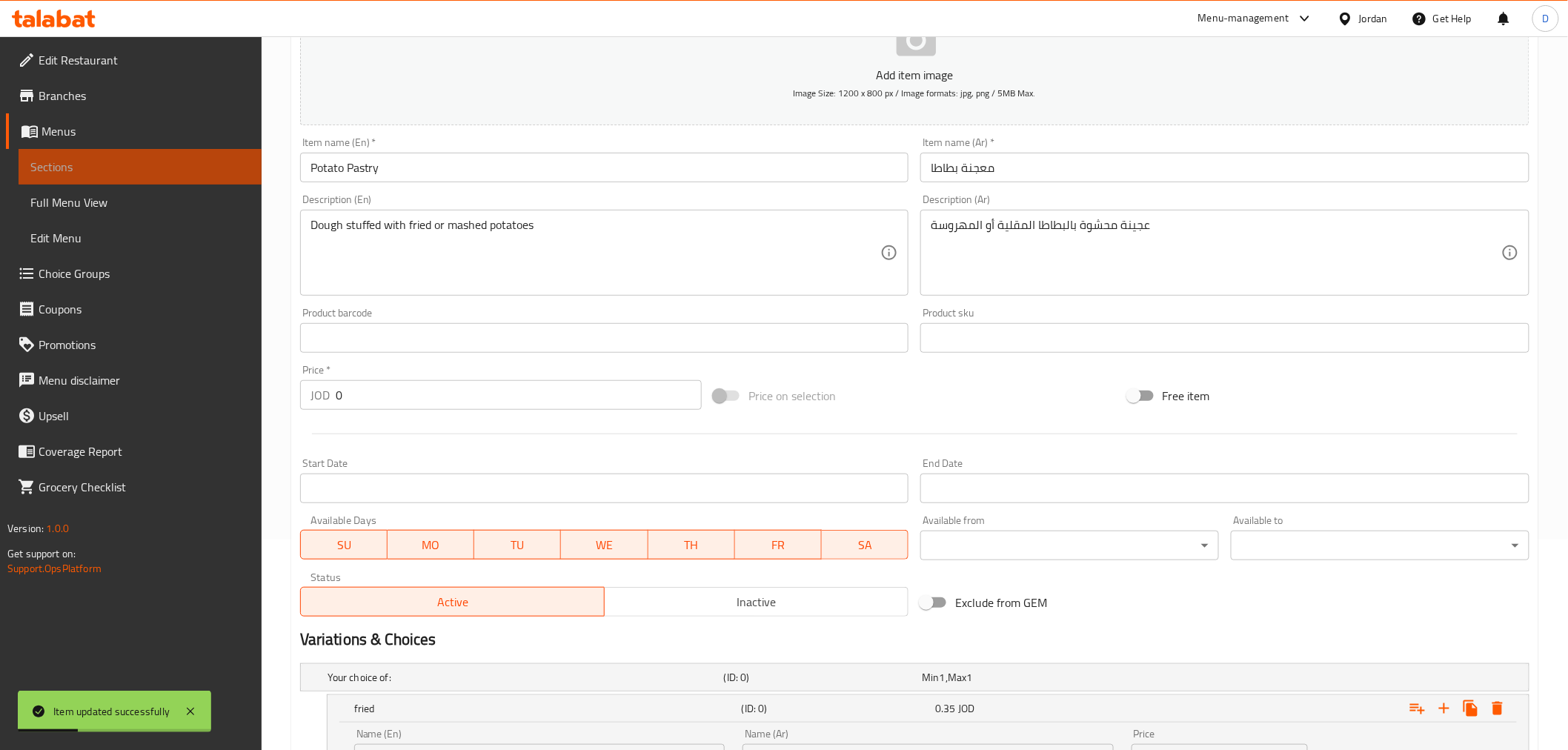
click at [234, 161] on span "Sections" at bounding box center [140, 167] width 219 height 17
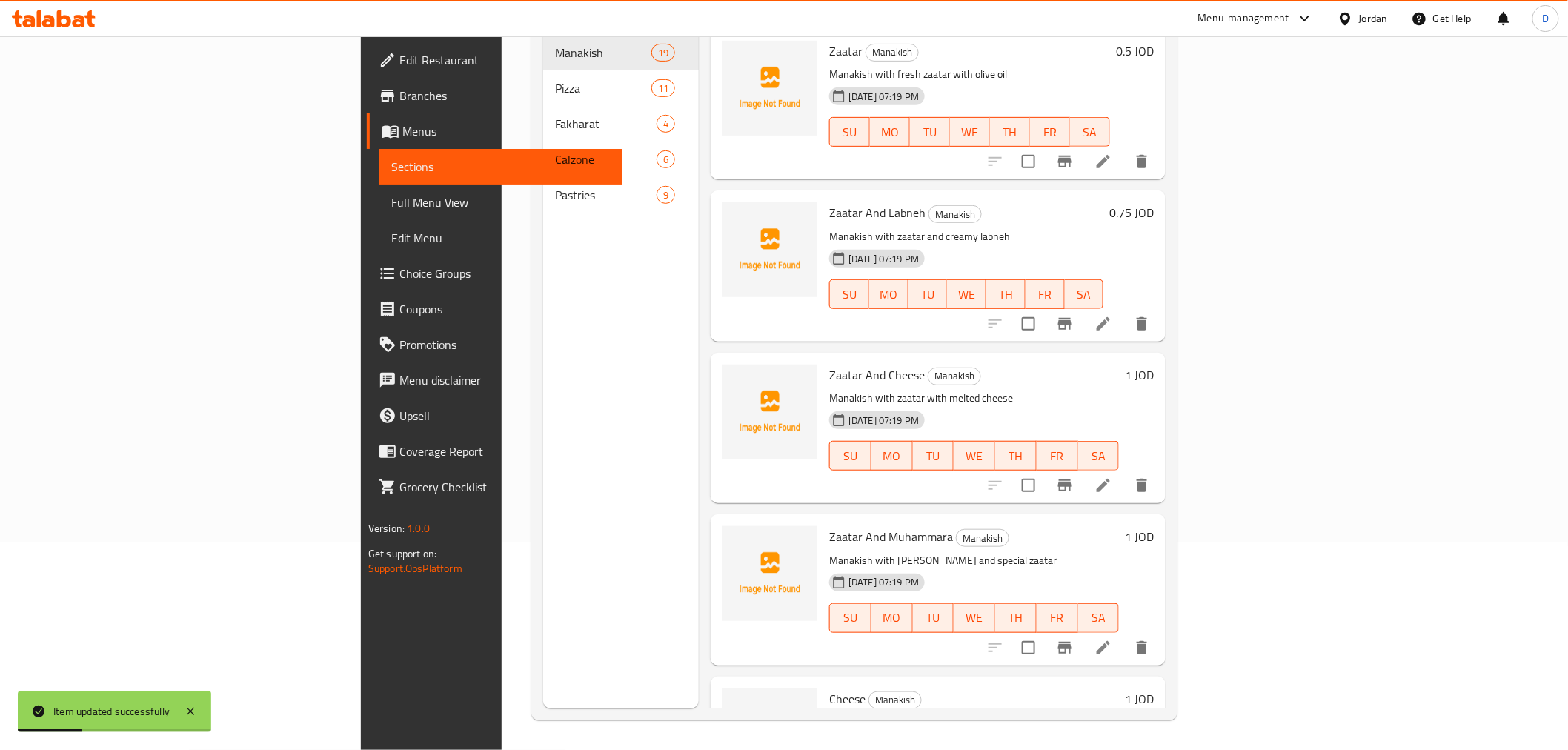
scroll to position [208, 0]
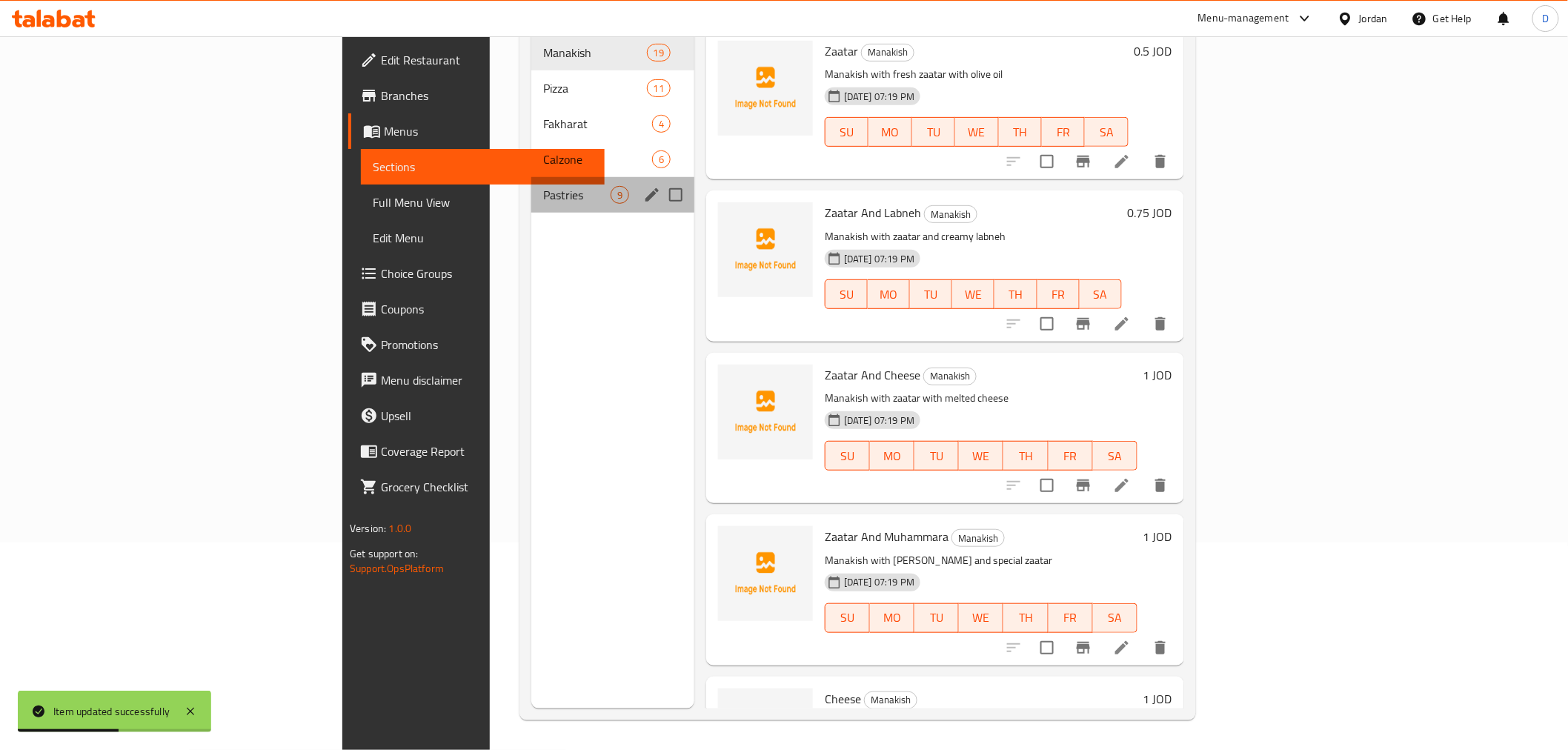
click at [531, 181] on div "Pastries 9" at bounding box center [613, 194] width 163 height 36
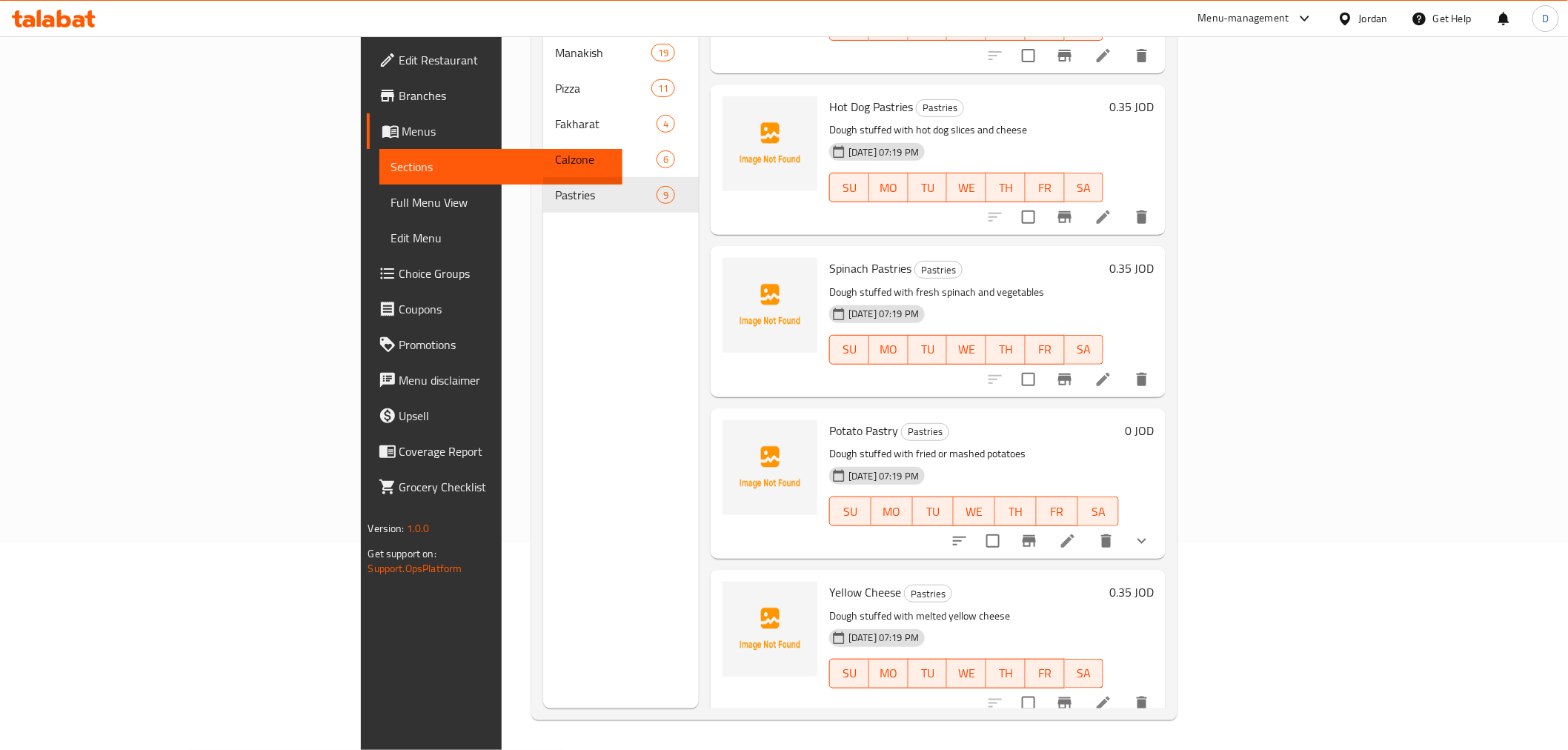
scroll to position [249, 0]
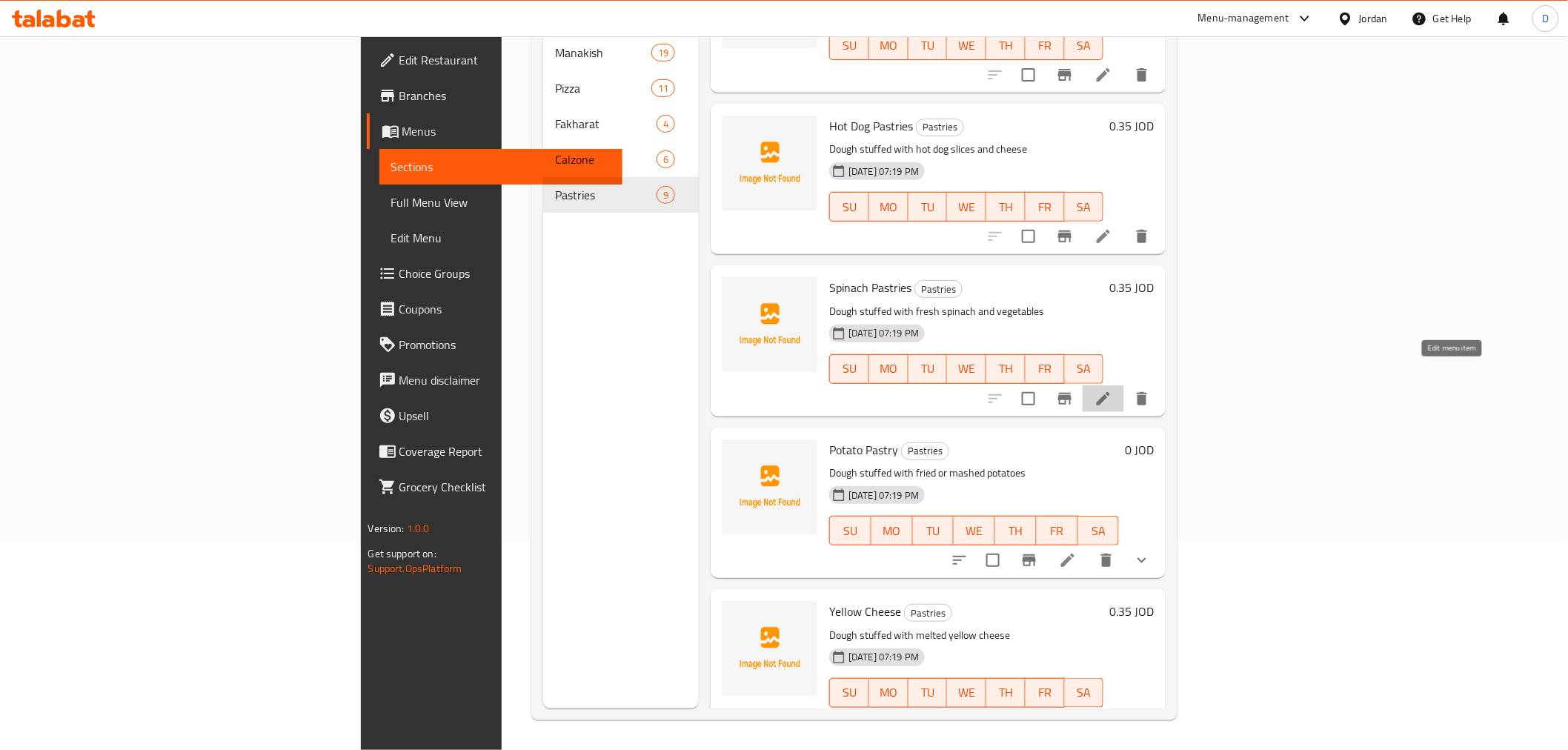
click at [1113, 390] on icon at bounding box center [1103, 399] width 17 height 17
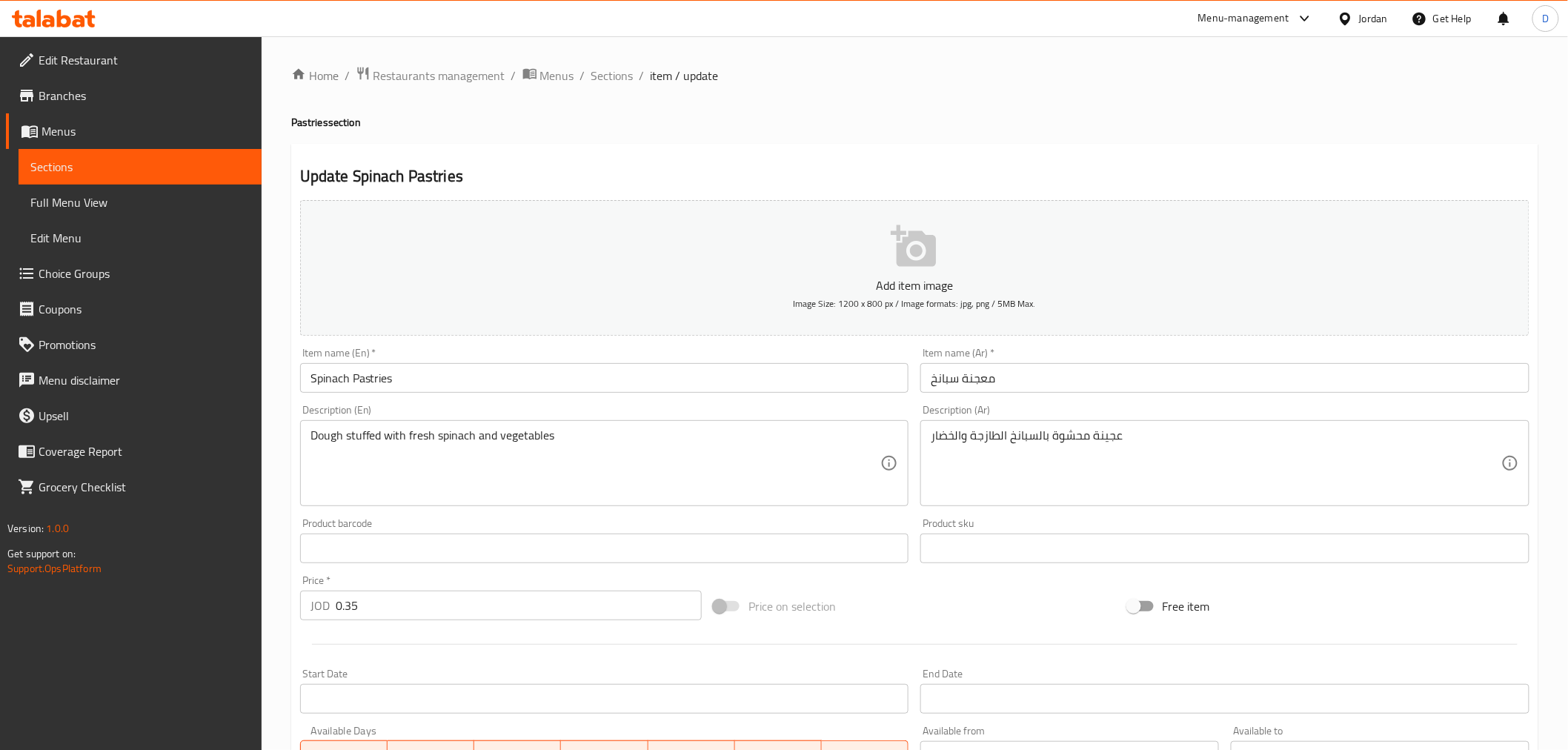
click at [366, 381] on input "Spinach Pastries" at bounding box center [605, 378] width 609 height 30
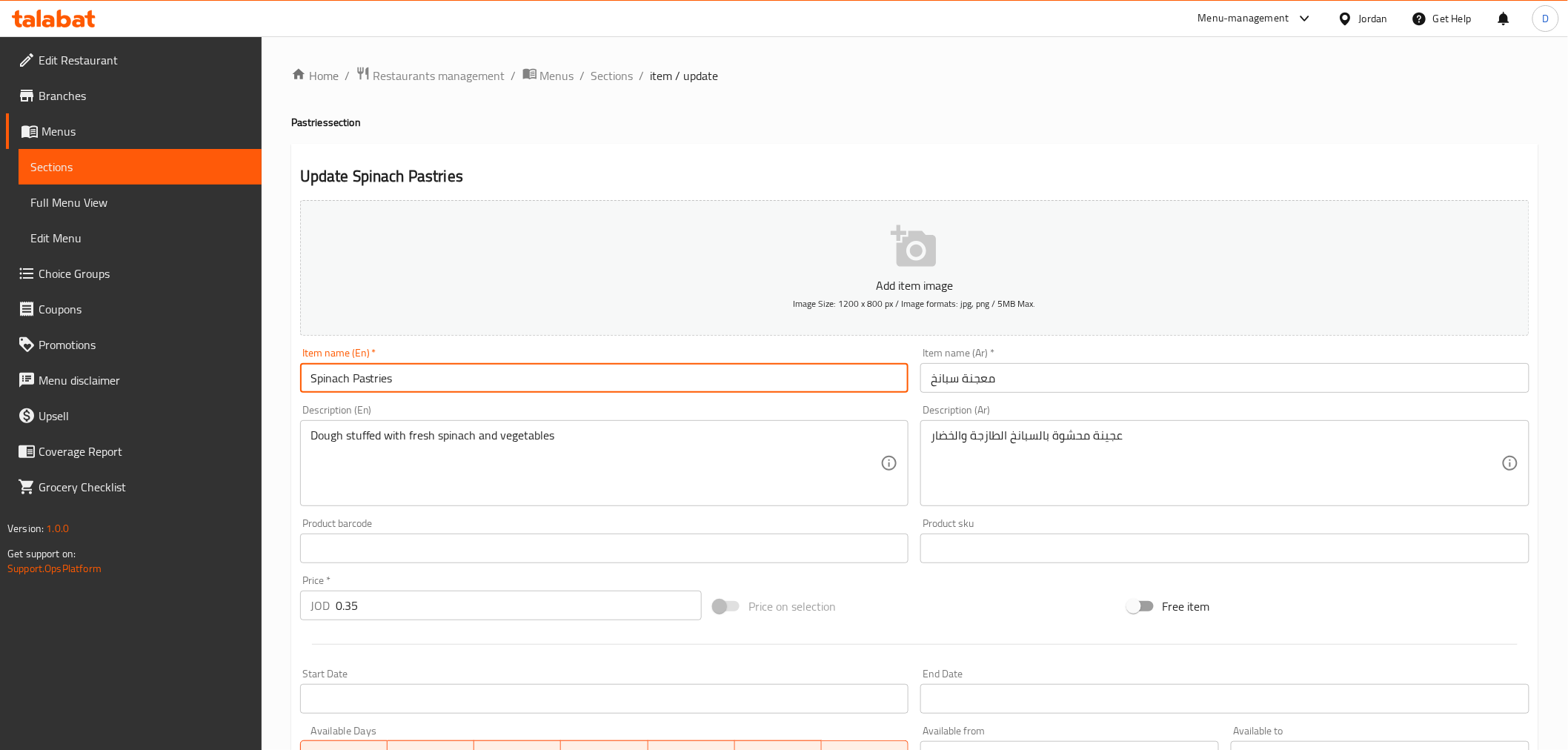
click at [366, 381] on input "Spinach Pastries" at bounding box center [605, 378] width 609 height 30
paste input "y"
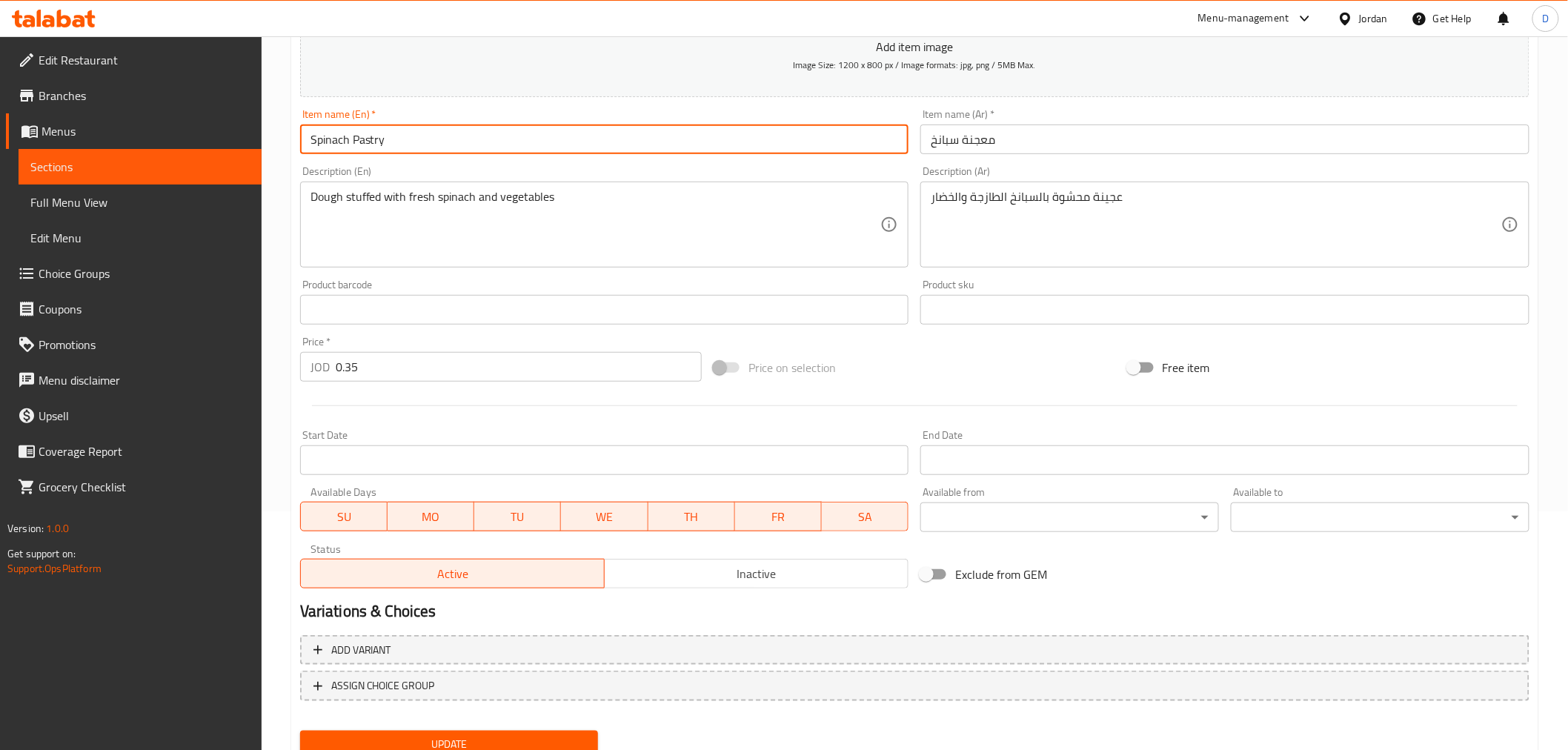
scroll to position [294, 0]
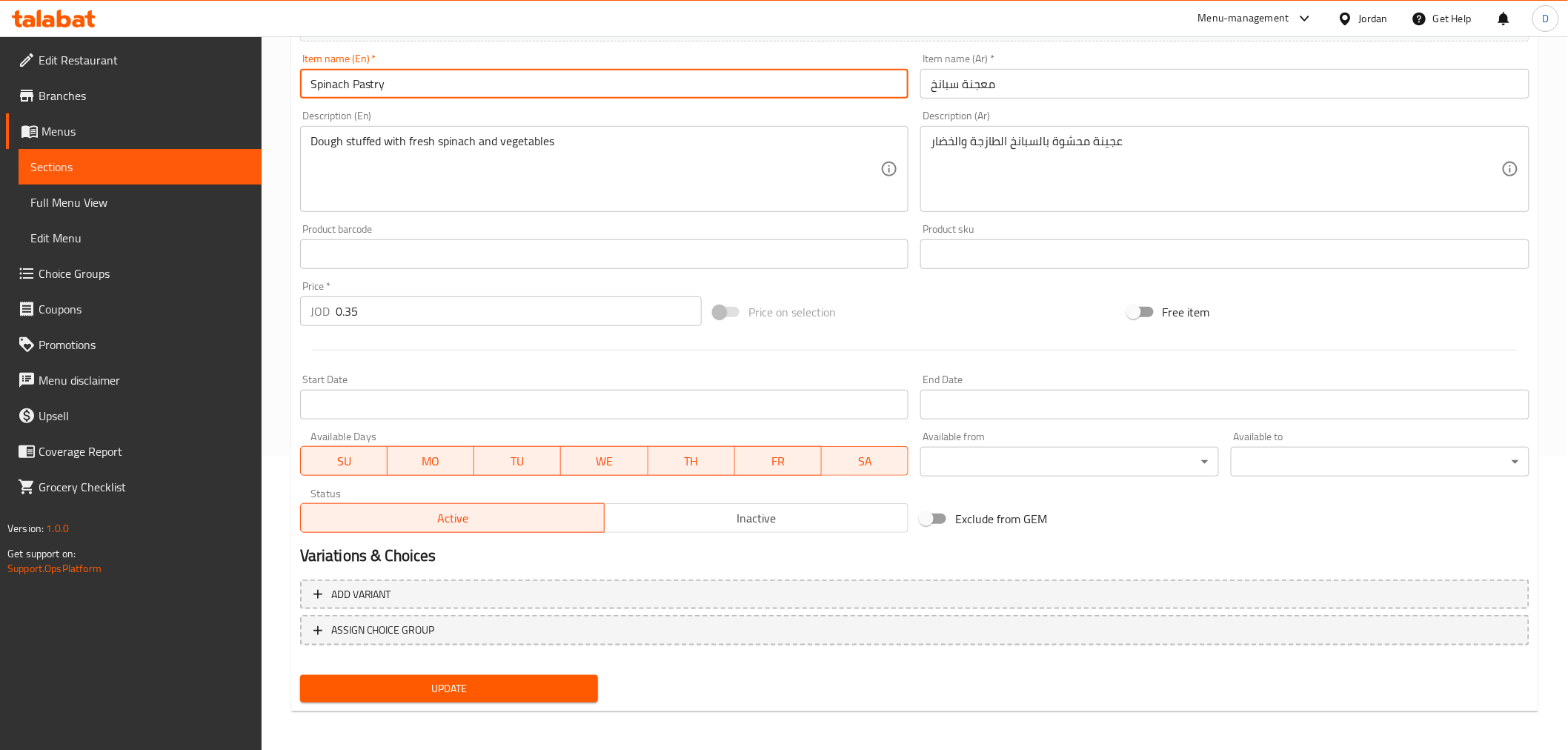
type input "Spinach Pastry"
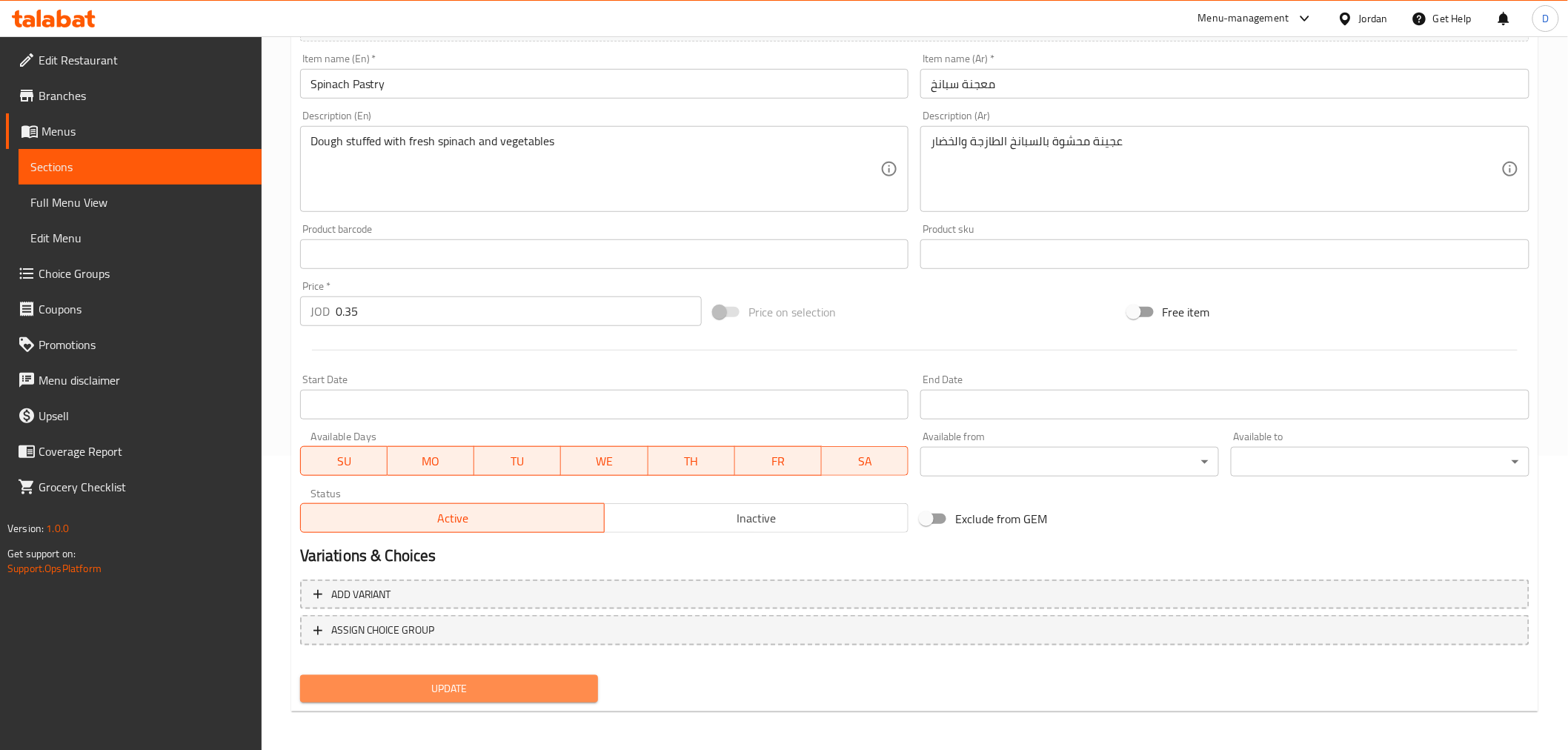
click at [492, 674] on span "Update" at bounding box center [449, 688] width 275 height 18
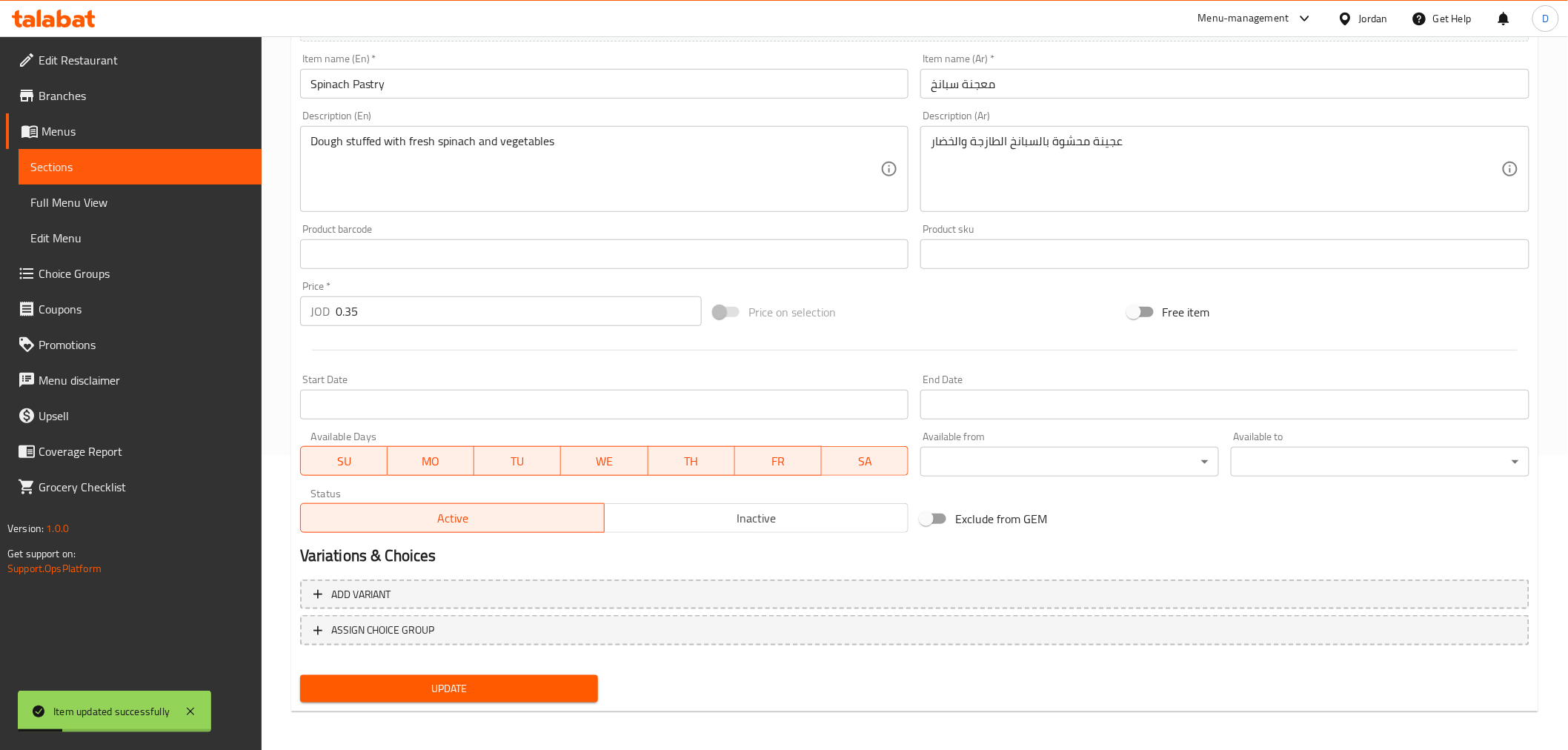
click at [244, 165] on span "Sections" at bounding box center [140, 167] width 219 height 17
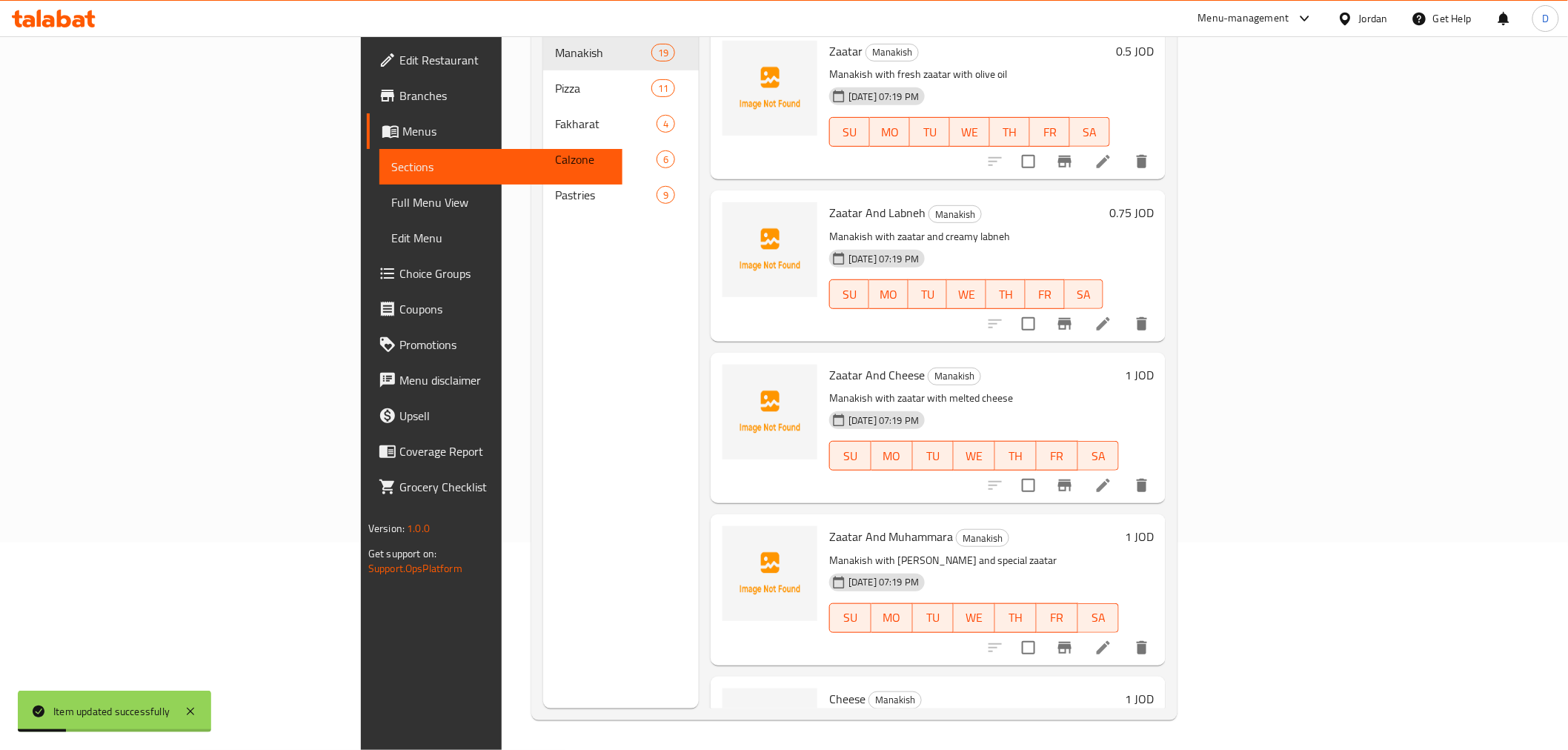
scroll to position [208, 0]
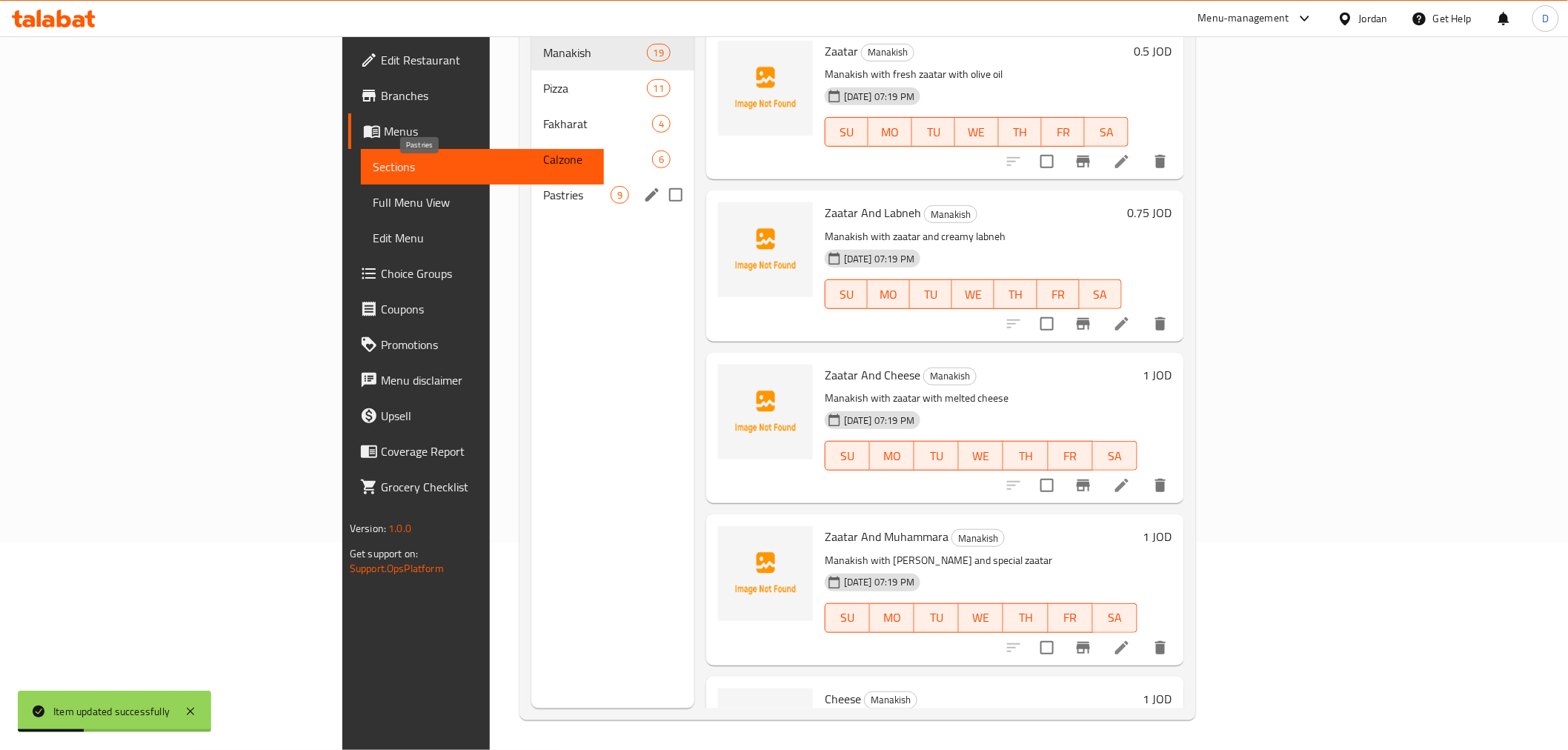
click at [544, 186] on span "Pastries" at bounding box center [577, 194] width 67 height 17
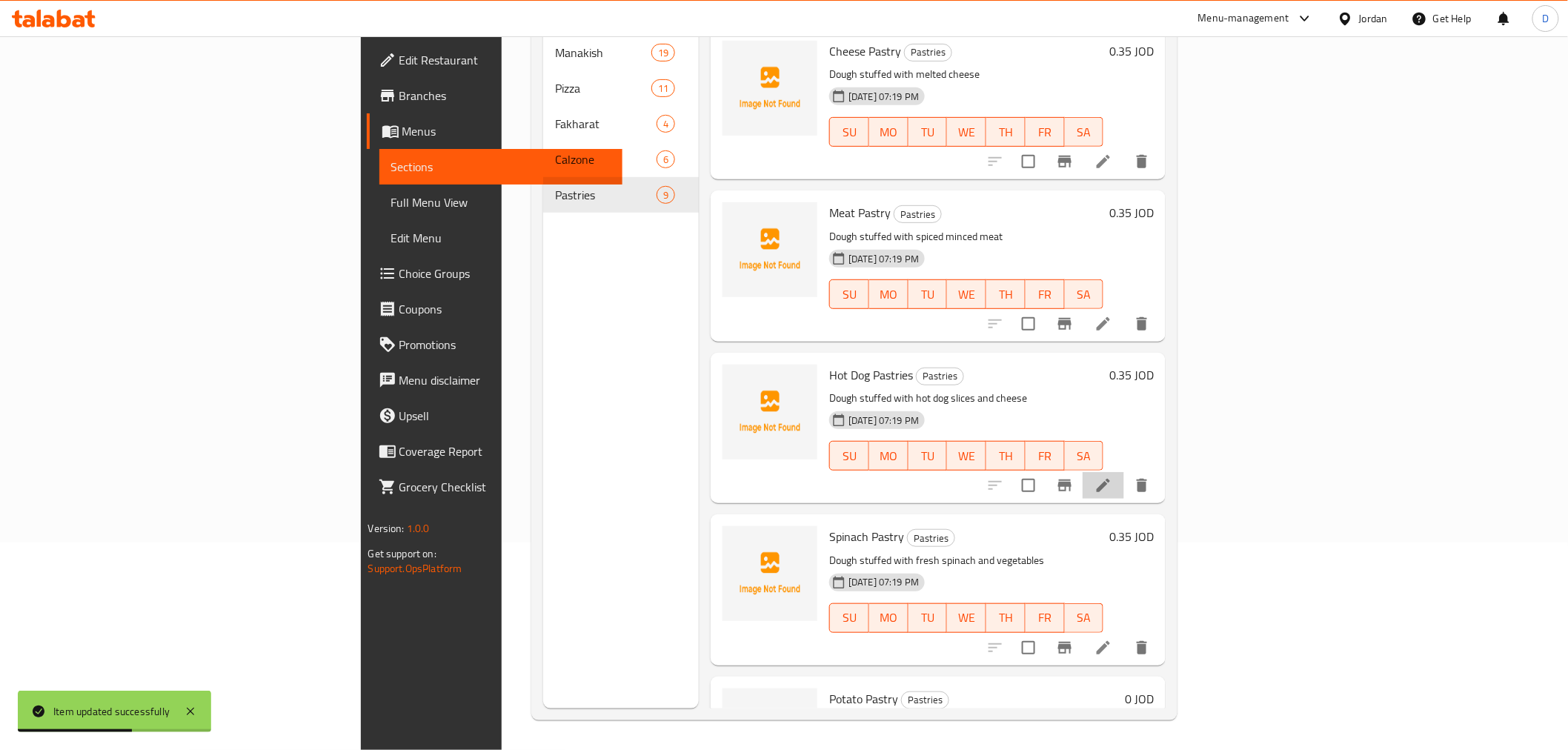
click at [1124, 472] on li at bounding box center [1104, 485] width 42 height 27
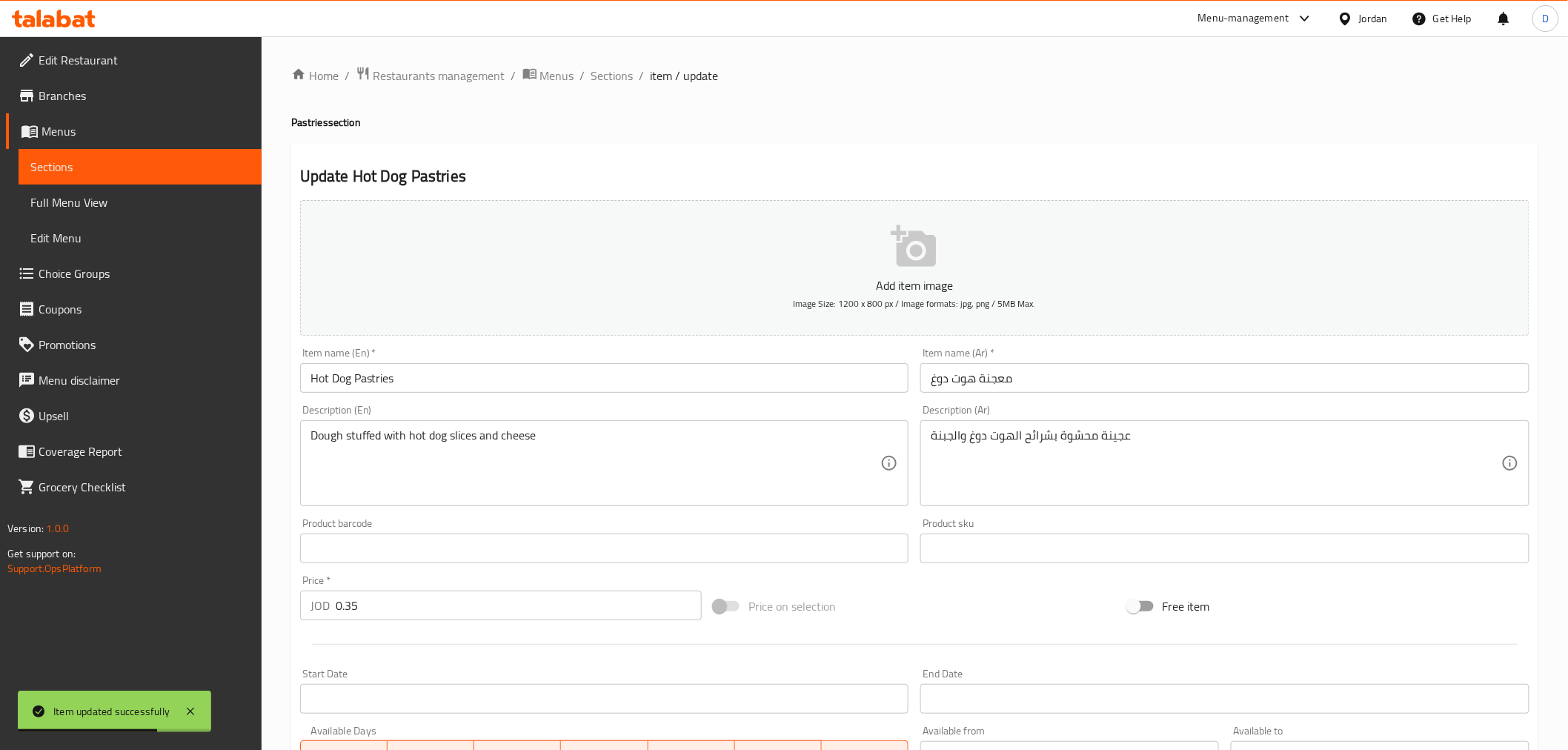
click at [376, 386] on input "Hot Dog Pastries" at bounding box center [605, 378] width 609 height 30
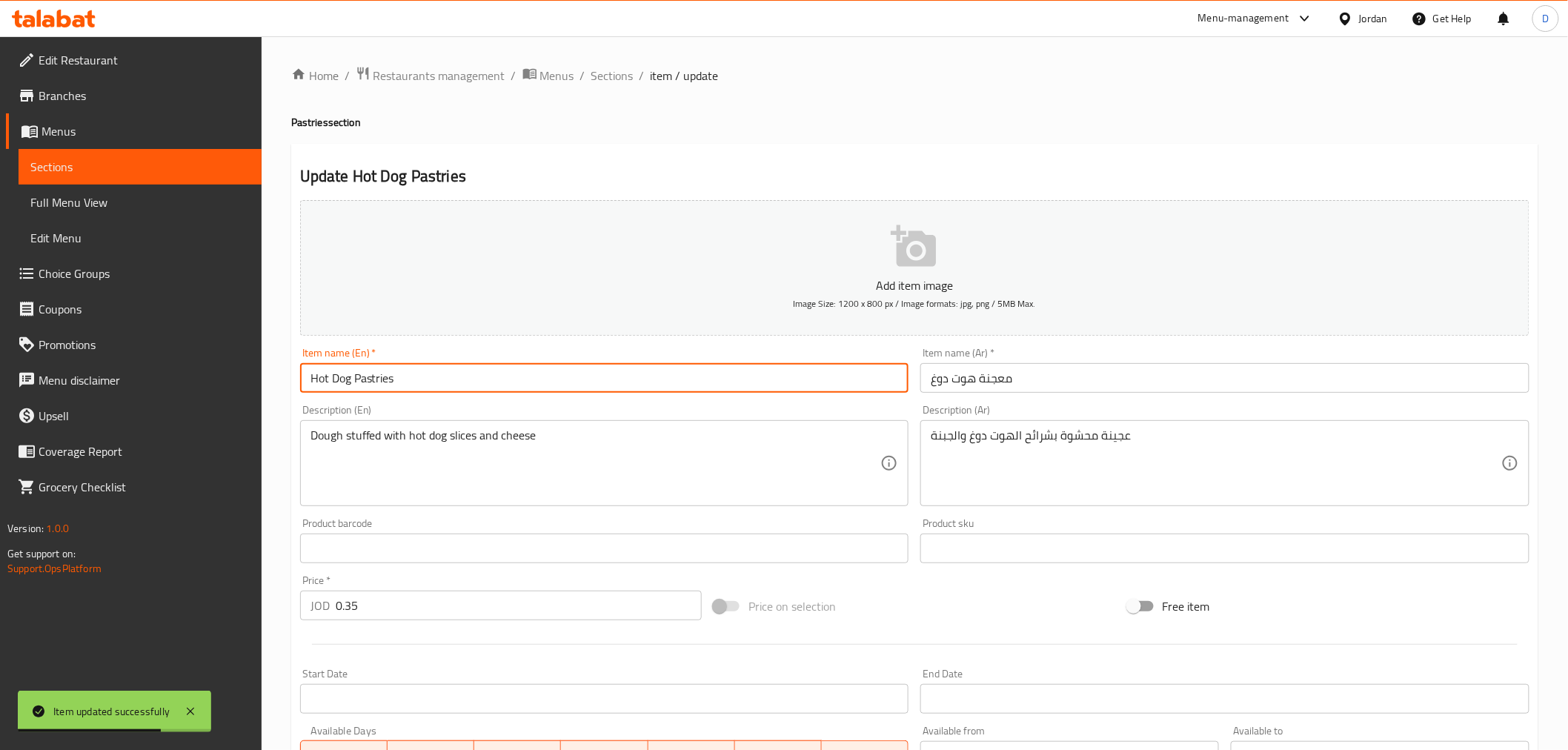
click at [376, 386] on input "Hot Dog Pastries" at bounding box center [605, 378] width 609 height 30
paste input "y"
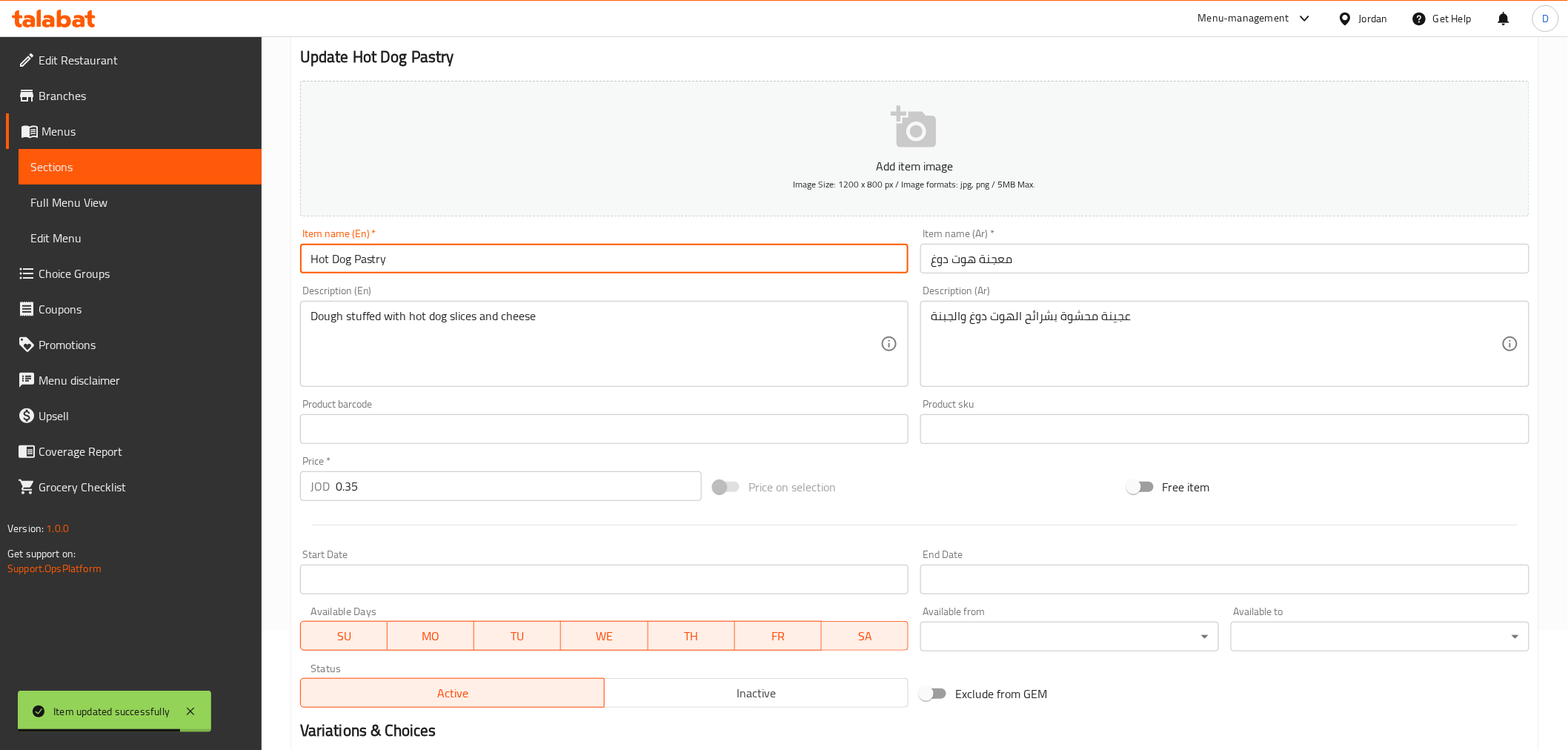
scroll to position [294, 0]
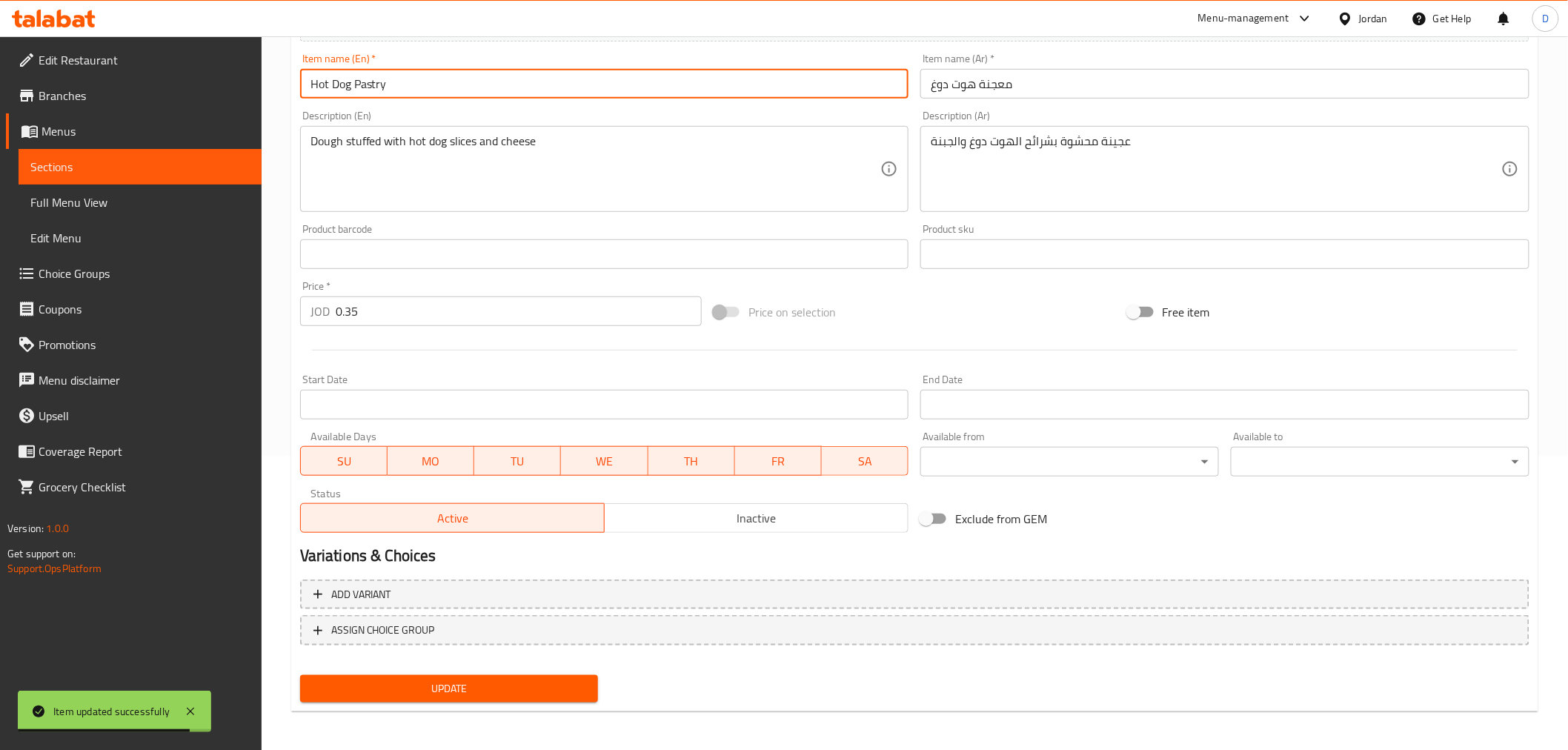
type input "Hot Dog Pastry"
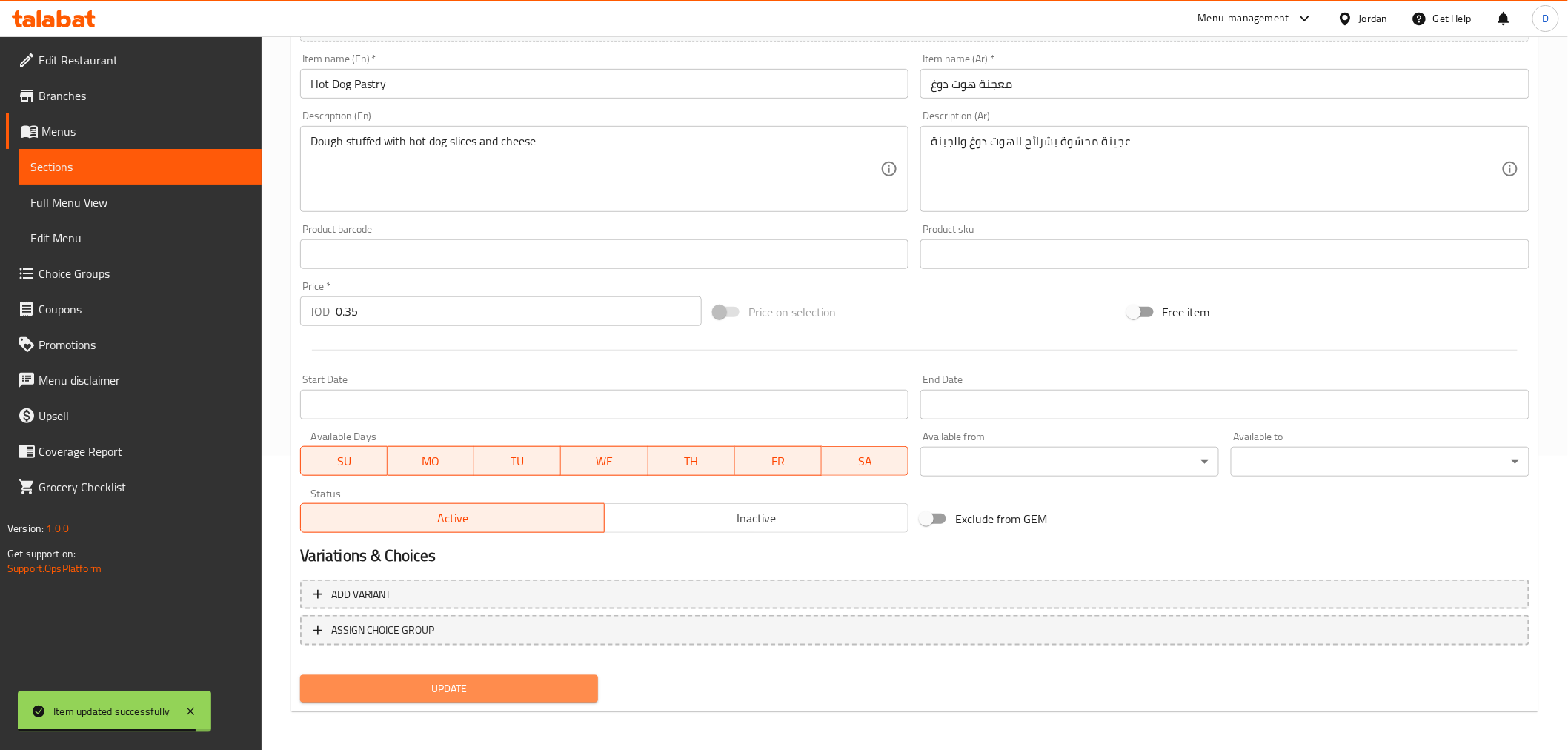
click at [453, 674] on span "Update" at bounding box center [449, 688] width 275 height 18
click at [206, 163] on span "Sections" at bounding box center [140, 167] width 219 height 17
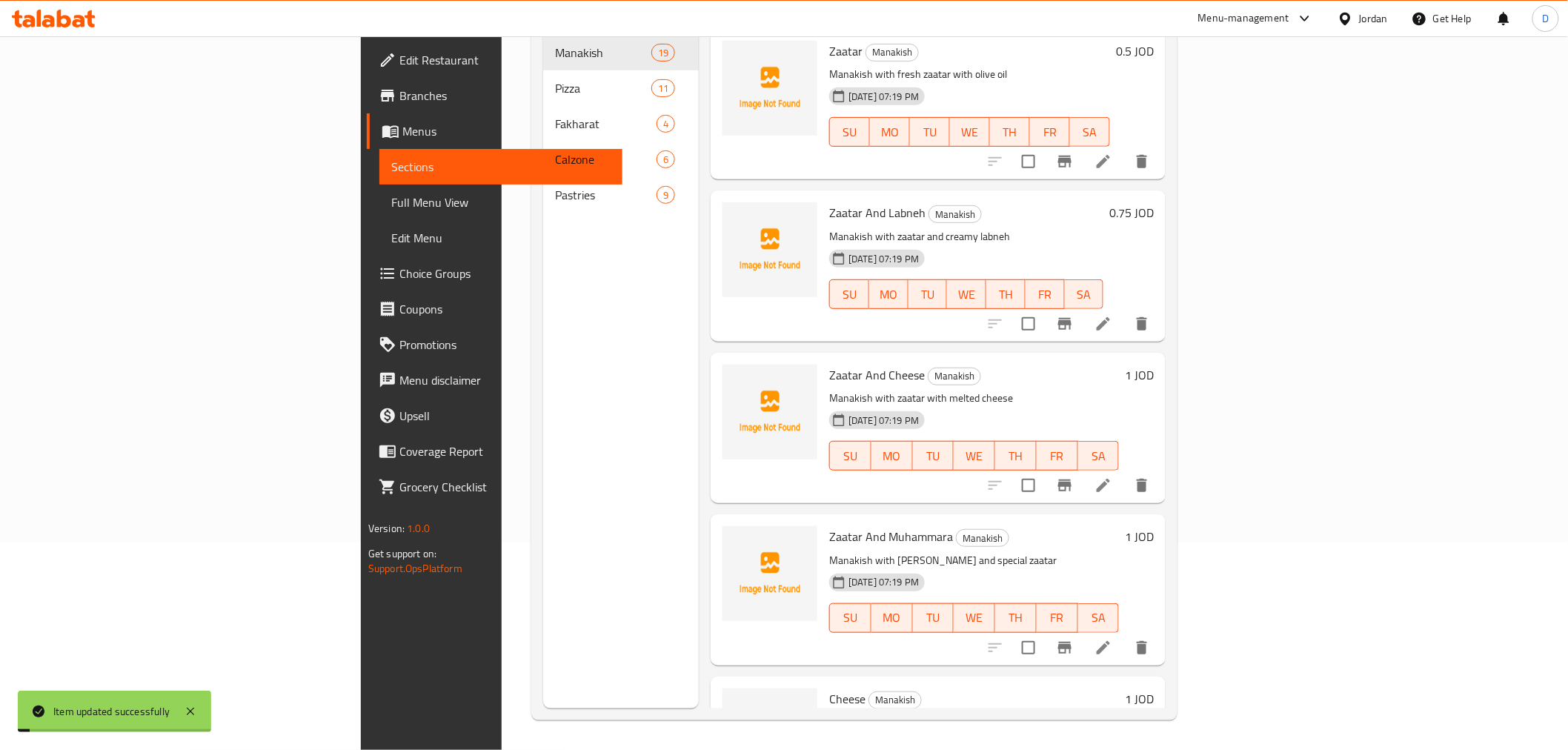
scroll to position [208, 0]
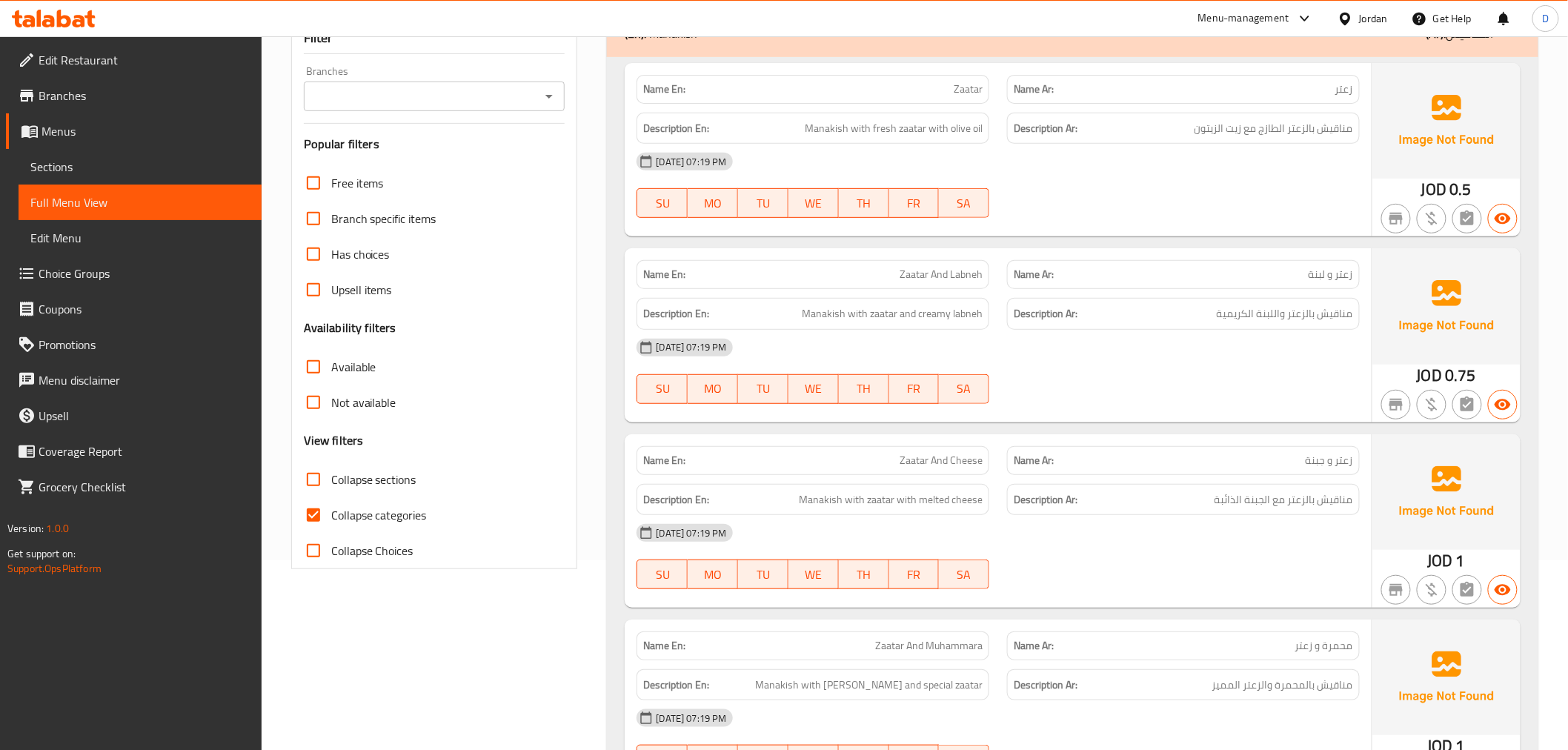
scroll to position [411, 0]
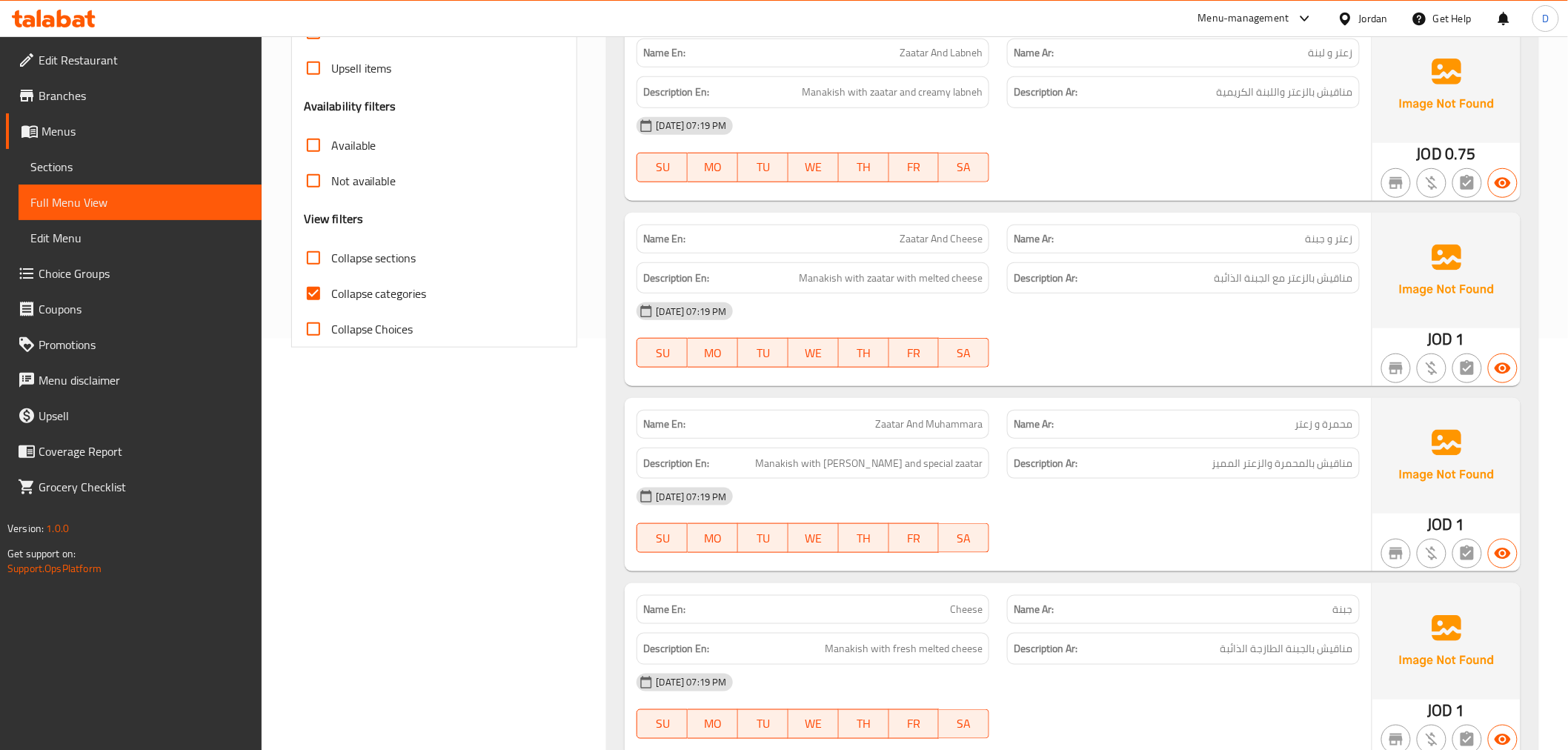
click at [357, 291] on span "Collapse categories" at bounding box center [380, 293] width 96 height 17
click at [332, 291] on input "Collapse categories" at bounding box center [313, 293] width 36 height 36
checkbox input "false"
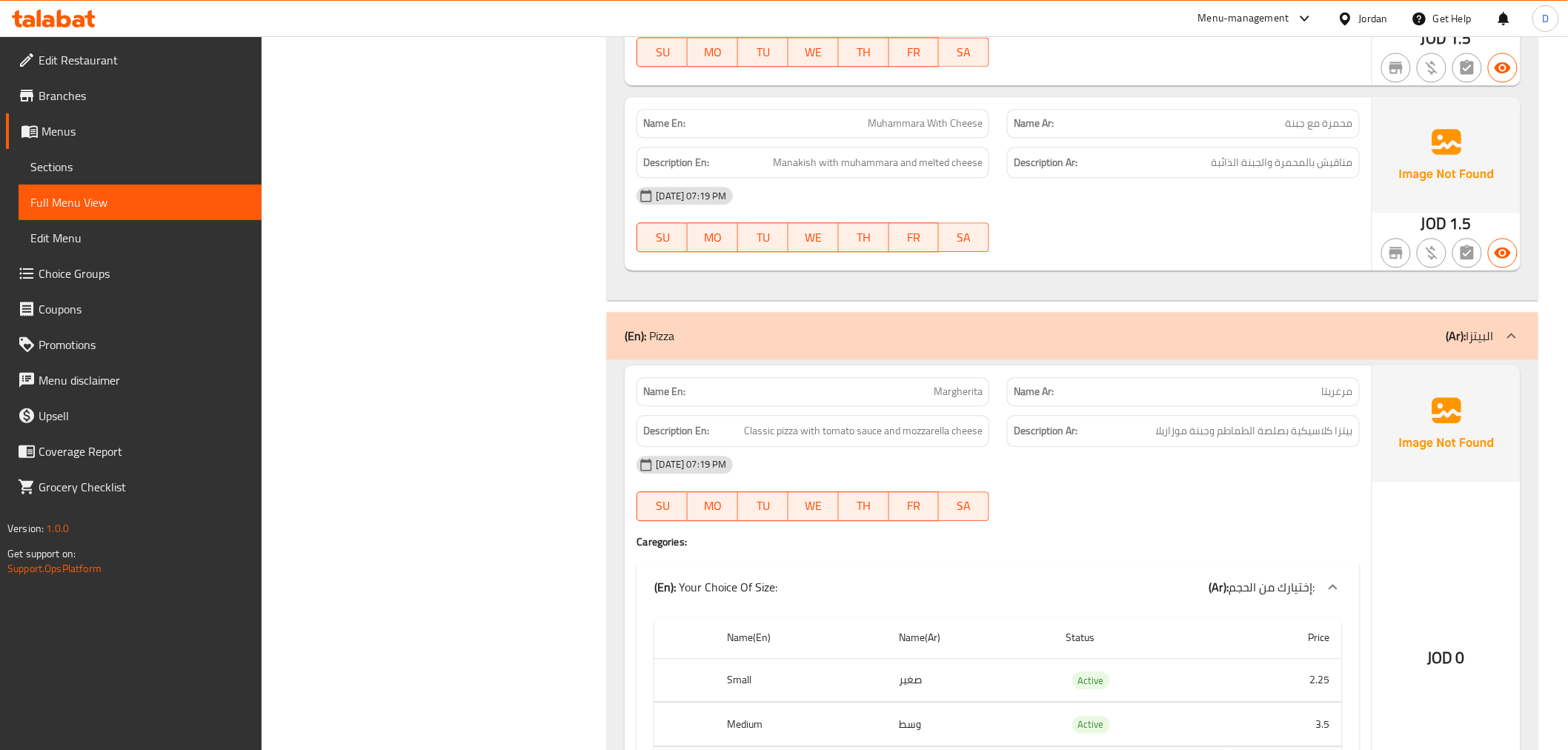
scroll to position [0, 0]
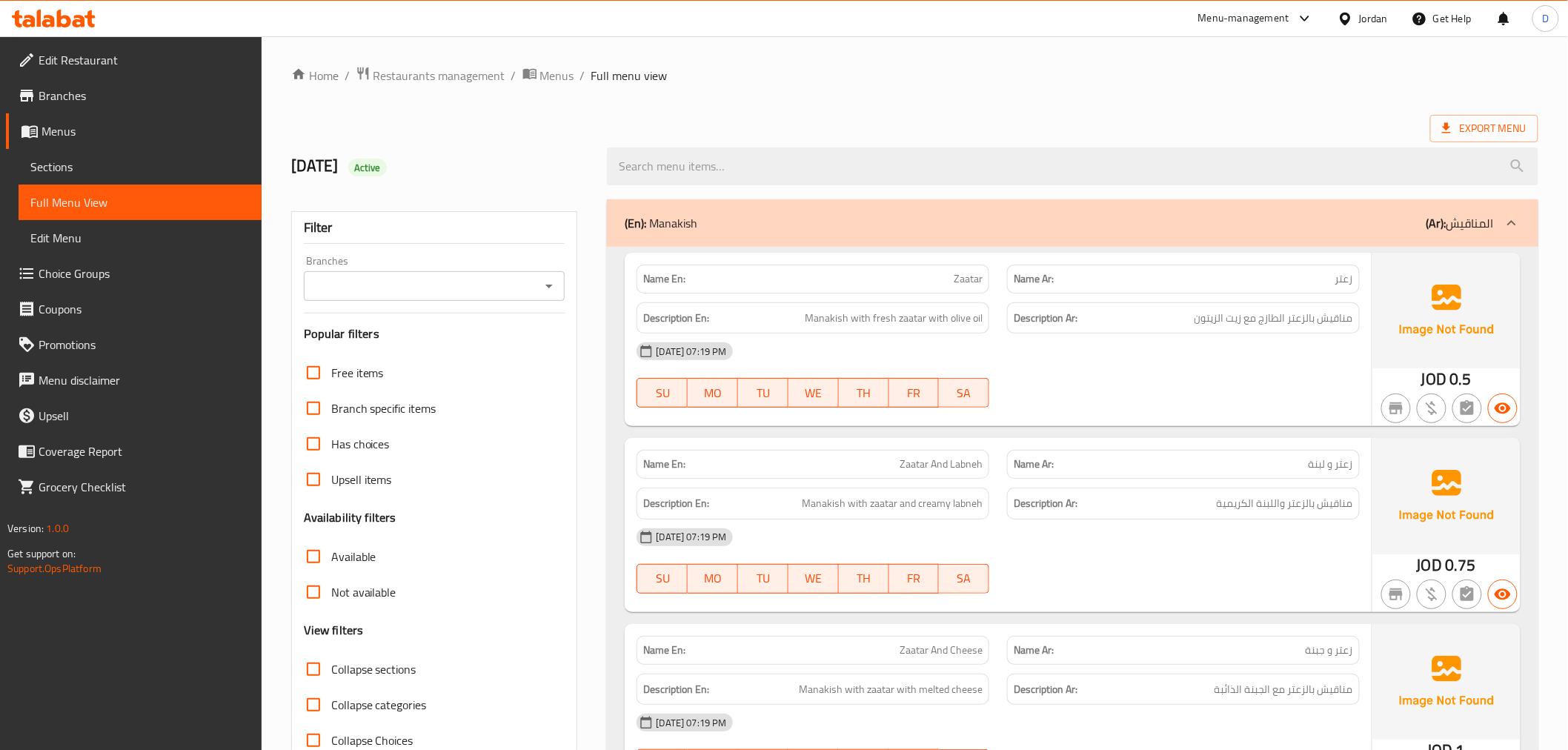
click at [1486, 128] on span "Export Menu" at bounding box center [1484, 128] width 85 height 18
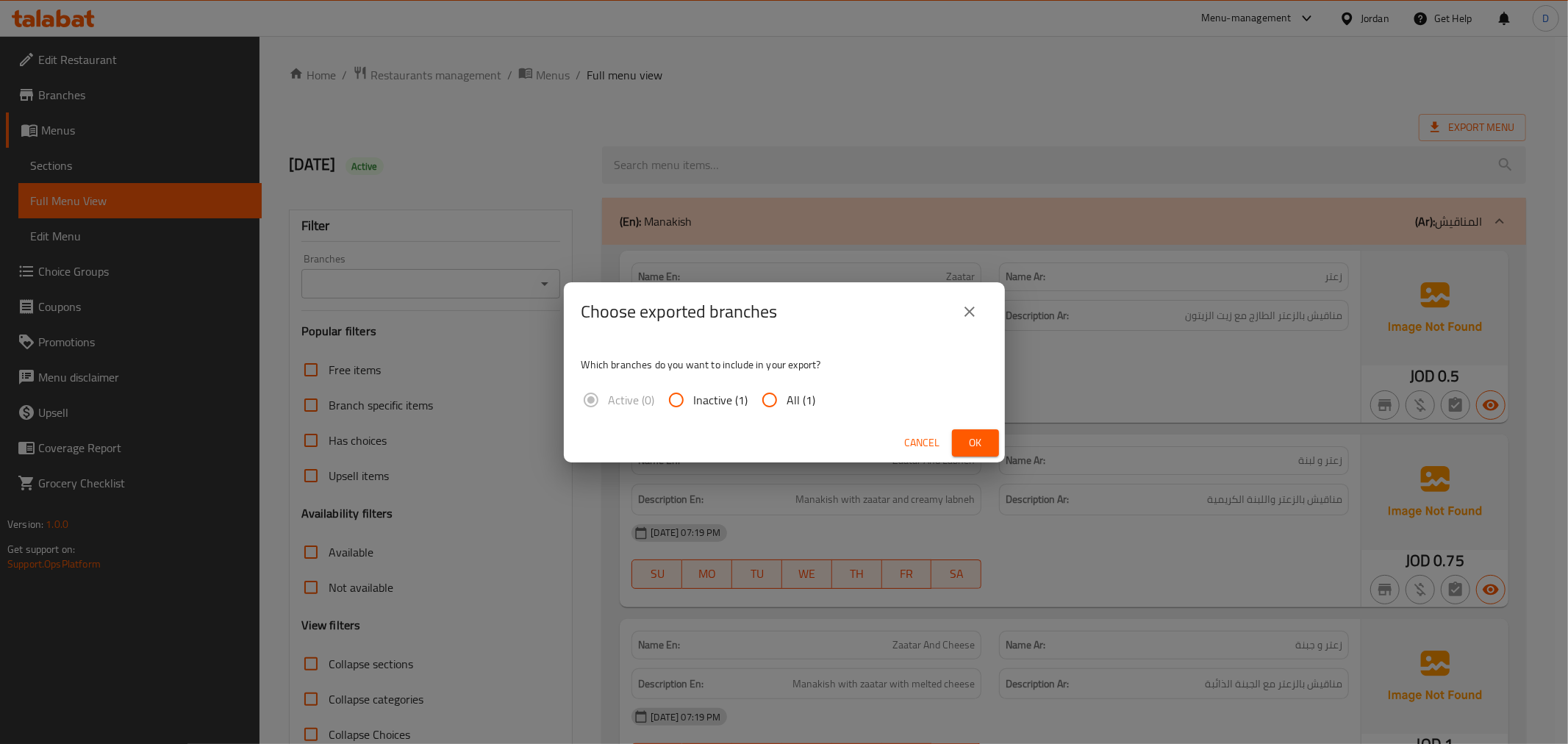
drag, startPoint x: 796, startPoint y: 409, endPoint x: 881, endPoint y: 432, distance: 88.1
click at [797, 408] on label "All (1)" at bounding box center [784, 400] width 64 height 35
click at [787, 398] on span "All (1)" at bounding box center [801, 400] width 29 height 17
click at [787, 398] on input "All (1)" at bounding box center [769, 400] width 35 height 35
radio input "true"
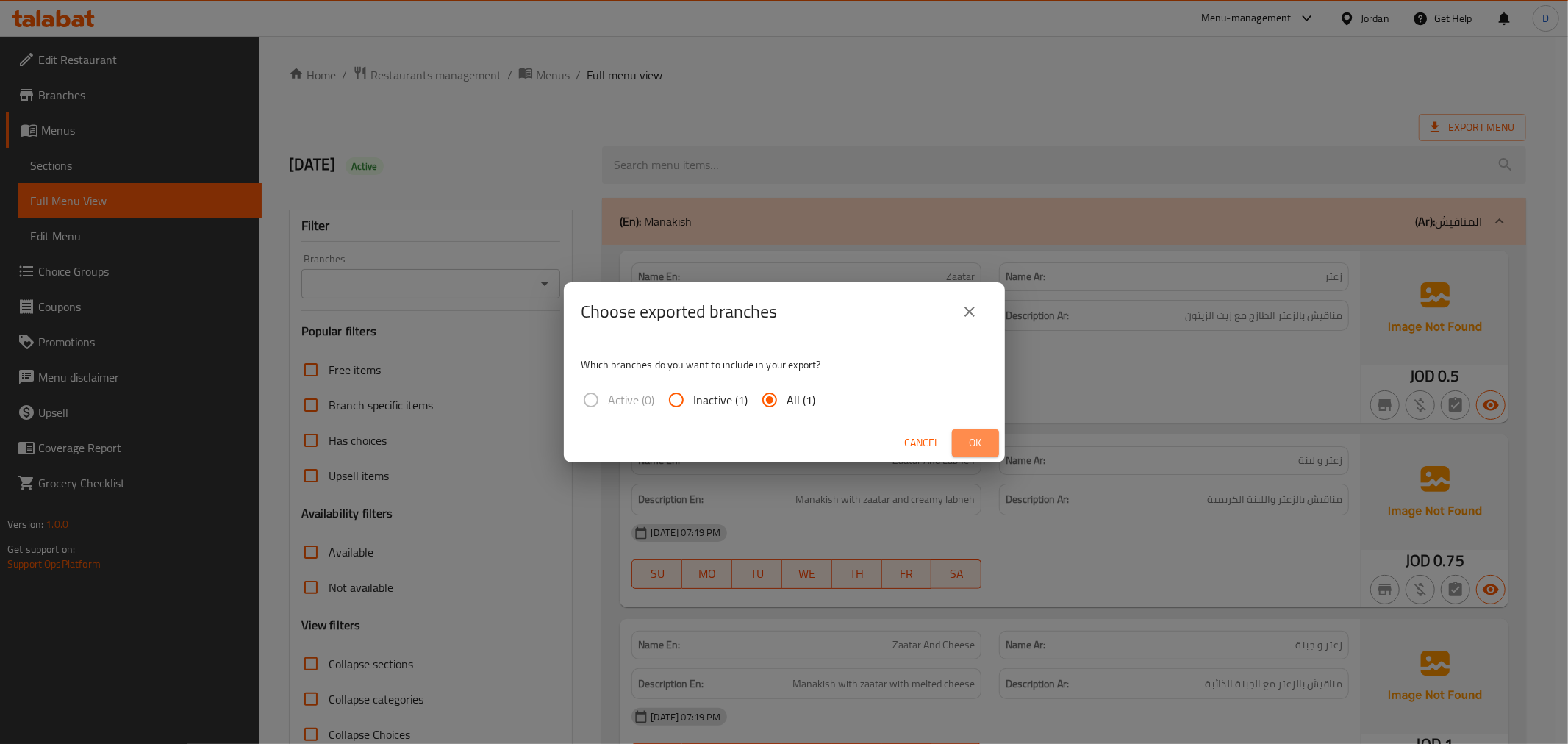
click at [982, 442] on span "Ok" at bounding box center [975, 442] width 23 height 18
